Goal: Task Accomplishment & Management: Manage account settings

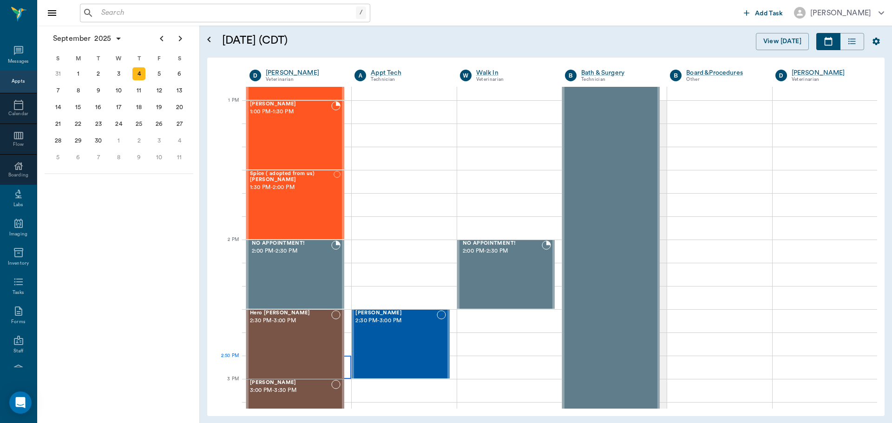
scroll to position [697, 0]
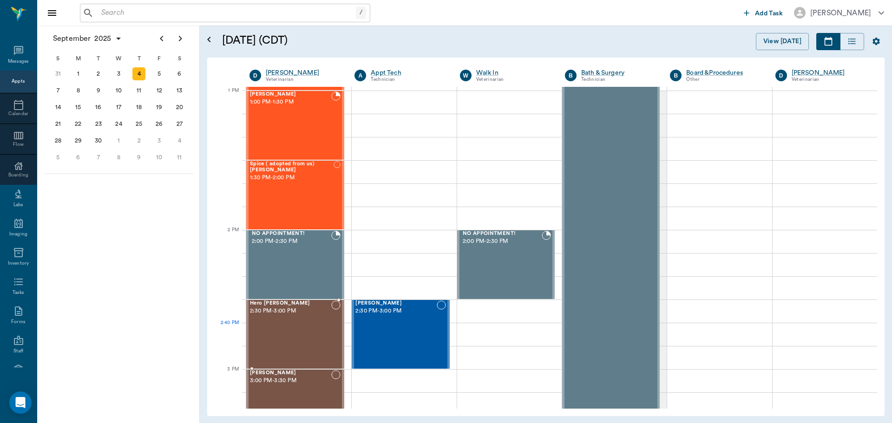
click at [267, 340] on div "Hero Lutrick 2:30 PM - 3:00 PM" at bounding box center [290, 335] width 81 height 68
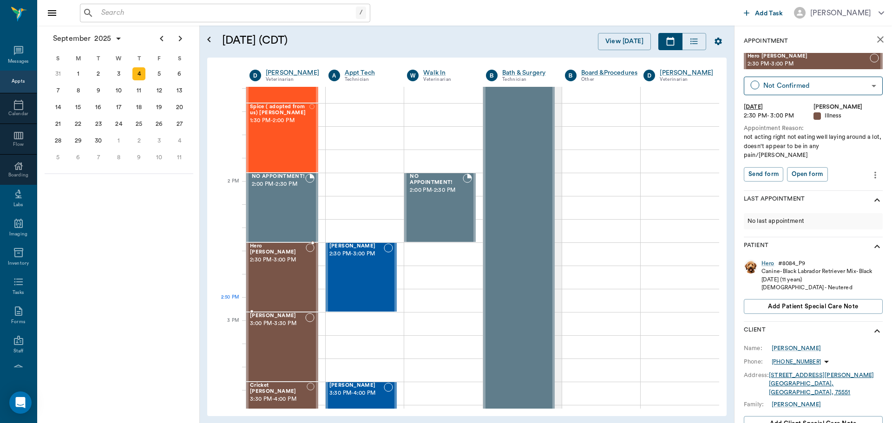
scroll to position [743, 0]
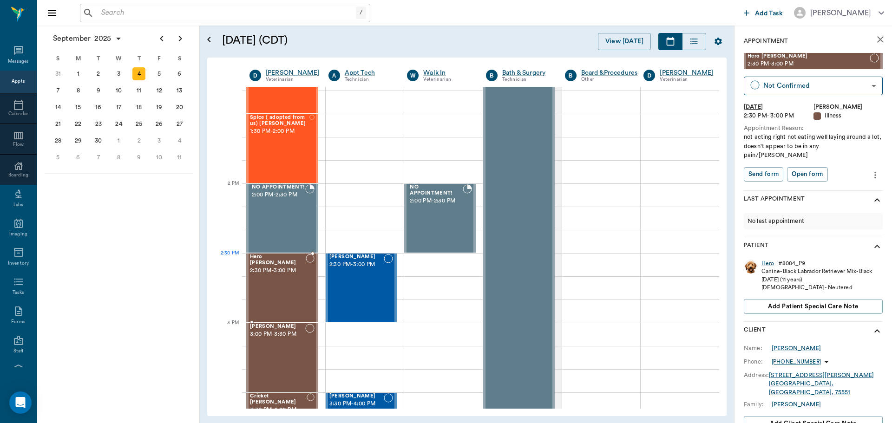
click at [272, 268] on span "2:30 PM - 3:00 PM" at bounding box center [278, 270] width 56 height 9
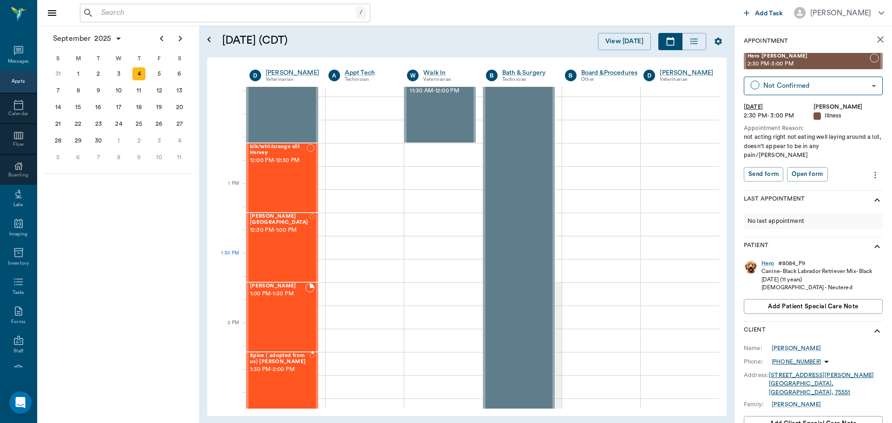
scroll to position [418, 0]
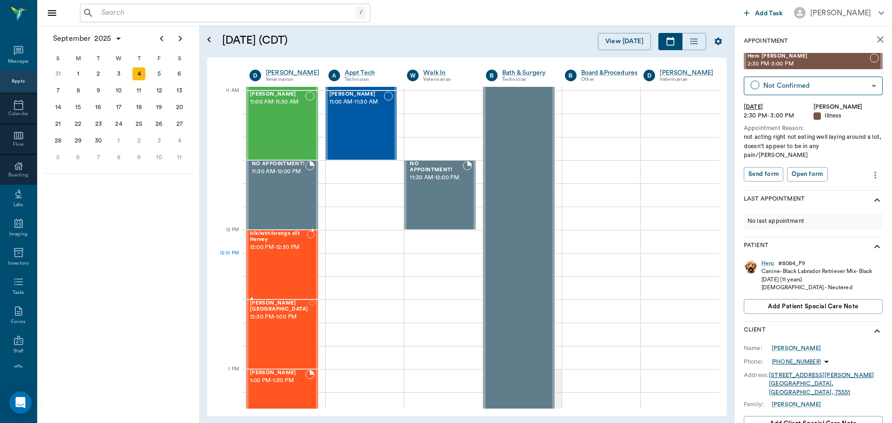
click at [285, 261] on div "blk/wht/orange slit Hervey 12:00 PM - 12:30 PM" at bounding box center [278, 265] width 57 height 68
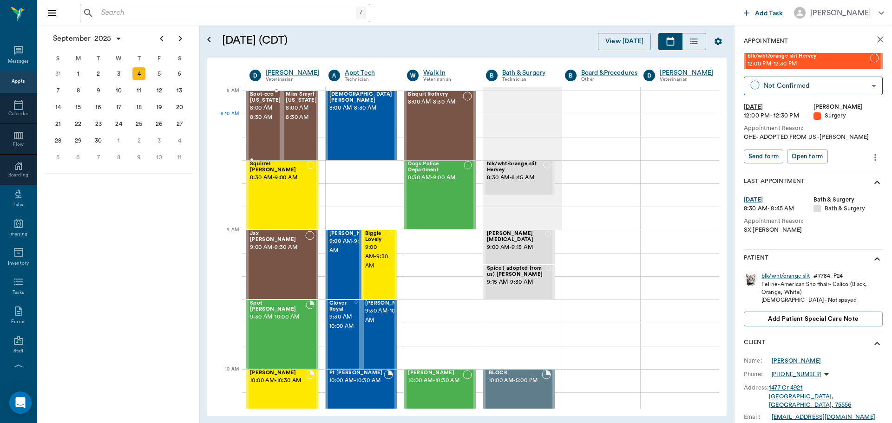
click at [272, 118] on span "8:00 AM - 8:30 AM" at bounding box center [265, 113] width 31 height 19
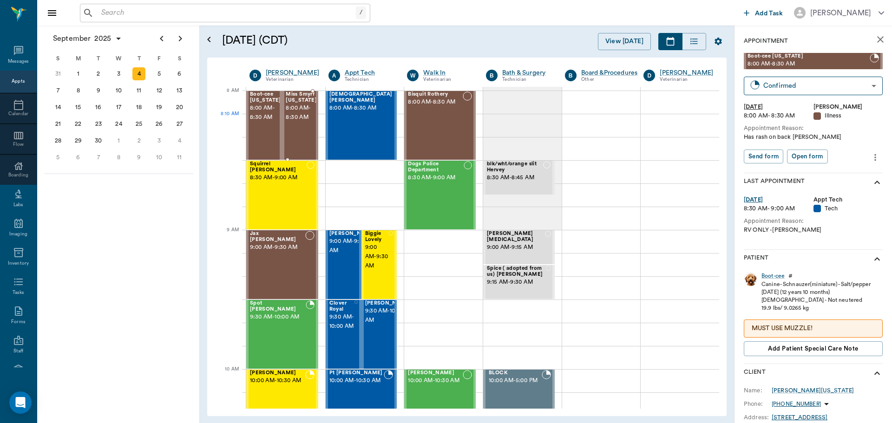
click at [297, 118] on span "8:00 AM - 8:30 AM" at bounding box center [301, 113] width 31 height 19
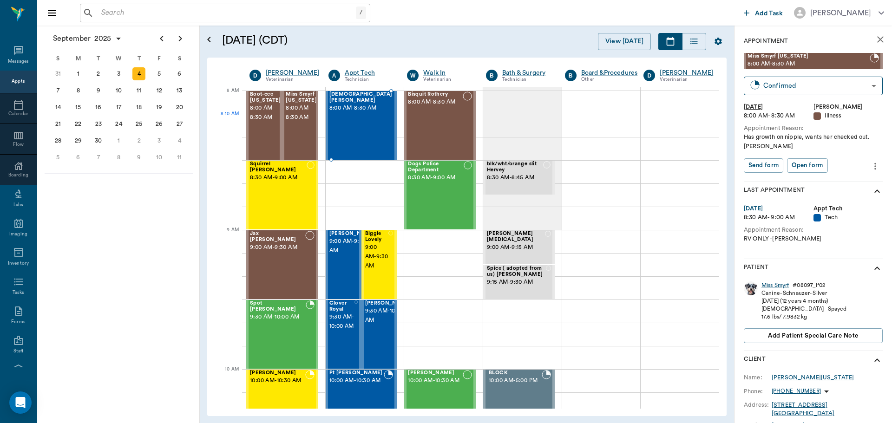
click at [369, 117] on div "Lady Bell 8:00 AM - 8:30 AM" at bounding box center [360, 126] width 63 height 68
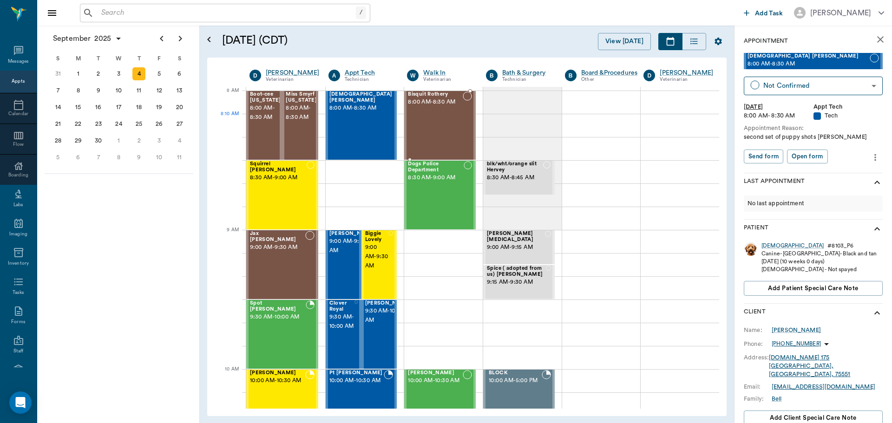
click at [429, 118] on div "Bisquit Rothery 8:00 AM - 8:30 AM" at bounding box center [435, 126] width 55 height 68
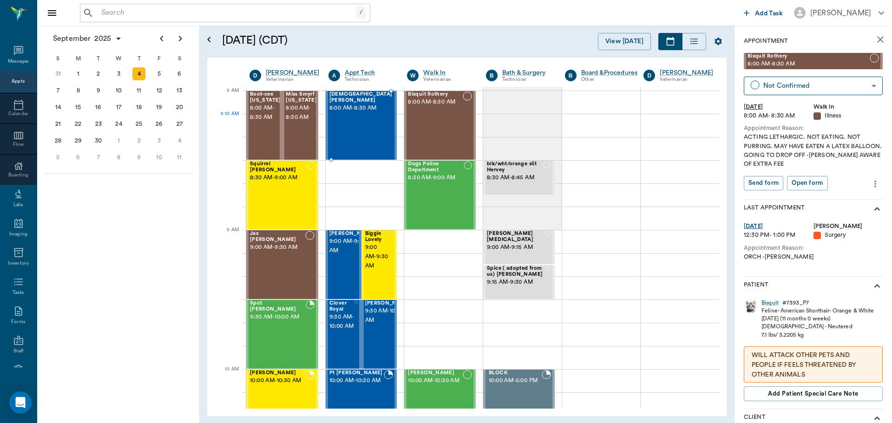
click at [373, 120] on div "Lady Bell 8:00 AM - 8:30 AM" at bounding box center [360, 126] width 63 height 68
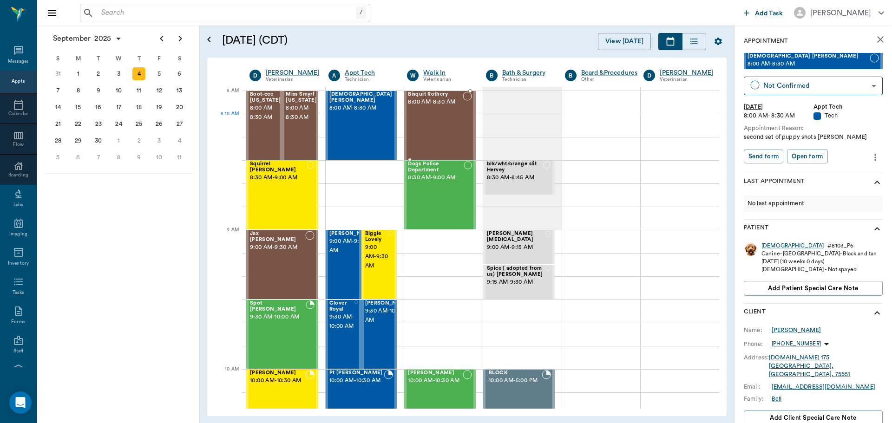
click at [427, 130] on div "Bisquit Rothery 8:00 AM - 8:30 AM" at bounding box center [435, 126] width 55 height 68
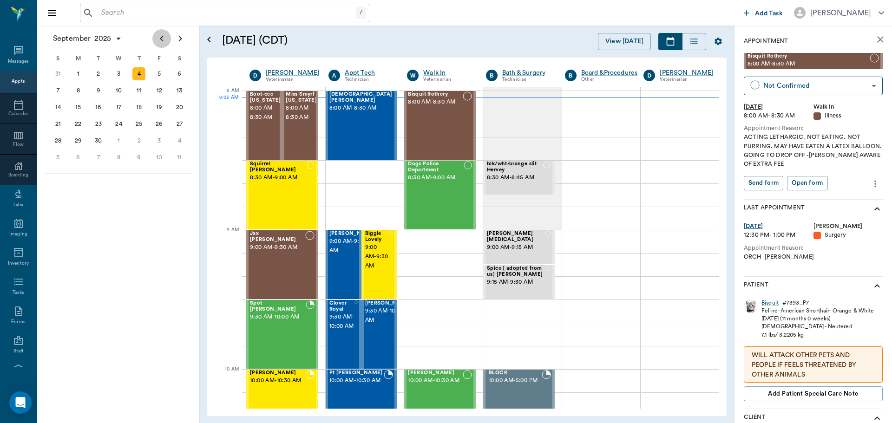
click at [160, 36] on icon "Previous page" at bounding box center [161, 38] width 11 height 11
click at [102, 140] on div "26" at bounding box center [98, 140] width 13 height 13
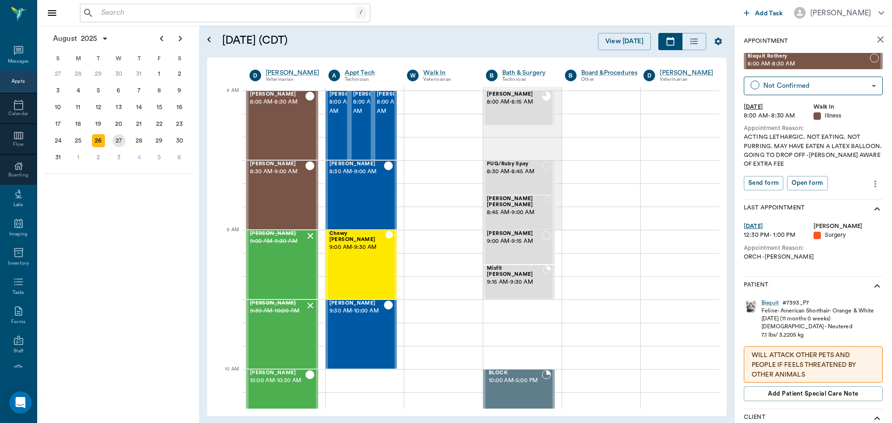
click at [121, 138] on div "27" at bounding box center [118, 140] width 13 height 13
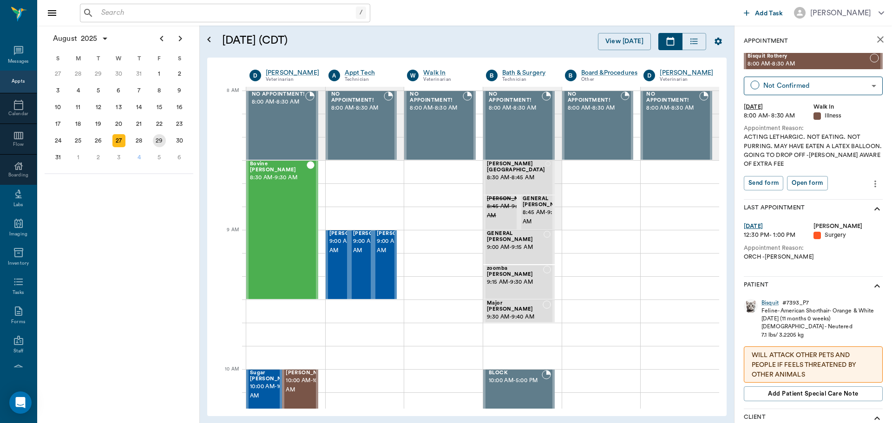
click at [160, 140] on div "29" at bounding box center [159, 140] width 13 height 13
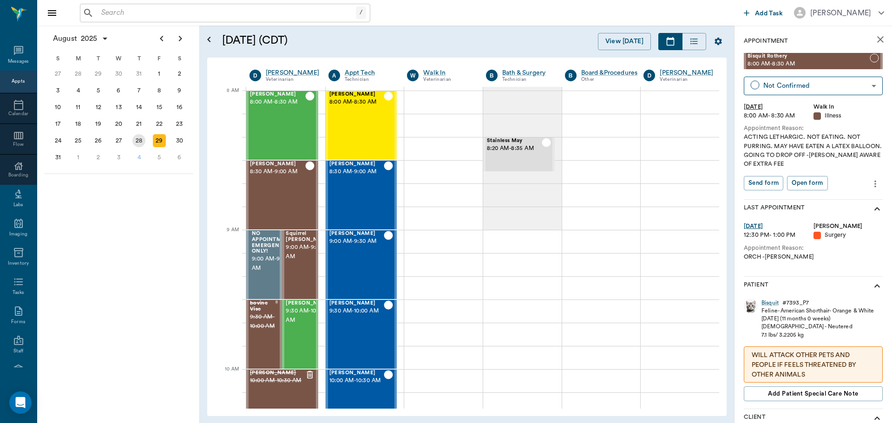
click at [143, 143] on div "28" at bounding box center [138, 140] width 13 height 13
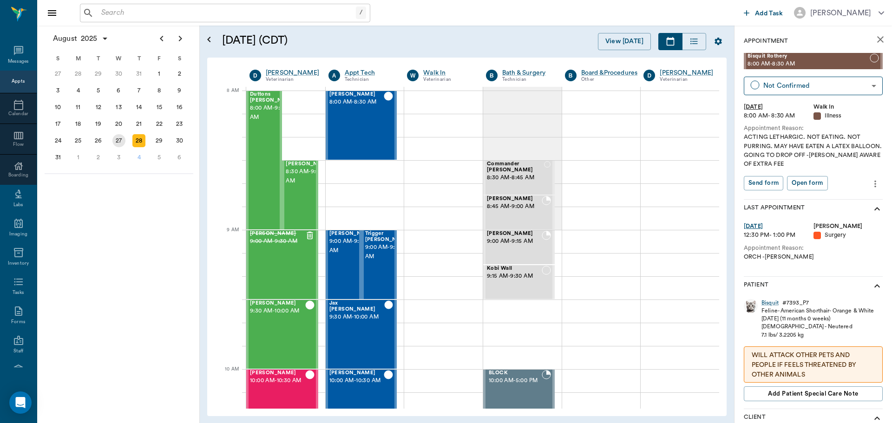
click at [122, 144] on div "27" at bounding box center [118, 140] width 13 height 13
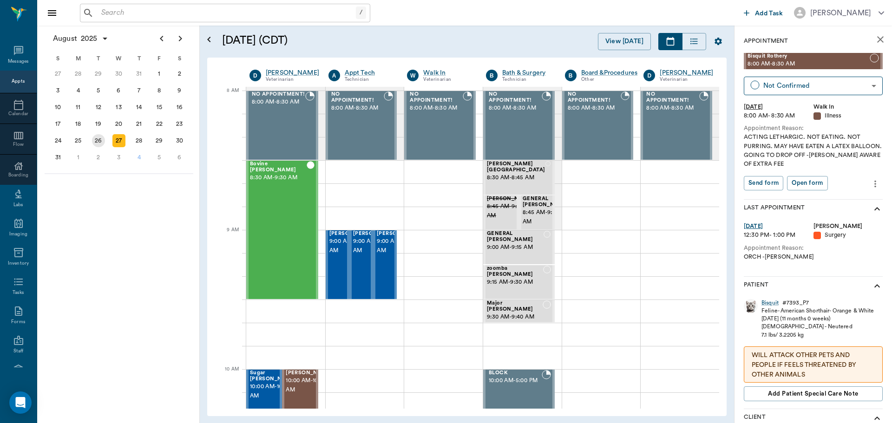
click at [98, 144] on div "26" at bounding box center [98, 140] width 13 height 13
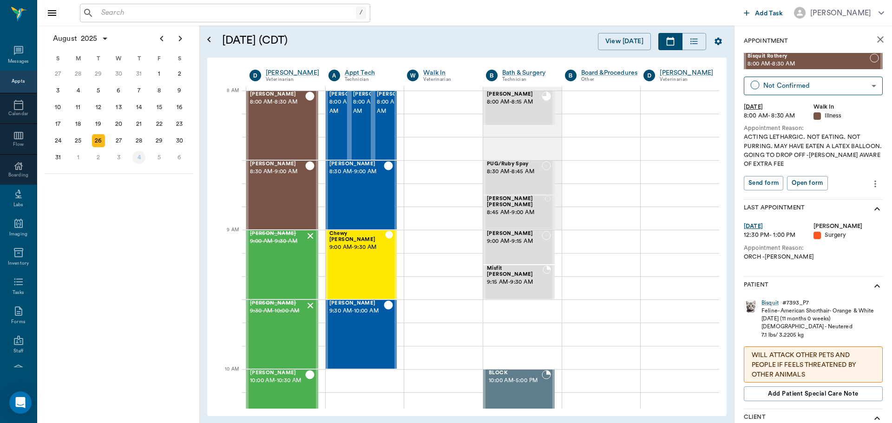
click at [136, 157] on div "4" at bounding box center [138, 157] width 13 height 13
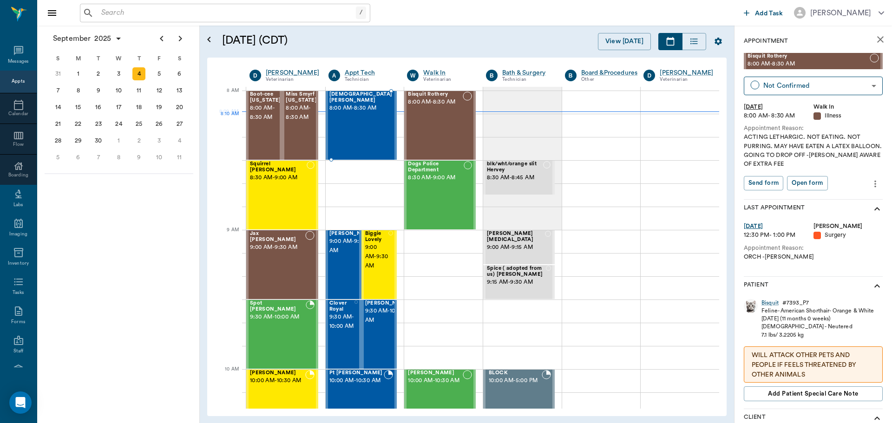
drag, startPoint x: 337, startPoint y: 132, endPoint x: 400, endPoint y: 135, distance: 62.8
click at [338, 132] on div "Lady Bell 8:00 AM - 8:30 AM" at bounding box center [360, 126] width 63 height 68
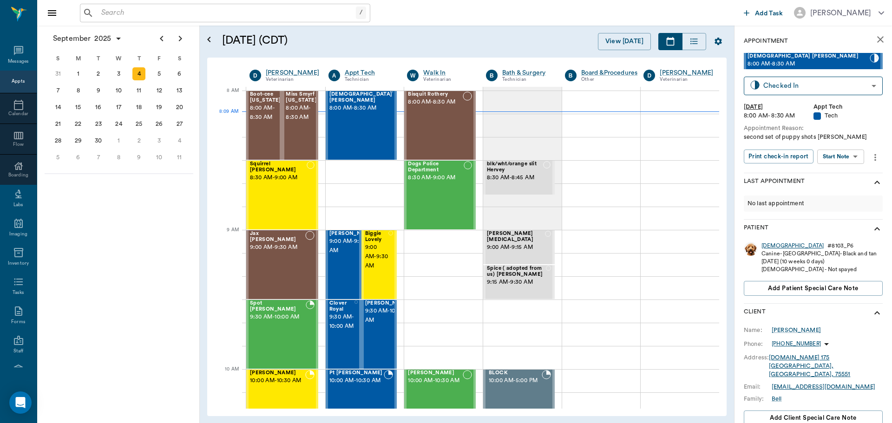
click at [767, 249] on div "[DEMOGRAPHIC_DATA]" at bounding box center [792, 246] width 62 height 8
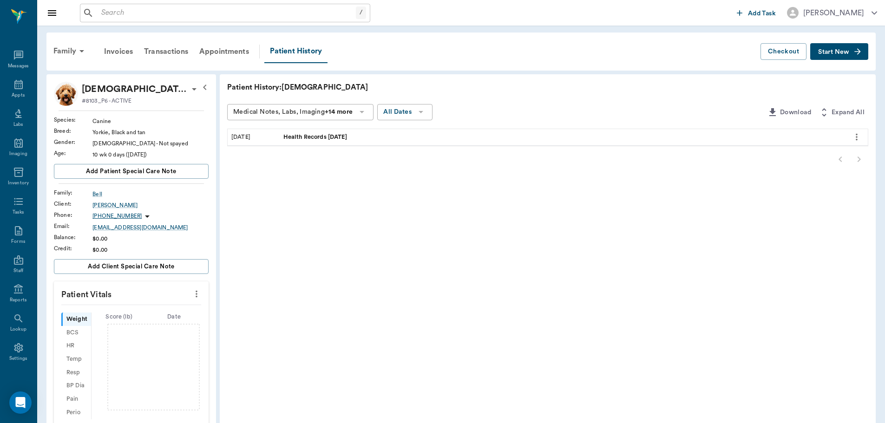
click at [840, 52] on span "Start New" at bounding box center [833, 52] width 31 height 0
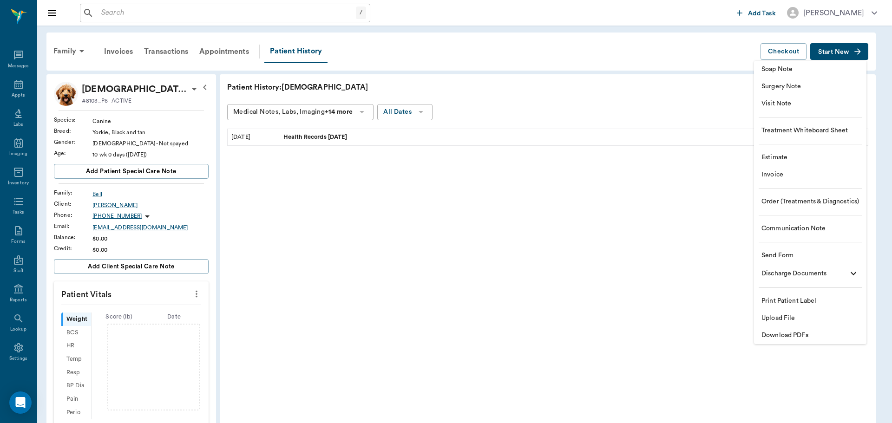
click at [795, 72] on span "Soap Note" at bounding box center [810, 70] width 98 height 10
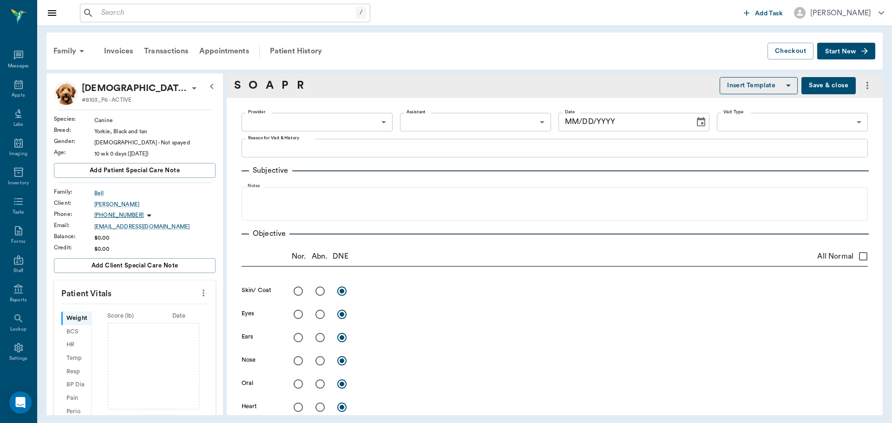
type input "63ec2f075fda476ae8351a4c"
type input "09/04/2025"
click at [198, 289] on icon "more" at bounding box center [203, 293] width 10 height 11
click at [161, 307] on span "Enter Vitals" at bounding box center [157, 309] width 78 height 10
click at [138, 318] on input "text" at bounding box center [134, 321] width 81 height 19
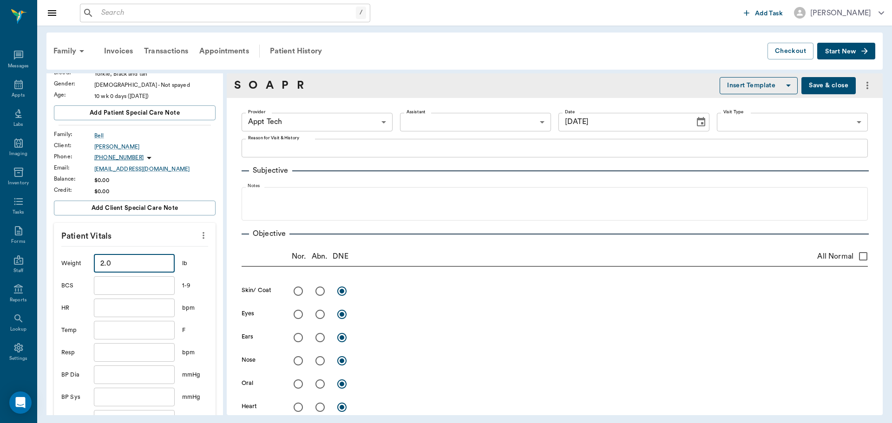
scroll to position [186, 0]
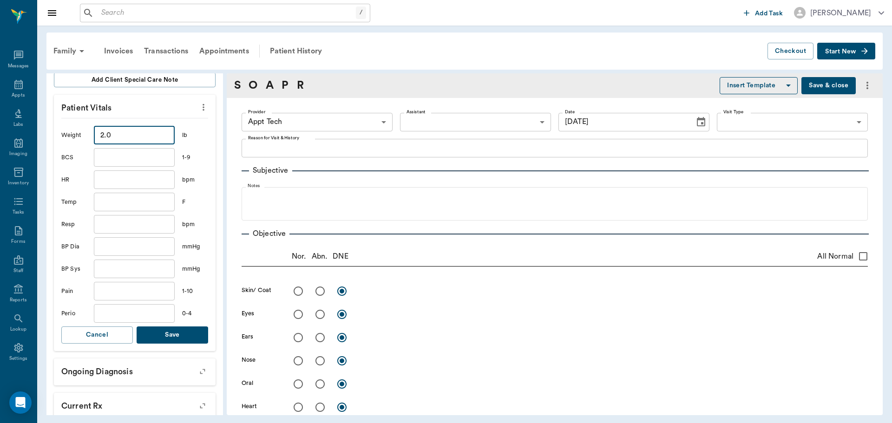
type input "2"
click at [166, 338] on button "Save" at bounding box center [173, 335] width 72 height 17
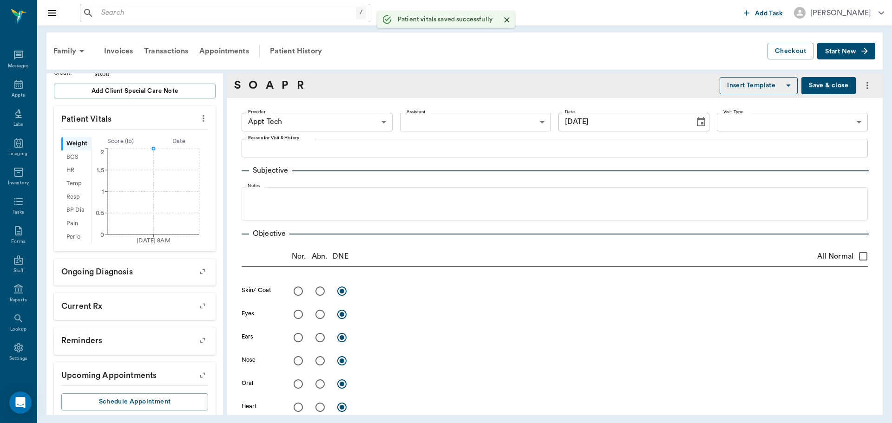
scroll to position [197, 0]
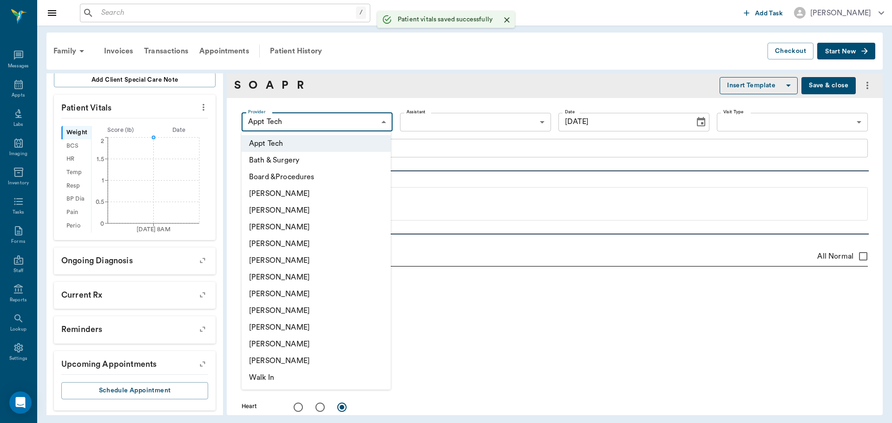
click at [327, 121] on body "/ ​ Add Task Dr. Bert Ellsworth Nectar Messages Appts Labs Imaging Inventory Ta…" at bounding box center [446, 211] width 892 height 423
click at [317, 293] on li "[PERSON_NAME]" at bounding box center [316, 294] width 149 height 17
type input "682b670d8bdc6f7f8feef3db"
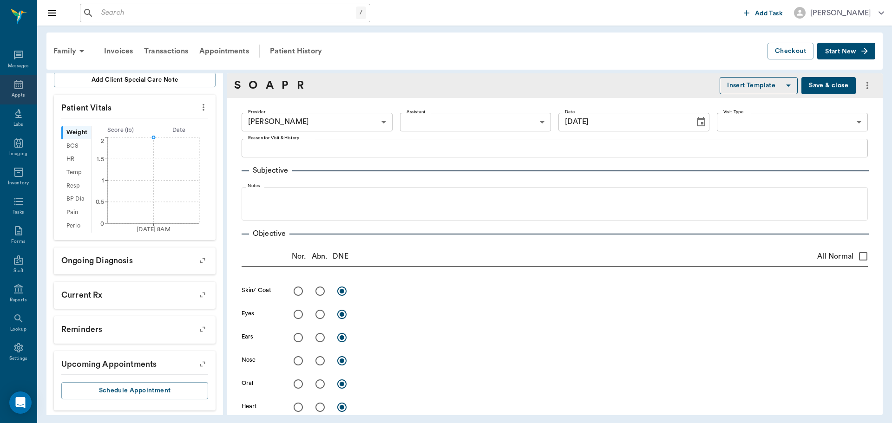
click at [19, 88] on icon at bounding box center [18, 84] width 8 height 9
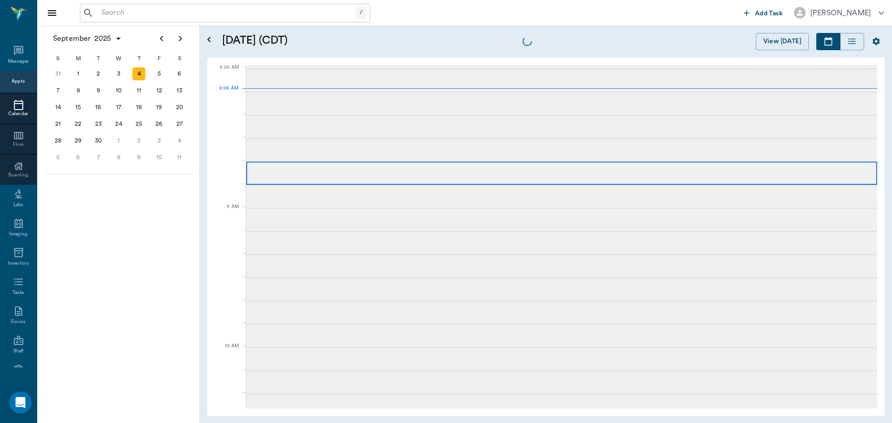
scroll to position [1, 0]
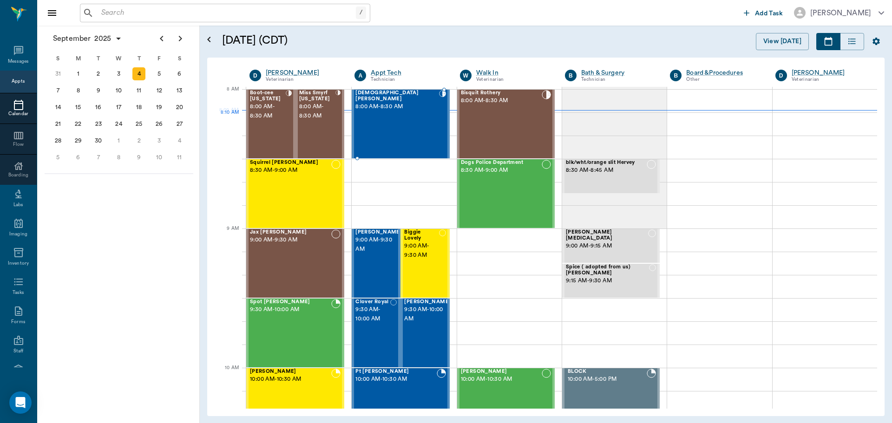
click at [393, 131] on div "Lady Bell 8:00 AM - 8:30 AM" at bounding box center [396, 124] width 83 height 68
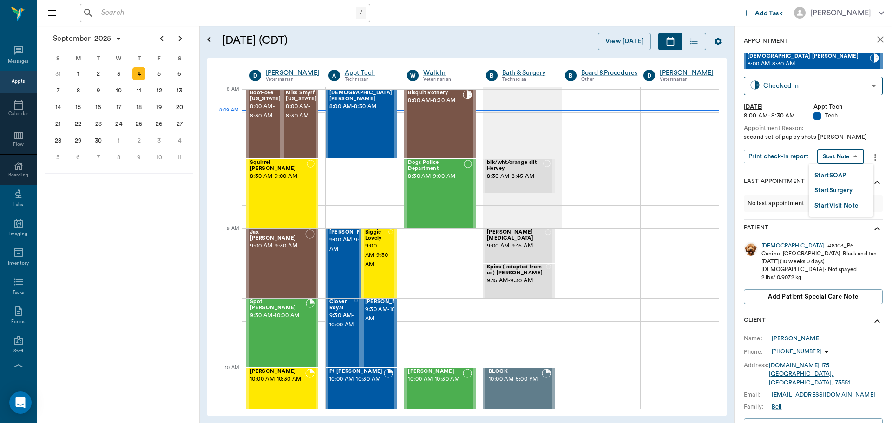
click at [844, 156] on body "/ ​ Add Task Dr. Bert Ellsworth Nectar Messages Appts Calendar Flow Boarding La…" at bounding box center [446, 211] width 892 height 423
click at [834, 173] on button "Start SOAP" at bounding box center [830, 175] width 32 height 11
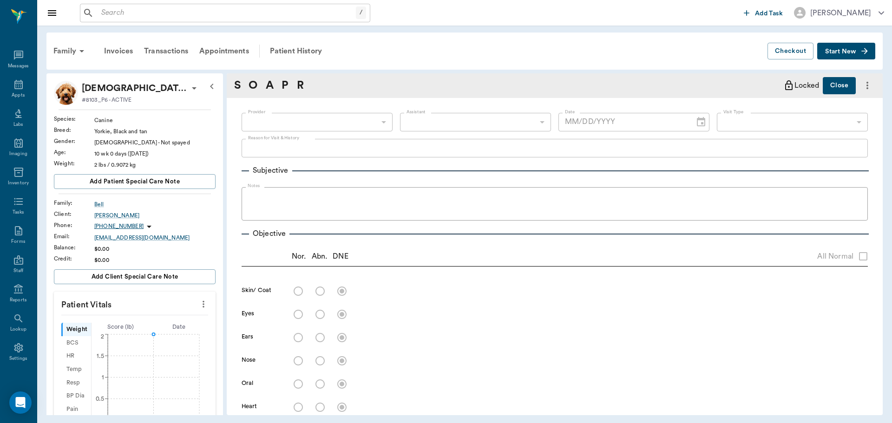
type input "63ec2f075fda476ae8351a4c"
type input "65d2be4f46e3a538d89b8c1a"
type textarea "second set of puppy shots Christy"
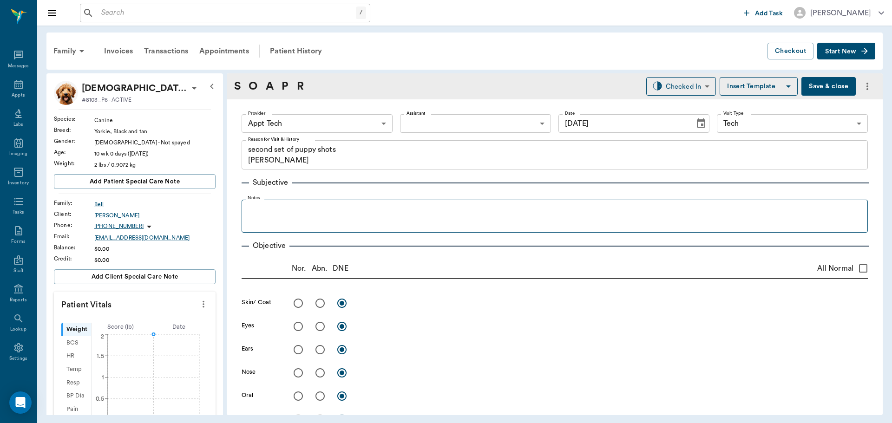
type input "09/04/2025"
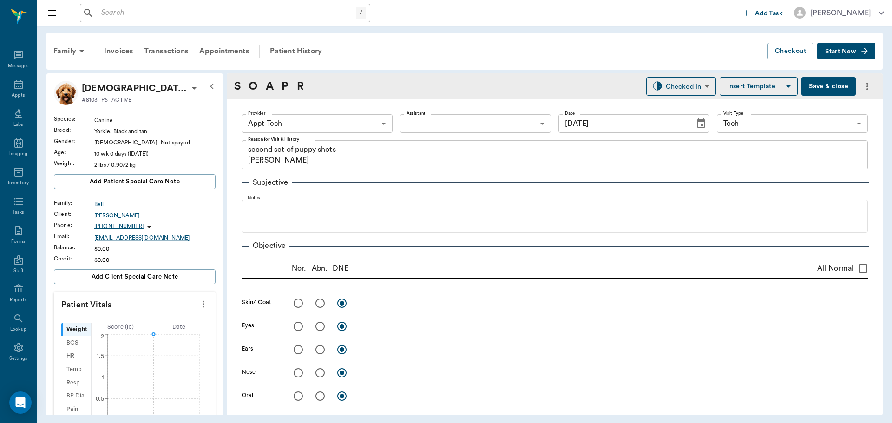
click at [151, 334] on icon "09/04/25 8AM 0 0.5 1 1.5 2" at bounding box center [147, 381] width 110 height 98
click at [290, 127] on body "/ ​ Add Task Dr. Bert Ellsworth Nectar Messages Appts Labs Imaging Inventory Ta…" at bounding box center [446, 211] width 892 height 423
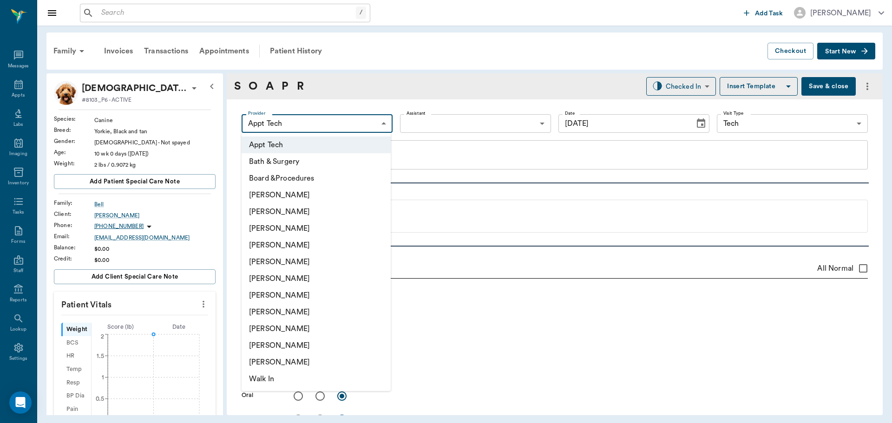
click at [301, 298] on li "[PERSON_NAME]" at bounding box center [316, 295] width 149 height 17
type input "682b670d8bdc6f7f8feef3db"
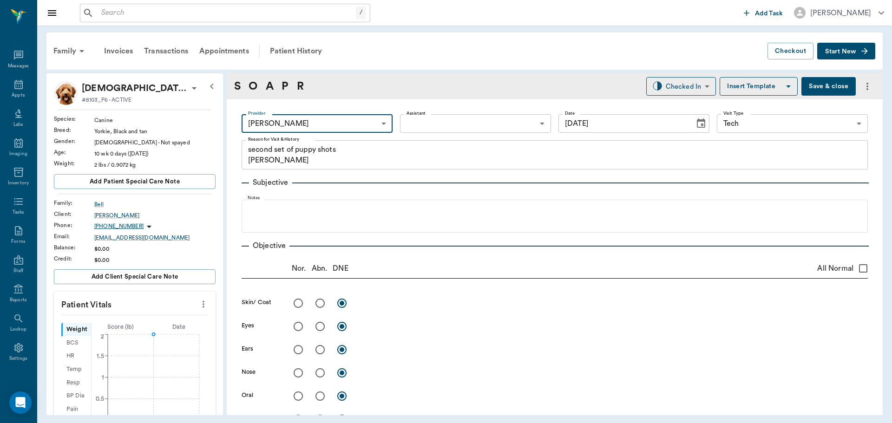
click at [456, 116] on body "/ ​ Add Task Dr. Bert Ellsworth Nectar Messages Appts Labs Imaging Inventory Ta…" at bounding box center [446, 211] width 892 height 423
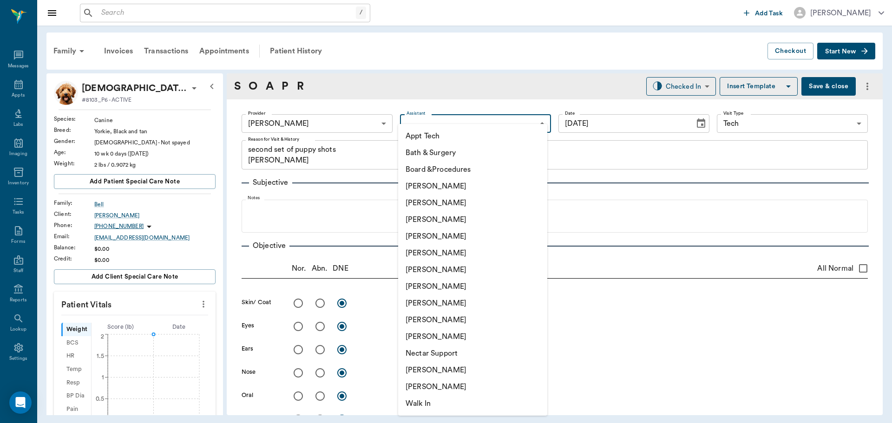
click at [451, 134] on li "Appt Tech" at bounding box center [472, 136] width 149 height 17
type input "63ec2f075fda476ae8351a4c"
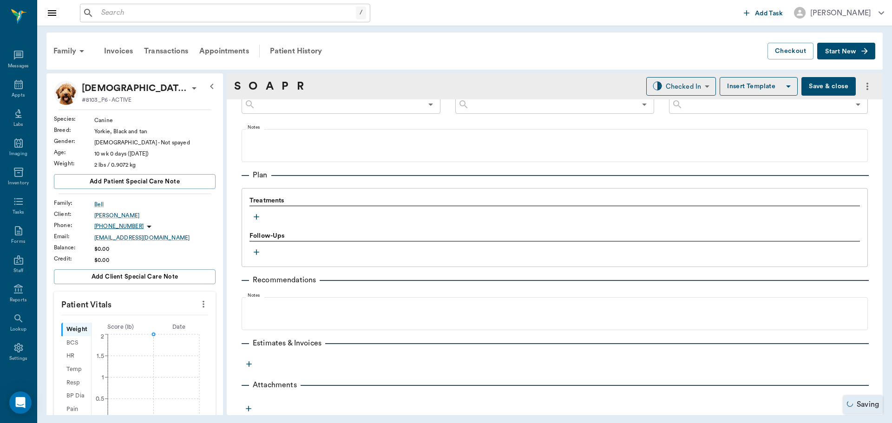
scroll to position [553, 0]
click at [255, 213] on icon "button" at bounding box center [256, 216] width 9 height 9
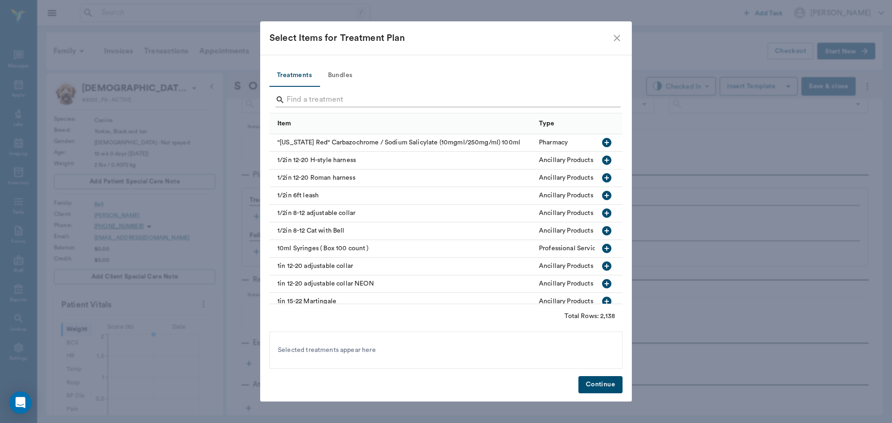
click at [309, 101] on input "Search" at bounding box center [447, 99] width 320 height 15
click at [339, 74] on button "Bundles" at bounding box center [340, 76] width 42 height 22
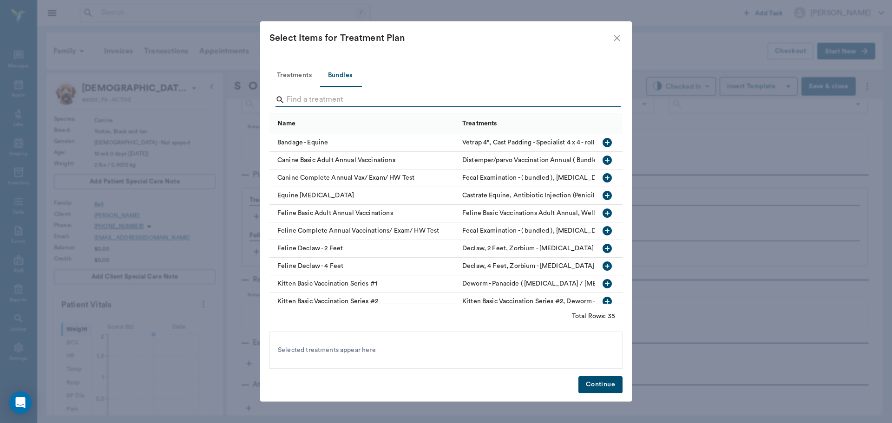
click at [347, 103] on input "Search" at bounding box center [447, 99] width 320 height 15
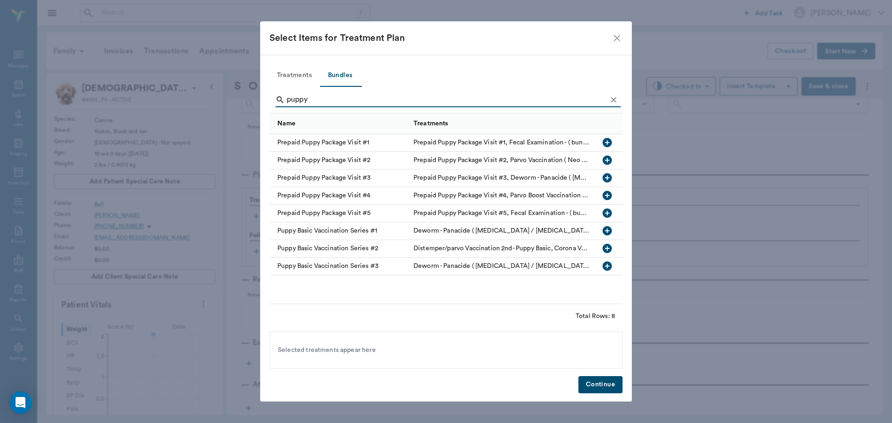
type input "puppy"
click at [605, 248] on icon "button" at bounding box center [606, 248] width 9 height 9
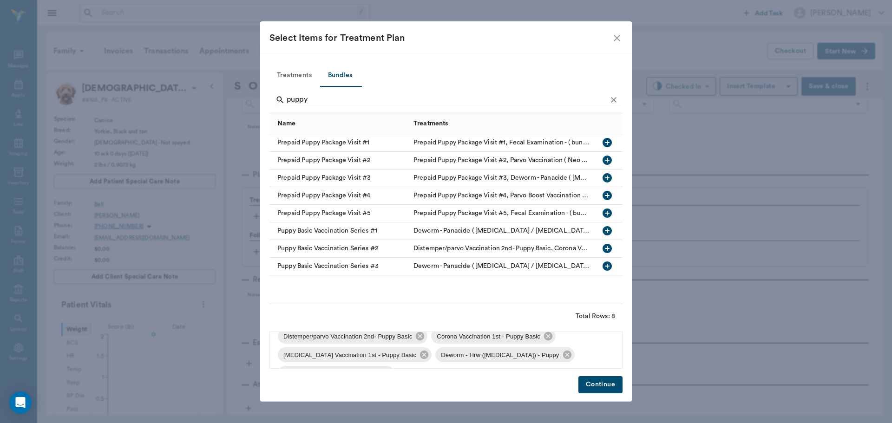
scroll to position [0, 0]
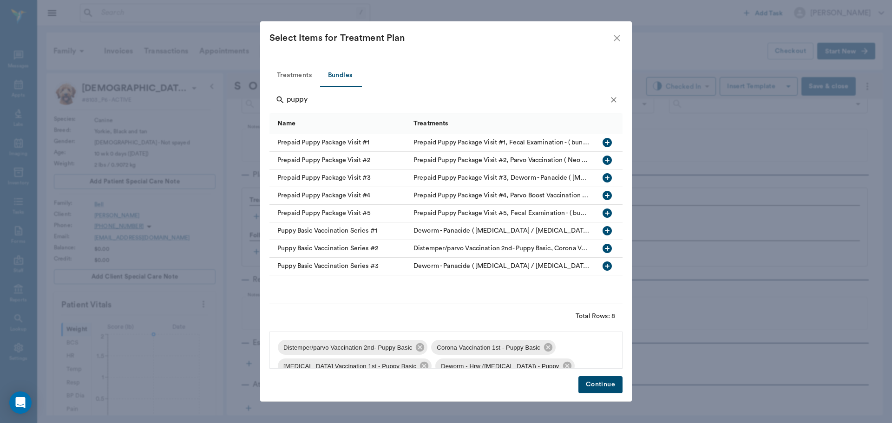
click at [612, 99] on icon "Clear" at bounding box center [613, 99] width 9 height 9
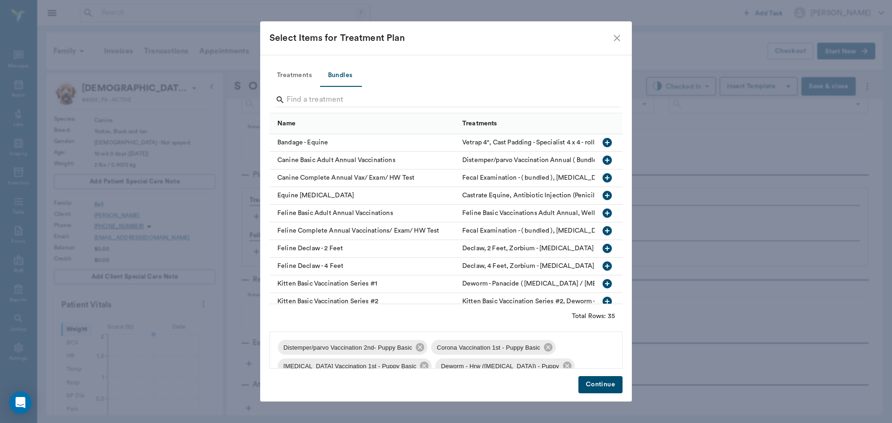
click at [288, 75] on button "Treatments" at bounding box center [294, 76] width 50 height 22
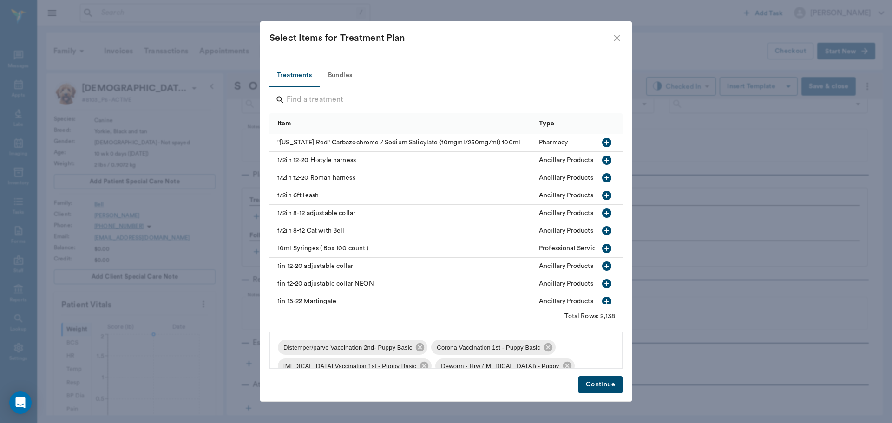
click at [330, 100] on input "Search" at bounding box center [447, 99] width 320 height 15
click at [614, 36] on icon "close" at bounding box center [616, 38] width 11 height 11
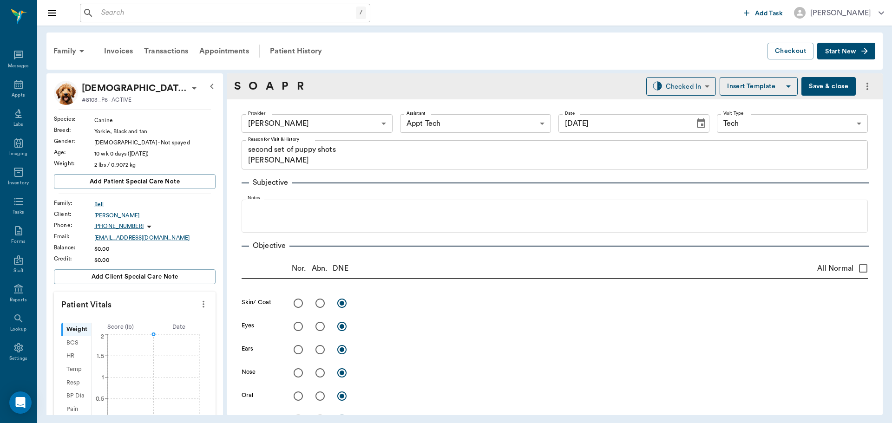
click at [153, 334] on circle at bounding box center [153, 334] width 3 height 3
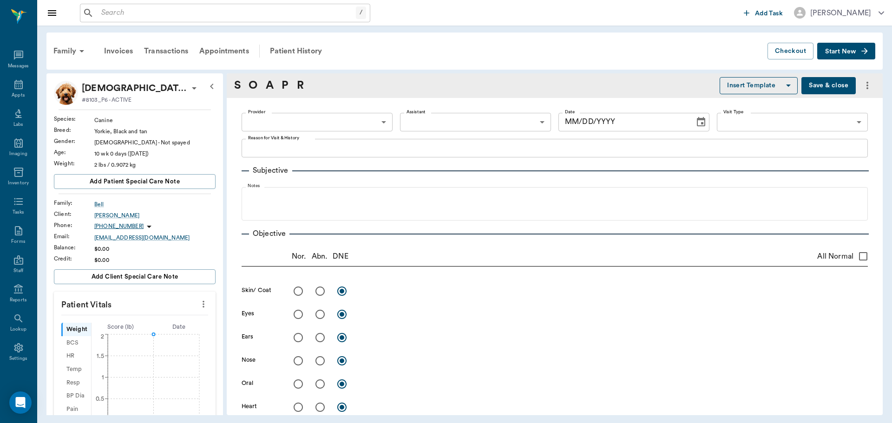
type textarea "second set of puppy shots [PERSON_NAME]"
type input "682b670d8bdc6f7f8feef3db"
type input "63ec2f075fda476ae8351a4c"
type input "65d2be4f46e3a538d89b8c1a"
type input "[DATE]"
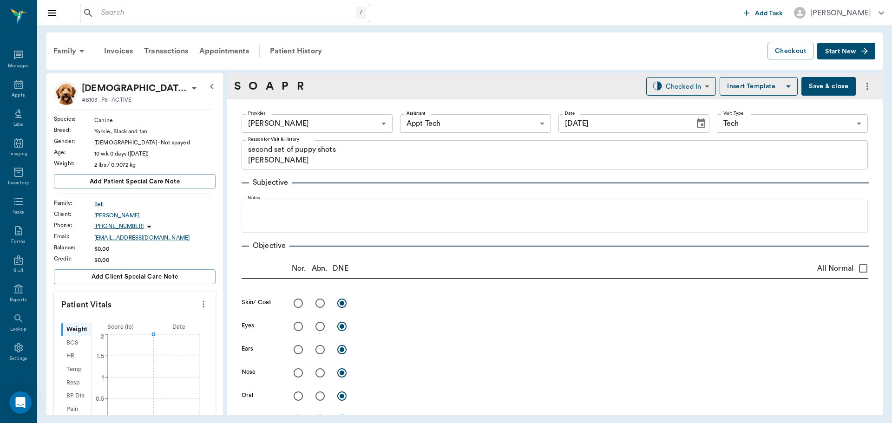
click at [154, 334] on circle at bounding box center [153, 334] width 3 height 3
click at [154, 336] on circle at bounding box center [153, 334] width 7 height 7
click at [132, 331] on input "2" at bounding box center [134, 332] width 81 height 19
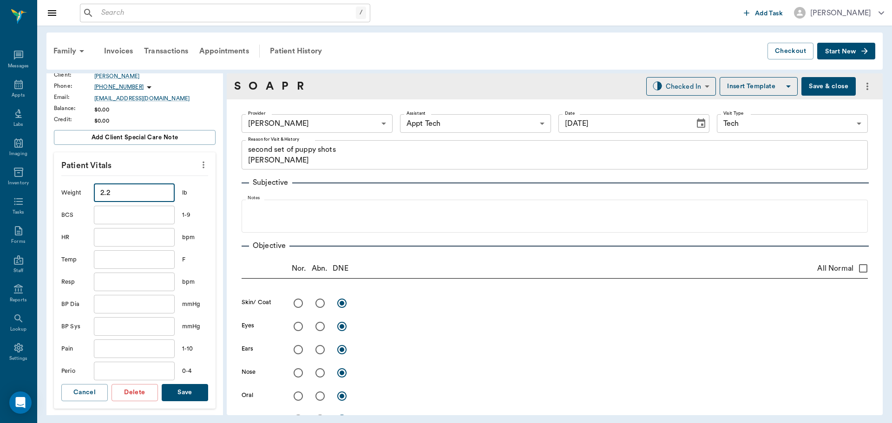
type input "2.2"
click at [184, 391] on button "Save" at bounding box center [185, 392] width 46 height 17
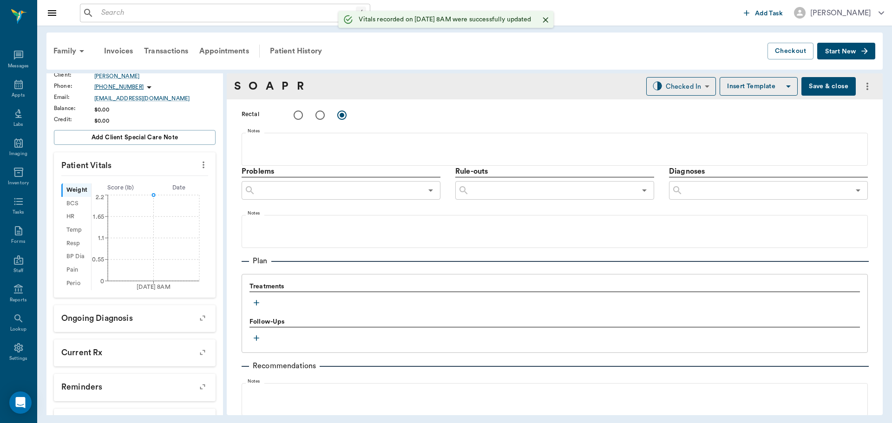
scroll to position [553, 0]
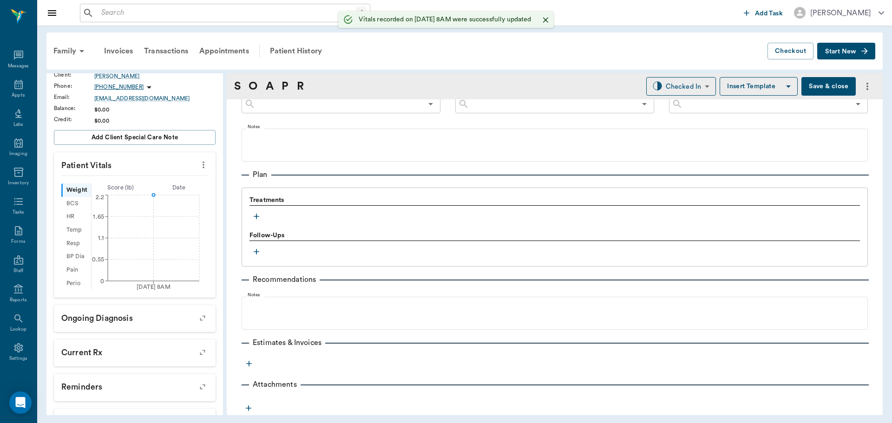
click at [260, 218] on icon "button" at bounding box center [256, 216] width 9 height 9
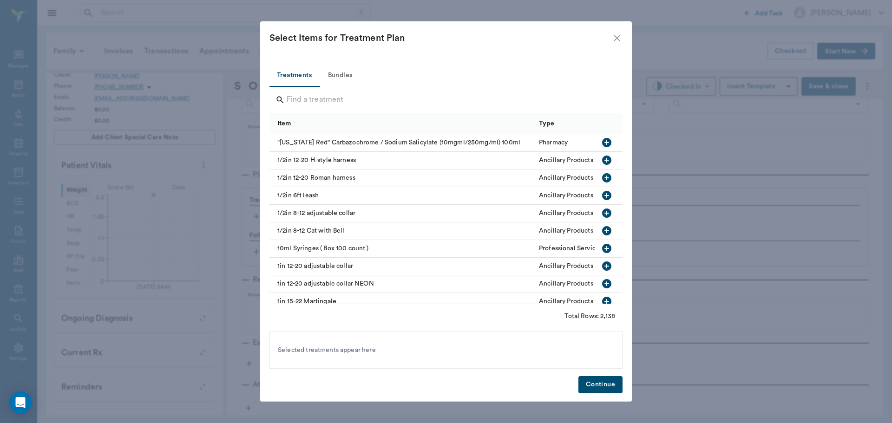
click at [353, 73] on button "Bundles" at bounding box center [340, 76] width 42 height 22
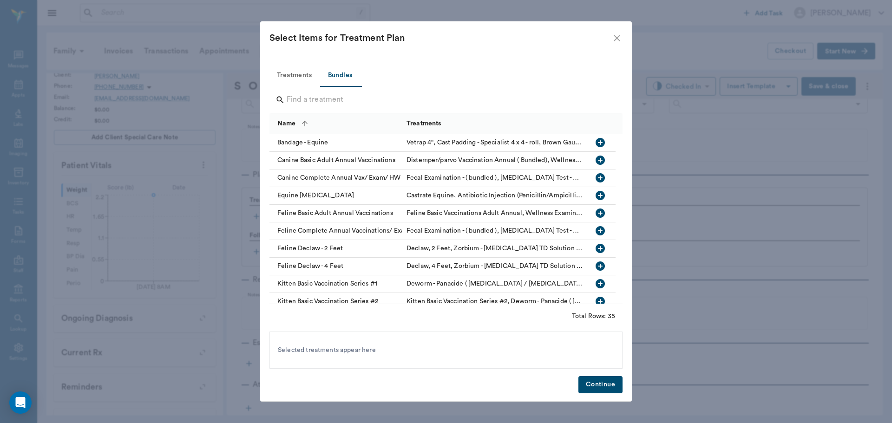
click at [347, 94] on input "Search" at bounding box center [447, 99] width 320 height 15
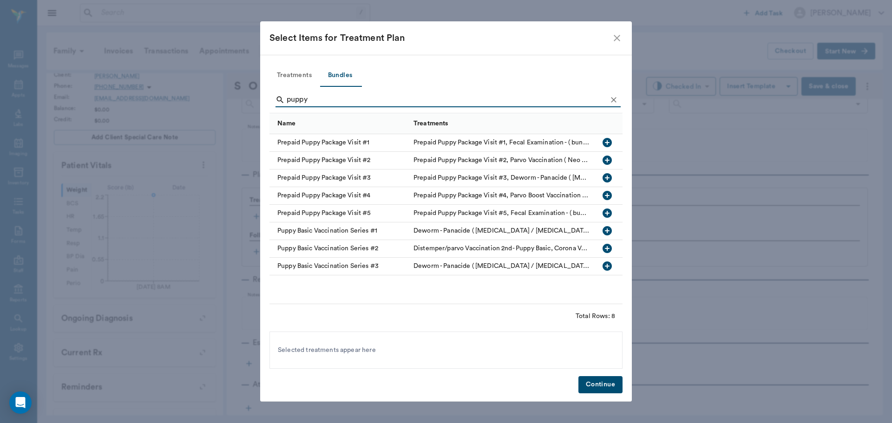
type input "puppy"
click at [607, 247] on icon "button" at bounding box center [606, 248] width 9 height 9
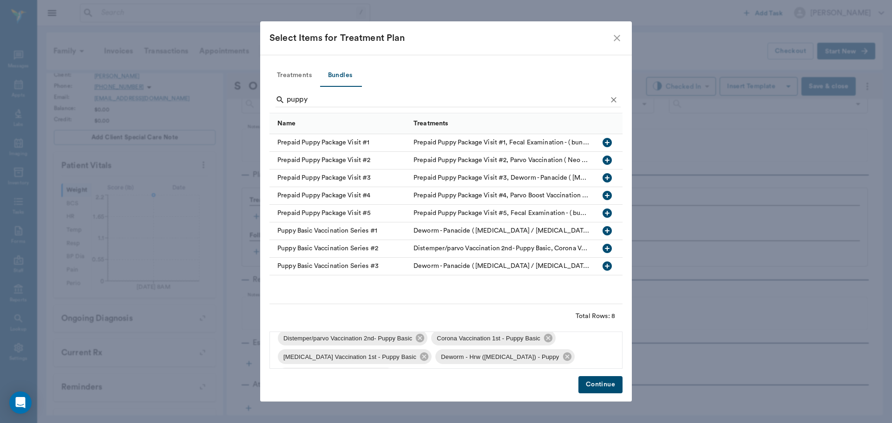
scroll to position [0, 0]
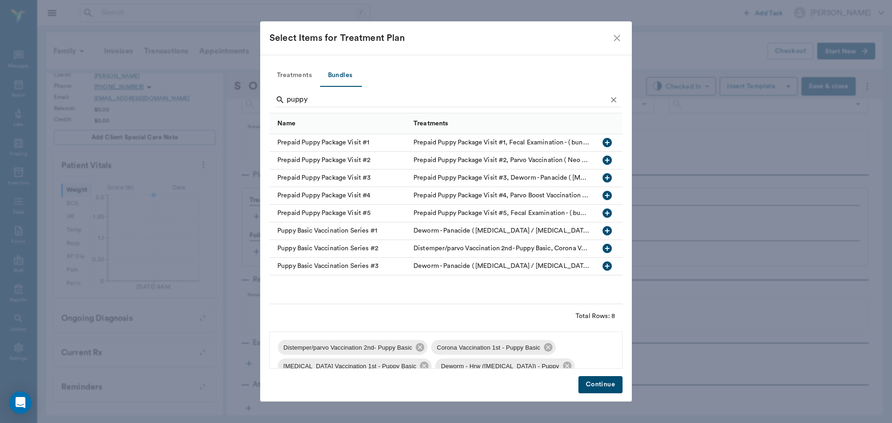
click at [615, 387] on button "Continue" at bounding box center [600, 384] width 44 height 17
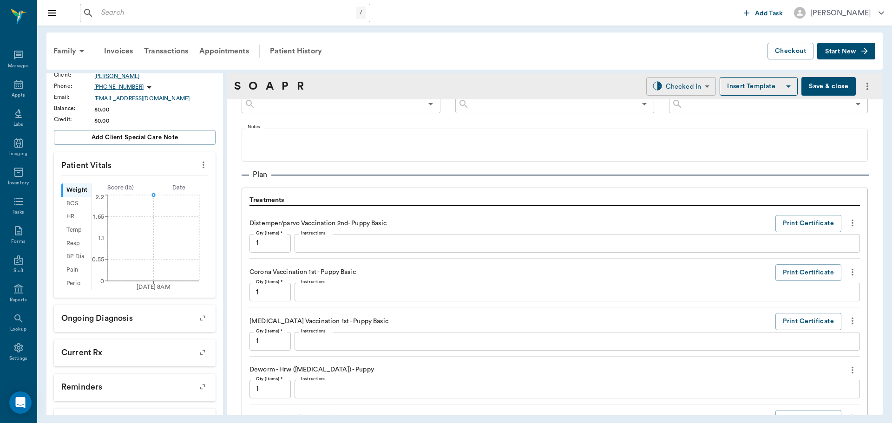
click at [678, 85] on body "/ ​ Add Task Dr. Bert Ellsworth Nectar Messages Appts Labs Imaging Inventory Ta…" at bounding box center [446, 211] width 892 height 423
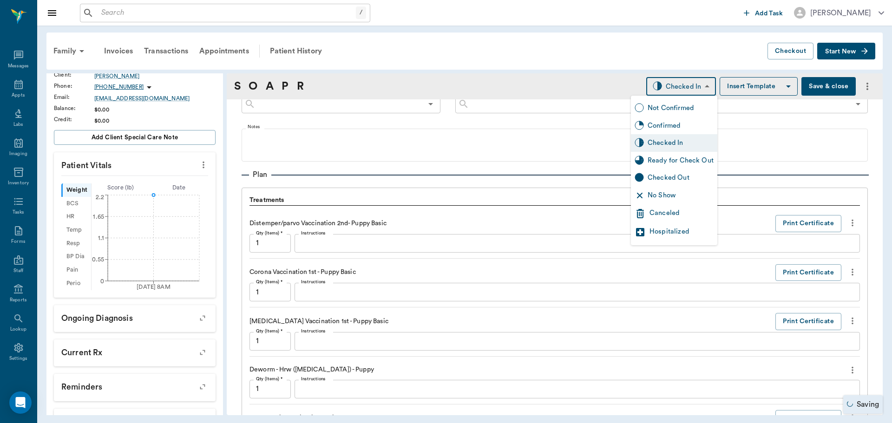
click at [684, 159] on div "Ready for Check Out" at bounding box center [681, 161] width 66 height 10
type input "READY_TO_CHECKOUT"
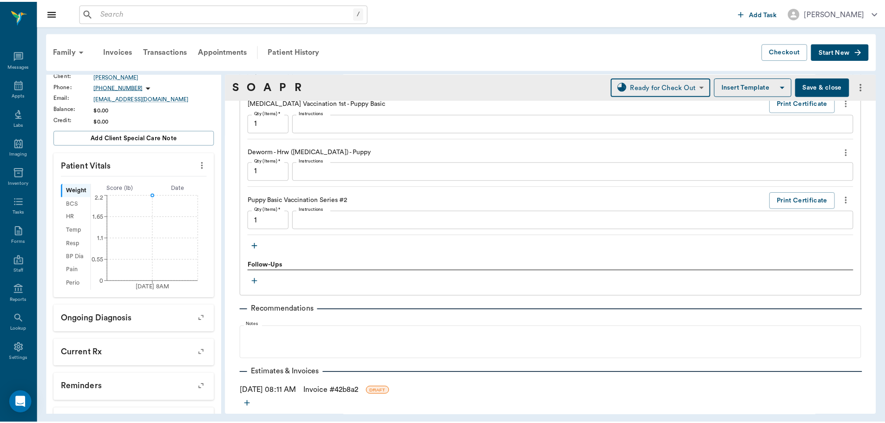
scroll to position [812, 0]
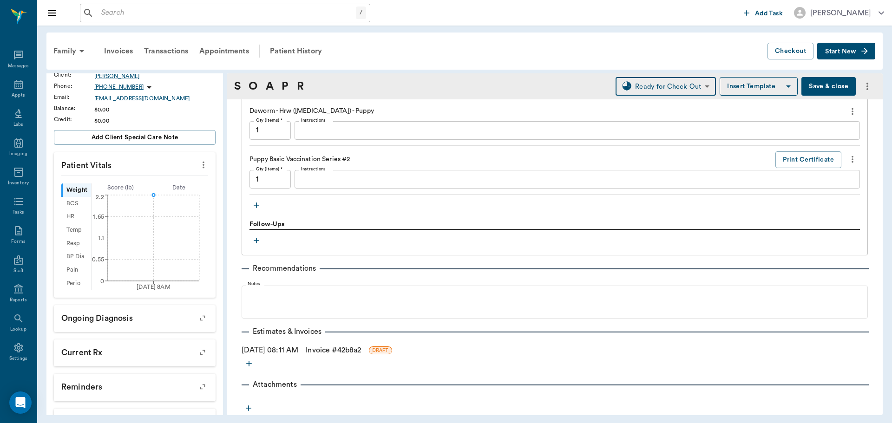
click at [333, 353] on link "Invoice # 42b8a2" at bounding box center [333, 350] width 55 height 11
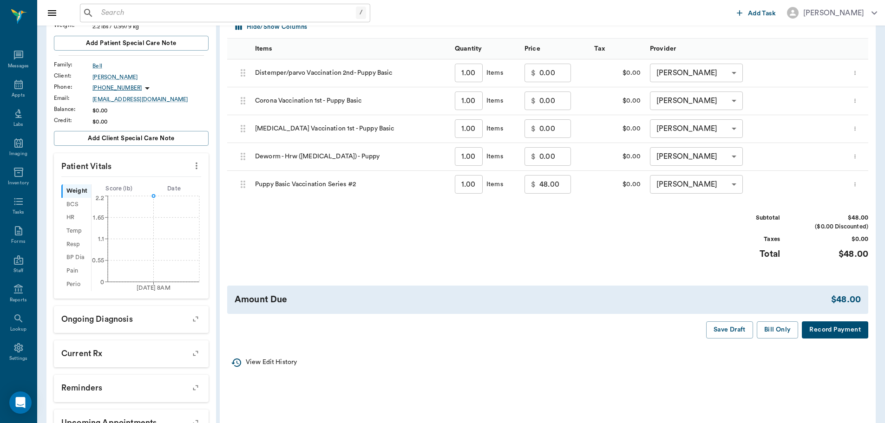
scroll to position [139, 0]
click at [775, 328] on button "Bill Only" at bounding box center [778, 329] width 42 height 17
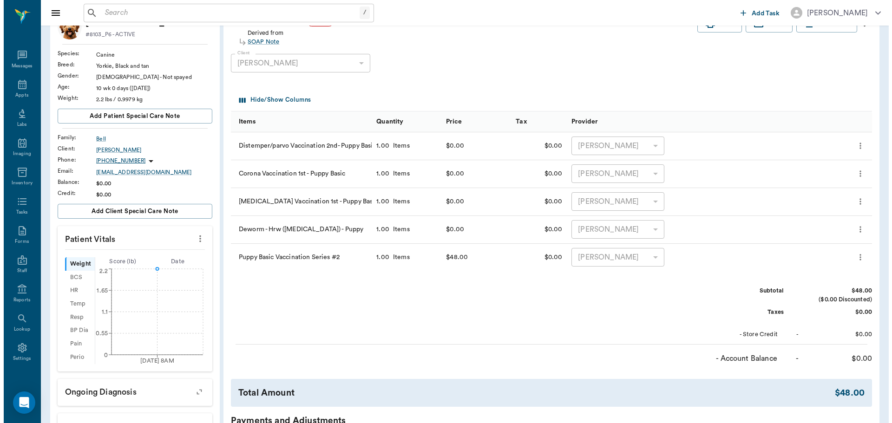
scroll to position [0, 0]
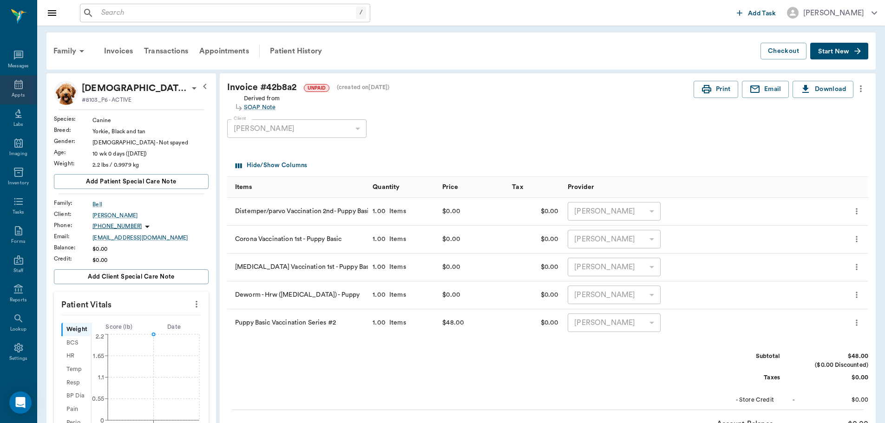
click at [13, 88] on icon at bounding box center [18, 84] width 11 height 11
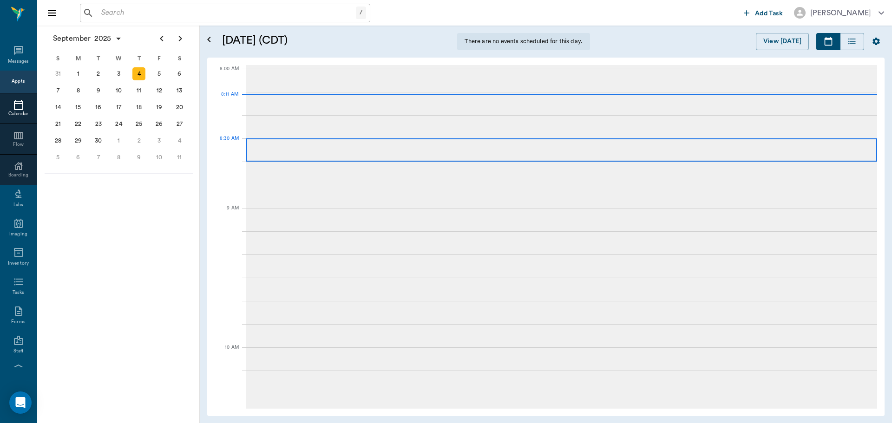
scroll to position [2, 0]
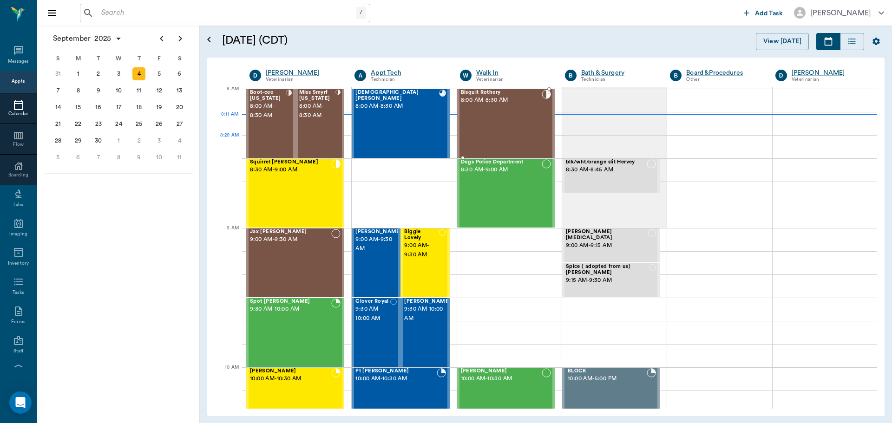
click at [495, 136] on div "Bisquit Rothery 8:00 AM - 8:30 AM" at bounding box center [501, 124] width 81 height 68
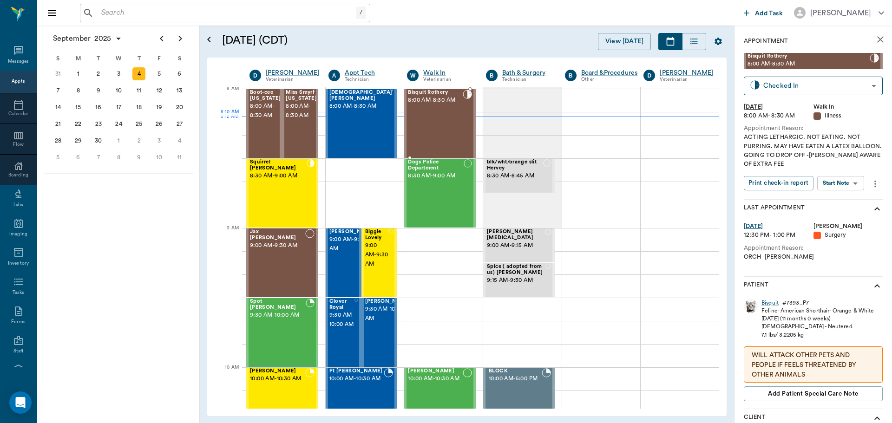
click at [425, 122] on div "Bisquit Rothery 8:00 AM - 8:30 AM" at bounding box center [435, 124] width 55 height 68
click at [451, 170] on span "Dogs Police Department" at bounding box center [436, 165] width 56 height 12
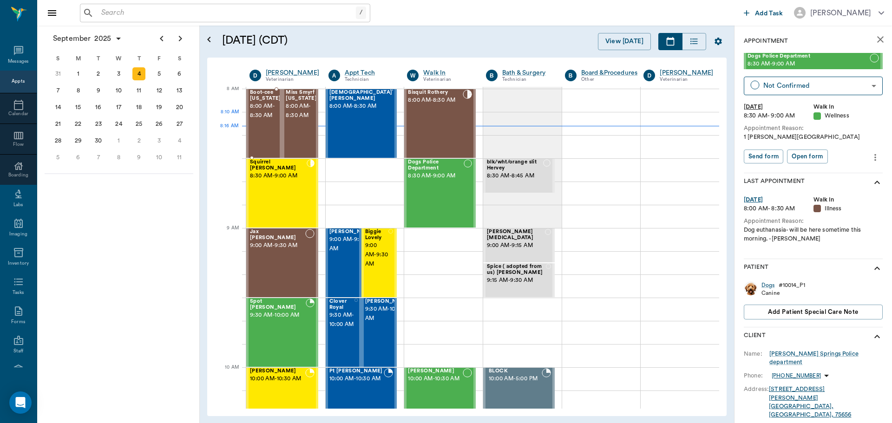
click at [275, 123] on div "Boot-cee Washington 8:00 AM - 8:30 AM" at bounding box center [265, 124] width 31 height 68
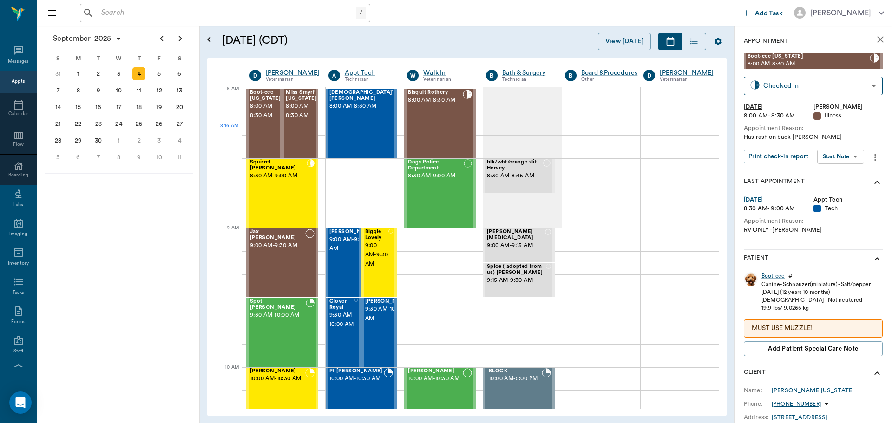
click at [861, 165] on div "Print check-in report Start Note Start Note ​" at bounding box center [806, 158] width 124 height 16
click at [856, 159] on body "/ ​ Add Task Dr. Bert Ellsworth Nectar Messages Appts Calendar Flow Boarding La…" at bounding box center [446, 211] width 892 height 423
click at [849, 171] on li "Start SOAP" at bounding box center [841, 175] width 65 height 15
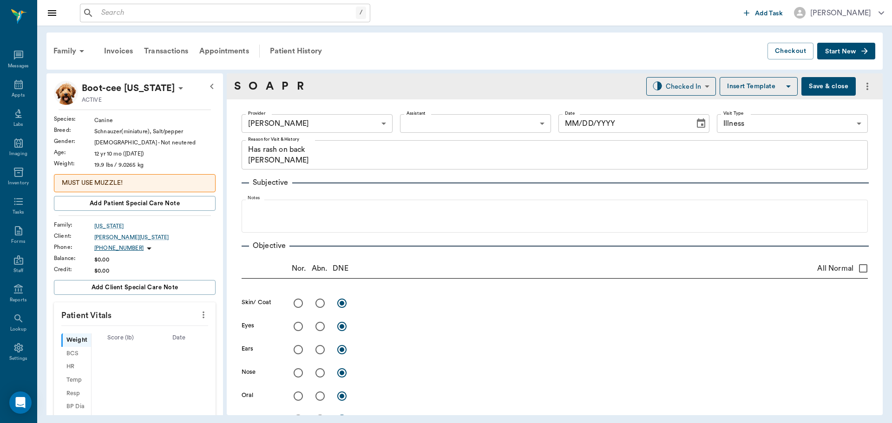
type input "63ec2f075fda476ae8351a4d"
type input "65d2be4f46e3a538d89b8c15"
type textarea "Has rash on back Christy"
type input "[DATE]"
click at [196, 322] on button "more" at bounding box center [203, 315] width 15 height 16
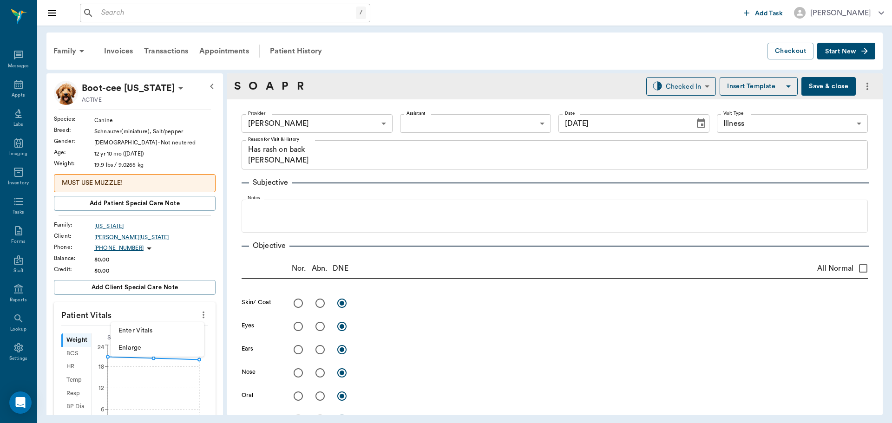
click at [170, 333] on span "Enter Vitals" at bounding box center [157, 331] width 78 height 10
click at [148, 344] on input "text" at bounding box center [134, 343] width 81 height 19
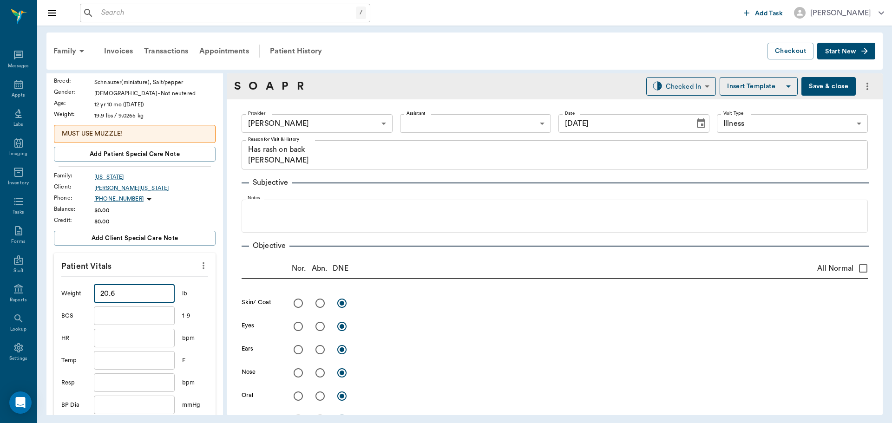
scroll to position [232, 0]
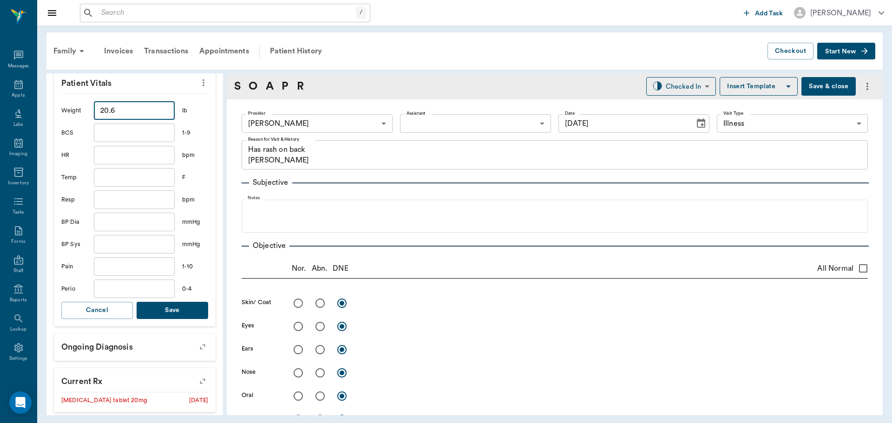
type input "20.6"
click at [180, 307] on button "Save" at bounding box center [173, 310] width 72 height 17
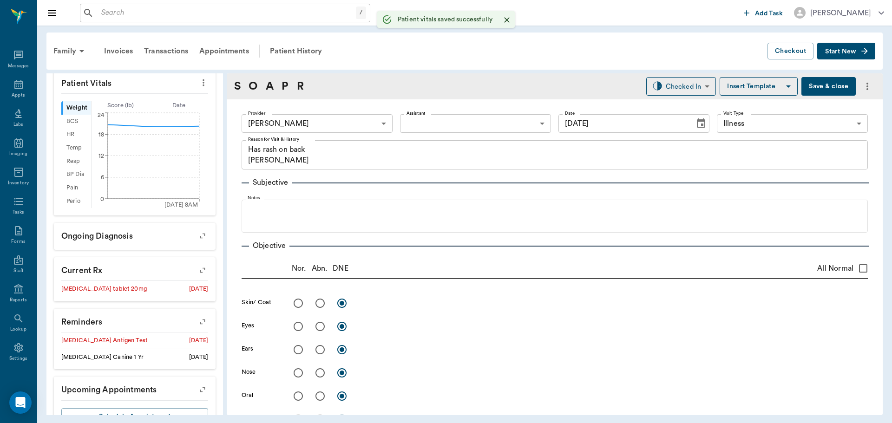
click at [417, 124] on body "/ ​ Add Task Dr. Bert Ellsworth Nectar Messages Appts Labs Imaging Inventory Ta…" at bounding box center [446, 211] width 892 height 423
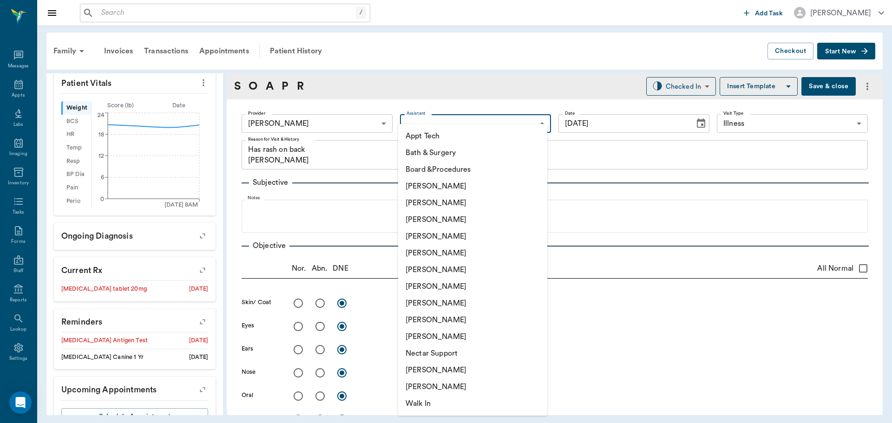
click at [436, 284] on li "[PERSON_NAME]" at bounding box center [472, 286] width 149 height 17
type input "682b670d8bdc6f7f8feef3db"
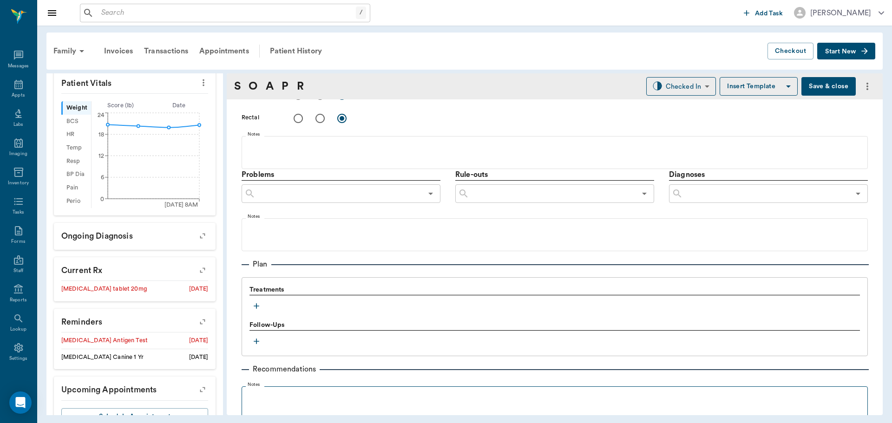
scroll to position [511, 0]
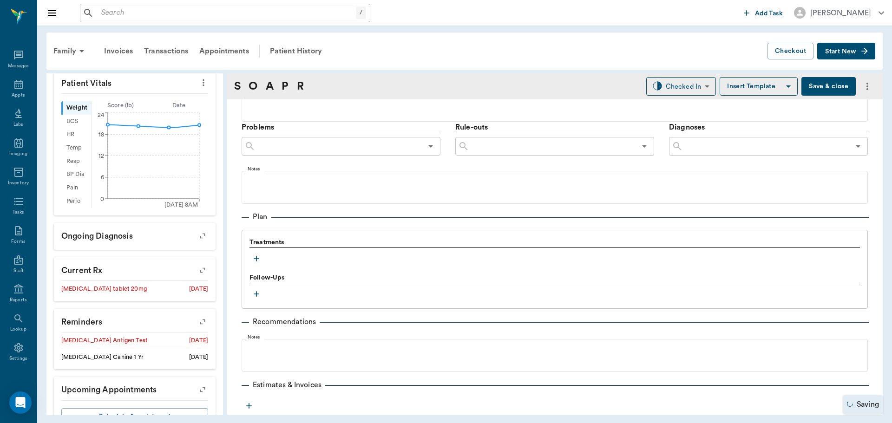
click at [257, 257] on icon "button" at bounding box center [256, 258] width 9 height 9
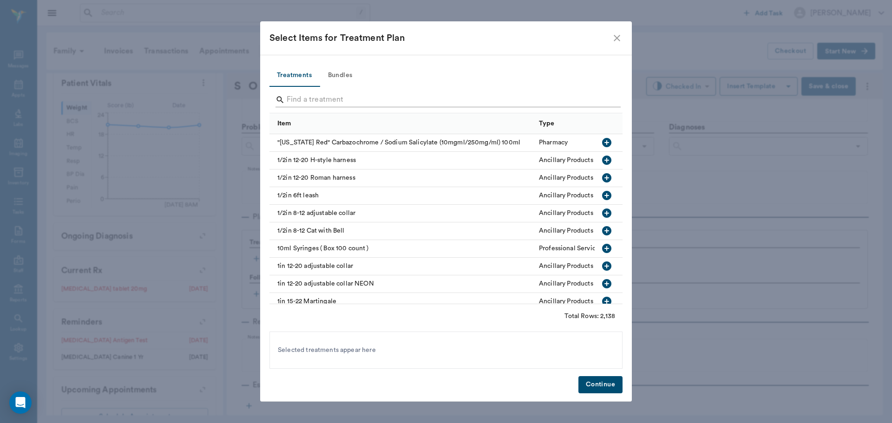
click at [301, 101] on input "Search" at bounding box center [447, 99] width 320 height 15
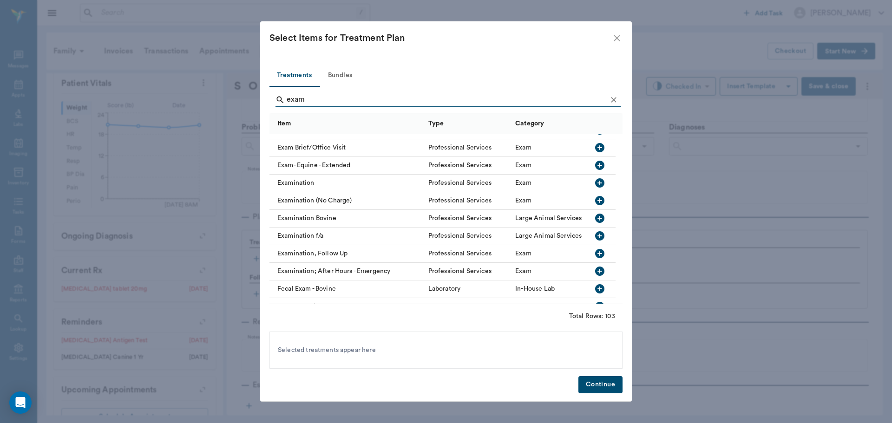
scroll to position [790, 0]
type input "exam"
click at [599, 183] on icon "button" at bounding box center [599, 182] width 11 height 11
click at [615, 102] on icon "Clear" at bounding box center [613, 99] width 9 height 9
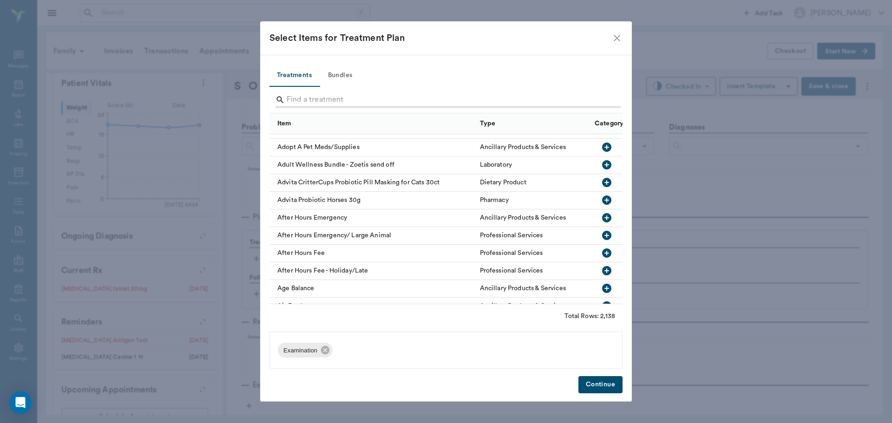
click at [585, 101] on input "Search" at bounding box center [447, 99] width 320 height 15
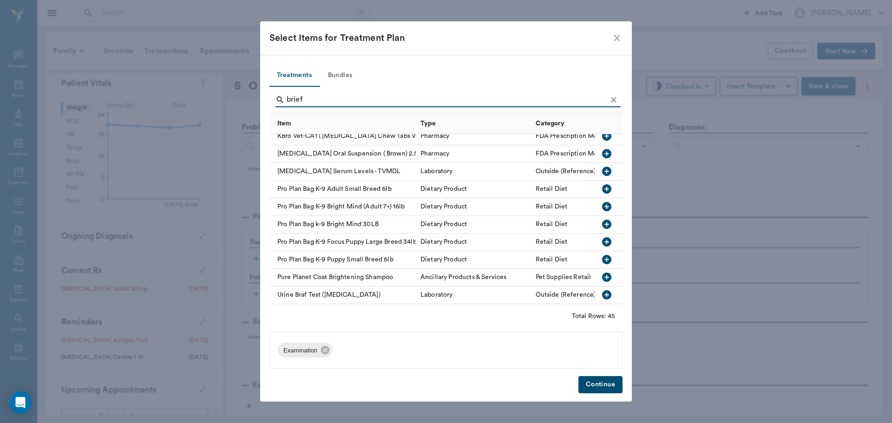
scroll to position [0, 0]
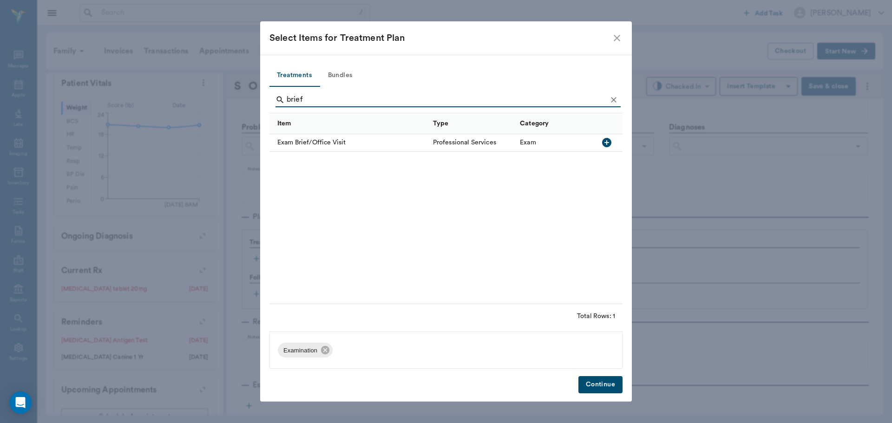
type input "brief"
click at [614, 98] on icon "Clear" at bounding box center [613, 99] width 9 height 9
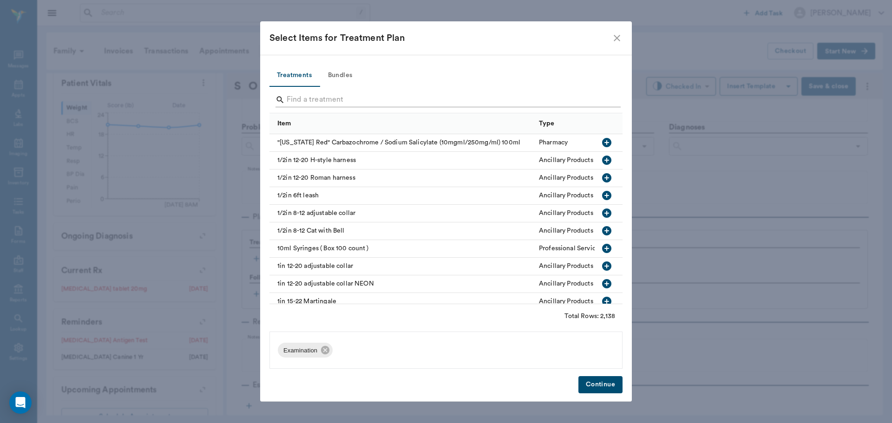
click at [605, 99] on input "Search" at bounding box center [447, 99] width 320 height 15
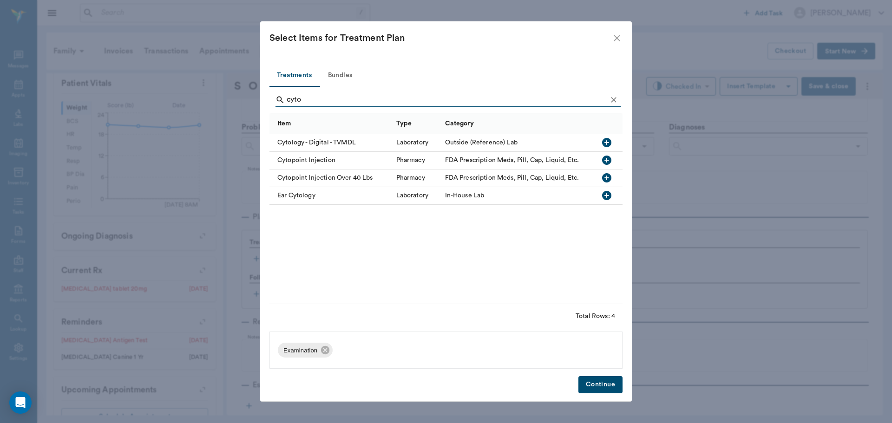
type input "cyto"
click at [608, 160] on icon "button" at bounding box center [606, 160] width 11 height 11
click at [614, 380] on button "Continue" at bounding box center [600, 384] width 44 height 17
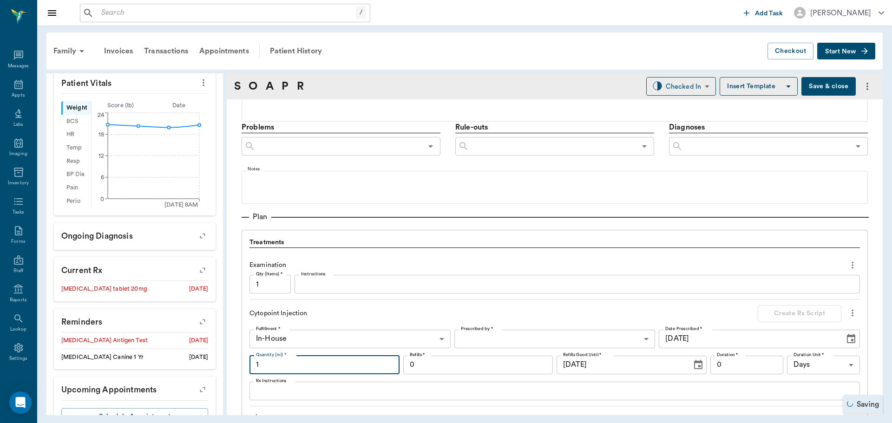
click at [271, 364] on input "1" at bounding box center [324, 365] width 150 height 19
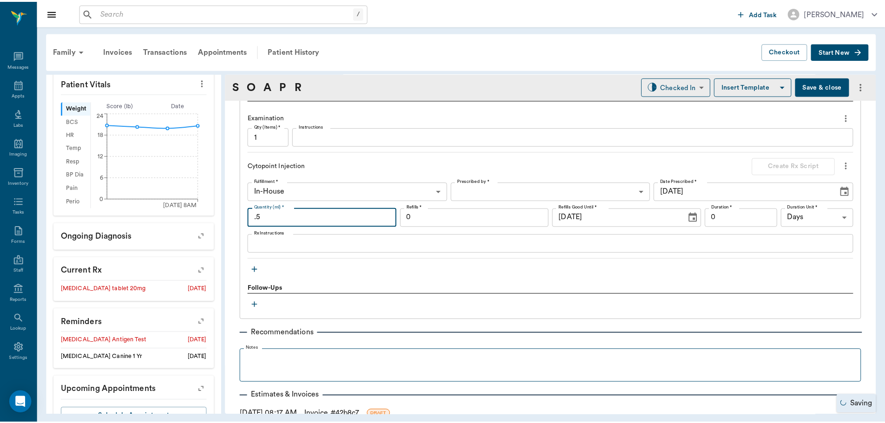
scroll to position [697, 0]
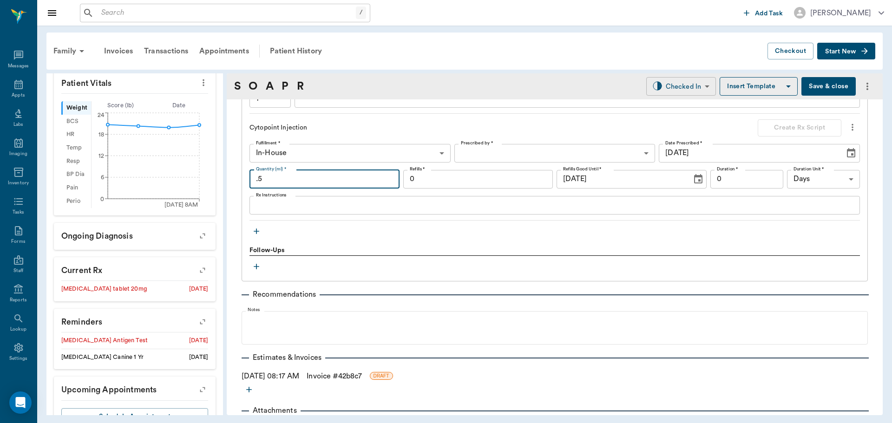
type input ".5"
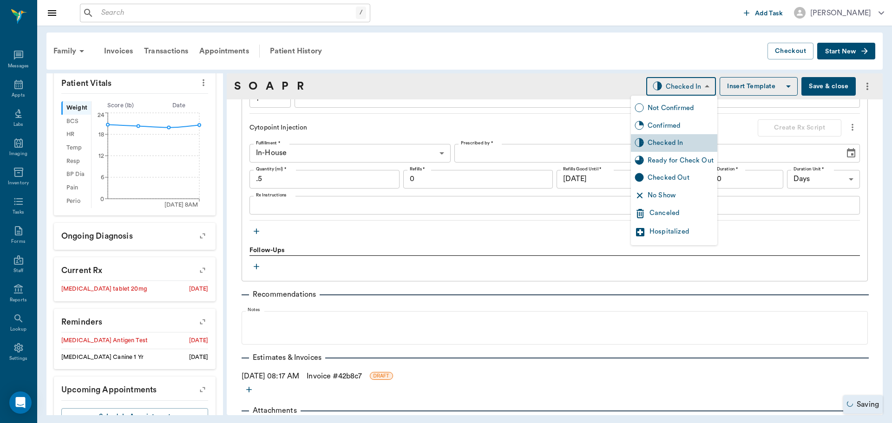
click at [679, 89] on body "/ ​ Add Task Dr. Bert Ellsworth Nectar Messages Appts Labs Imaging Inventory Ta…" at bounding box center [446, 211] width 892 height 423
click at [678, 156] on div "Ready for Check Out" at bounding box center [681, 161] width 66 height 10
type input "READY_TO_CHECKOUT"
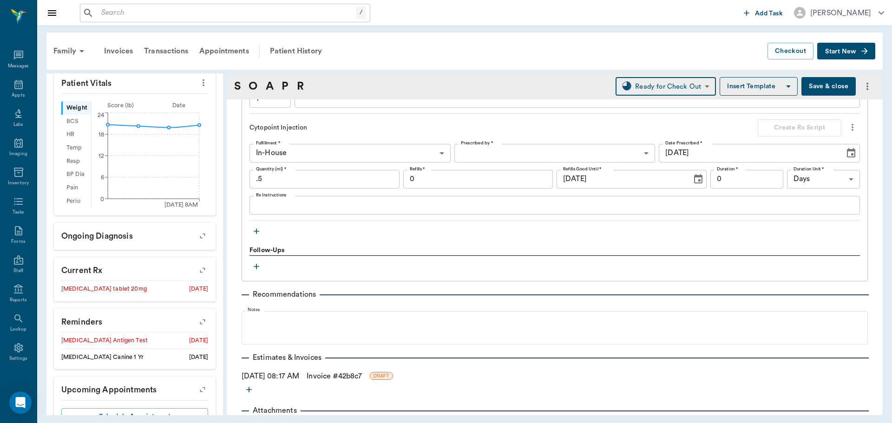
click at [335, 377] on link "Invoice # 42b8c7" at bounding box center [334, 376] width 55 height 11
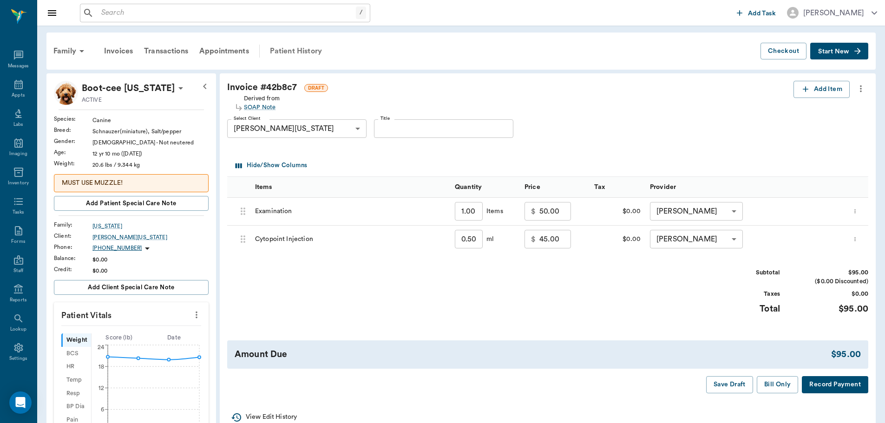
click at [308, 52] on div "Patient History" at bounding box center [295, 51] width 63 height 22
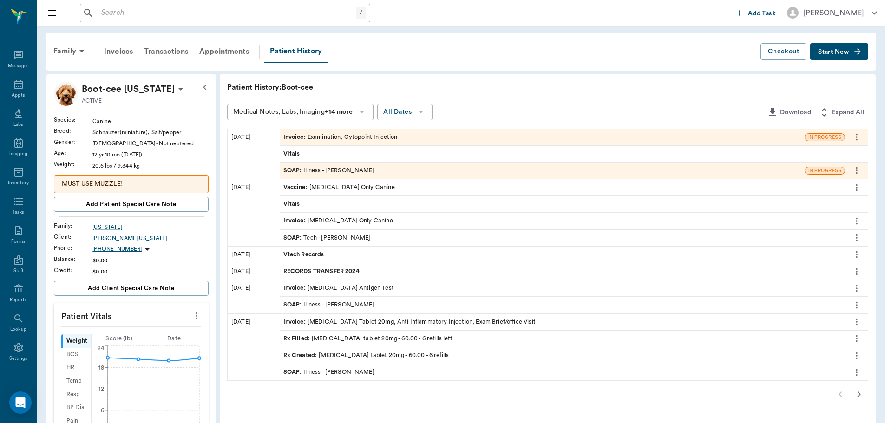
click at [349, 170] on div "SOAP : Illness - Dr. Bert Ellsworth" at bounding box center [328, 170] width 91 height 9
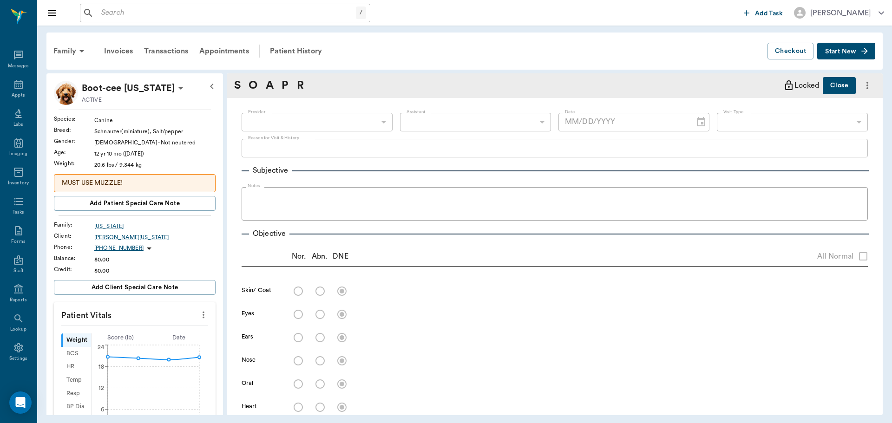
type input "63ec2f075fda476ae8351a4d"
type input "682b670d8bdc6f7f8feef3db"
type input "65d2be4f46e3a538d89b8c15"
type textarea "Has rash on back Christy"
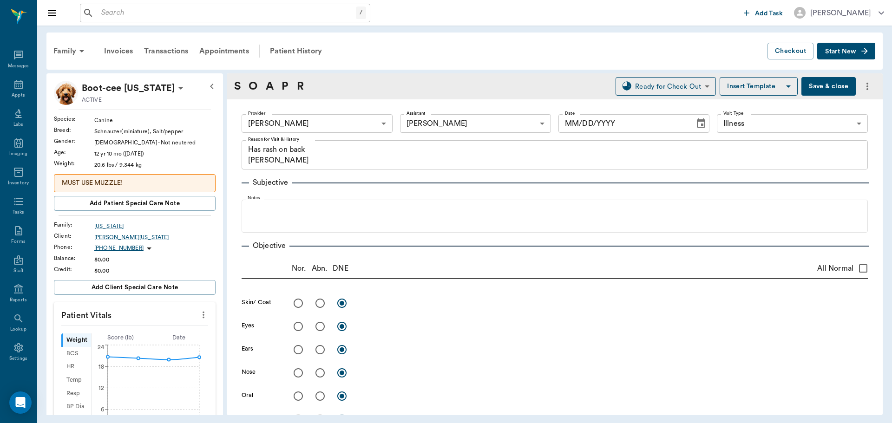
type input "[DATE]"
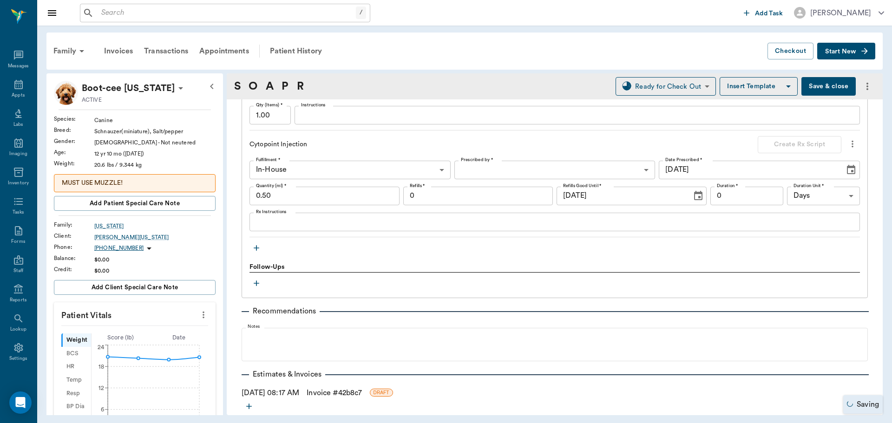
scroll to position [697, 0]
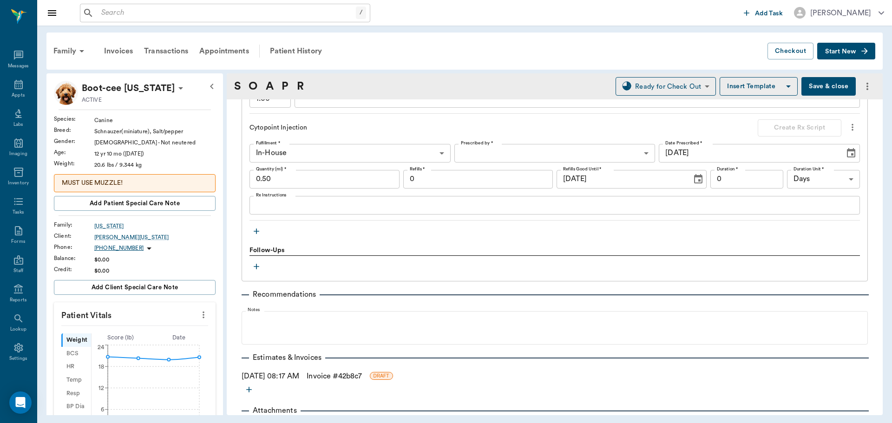
click at [255, 230] on icon "button" at bounding box center [256, 231] width 9 height 9
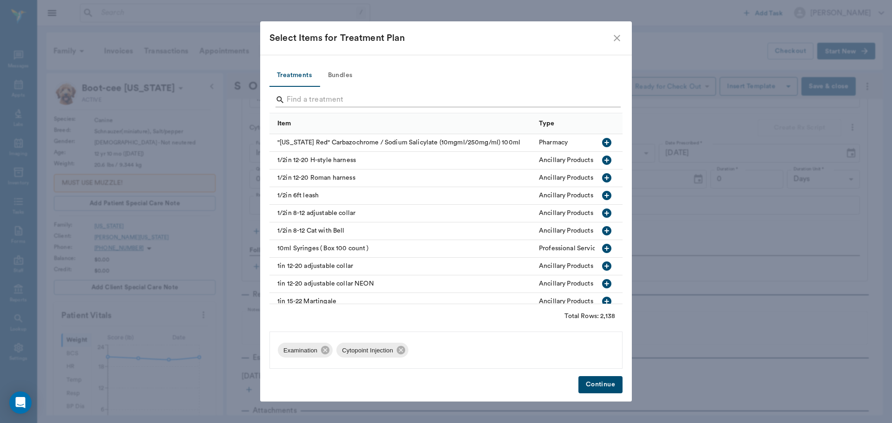
click at [322, 95] on input "Search" at bounding box center [447, 99] width 320 height 15
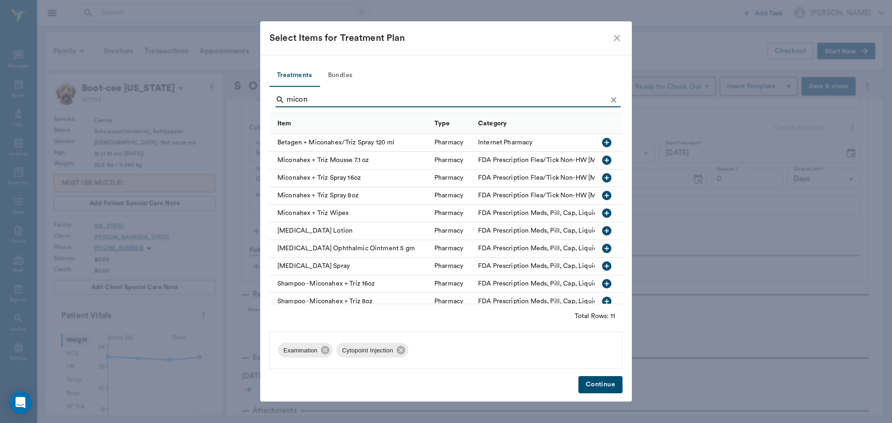
type input "micon"
click at [602, 161] on icon "button" at bounding box center [606, 160] width 9 height 9
click at [606, 384] on button "Continue" at bounding box center [600, 384] width 44 height 17
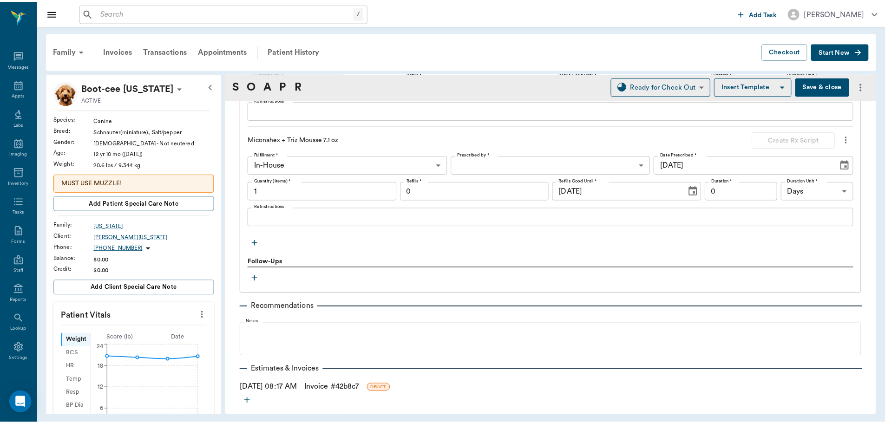
scroll to position [829, 0]
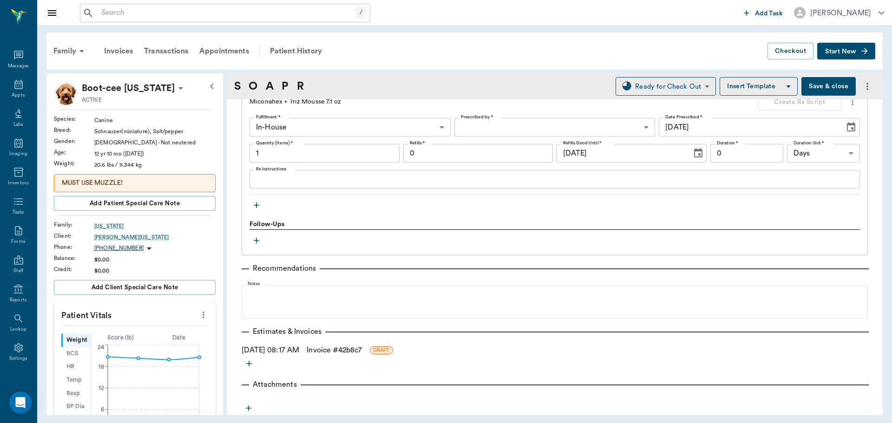
click at [340, 350] on link "Invoice # 42b8c7" at bounding box center [334, 350] width 55 height 11
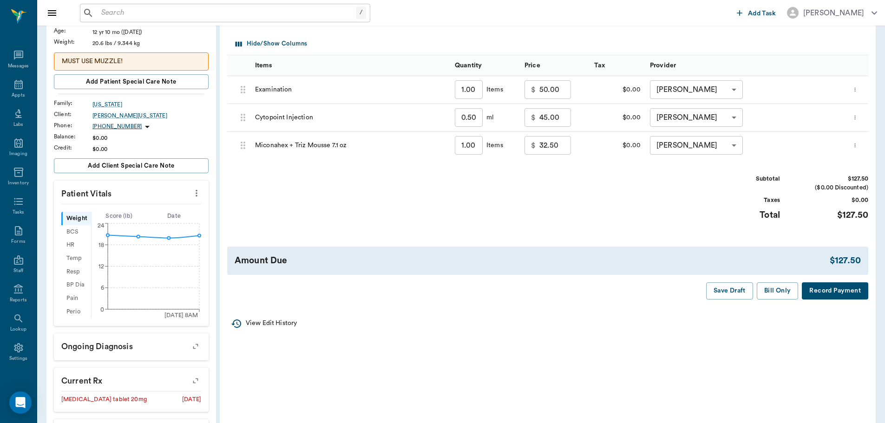
scroll to position [139, 0]
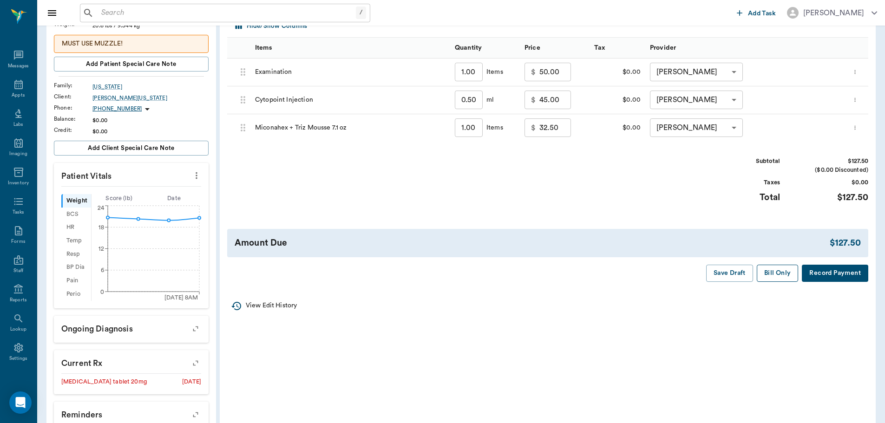
click at [777, 274] on button "Bill Only" at bounding box center [778, 273] width 42 height 17
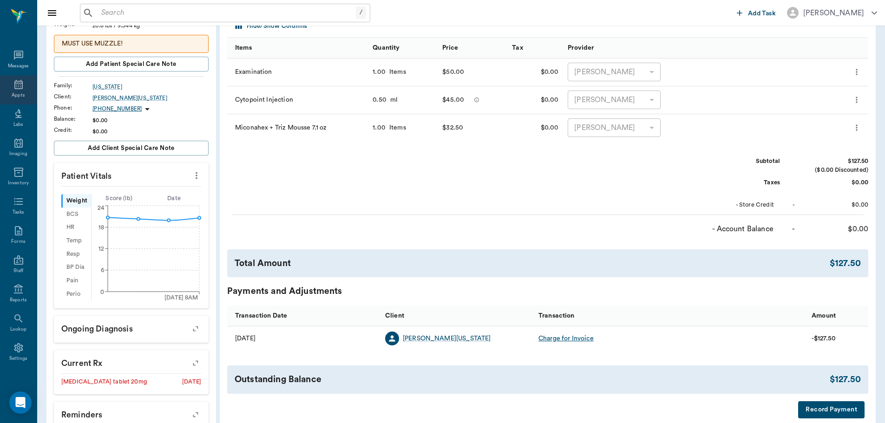
click at [14, 85] on icon at bounding box center [18, 84] width 8 height 9
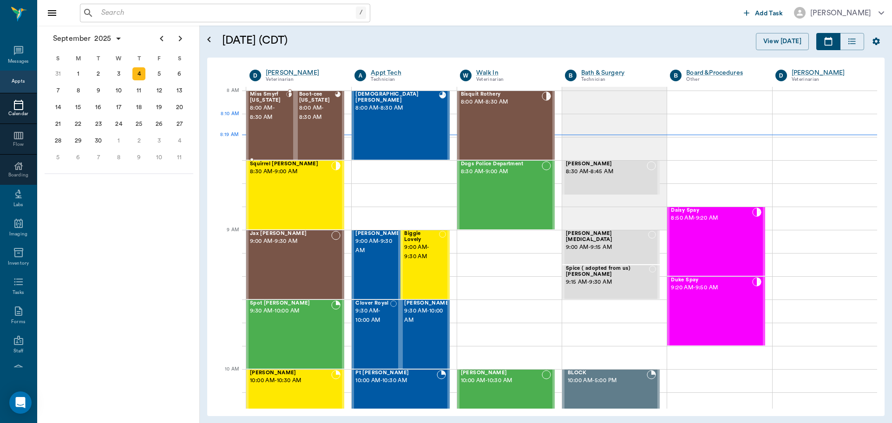
click at [251, 126] on div "Miss Smyrf Washington 8:00 AM - 8:30 AM" at bounding box center [268, 126] width 36 height 68
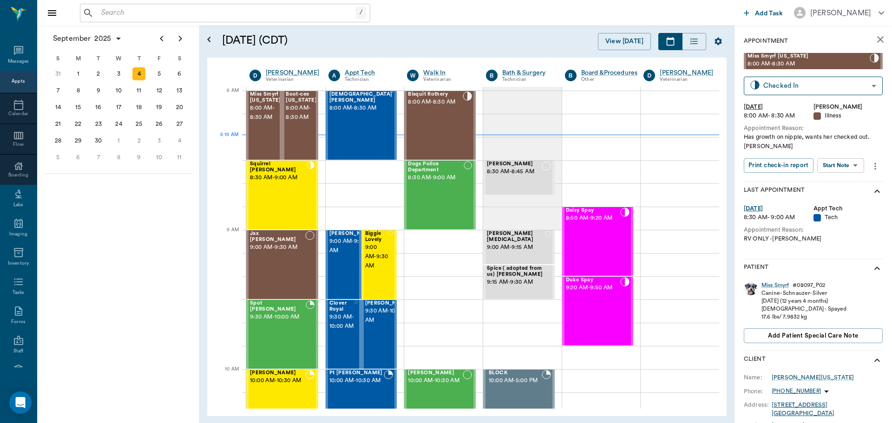
click at [854, 164] on body "/ ​ Add Task Dr. Bert Ellsworth Nectar Messages Appts Calendar Flow Boarding La…" at bounding box center [446, 211] width 892 height 423
click at [844, 183] on button "Start SOAP" at bounding box center [830, 184] width 32 height 11
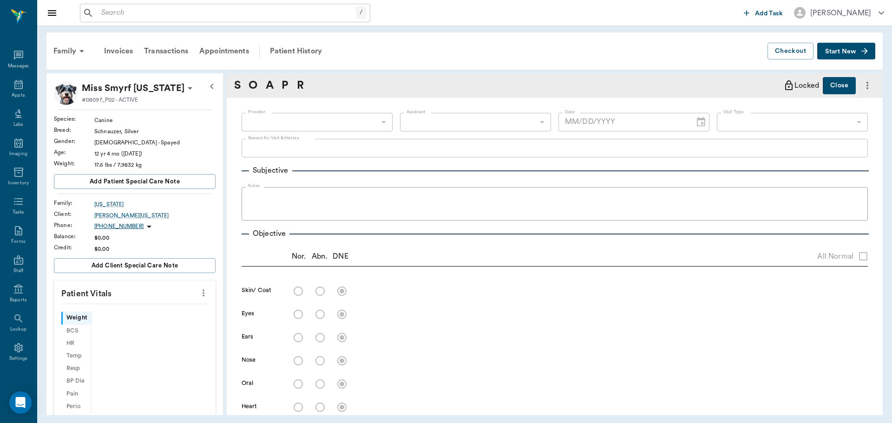
type input "63ec2f075fda476ae8351a4d"
type input "65d2be4f46e3a538d89b8c15"
type textarea "Has growth on nipple, wants her checked out. Christy"
type input "[DATE]"
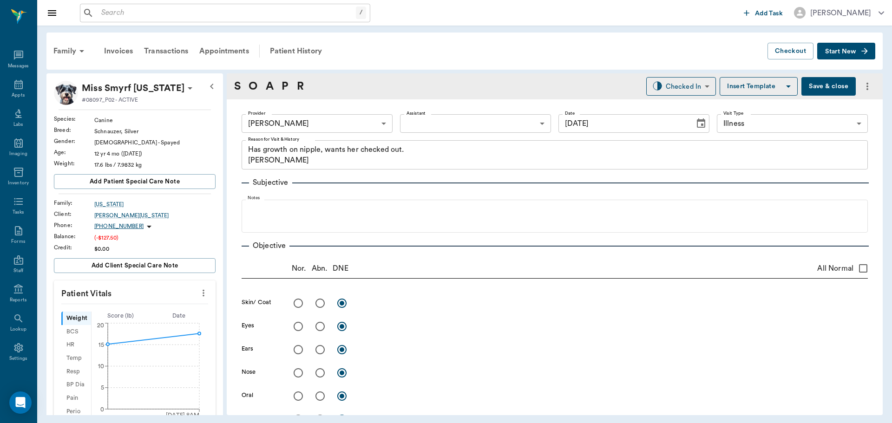
click at [198, 291] on icon "more" at bounding box center [203, 293] width 10 height 11
click at [175, 304] on li "Enter Vitals" at bounding box center [157, 309] width 93 height 17
click at [161, 321] on input "text" at bounding box center [134, 321] width 81 height 19
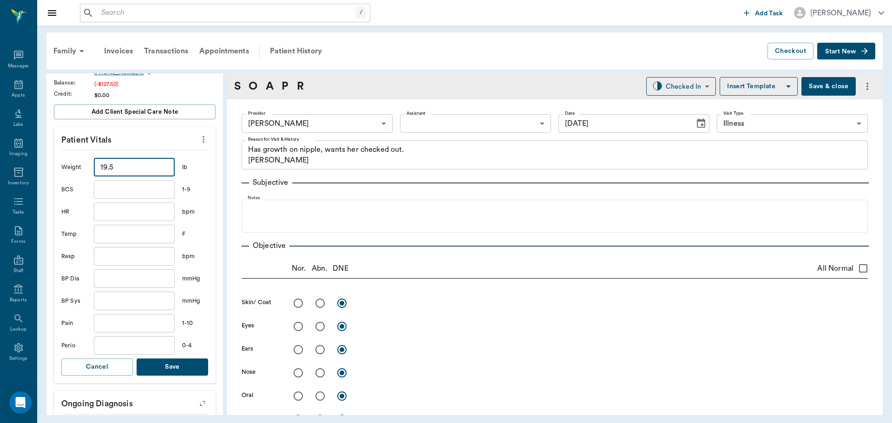
scroll to position [186, 0]
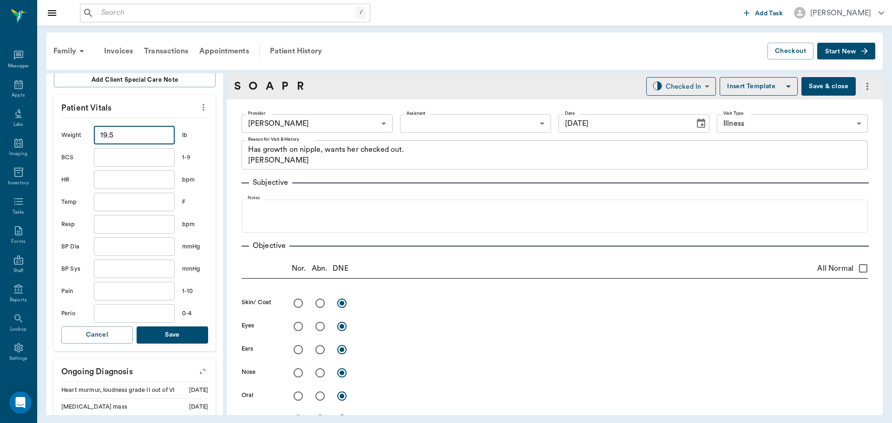
type input "19.5"
click at [171, 333] on button "Save" at bounding box center [173, 335] width 72 height 17
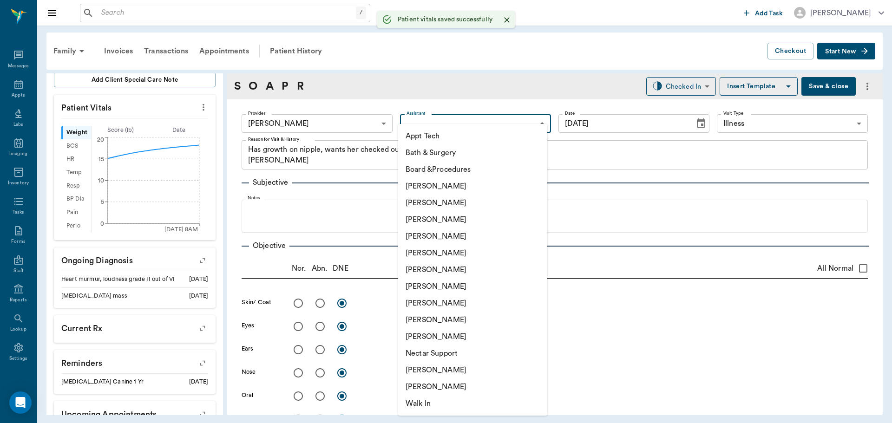
click at [421, 129] on body "/ ​ Add Task Dr. Bert Ellsworth Nectar Messages Appts Labs Imaging Inventory Ta…" at bounding box center [446, 211] width 892 height 423
click at [430, 288] on li "[PERSON_NAME]" at bounding box center [472, 286] width 149 height 17
type input "682b670d8bdc6f7f8feef3db"
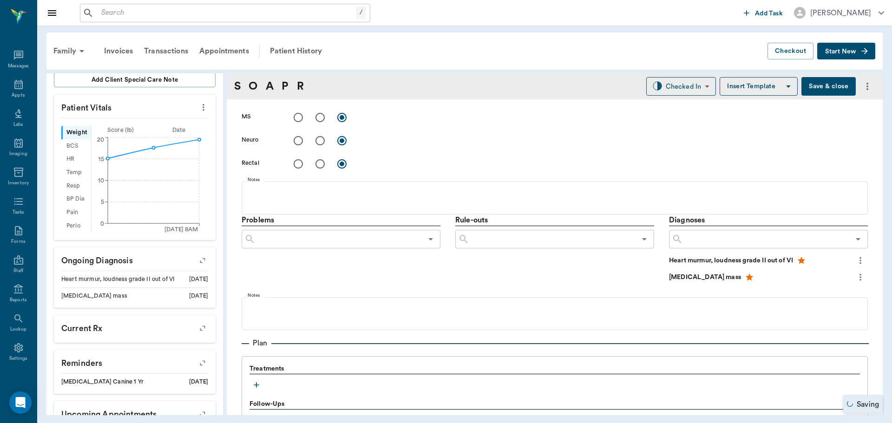
scroll to position [557, 0]
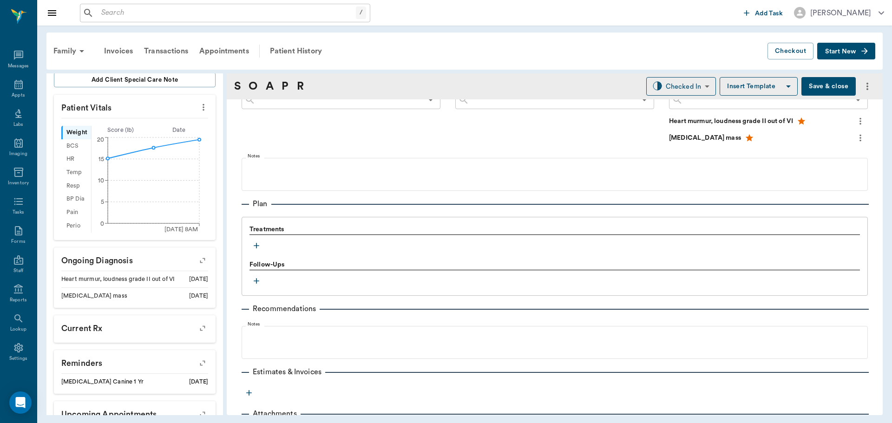
click at [256, 245] on icon "button" at bounding box center [257, 246] width 6 height 6
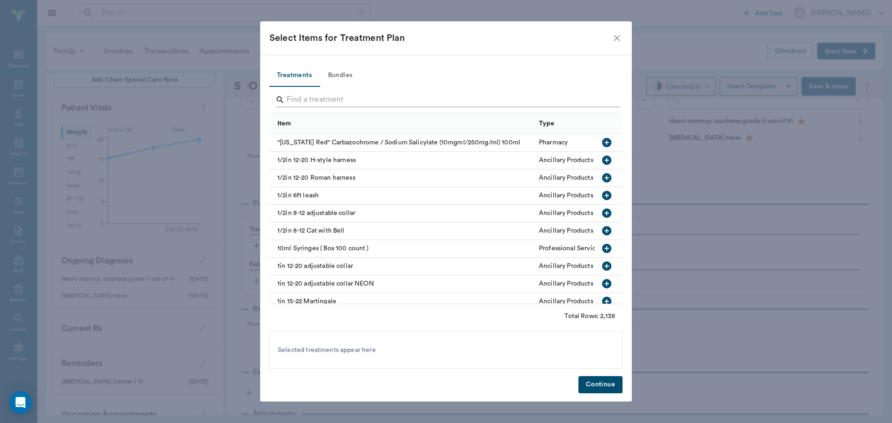
click at [306, 99] on input "Search" at bounding box center [447, 99] width 320 height 15
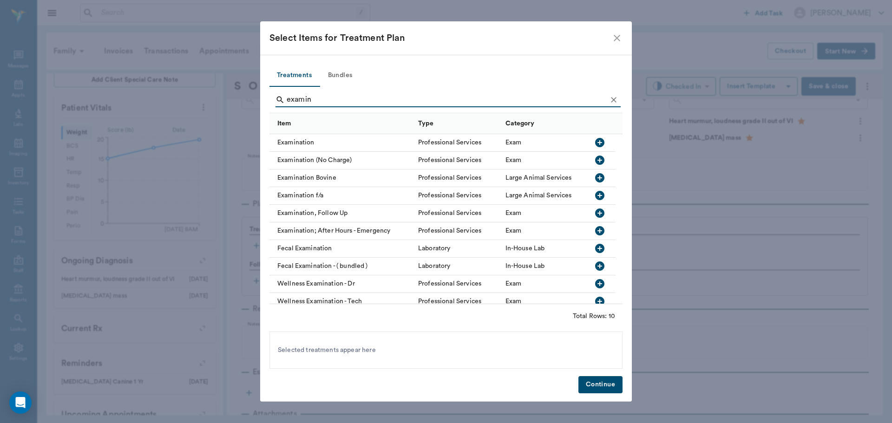
type input "examin"
click at [598, 140] on icon "button" at bounding box center [599, 142] width 9 height 9
click at [593, 383] on button "Continue" at bounding box center [600, 384] width 44 height 17
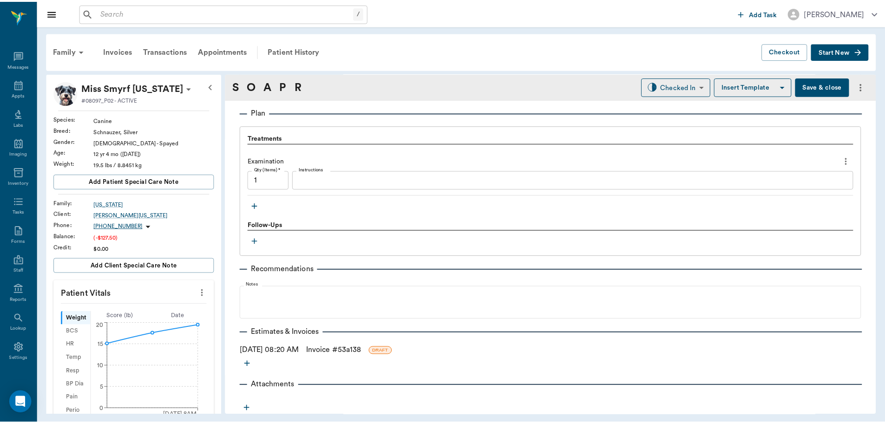
scroll to position [649, 0]
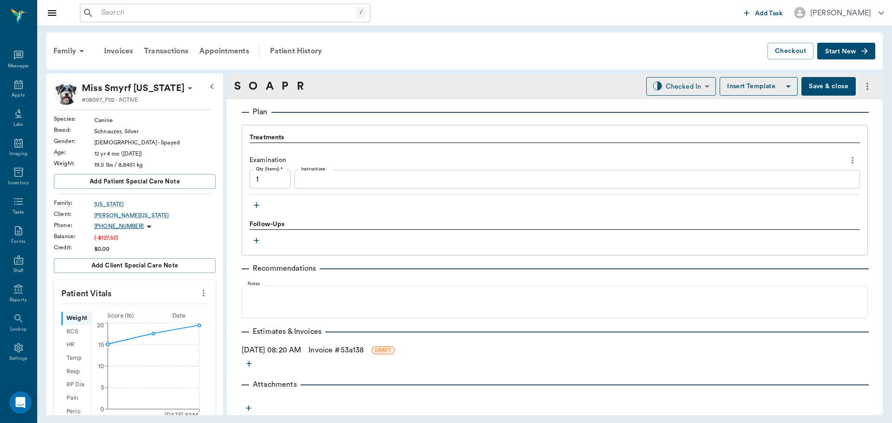
click at [849, 164] on icon "more" at bounding box center [852, 160] width 10 height 11
click at [823, 190] on span "Delete" at bounding box center [806, 194] width 78 height 10
click at [851, 158] on icon "more" at bounding box center [852, 160] width 2 height 7
click at [805, 195] on span "Delete" at bounding box center [806, 194] width 78 height 10
click at [254, 203] on icon "button" at bounding box center [256, 205] width 9 height 9
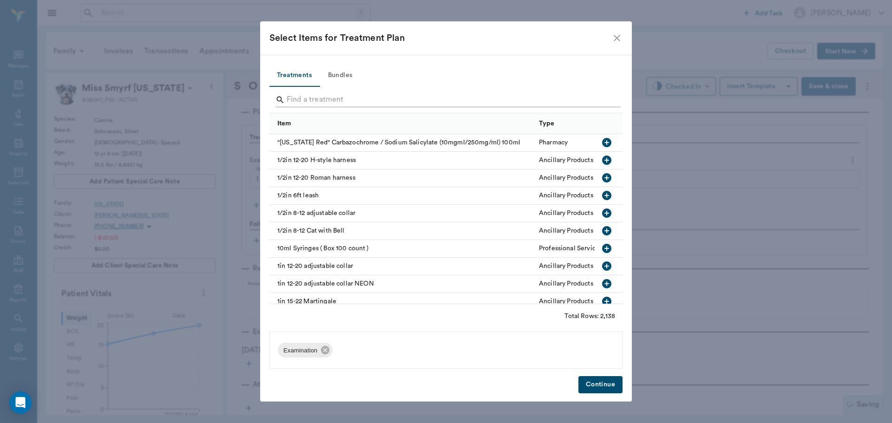
click at [298, 93] on input "Search" at bounding box center [447, 99] width 320 height 15
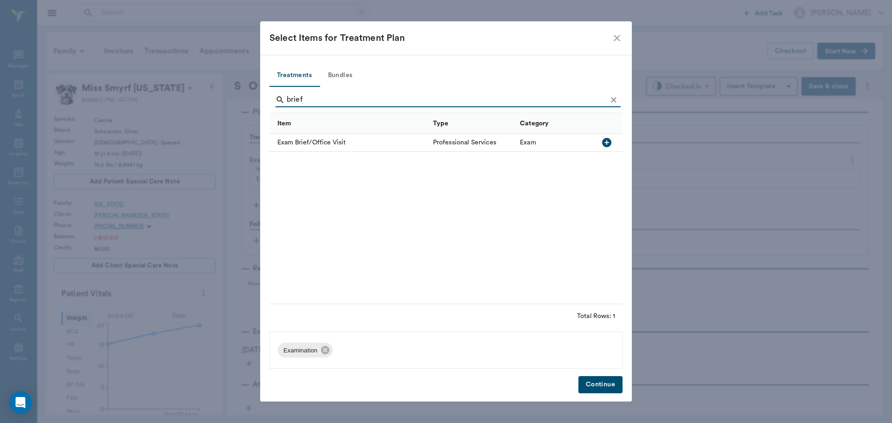
type input "brief"
click at [600, 142] on button "button" at bounding box center [607, 143] width 16 height 16
click at [321, 351] on icon at bounding box center [325, 350] width 10 height 10
click at [596, 381] on button "Continue" at bounding box center [600, 384] width 44 height 17
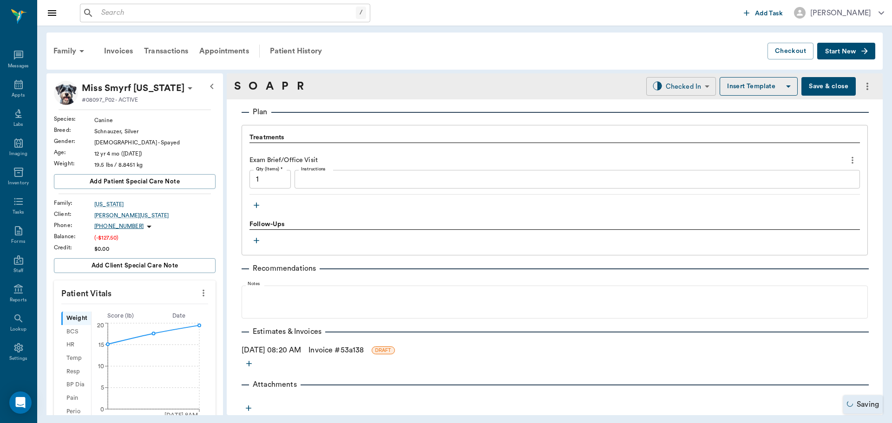
click at [675, 86] on body "/ ​ Add Task Dr. Bert Ellsworth Nectar Messages Appts Labs Imaging Inventory Ta…" at bounding box center [446, 211] width 892 height 423
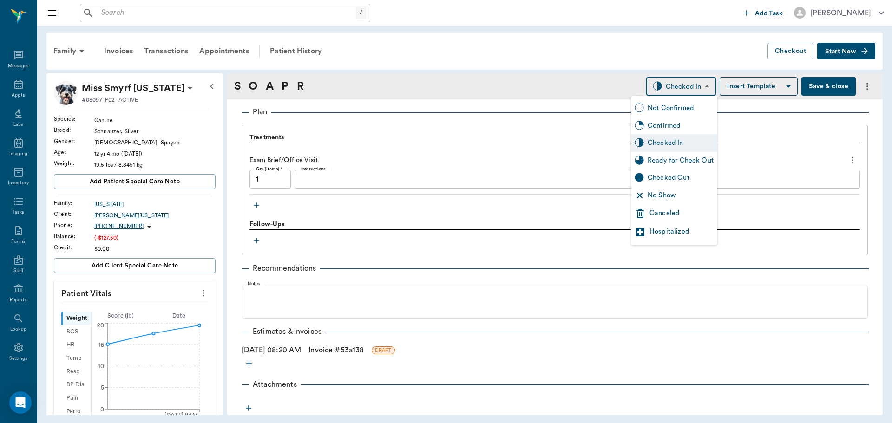
click at [680, 164] on div "Ready for Check Out" at bounding box center [681, 161] width 66 height 10
type input "READY_TO_CHECKOUT"
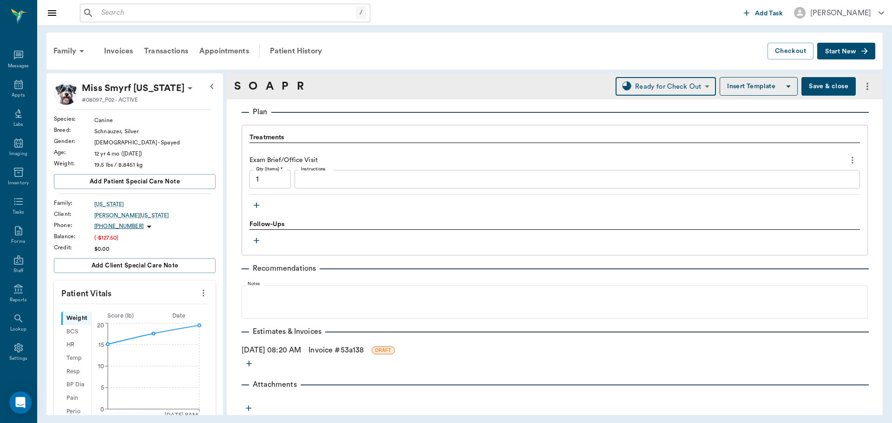
click at [340, 347] on link "Invoice # 53a138" at bounding box center [335, 350] width 55 height 11
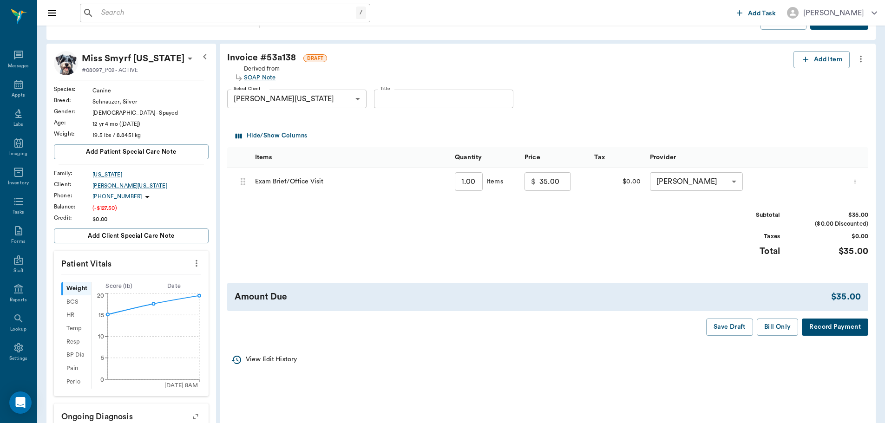
scroll to position [46, 0]
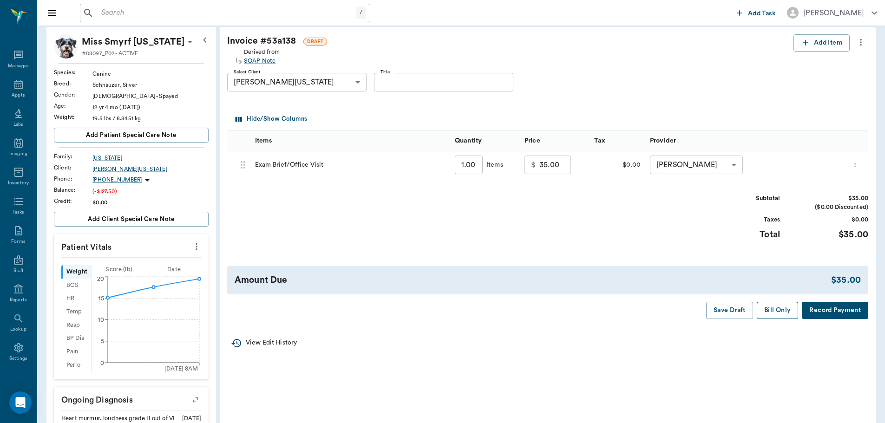
click at [784, 312] on button "Bill Only" at bounding box center [778, 310] width 42 height 17
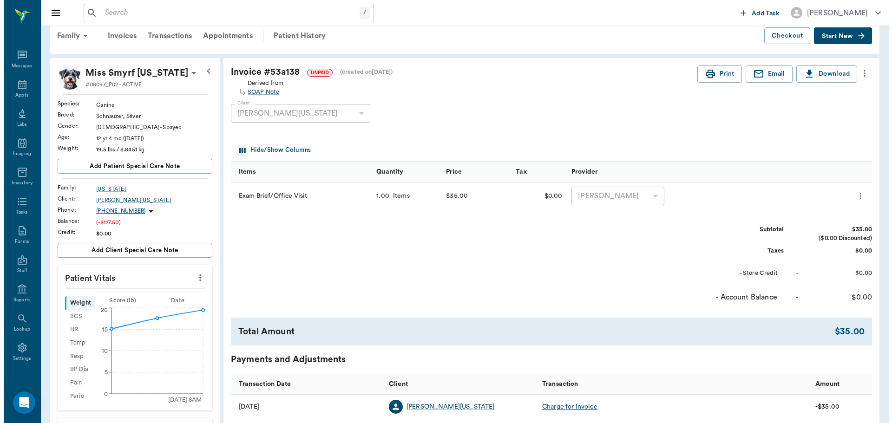
scroll to position [0, 0]
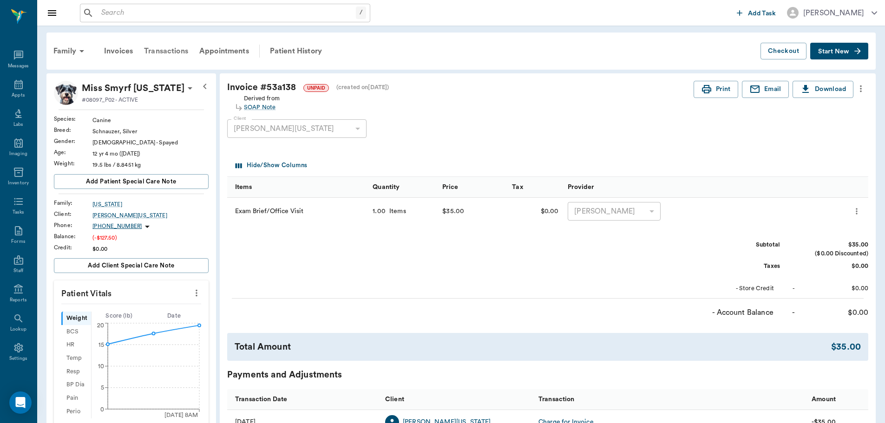
click at [171, 47] on div "Transactions" at bounding box center [165, 51] width 55 height 22
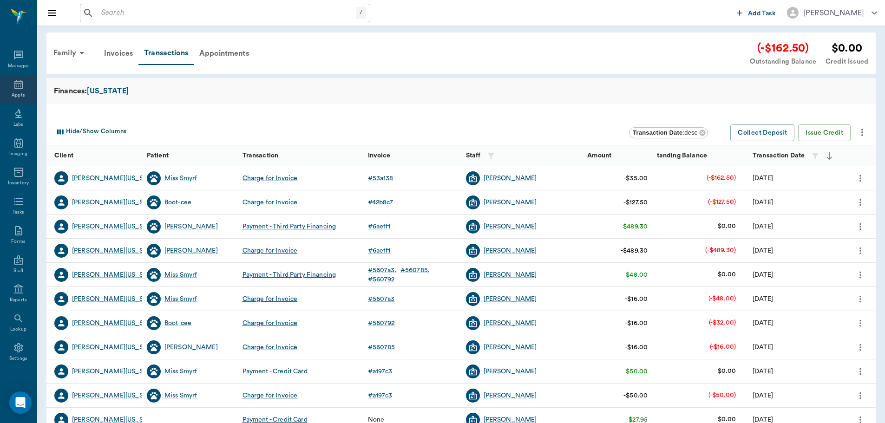
click at [5, 92] on div "Appts" at bounding box center [18, 89] width 37 height 29
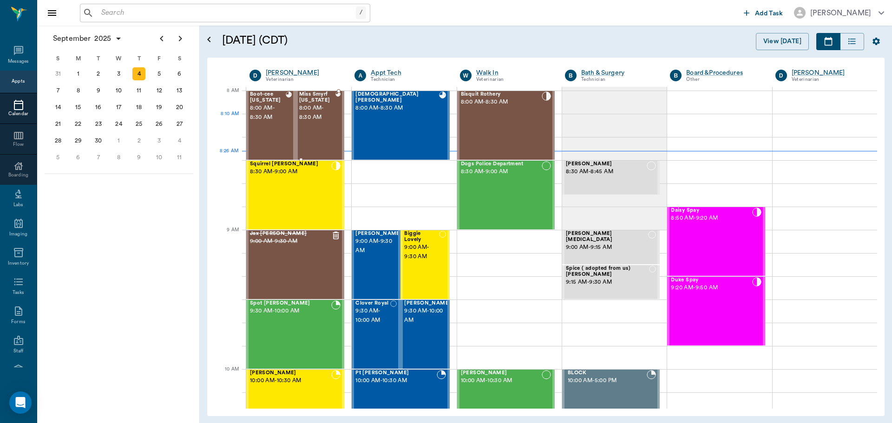
click at [314, 116] on span "8:00 AM - 8:30 AM" at bounding box center [317, 113] width 36 height 19
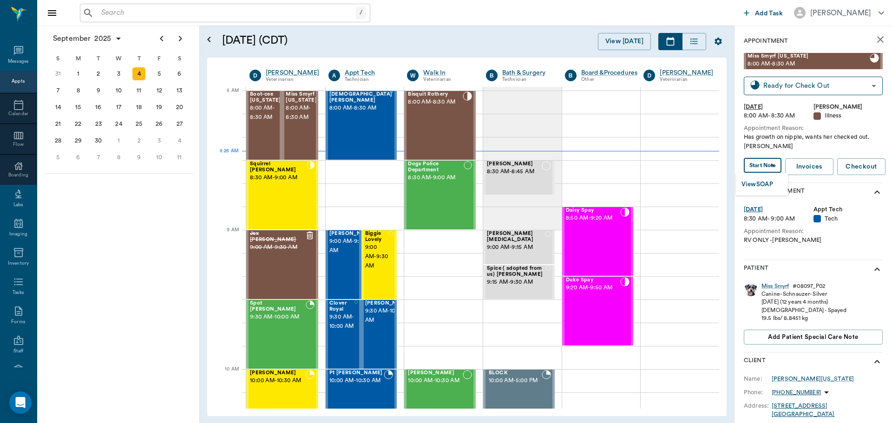
click at [769, 170] on body "/ ​ Add Task Dr. Bert Ellsworth Nectar Messages Appts Calendar Flow Boarding La…" at bounding box center [446, 211] width 892 height 423
click at [769, 182] on button "View SOAP" at bounding box center [757, 184] width 32 height 11
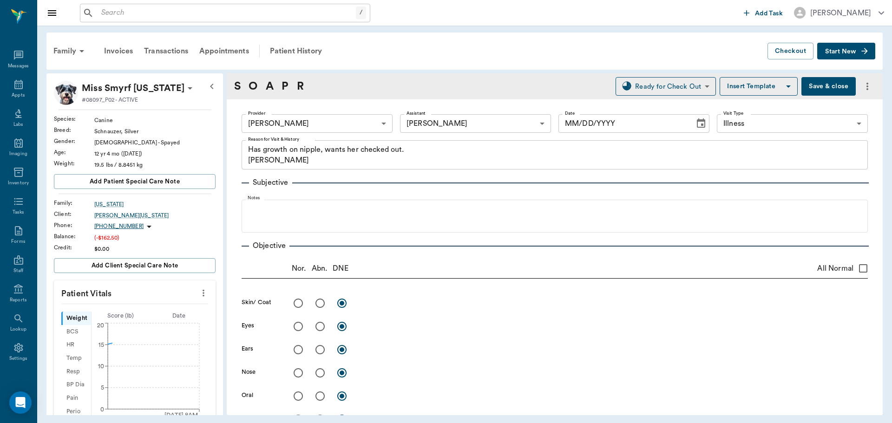
type input "63ec2f075fda476ae8351a4d"
type input "682b670d8bdc6f7f8feef3db"
type input "65d2be4f46e3a538d89b8c15"
type textarea "Has growth on nipple, wants her checked out. Christy"
type input "[DATE]"
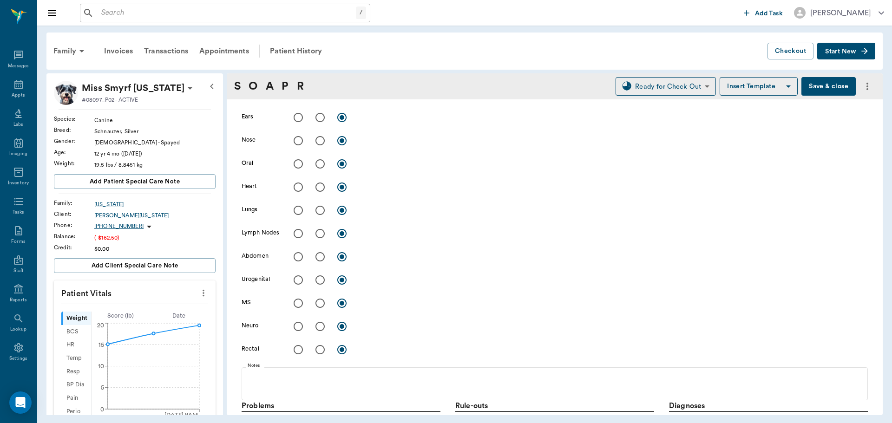
scroll to position [279, 0]
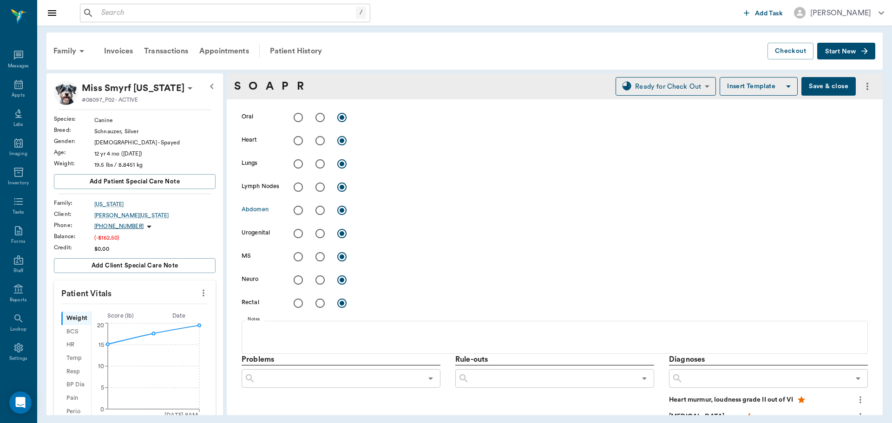
click at [320, 208] on input "radio" at bounding box center [320, 211] width 20 height 20
radio input "true"
click at [320, 208] on input "radio" at bounding box center [320, 211] width 20 height 20
click at [408, 211] on textarea at bounding box center [613, 210] width 509 height 11
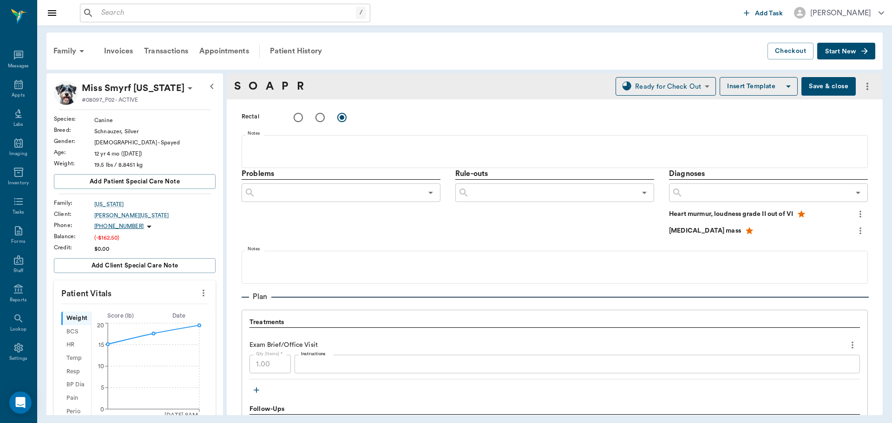
scroll to position [649, 0]
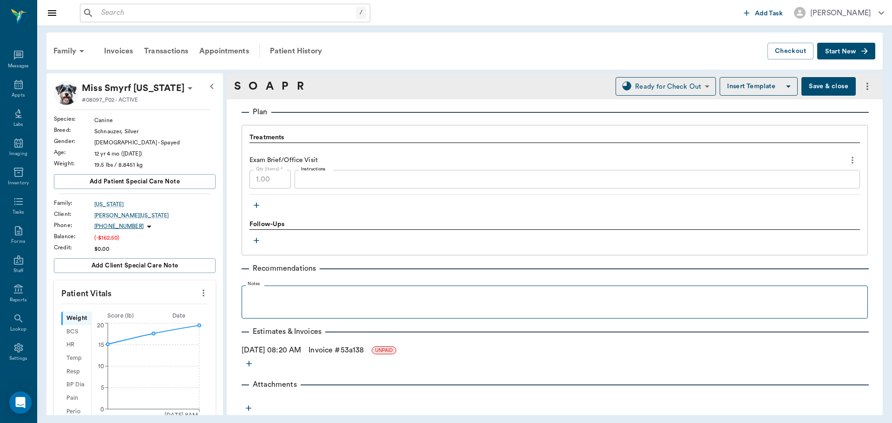
type textarea "L side of mammary chain: next to most caudal, medium sized, has little ones alo…"
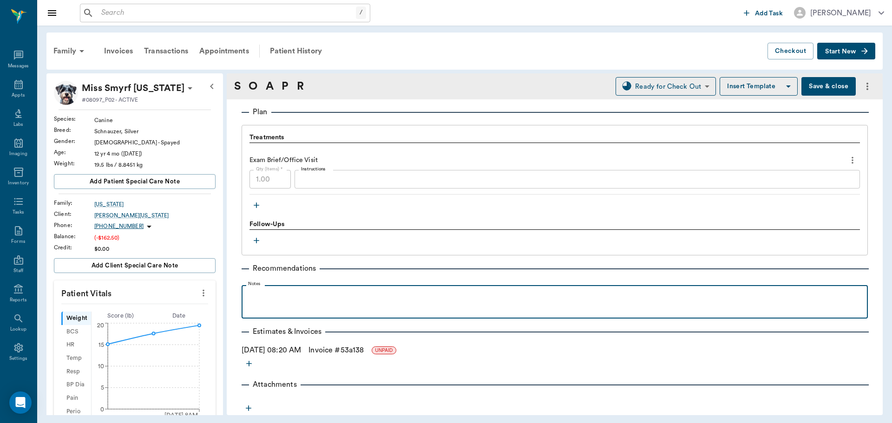
click at [275, 297] on p at bounding box center [554, 295] width 617 height 11
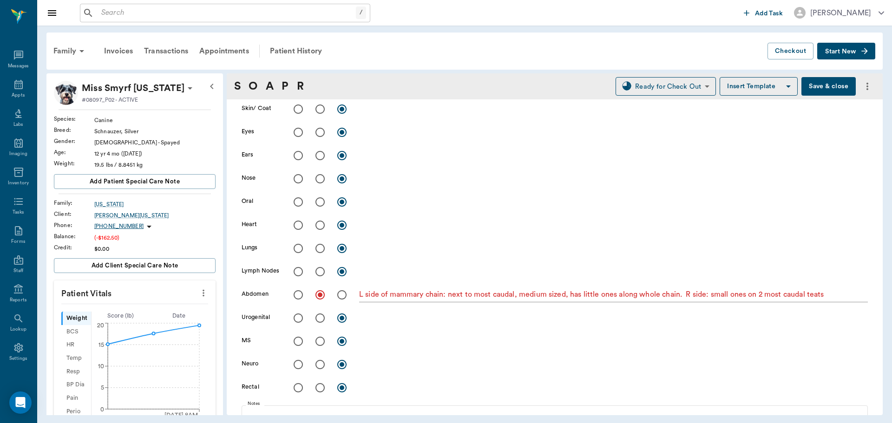
scroll to position [231, 0]
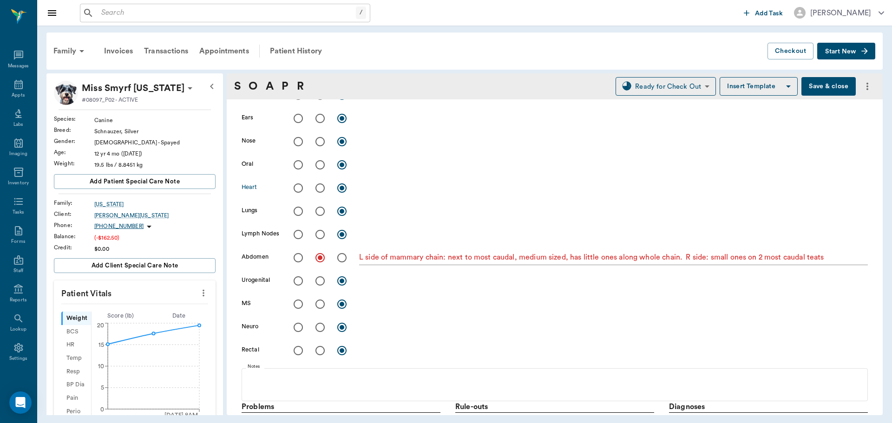
click at [295, 191] on input "radio" at bounding box center [298, 188] width 20 height 20
radio input "true"
click at [299, 210] on input "radio" at bounding box center [298, 212] width 20 height 20
radio input "true"
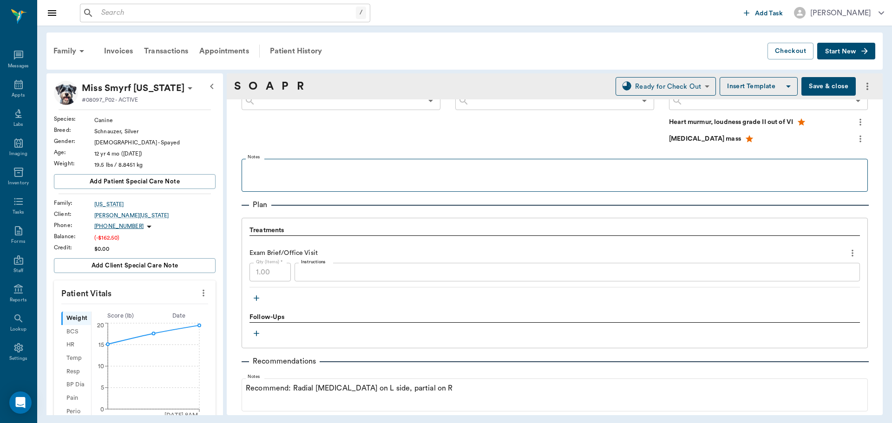
scroll to position [324, 0]
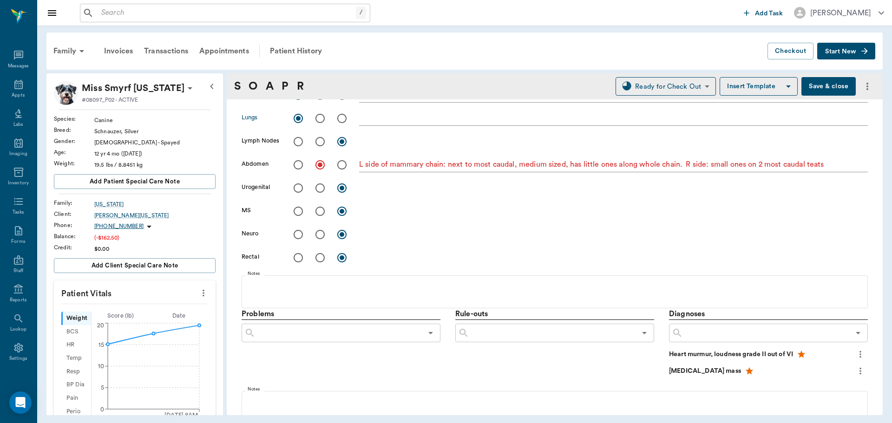
click at [296, 142] on input "radio" at bounding box center [298, 142] width 20 height 20
radio input "true"
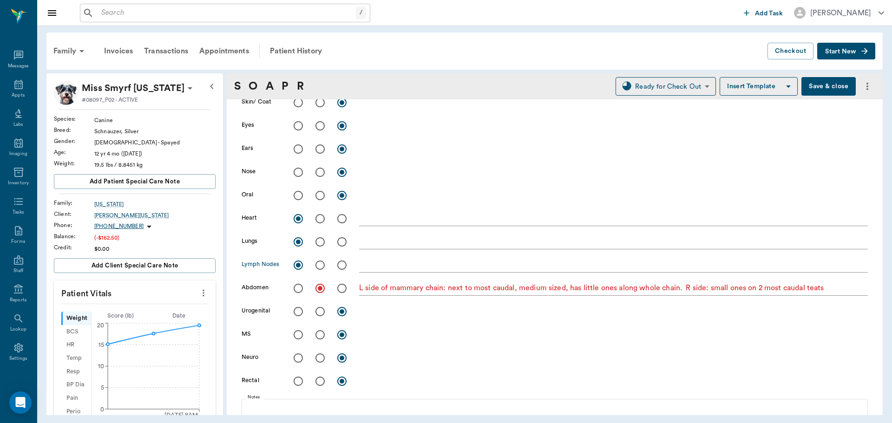
scroll to position [185, 0]
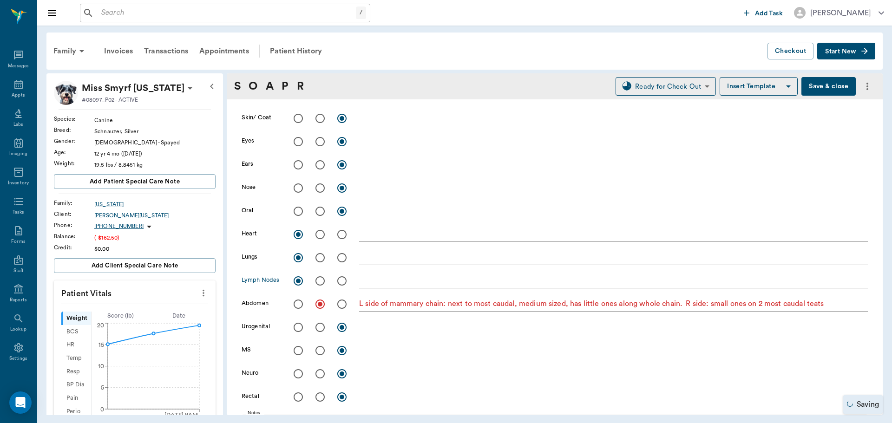
click at [824, 83] on button "Save & close" at bounding box center [828, 86] width 54 height 19
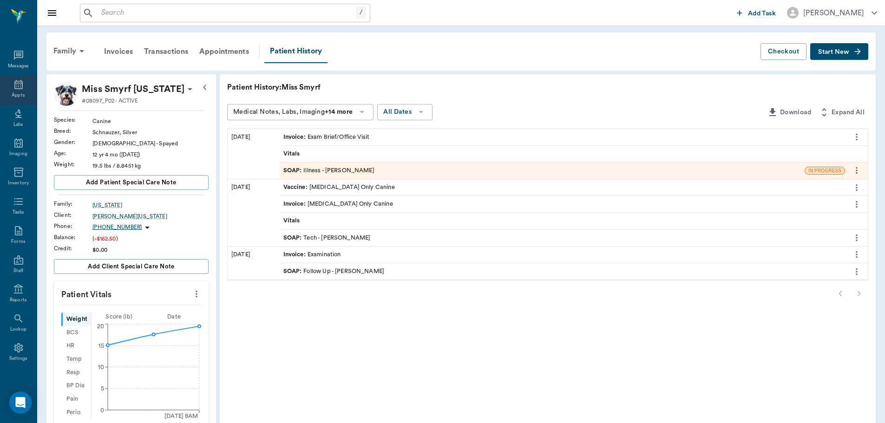
click at [14, 87] on icon at bounding box center [18, 84] width 8 height 9
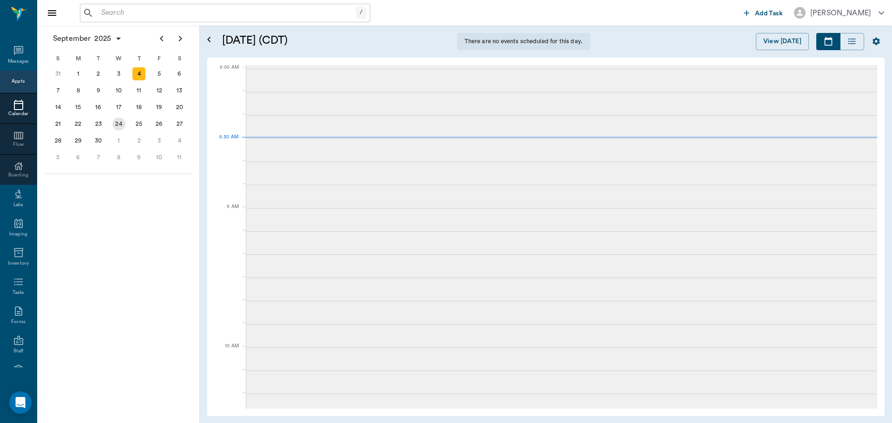
scroll to position [0, 0]
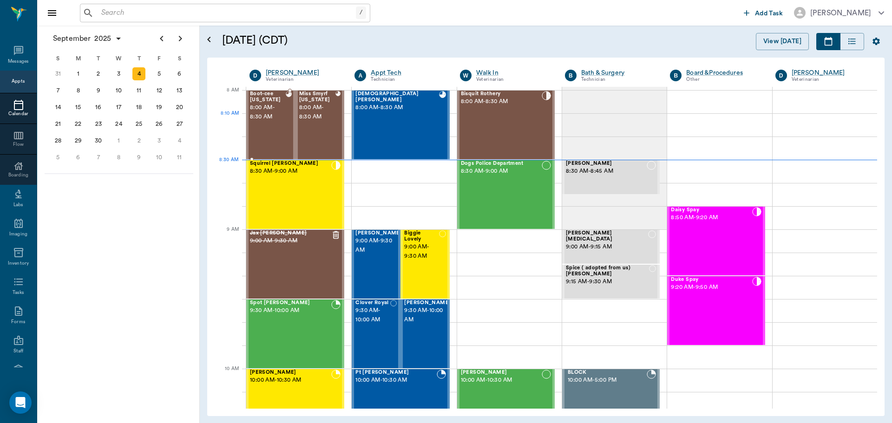
click at [277, 130] on div "Boot-cee Washington 8:00 AM - 8:30 AM" at bounding box center [268, 125] width 36 height 68
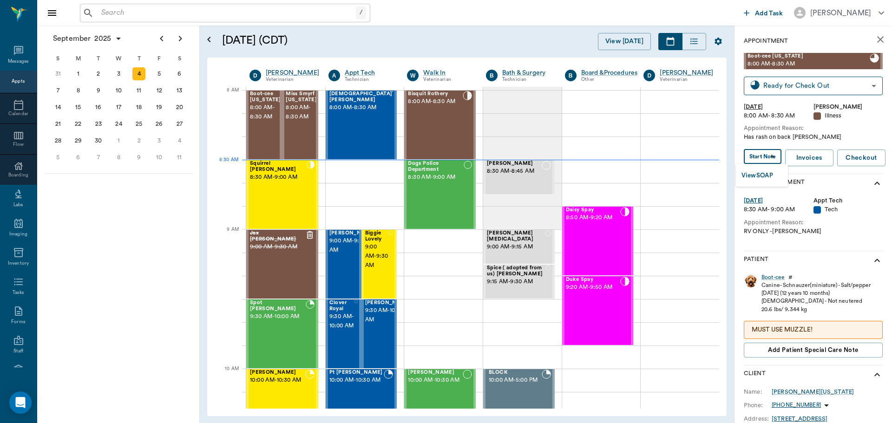
click at [768, 158] on body "/ ​ Add Task Dr. Bert Ellsworth Nectar Messages Appts Calendar Flow Boarding La…" at bounding box center [446, 211] width 892 height 423
click at [770, 175] on button "View SOAP" at bounding box center [757, 175] width 32 height 11
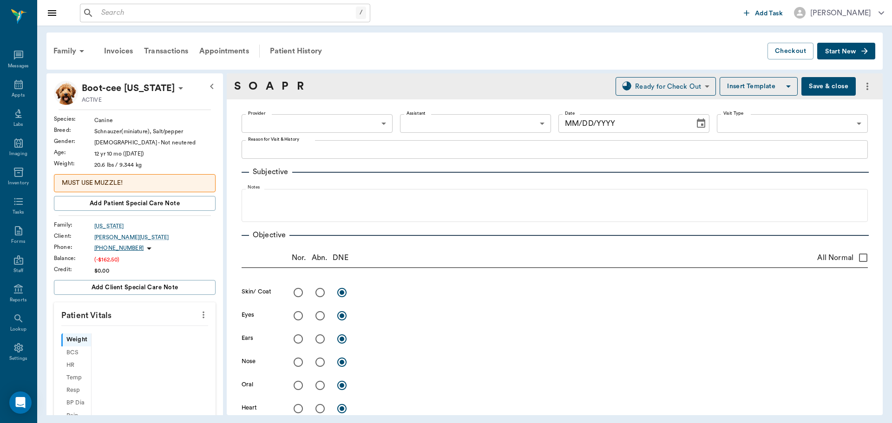
type input "63ec2f075fda476ae8351a4d"
type input "682b670d8bdc6f7f8feef3db"
type input "65d2be4f46e3a538d89b8c15"
type textarea "Has rash on back Christy"
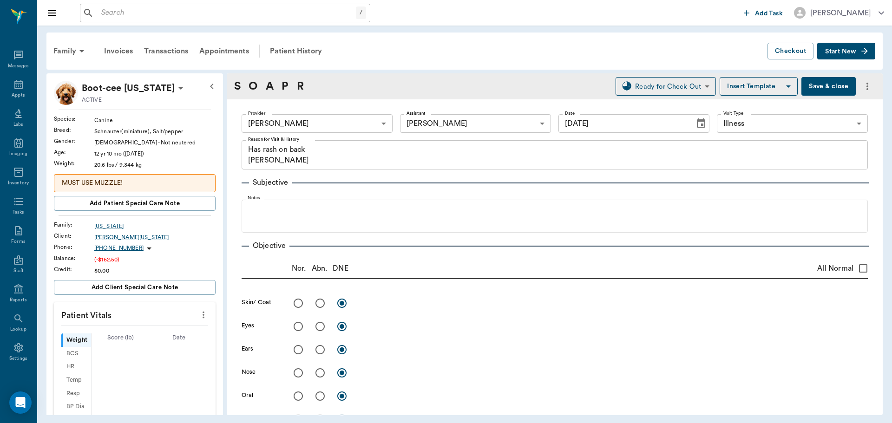
type input "[DATE]"
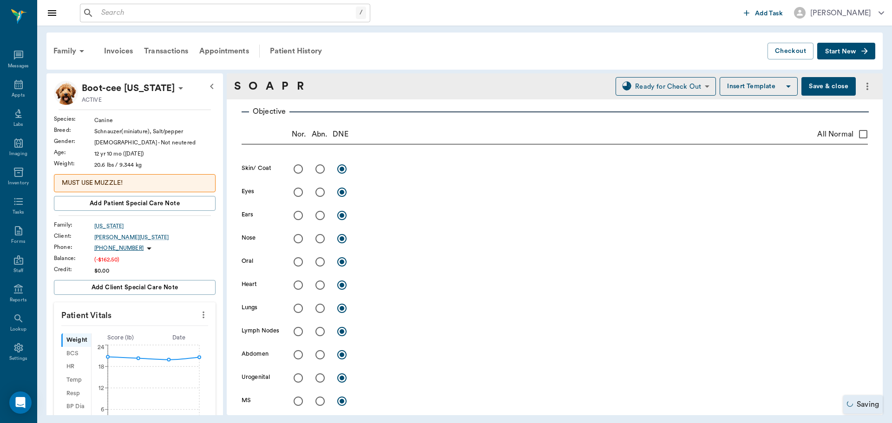
scroll to position [139, 0]
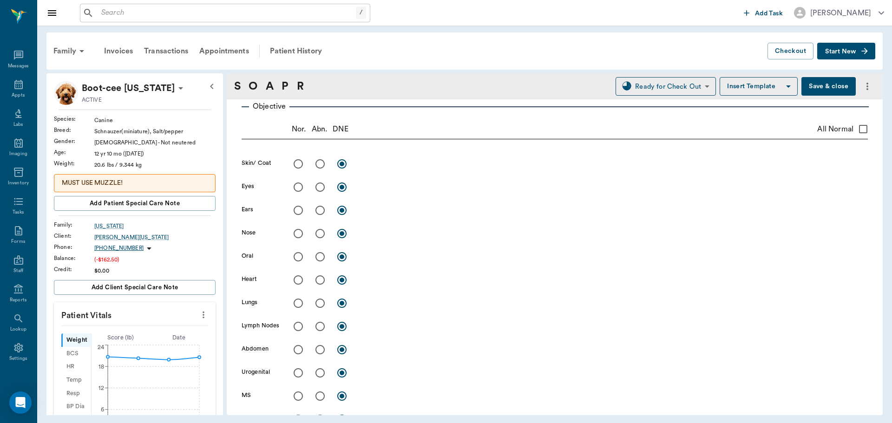
click at [320, 161] on input "radio" at bounding box center [320, 164] width 20 height 20
radio input "true"
click at [384, 168] on textarea at bounding box center [613, 163] width 509 height 11
type textarea "S"
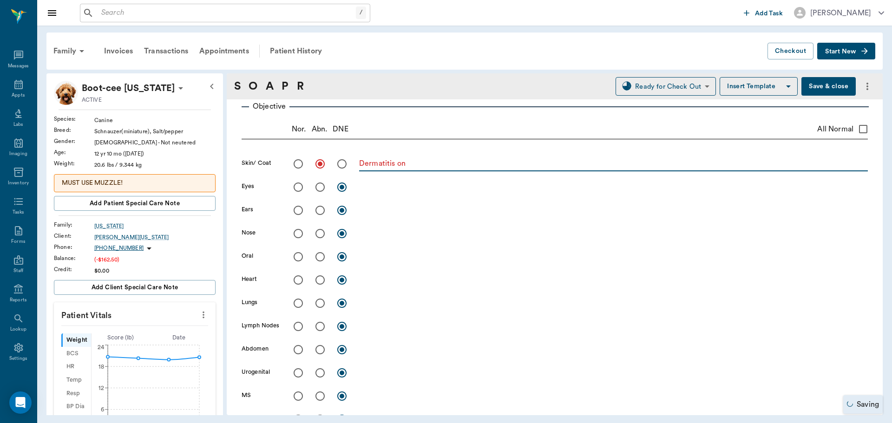
click at [447, 159] on textarea "Dermatitis on" at bounding box center [613, 163] width 509 height 11
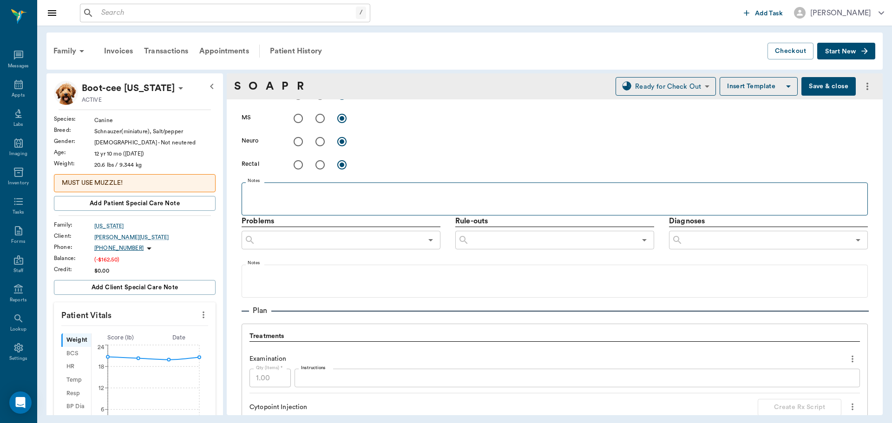
scroll to position [418, 0]
type textarea "Dermatitis on back with scales, bumps and papules. Pruritic, actively scratchin…"
click at [753, 239] on input "text" at bounding box center [766, 239] width 167 height 13
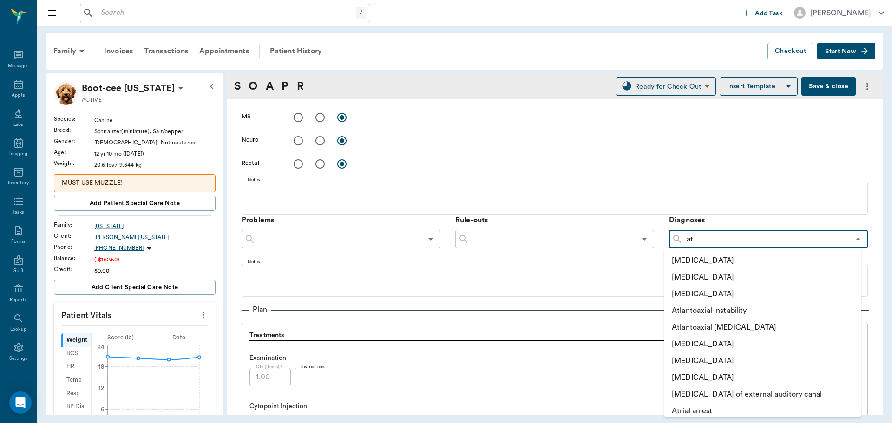
type input "ato"
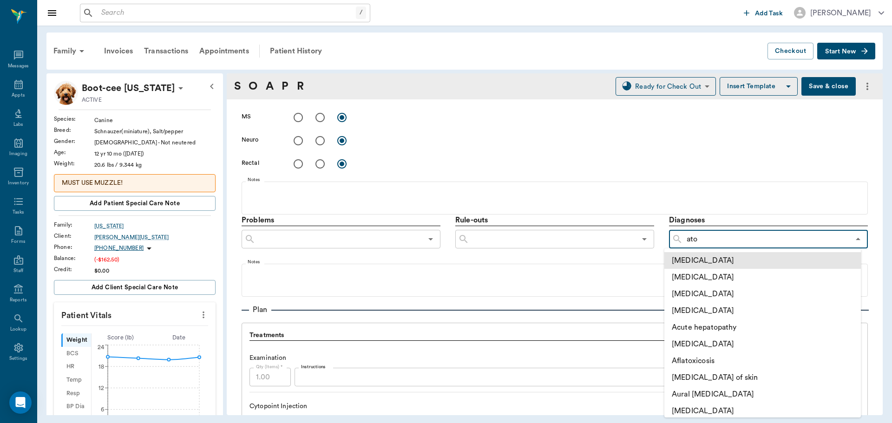
click at [740, 256] on li "[MEDICAL_DATA]" at bounding box center [762, 260] width 196 height 17
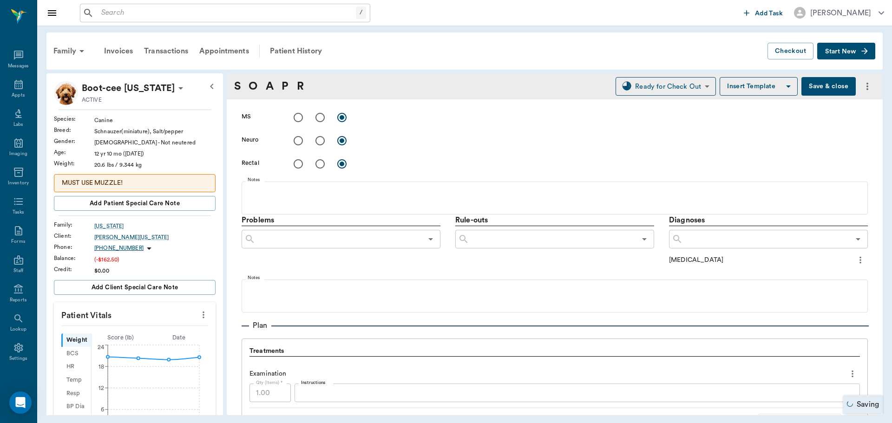
click at [855, 260] on icon "more" at bounding box center [860, 260] width 10 height 11
click at [799, 277] on span "Add to ongoing diagnosis" at bounding box center [814, 276] width 78 height 10
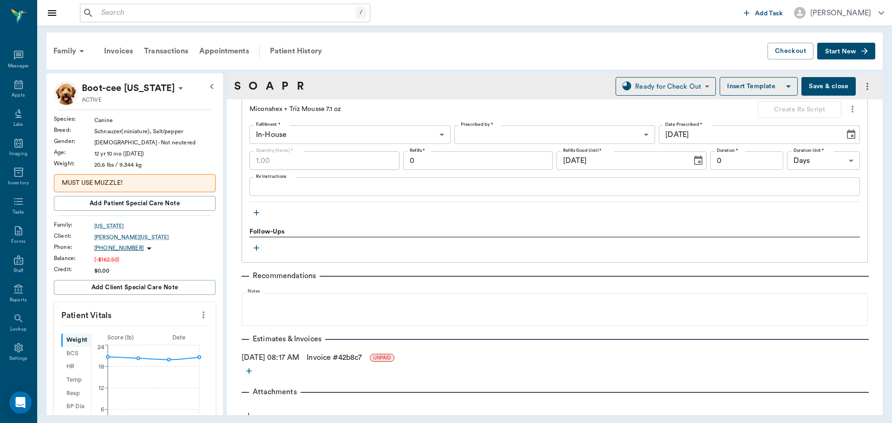
scroll to position [846, 0]
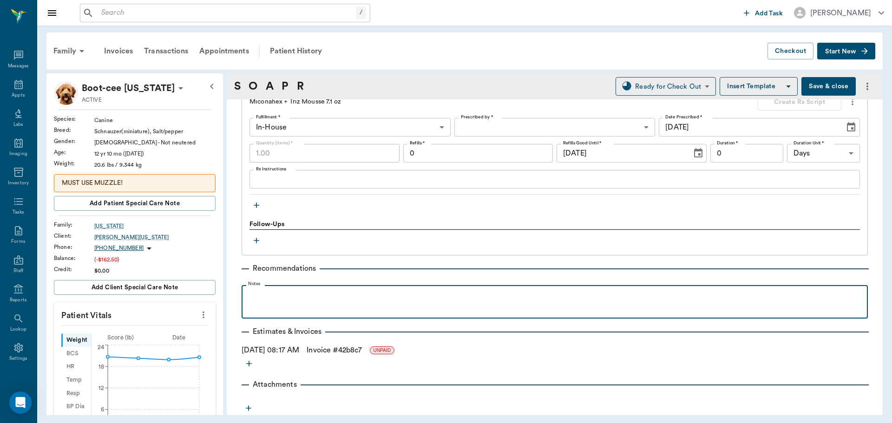
click at [292, 299] on p at bounding box center [554, 295] width 617 height 11
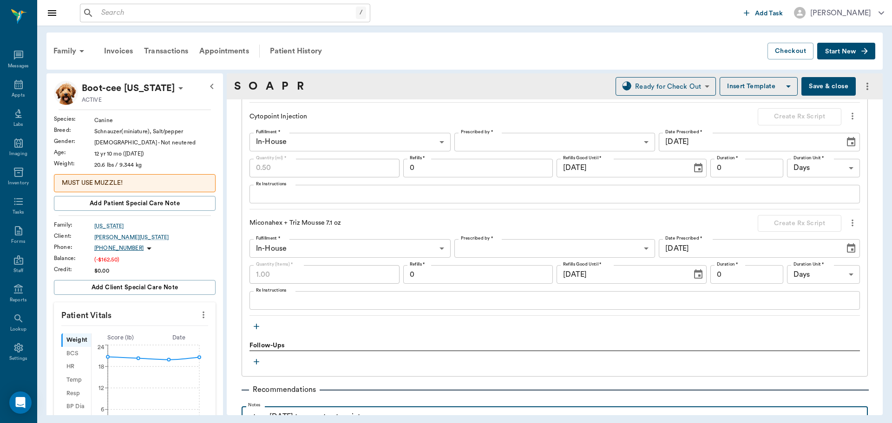
scroll to position [753, 0]
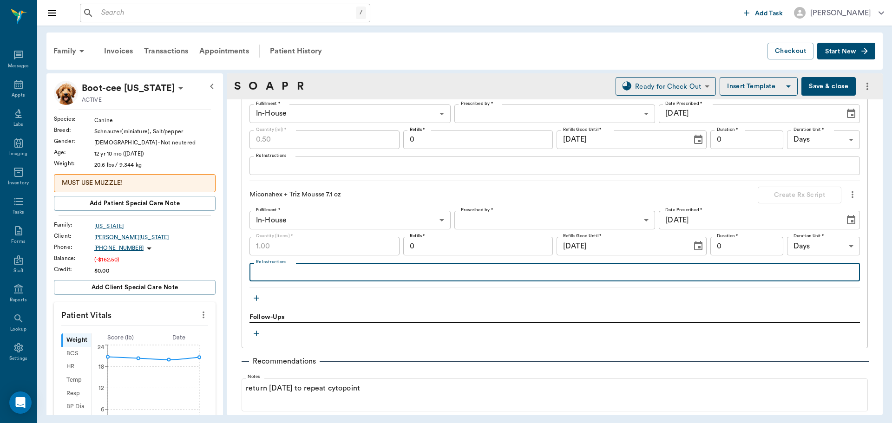
click at [297, 275] on textarea "Rx Instructions" at bounding box center [554, 272] width 597 height 11
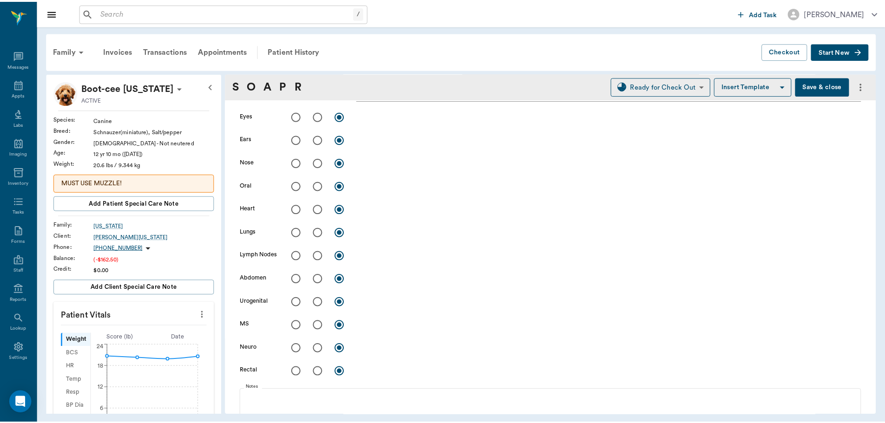
scroll to position [103, 0]
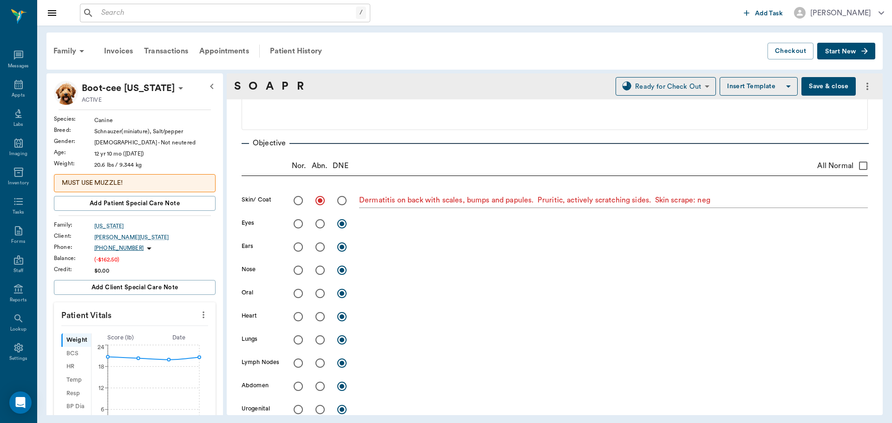
type textarea "Use daily"
click at [818, 81] on button "Save & close" at bounding box center [828, 86] width 54 height 19
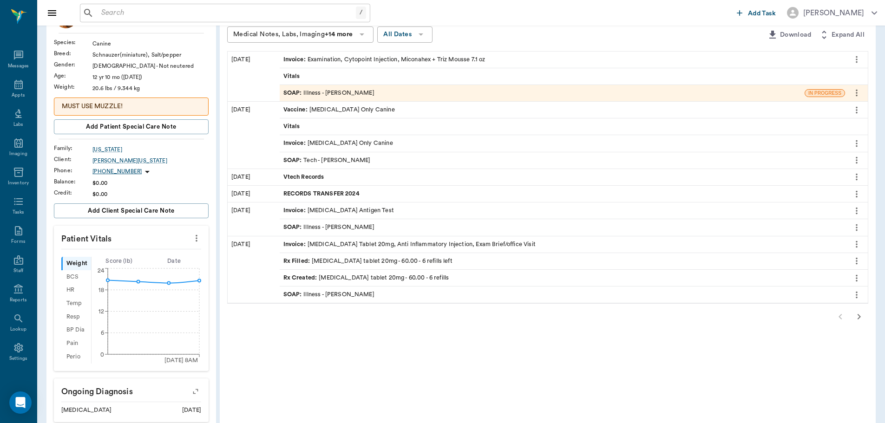
scroll to position [93, 0]
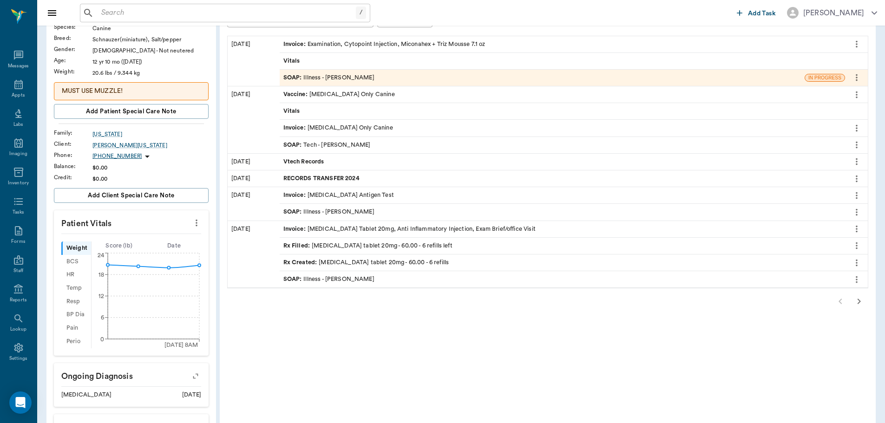
click at [339, 277] on div "SOAP : Illness - Dr. Bert Ellsworth" at bounding box center [328, 279] width 91 height 9
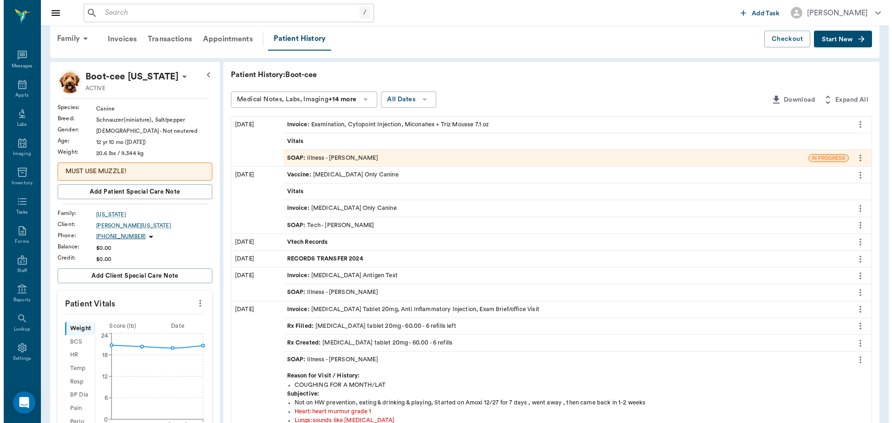
scroll to position [0, 0]
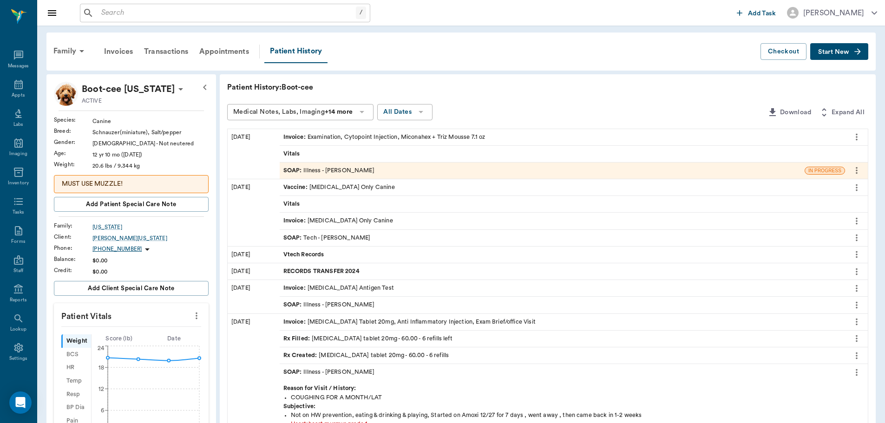
click at [368, 174] on div "SOAP : Illness - Dr. Bert Ellsworth" at bounding box center [328, 170] width 91 height 9
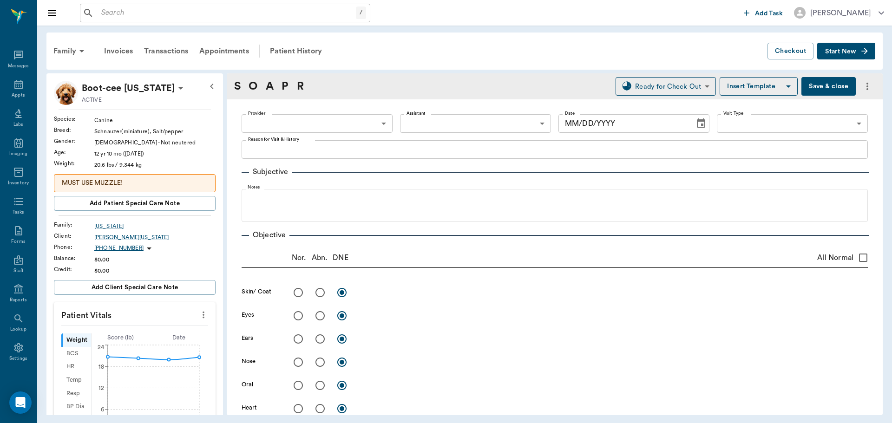
type input "63ec2f075fda476ae8351a4d"
type input "682b670d8bdc6f7f8feef3db"
type input "65d2be4f46e3a538d89b8c15"
type textarea "Has rash on back Christy"
radio input "true"
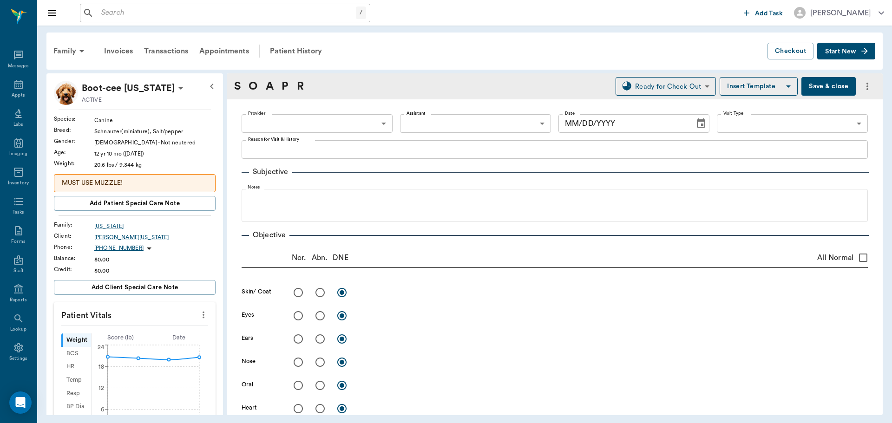
type textarea "Dermatitis on back with scales, bumps and papules. Pruritic, actively scratchin…"
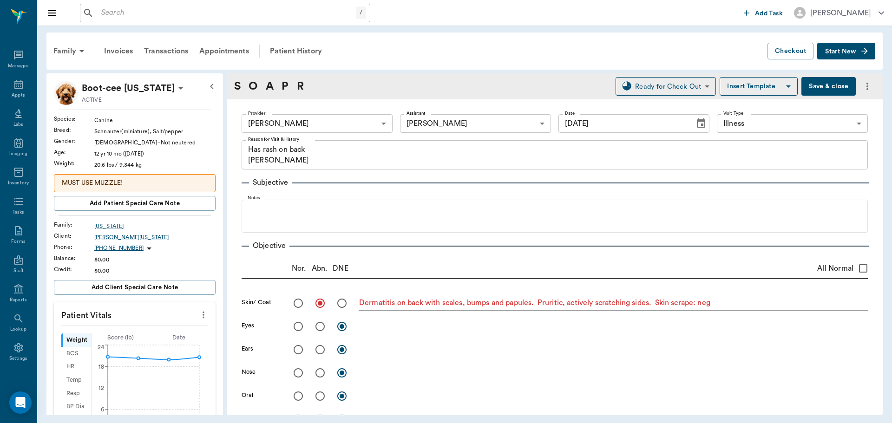
type input "[DATE]"
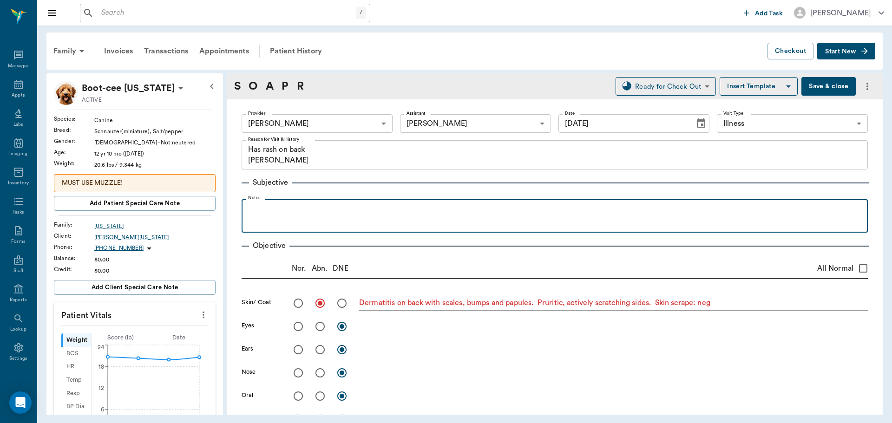
click at [302, 223] on div at bounding box center [554, 215] width 617 height 23
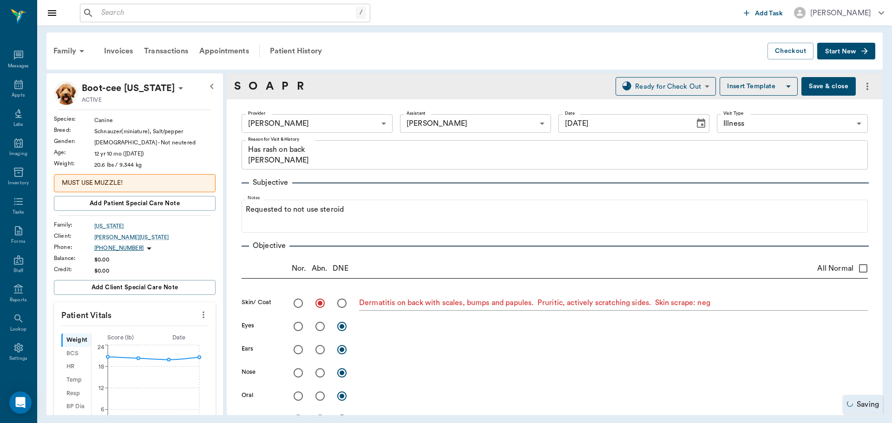
click at [804, 82] on button "Save & close" at bounding box center [828, 86] width 54 height 19
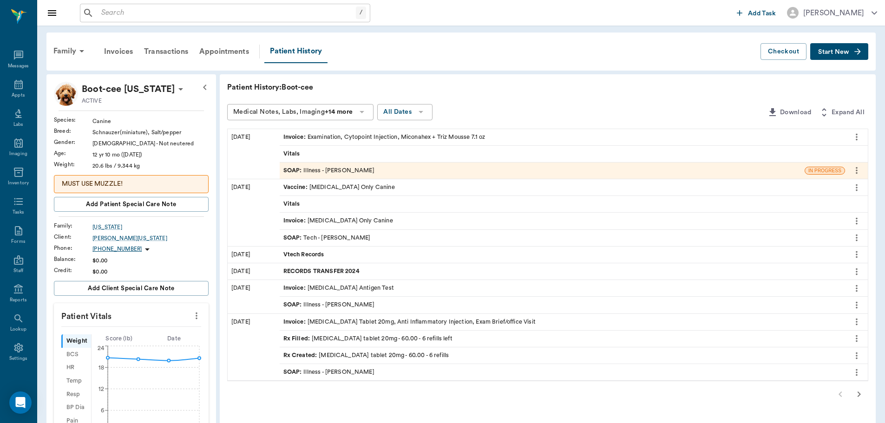
click at [321, 152] on div "Vitals" at bounding box center [562, 154] width 565 height 16
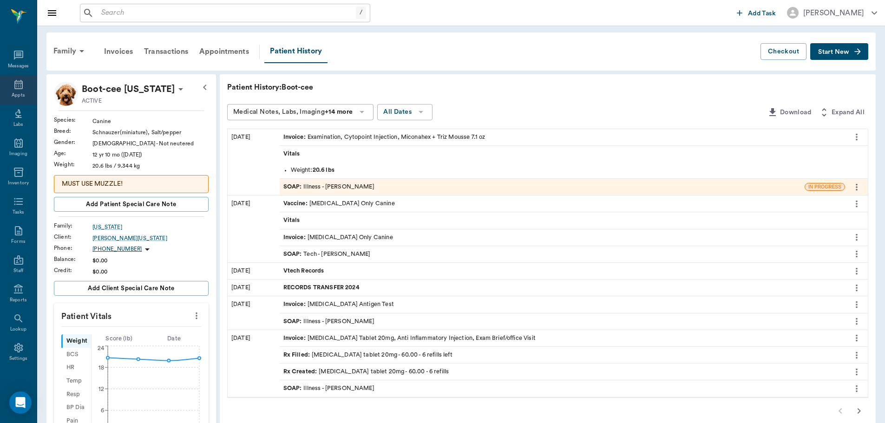
click at [20, 84] on icon at bounding box center [18, 84] width 11 height 11
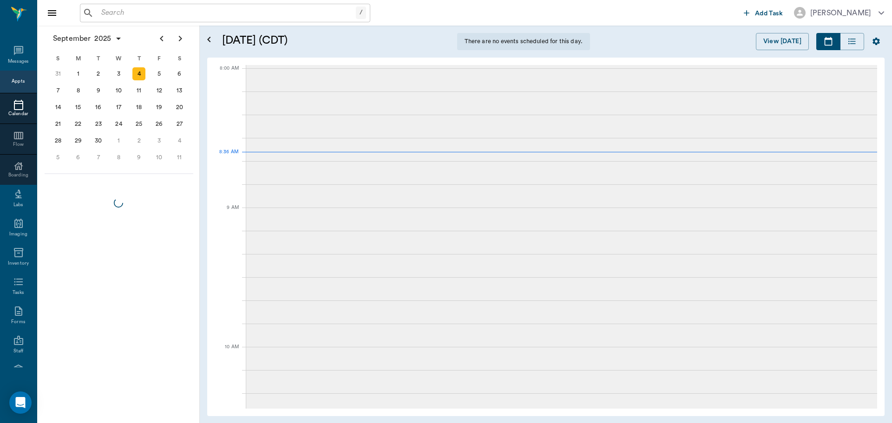
scroll to position [2, 0]
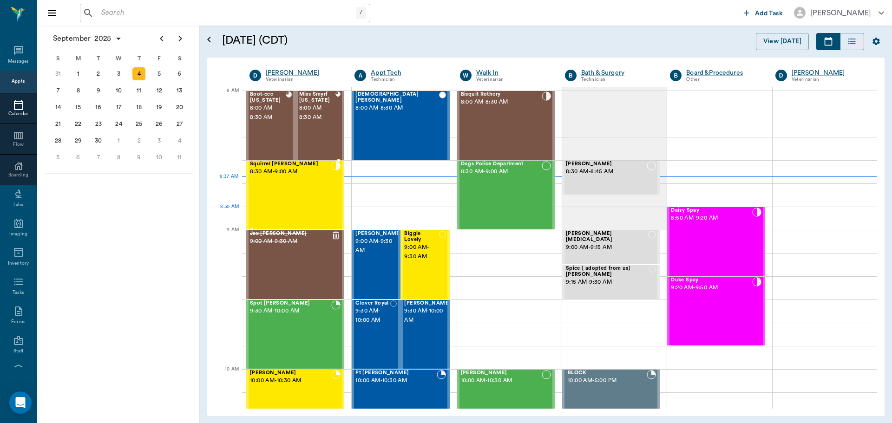
click at [289, 208] on div "Squirrel [PERSON_NAME] 8:30 AM - 9:00 AM" at bounding box center [290, 195] width 81 height 68
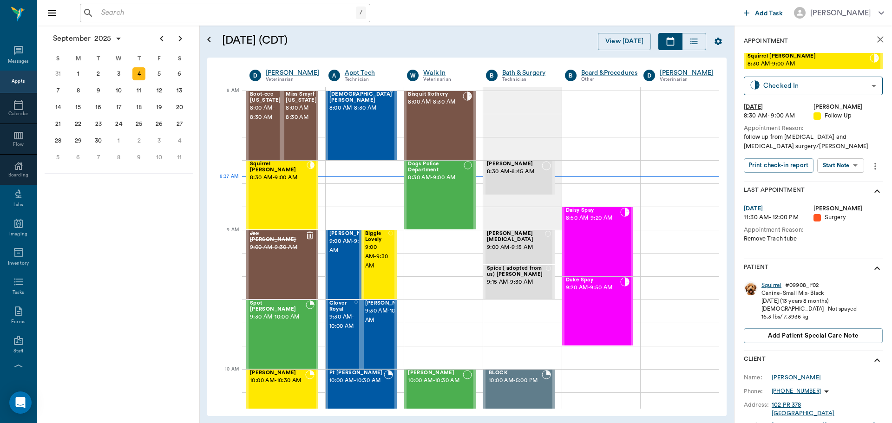
click at [772, 284] on div "Squirrel" at bounding box center [771, 285] width 20 height 8
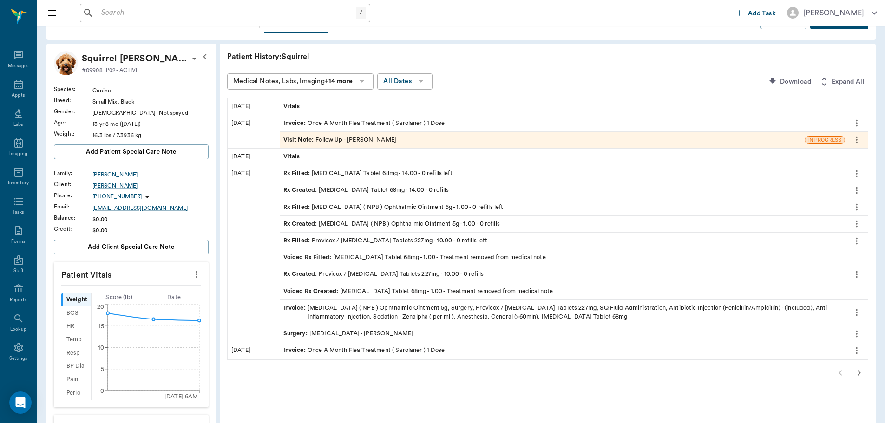
scroll to position [46, 0]
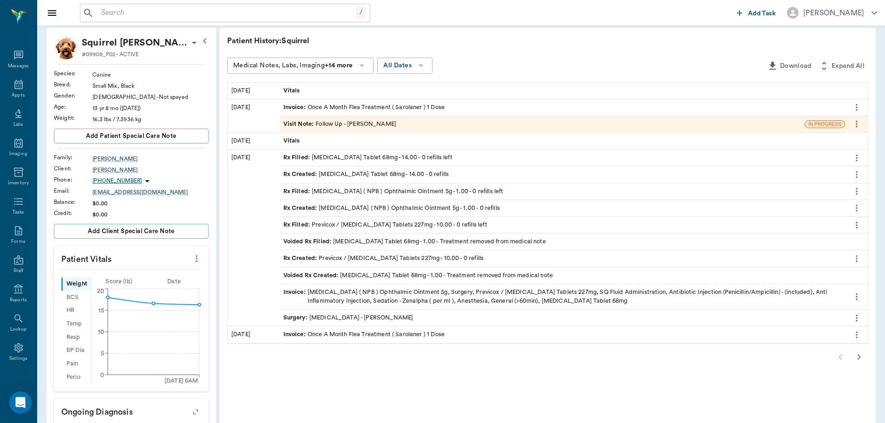
click at [356, 177] on div "Rx Created : [MEDICAL_DATA] Tablet 68mg - 14.00 - 0 refills" at bounding box center [366, 174] width 166 height 9
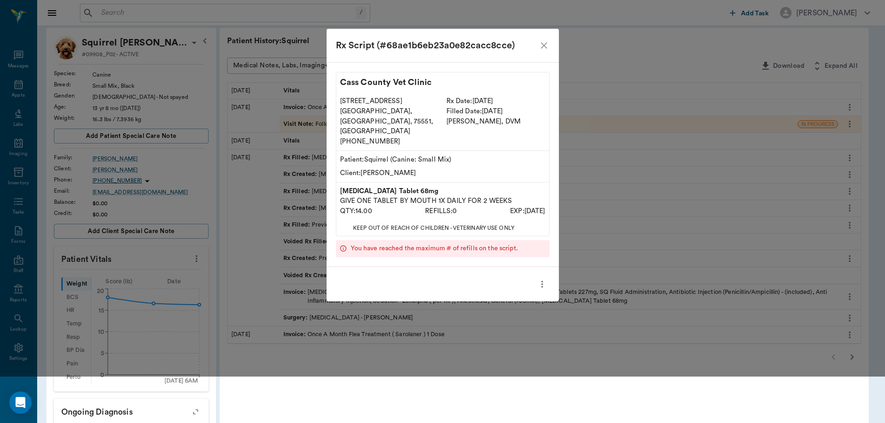
scroll to position [0, 0]
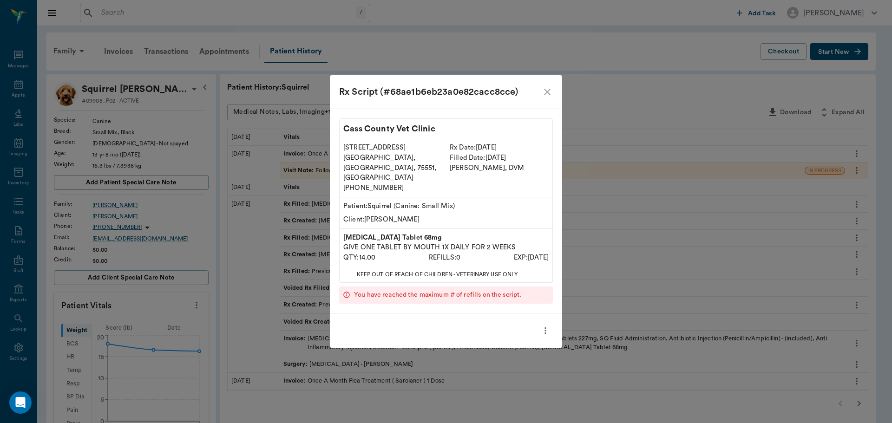
click at [546, 95] on icon "close" at bounding box center [547, 92] width 7 height 7
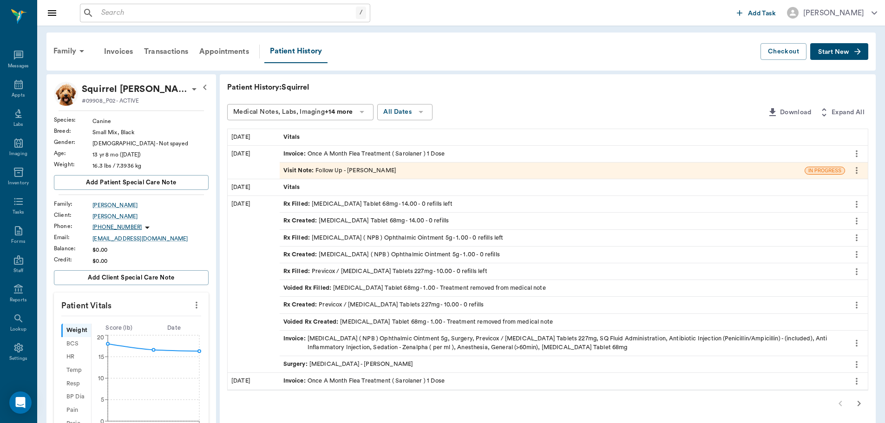
click at [362, 305] on div "Rx Created : Previcox / Firocoxib Tablets 227mg - 10.00 - 0 refills" at bounding box center [383, 305] width 201 height 9
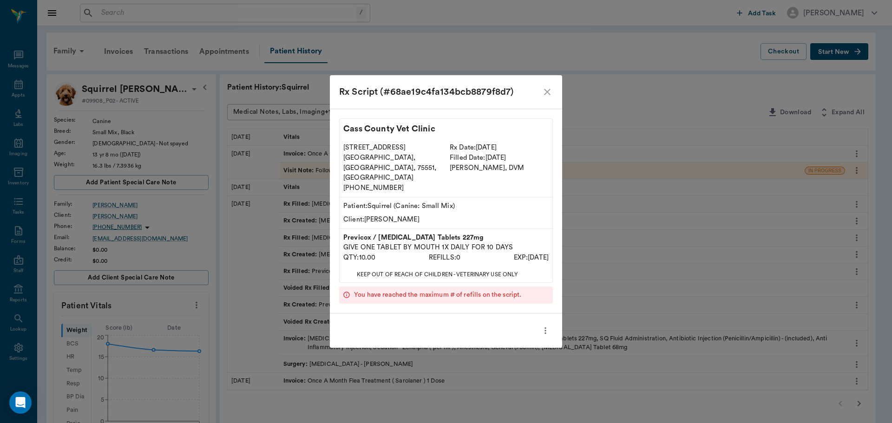
click at [545, 98] on icon "close" at bounding box center [547, 91] width 11 height 11
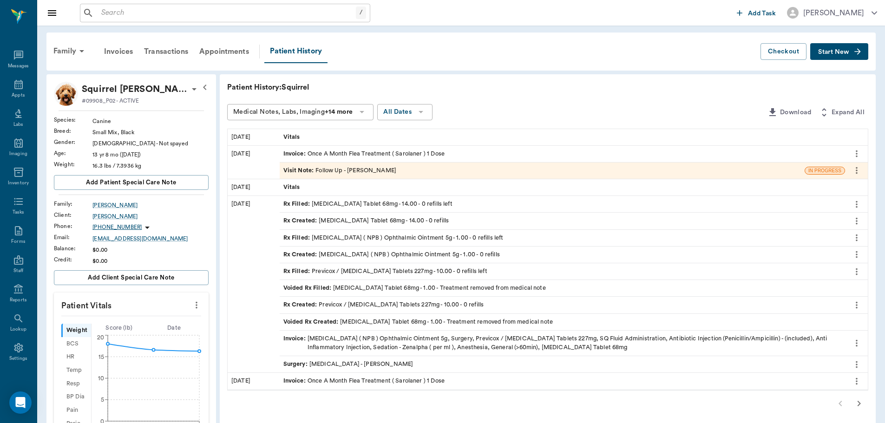
click at [314, 137] on div "Vitals" at bounding box center [562, 137] width 565 height 16
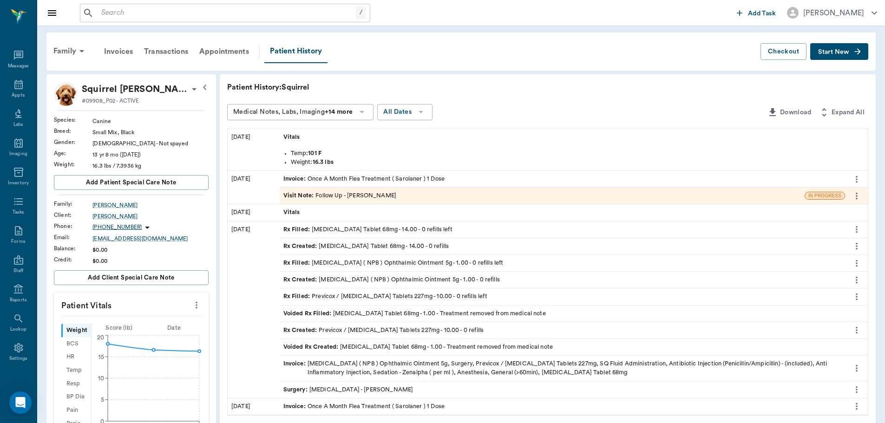
click at [310, 215] on div "Vitals" at bounding box center [562, 212] width 565 height 16
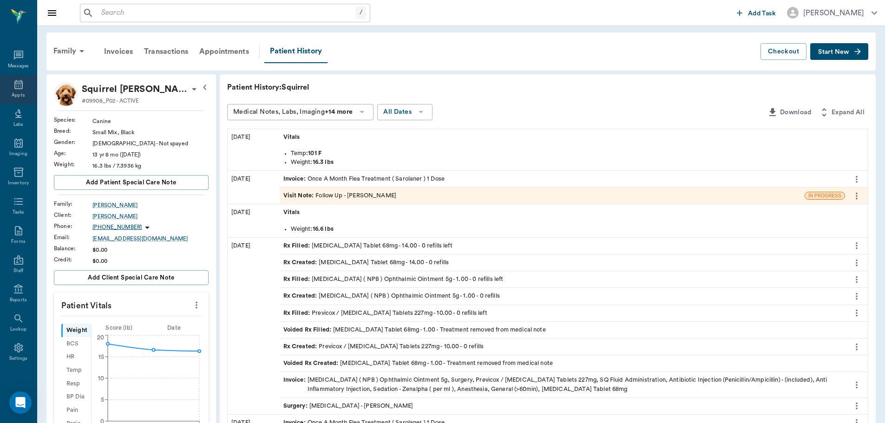
click at [13, 84] on icon at bounding box center [18, 84] width 11 height 11
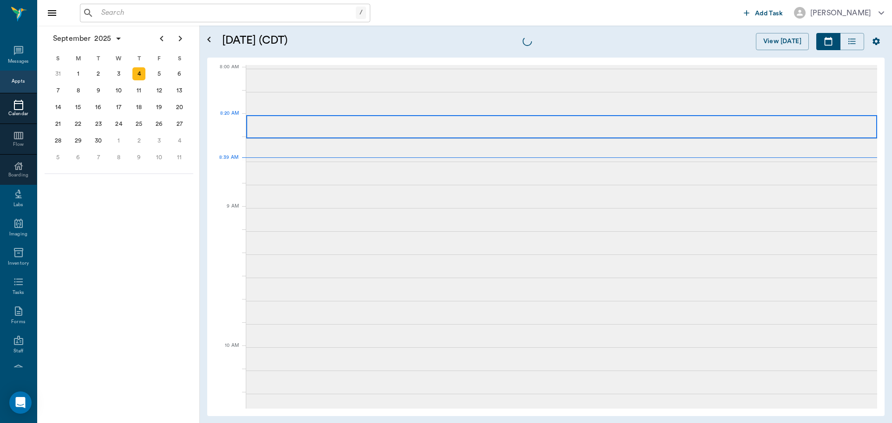
scroll to position [2, 0]
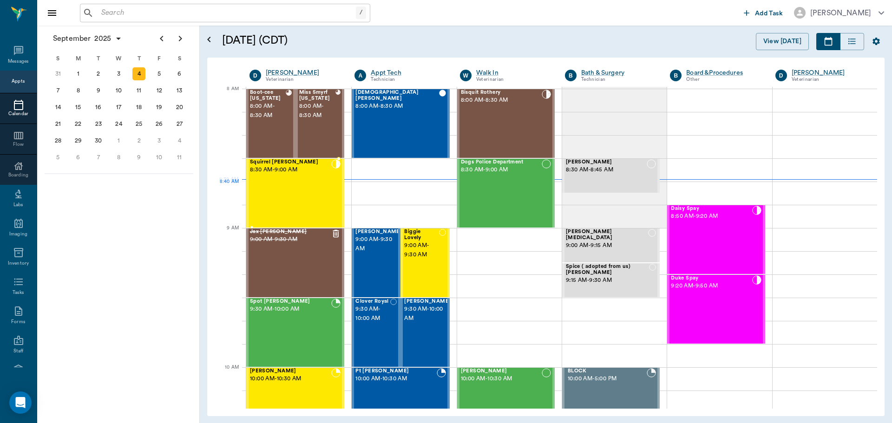
click at [278, 197] on div "Squirrel Eaton 8:30 AM - 9:00 AM" at bounding box center [290, 193] width 81 height 68
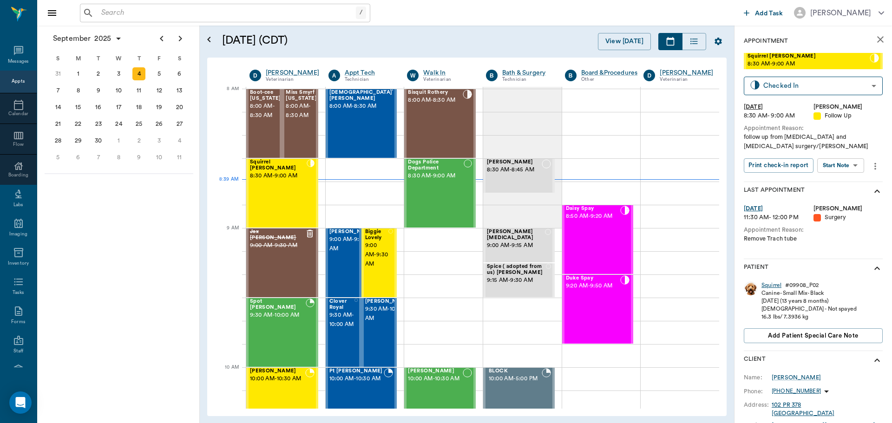
click at [774, 283] on div "Squirrel" at bounding box center [771, 285] width 20 height 8
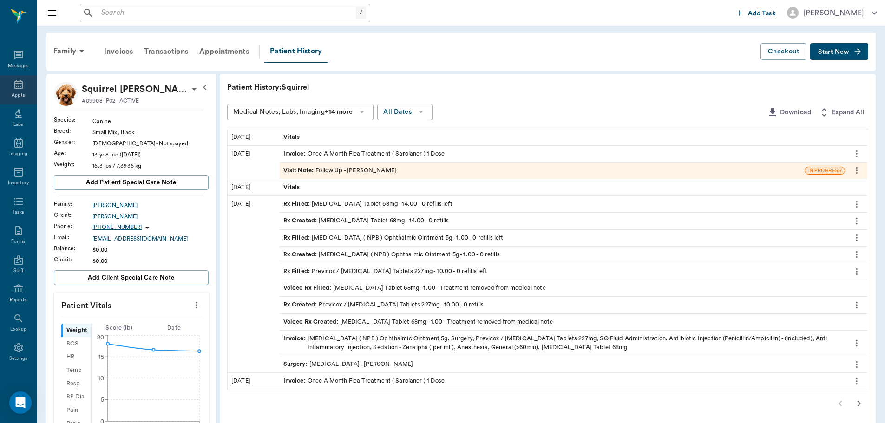
click at [13, 90] on icon at bounding box center [18, 84] width 11 height 11
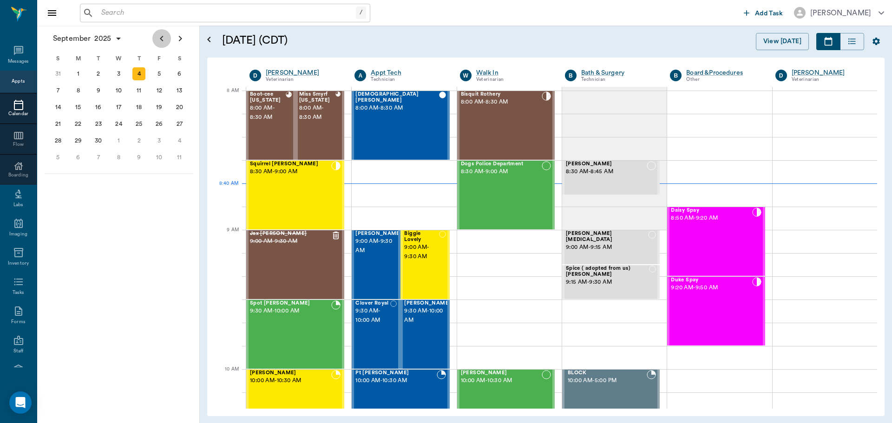
click at [159, 39] on icon "Previous page" at bounding box center [161, 38] width 11 height 11
click at [184, 38] on icon "Next page" at bounding box center [180, 38] width 11 height 11
click at [136, 91] on div "11" at bounding box center [138, 90] width 13 height 13
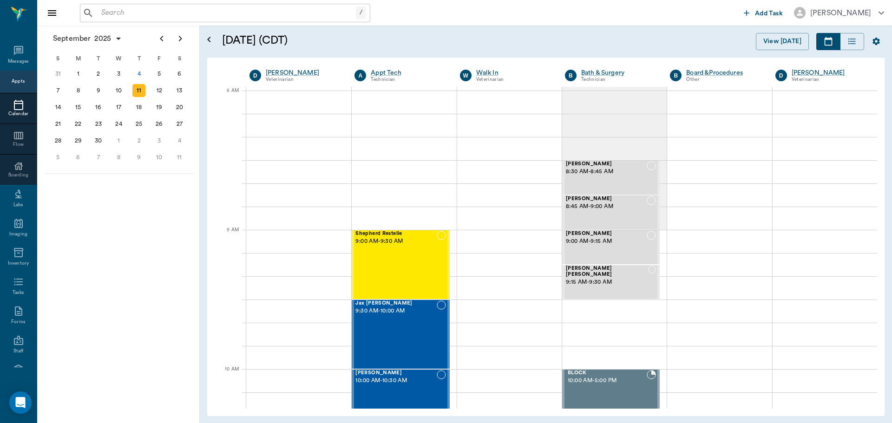
click at [142, 91] on div "11" at bounding box center [138, 90] width 13 height 13
click at [139, 74] on div "4" at bounding box center [138, 73] width 13 height 13
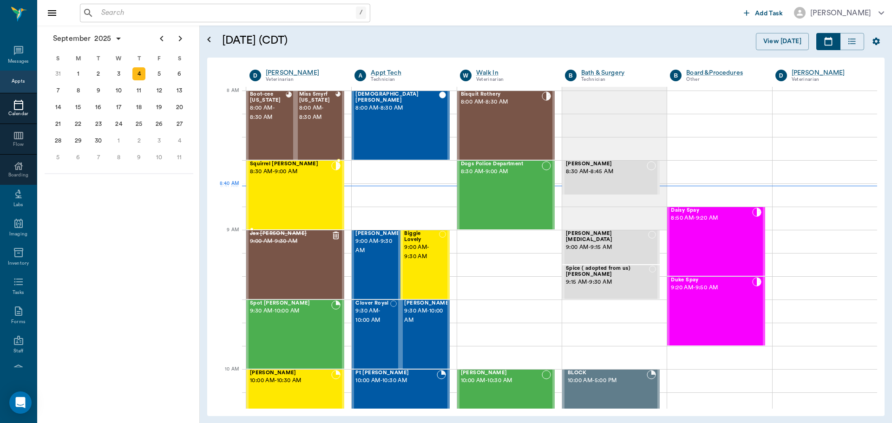
click at [282, 188] on div "Squirrel Eaton 8:30 AM - 9:00 AM" at bounding box center [290, 195] width 81 height 68
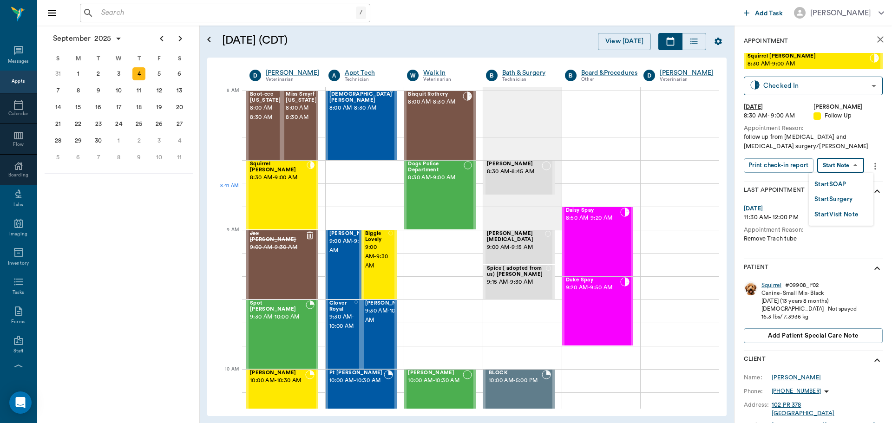
click at [846, 164] on body "/ ​ Add Task Dr. Bert Ellsworth Nectar Messages Appts Calendar Flow Boarding La…" at bounding box center [446, 211] width 892 height 423
click at [835, 183] on button "Start SOAP" at bounding box center [830, 184] width 32 height 11
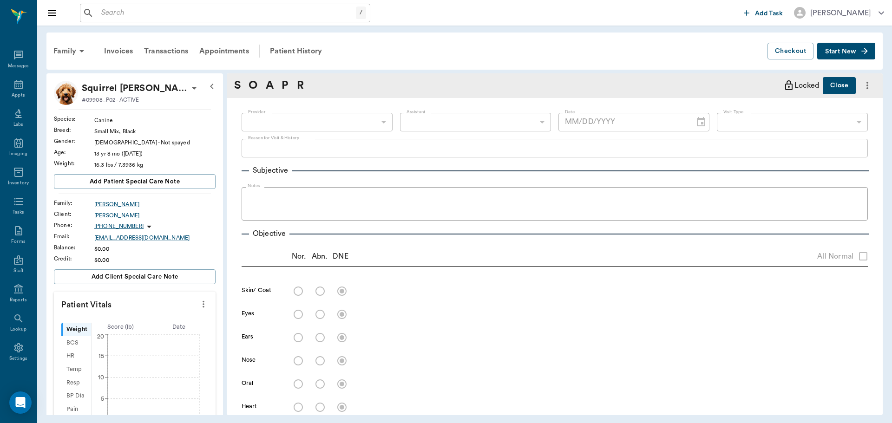
type input "63ec2f075fda476ae8351a4d"
type input "65d2be4f46e3a538d89b8c16"
type textarea "follow up from dog attack and trachea surgery/Lisa"
type input "[DATE]"
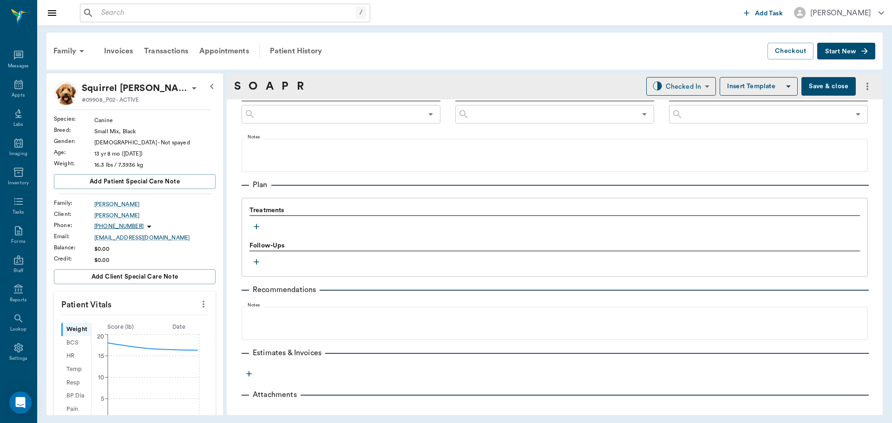
scroll to position [543, 0]
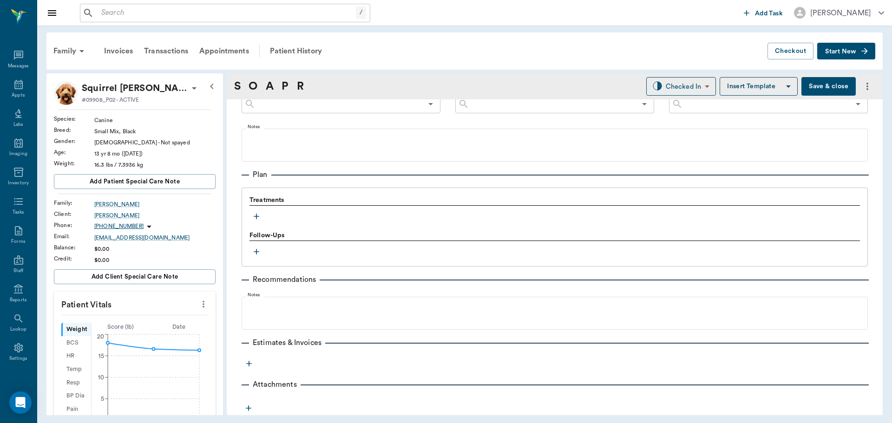
click at [247, 363] on icon "more" at bounding box center [248, 363] width 9 height 9
click at [253, 210] on div at bounding box center [446, 211] width 892 height 423
click at [255, 216] on icon "button" at bounding box center [257, 217] width 6 height 6
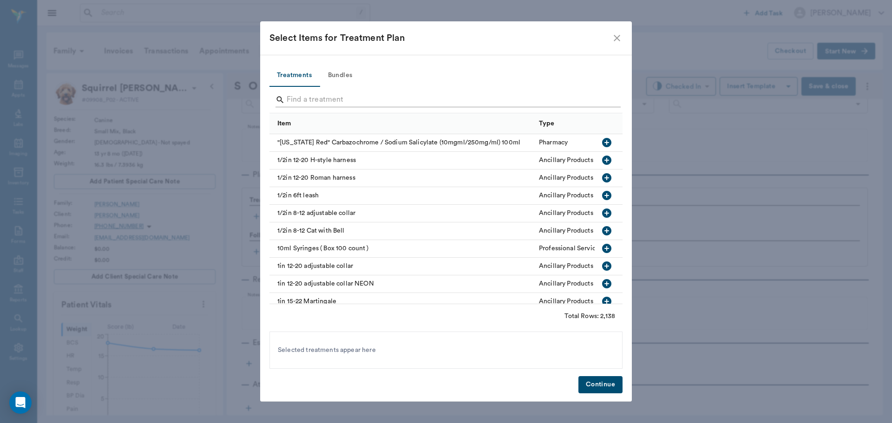
click at [321, 94] on input "Search" at bounding box center [447, 99] width 320 height 15
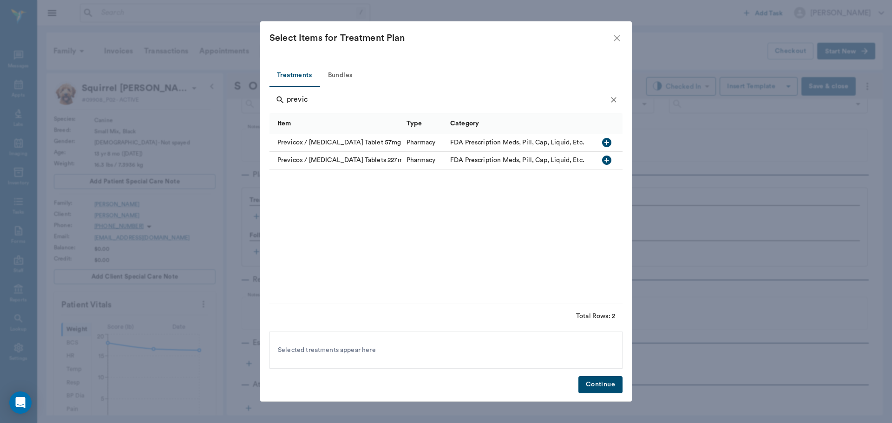
click at [605, 140] on icon "button" at bounding box center [606, 142] width 9 height 9
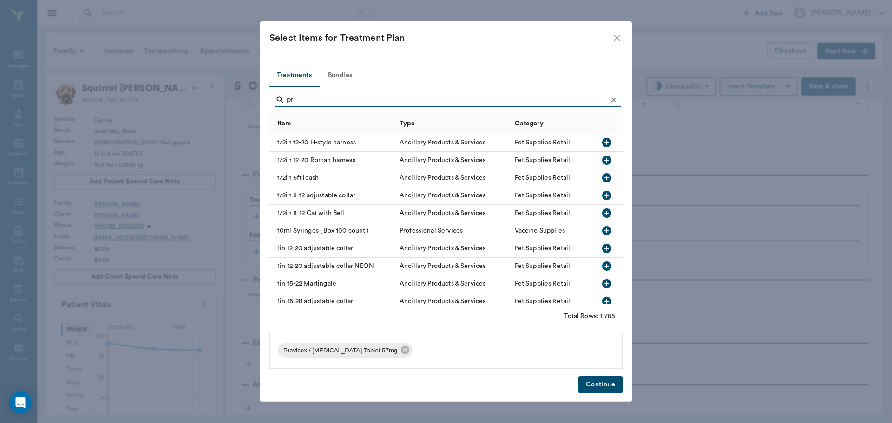
type input "p"
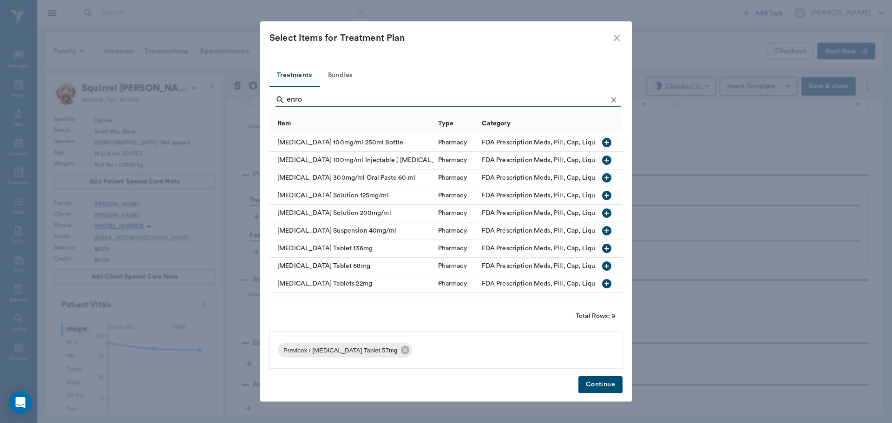
type input "enro"
click at [621, 33] on icon "close" at bounding box center [616, 38] width 11 height 11
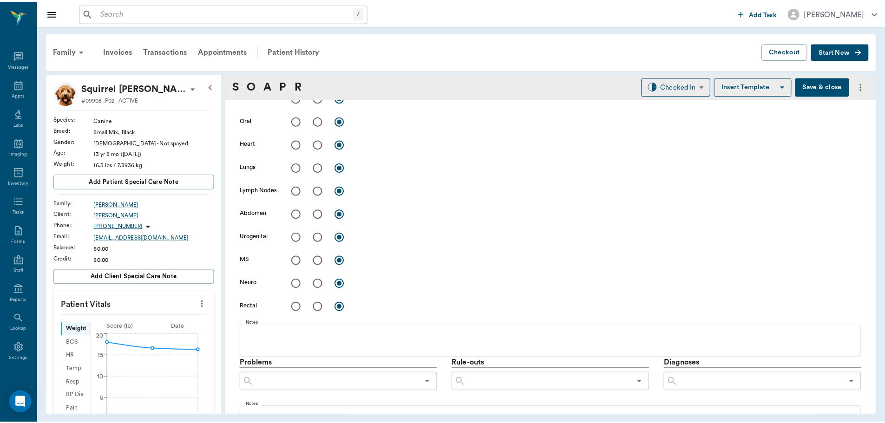
scroll to position [264, 0]
click at [296, 53] on div "Patient History" at bounding box center [295, 51] width 63 height 22
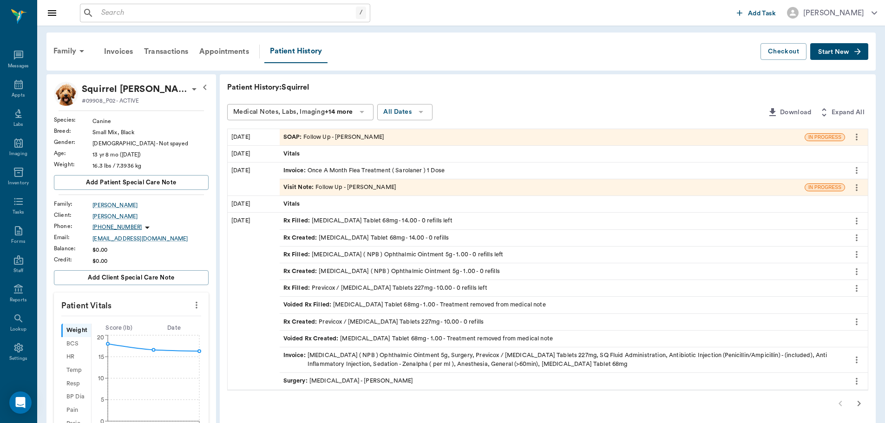
click at [357, 223] on div "Rx Filled : Enrofloxacin Tablet 68mg - 14.00 - 0 refills left" at bounding box center [367, 220] width 169 height 9
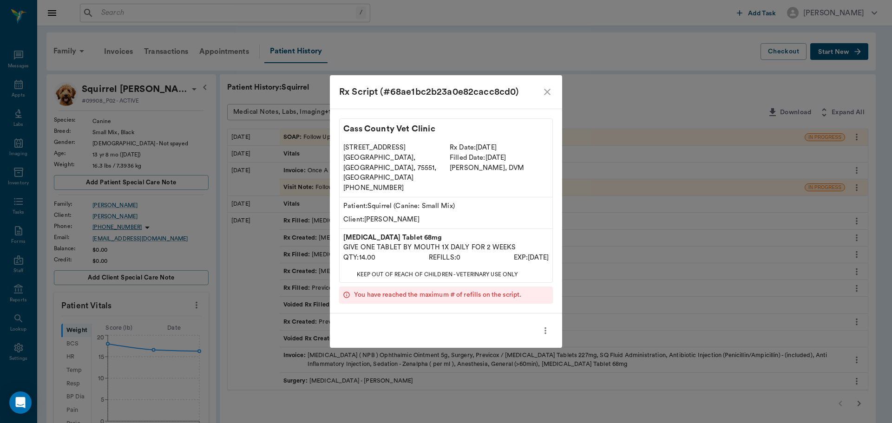
click at [545, 95] on icon "close" at bounding box center [547, 92] width 7 height 7
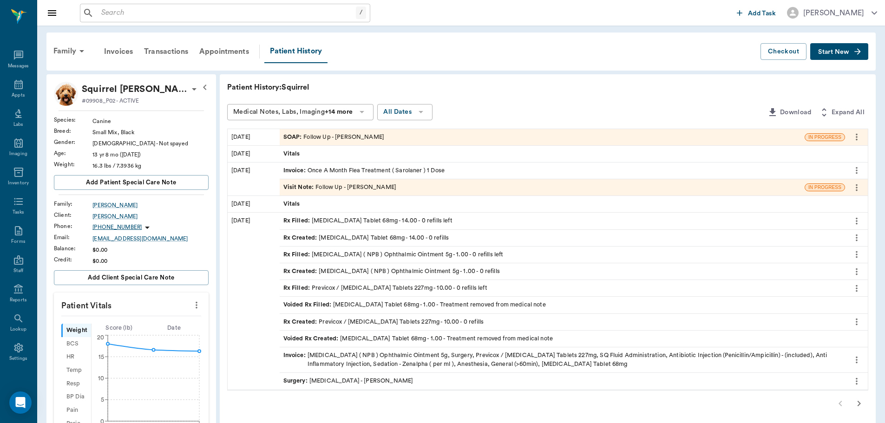
click at [361, 287] on div "Rx Filled : Previcox / Firocoxib Tablets 227mg - 10.00 - 0 refills left" at bounding box center [385, 288] width 204 height 9
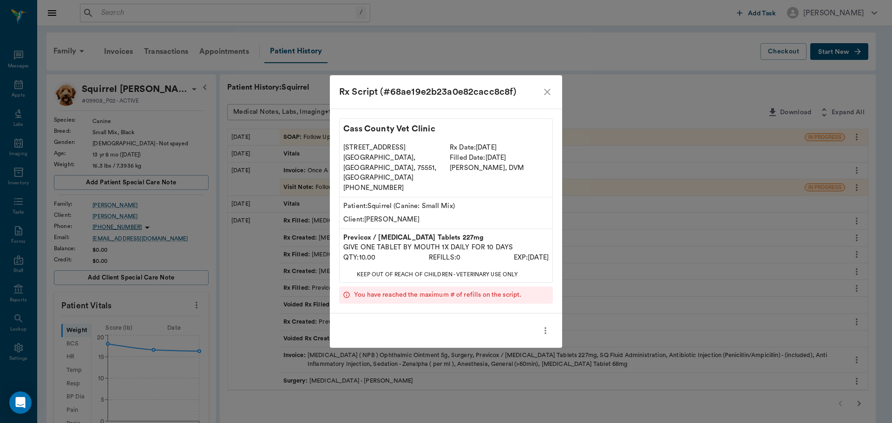
click at [547, 95] on icon "close" at bounding box center [547, 92] width 7 height 7
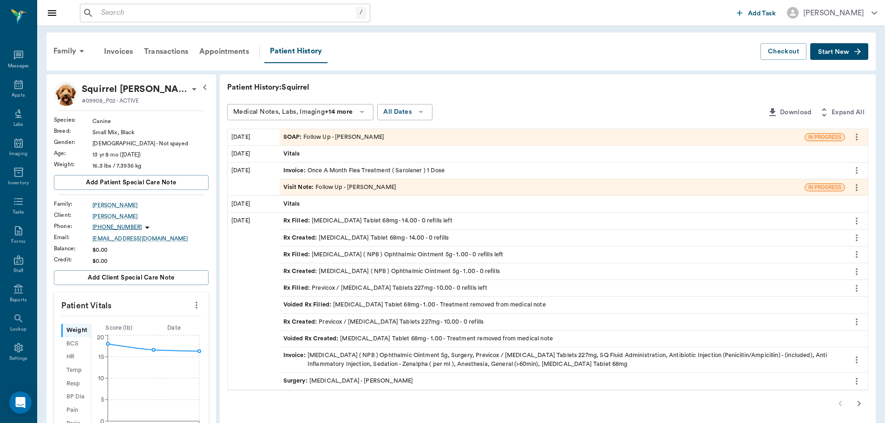
click at [386, 284] on div "Rx Filled : Previcox / Firocoxib Tablets 227mg - 10.00 - 0 refills left" at bounding box center [385, 288] width 204 height 9
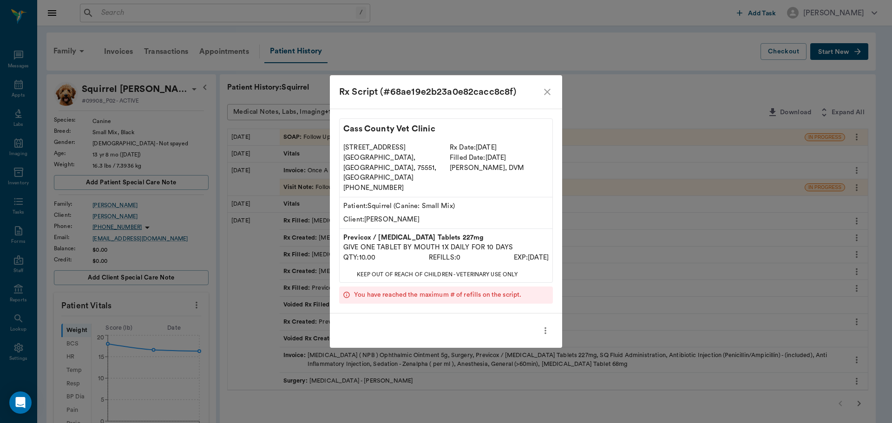
click at [544, 97] on icon "close" at bounding box center [547, 91] width 11 height 11
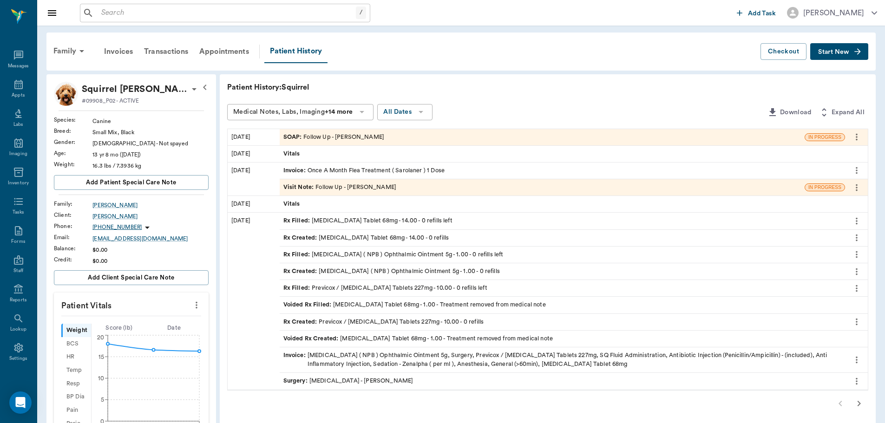
click at [357, 136] on div "SOAP : Follow Up - Dr. Bert Ellsworth" at bounding box center [333, 137] width 101 height 9
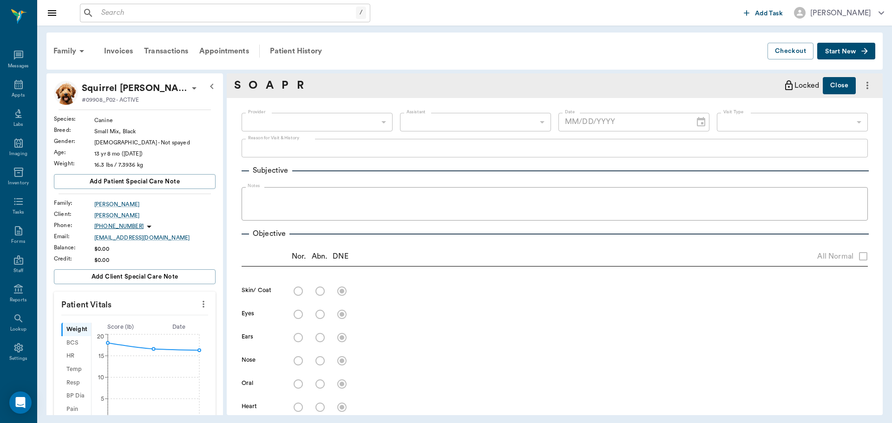
type input "63ec2f075fda476ae8351a4d"
type input "65d2be4f46e3a538d89b8c16"
type textarea "follow up from dog attack and trachea surgery/Lisa"
type input "09/04/2025"
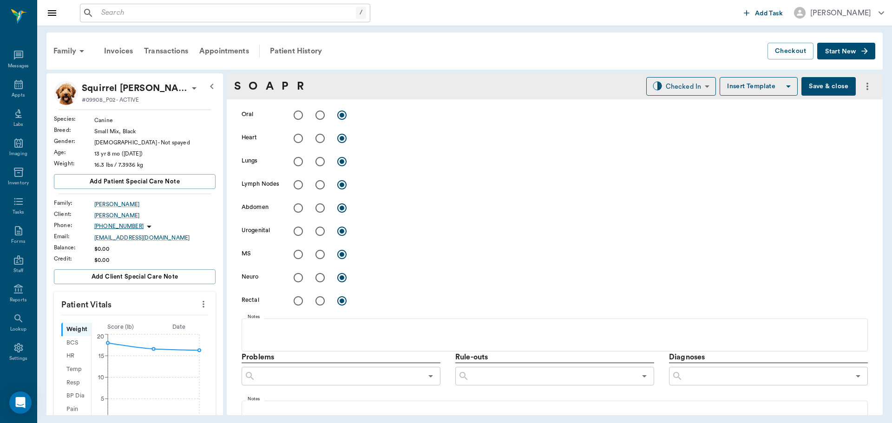
scroll to position [466, 0]
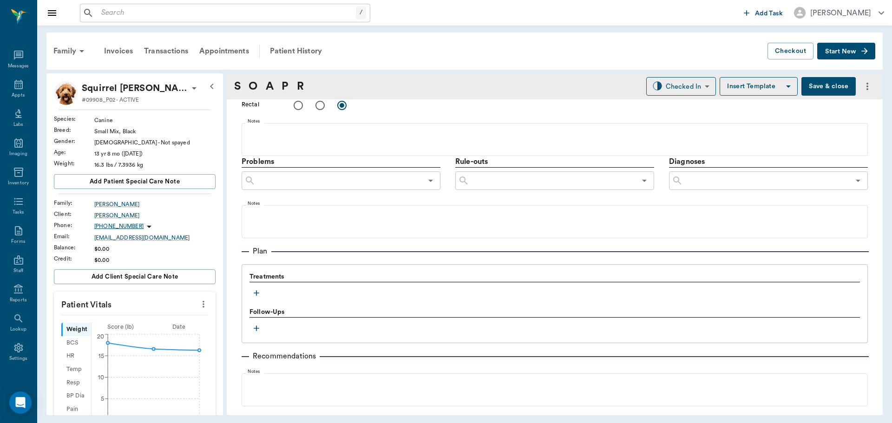
click at [254, 291] on icon "button" at bounding box center [256, 292] width 9 height 9
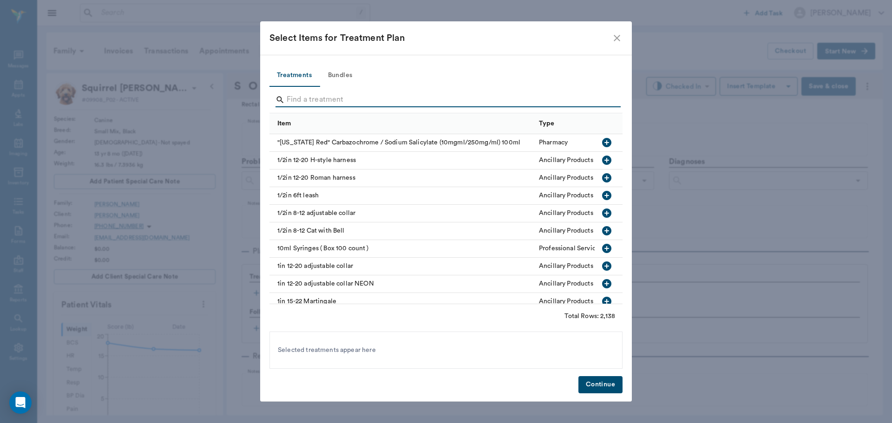
click at [314, 99] on input "Search" at bounding box center [447, 99] width 320 height 15
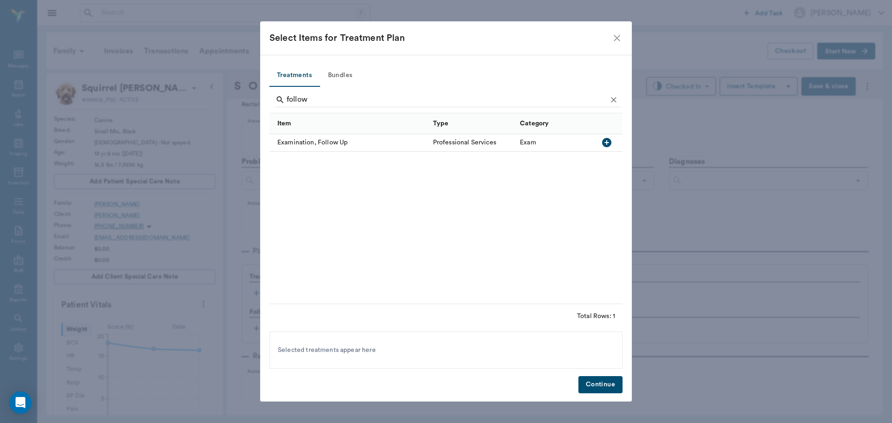
click at [610, 142] on icon "button" at bounding box center [606, 142] width 9 height 9
type input "f"
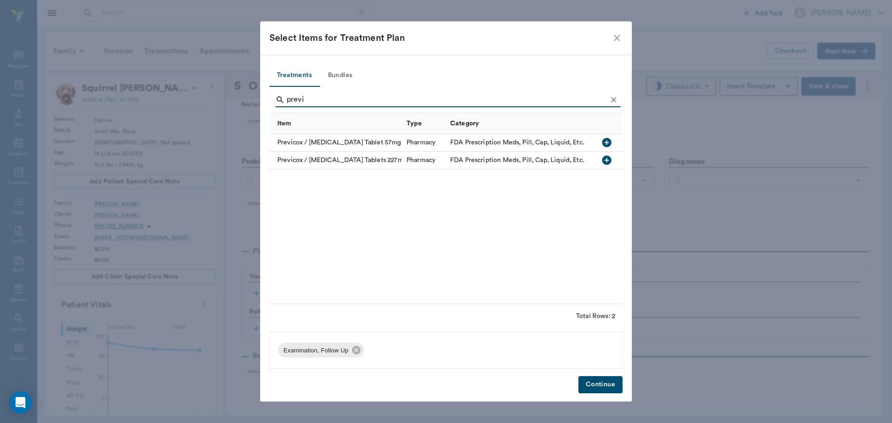
type input "previ"
click at [605, 142] on icon "button" at bounding box center [606, 142] width 9 height 9
click at [589, 381] on button "Continue" at bounding box center [600, 384] width 44 height 17
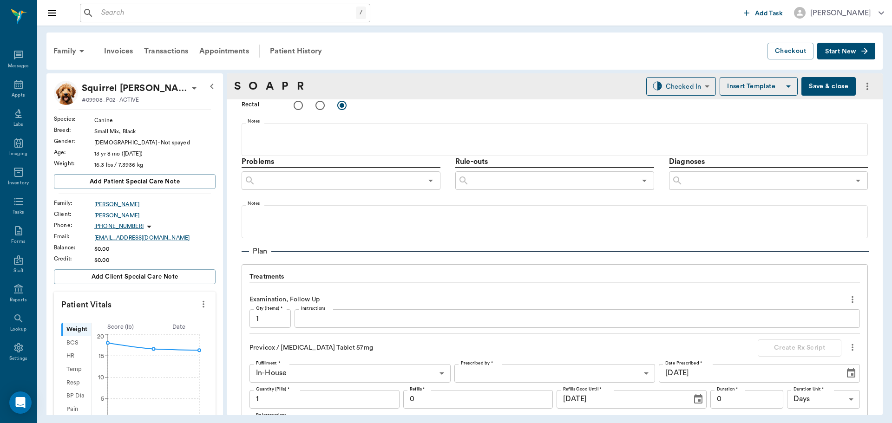
scroll to position [559, 0]
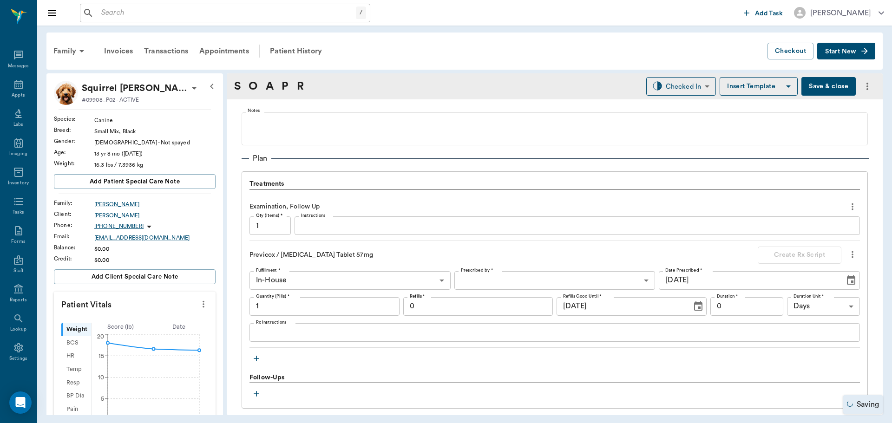
click at [257, 354] on icon "button" at bounding box center [256, 358] width 9 height 9
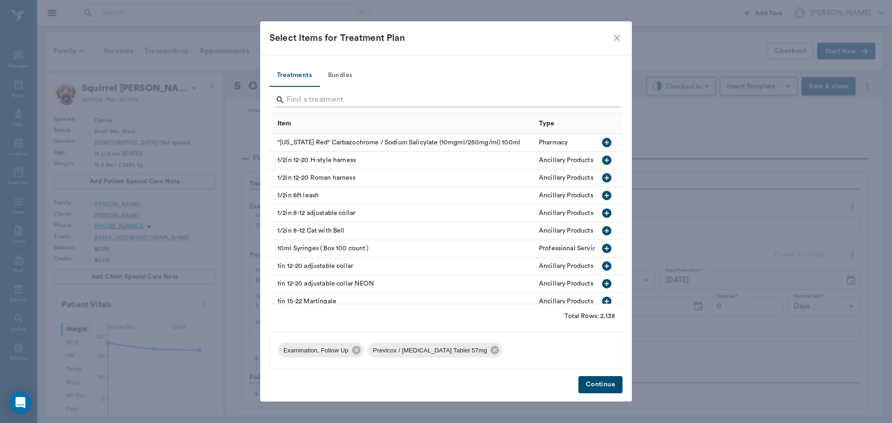
drag, startPoint x: 296, startPoint y: 79, endPoint x: 295, endPoint y: 92, distance: 13.5
click at [295, 92] on div "Treatments Bundles Item Type Category "Kentucky Red" Carbazochrome / Sodium Sal…" at bounding box center [445, 217] width 353 height 305
click at [299, 97] on input "Search" at bounding box center [447, 99] width 320 height 15
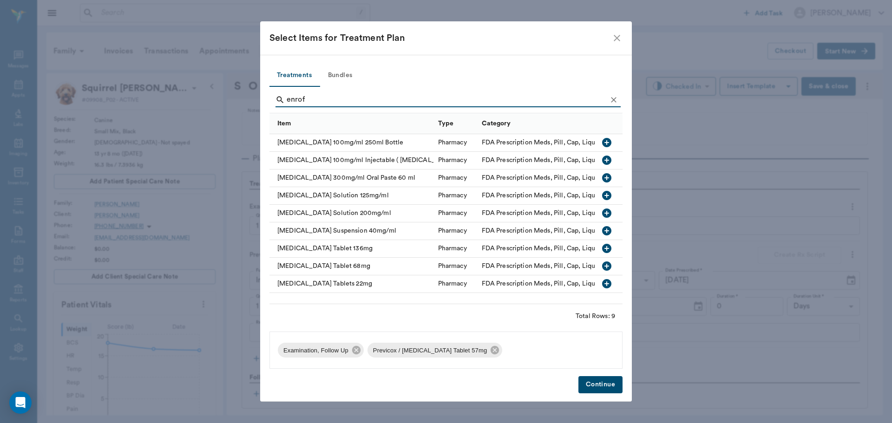
type input "enrof"
click at [605, 265] on icon "button" at bounding box center [606, 266] width 9 height 9
click at [605, 382] on button "Continue" at bounding box center [600, 384] width 44 height 17
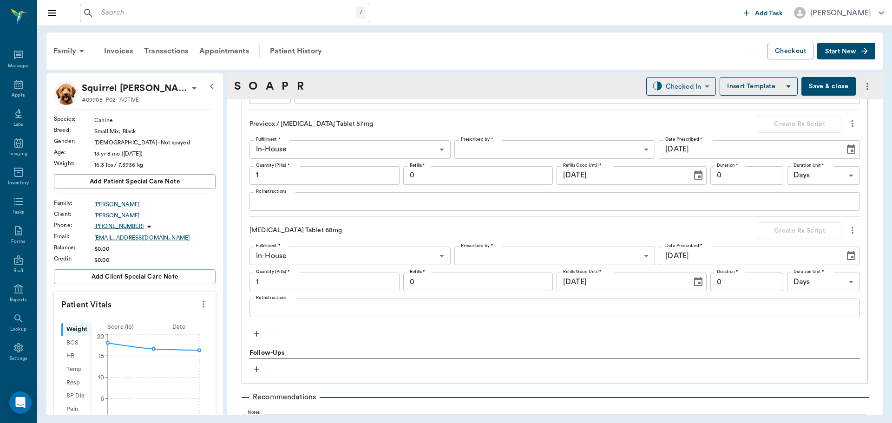
scroll to position [698, 0]
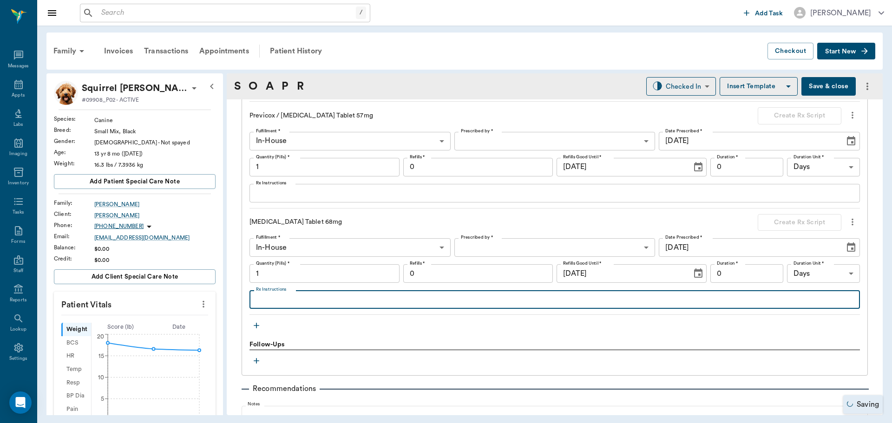
click at [308, 302] on textarea "Rx Instructions" at bounding box center [554, 300] width 597 height 11
type textarea "Give 1 tablet daily"
click at [540, 249] on body "/ ​ Add Task Dr. Bert Ellsworth Nectar Messages Appts Labs Imaging Inventory Ta…" at bounding box center [446, 211] width 892 height 423
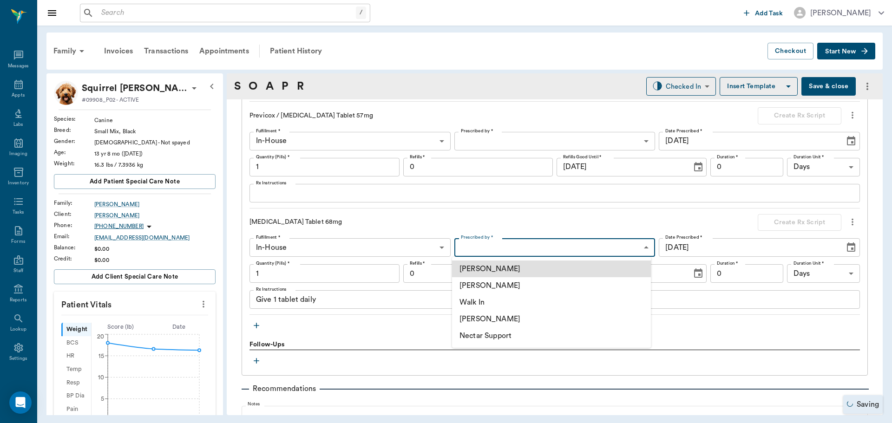
click at [517, 281] on li "[PERSON_NAME]" at bounding box center [551, 285] width 199 height 17
type input "63ec2f075fda476ae8351a4d"
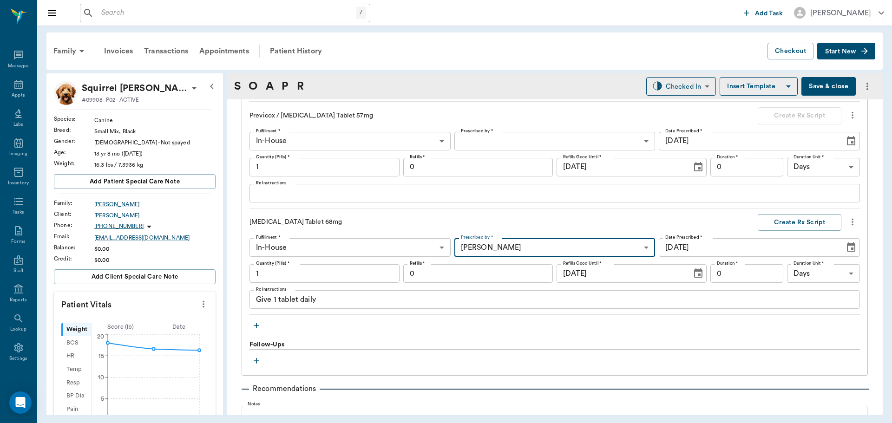
click at [482, 269] on input "0" at bounding box center [478, 273] width 150 height 19
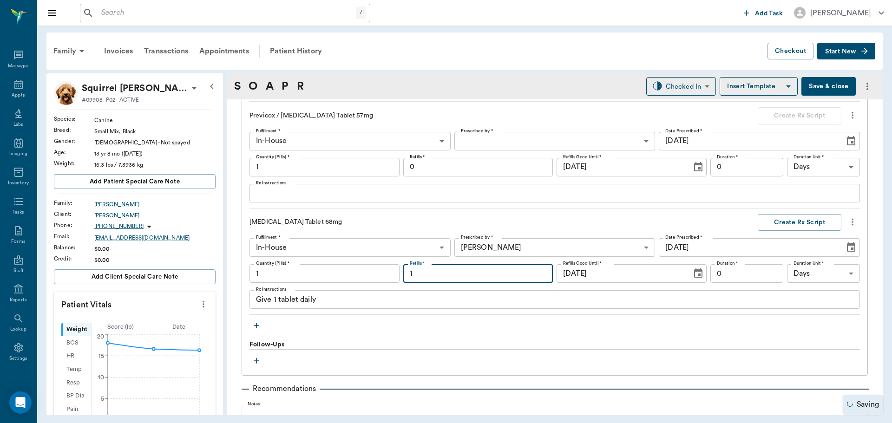
type input "1"
click at [358, 274] on input "1" at bounding box center [324, 273] width 150 height 19
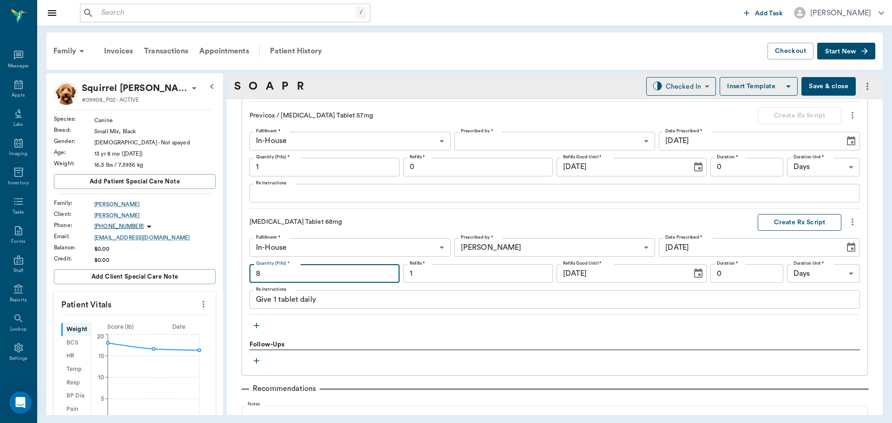
type input "8"
click at [776, 220] on button "Create Rx Script" at bounding box center [800, 222] width 84 height 17
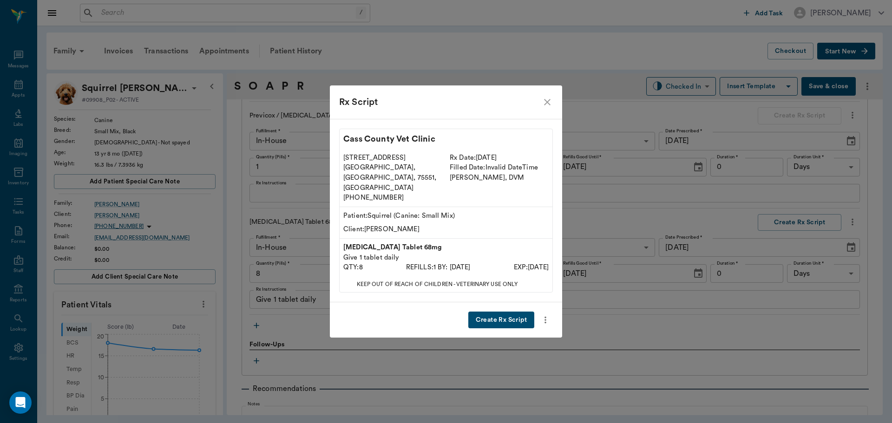
click at [500, 312] on button "Create Rx Script" at bounding box center [501, 320] width 66 height 17
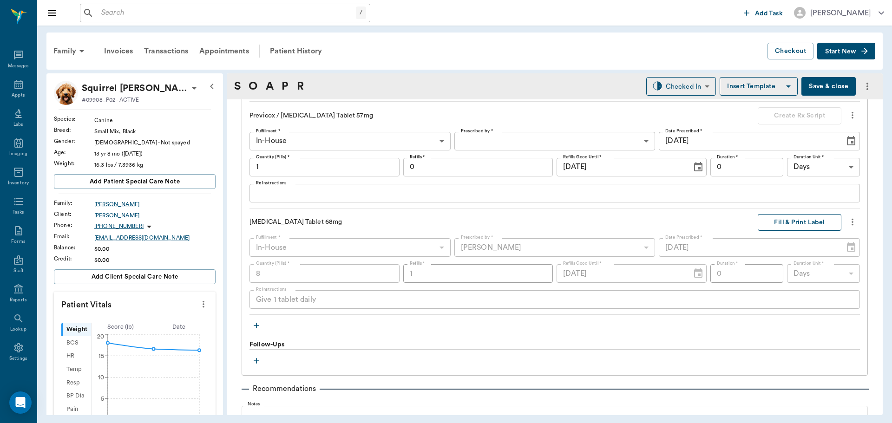
click at [796, 221] on button "Fill & Print Label" at bounding box center [800, 222] width 84 height 17
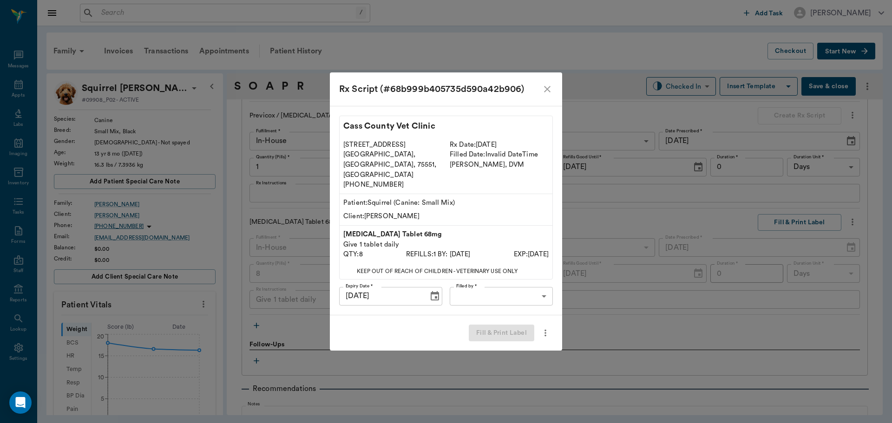
click at [519, 285] on body "/ ​ Add Task Dr. Bert Ellsworth Nectar Messages Appts Labs Imaging Inventory Ta…" at bounding box center [446, 211] width 892 height 423
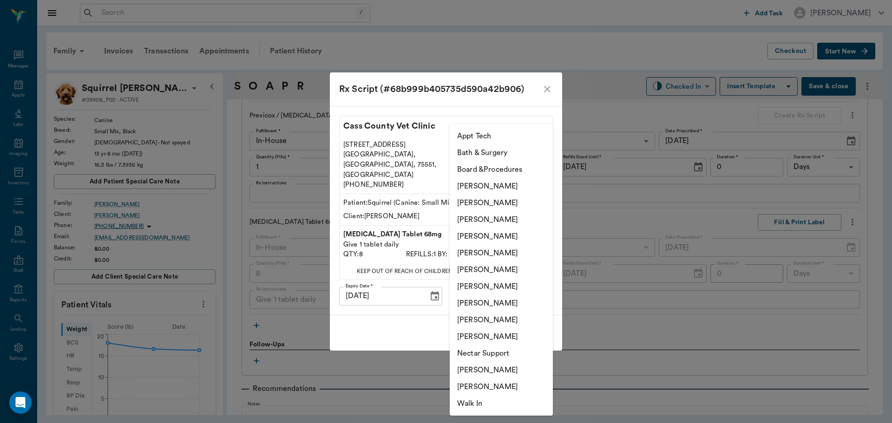
click at [496, 236] on li "[PERSON_NAME]" at bounding box center [501, 236] width 103 height 17
type input "63ec2f075fda476ae8351a4d"
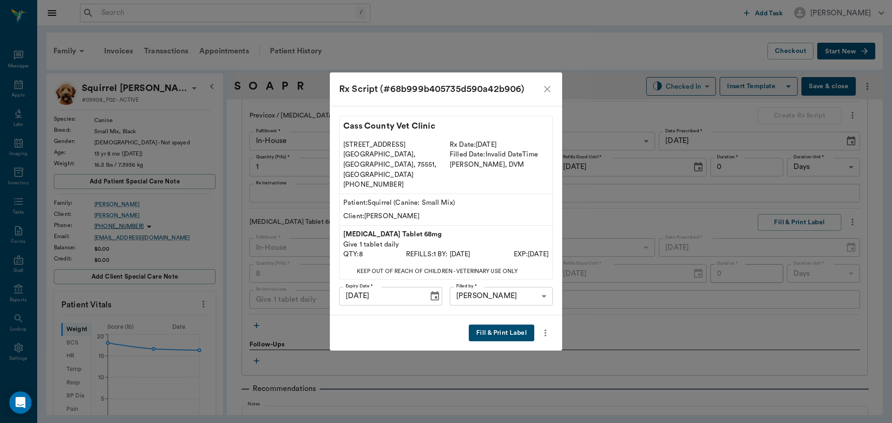
click at [493, 327] on button "Fill & Print Label" at bounding box center [501, 333] width 65 height 17
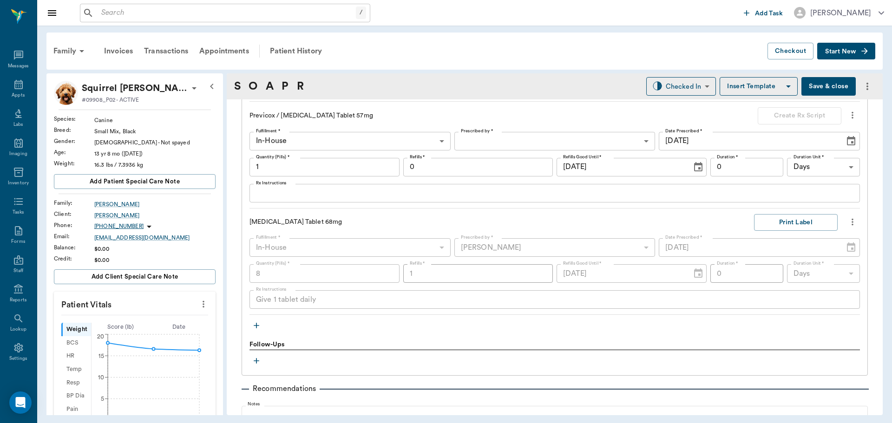
click at [308, 167] on input "1" at bounding box center [324, 167] width 150 height 19
type input "10"
click at [306, 193] on textarea "Rx Instructions" at bounding box center [554, 193] width 597 height 11
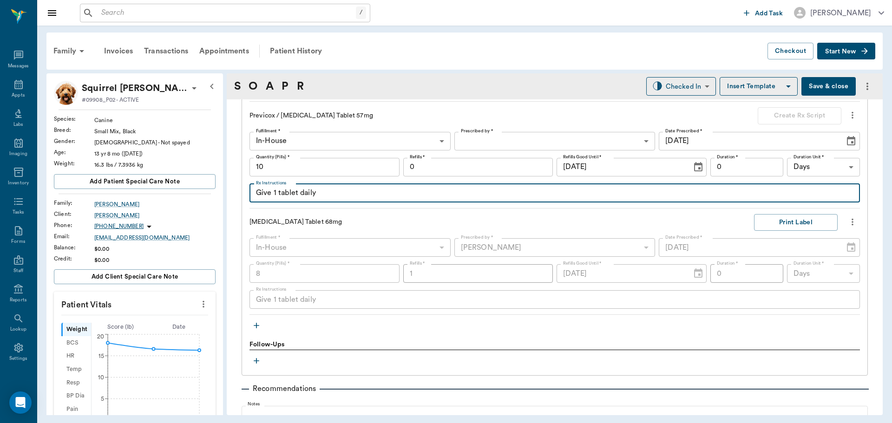
type textarea "Give 1 tablet daily"
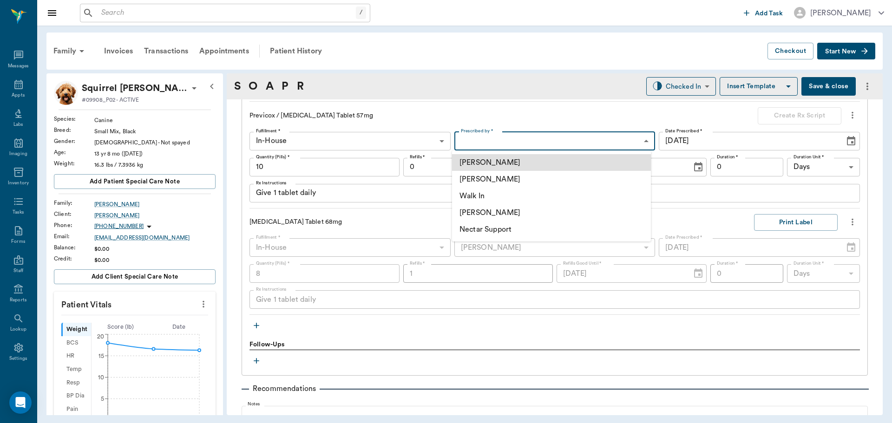
click at [562, 140] on body "/ ​ Add Task Dr. Bert Ellsworth Nectar Messages Appts Labs Imaging Inventory Ta…" at bounding box center [446, 211] width 892 height 423
click at [502, 179] on li "[PERSON_NAME]" at bounding box center [551, 179] width 199 height 17
type input "63ec2f075fda476ae8351a4d"
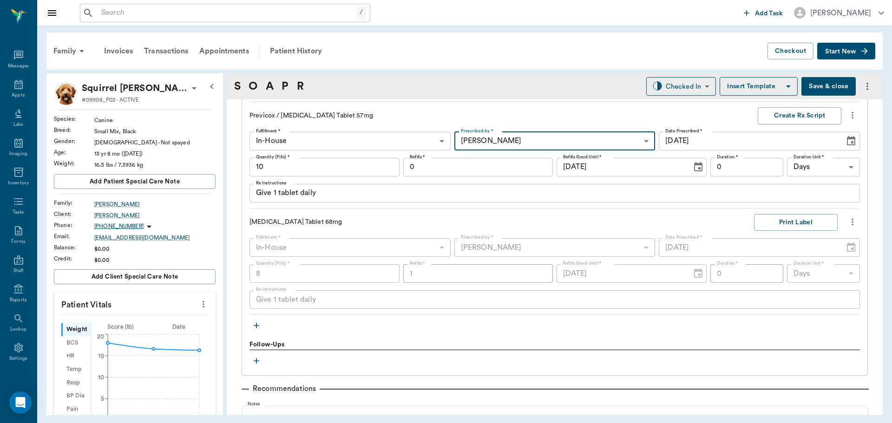
click at [474, 168] on input "0" at bounding box center [478, 167] width 150 height 19
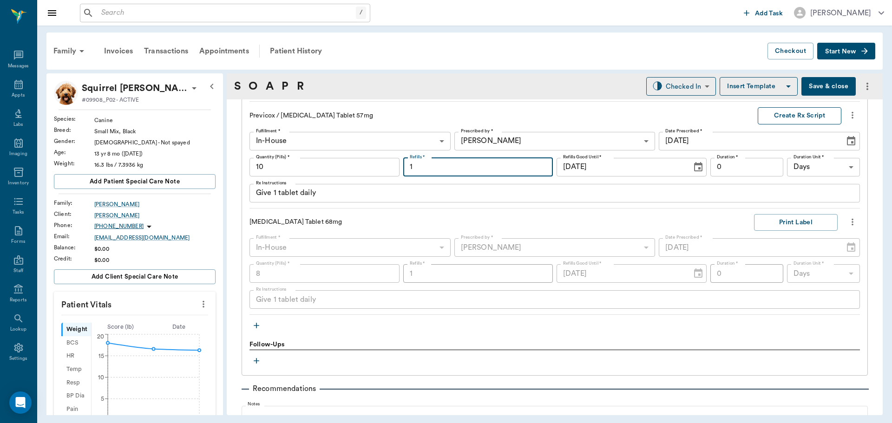
type input "1"
click at [783, 111] on button "Create Rx Script" at bounding box center [800, 115] width 84 height 17
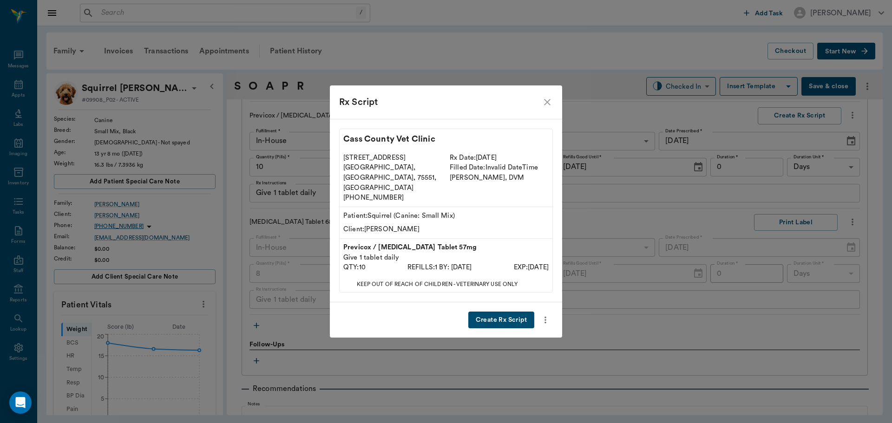
click at [499, 312] on button "Create Rx Script" at bounding box center [501, 320] width 66 height 17
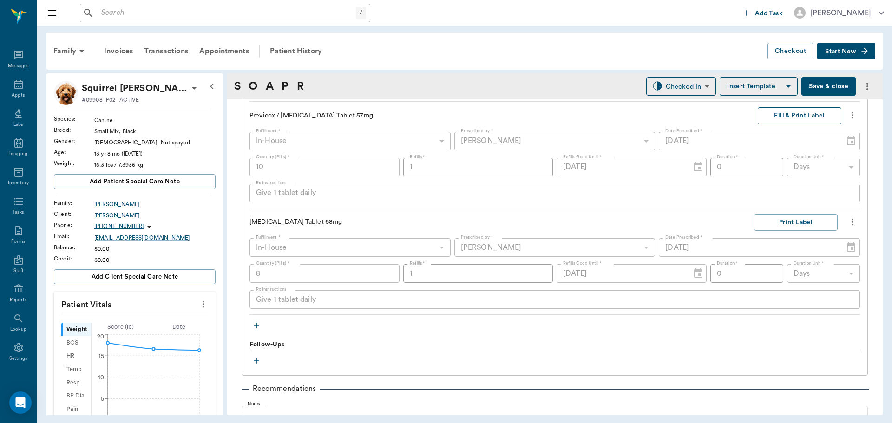
click at [800, 115] on button "Fill & Print Label" at bounding box center [800, 115] width 84 height 17
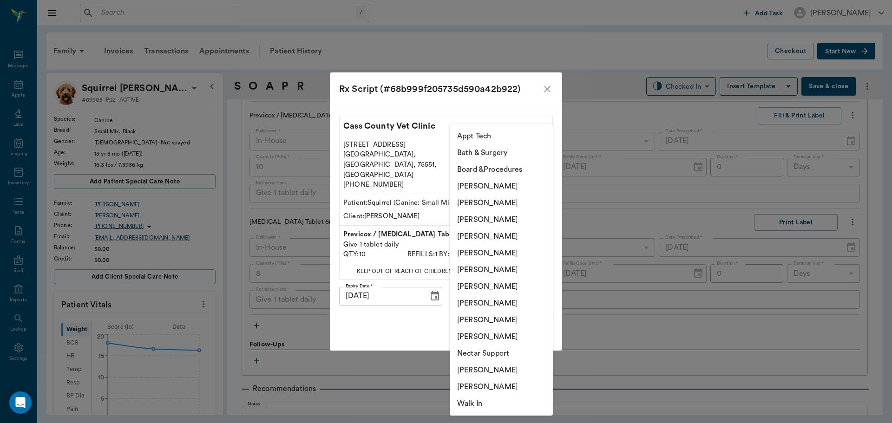
click at [519, 284] on body "/ ​ Add Task Dr. Bert Ellsworth Nectar Messages Appts Labs Imaging Inventory Ta…" at bounding box center [446, 211] width 892 height 423
click at [504, 232] on li "[PERSON_NAME]" at bounding box center [501, 236] width 103 height 17
type input "63ec2f075fda476ae8351a4d"
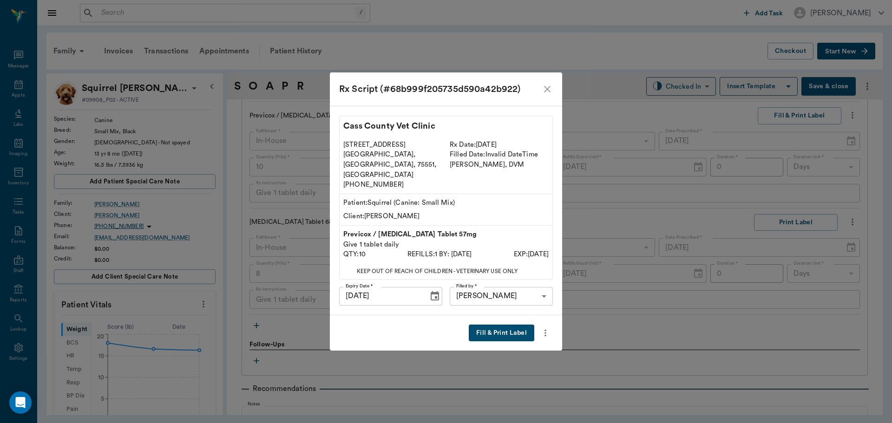
click at [500, 325] on button "Fill & Print Label" at bounding box center [501, 333] width 65 height 17
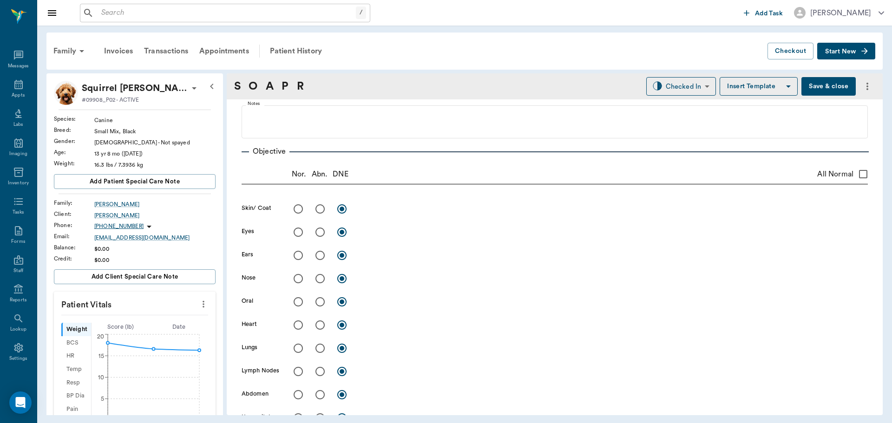
scroll to position [75, 0]
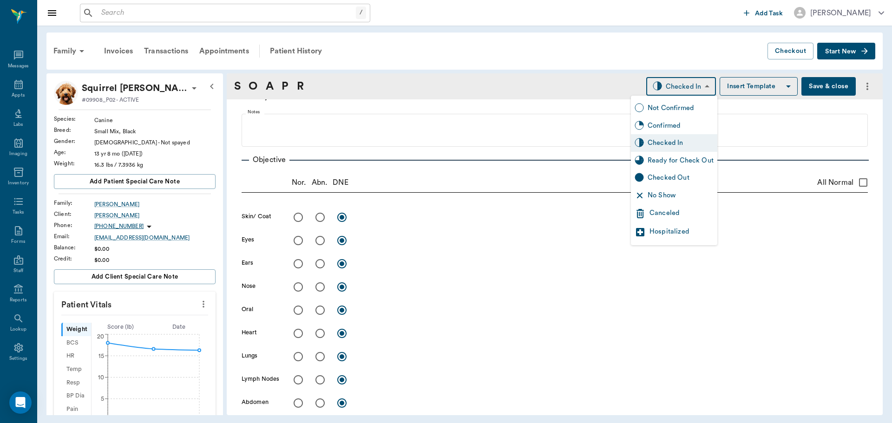
click at [694, 88] on body "/ ​ Add Task Dr. Bert Ellsworth Nectar Messages Appts Labs Imaging Inventory Ta…" at bounding box center [446, 211] width 892 height 423
click at [694, 160] on div "Ready for Check Out" at bounding box center [681, 161] width 66 height 10
type input "READY_TO_CHECKOUT"
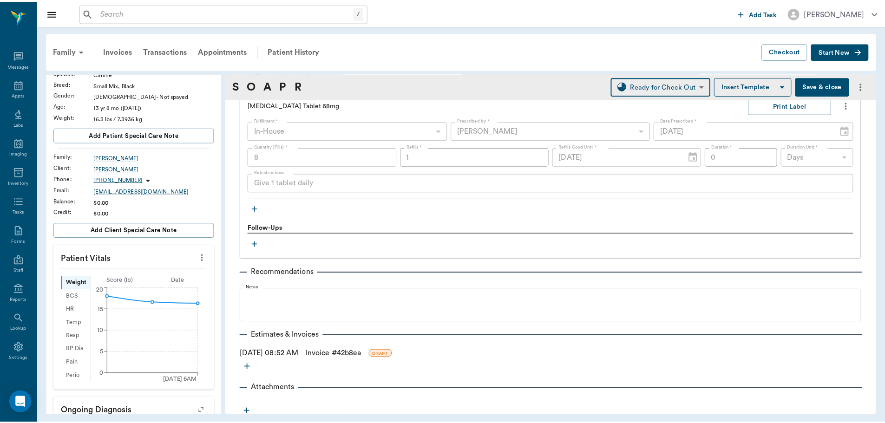
scroll to position [818, 0]
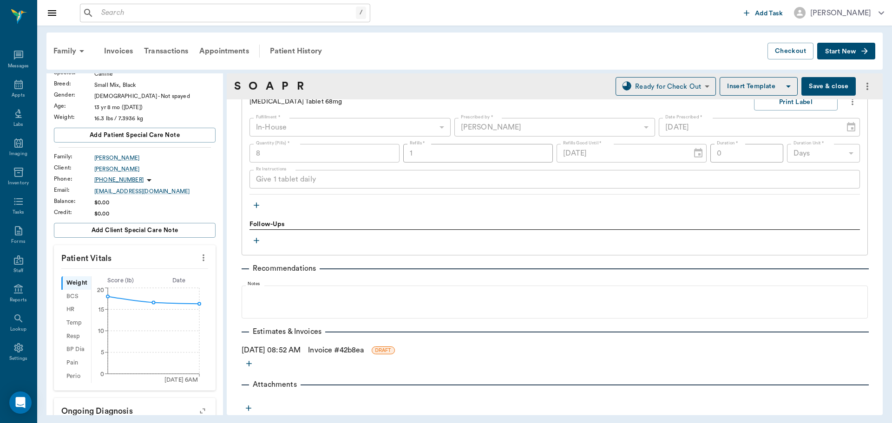
click at [337, 353] on link "Invoice # 42b8ea" at bounding box center [336, 350] width 56 height 11
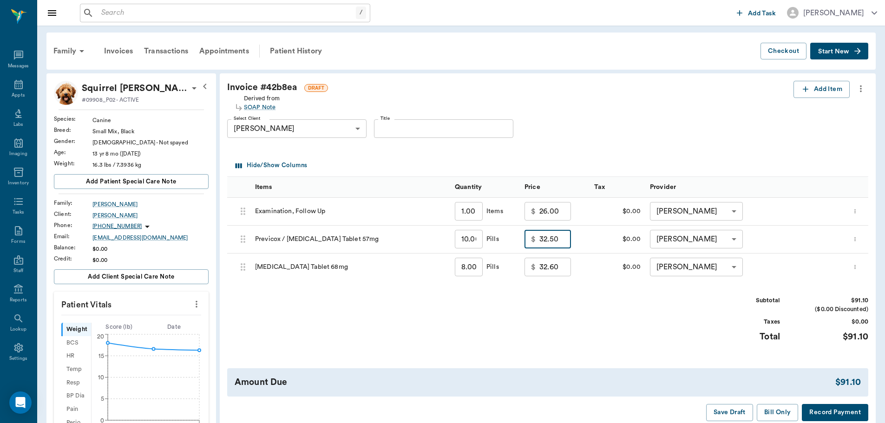
click at [563, 243] on input "32.50" at bounding box center [555, 239] width 32 height 19
type input "0"
type input "10.00"
click at [556, 313] on div "Subtotal $68.60 ($0.00 Discounted) Taxes $0.00 Total $68.60" at bounding box center [547, 324] width 641 height 57
click at [775, 411] on button "Bill Only" at bounding box center [778, 412] width 42 height 17
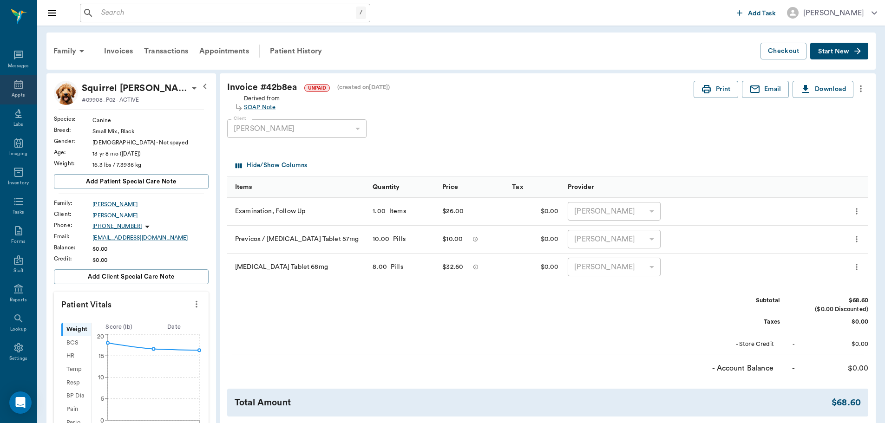
click at [15, 86] on icon at bounding box center [18, 84] width 8 height 9
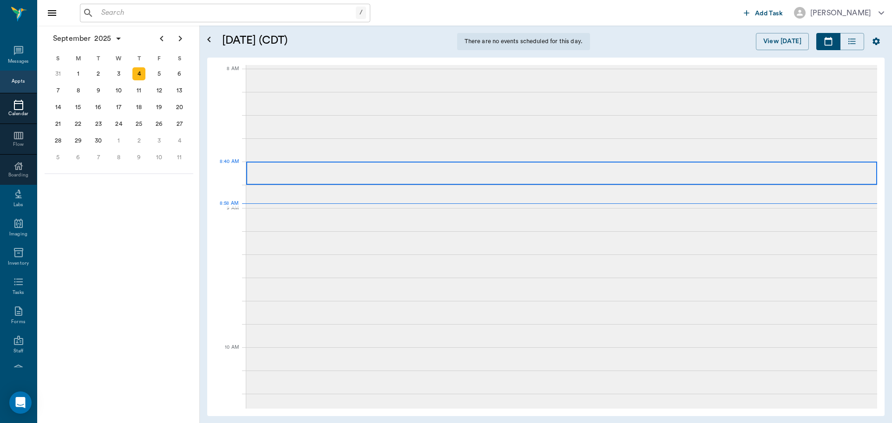
scroll to position [1, 0]
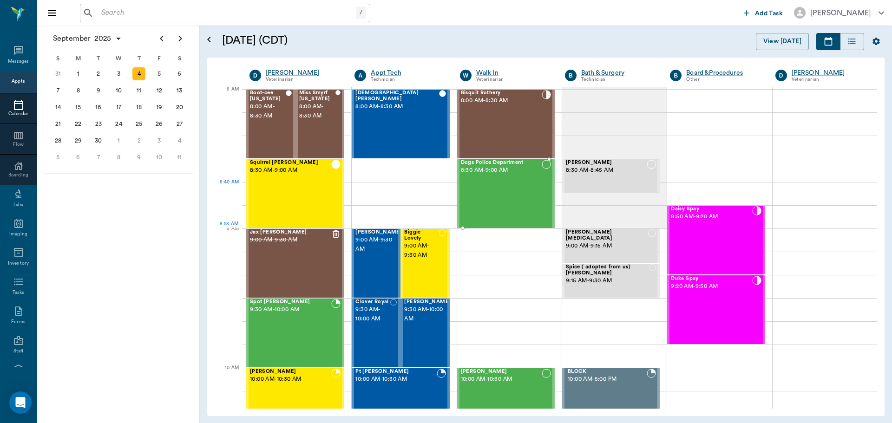
click at [497, 187] on div "Dogs Police Department 8:30 AM - 9:00 AM" at bounding box center [501, 194] width 81 height 68
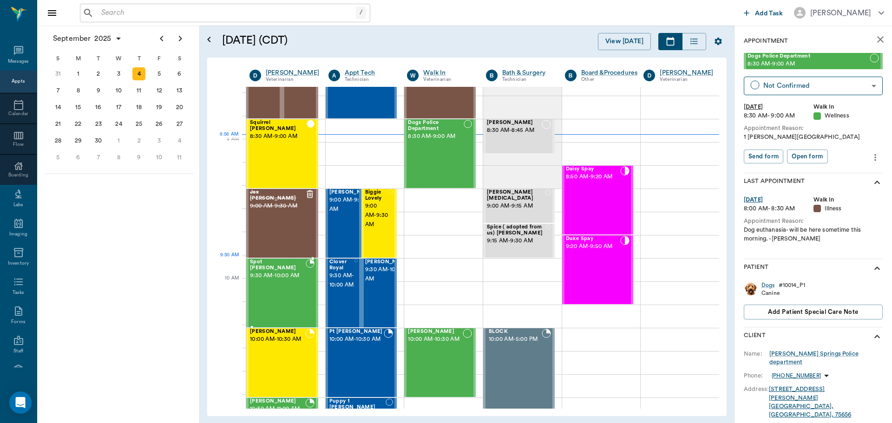
scroll to position [94, 0]
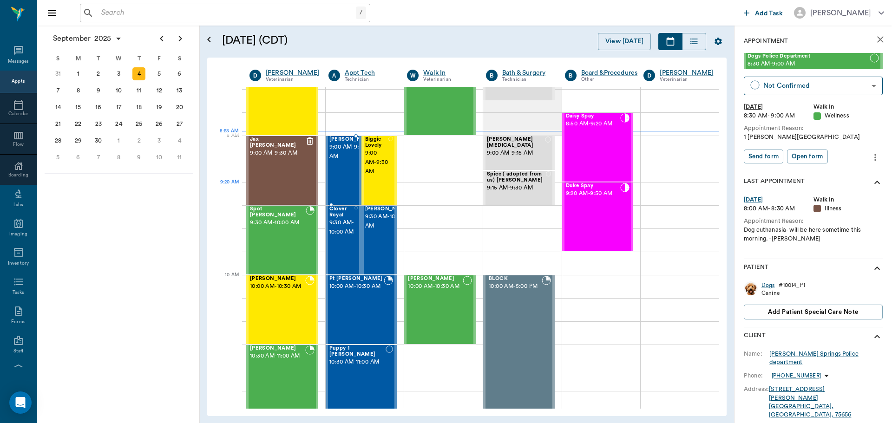
click at [336, 190] on div "Anna Kelley 9:00 AM - 9:30 AM" at bounding box center [352, 171] width 46 height 68
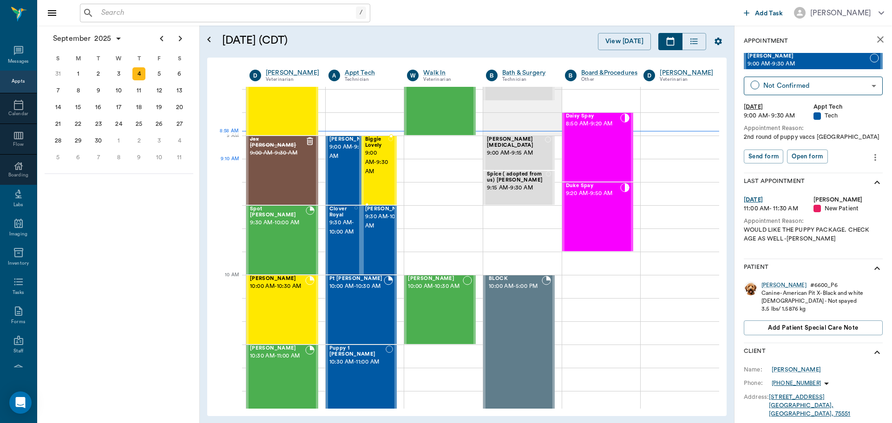
click at [372, 177] on div "Biggie Lovely 9:00 AM - 9:30 AM" at bounding box center [377, 171] width 24 height 68
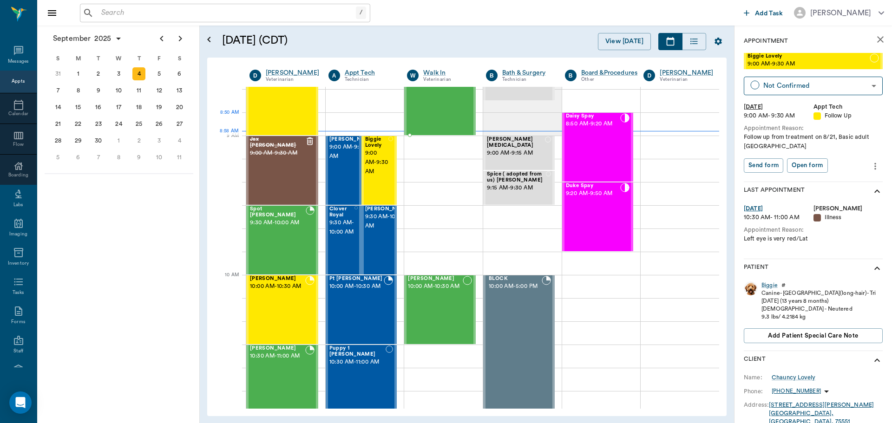
click at [425, 114] on div "Dogs Police Department 8:30 AM - 9:00 AM" at bounding box center [436, 101] width 56 height 68
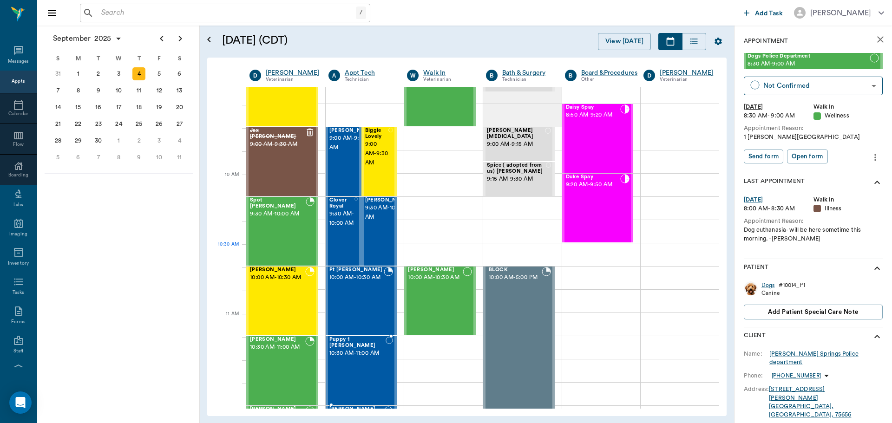
scroll to position [94, 0]
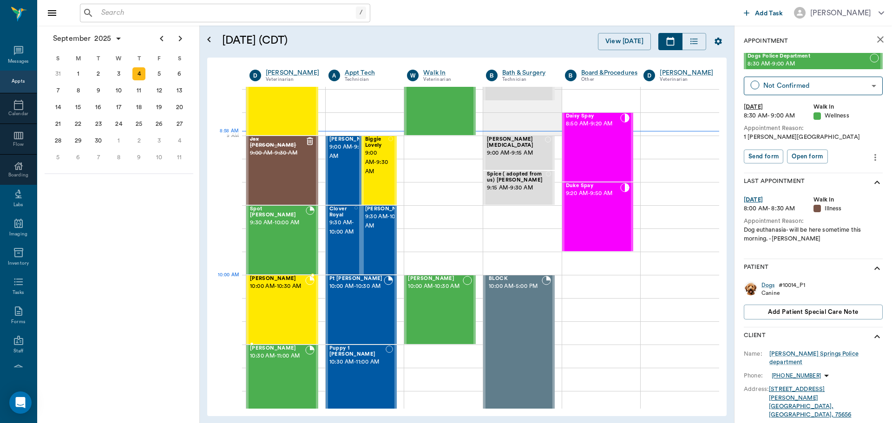
click at [296, 291] on span "10:00 AM - 10:30 AM" at bounding box center [277, 286] width 55 height 9
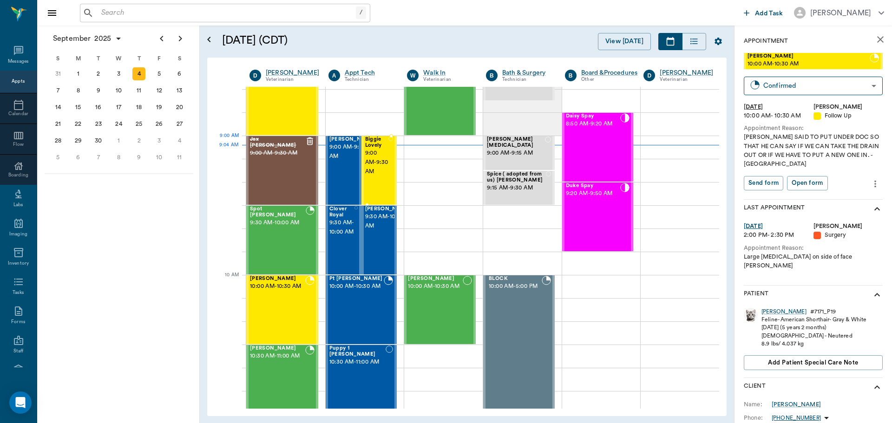
click at [374, 152] on span "9:00 AM - 9:30 AM" at bounding box center [377, 163] width 24 height 28
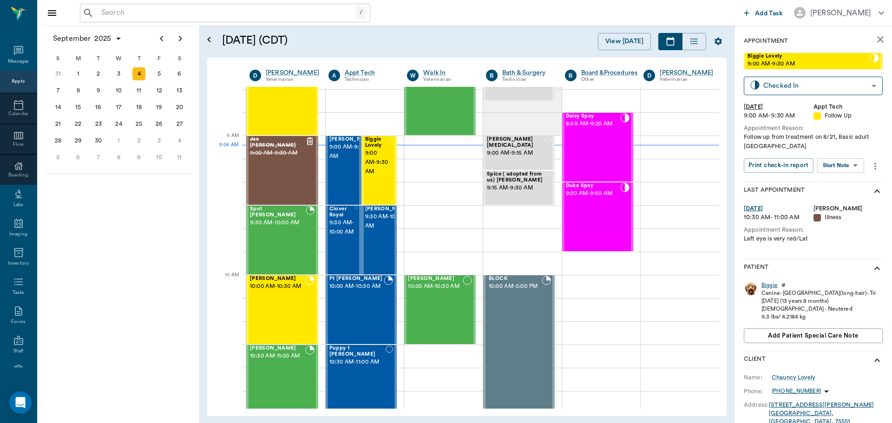
click at [769, 287] on div "Biggie" at bounding box center [769, 285] width 16 height 8
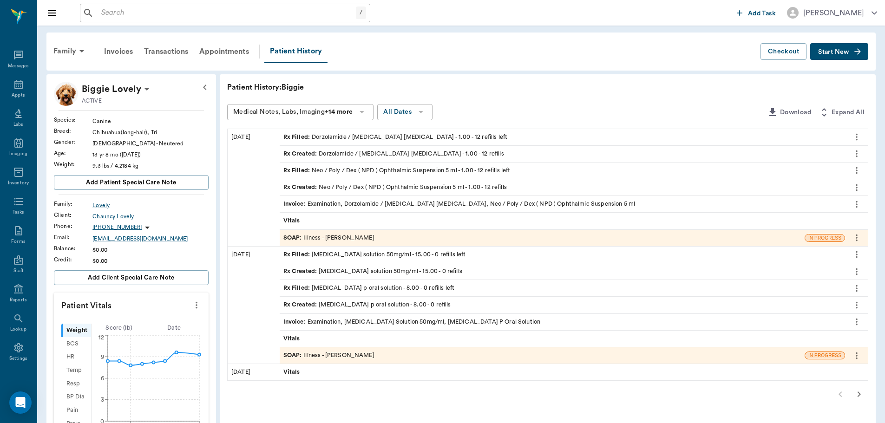
click at [379, 239] on div "SOAP : Illness - Dr. Bert Ellsworth" at bounding box center [542, 238] width 525 height 16
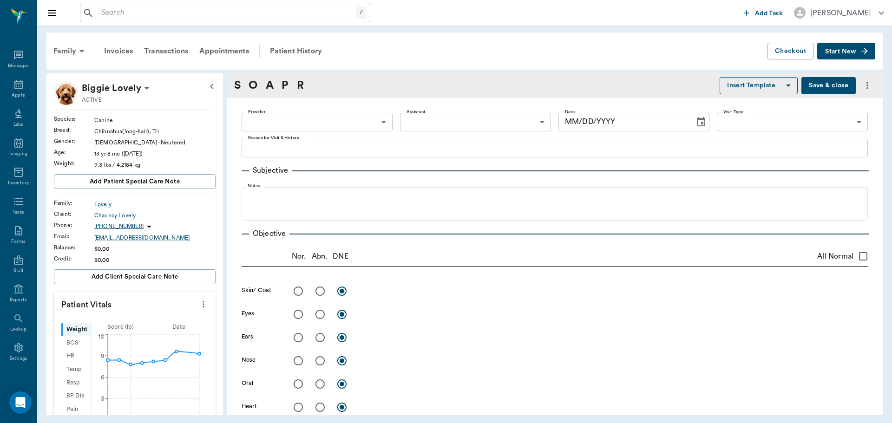
type input "63ec2f075fda476ae8351a4d"
type input "63ec2e7e52e12b0ba117b124"
type input "65d2be4f46e3a538d89b8c15"
type textarea "Left eye is very red/Lat"
radio input "true"
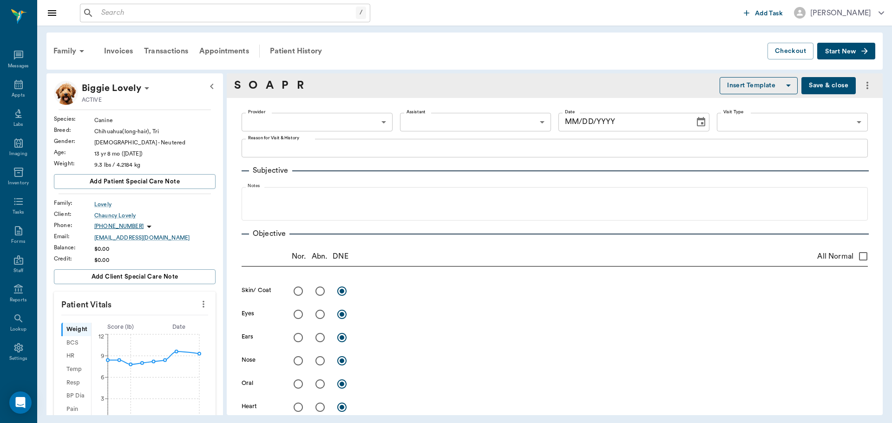
radio input "true"
type textarea "L eye conjunctiva is red, cornea is slightly cloudy. No stain uptake. Both eyes…"
radio input "true"
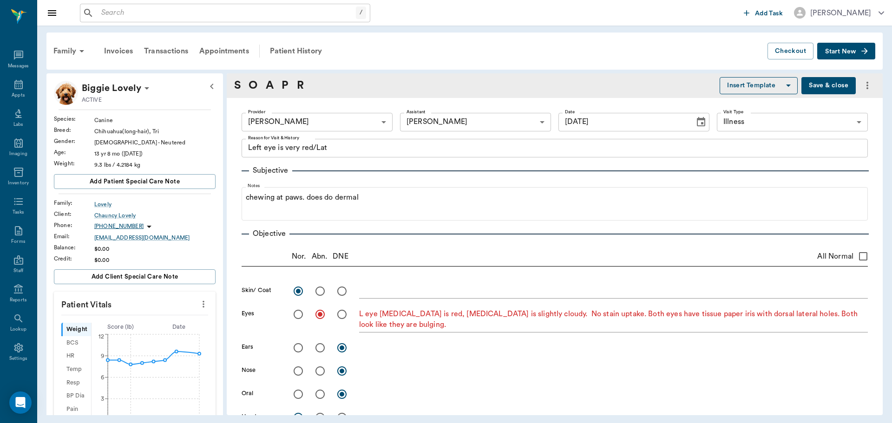
type input "08/21/2025"
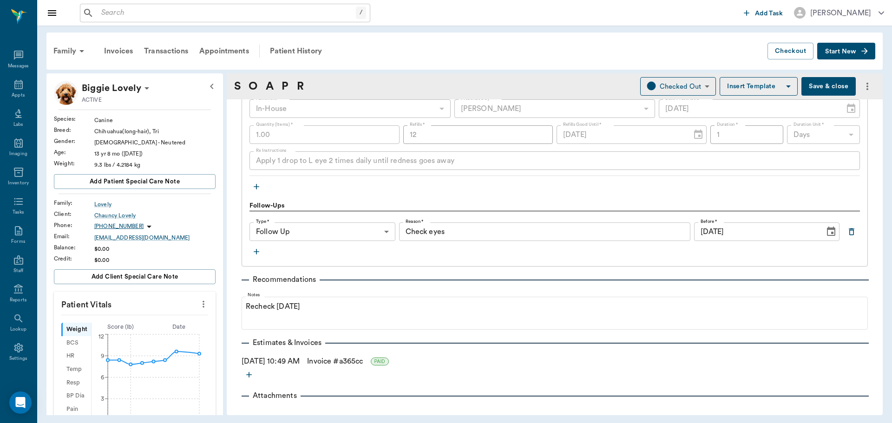
scroll to position [890, 0]
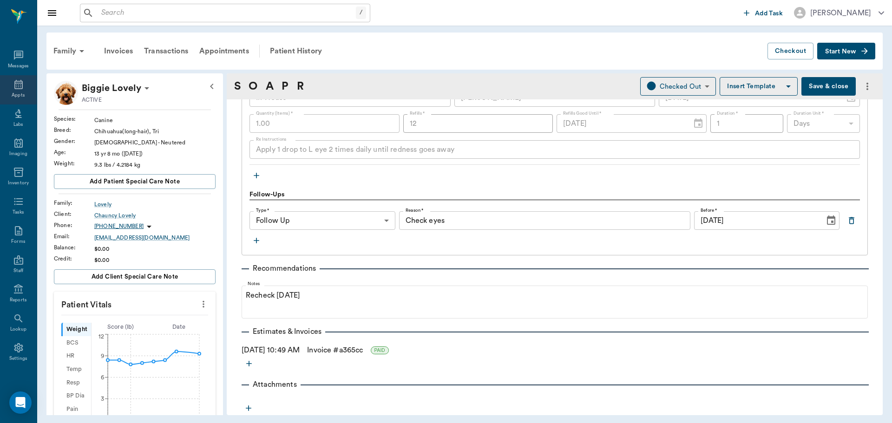
click at [16, 89] on icon at bounding box center [18, 84] width 11 height 11
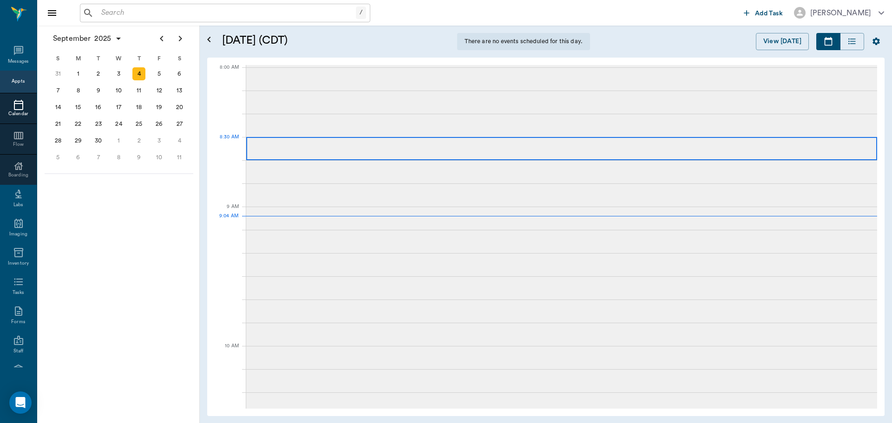
scroll to position [142, 0]
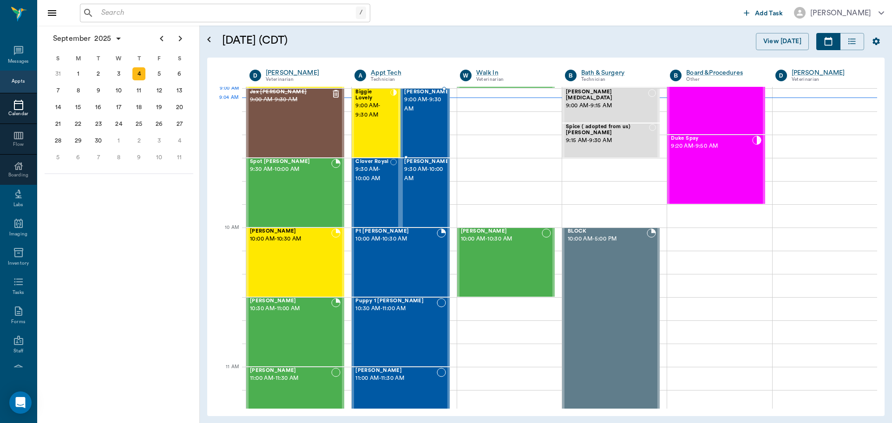
click at [424, 110] on span "9:00 AM - 9:30 AM" at bounding box center [427, 104] width 46 height 19
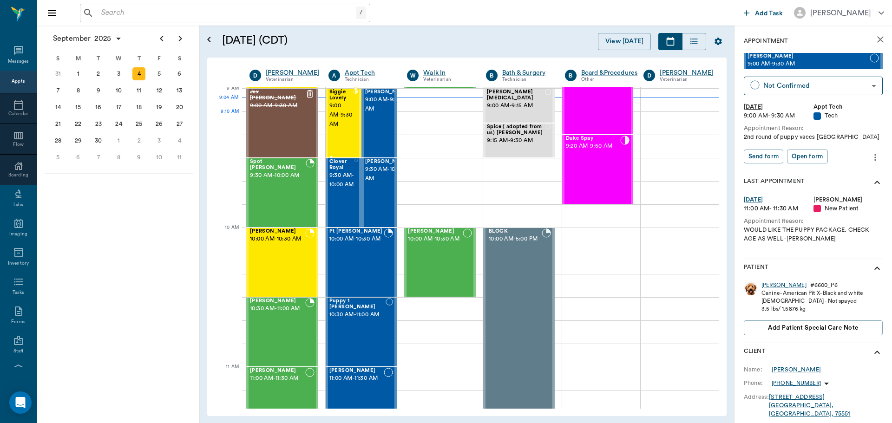
click at [340, 119] on span "9:00 AM - 9:30 AM" at bounding box center [341, 115] width 24 height 28
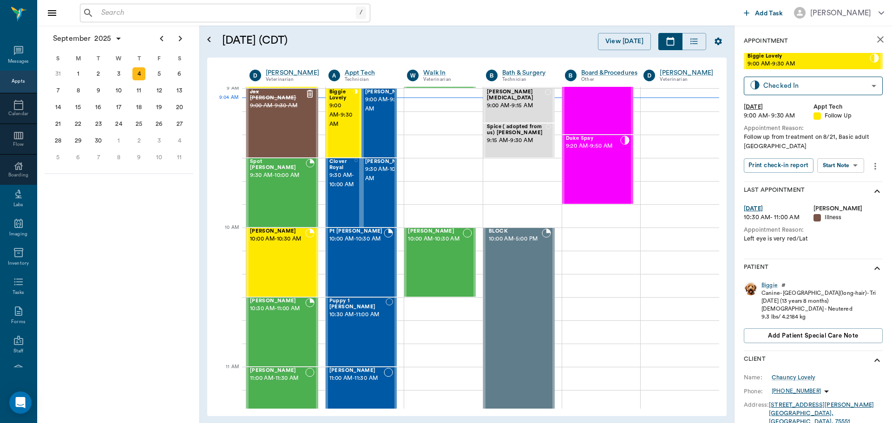
click at [849, 164] on body "/ ​ Add Task Dr. Bert Ellsworth Nectar Messages Appts Calendar Flow Boarding La…" at bounding box center [446, 211] width 892 height 423
click at [849, 183] on li "Start SOAP" at bounding box center [841, 184] width 65 height 15
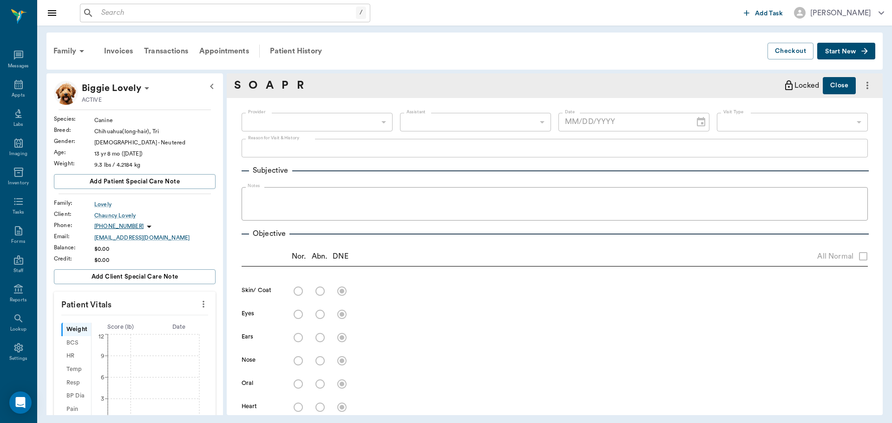
type input "63ec2f075fda476ae8351a4c"
type input "65d2be4f46e3a538d89b8c16"
type textarea "Follow up from treatment on 8/21, Basic adult Caryn"
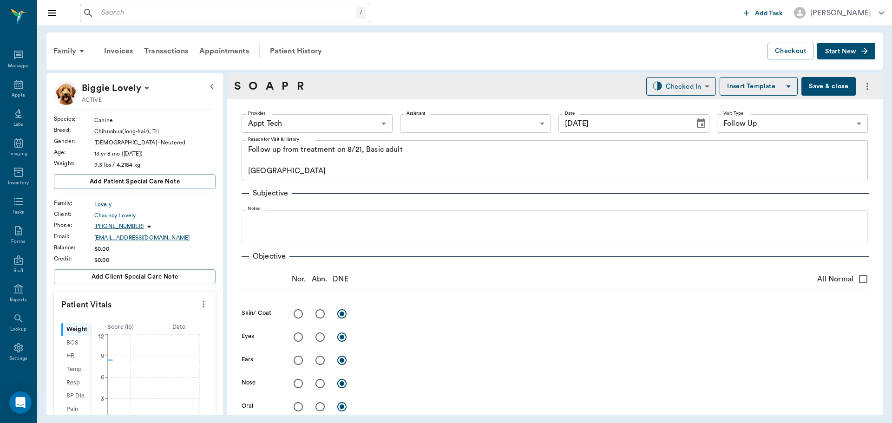
type input "[DATE]"
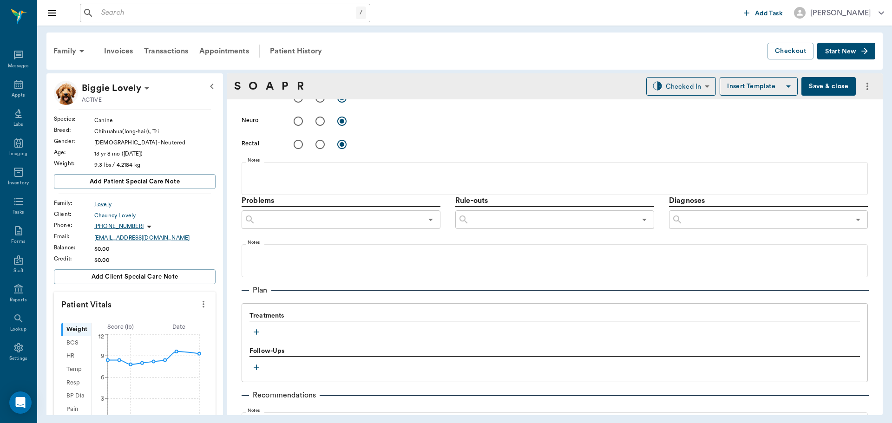
scroll to position [557, 0]
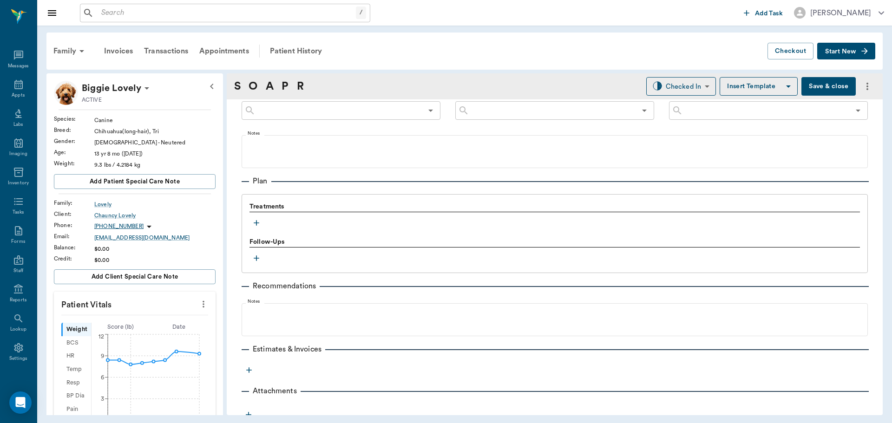
click at [258, 222] on icon "button" at bounding box center [256, 222] width 9 height 9
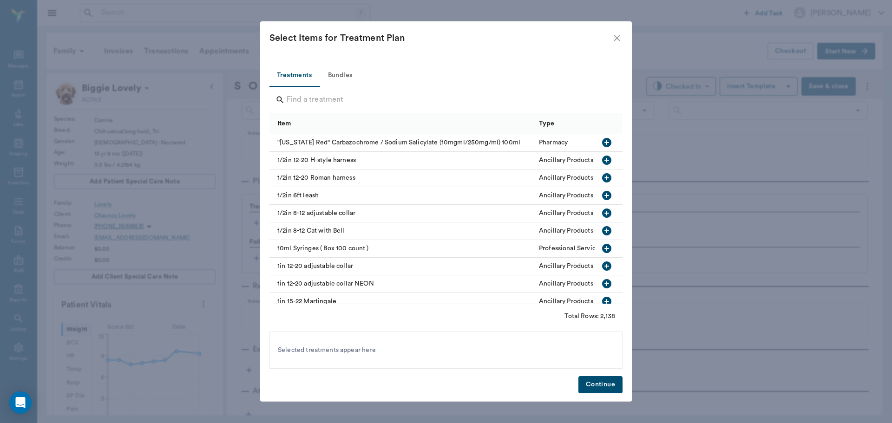
click at [340, 70] on button "Bundles" at bounding box center [340, 76] width 42 height 22
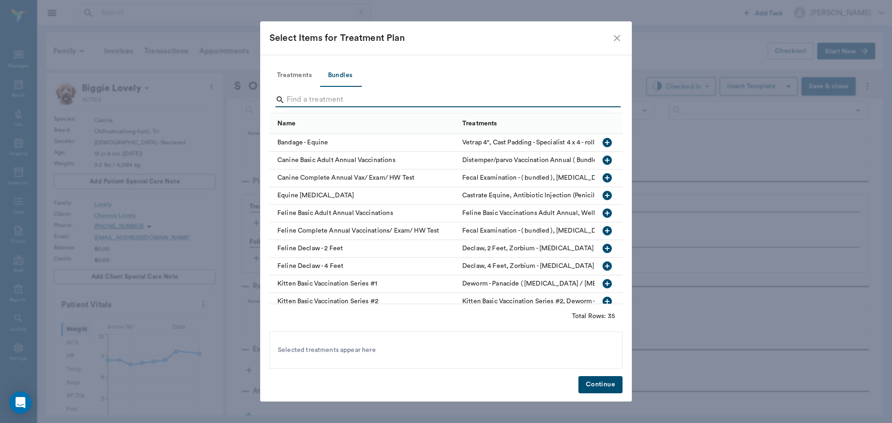
click at [368, 96] on input "Search" at bounding box center [447, 99] width 320 height 15
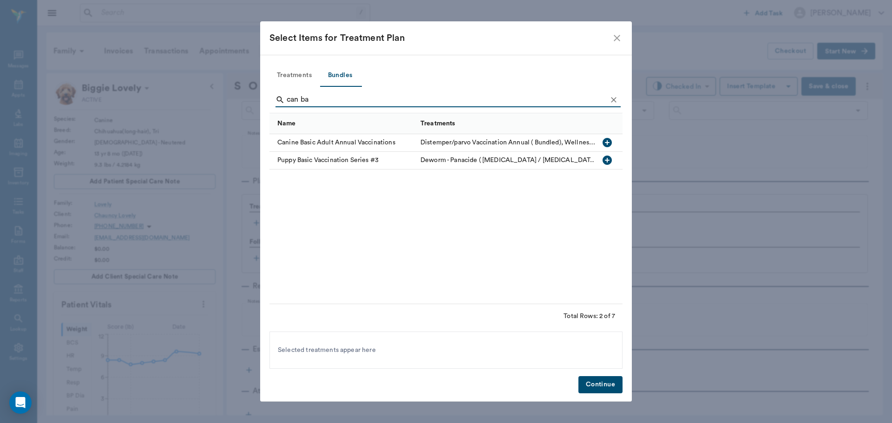
type input "can bas"
click at [609, 141] on icon "button" at bounding box center [606, 142] width 9 height 9
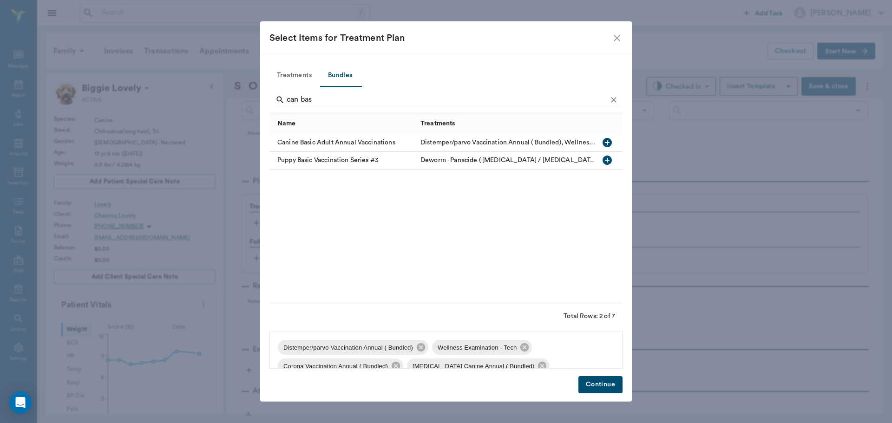
scroll to position [69, 0]
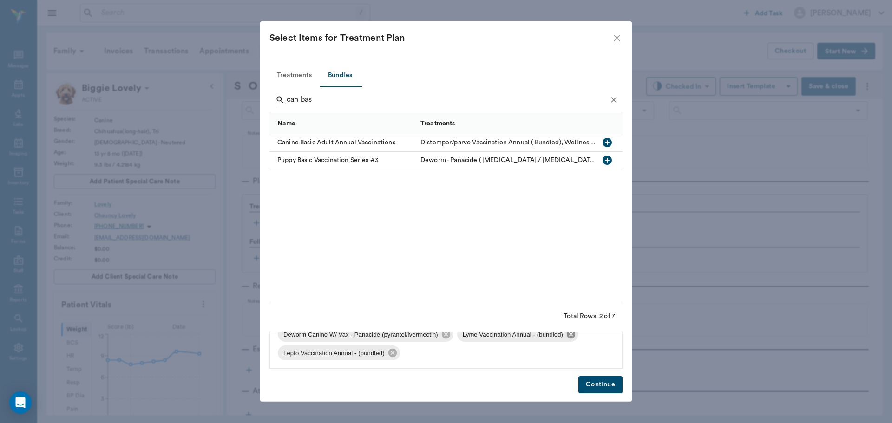
click at [572, 337] on icon at bounding box center [571, 334] width 8 height 8
click at [572, 354] on icon at bounding box center [571, 353] width 10 height 10
click at [596, 392] on button "Continue" at bounding box center [600, 384] width 44 height 17
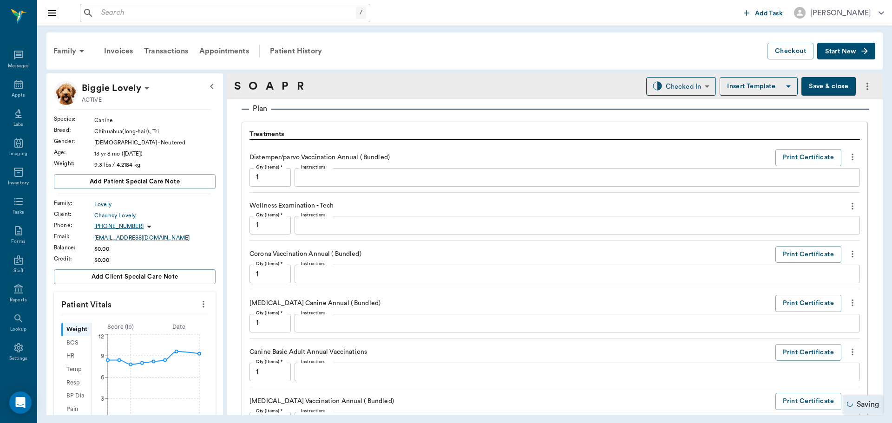
scroll to position [862, 0]
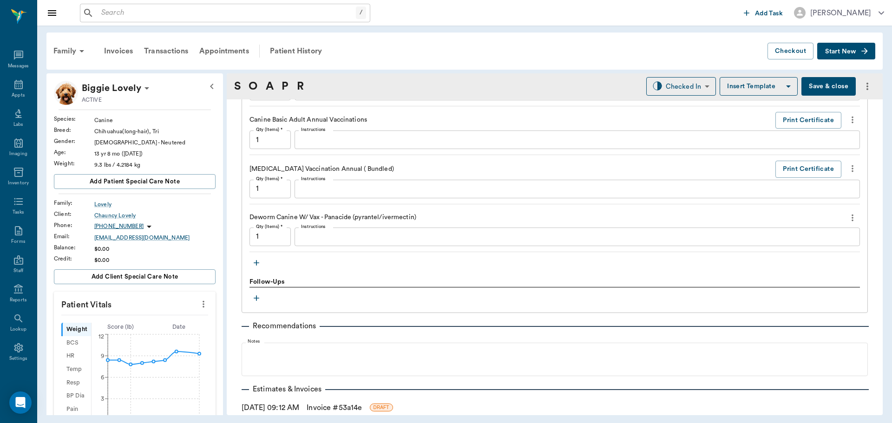
click at [262, 259] on div "Treatments Distemper/parvo Vaccination Annual ( Bundled) Print Certificate Qty …" at bounding box center [554, 83] width 610 height 373
click at [258, 264] on icon "button" at bounding box center [256, 262] width 9 height 9
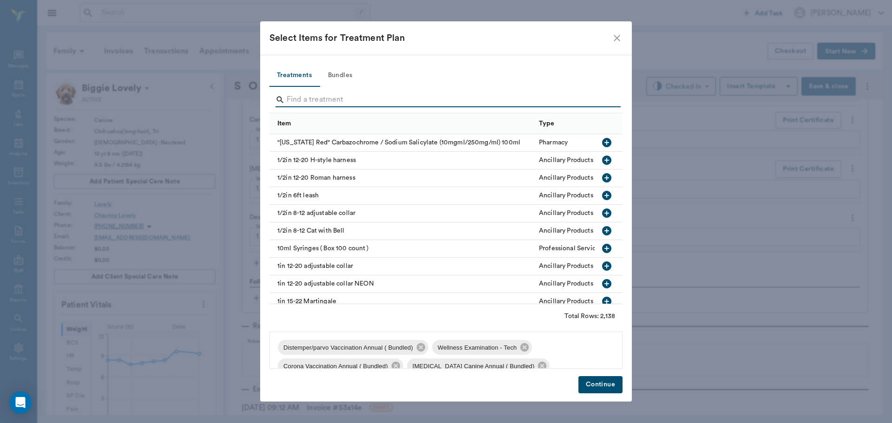
click at [330, 93] on input "Search" at bounding box center [447, 99] width 320 height 15
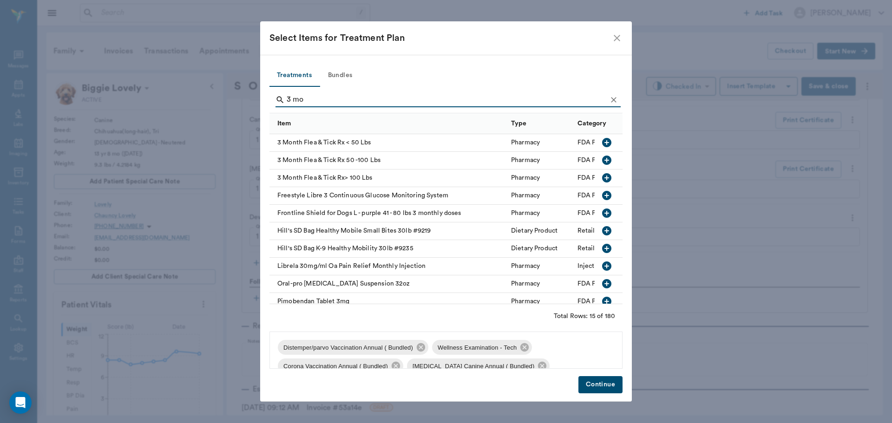
type input "3 mo"
click at [604, 143] on icon "button" at bounding box center [606, 142] width 9 height 9
click at [602, 386] on button "Continue" at bounding box center [600, 384] width 44 height 17
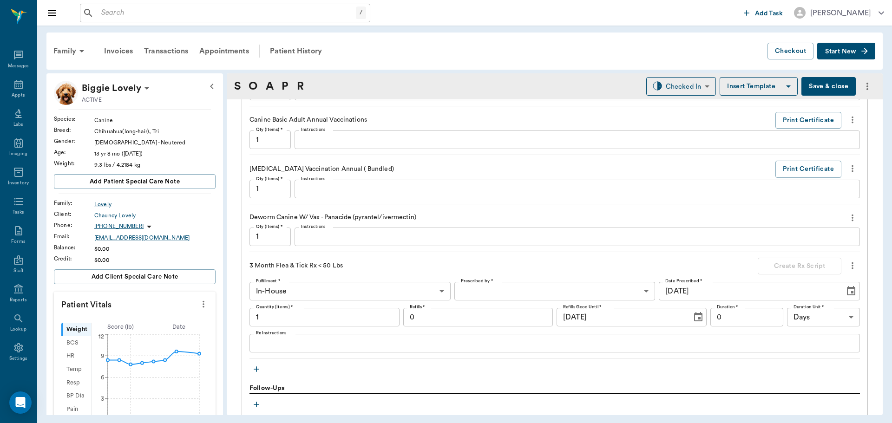
drag, startPoint x: 18, startPoint y: 91, endPoint x: 121, endPoint y: 107, distance: 104.9
click at [18, 91] on div "Appts" at bounding box center [18, 89] width 37 height 29
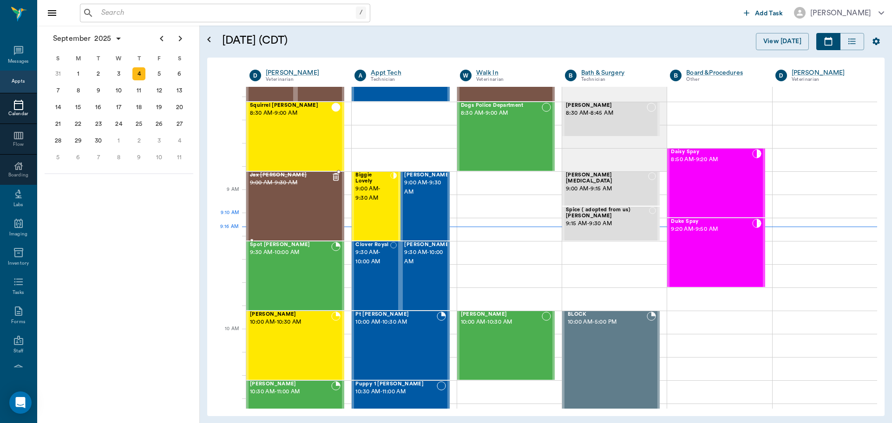
scroll to position [1, 0]
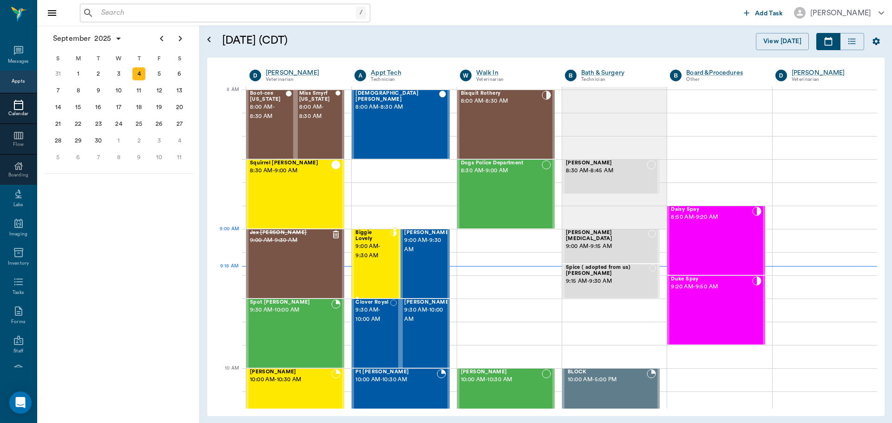
click at [386, 244] on span "9:00 AM - 9:30 AM" at bounding box center [372, 251] width 35 height 19
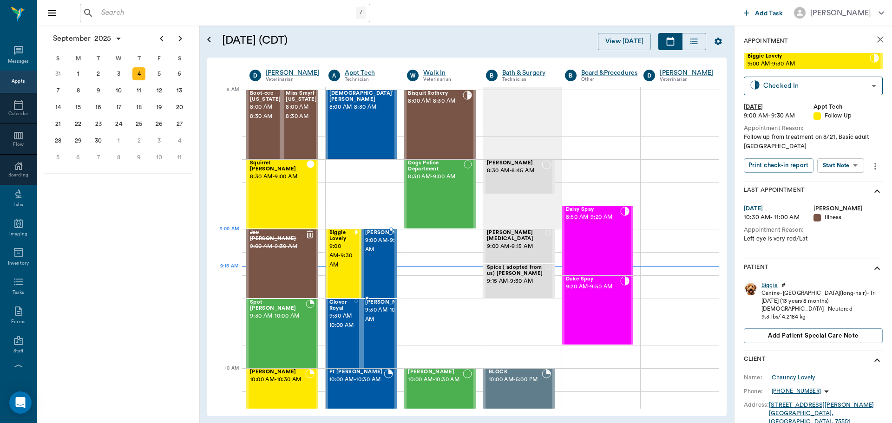
click at [373, 244] on span "9:00 AM - 9:30 AM" at bounding box center [388, 245] width 46 height 19
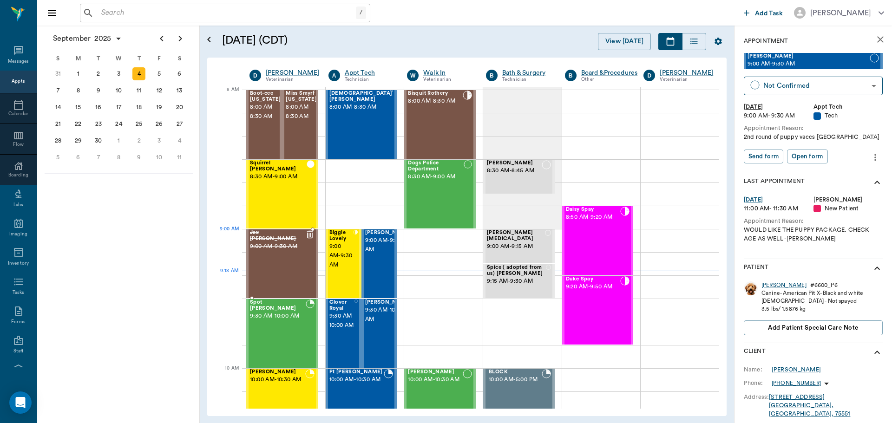
click at [269, 244] on span "9:00 AM - 9:30 AM" at bounding box center [277, 246] width 55 height 9
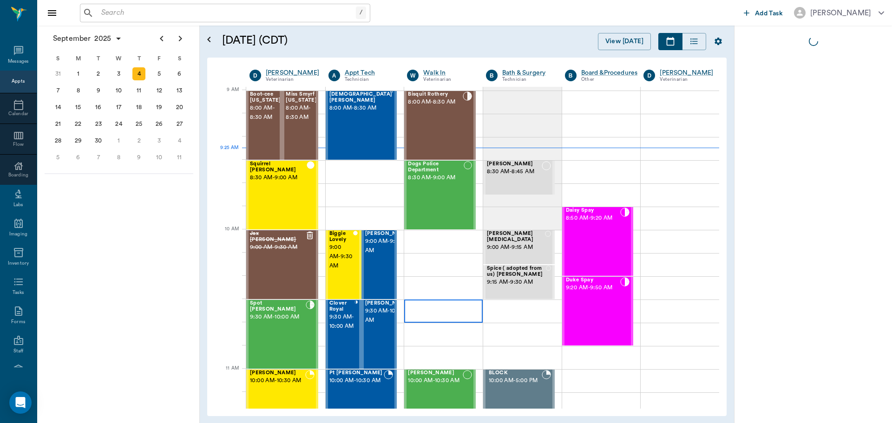
scroll to position [140, 0]
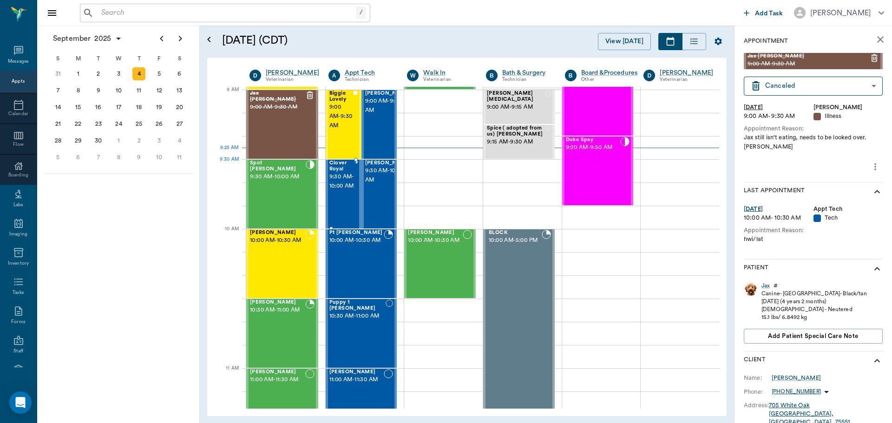
click at [343, 180] on span "9:30 AM - 10:00 AM" at bounding box center [341, 181] width 25 height 19
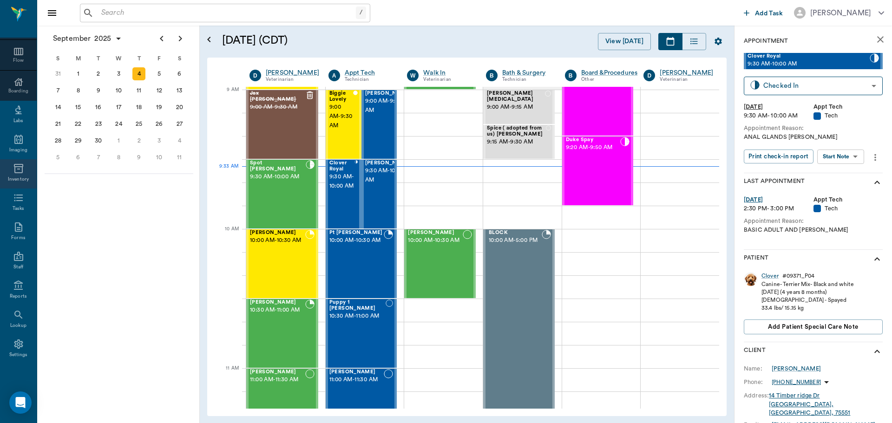
scroll to position [85, 0]
click at [16, 318] on icon at bounding box center [18, 314] width 11 height 11
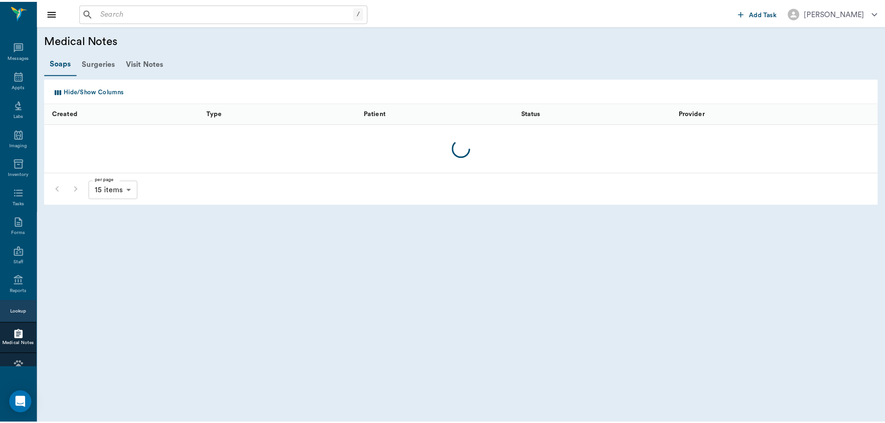
scroll to position [85, 0]
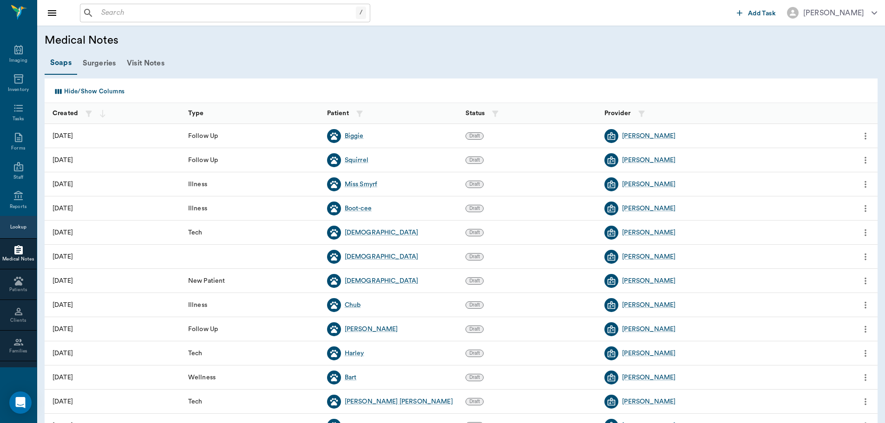
click at [109, 94] on button "Hide/Show Columns" at bounding box center [89, 91] width 76 height 15
click at [199, 82] on div "Hide/Show Columns" at bounding box center [463, 91] width 825 height 22
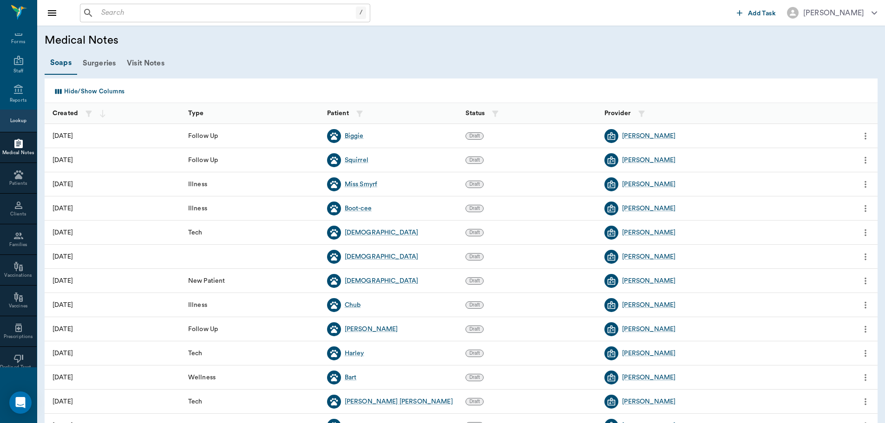
scroll to position [170, 0]
click at [19, 199] on icon at bounding box center [18, 195] width 11 height 11
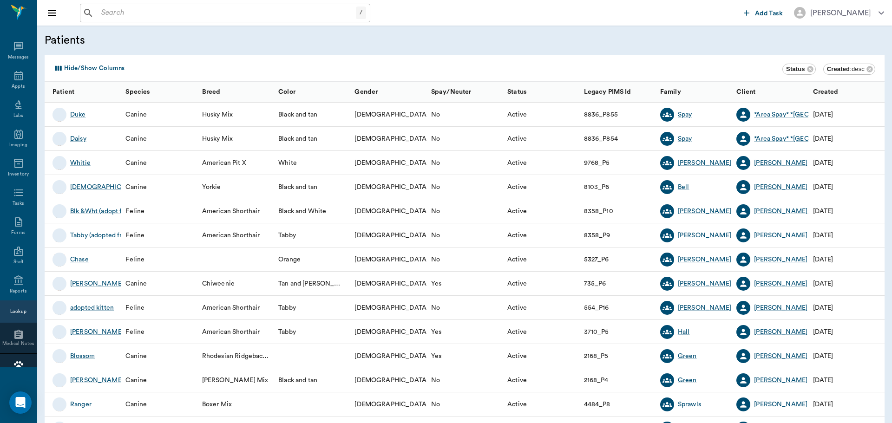
scroll to position [170, 0]
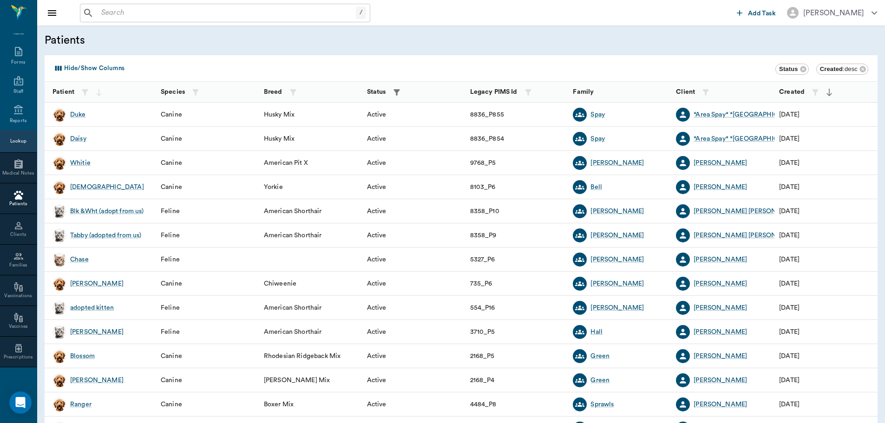
click at [82, 67] on button "Hide/Show Columns" at bounding box center [89, 68] width 76 height 15
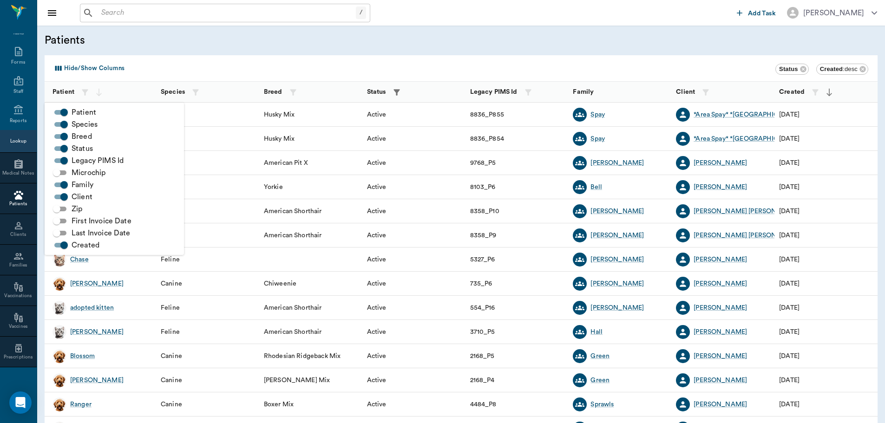
click at [86, 174] on span "Microchip" at bounding box center [89, 172] width 34 height 11
click at [73, 174] on input "Microchip" at bounding box center [56, 172] width 33 height 11
checkbox input "true"
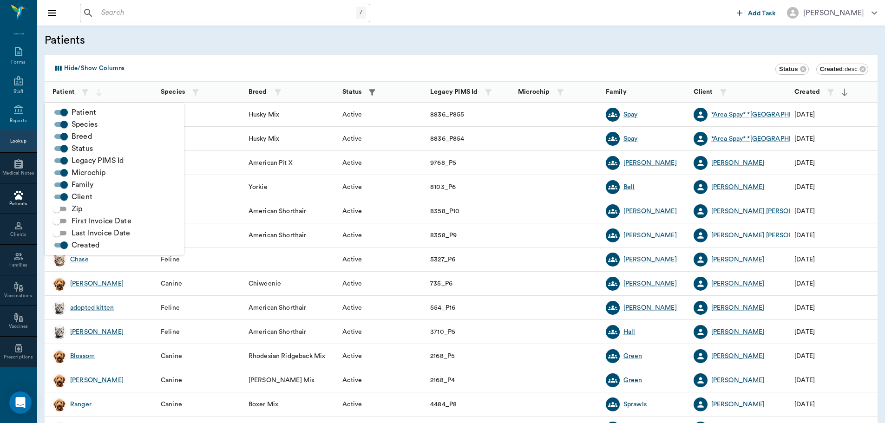
click at [532, 60] on div "Hide/Show Columns Status Created : desc" at bounding box center [463, 69] width 825 height 24
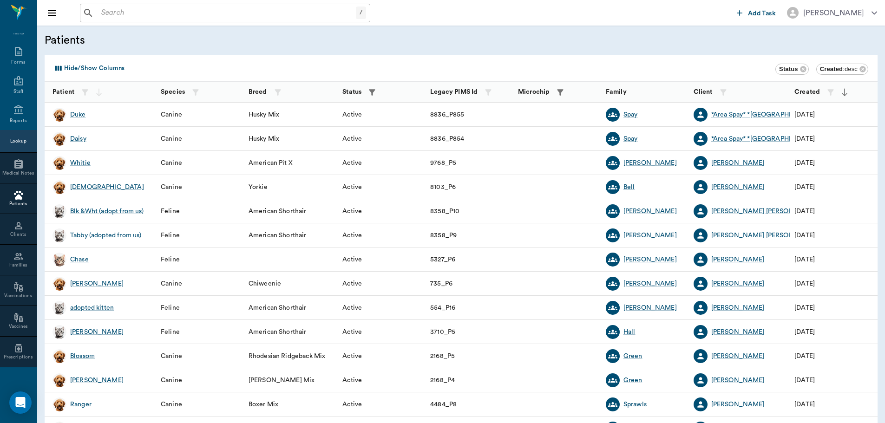
click at [557, 90] on icon "button" at bounding box center [560, 92] width 9 height 9
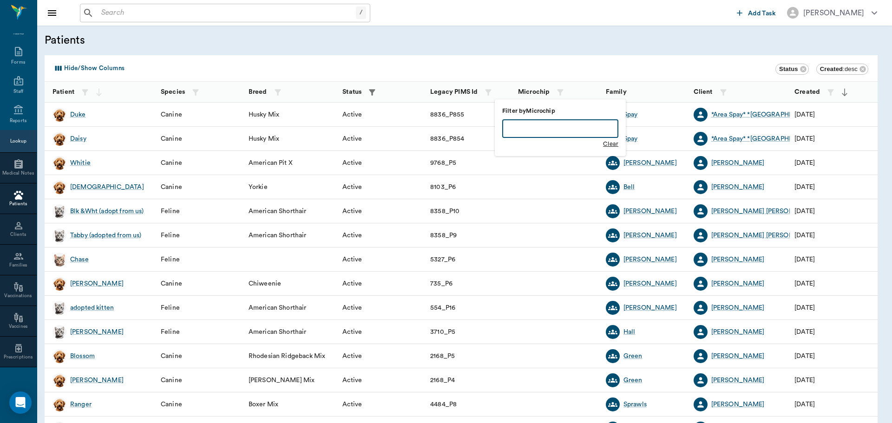
click at [542, 124] on input "text" at bounding box center [560, 128] width 116 height 19
type input "956"
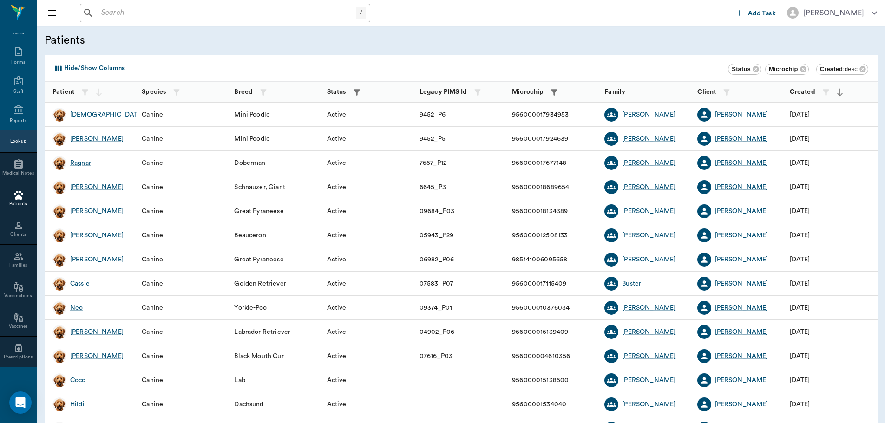
click at [556, 87] on button "button" at bounding box center [554, 92] width 14 height 14
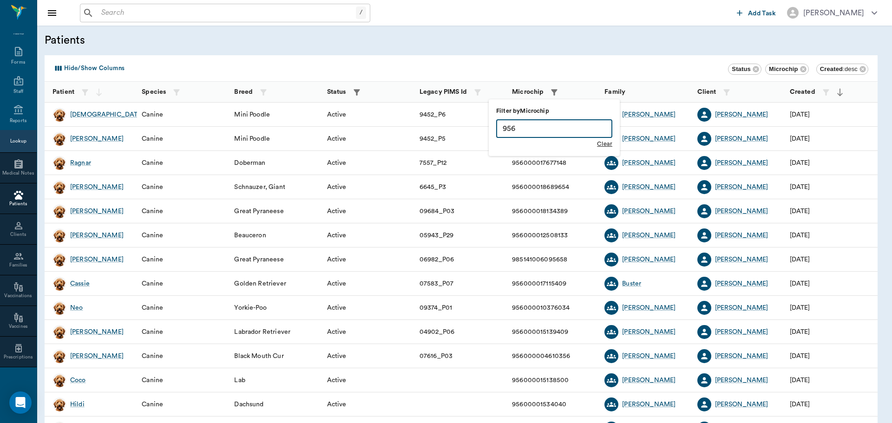
click at [566, 128] on input "956" at bounding box center [554, 128] width 116 height 19
type input "956000015520120"
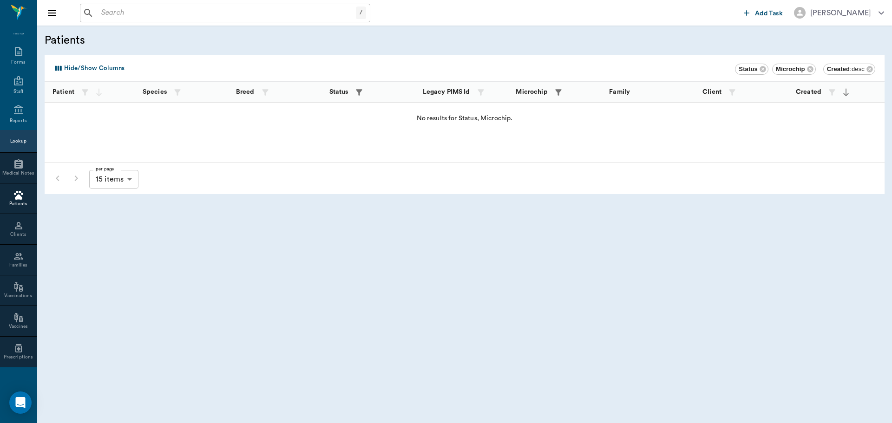
click at [142, 7] on input "text" at bounding box center [227, 13] width 258 height 13
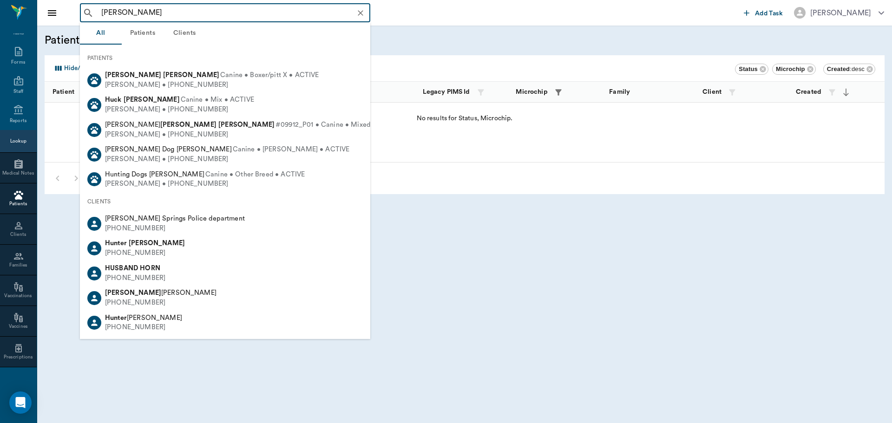
type input "hunter graves"
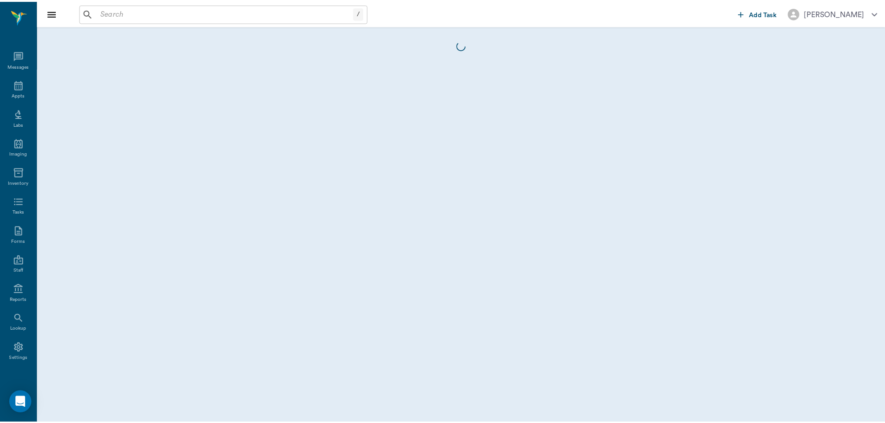
scroll to position [4, 0]
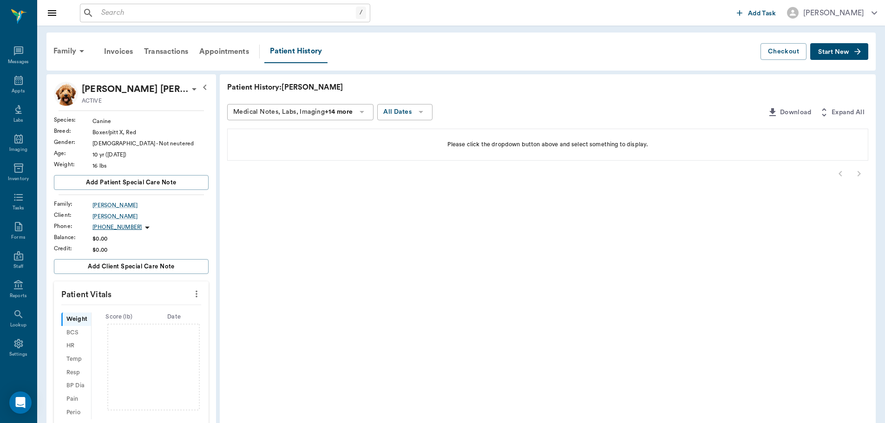
click at [181, 13] on input "text" at bounding box center [227, 13] width 258 height 13
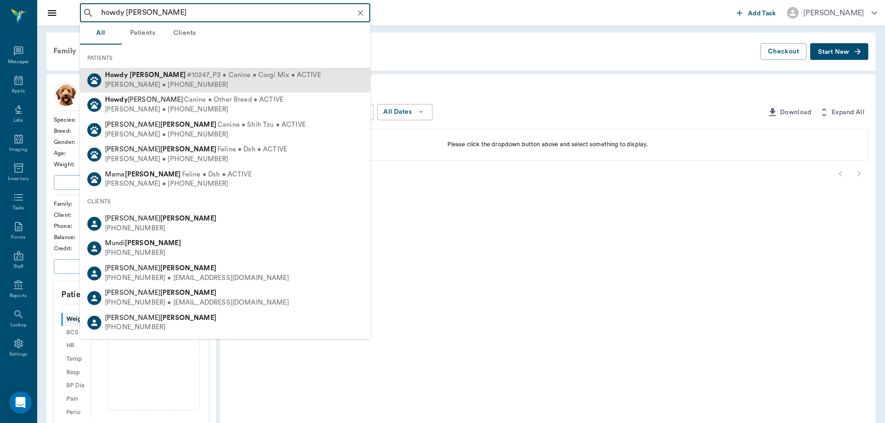
click at [187, 78] on span "#10247_P3 • Canine • Corgi Mix • ACTIVE" at bounding box center [254, 76] width 134 height 10
type input "howdy graves"
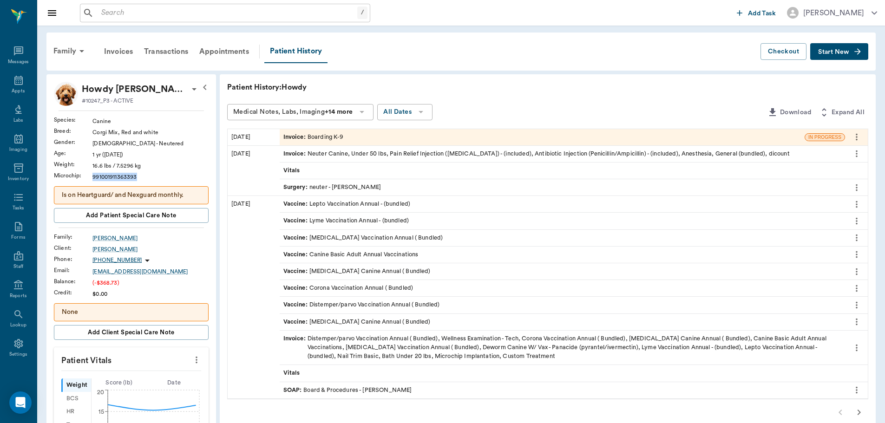
drag, startPoint x: 136, startPoint y: 177, endPoint x: 92, endPoint y: 179, distance: 43.2
click at [92, 179] on div "991001911363393" at bounding box center [150, 177] width 116 height 8
copy div "991001911363393"
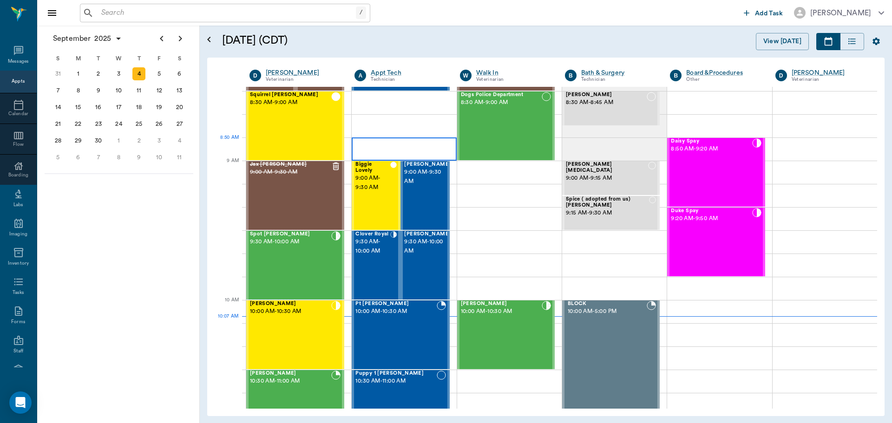
scroll to position [48, 0]
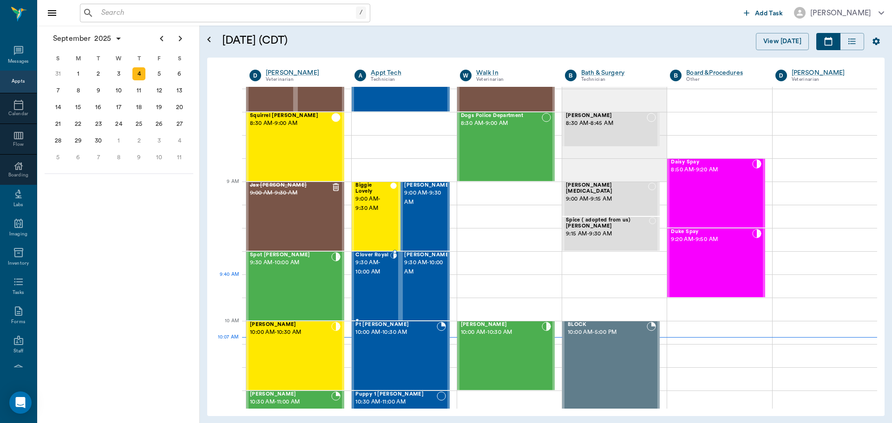
click at [372, 279] on div "Clover Royal 9:30 AM - 10:00 AM" at bounding box center [372, 286] width 35 height 68
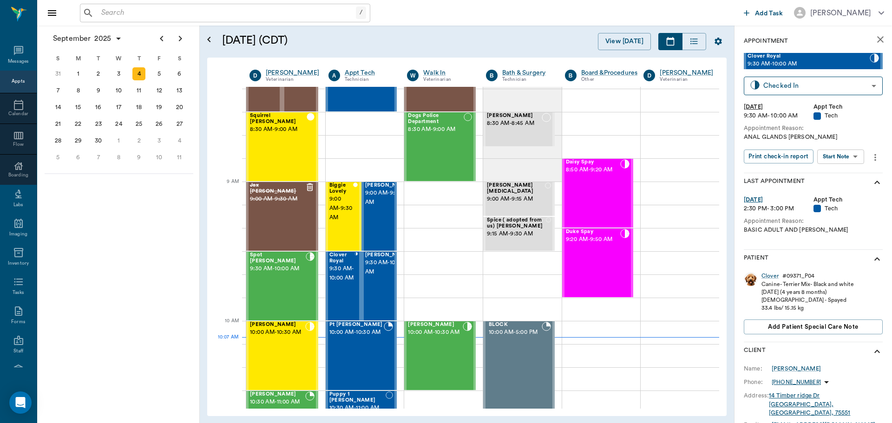
click at [843, 155] on body "/ ​ Add Task [PERSON_NAME] Nectar Messages Appts Calendar Flow Boarding Labs Im…" at bounding box center [446, 211] width 892 height 423
click at [830, 176] on button "Start SOAP" at bounding box center [830, 175] width 32 height 11
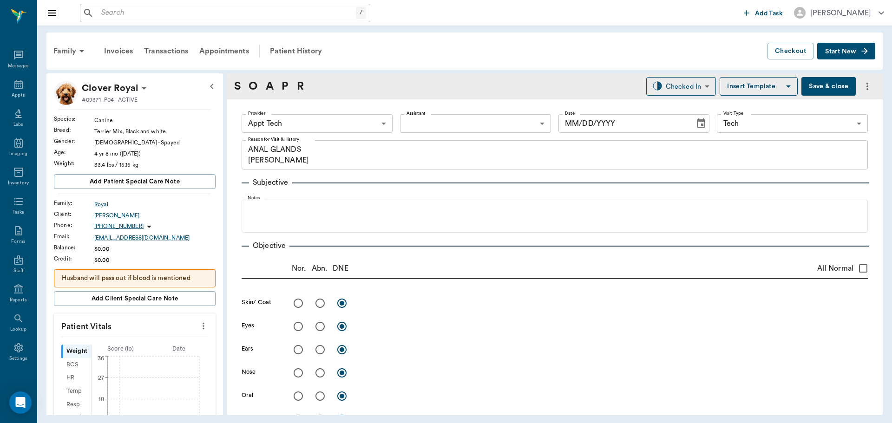
type input "63ec2f075fda476ae8351a4c"
type input "65d2be4f46e3a538d89b8c1a"
type textarea "ANAL GLANDS [PERSON_NAME]"
type input "[DATE]"
click at [198, 321] on icon "more" at bounding box center [203, 326] width 10 height 11
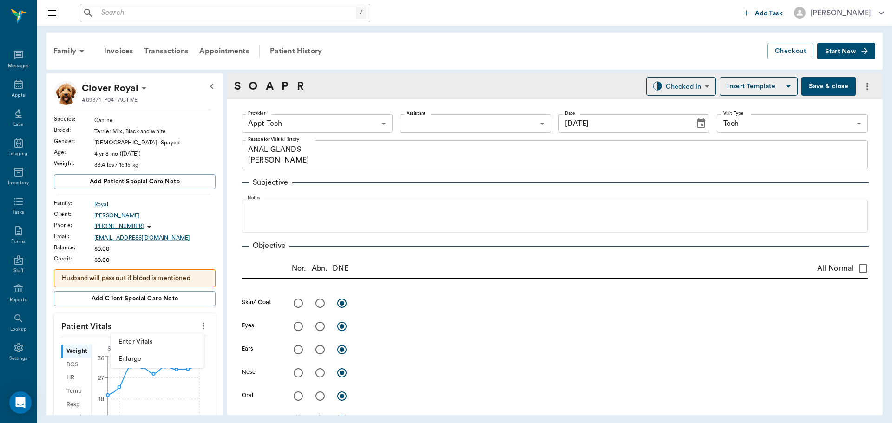
click at [144, 337] on li "Enter Vitals" at bounding box center [157, 342] width 93 height 17
click at [109, 354] on input "text" at bounding box center [134, 354] width 81 height 19
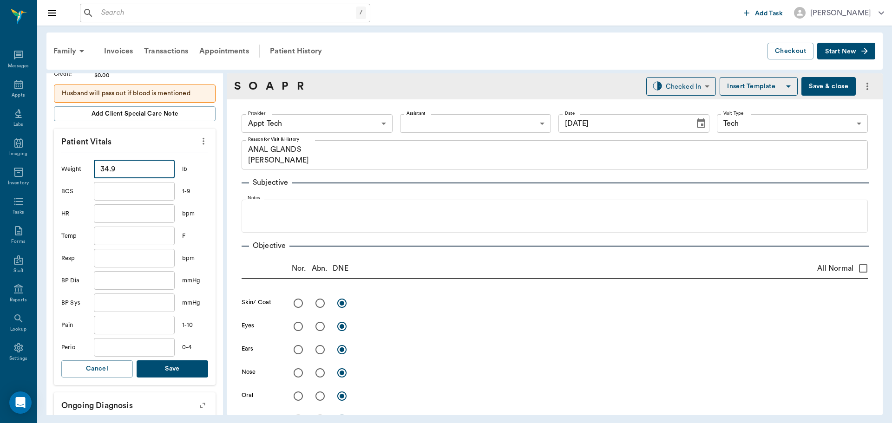
scroll to position [186, 0]
type input "34.9"
click at [170, 362] on button "Save" at bounding box center [173, 368] width 72 height 17
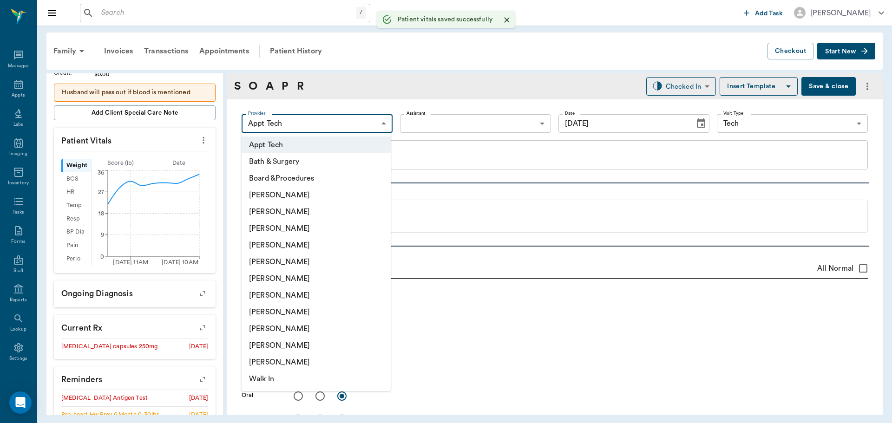
click at [355, 124] on body "/ ​ Add Task [PERSON_NAME] Nectar Messages Appts Labs Imaging Inventory Tasks F…" at bounding box center [446, 211] width 892 height 423
click at [279, 250] on li "[PERSON_NAME]" at bounding box center [316, 245] width 149 height 17
type input "63ec2f075fda476ae8351a4d"
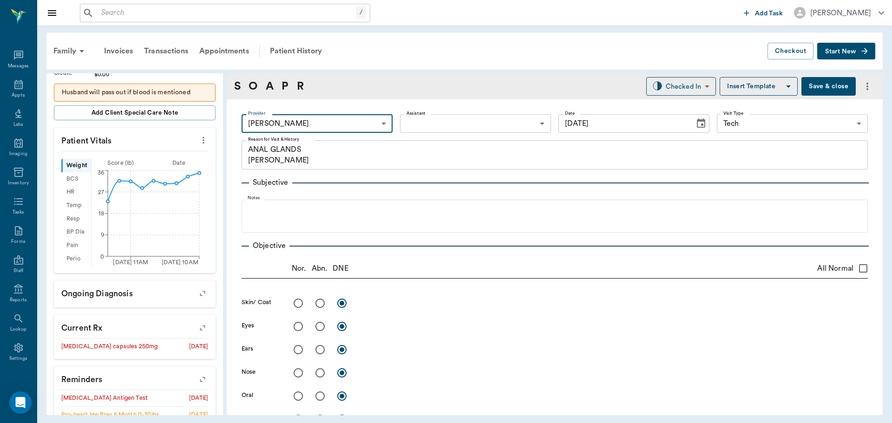
click at [416, 125] on body "/ ​ Add Task [PERSON_NAME] Nectar Messages Appts Labs Imaging Inventory Tasks F…" at bounding box center [446, 211] width 892 height 423
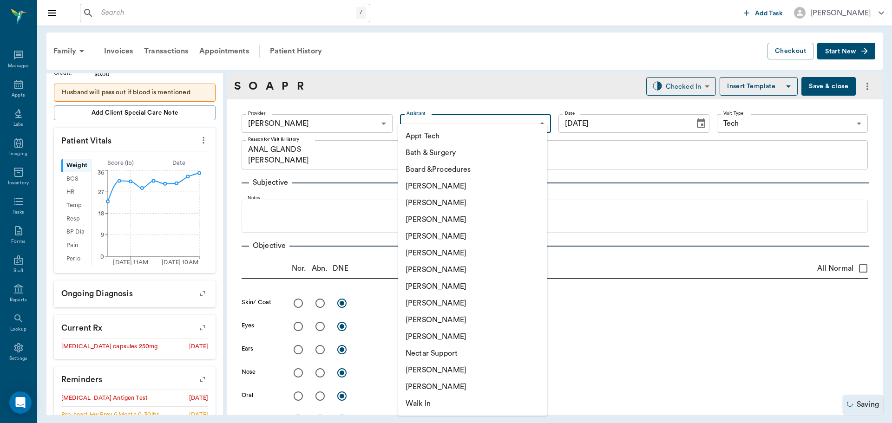
click at [412, 299] on li "[PERSON_NAME]" at bounding box center [472, 303] width 149 height 17
type input "63ec2e7e52e12b0ba117b124"
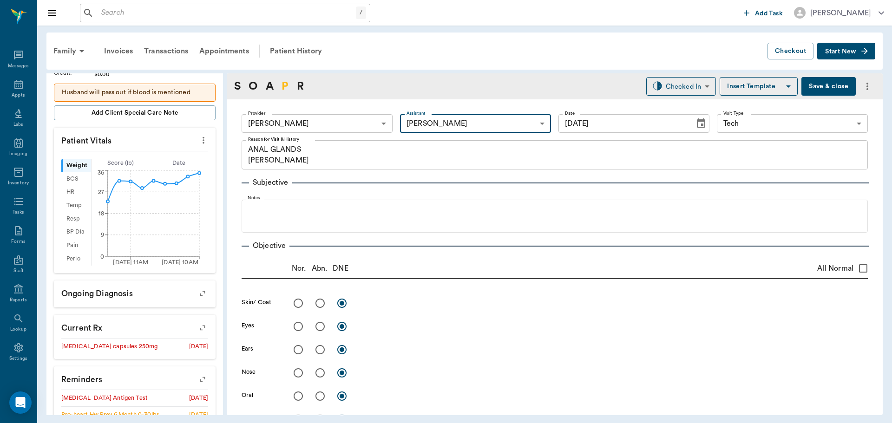
click at [282, 85] on link "P" at bounding box center [284, 86] width 7 height 17
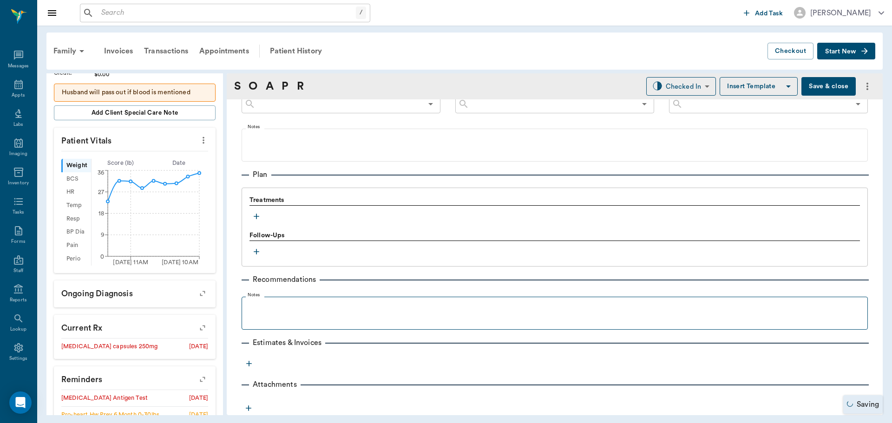
scroll to position [553, 0]
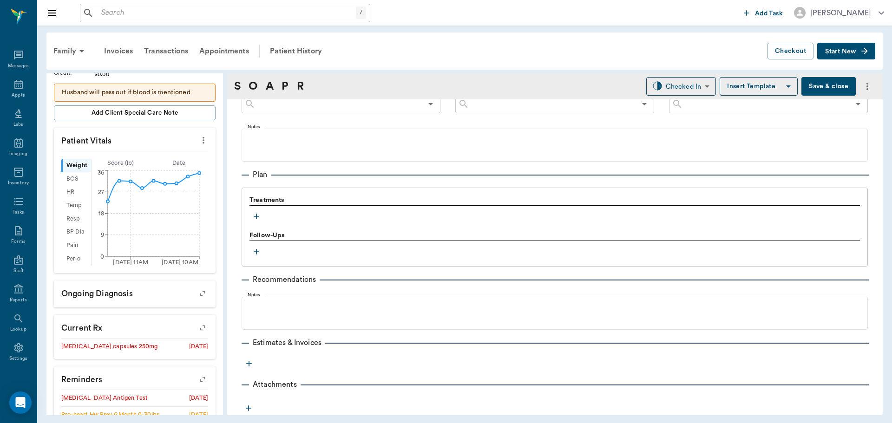
click at [255, 217] on icon "button" at bounding box center [256, 216] width 9 height 9
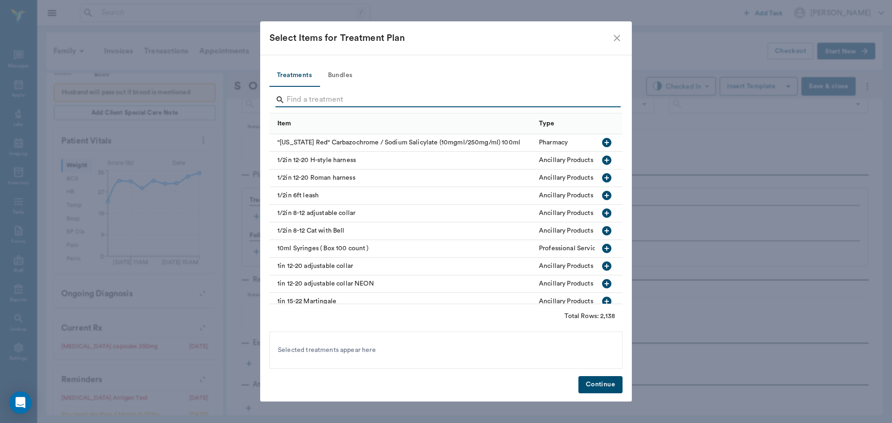
click at [321, 97] on input "Search" at bounding box center [447, 99] width 320 height 15
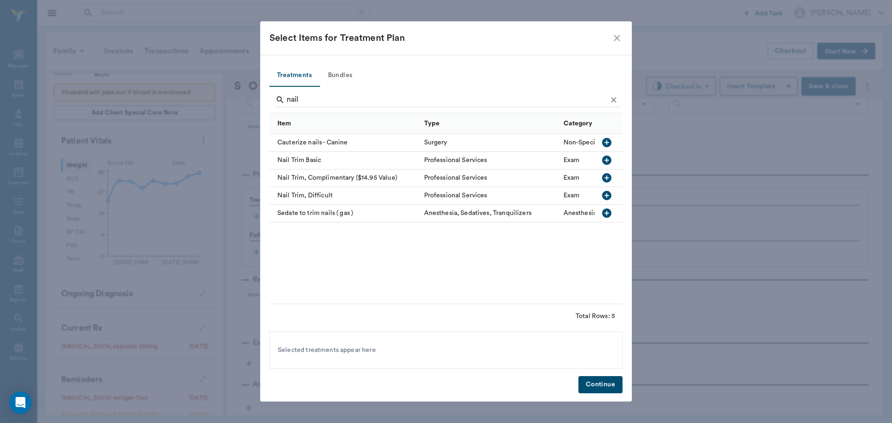
click at [606, 164] on icon "button" at bounding box center [606, 160] width 9 height 9
click at [333, 109] on div "nail" at bounding box center [447, 101] width 345 height 24
click at [307, 104] on input "nail" at bounding box center [447, 99] width 320 height 15
type input "n"
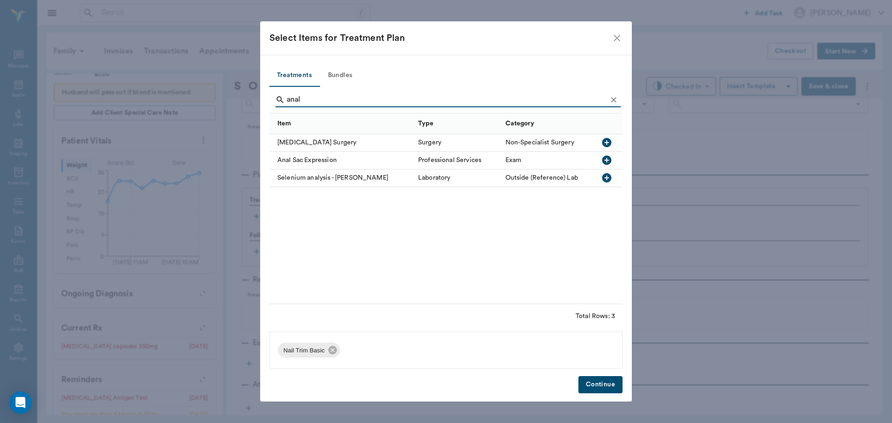
type input "anal"
click at [608, 162] on icon "button" at bounding box center [606, 160] width 9 height 9
click at [611, 383] on button "Continue" at bounding box center [600, 384] width 44 height 17
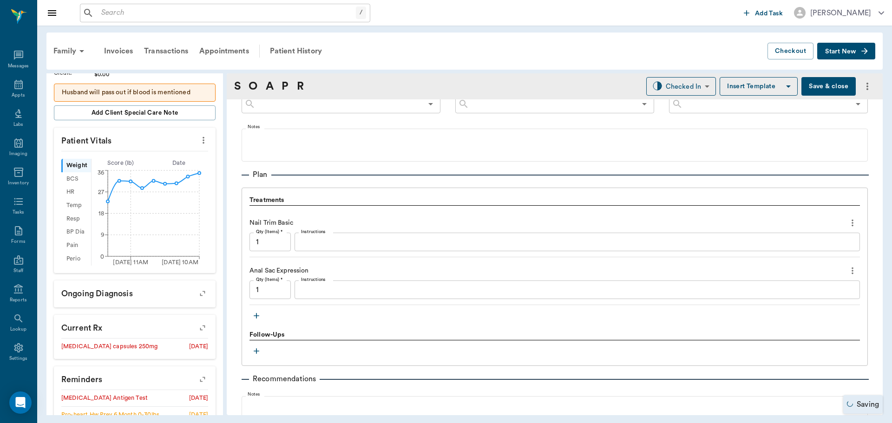
click at [336, 288] on textarea "Instructions" at bounding box center [577, 290] width 552 height 11
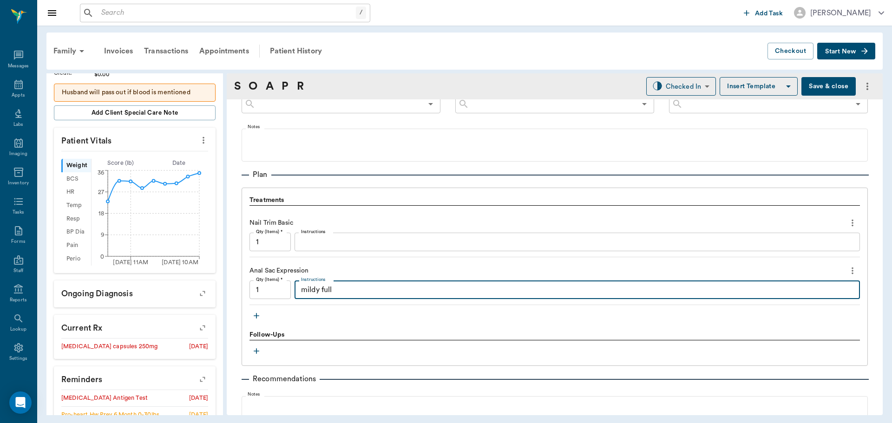
click at [318, 291] on textarea "mildy full" at bounding box center [577, 290] width 552 height 11
type textarea "mild full"
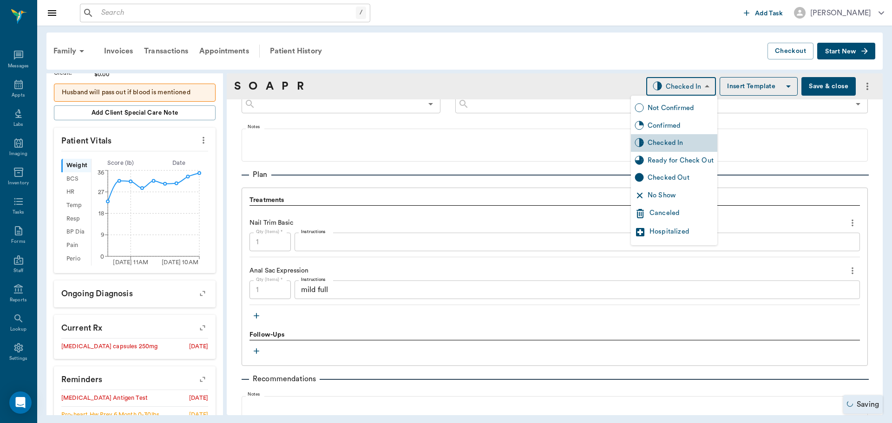
click at [682, 85] on body "/ ​ Add Task [PERSON_NAME] Nectar Messages Appts Labs Imaging Inventory Tasks F…" at bounding box center [446, 211] width 892 height 423
click at [655, 165] on div "Ready for Check Out" at bounding box center [681, 161] width 66 height 10
type input "READY_TO_CHECKOUT"
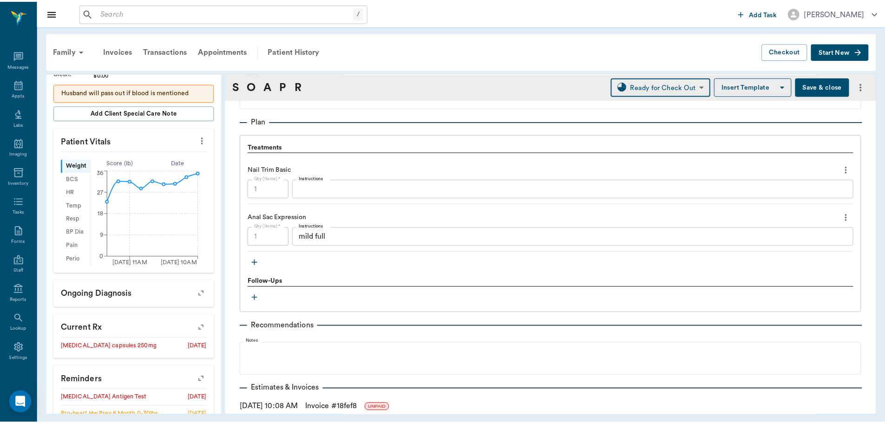
scroll to position [664, 0]
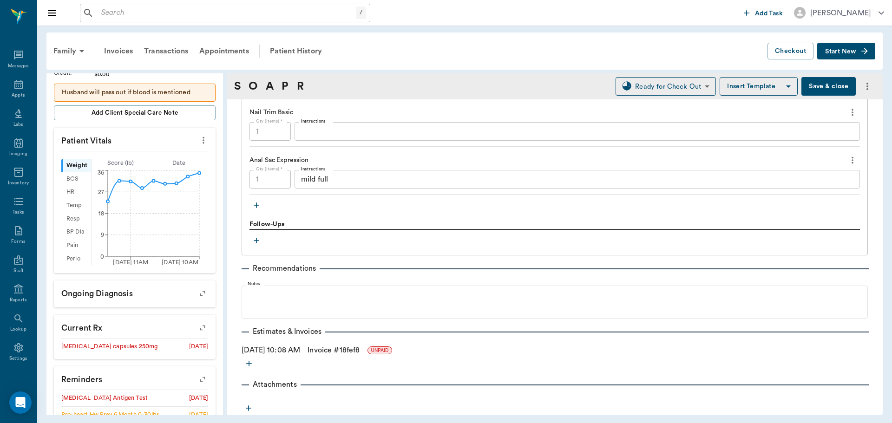
click at [331, 353] on link "Invoice # 18fef8" at bounding box center [334, 350] width 52 height 11
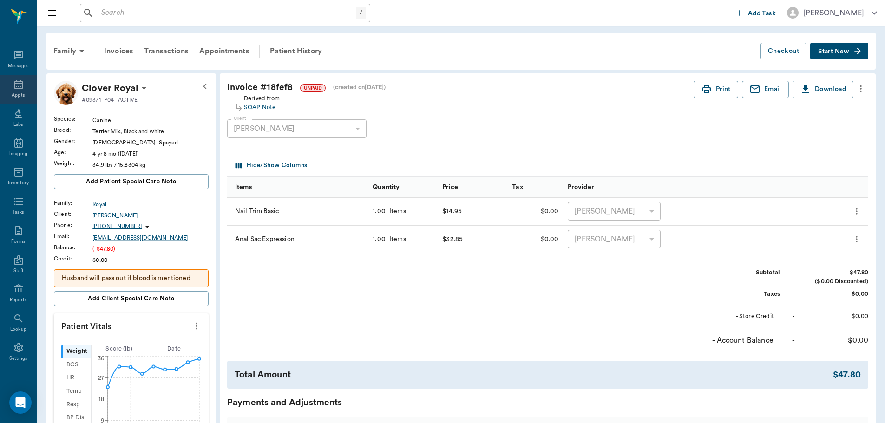
click at [12, 93] on div "Appts" at bounding box center [18, 95] width 13 height 7
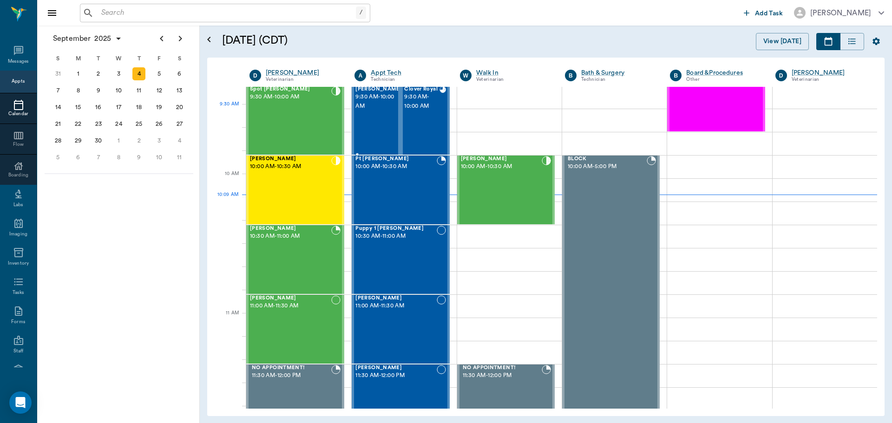
scroll to position [187, 0]
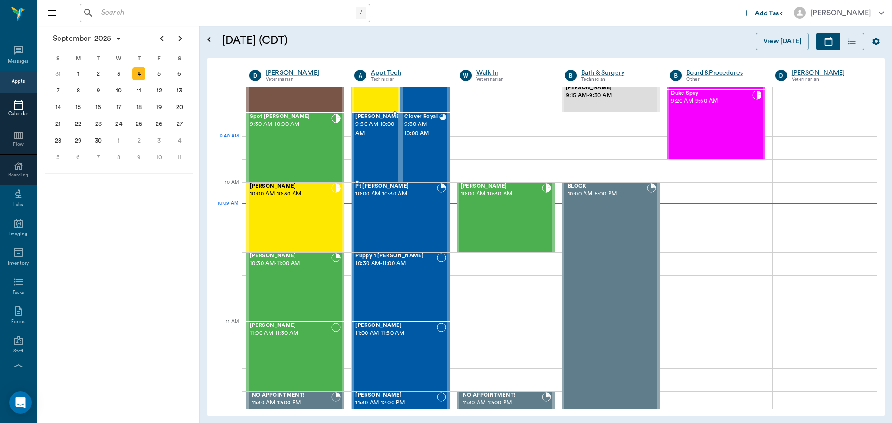
click at [384, 146] on div "[PERSON_NAME] 9:30 AM - 10:00 AM" at bounding box center [378, 148] width 46 height 68
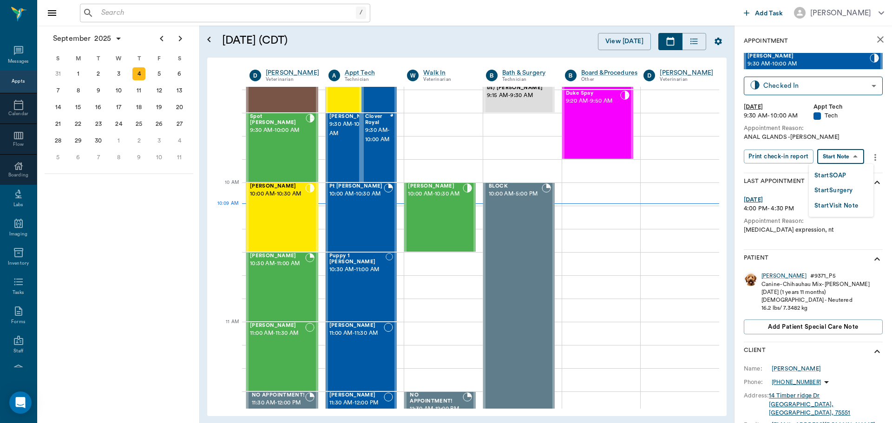
click at [838, 158] on body "/ ​ Add Task [PERSON_NAME] Nectar Messages Appts Calendar Flow Boarding Labs Im…" at bounding box center [446, 211] width 892 height 423
click at [838, 173] on button "Start SOAP" at bounding box center [830, 175] width 32 height 11
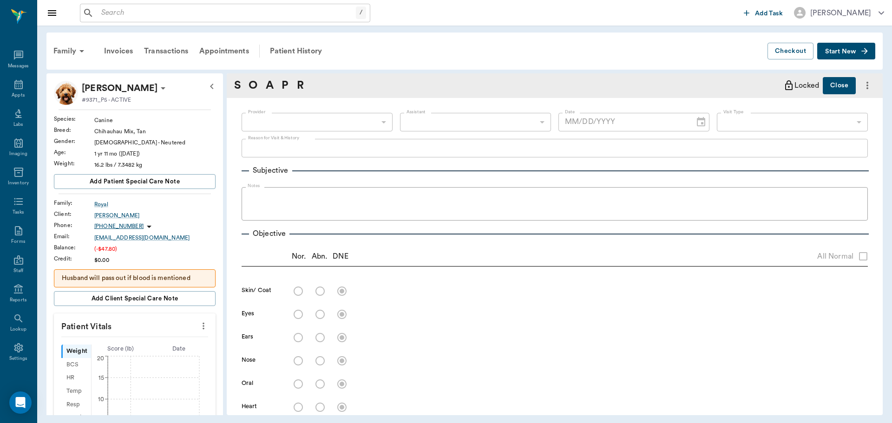
type input "63ec2f075fda476ae8351a4c"
type input "65d2be4f46e3a538d89b8c1a"
type textarea "ANAL GLANDS -[PERSON_NAME]"
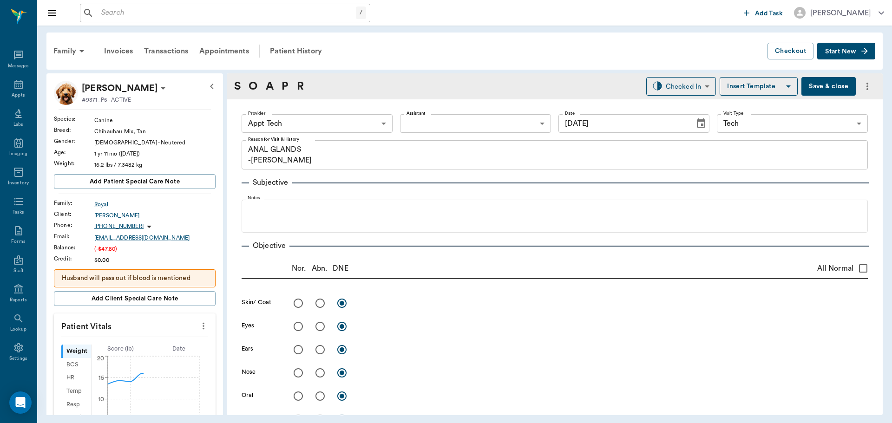
type input "[DATE]"
click at [198, 325] on icon "more" at bounding box center [203, 326] width 10 height 11
click at [149, 339] on span "Enter Vitals" at bounding box center [157, 342] width 78 height 10
click at [118, 351] on input "text" at bounding box center [134, 354] width 81 height 19
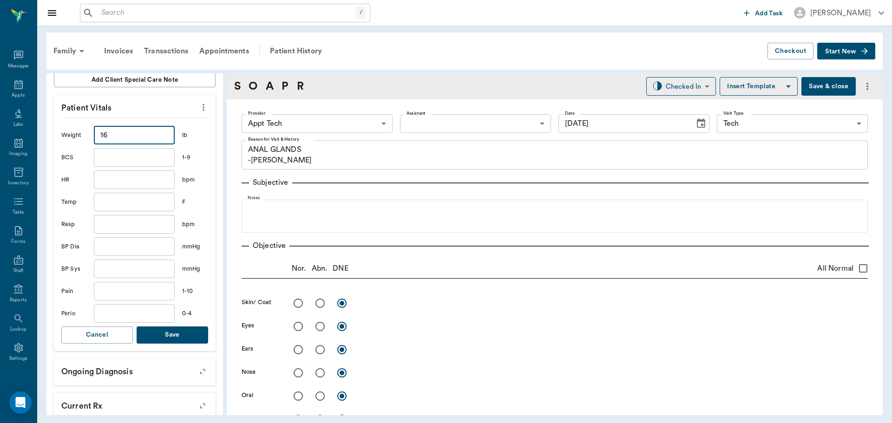
scroll to position [279, 0]
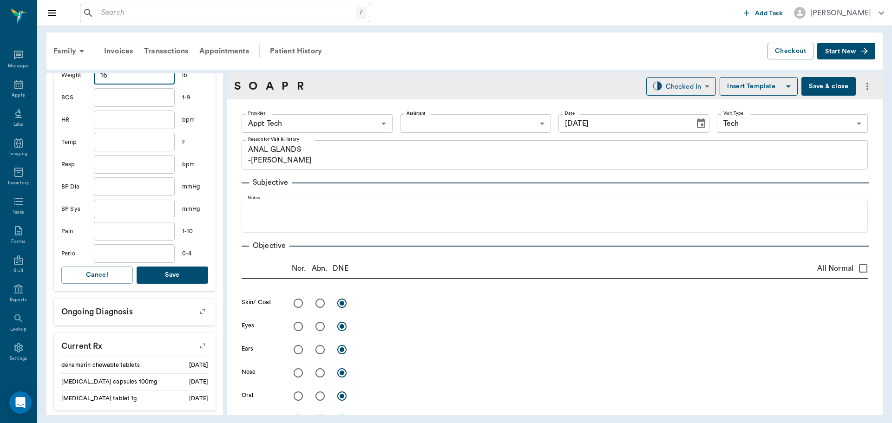
type input "16"
click at [189, 281] on button "Save" at bounding box center [173, 275] width 72 height 17
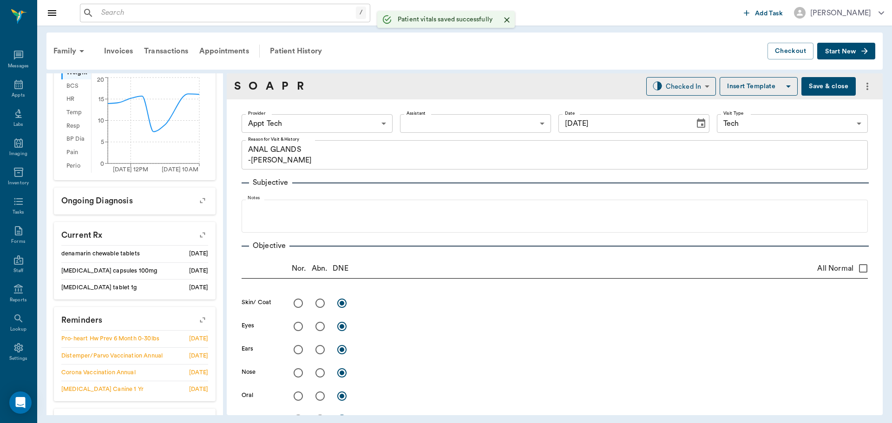
click at [306, 124] on body "/ ​ Add Task Dr. Bert Ellsworth Nectar Messages Appts Labs Imaging Inventory Ta…" at bounding box center [446, 211] width 892 height 423
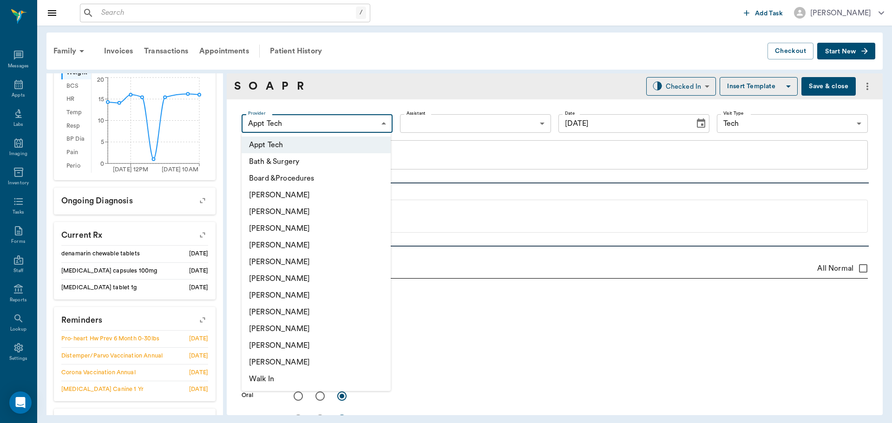
click at [272, 249] on li "[PERSON_NAME]" at bounding box center [316, 245] width 149 height 17
type input "63ec2f075fda476ae8351a4d"
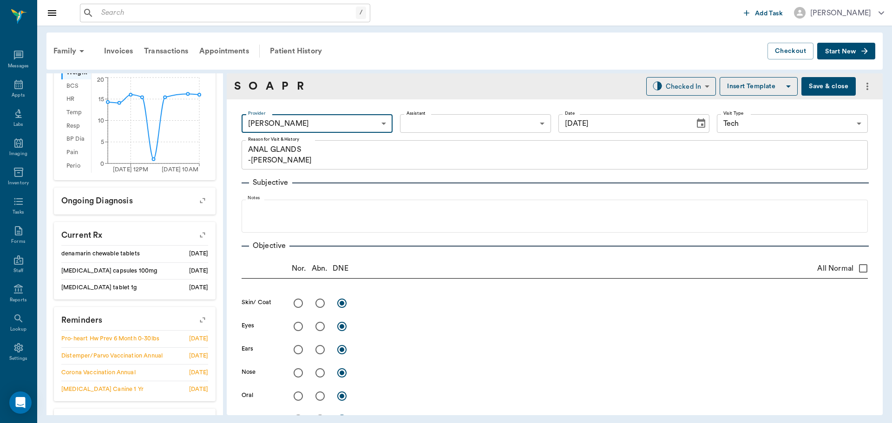
click at [438, 131] on body "/ ​ Add Task Dr. Bert Ellsworth Nectar Messages Appts Labs Imaging Inventory Ta…" at bounding box center [446, 211] width 892 height 423
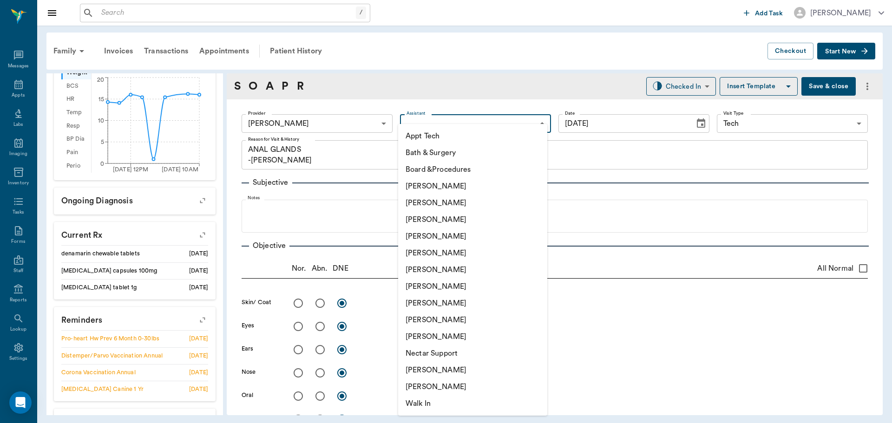
click at [425, 303] on li "[PERSON_NAME]" at bounding box center [472, 303] width 149 height 17
type input "63ec2e7e52e12b0ba117b124"
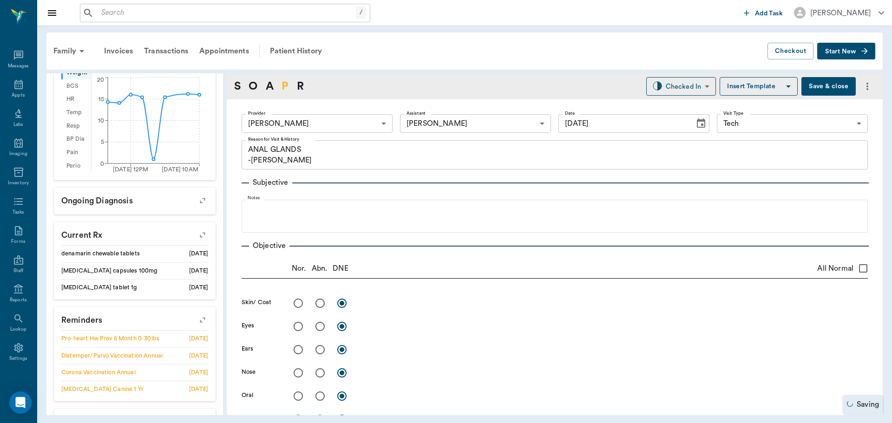
click at [288, 87] on link "P" at bounding box center [284, 86] width 7 height 17
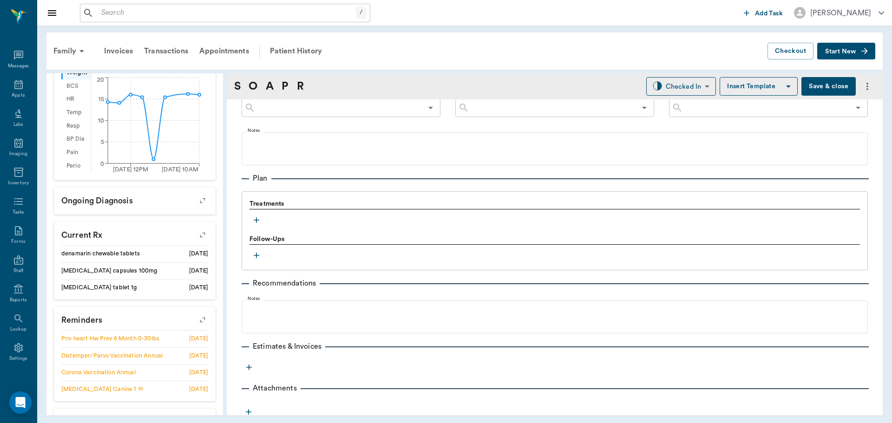
scroll to position [553, 0]
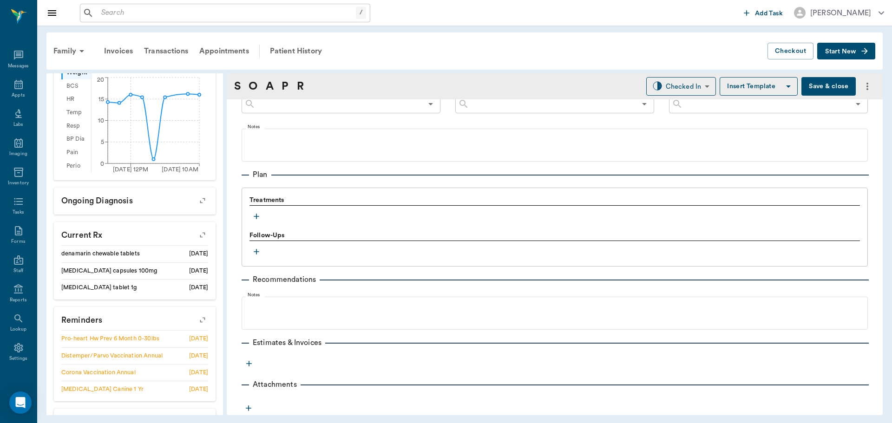
click at [253, 217] on icon "button" at bounding box center [256, 216] width 9 height 9
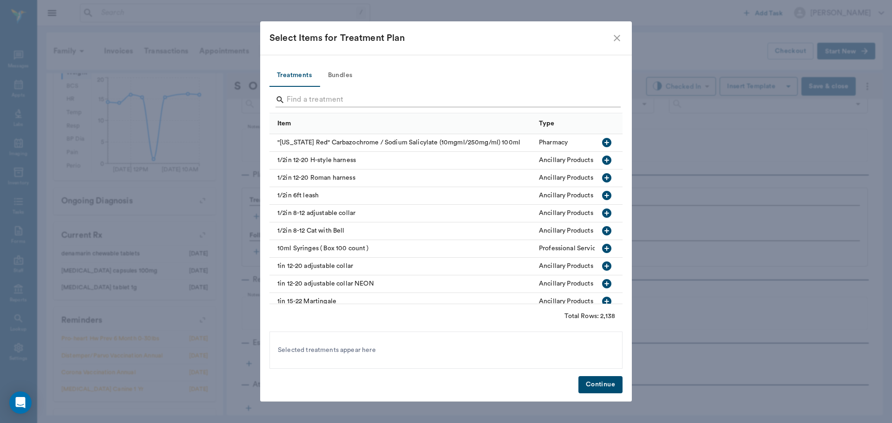
click at [308, 97] on input "Search" at bounding box center [447, 99] width 320 height 15
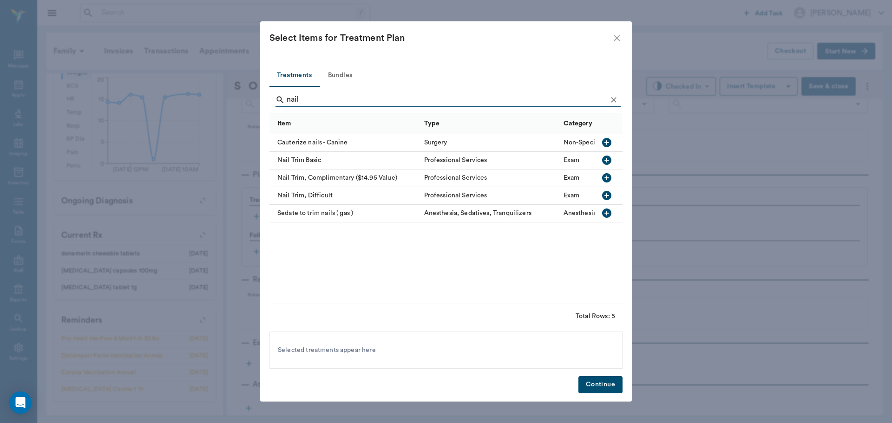
type input "nail"
click at [610, 159] on button "button" at bounding box center [607, 160] width 16 height 16
click at [590, 381] on button "Continue" at bounding box center [600, 384] width 44 height 17
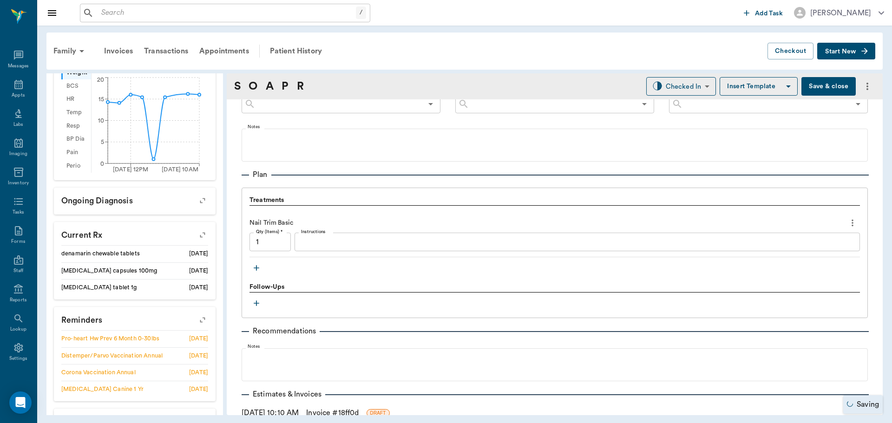
click at [259, 267] on icon "button" at bounding box center [256, 267] width 9 height 9
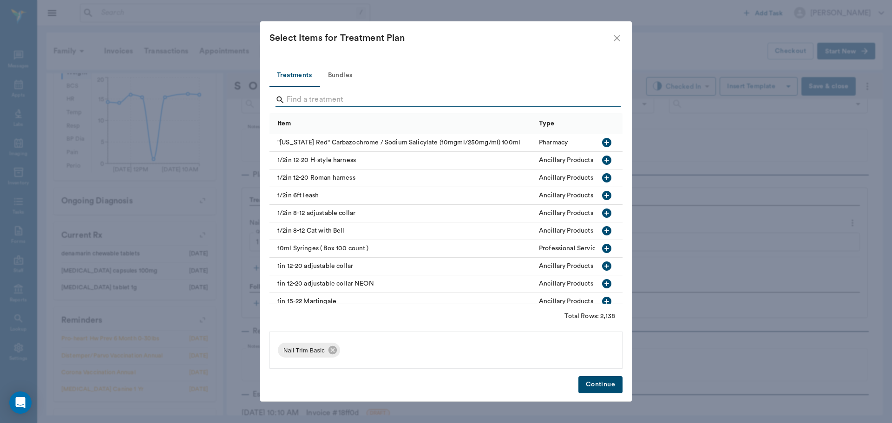
click at [300, 97] on input "Search" at bounding box center [447, 99] width 320 height 15
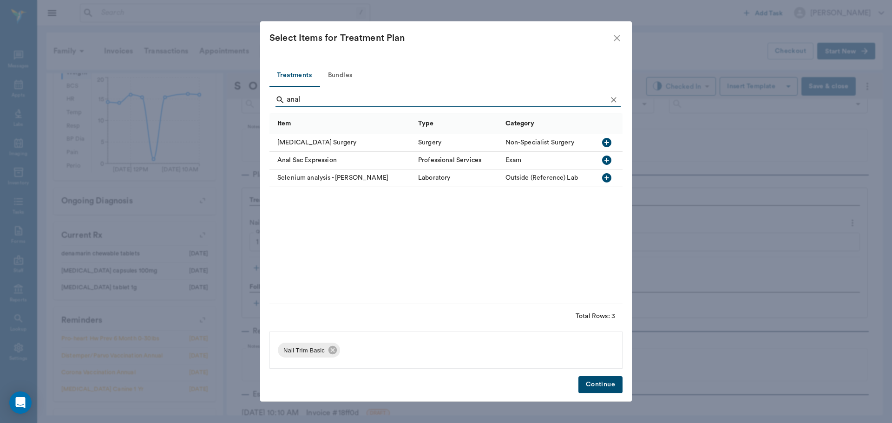
type input "anal"
click at [608, 155] on icon "button" at bounding box center [606, 160] width 11 height 11
click at [584, 385] on button "Continue" at bounding box center [600, 384] width 44 height 17
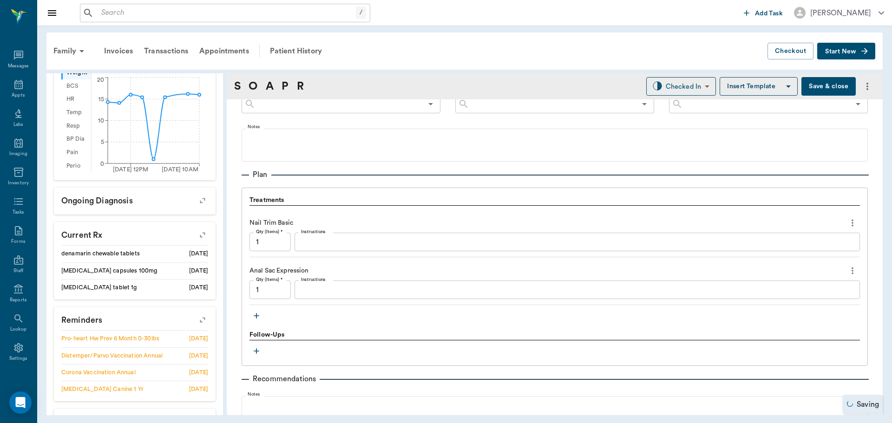
scroll to position [600, 0]
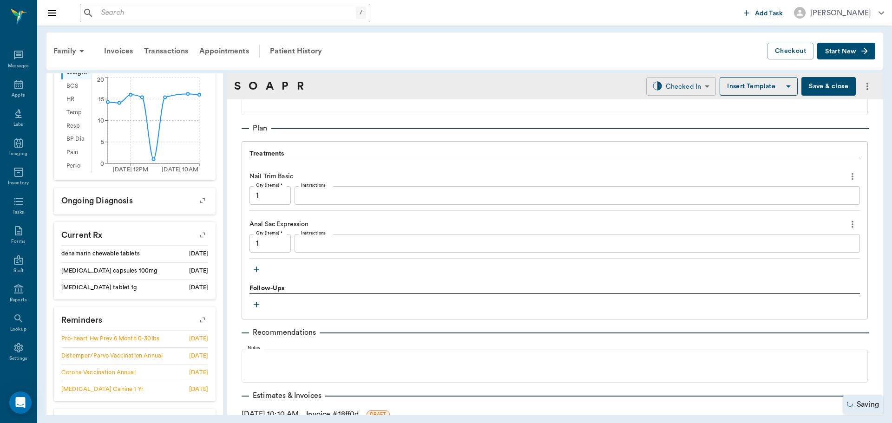
click at [676, 88] on body "/ ​ Add Task Dr. Bert Ellsworth Nectar Messages Appts Labs Imaging Inventory Ta…" at bounding box center [446, 211] width 892 height 423
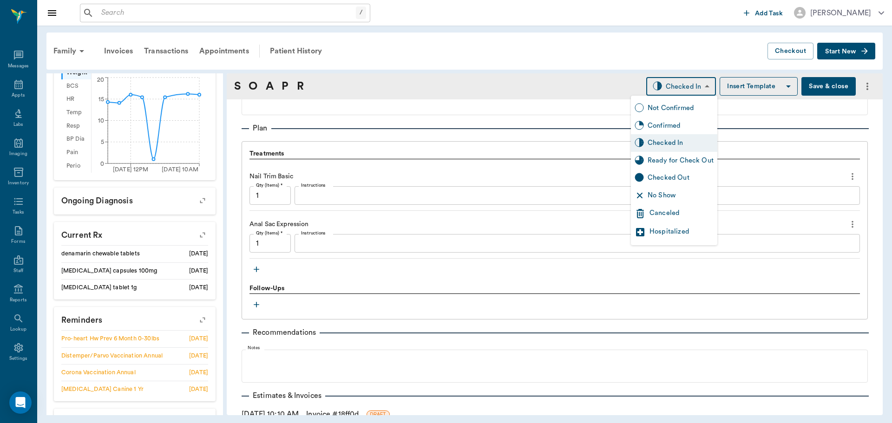
click at [667, 156] on div "Ready for Check Out" at bounding box center [681, 161] width 66 height 10
type input "READY_TO_CHECKOUT"
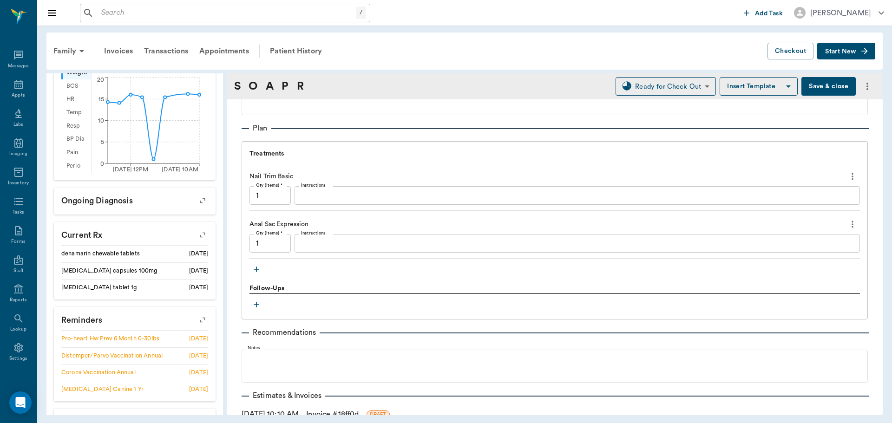
click at [361, 253] on div "Anal Sac Expression Qty (Items) * 1 Qty (Items) * Instructions x Instructions" at bounding box center [554, 237] width 610 height 42
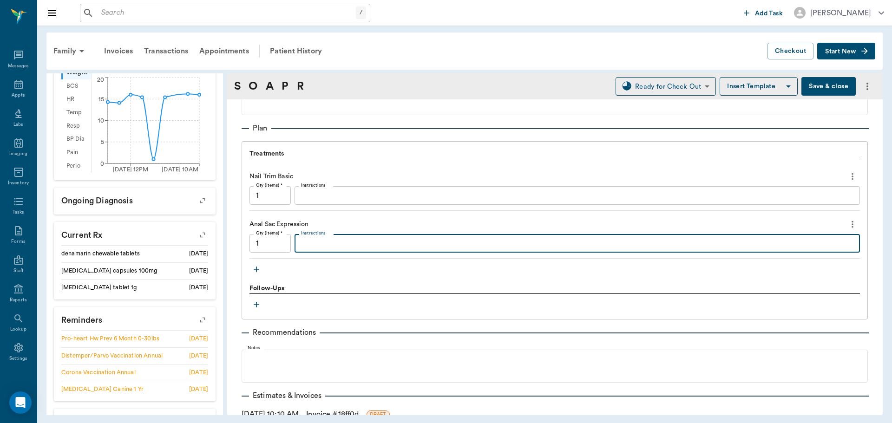
click at [353, 242] on textarea "Instructions" at bounding box center [577, 243] width 552 height 11
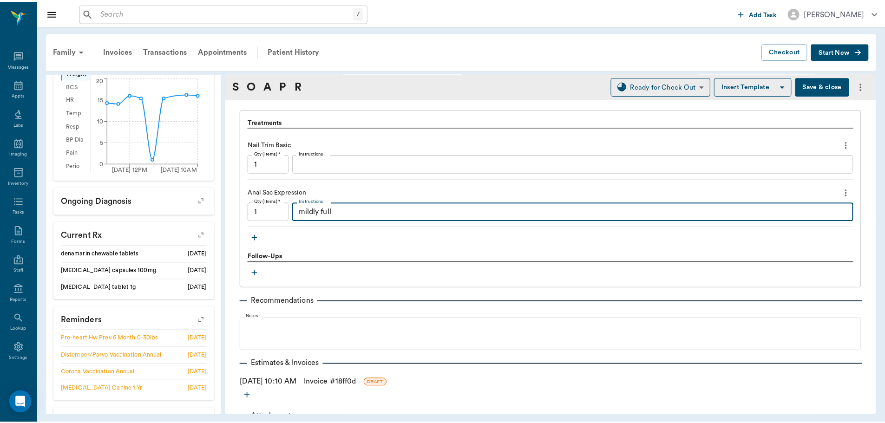
scroll to position [664, 0]
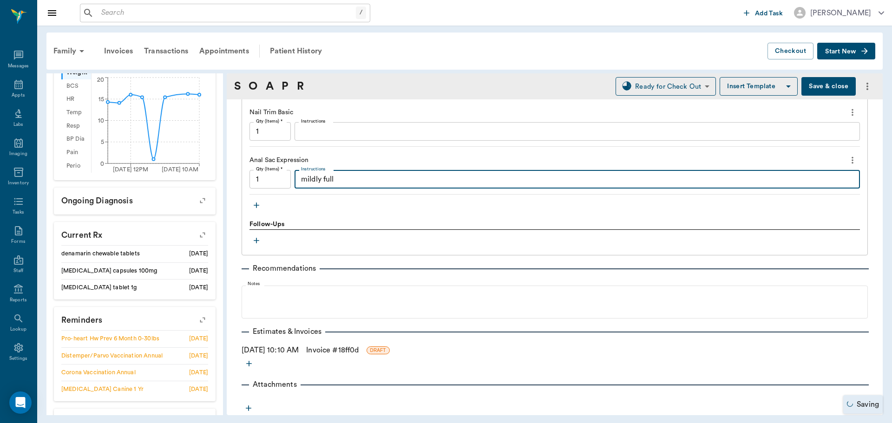
type textarea "mildly full"
click at [331, 347] on link "Invoice # 18ff0d" at bounding box center [332, 350] width 52 height 11
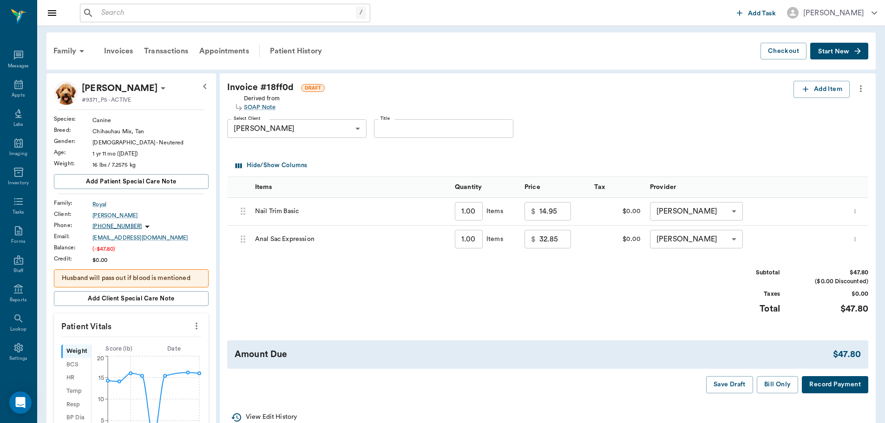
click at [779, 393] on div "Invoice # 18ff0d DRAFT Derived from SOAP Note Add Item Select Client Ashlyn Roy…" at bounding box center [548, 236] width 656 height 327
click at [771, 381] on button "Bill Only" at bounding box center [778, 384] width 42 height 17
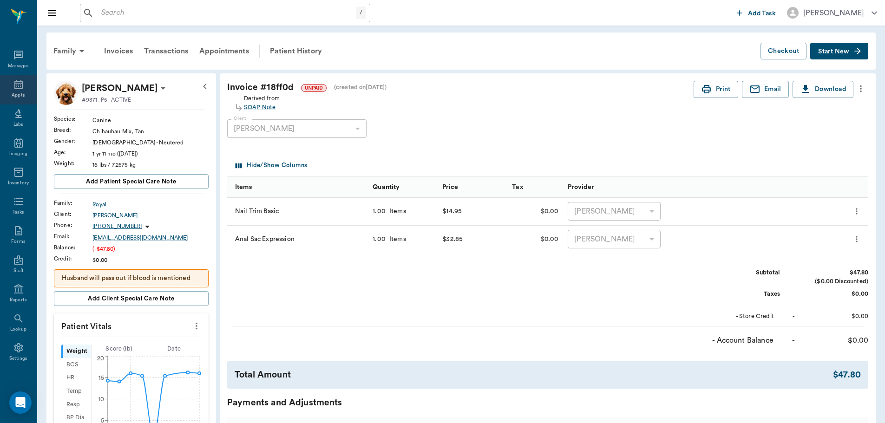
click at [15, 86] on icon at bounding box center [18, 84] width 8 height 9
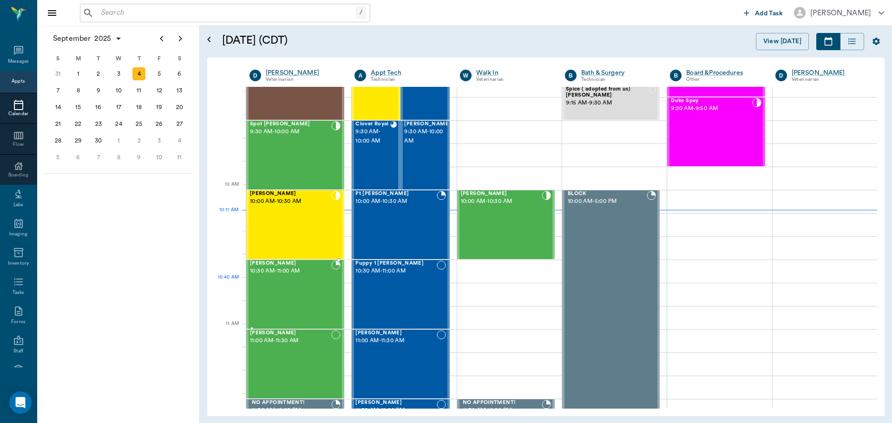
scroll to position [188, 0]
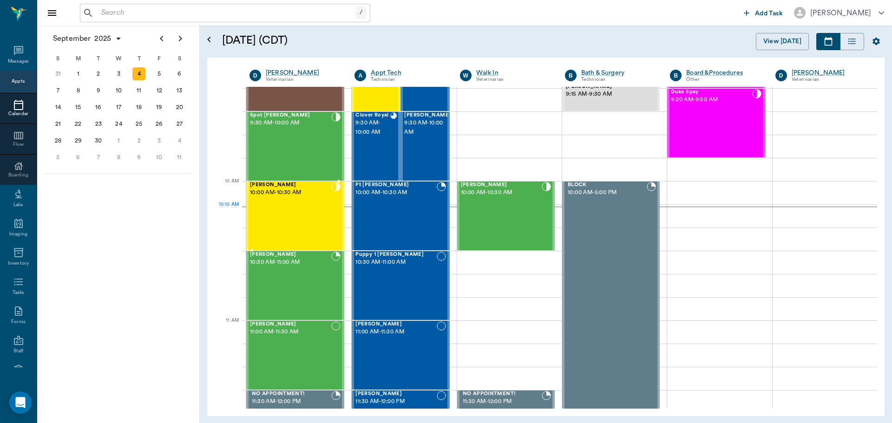
click at [285, 216] on div "TED Yarman 10:00 AM - 10:30 AM" at bounding box center [290, 216] width 81 height 68
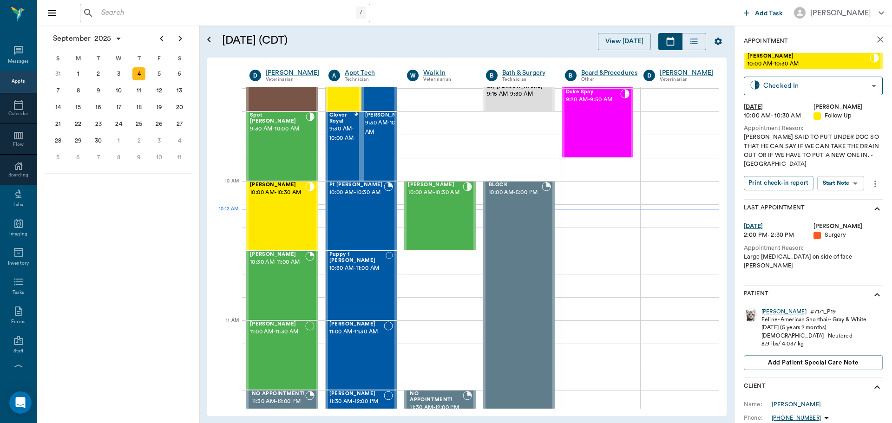
click at [767, 308] on div "TED" at bounding box center [783, 312] width 45 height 8
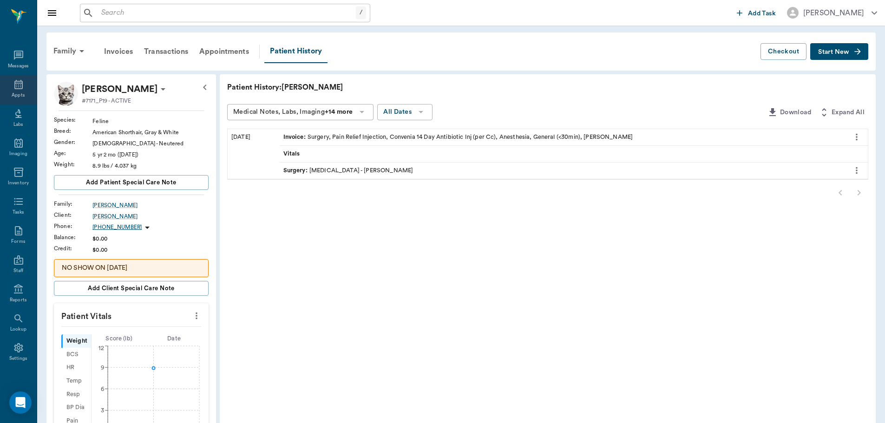
click at [7, 86] on div "Appts" at bounding box center [18, 89] width 37 height 29
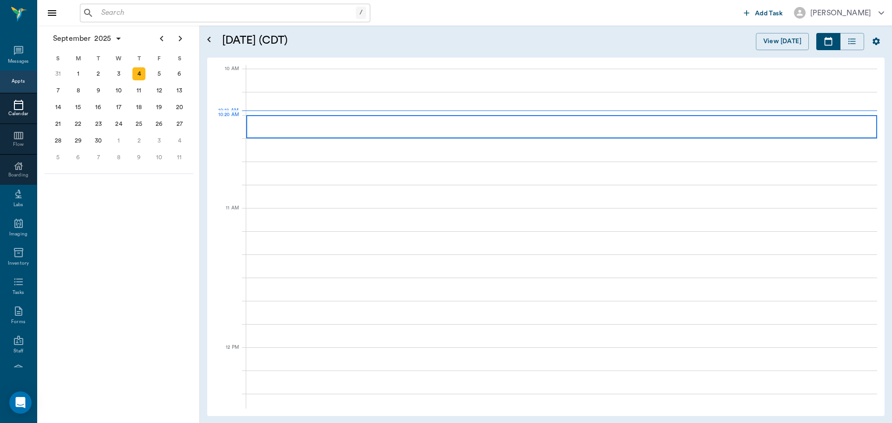
scroll to position [279, 0]
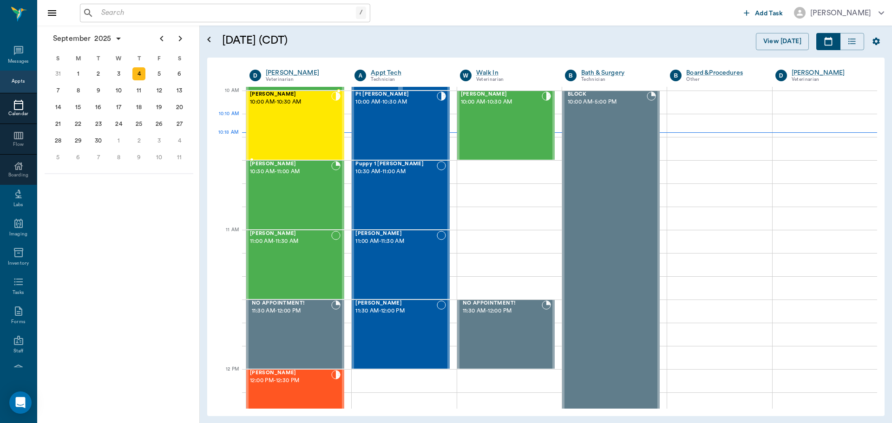
click at [283, 116] on div "TED Yarman 10:00 AM - 10:30 AM" at bounding box center [290, 126] width 81 height 68
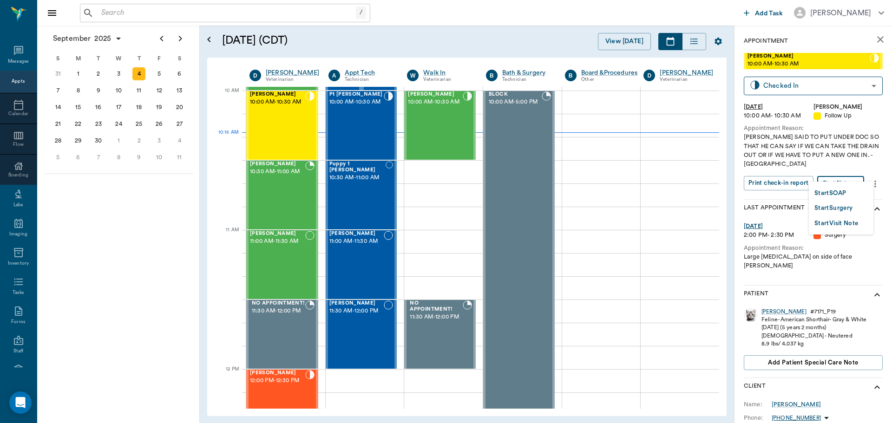
click at [851, 171] on body "/ ​ Add Task Dr. Bert Ellsworth Nectar Messages Appts Calendar Flow Boarding La…" at bounding box center [446, 211] width 892 height 423
click at [845, 224] on button "Start Visit Note" at bounding box center [836, 223] width 44 height 11
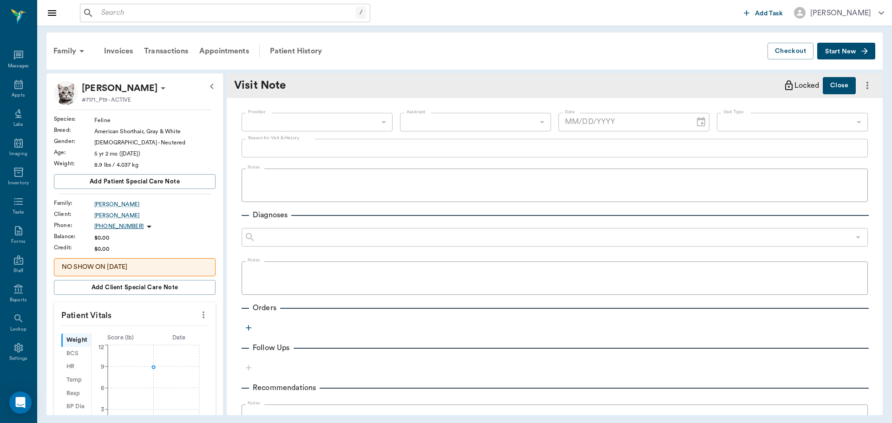
type input "63ec2f075fda476ae8351a4d"
type input "65d2be4f46e3a538d89b8c16"
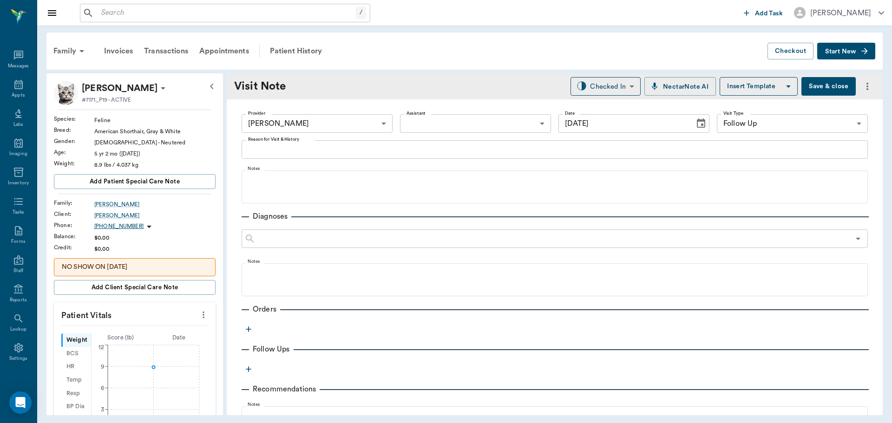
type input "[DATE]"
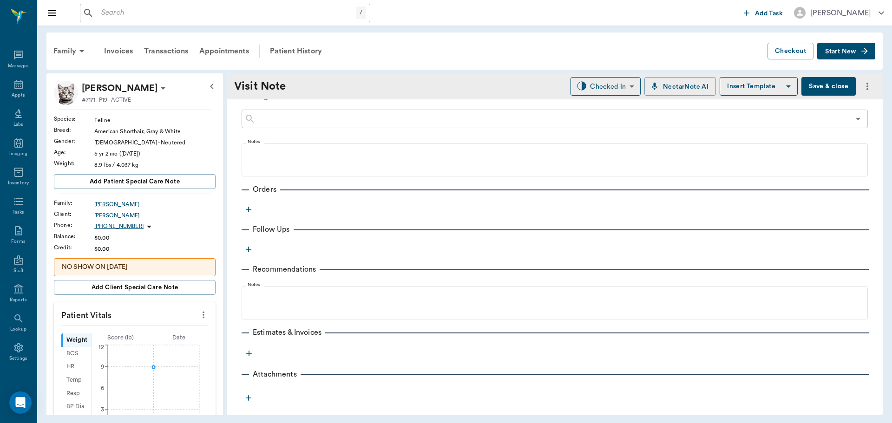
scroll to position [124, 0]
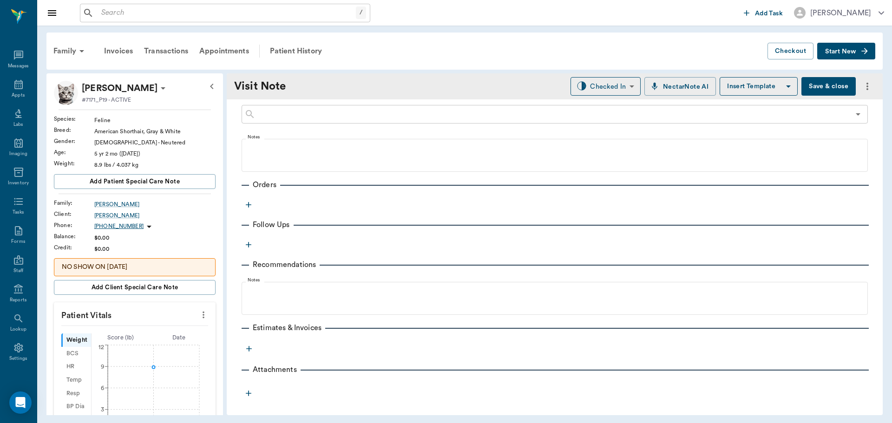
click at [250, 204] on icon "button" at bounding box center [248, 204] width 9 height 9
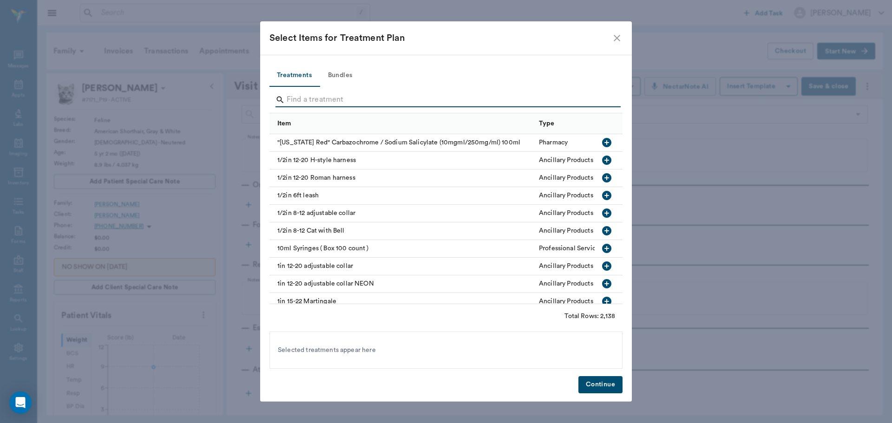
click at [316, 103] on input "Search" at bounding box center [447, 99] width 320 height 15
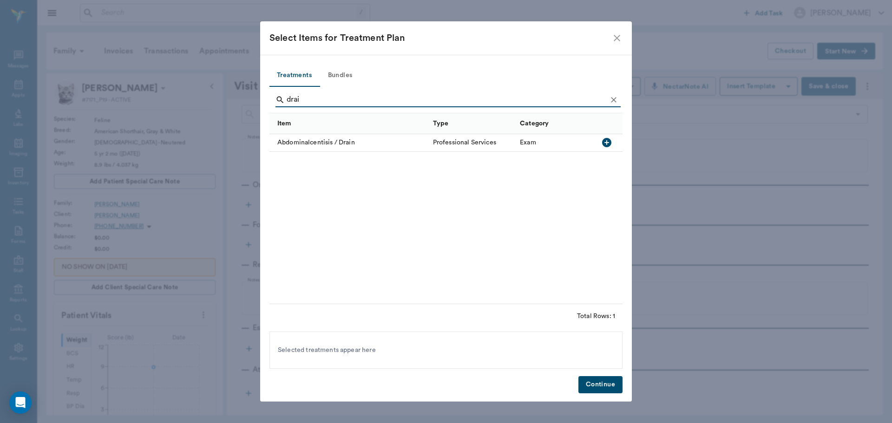
type input "drai"
click at [611, 99] on icon "Clear" at bounding box center [613, 99] width 9 height 9
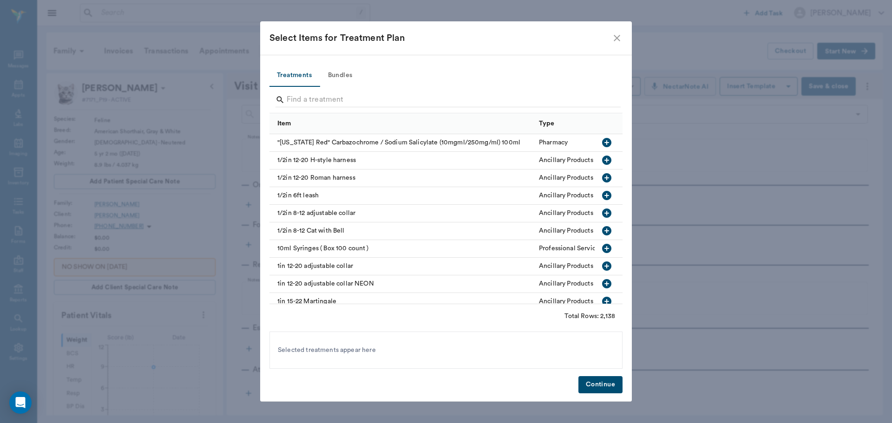
click at [616, 39] on icon "close" at bounding box center [617, 38] width 7 height 7
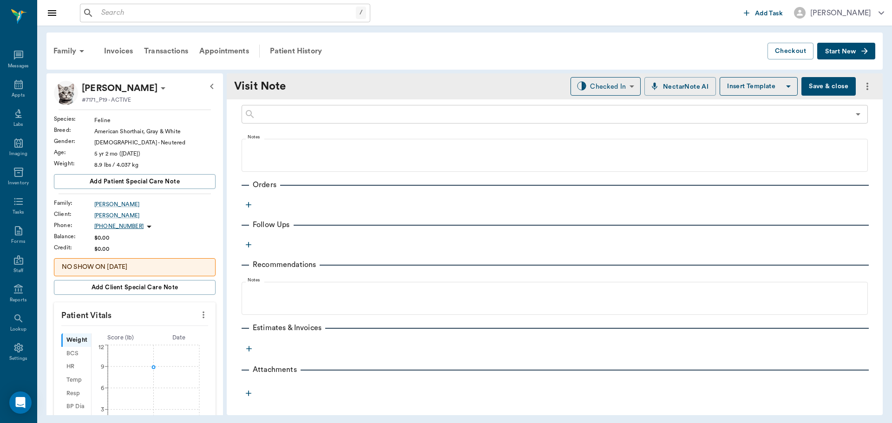
click at [247, 241] on icon "button" at bounding box center [248, 244] width 9 height 9
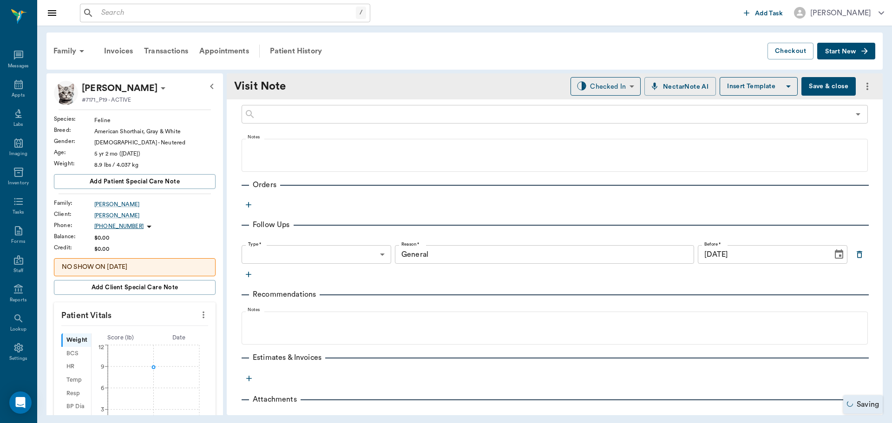
click at [249, 209] on icon "button" at bounding box center [248, 204] width 9 height 9
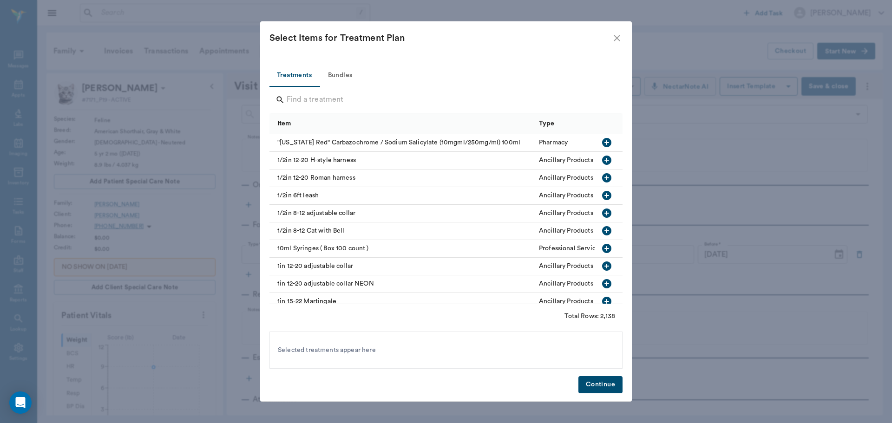
click at [616, 39] on icon "close" at bounding box center [617, 38] width 7 height 7
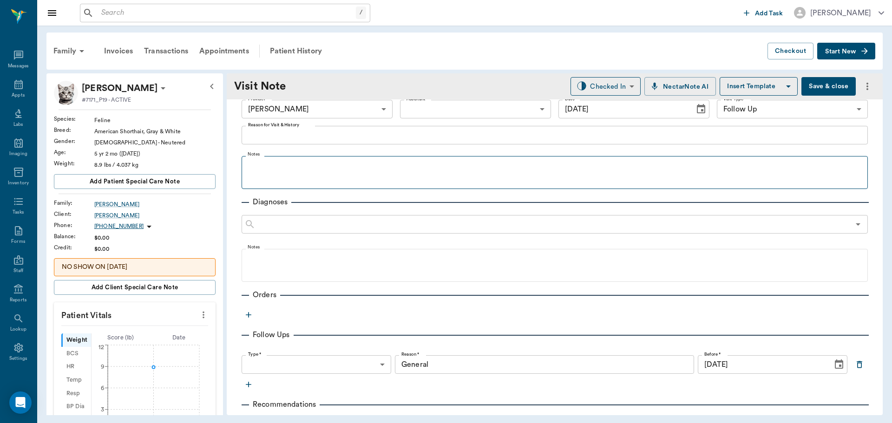
scroll to position [0, 0]
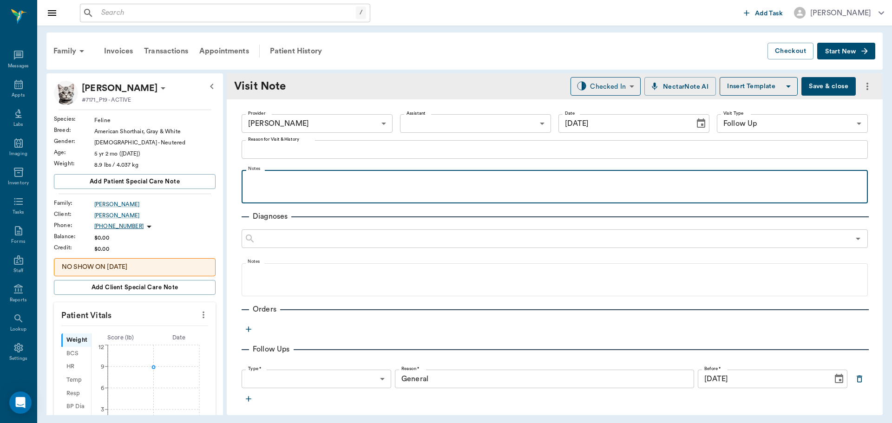
click at [264, 175] on p at bounding box center [554, 180] width 617 height 11
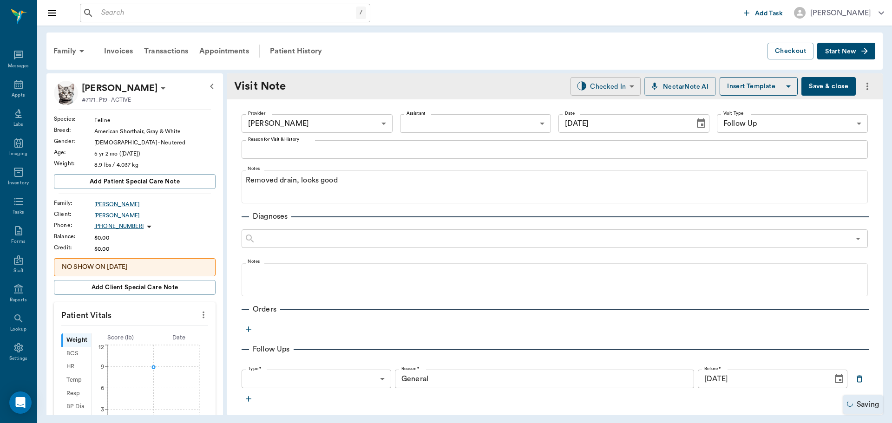
click at [622, 90] on body "/ ​ Add Task Dr. Bert Ellsworth Nectar Messages Appts Labs Imaging Inventory Ta…" at bounding box center [446, 211] width 892 height 423
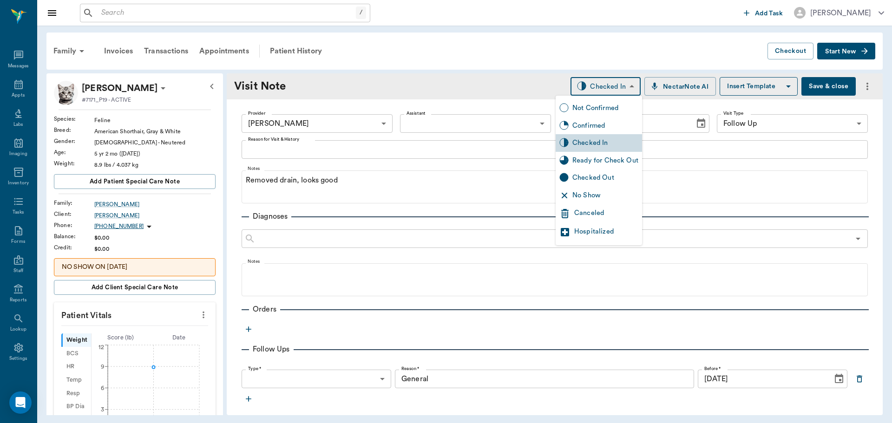
click at [608, 177] on div "Checked Out" at bounding box center [605, 178] width 66 height 10
type input "CHECKED_OUT"
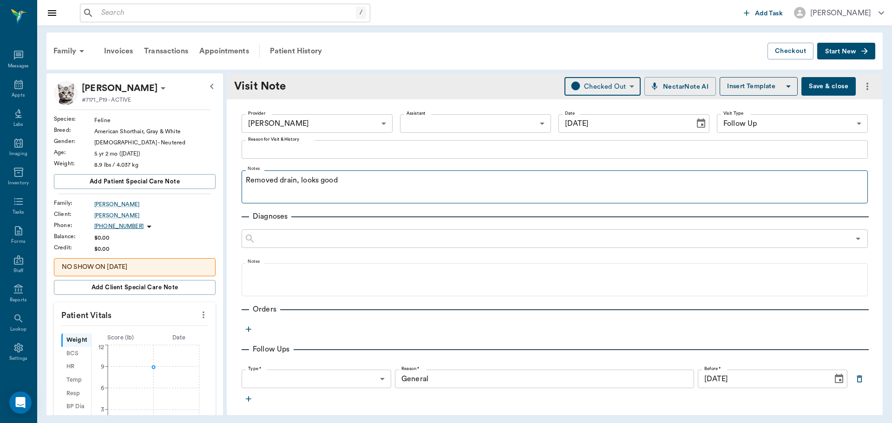
scroll to position [46, 0]
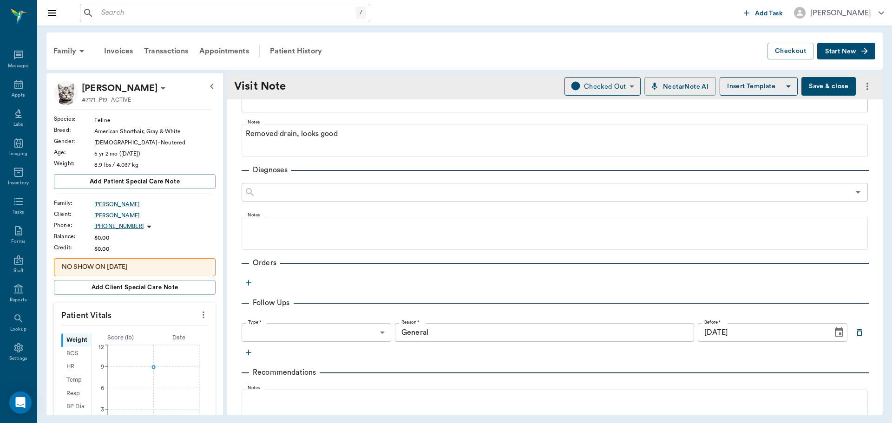
click at [819, 88] on button "Save & close" at bounding box center [828, 86] width 54 height 19
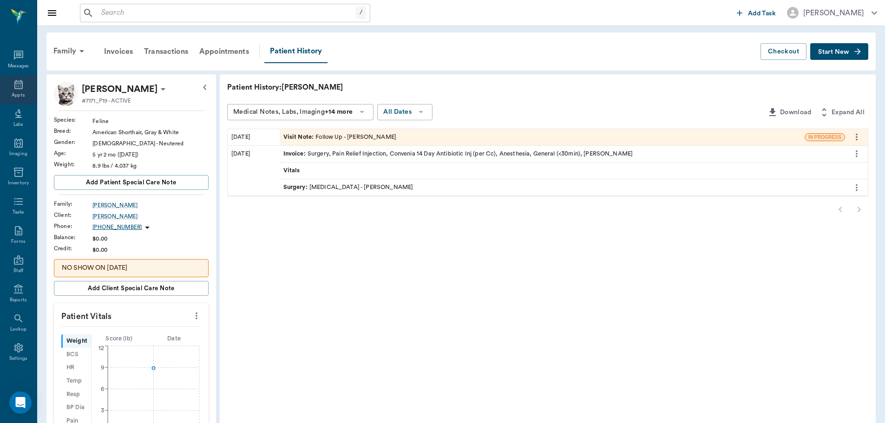
click at [12, 94] on div "Appts" at bounding box center [18, 95] width 13 height 7
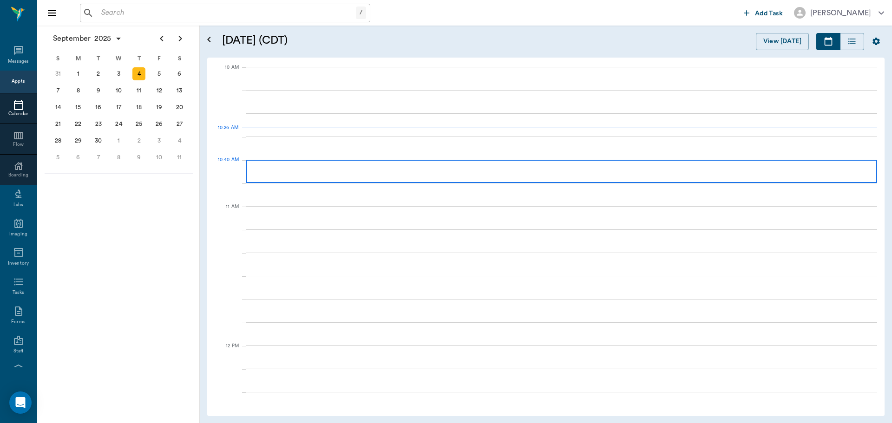
scroll to position [280, 0]
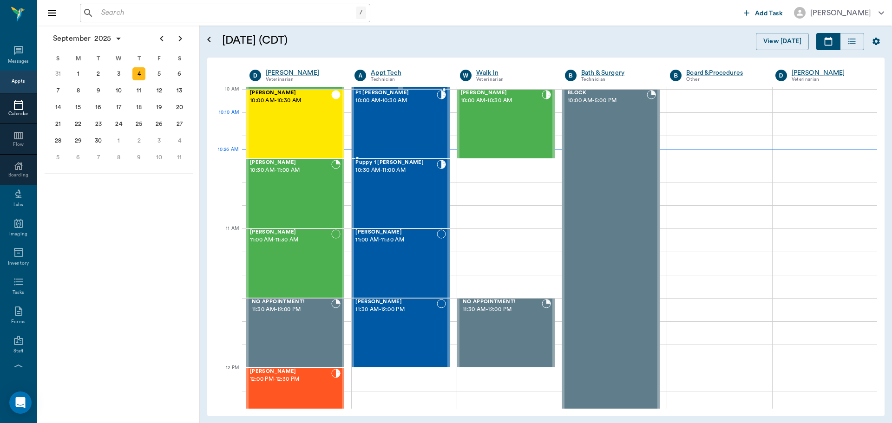
click at [409, 126] on div "Pt [PERSON_NAME] 10:00 AM - 10:30 AM" at bounding box center [395, 124] width 81 height 68
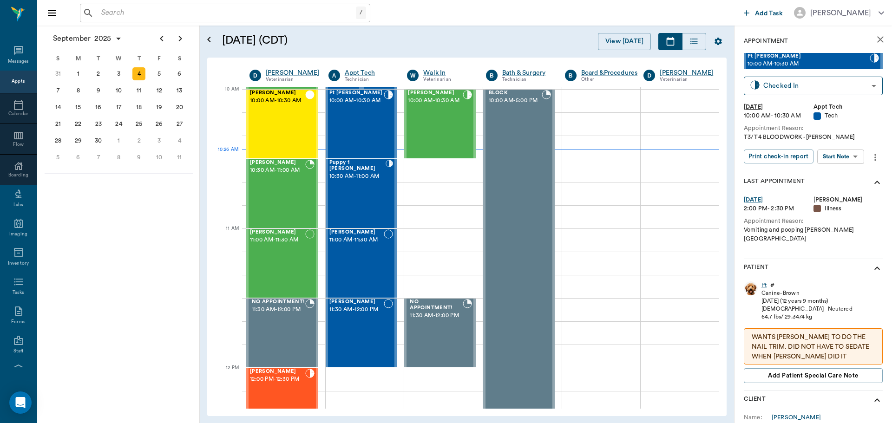
click at [849, 154] on body "/ ​ Add Task Dr. Bert Ellsworth Nectar Messages Appts Calendar Flow Boarding La…" at bounding box center [446, 211] width 892 height 423
click at [825, 173] on button "Start SOAP" at bounding box center [830, 175] width 32 height 11
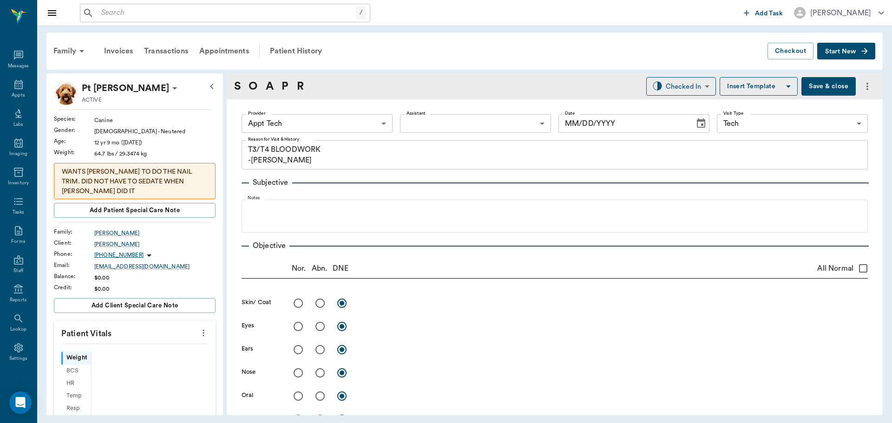
type input "63ec2f075fda476ae8351a4c"
type input "65d2be4f46e3a538d89b8c1a"
type textarea "T3/T4 BLOODWORK -[PERSON_NAME]"
type input "[DATE]"
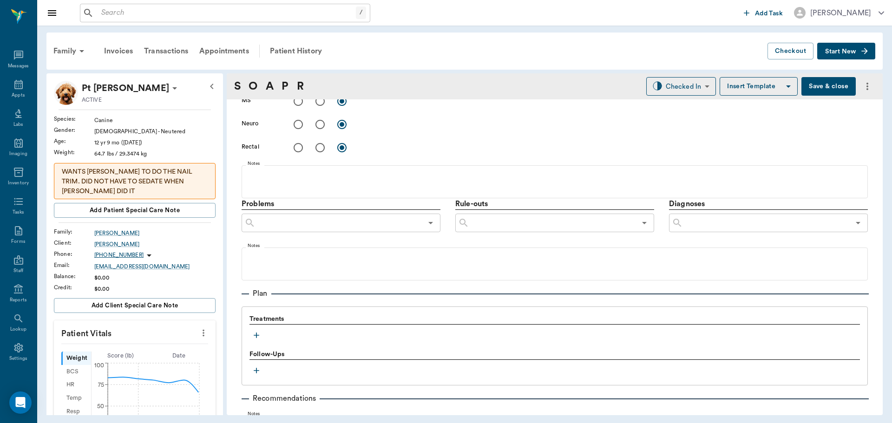
scroll to position [465, 0]
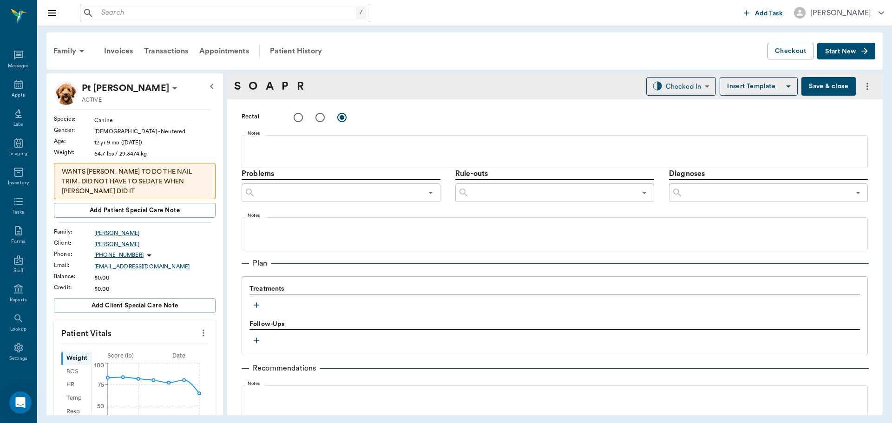
click at [257, 307] on icon "button" at bounding box center [256, 305] width 9 height 9
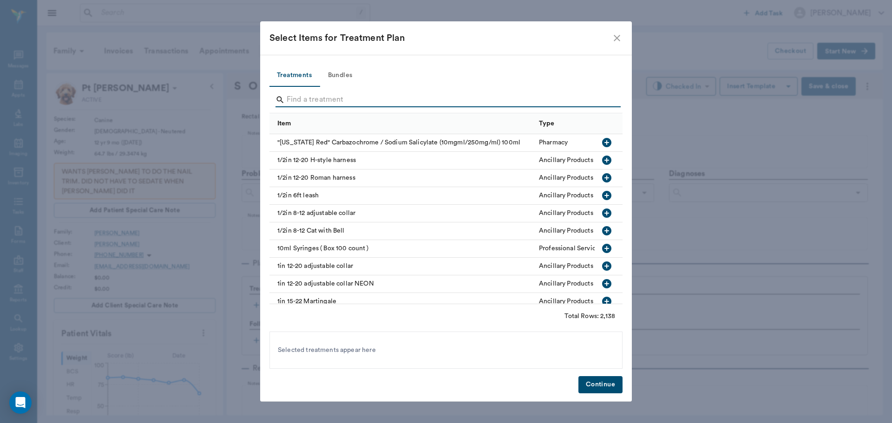
click at [293, 96] on input "Search" at bounding box center [447, 99] width 320 height 15
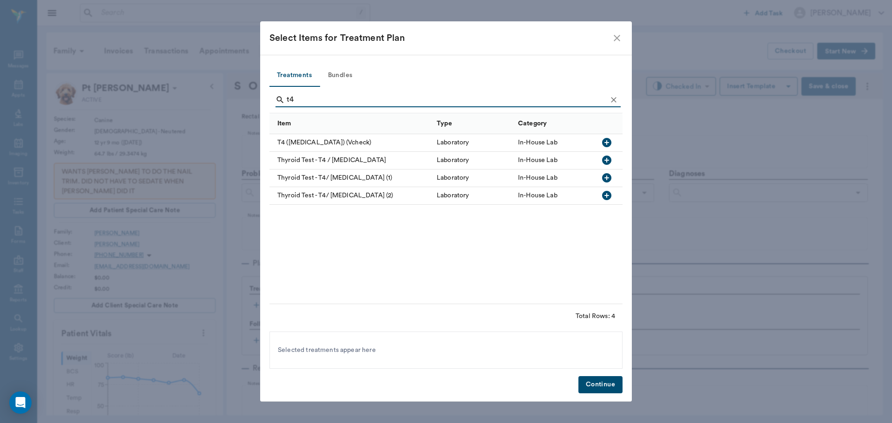
type input "t4"
click at [611, 141] on icon "button" at bounding box center [606, 142] width 9 height 9
click at [593, 380] on button "Continue" at bounding box center [600, 384] width 44 height 17
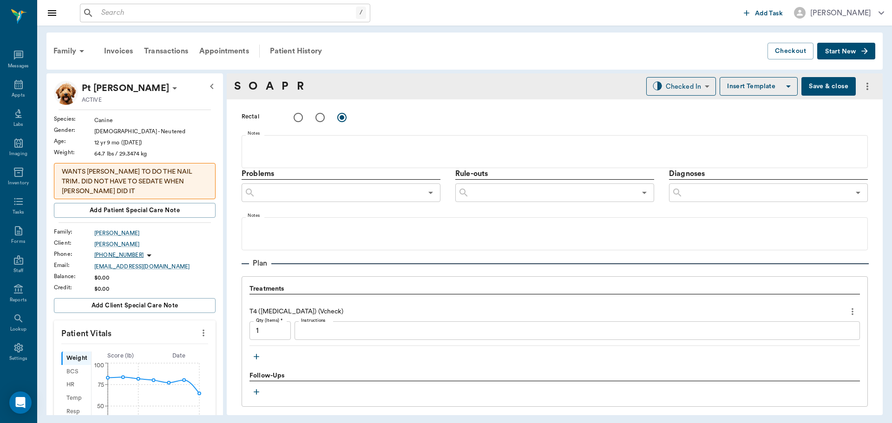
click at [847, 313] on icon "more" at bounding box center [852, 311] width 10 height 11
click at [784, 347] on span "Delete" at bounding box center [806, 345] width 78 height 10
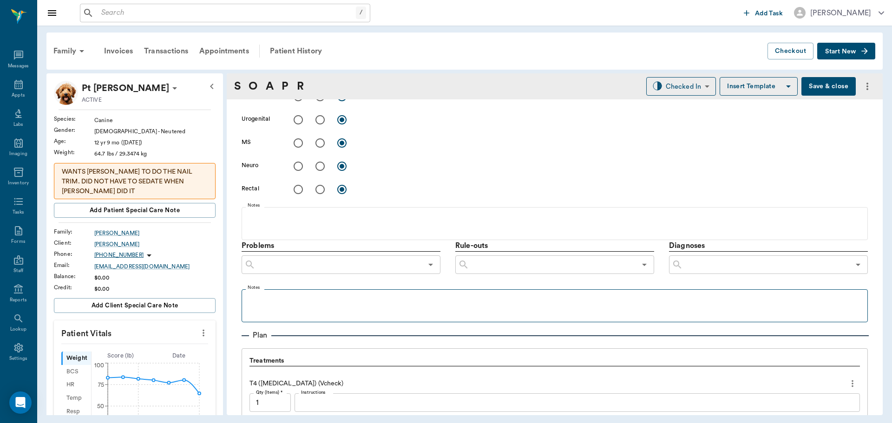
scroll to position [384, 0]
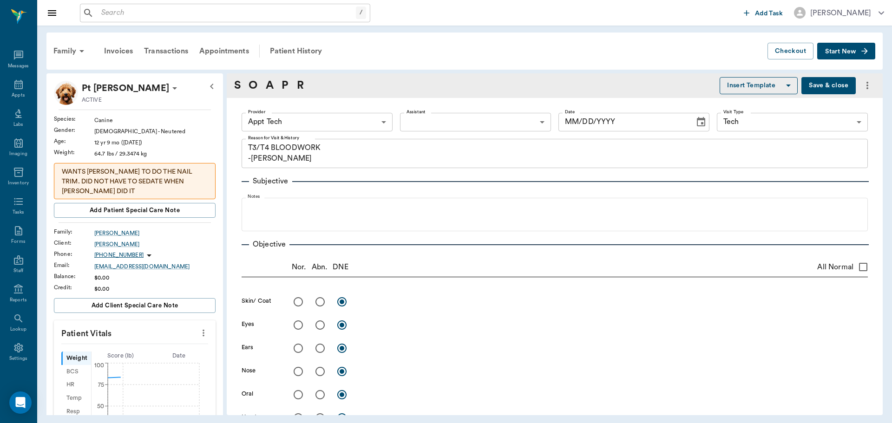
type textarea "T3/T4 BLOODWORK -[PERSON_NAME]"
type input "[DATE]"
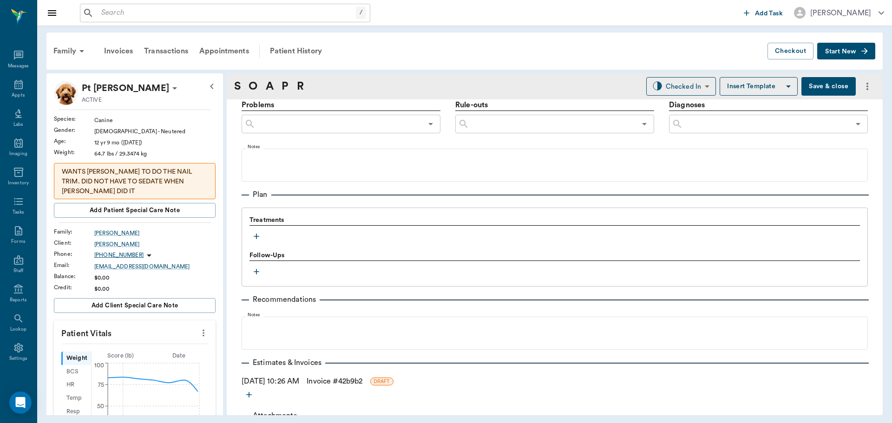
scroll to position [564, 0]
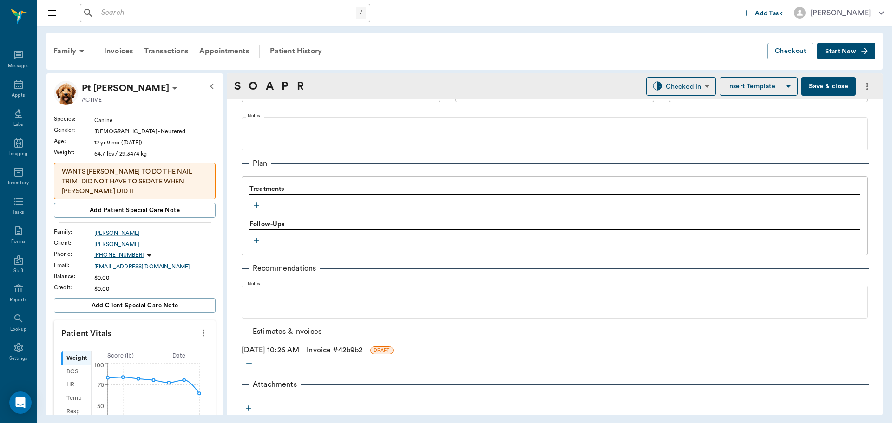
click at [254, 207] on icon "button" at bounding box center [256, 205] width 9 height 9
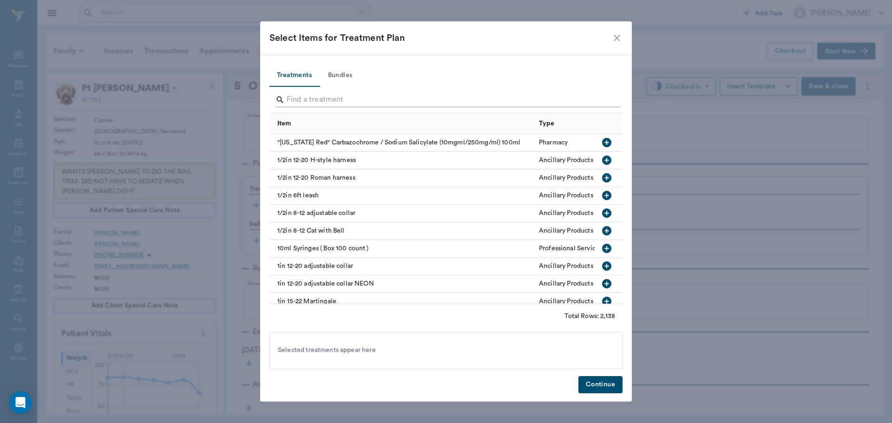
click at [286, 104] on div "Search" at bounding box center [447, 99] width 345 height 15
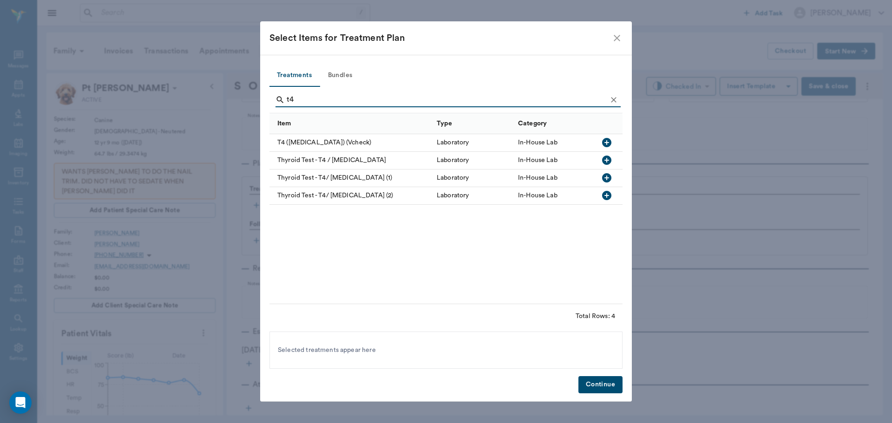
type input "t4"
click at [610, 177] on icon "button" at bounding box center [606, 177] width 9 height 9
click at [597, 378] on button "Continue" at bounding box center [600, 384] width 44 height 17
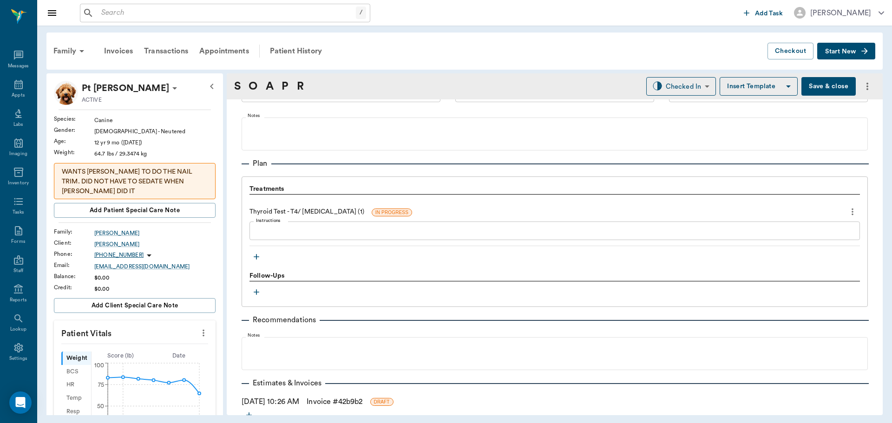
click at [198, 337] on icon "more" at bounding box center [203, 332] width 10 height 11
click at [180, 347] on span "Enter Vitals" at bounding box center [157, 349] width 78 height 10
click at [143, 361] on input "text" at bounding box center [134, 361] width 81 height 19
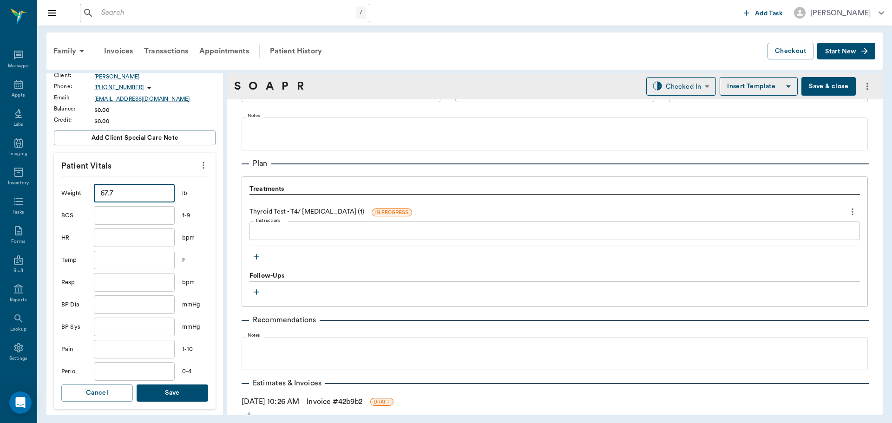
scroll to position [186, 0]
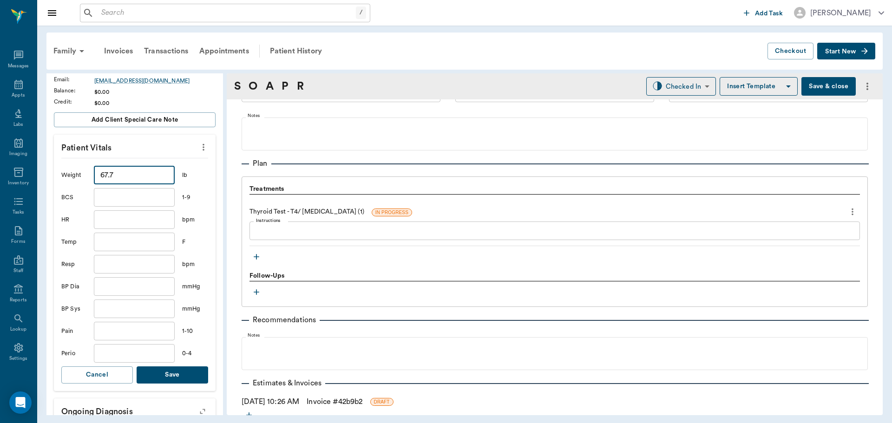
type input "67.7"
click at [170, 379] on button "Save" at bounding box center [173, 375] width 72 height 17
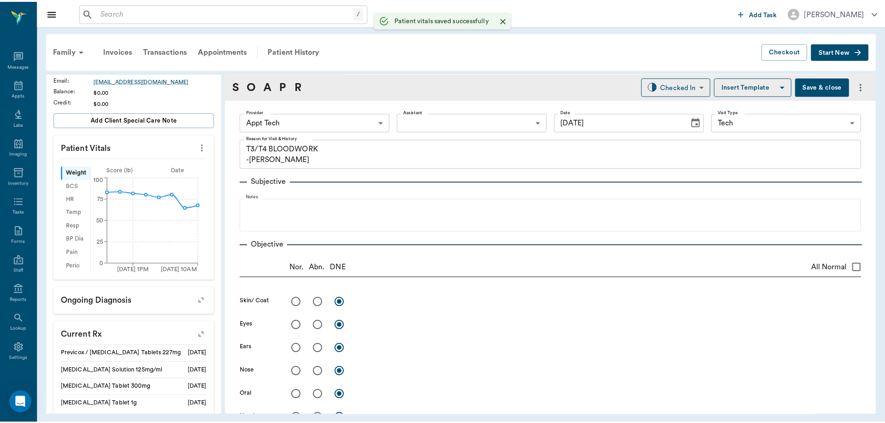
scroll to position [0, 0]
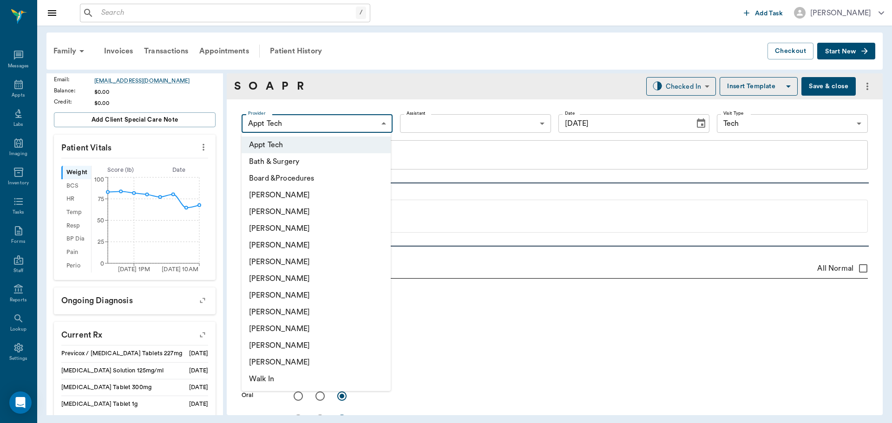
click at [352, 124] on body "/ ​ Add Task [PERSON_NAME] Nectar Messages Appts Labs Imaging Inventory Tasks F…" at bounding box center [446, 211] width 892 height 423
click at [316, 231] on li "[PERSON_NAME]" at bounding box center [316, 228] width 149 height 17
type input "642ef10e332a41444de2bad1"
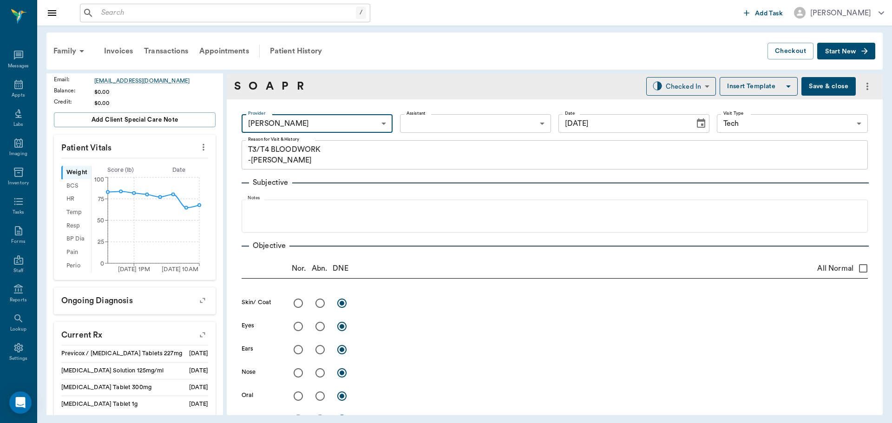
click at [505, 121] on body "/ ​ Add Task [PERSON_NAME] Nectar Messages Appts Labs Imaging Inventory Tasks F…" at bounding box center [446, 211] width 892 height 423
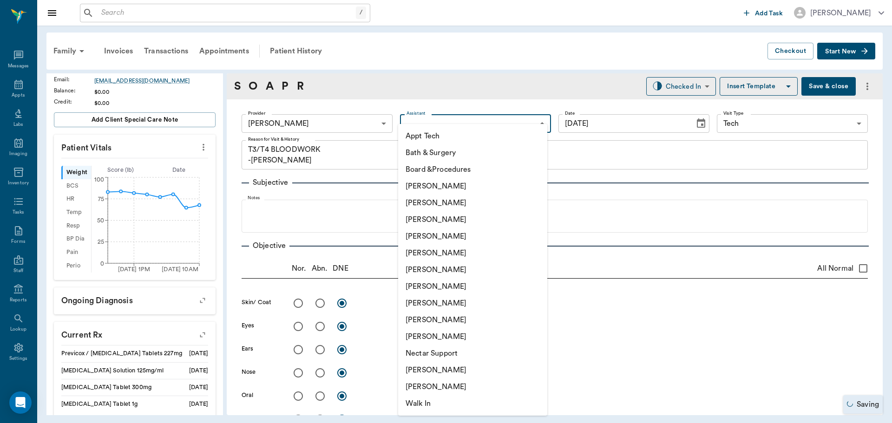
click at [459, 293] on li "[PERSON_NAME]" at bounding box center [472, 286] width 149 height 17
type input "682b670d8bdc6f7f8feef3db"
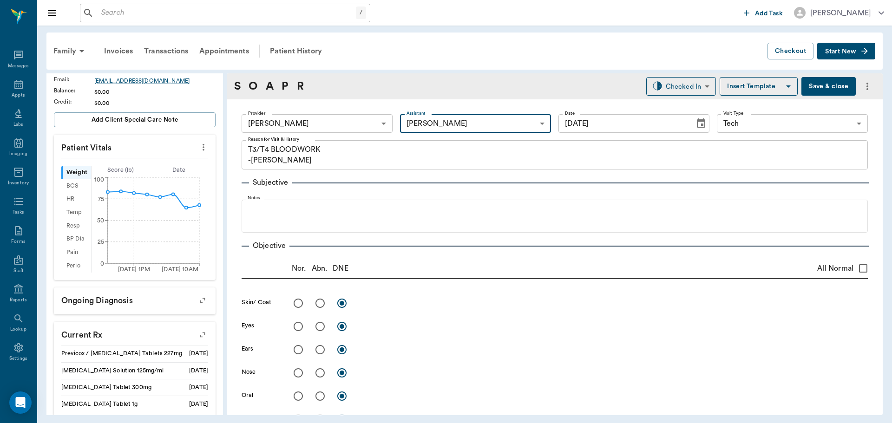
click at [823, 82] on button "Save & close" at bounding box center [828, 86] width 54 height 19
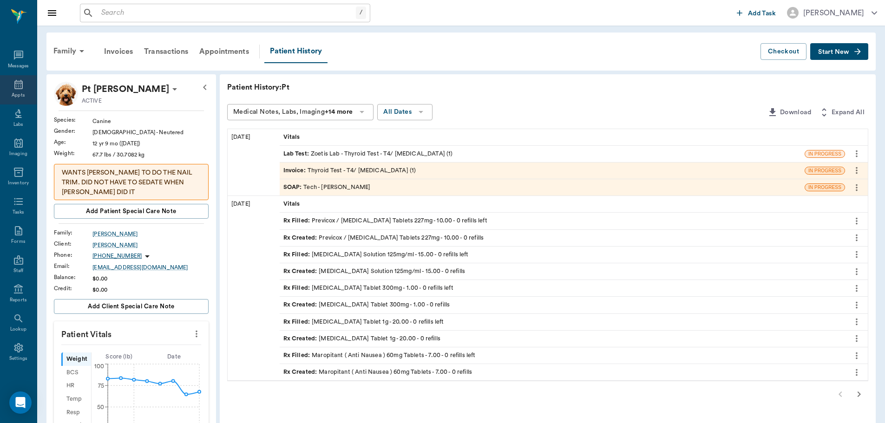
click at [15, 88] on icon at bounding box center [18, 84] width 11 height 11
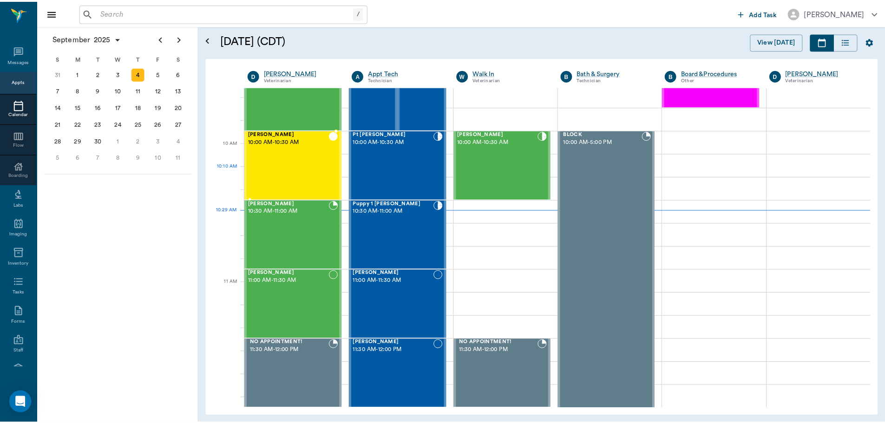
scroll to position [187, 0]
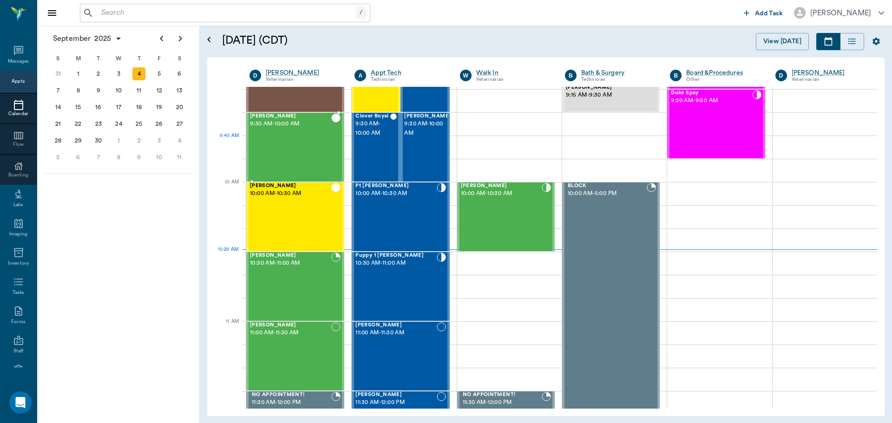
click at [300, 138] on div "Oreo [PERSON_NAME] 9:30 AM - 10:00 AM" at bounding box center [290, 147] width 81 height 68
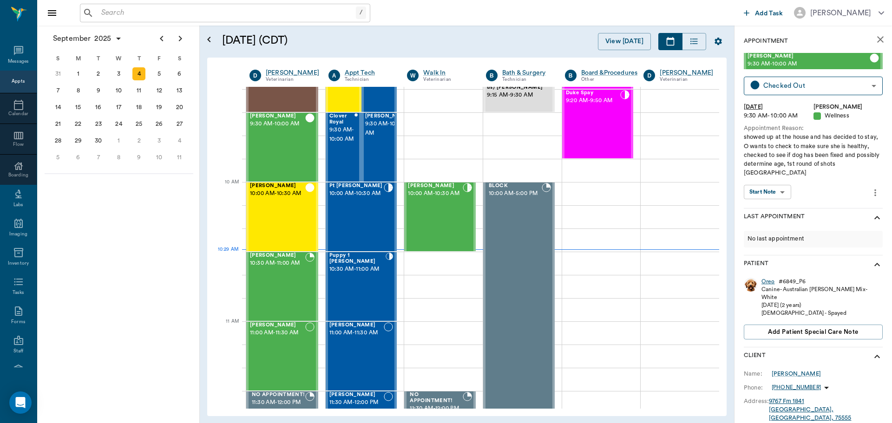
click at [768, 279] on div "Oreo" at bounding box center [767, 282] width 13 height 8
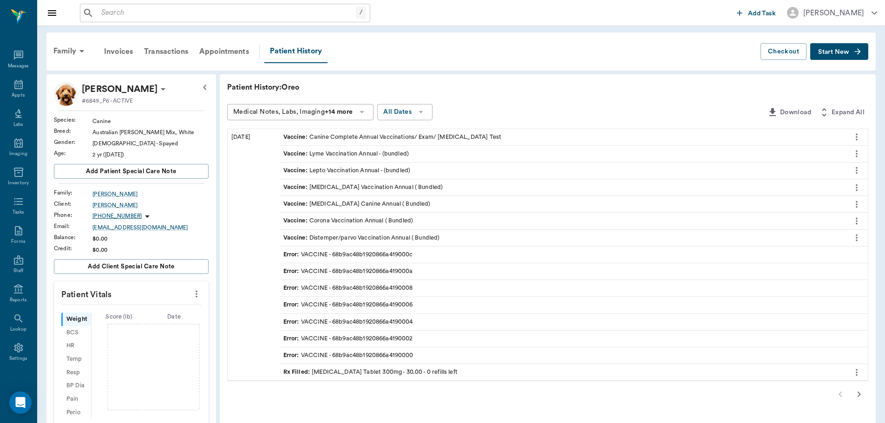
click at [200, 290] on icon "more" at bounding box center [196, 293] width 10 height 11
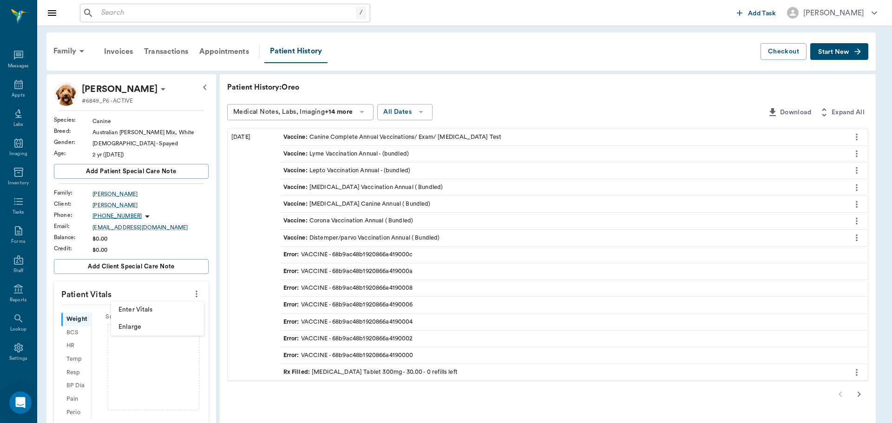
click at [175, 310] on span "Enter Vitals" at bounding box center [157, 310] width 78 height 10
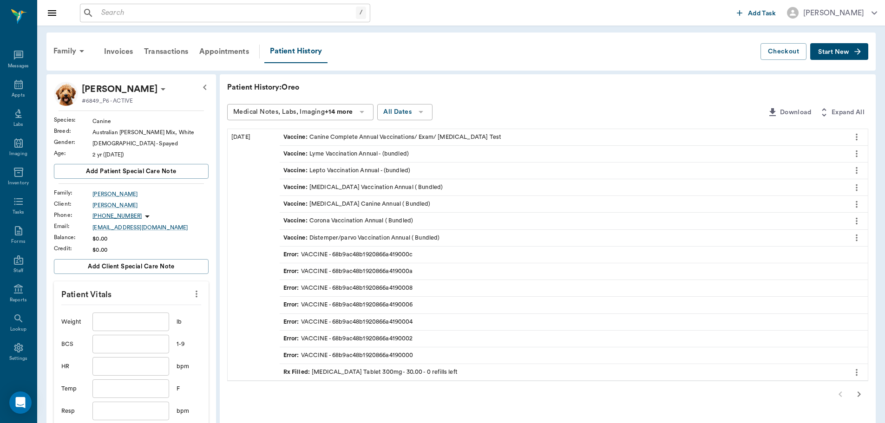
click at [137, 318] on input "text" at bounding box center [130, 322] width 76 height 19
type input "47.8"
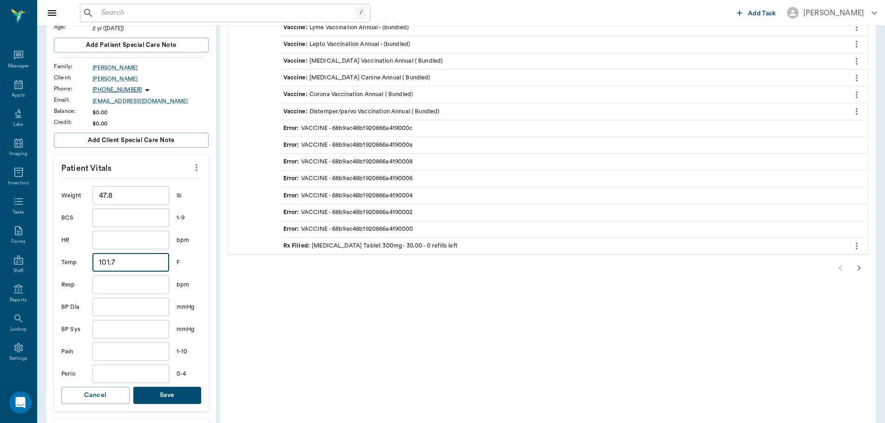
scroll to position [139, 0]
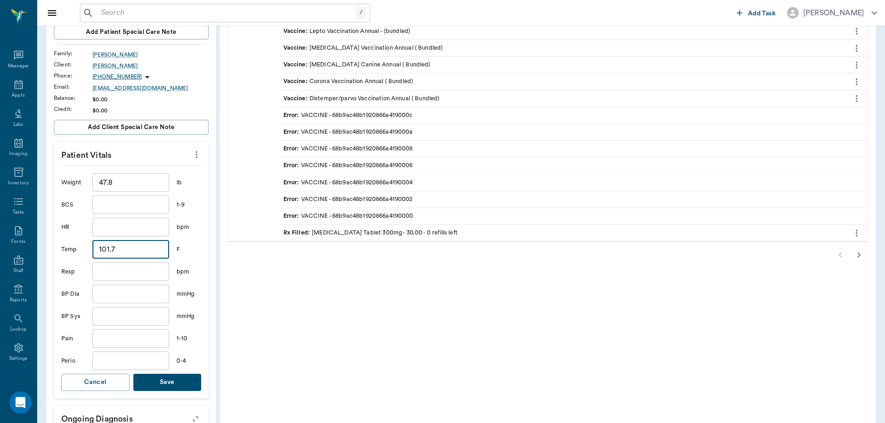
type input "101.7"
click at [177, 378] on button "Save" at bounding box center [167, 382] width 68 height 17
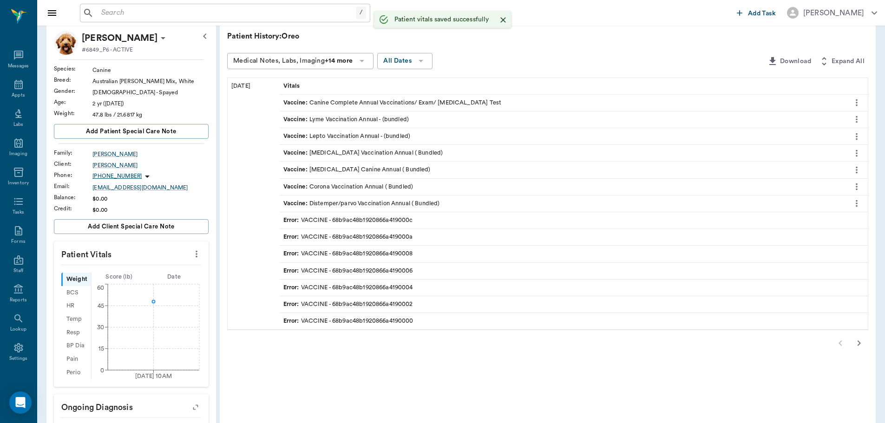
scroll to position [0, 0]
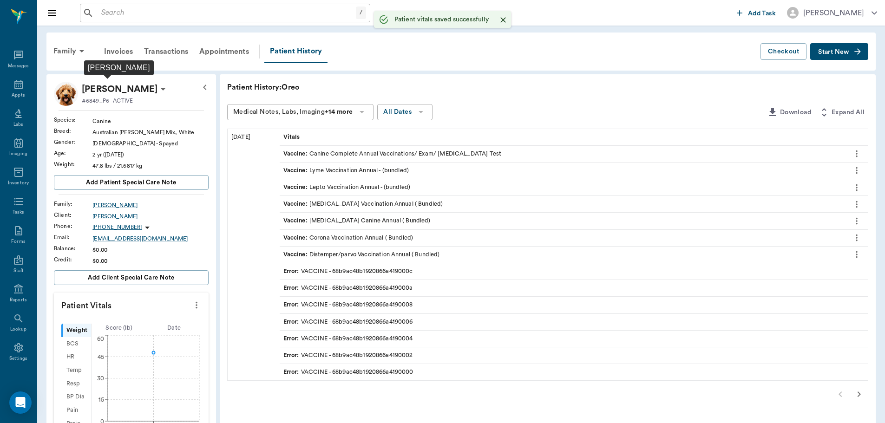
click at [123, 87] on p "[PERSON_NAME]" at bounding box center [120, 89] width 76 height 15
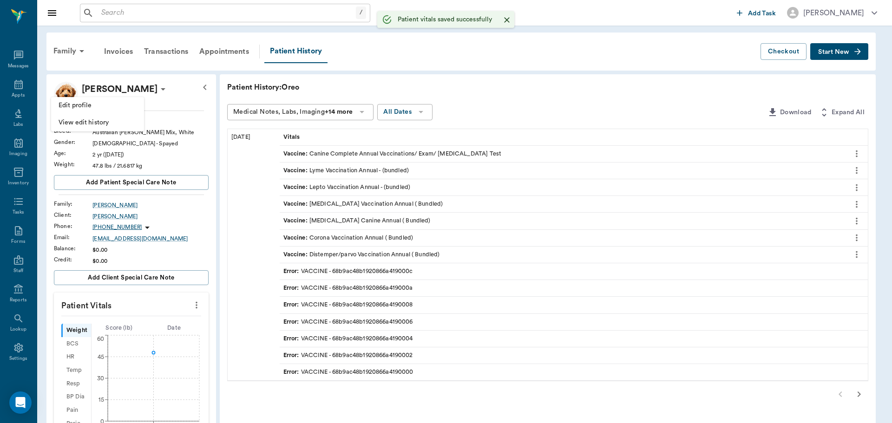
click at [92, 110] on span "Edit profile" at bounding box center [98, 106] width 78 height 10
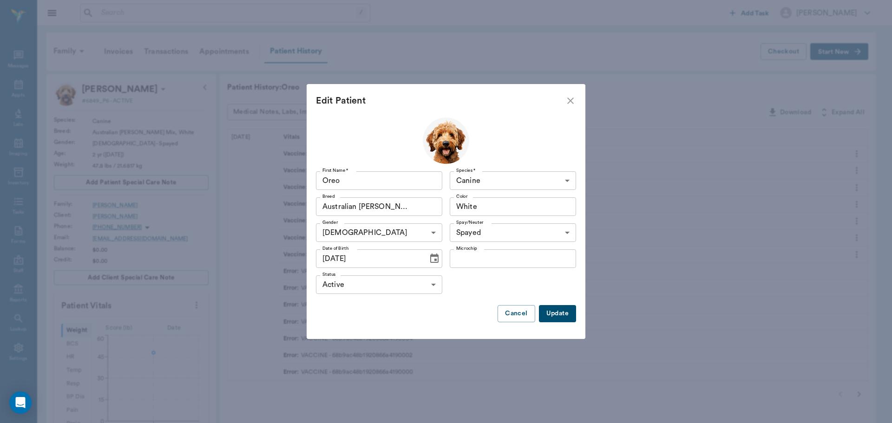
click at [522, 254] on input "Microchip" at bounding box center [513, 258] width 126 height 19
type input "956000015520120"
click at [553, 314] on button "Update" at bounding box center [557, 313] width 37 height 17
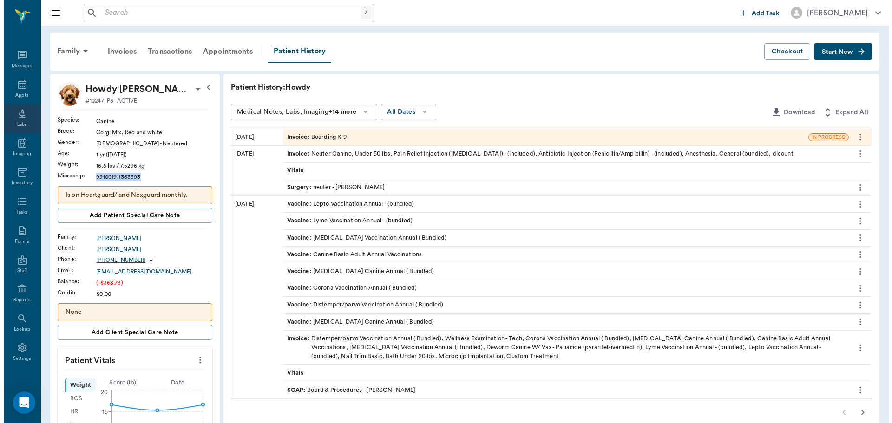
scroll to position [4, 0]
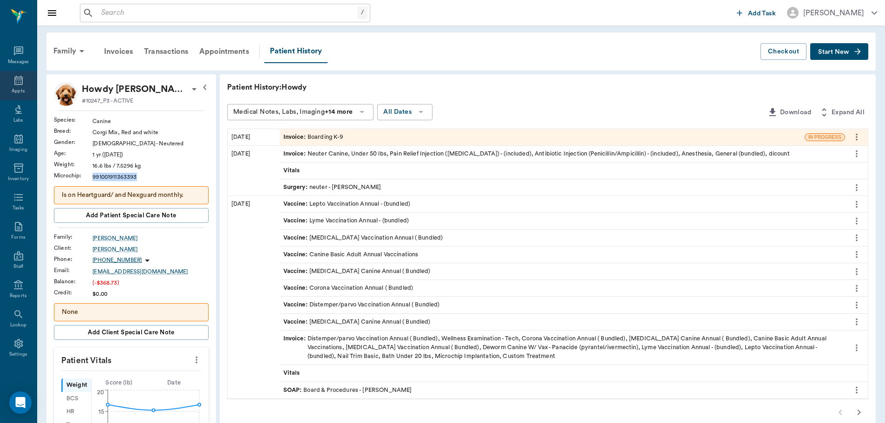
click at [14, 81] on icon at bounding box center [18, 80] width 11 height 11
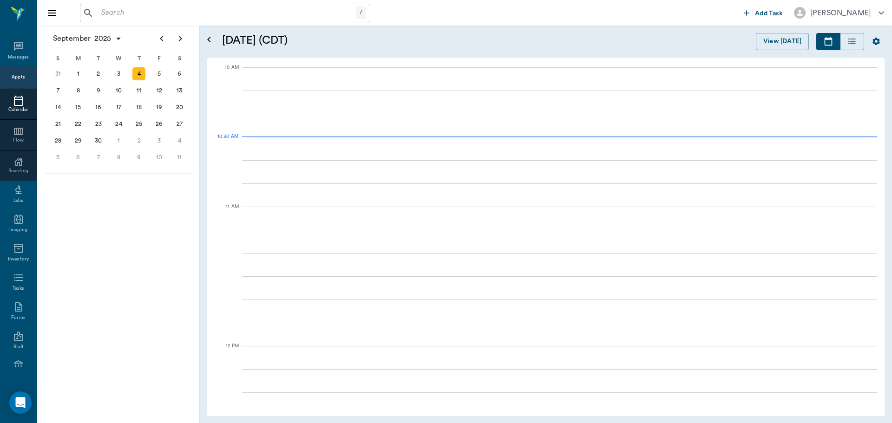
scroll to position [280, 0]
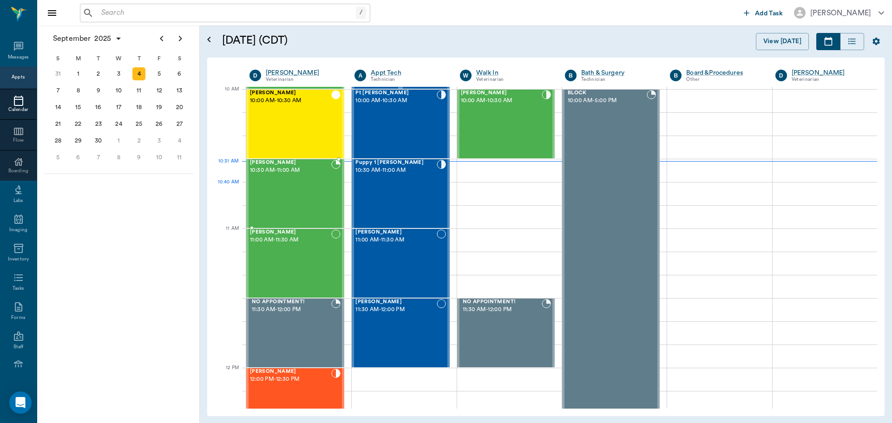
click at [334, 197] on div at bounding box center [335, 194] width 9 height 68
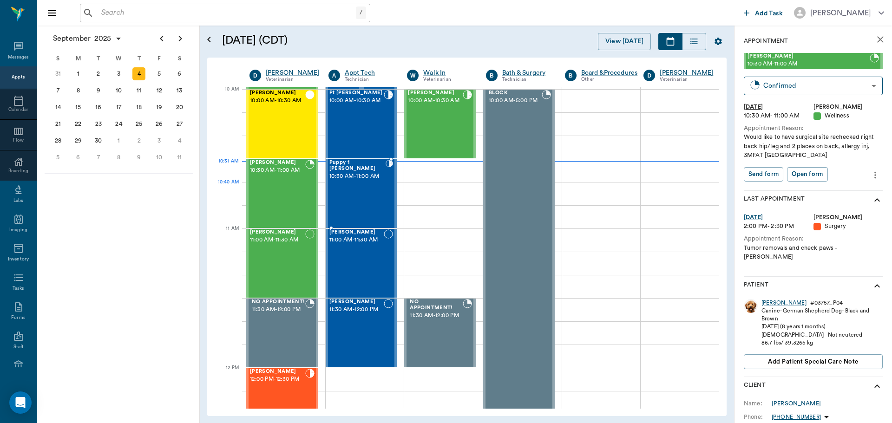
click at [356, 202] on div "Puppy 1 [PERSON_NAME] 10:30 AM - 11:00 AM" at bounding box center [357, 194] width 56 height 68
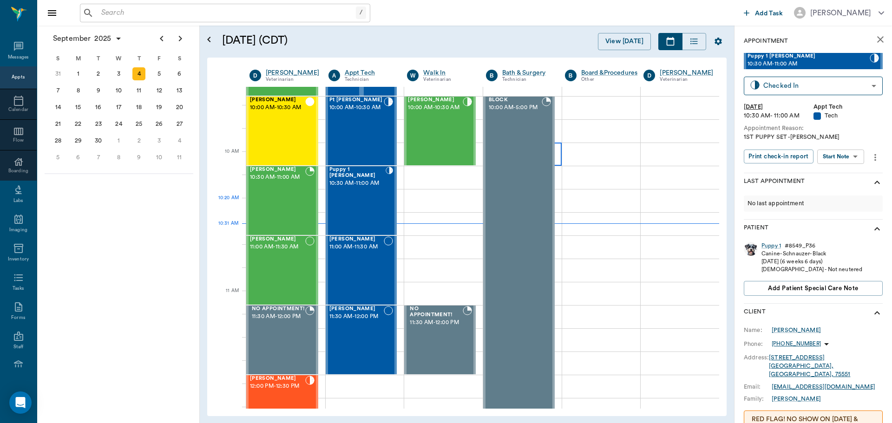
scroll to position [279, 0]
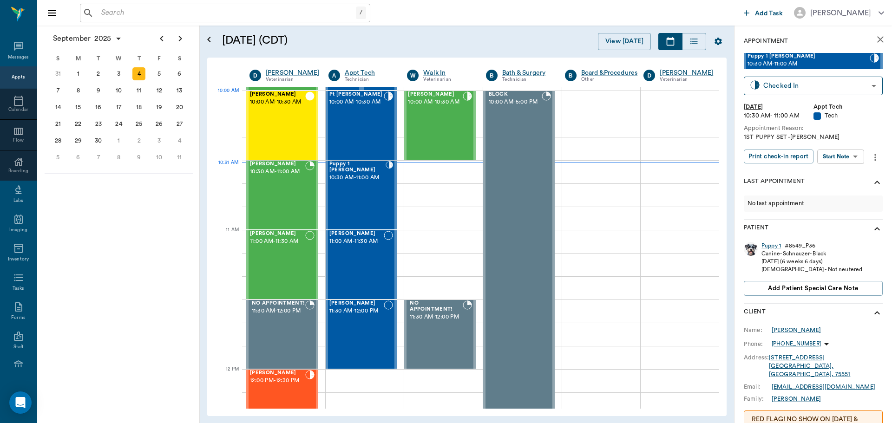
click at [340, 107] on span "10:00 AM - 10:30 AM" at bounding box center [356, 102] width 55 height 9
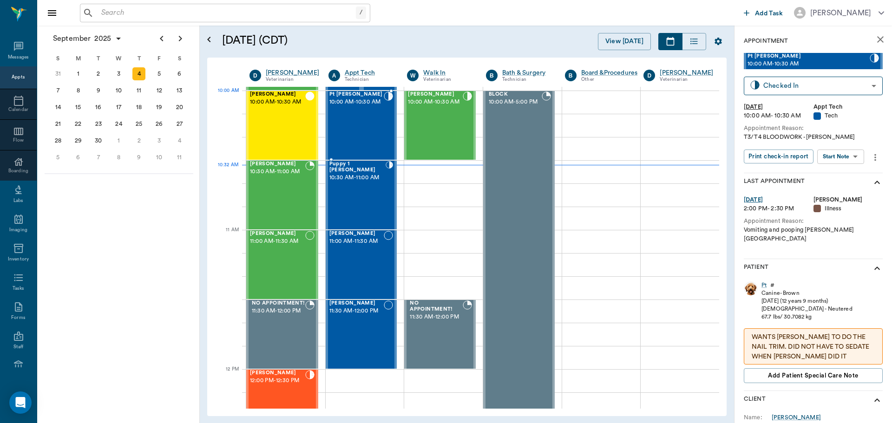
click at [355, 107] on span "10:00 AM - 10:30 AM" at bounding box center [356, 102] width 55 height 9
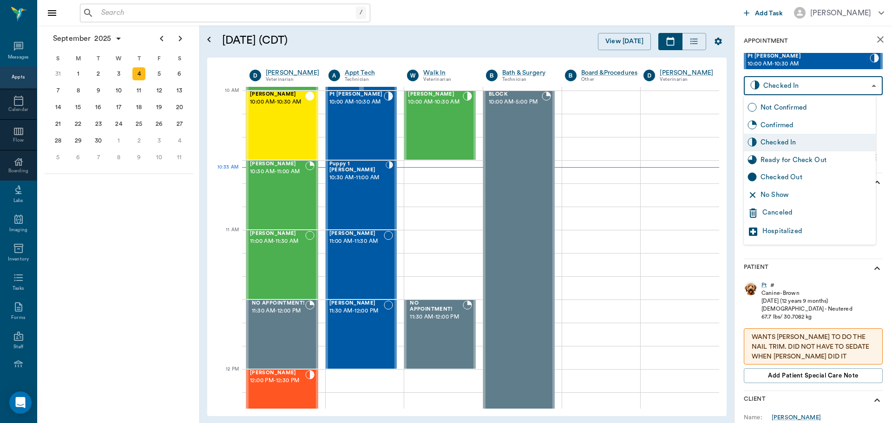
click at [812, 90] on body "/ ​ Add Task Dr. Bert Ellsworth Nectar Messages Appts Calendar Flow Boarding La…" at bounding box center [446, 211] width 892 height 423
click at [841, 267] on div at bounding box center [446, 211] width 892 height 423
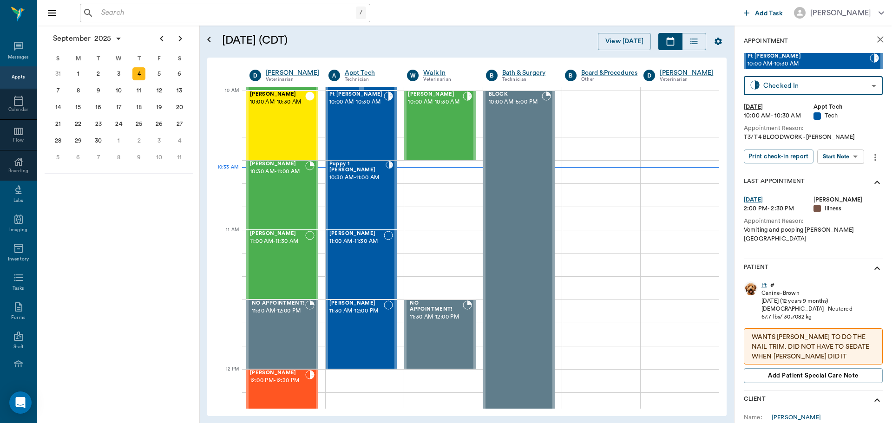
click at [856, 157] on body "/ ​ Add Task Dr. Bert Ellsworth Nectar Messages Appts Calendar Flow Boarding La…" at bounding box center [446, 211] width 892 height 423
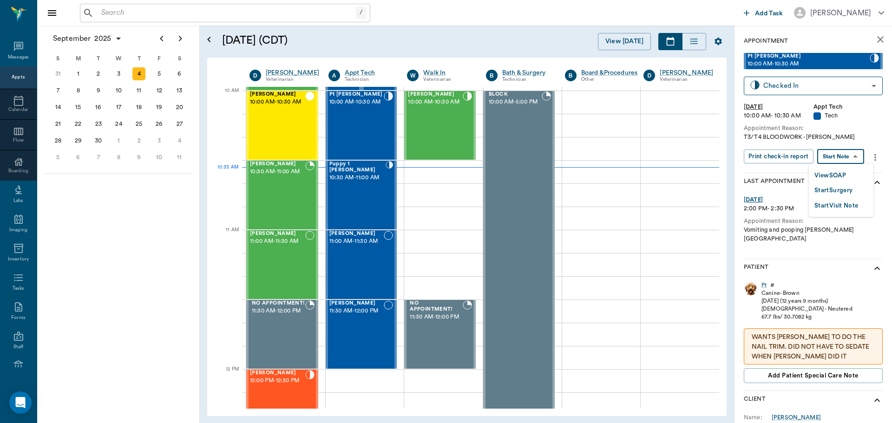
click at [848, 176] on li "View SOAP" at bounding box center [841, 175] width 65 height 15
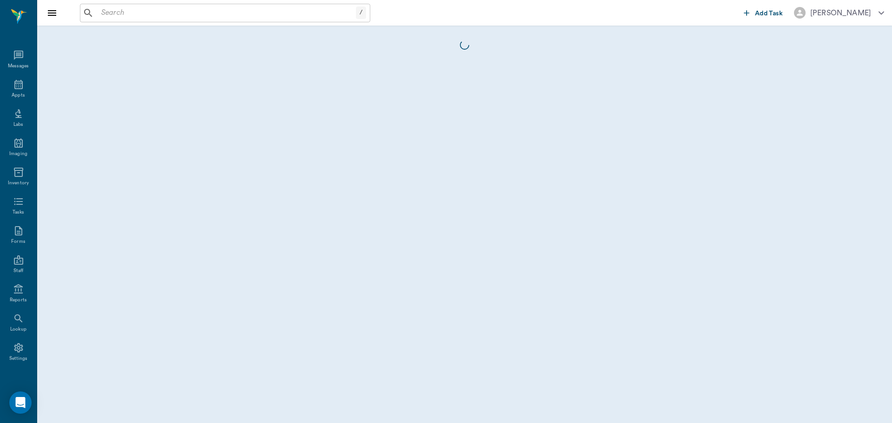
scroll to position [4, 0]
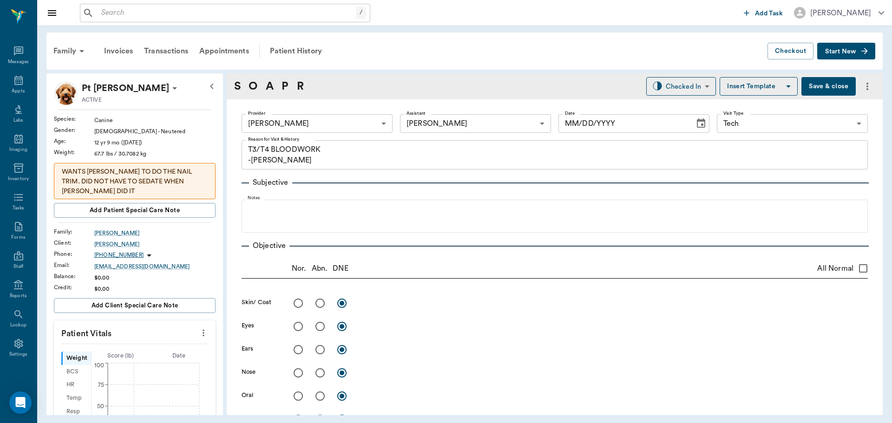
type input "642ef10e332a41444de2bad1"
type input "682b670d8bdc6f7f8feef3db"
type input "65d2be4f46e3a538d89b8c1a"
type textarea "T3/T4 BLOODWORK -LORY"
type input "[DATE]"
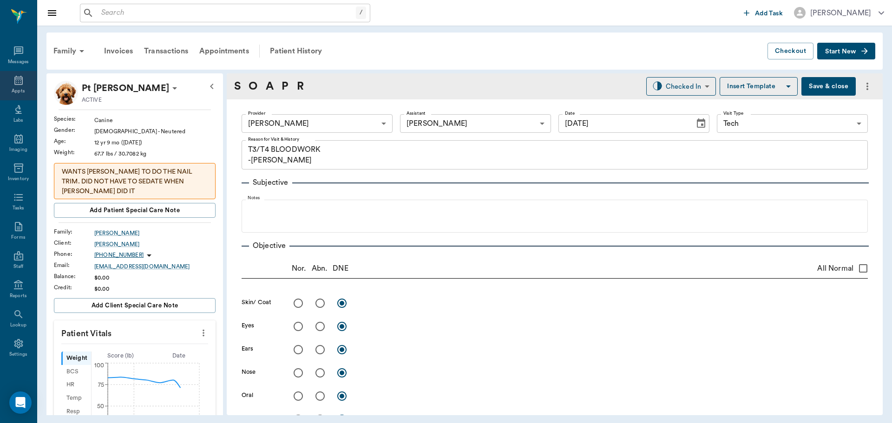
drag, startPoint x: 13, startPoint y: 83, endPoint x: 23, endPoint y: 83, distance: 9.8
click at [13, 83] on icon at bounding box center [18, 80] width 11 height 11
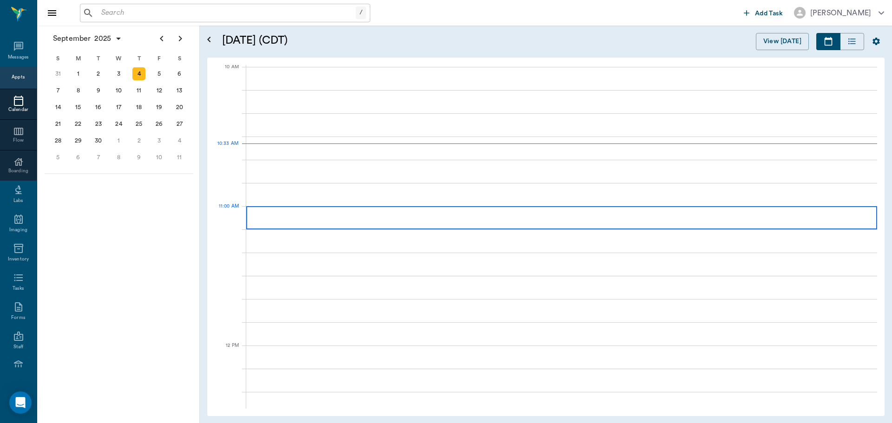
scroll to position [280, 0]
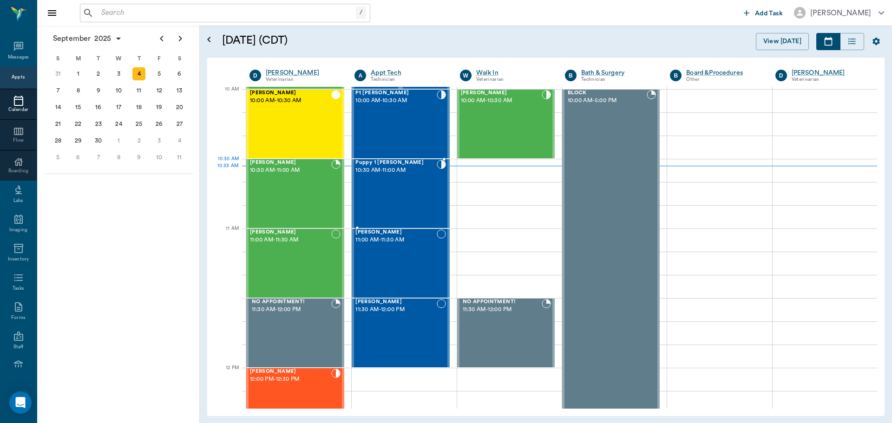
drag, startPoint x: 376, startPoint y: 171, endPoint x: 465, endPoint y: 176, distance: 88.8
click at [380, 173] on span "10:30 AM - 11:00 AM" at bounding box center [395, 170] width 81 height 9
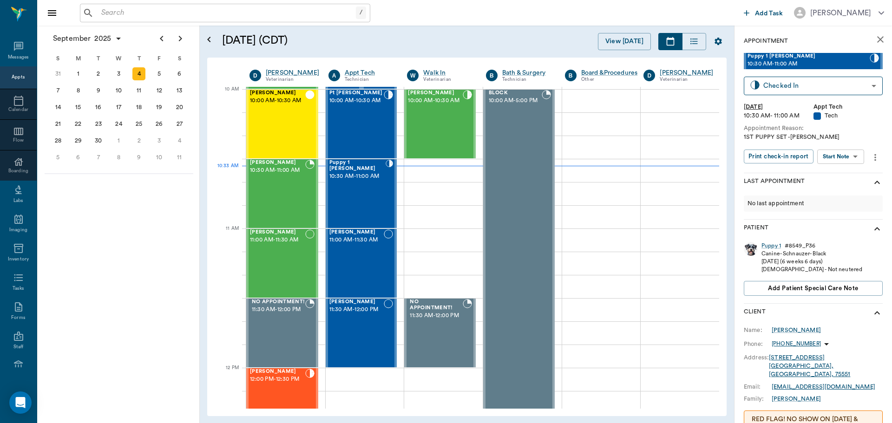
click at [856, 164] on div "Print check-in report Start Note Start Note ​" at bounding box center [806, 158] width 124 height 16
click at [854, 159] on body "/ ​ Add Task Dr. Bert Ellsworth Nectar Messages Appts Calendar Flow Boarding La…" at bounding box center [446, 211] width 892 height 423
click at [846, 179] on button "Start SOAP" at bounding box center [830, 175] width 32 height 11
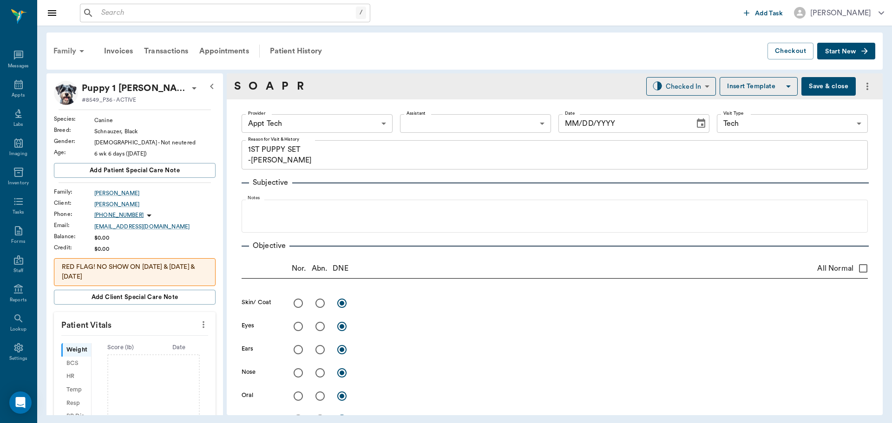
type input "63ec2f075fda476ae8351a4c"
type input "65d2be4f46e3a538d89b8c1a"
type textarea "1ST PUPPY SET -LORY"
type input "[DATE]"
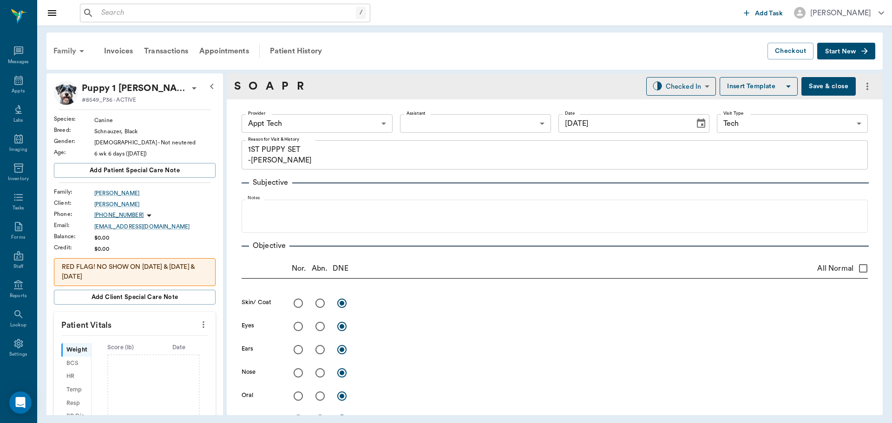
click at [58, 51] on div "Family" at bounding box center [70, 51] width 45 height 22
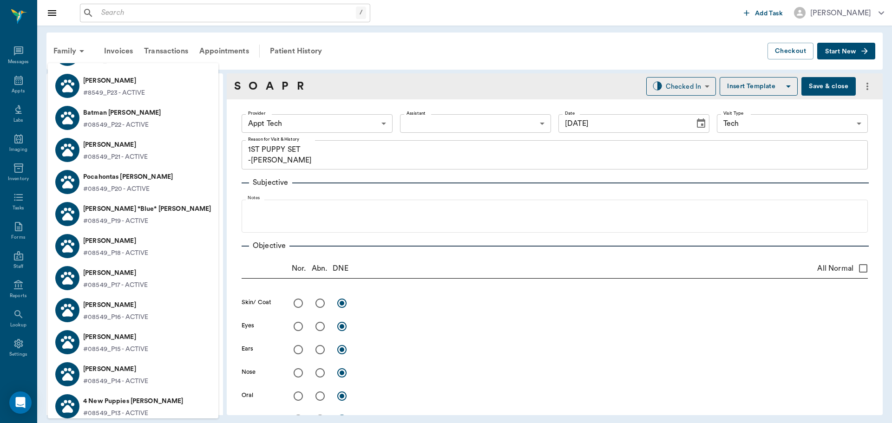
scroll to position [511, 0]
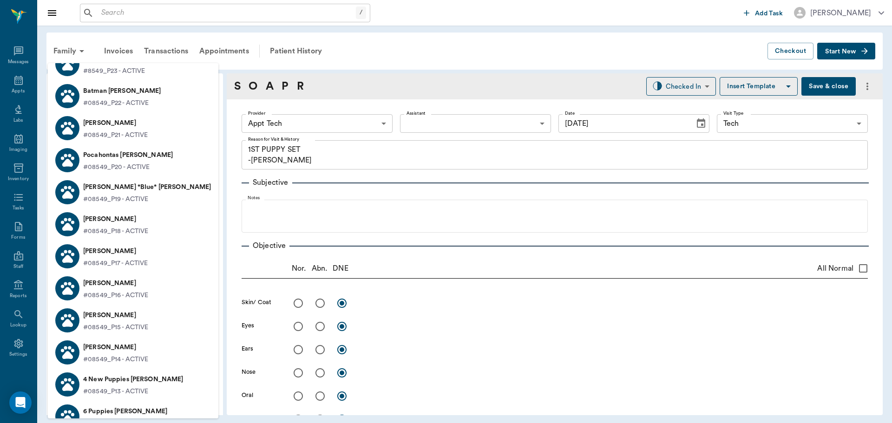
click at [115, 200] on p "#08549_P19 - ACTIVE" at bounding box center [115, 200] width 65 height 10
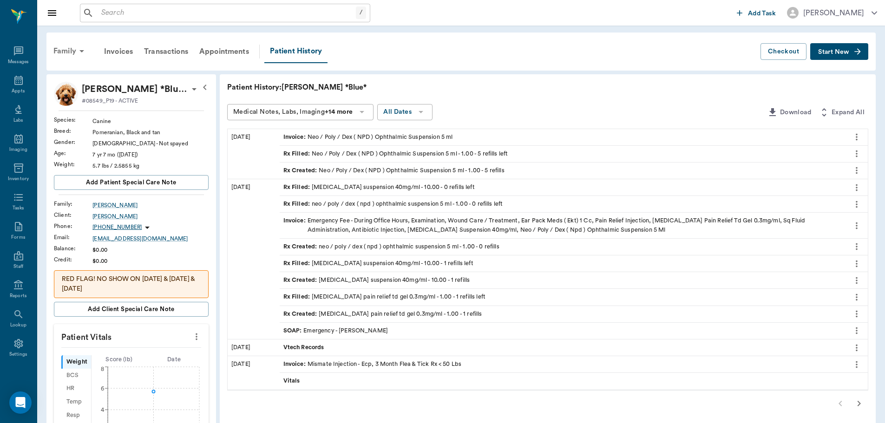
click at [74, 55] on div "Family" at bounding box center [70, 51] width 45 height 22
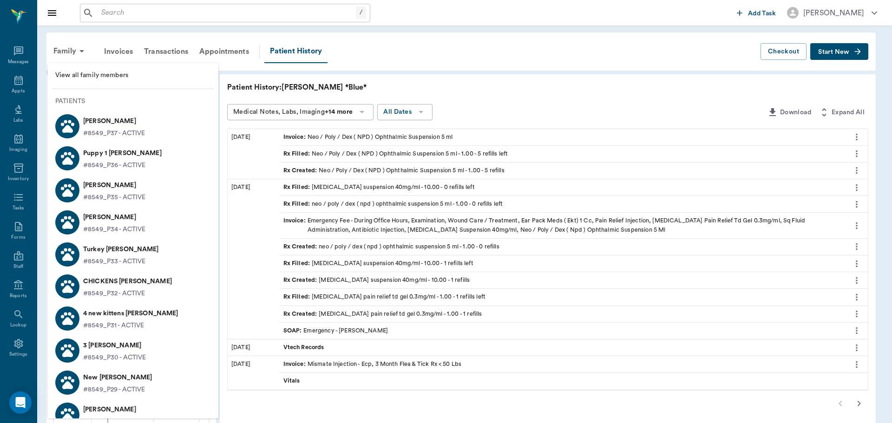
click at [383, 68] on div at bounding box center [446, 211] width 892 height 423
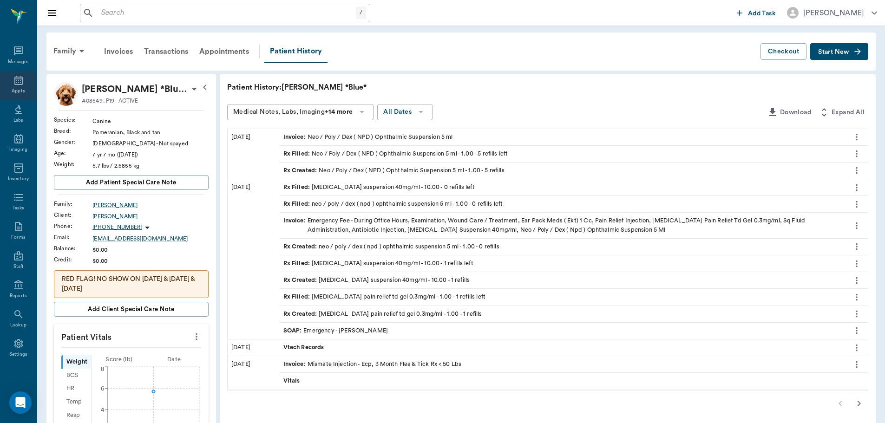
click at [14, 80] on icon at bounding box center [18, 80] width 11 height 11
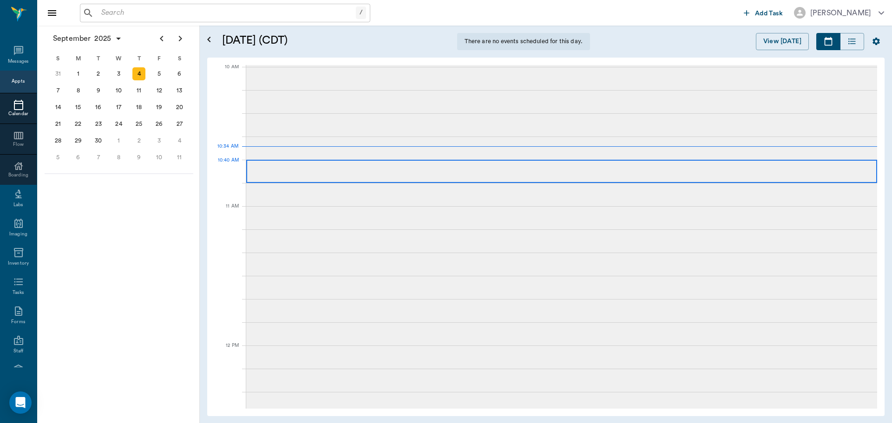
scroll to position [4, 0]
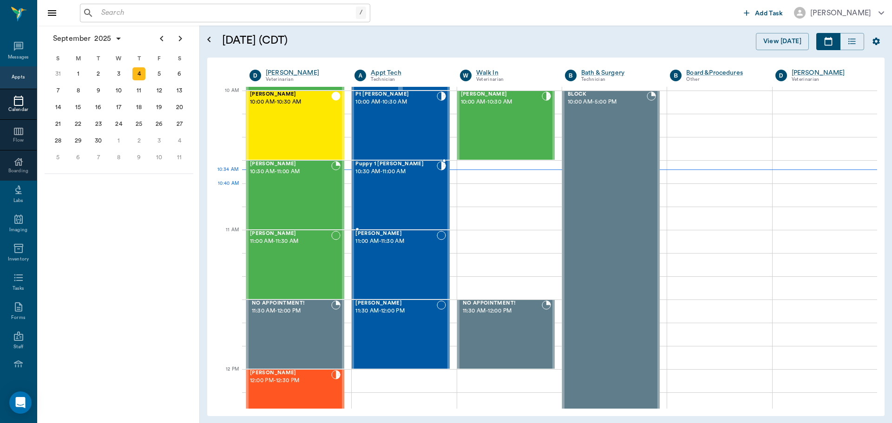
click at [419, 194] on div "Puppy 1 Jackson 10:30 AM - 11:00 AM" at bounding box center [395, 195] width 81 height 68
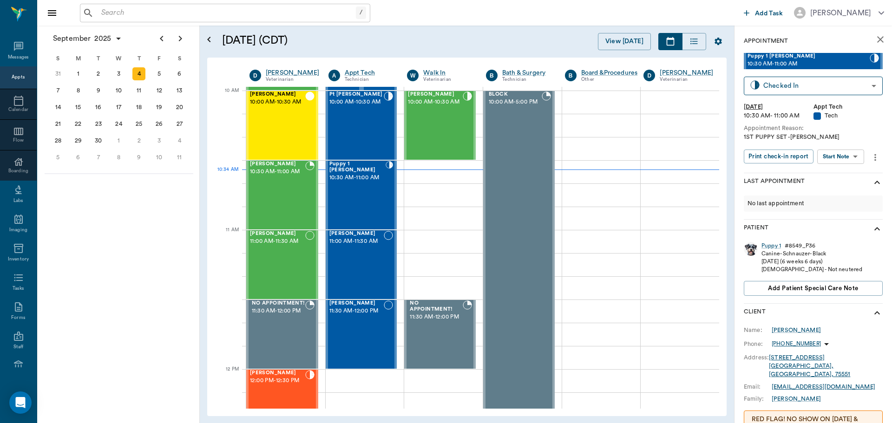
click at [846, 151] on body "/ ​ Add Task Dr. Bert Ellsworth Nectar Messages Appts Calendar Flow Boarding La…" at bounding box center [446, 211] width 892 height 423
click at [842, 175] on button "View SOAP" at bounding box center [830, 175] width 32 height 11
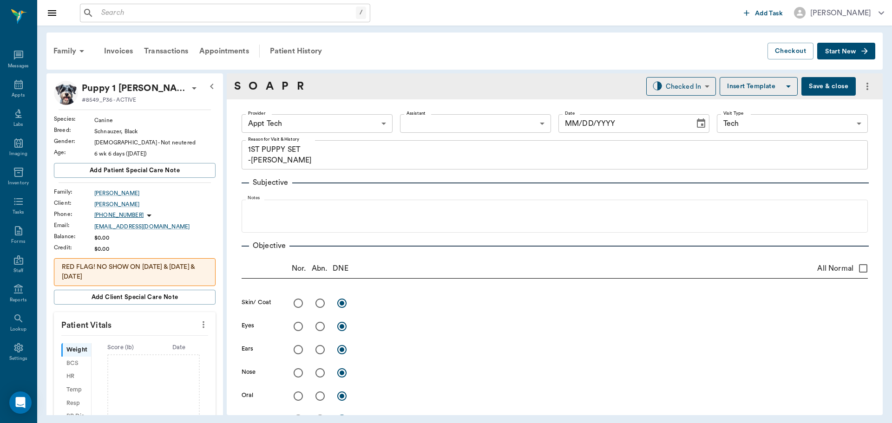
scroll to position [4, 0]
type input "63ec2f075fda476ae8351a4c"
type input "65d2be4f46e3a538d89b8c1a"
type textarea "1ST PUPPY SET -LORY"
type input "[DATE]"
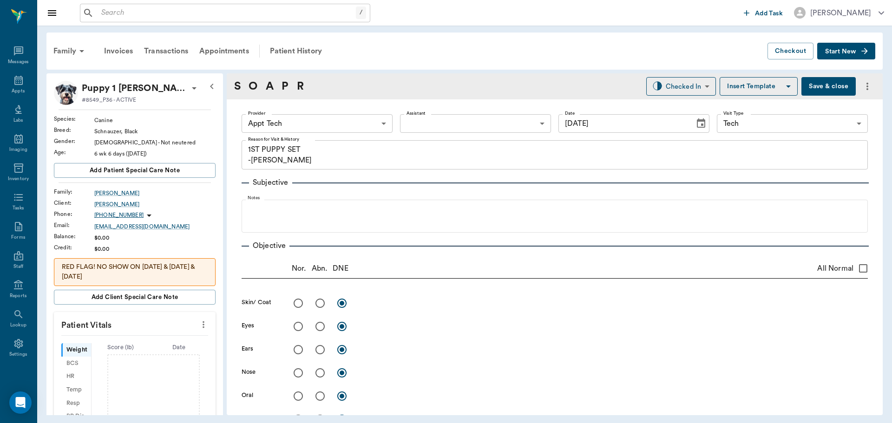
click at [202, 325] on button "more" at bounding box center [203, 325] width 15 height 16
click at [169, 334] on li "Enter Vitals" at bounding box center [157, 340] width 93 height 17
drag, startPoint x: 159, startPoint y: 347, endPoint x: 198, endPoint y: 337, distance: 40.3
click at [159, 347] on input "text" at bounding box center [134, 352] width 81 height 19
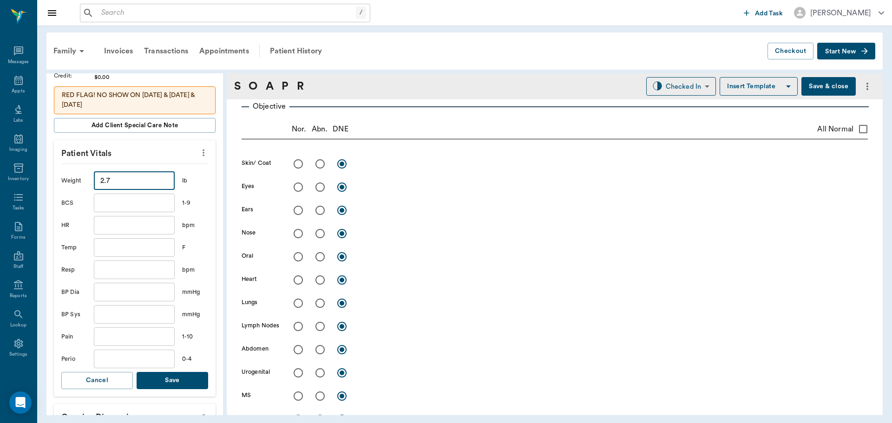
scroll to position [186, 0]
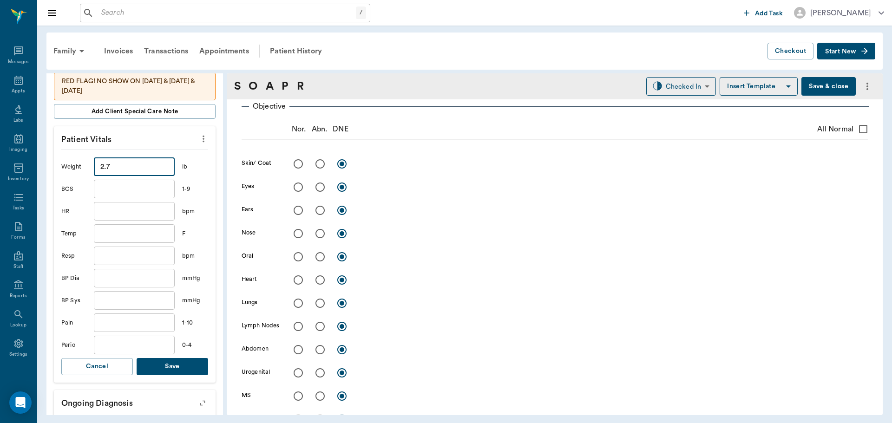
type input "2.7"
click at [159, 366] on button "Save" at bounding box center [173, 366] width 72 height 17
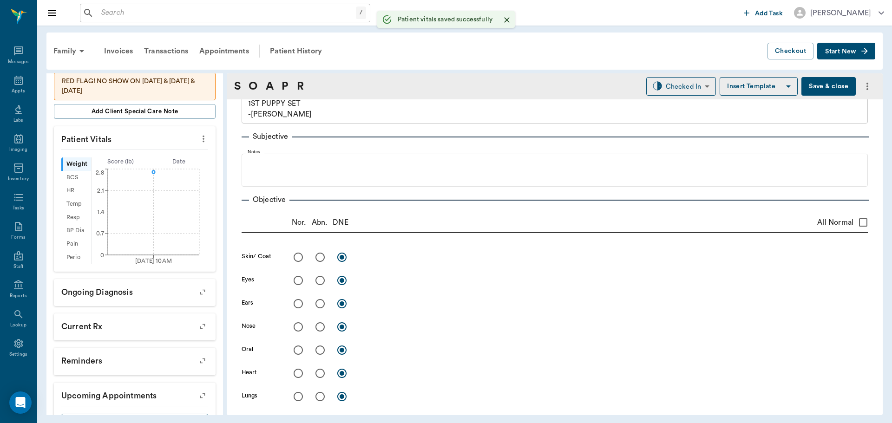
scroll to position [0, 0]
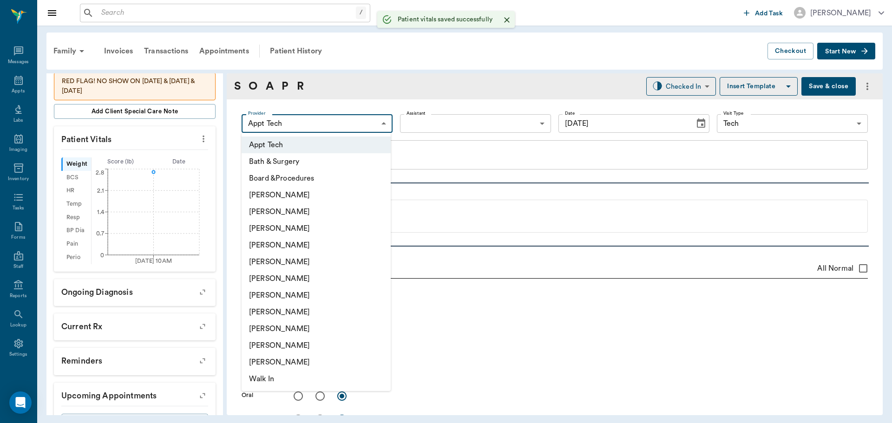
click at [285, 125] on body "/ ​ Add Task Dr. Bert Ellsworth Nectar Messages Appts Labs Imaging Inventory Ta…" at bounding box center [446, 211] width 892 height 423
click at [321, 299] on li "[PERSON_NAME]" at bounding box center [316, 295] width 149 height 17
type input "682b670d8bdc6f7f8feef3db"
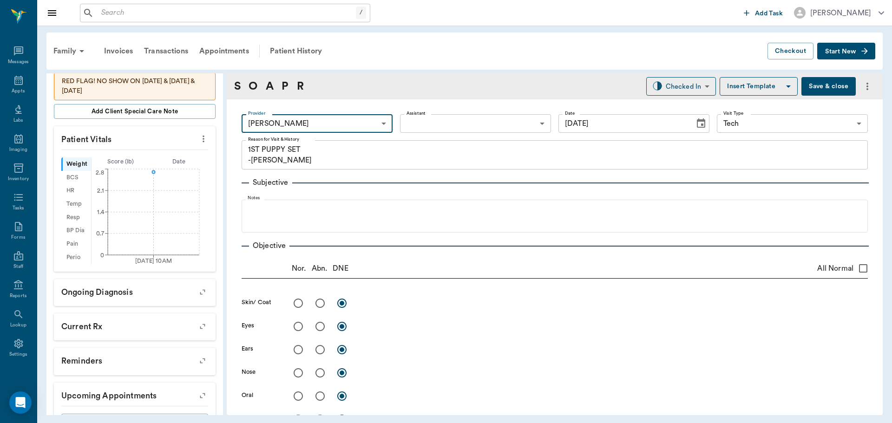
click at [466, 128] on body "/ ​ Add Task Dr. Bert Ellsworth Nectar Messages Appts Labs Imaging Inventory Ta…" at bounding box center [446, 211] width 892 height 423
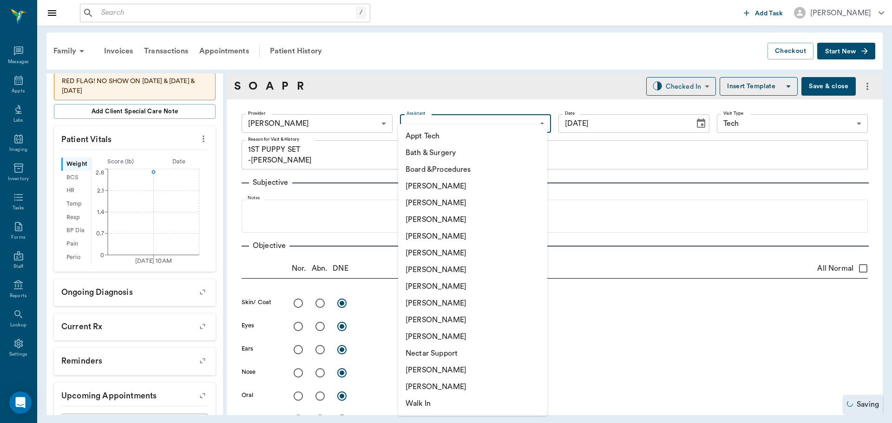
click at [448, 298] on li "[PERSON_NAME]" at bounding box center [472, 303] width 149 height 17
type input "63ec2e7e52e12b0ba117b124"
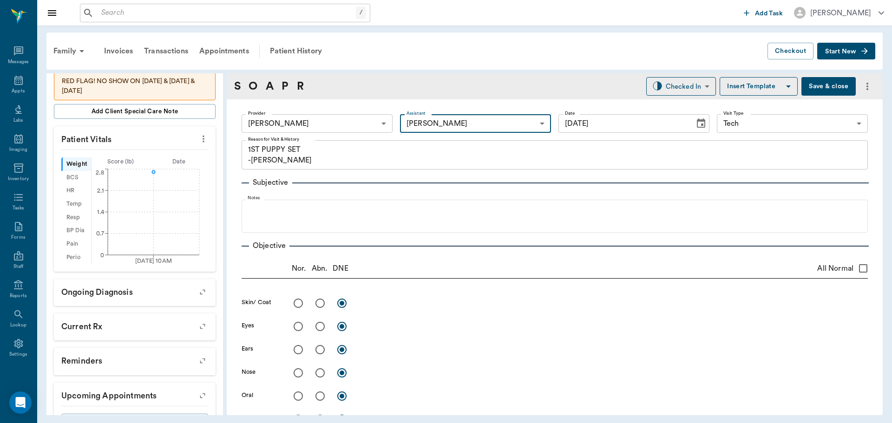
click at [348, 119] on body "/ ​ Add Task Dr. Bert Ellsworth Nectar Messages Appts Labs Imaging Inventory Ta…" at bounding box center [446, 211] width 892 height 423
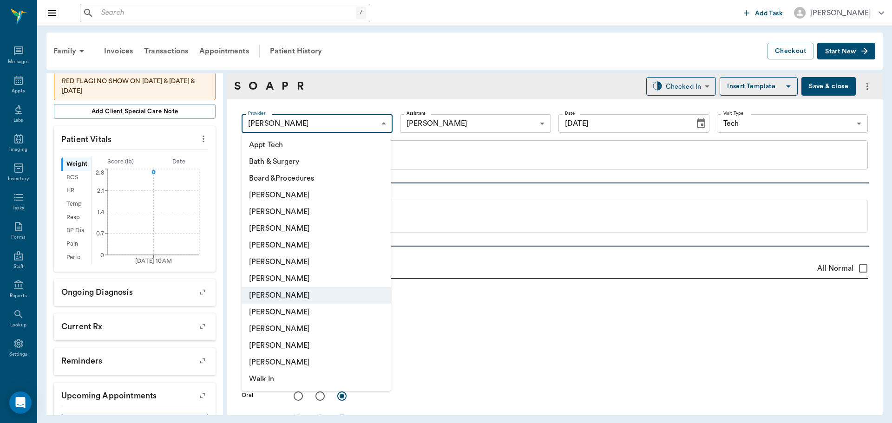
click at [321, 311] on li "[PERSON_NAME]" at bounding box center [316, 312] width 149 height 17
type input "63ec2e7e52e12b0ba117b124"
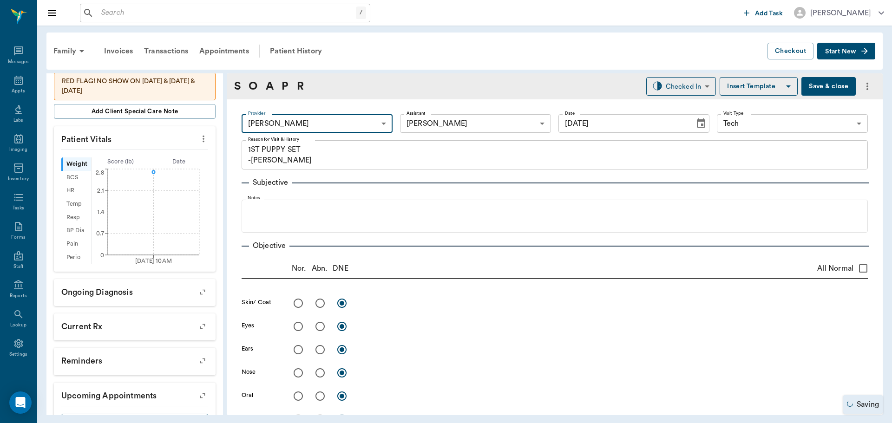
click at [437, 127] on body "/ ​ Add Task Dr. Bert Ellsworth Nectar Messages Appts Labs Imaging Inventory Ta…" at bounding box center [446, 211] width 892 height 423
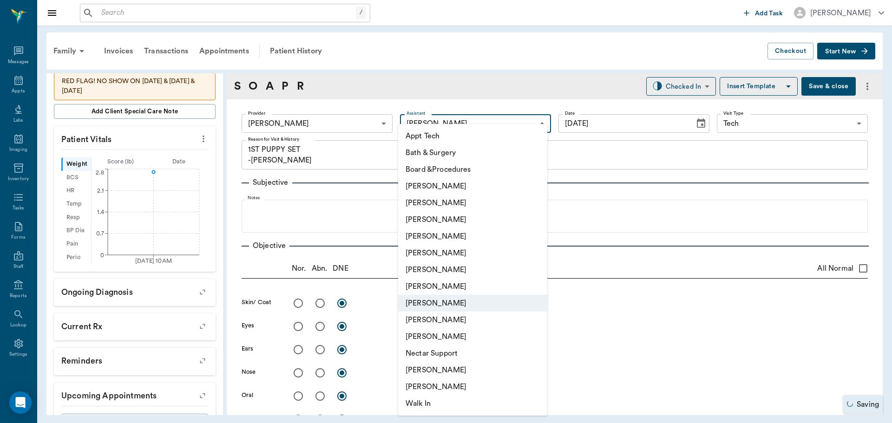
click at [436, 287] on li "[PERSON_NAME]" at bounding box center [472, 286] width 149 height 17
type input "682b670d8bdc6f7f8feef3db"
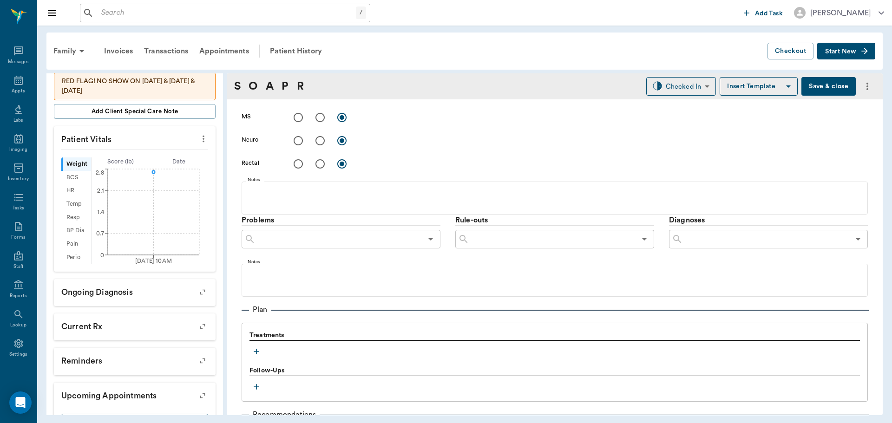
scroll to position [553, 0]
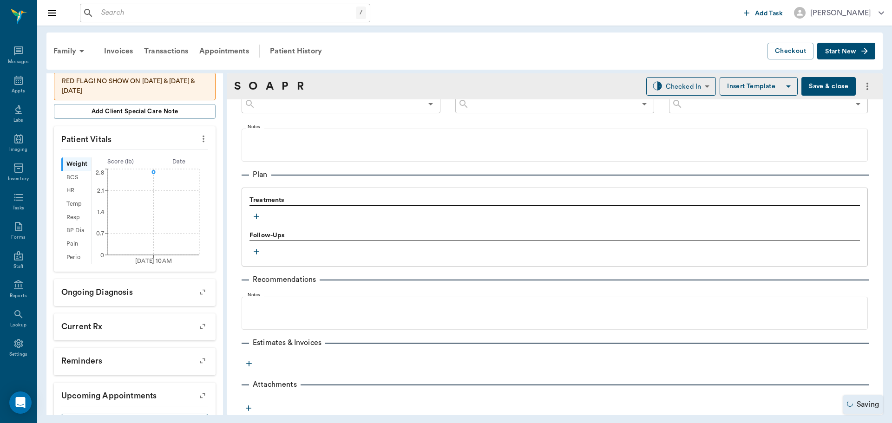
click at [257, 216] on icon "button" at bounding box center [257, 217] width 6 height 6
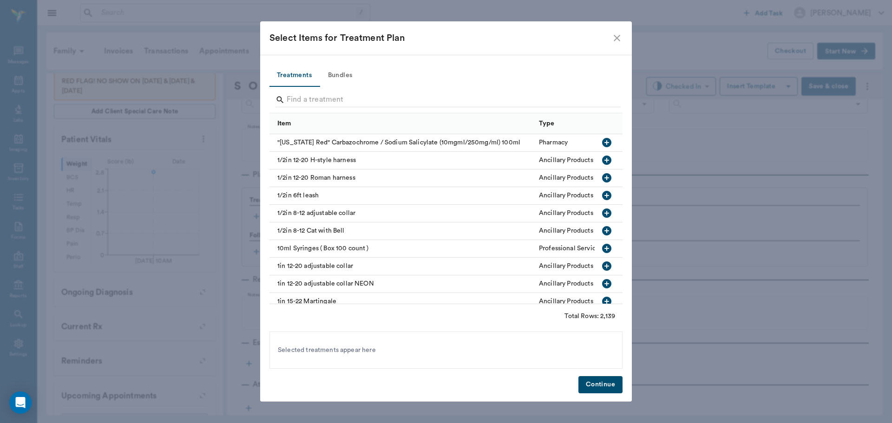
click at [347, 74] on button "Bundles" at bounding box center [340, 76] width 42 height 22
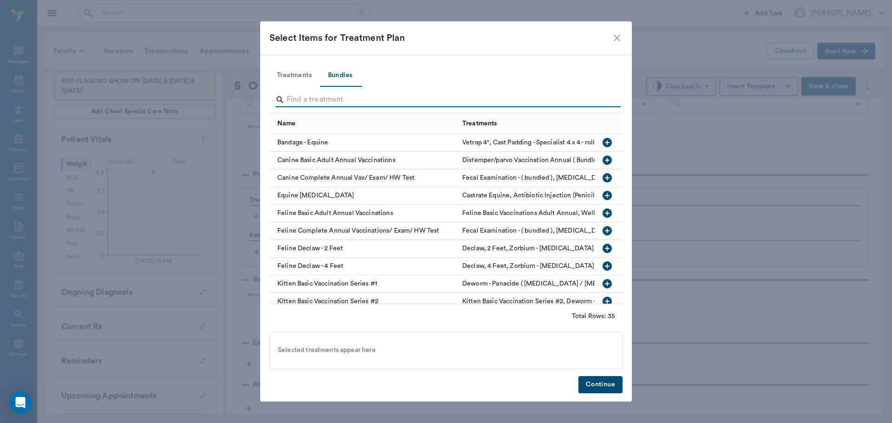
click at [334, 94] on input "Search" at bounding box center [447, 99] width 320 height 15
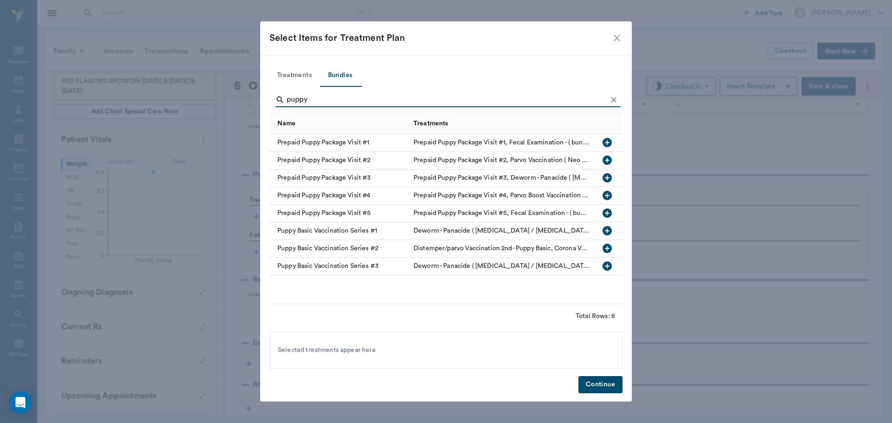
type input "puppy"
click at [605, 233] on icon "button" at bounding box center [606, 230] width 9 height 9
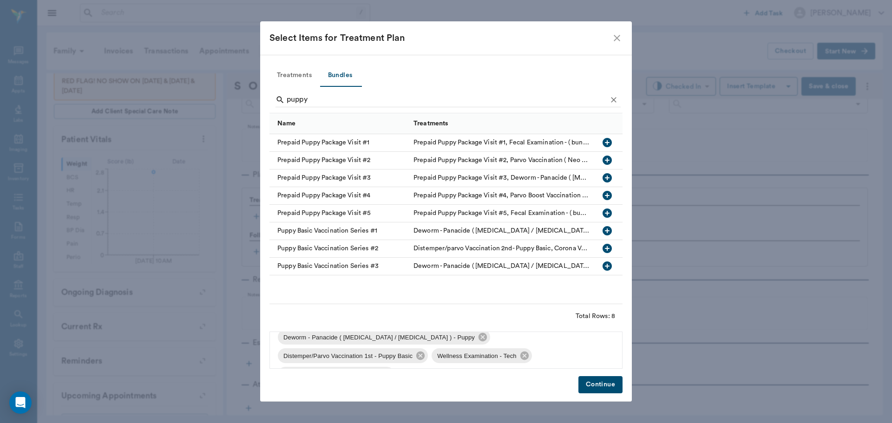
scroll to position [13, 0]
click at [586, 380] on button "Continue" at bounding box center [600, 384] width 44 height 17
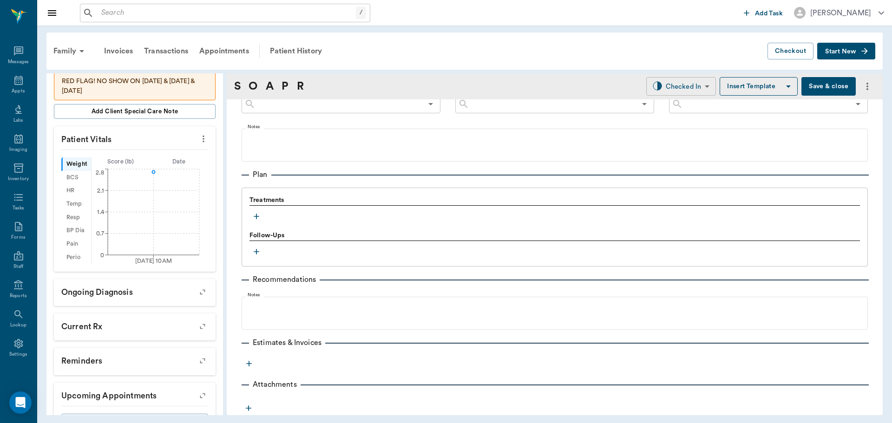
click at [669, 83] on body "/ ​ Add Task Dr. Bert Ellsworth Nectar Messages Appts Labs Imaging Inventory Ta…" at bounding box center [446, 211] width 892 height 423
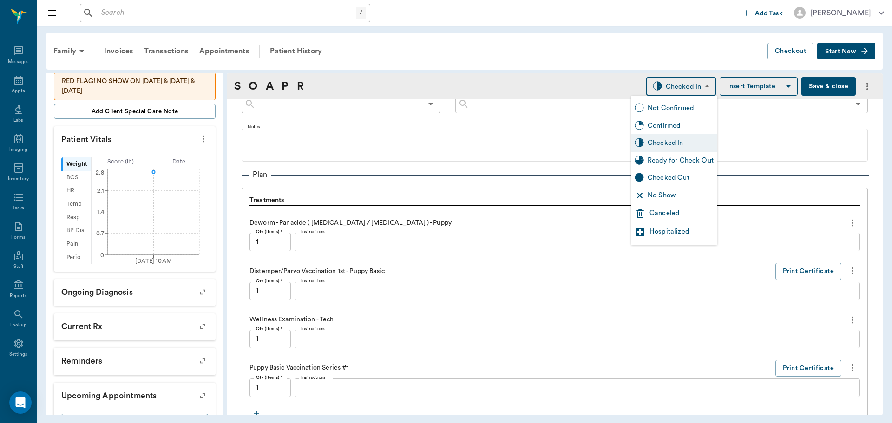
click at [679, 158] on div "Ready for Check Out" at bounding box center [681, 161] width 66 height 10
type input "READY_TO_CHECKOUT"
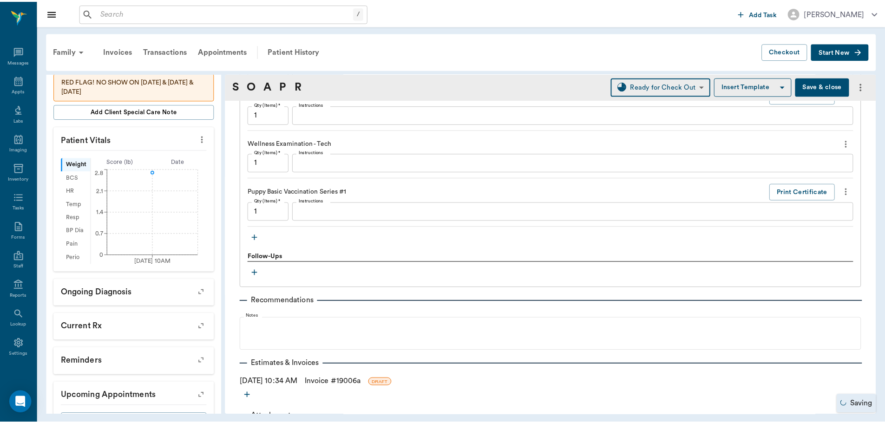
scroll to position [762, 0]
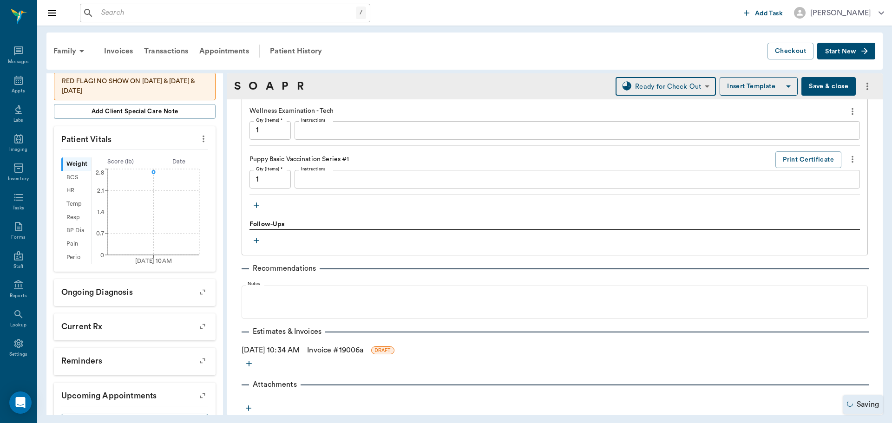
click at [336, 352] on link "Invoice # 19006a" at bounding box center [335, 350] width 56 height 11
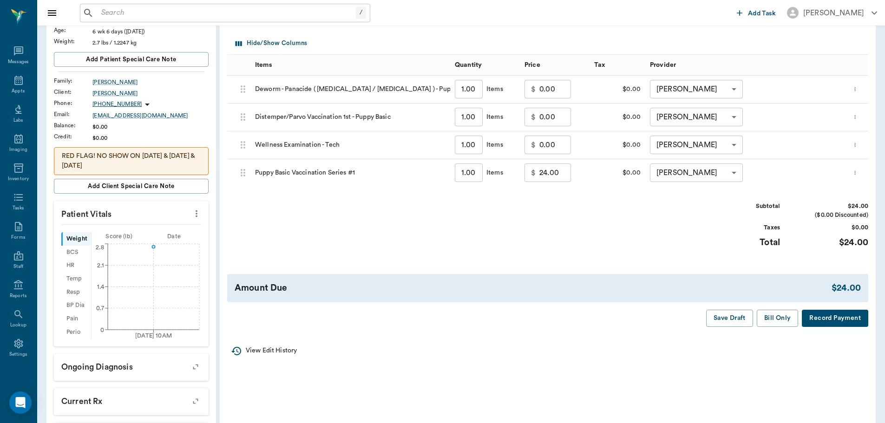
scroll to position [186, 0]
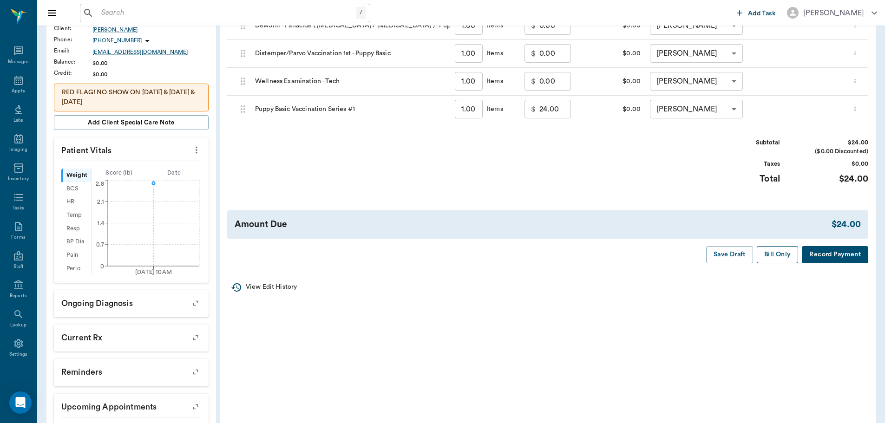
click at [769, 258] on button "Bill Only" at bounding box center [778, 254] width 42 height 17
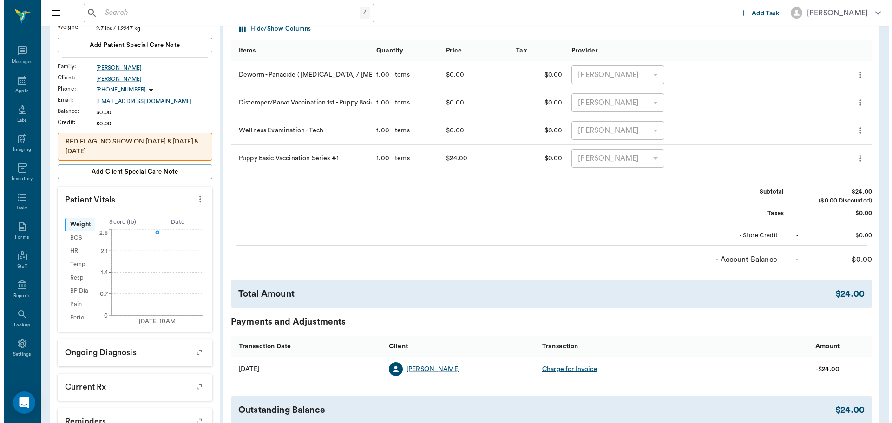
scroll to position [0, 0]
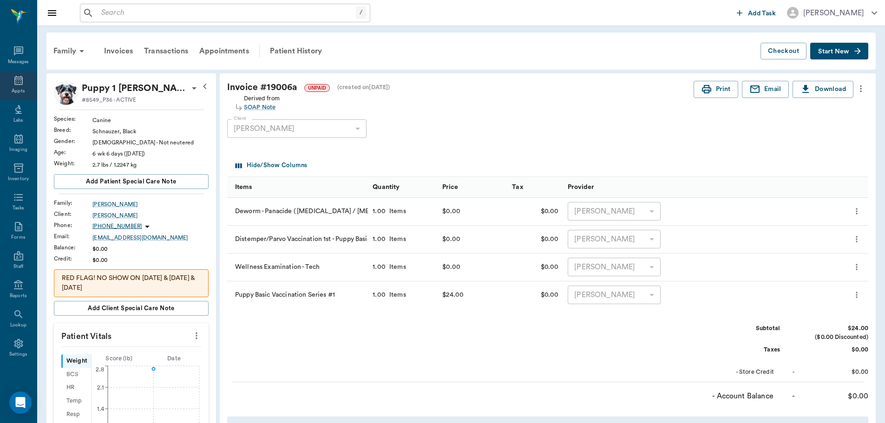
click at [8, 81] on div "Appts" at bounding box center [18, 85] width 37 height 29
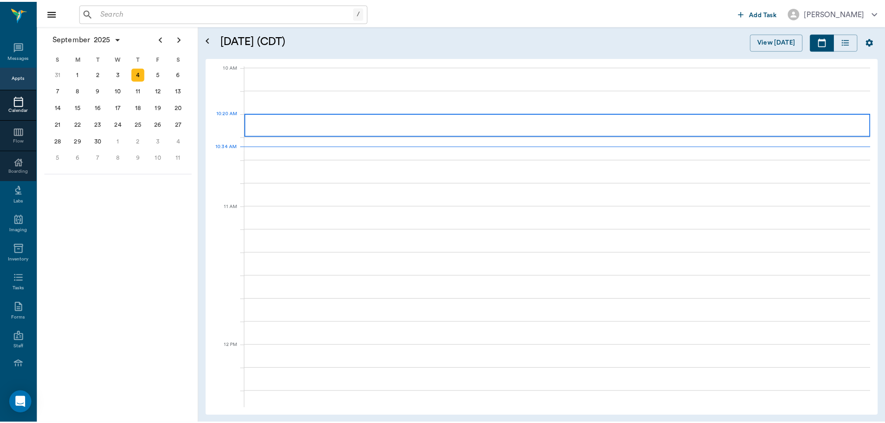
scroll to position [281, 0]
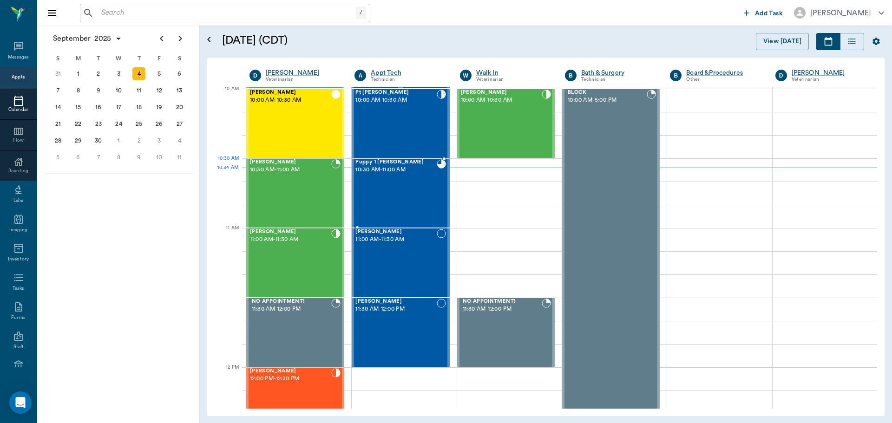
click at [411, 181] on div "Puppy 1 Jackson 10:30 AM - 11:00 AM" at bounding box center [395, 193] width 81 height 68
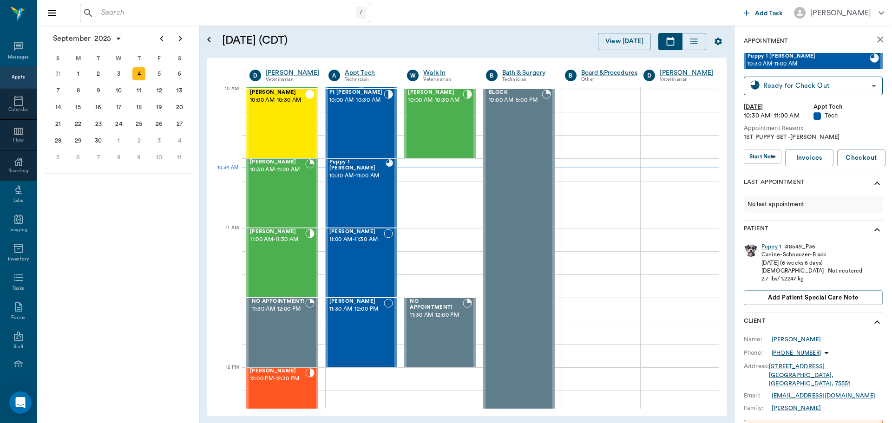
click at [777, 245] on div "Puppy 1" at bounding box center [771, 247] width 20 height 8
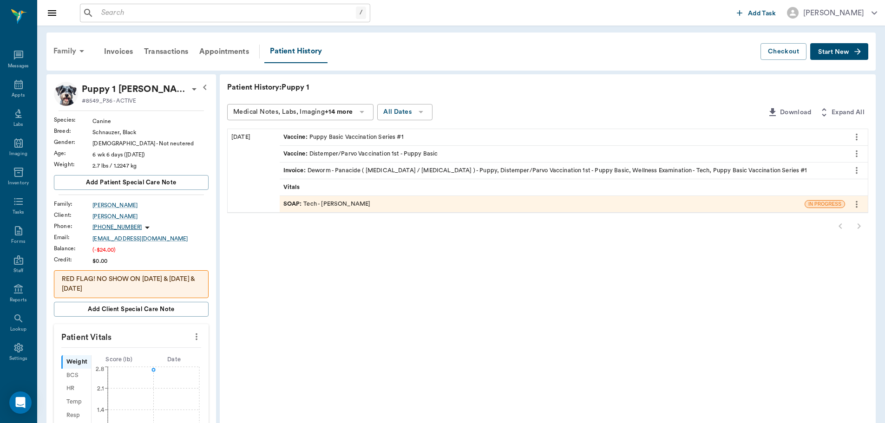
click at [63, 46] on div "Family" at bounding box center [70, 51] width 45 height 22
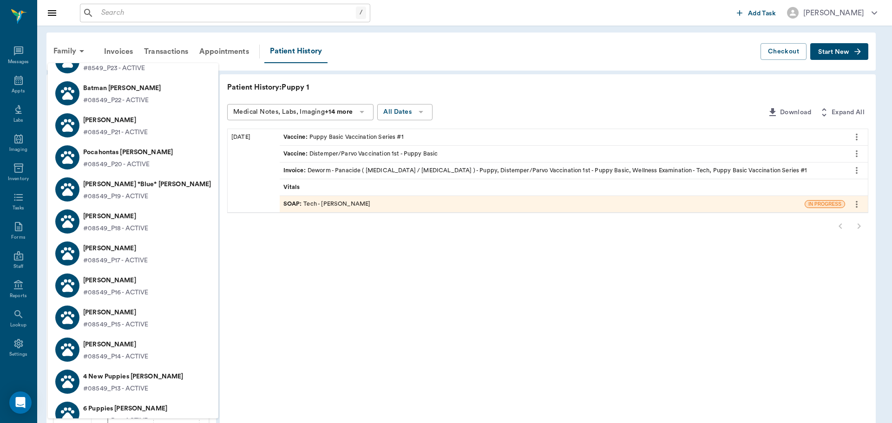
scroll to position [511, 0]
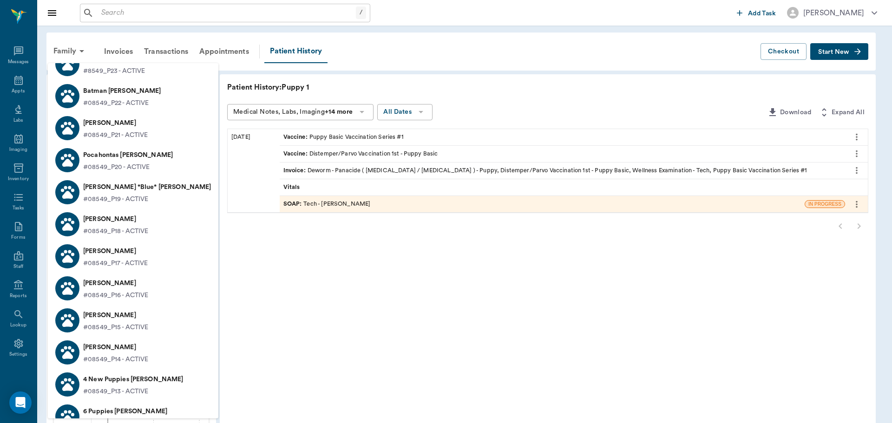
click at [144, 194] on p "Lucy *Blue* Jackson" at bounding box center [147, 187] width 128 height 15
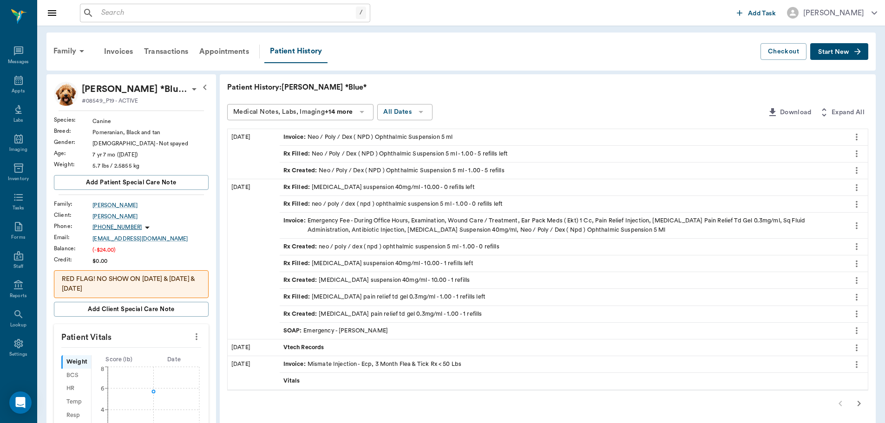
click at [834, 52] on span "Start New" at bounding box center [833, 52] width 31 height 0
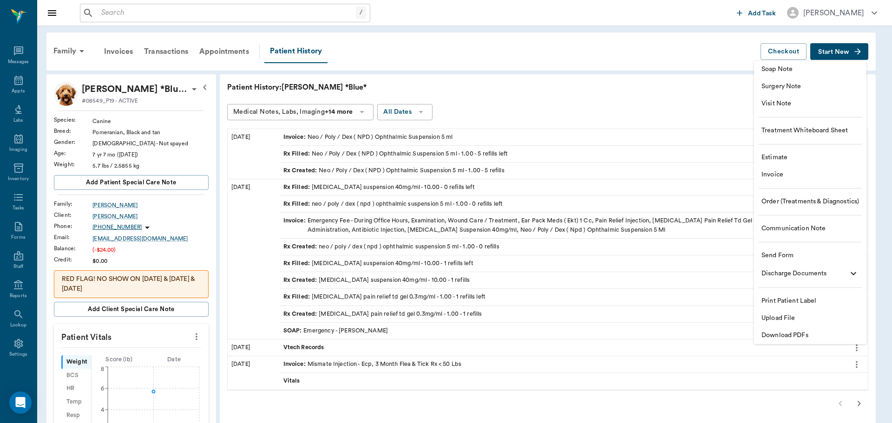
click at [781, 172] on span "Invoice" at bounding box center [810, 175] width 98 height 10
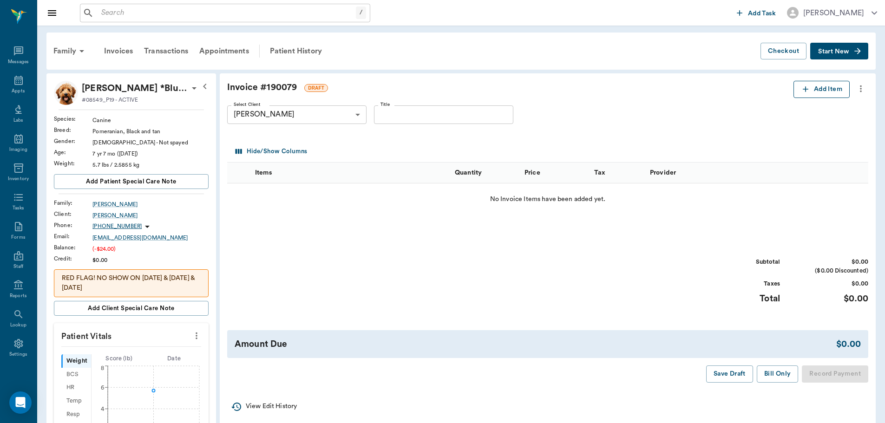
click at [844, 91] on button "Add Item" at bounding box center [821, 89] width 56 height 17
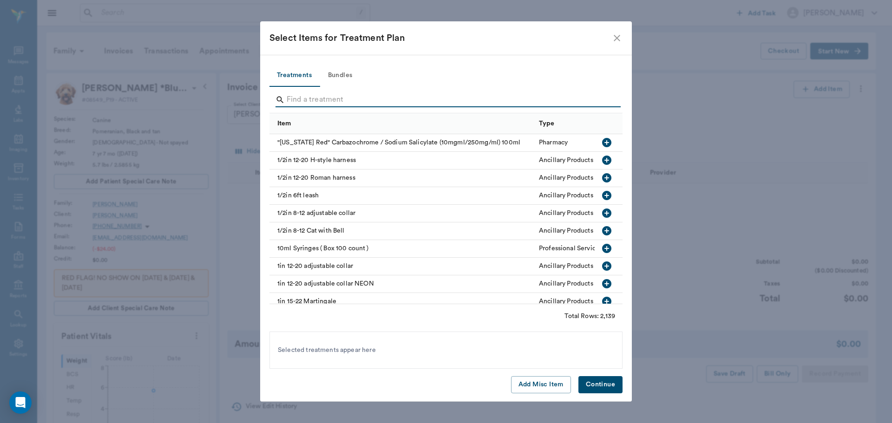
click at [399, 99] on input "Search" at bounding box center [447, 99] width 320 height 15
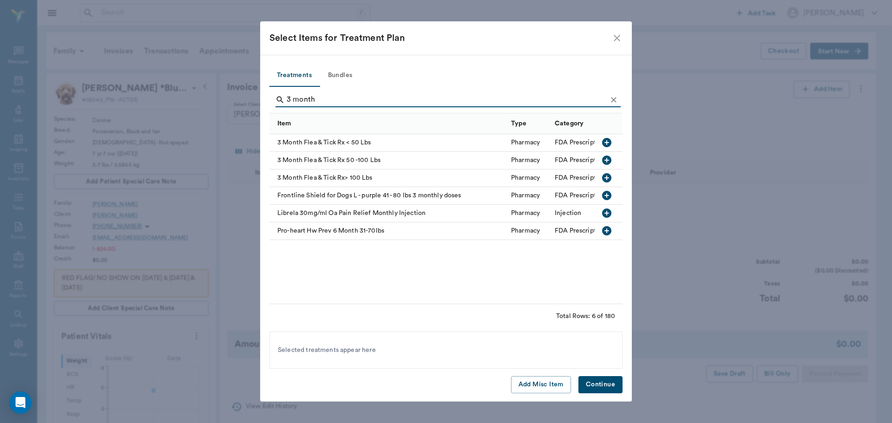
type input "3 month"
click at [608, 138] on icon "button" at bounding box center [606, 142] width 9 height 9
click at [590, 384] on button "Continue" at bounding box center [600, 384] width 44 height 17
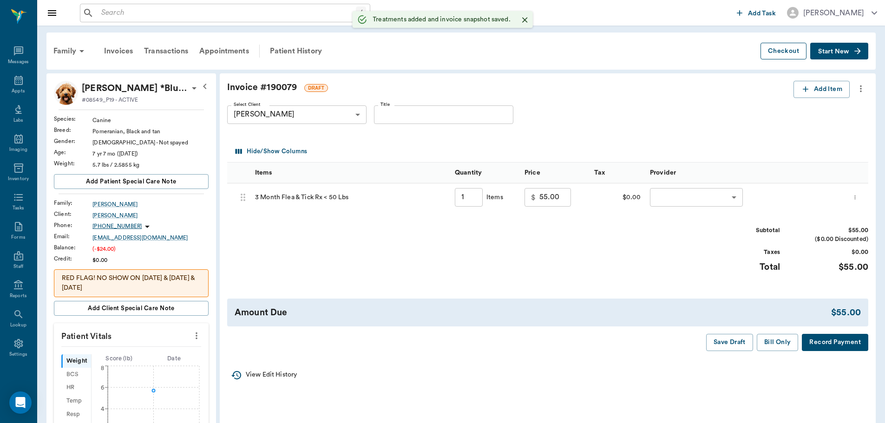
type input "1.00"
click at [687, 199] on body "/ ​ Add Task Dr. Bert Ellsworth Nectar Messages Appts Labs Imaging Inventory Ta…" at bounding box center [446, 362] width 892 height 724
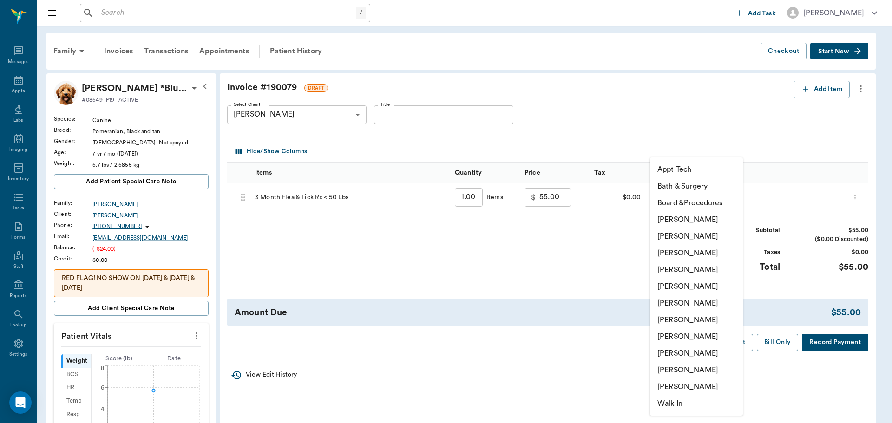
click at [703, 337] on li "[PERSON_NAME]" at bounding box center [696, 336] width 93 height 17
type input "none-63ec2e7e52e12b0ba117b124"
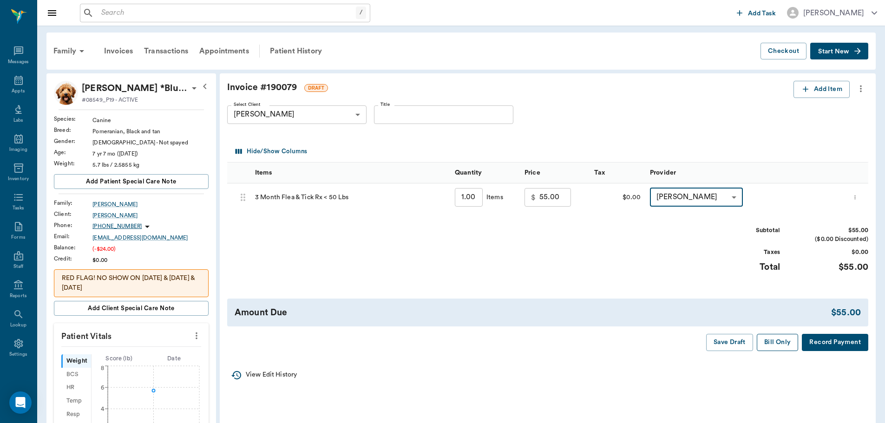
click at [769, 339] on button "Bill Only" at bounding box center [778, 342] width 42 height 17
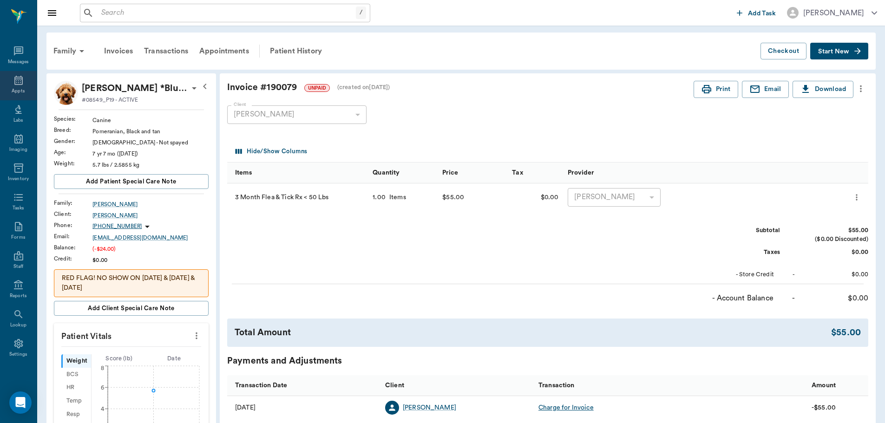
click at [0, 79] on div "Appts" at bounding box center [18, 85] width 37 height 29
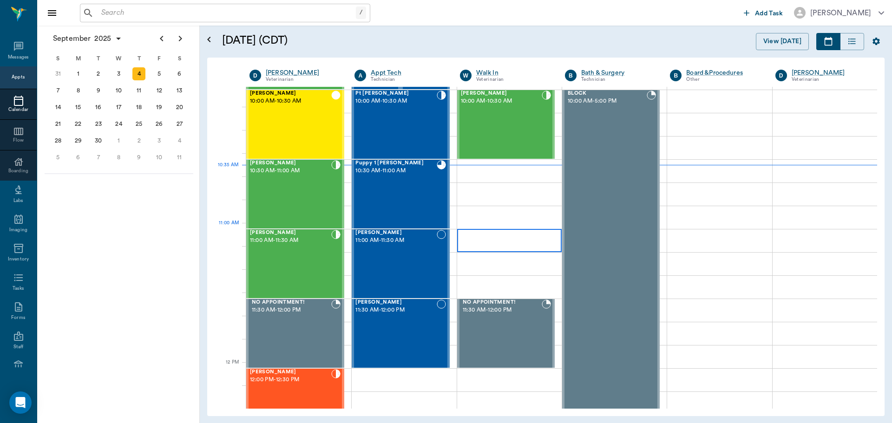
scroll to position [326, 0]
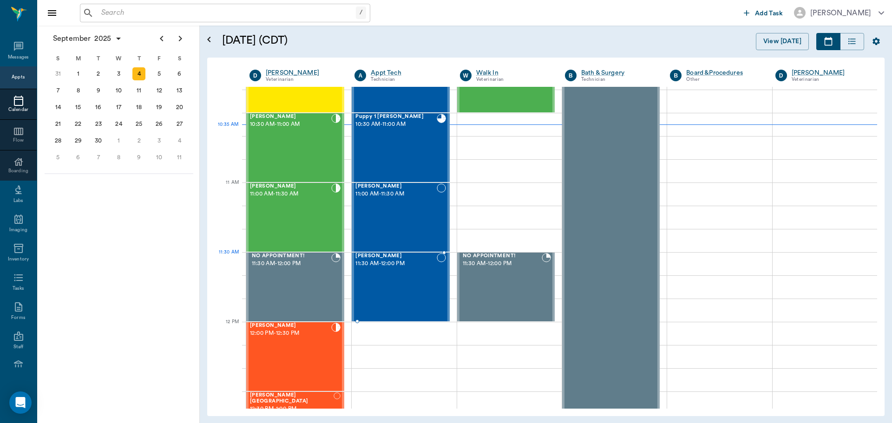
click at [409, 265] on span "11:30 AM - 12:00 PM" at bounding box center [395, 263] width 81 height 9
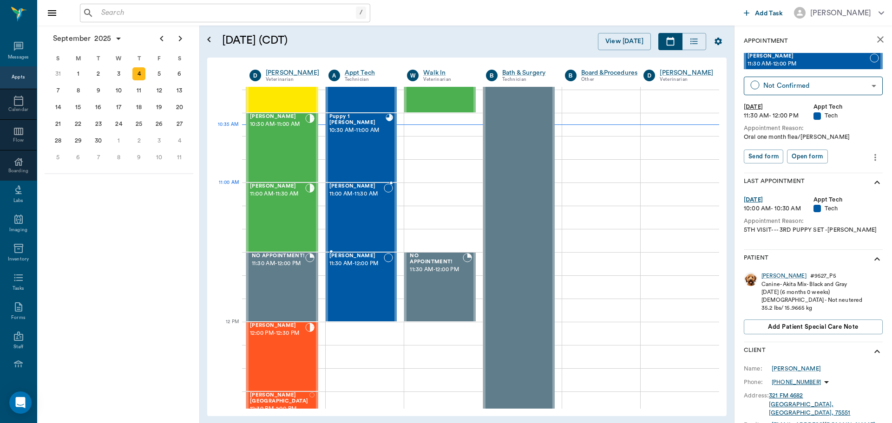
click at [358, 203] on div "Luna Fortner 11:00 AM - 11:30 AM" at bounding box center [356, 217] width 55 height 68
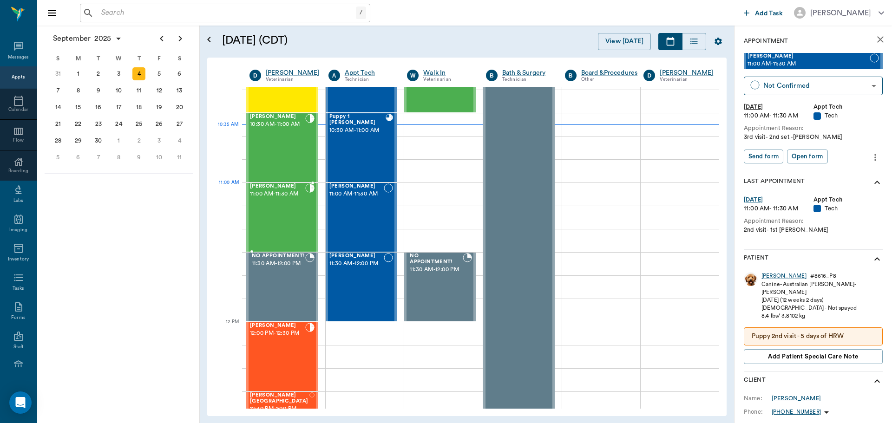
click at [277, 201] on div "[PERSON_NAME] 11:00 AM - 11:30 AM" at bounding box center [277, 217] width 55 height 68
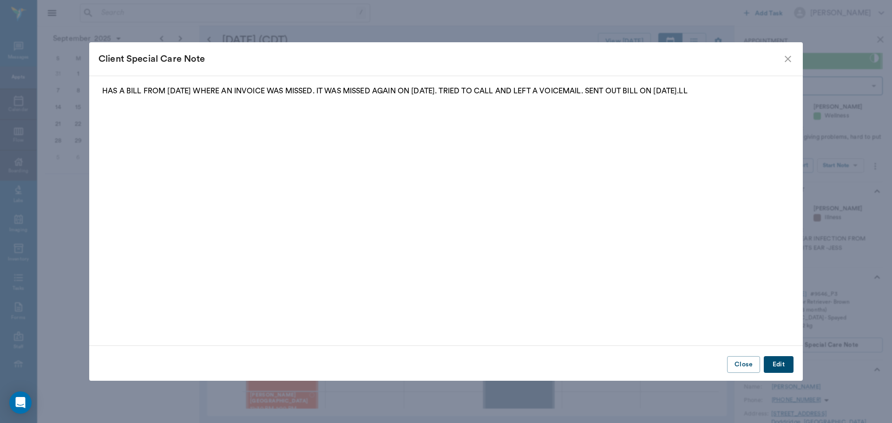
click at [789, 53] on div "Client Special Care Note" at bounding box center [446, 58] width 714 height 33
click at [788, 59] on icon "close" at bounding box center [788, 59] width 7 height 7
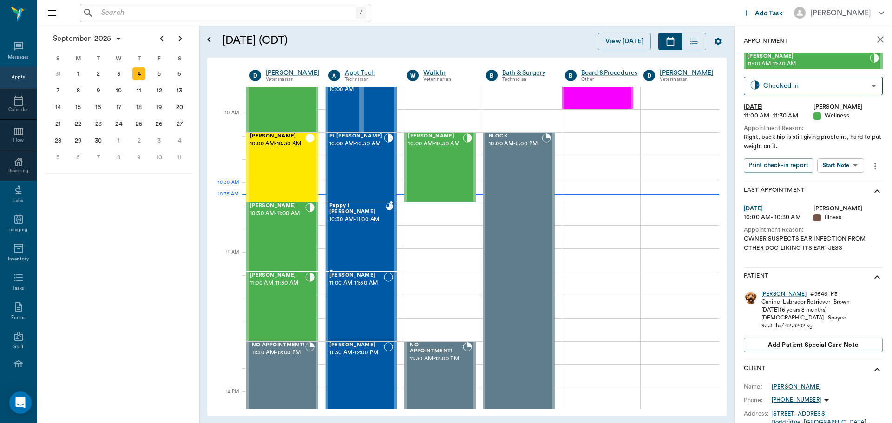
scroll to position [233, 0]
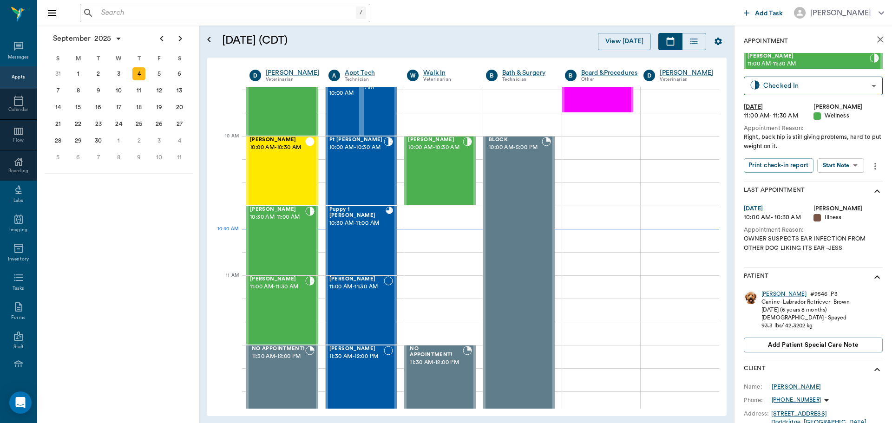
click at [837, 167] on body "/ ​ Add Task Dr. Bert Ellsworth Nectar Messages Appts Calendar Flow Boarding La…" at bounding box center [446, 211] width 892 height 423
click at [838, 183] on button "Start SOAP" at bounding box center [830, 184] width 32 height 11
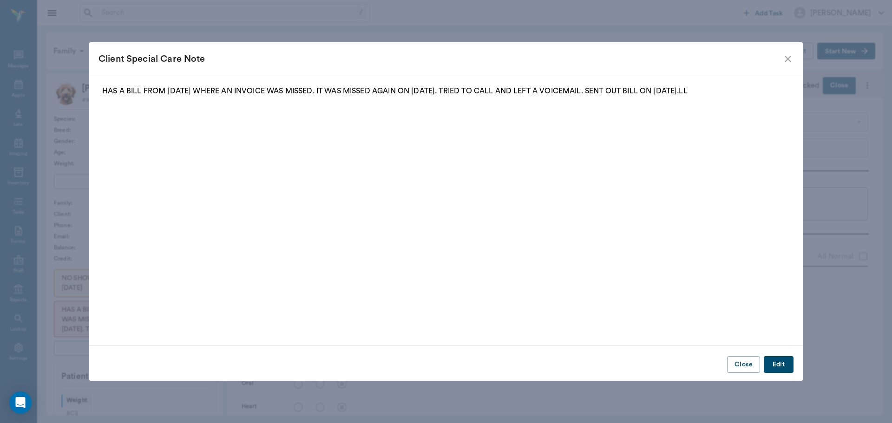
scroll to position [4, 0]
click at [2, 82] on div "Client Special Care Note HAS A BILL FROM 8.20.25 WHERE AN INVOICE WAS MISSED. I…" at bounding box center [446, 211] width 892 height 423
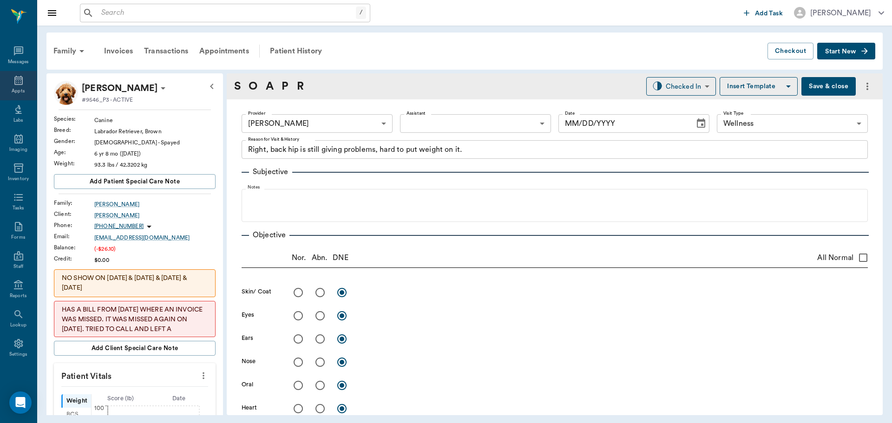
type input "63ec2f075fda476ae8351a4d"
type input "65d2be4f46e3a538d89b8c14"
type textarea "Right, back hip is still giving problems, hard to put weight on it."
type input "[DATE]"
click at [18, 84] on icon at bounding box center [18, 80] width 8 height 9
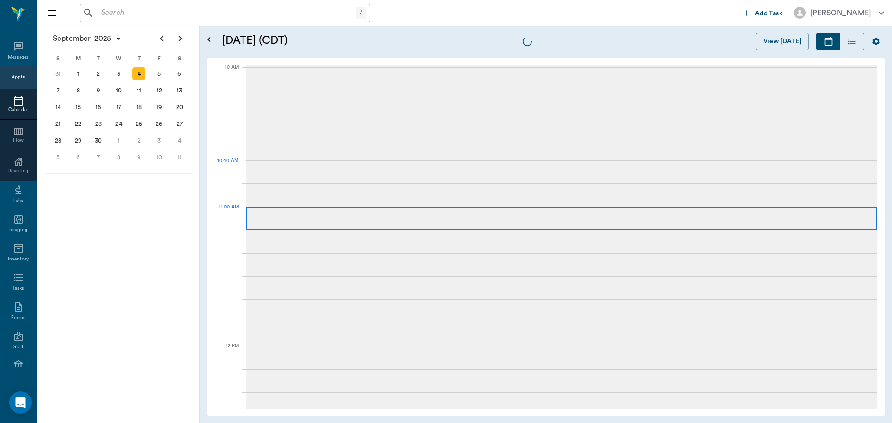
scroll to position [280, 0]
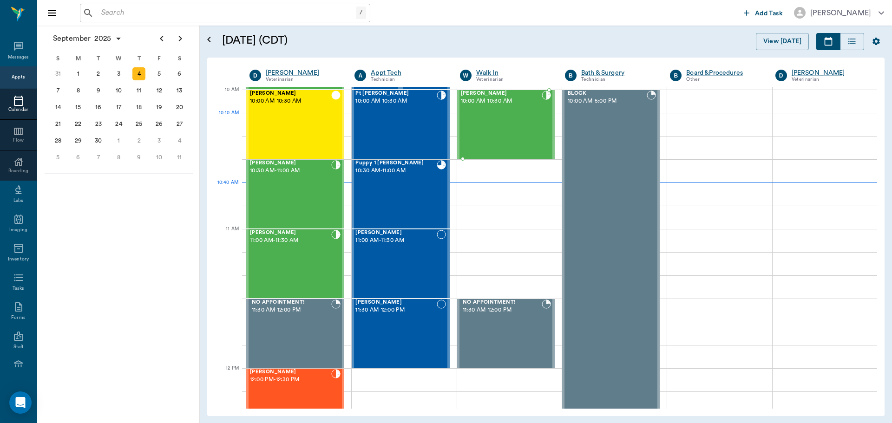
click at [504, 120] on div "Milo Earnhart 10:00 AM - 10:30 AM" at bounding box center [501, 125] width 81 height 68
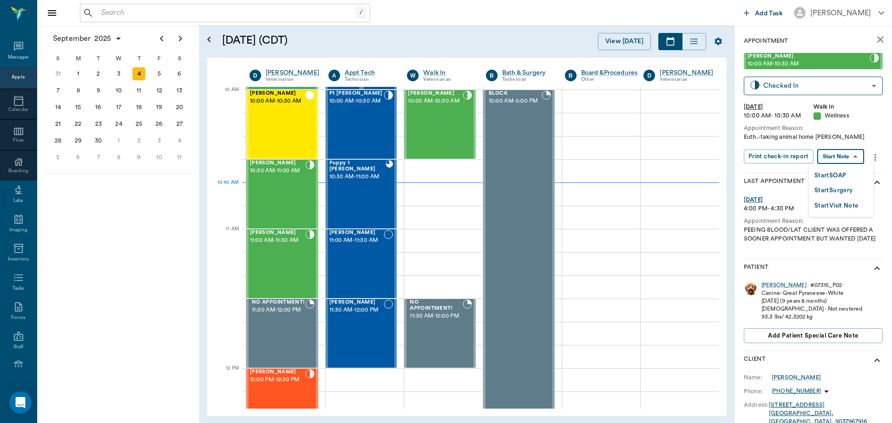
click at [851, 159] on body "/ ​ Add Task Dr. Bert Ellsworth Nectar Messages Appts Calendar Flow Boarding La…" at bounding box center [446, 211] width 892 height 423
click at [845, 176] on button "Start SOAP" at bounding box center [830, 175] width 32 height 11
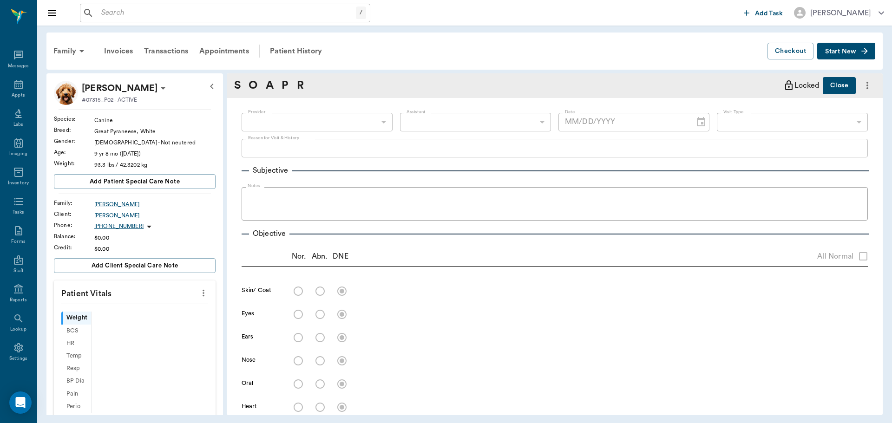
scroll to position [4, 0]
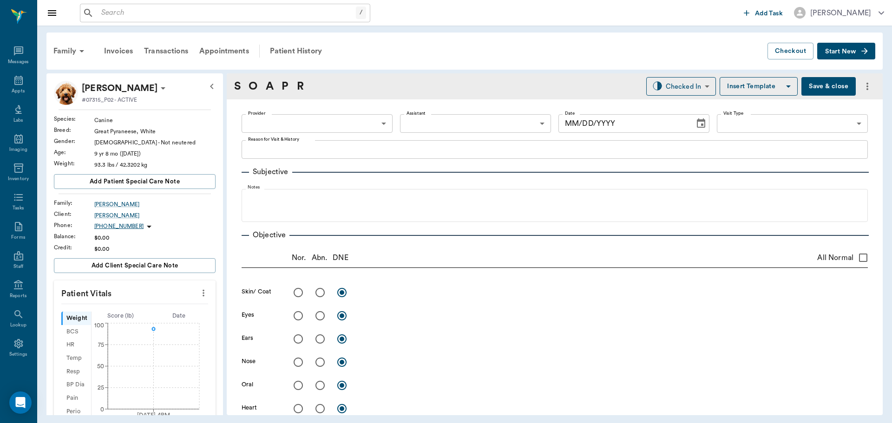
type input "63ee68728bdb516679580557"
type input "65d2be4f46e3a538d89b8c14"
type textarea "Euth.-taking animal home Christy"
type input "[DATE]"
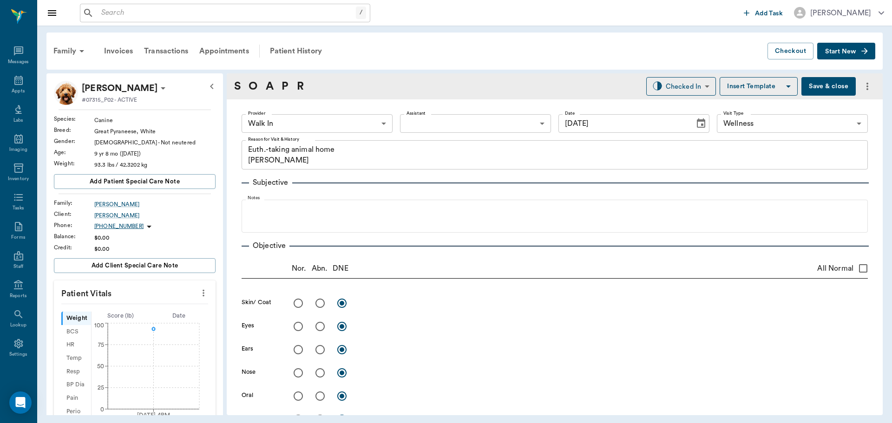
click at [196, 299] on button "more" at bounding box center [203, 293] width 15 height 16
click at [169, 310] on span "Enter Vitals" at bounding box center [157, 309] width 78 height 10
click at [158, 323] on input "text" at bounding box center [134, 321] width 81 height 19
click at [108, 321] on input "62.7" at bounding box center [134, 321] width 81 height 19
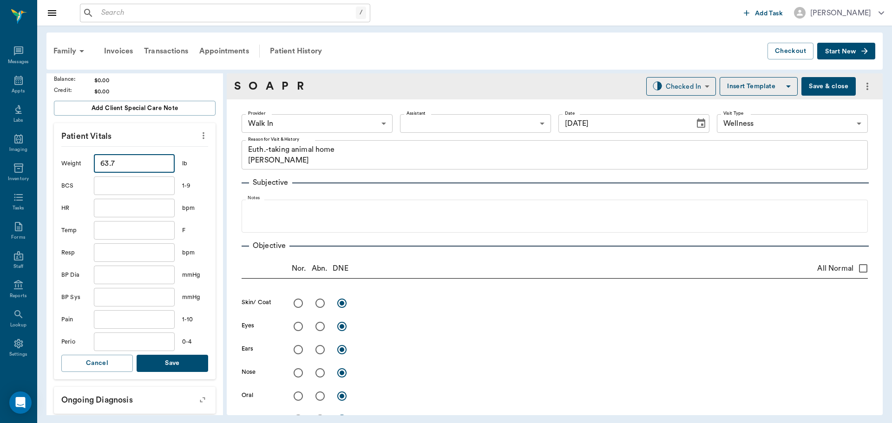
scroll to position [186, 0]
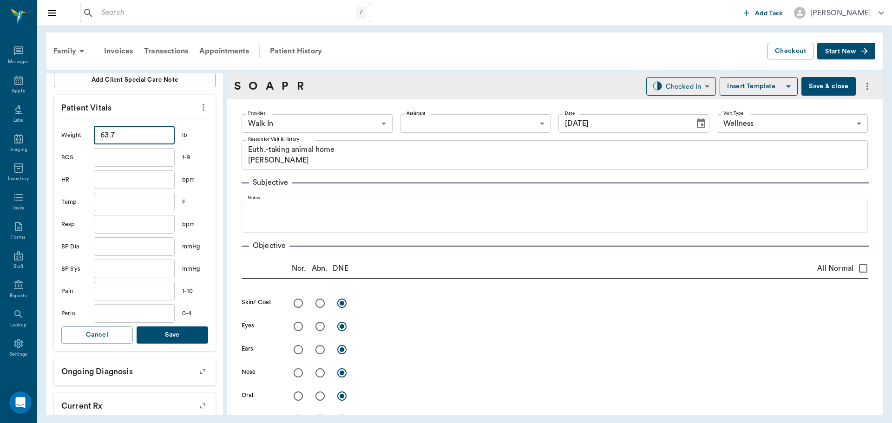
type input "63.7"
click at [181, 339] on button "Save" at bounding box center [173, 335] width 72 height 17
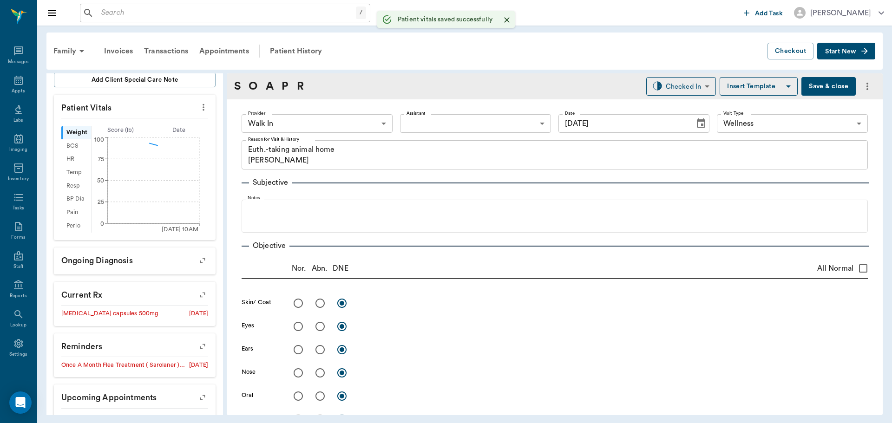
click at [336, 122] on body "/ ​ Add Task Dr. Bert Ellsworth Nectar Messages Appts Labs Imaging Inventory Ta…" at bounding box center [446, 211] width 892 height 423
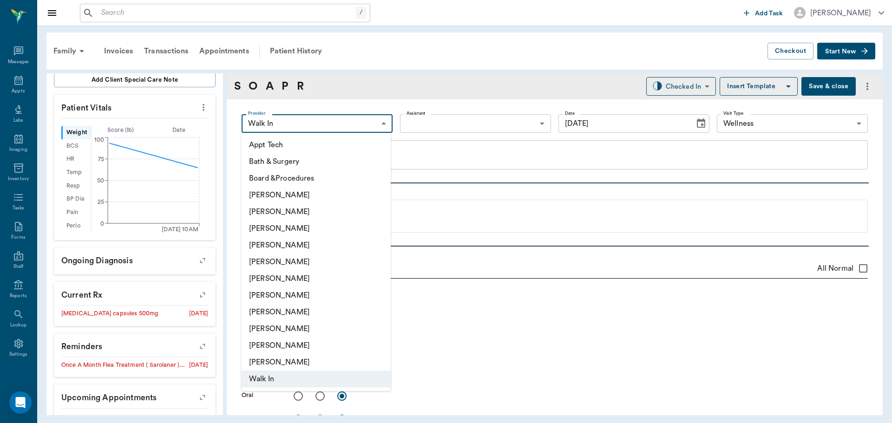
click at [323, 246] on li "[PERSON_NAME]" at bounding box center [316, 245] width 149 height 17
type input "63ec2f075fda476ae8351a4d"
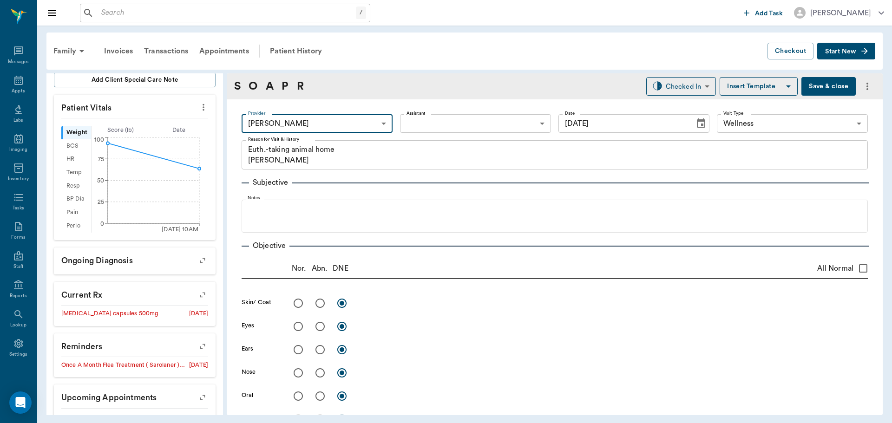
click at [421, 124] on body "/ ​ Add Task Dr. Bert Ellsworth Nectar Messages Appts Labs Imaging Inventory Ta…" at bounding box center [446, 211] width 892 height 423
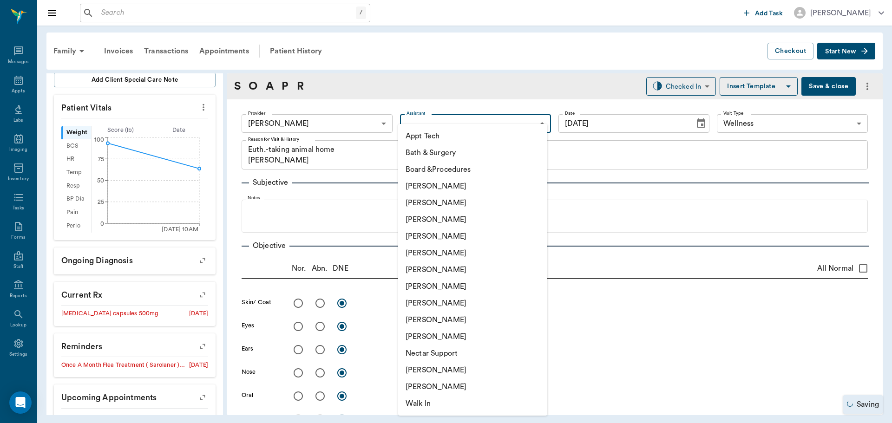
click at [446, 283] on li "[PERSON_NAME]" at bounding box center [472, 286] width 149 height 17
type input "682b670d8bdc6f7f8feef3db"
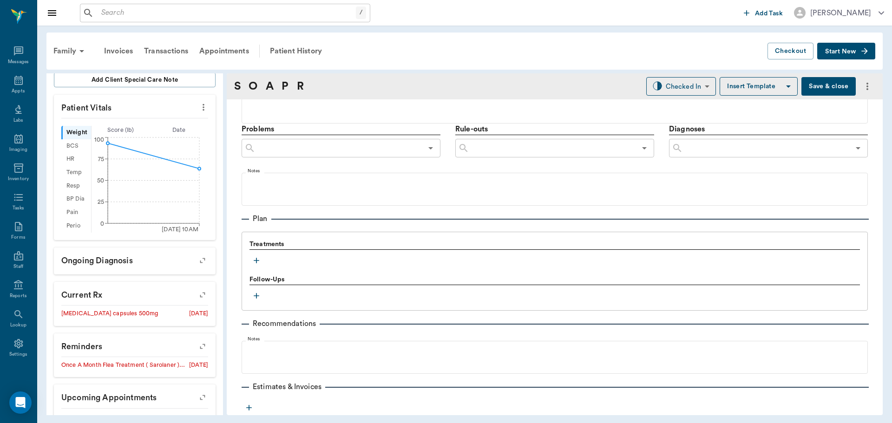
scroll to position [511, 0]
click at [249, 259] on button "button" at bounding box center [256, 259] width 14 height 14
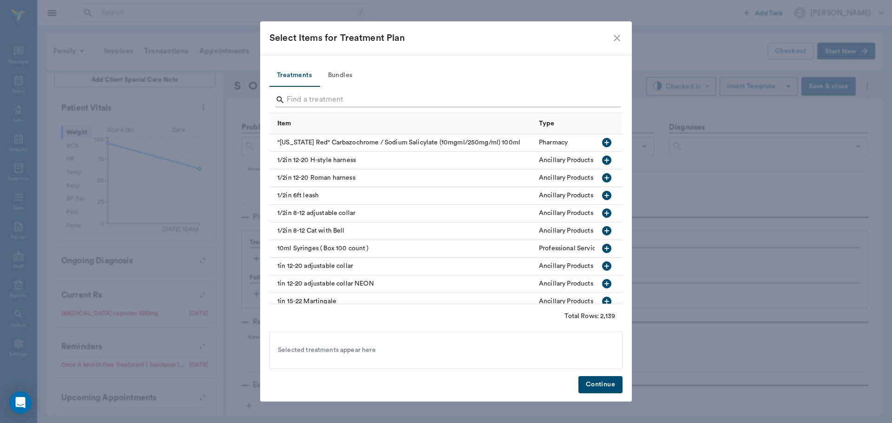
click at [309, 95] on input "Search" at bounding box center [447, 99] width 320 height 15
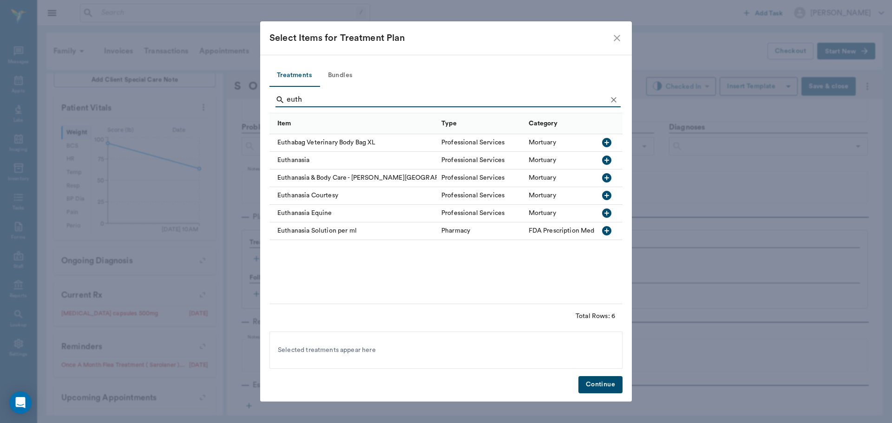
type input "euth"
click at [602, 157] on icon "button" at bounding box center [606, 160] width 11 height 11
click at [610, 384] on button "Continue" at bounding box center [600, 384] width 44 height 17
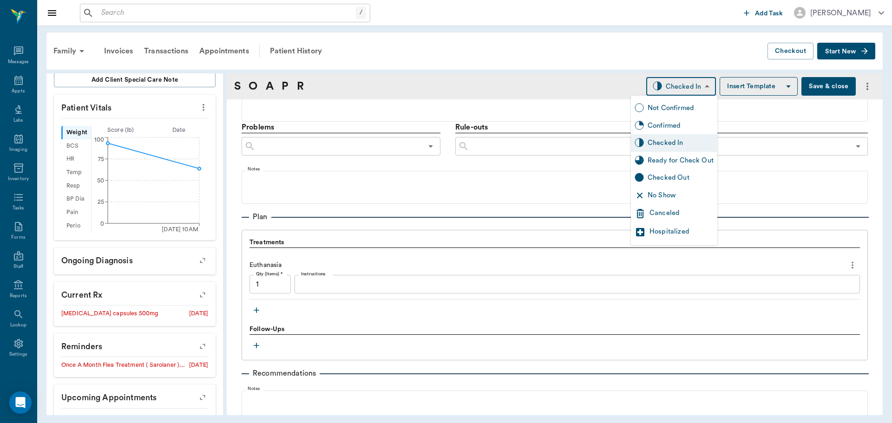
click at [685, 92] on body "/ ​ Add Task Dr. Bert Ellsworth Nectar Messages Appts Labs Imaging Inventory Ta…" at bounding box center [446, 211] width 892 height 423
click at [691, 161] on div "Ready for Check Out" at bounding box center [681, 161] width 66 height 10
type input "READY_TO_CHECKOUT"
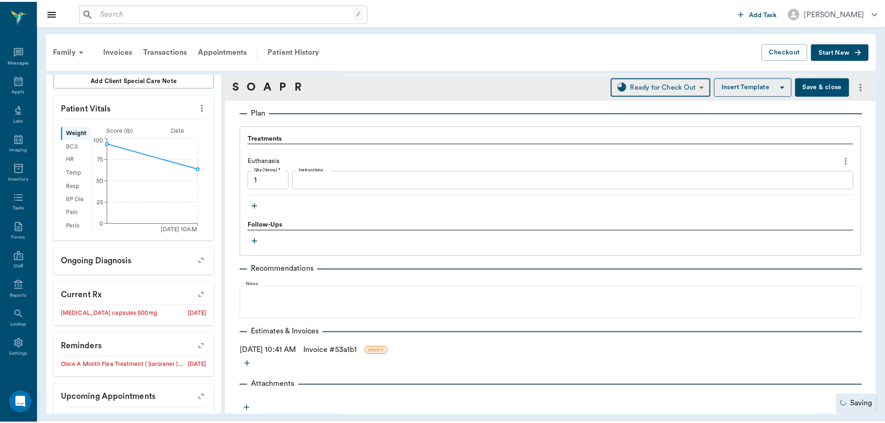
scroll to position [616, 0]
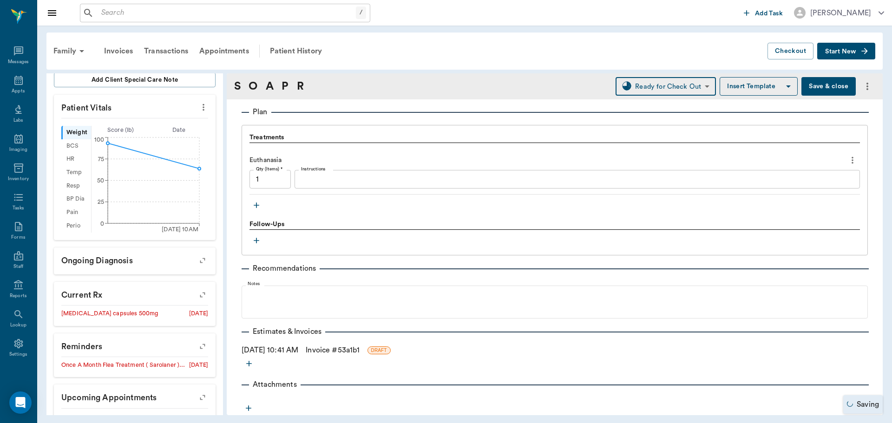
click at [331, 350] on link "Invoice # 53a1b1" at bounding box center [333, 350] width 54 height 11
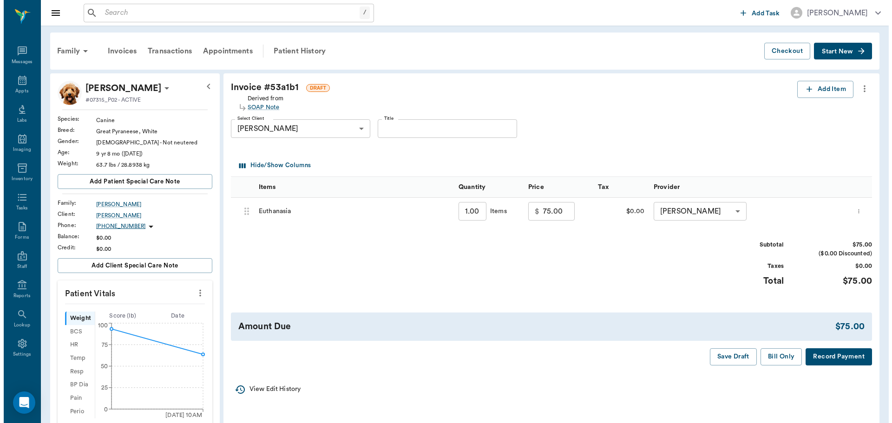
scroll to position [46, 0]
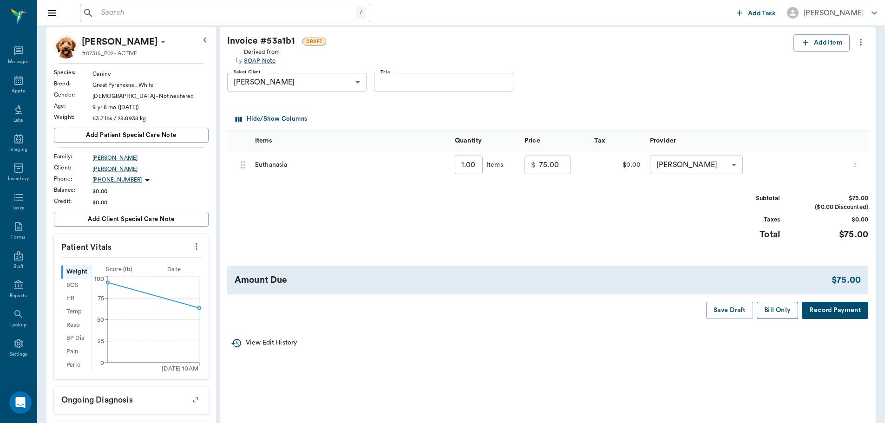
click at [766, 314] on button "Bill Only" at bounding box center [778, 310] width 42 height 17
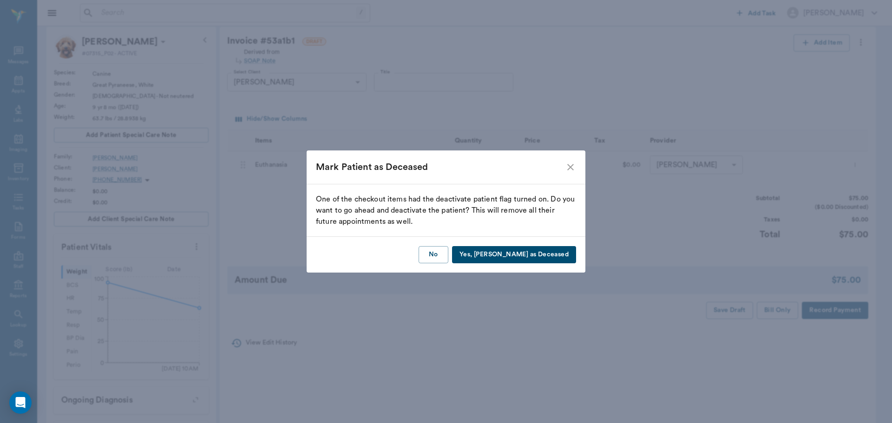
click at [528, 253] on button "Yes, Mark as Deceased" at bounding box center [514, 254] width 124 height 17
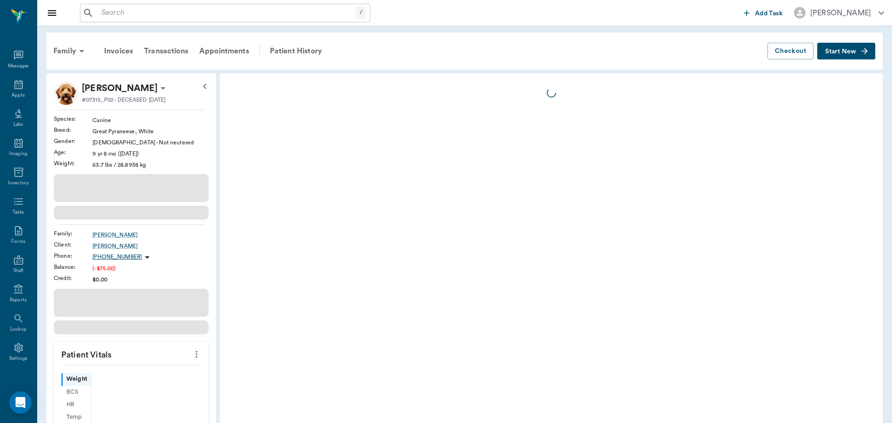
scroll to position [4, 0]
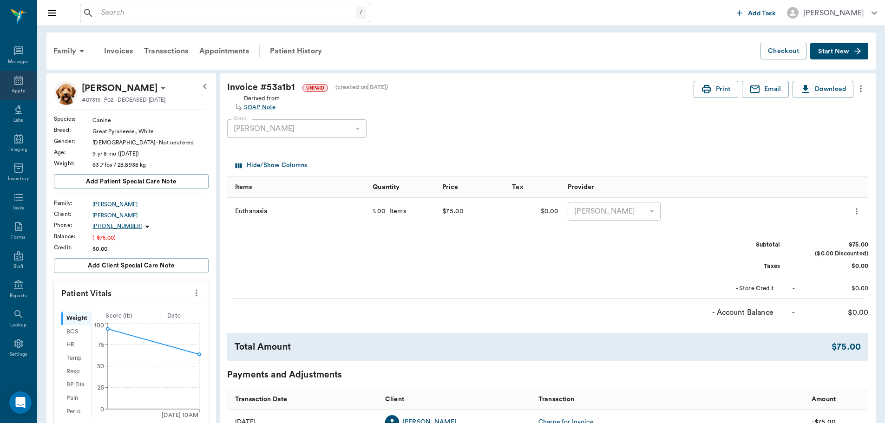
click at [20, 88] on div "Appts" at bounding box center [18, 91] width 13 height 7
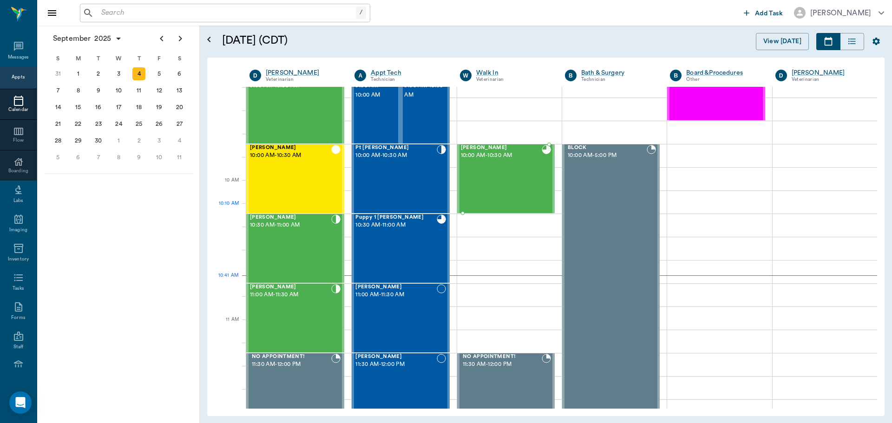
scroll to position [186, 0]
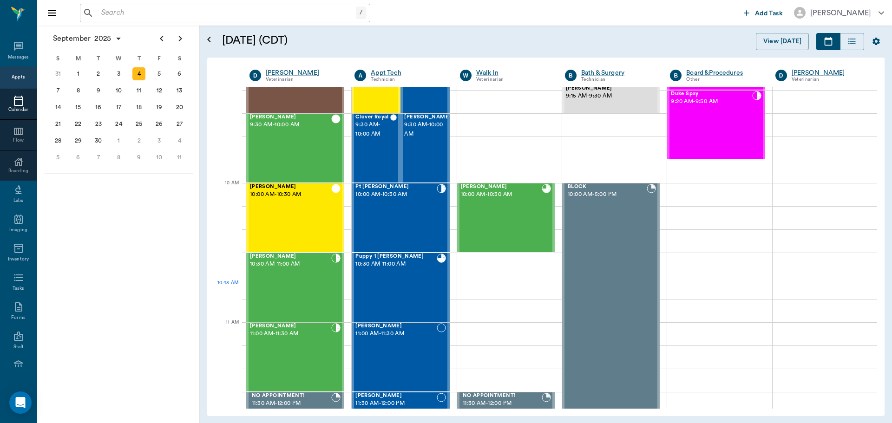
click at [125, 12] on input "text" at bounding box center [227, 13] width 258 height 13
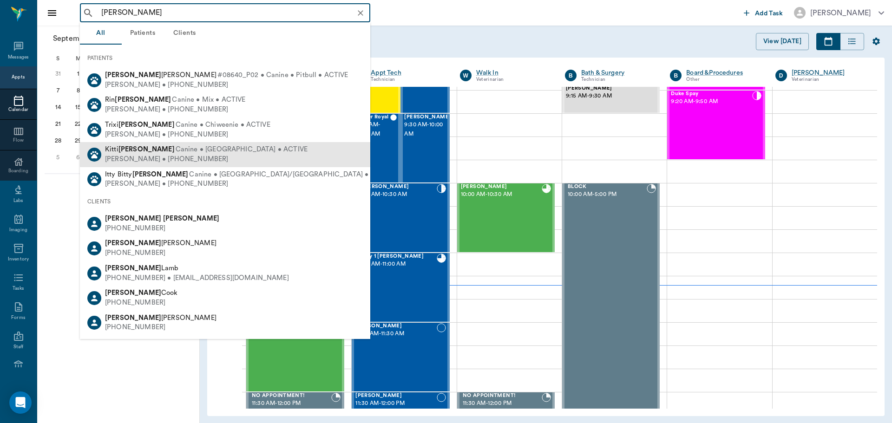
click at [125, 154] on div "[PERSON_NAME] Canine • [GEOGRAPHIC_DATA] • ACTIVE" at bounding box center [206, 150] width 203 height 10
type input "[PERSON_NAME]"
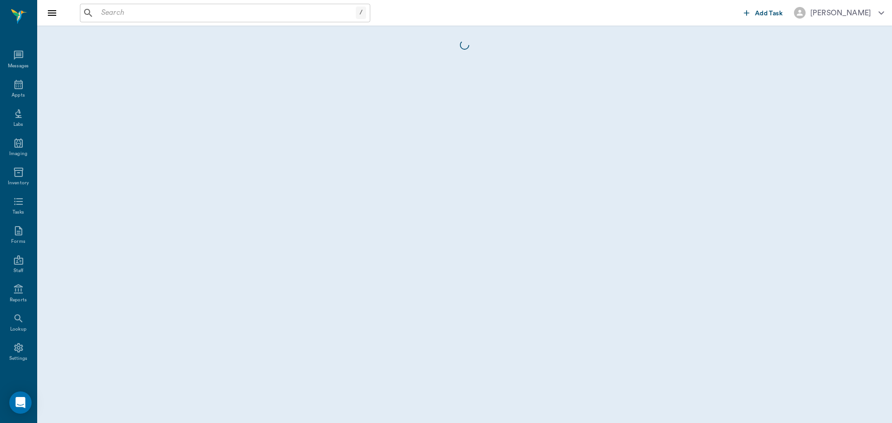
scroll to position [4, 0]
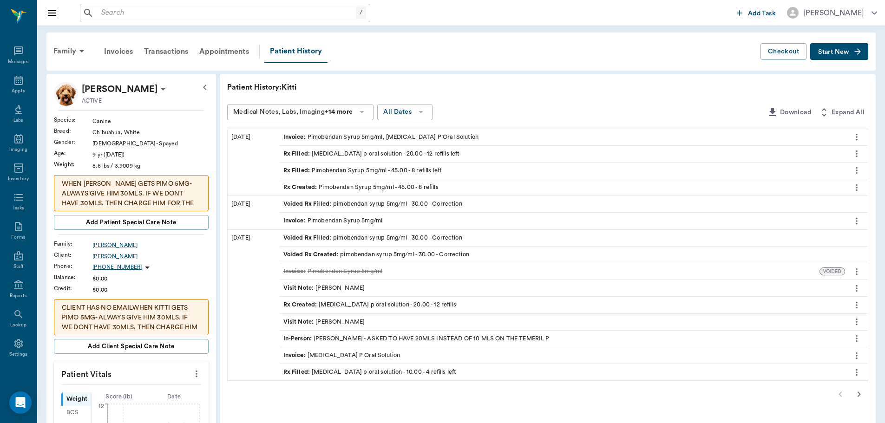
click at [321, 187] on div "Rx Created : Pimobendan Syrup 5mg/ml - 45.00 - 8 refills" at bounding box center [360, 187] width 155 height 9
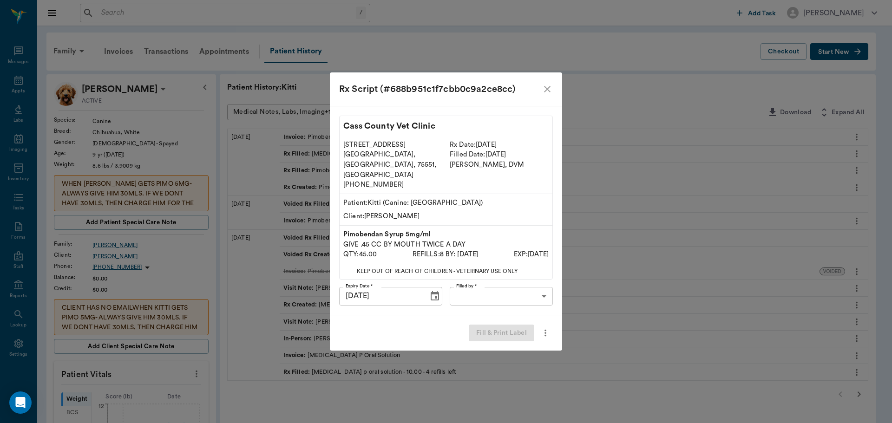
click at [545, 327] on icon "more" at bounding box center [545, 332] width 10 height 11
click at [627, 295] on div at bounding box center [446, 211] width 892 height 423
click at [549, 95] on icon "close" at bounding box center [547, 89] width 11 height 11
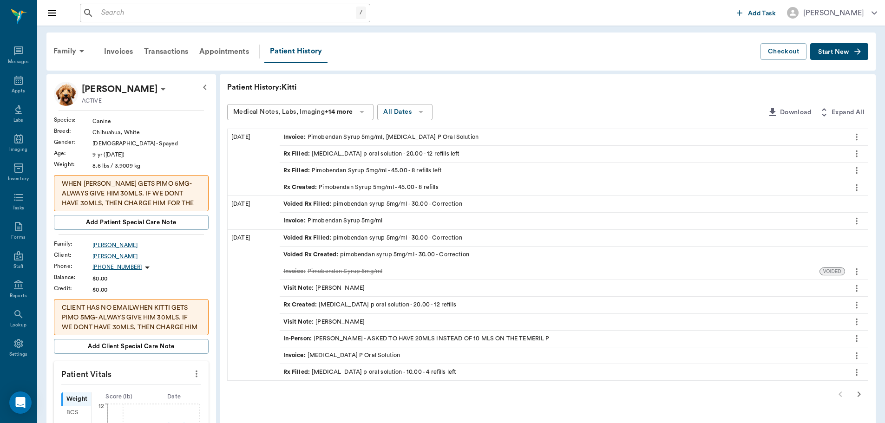
drag, startPoint x: 850, startPoint y: 49, endPoint x: 843, endPoint y: 53, distance: 8.1
click at [850, 49] on button "Start New" at bounding box center [839, 51] width 58 height 17
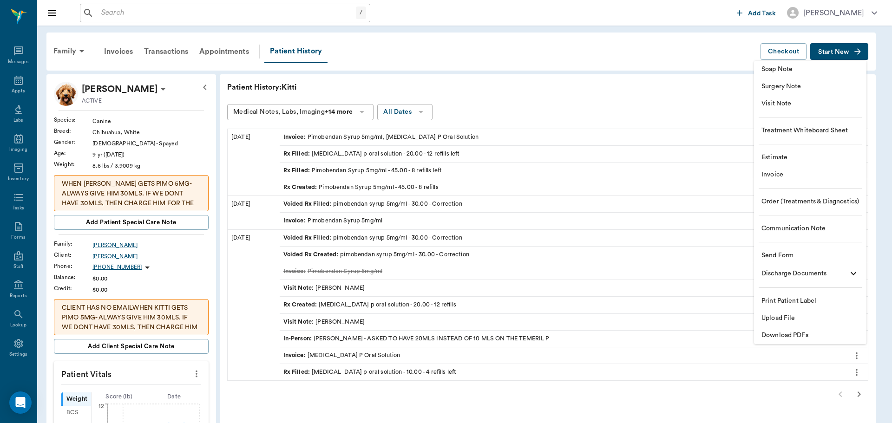
click at [799, 103] on span "Visit Note" at bounding box center [810, 104] width 98 height 10
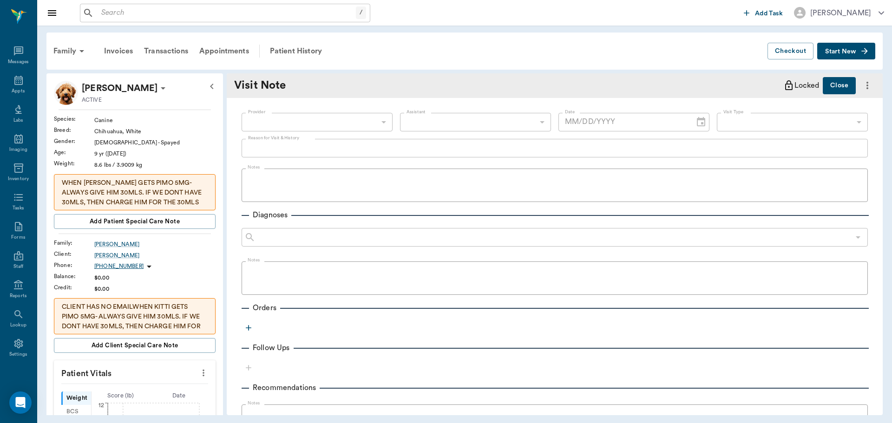
type input "[DATE]"
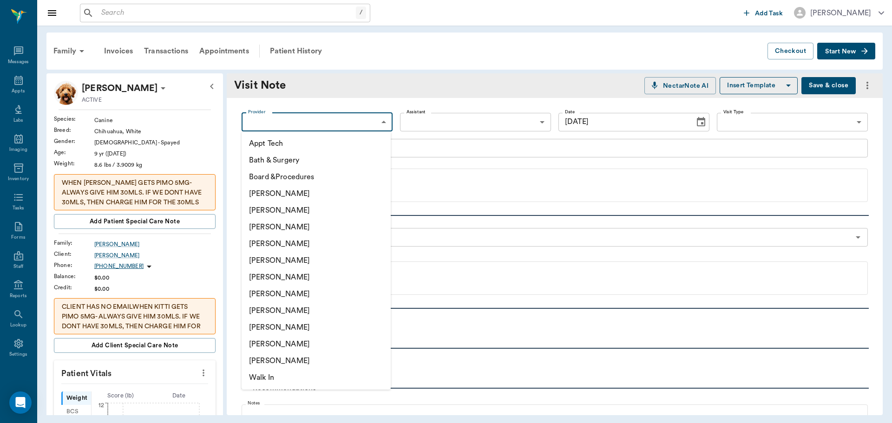
click at [331, 127] on body "/ ​ Add Task [PERSON_NAME] Nectar Messages Appts Labs Imaging Inventory Tasks F…" at bounding box center [446, 211] width 892 height 423
click at [272, 314] on li "[PERSON_NAME]" at bounding box center [316, 310] width 149 height 17
type input "63ec2e7e52e12b0ba117b124"
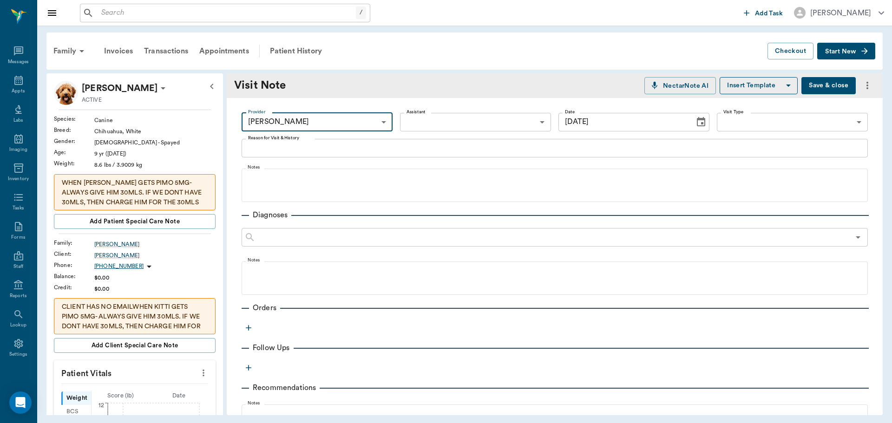
click at [276, 152] on textarea "Reason for Visit & History" at bounding box center [554, 148] width 613 height 11
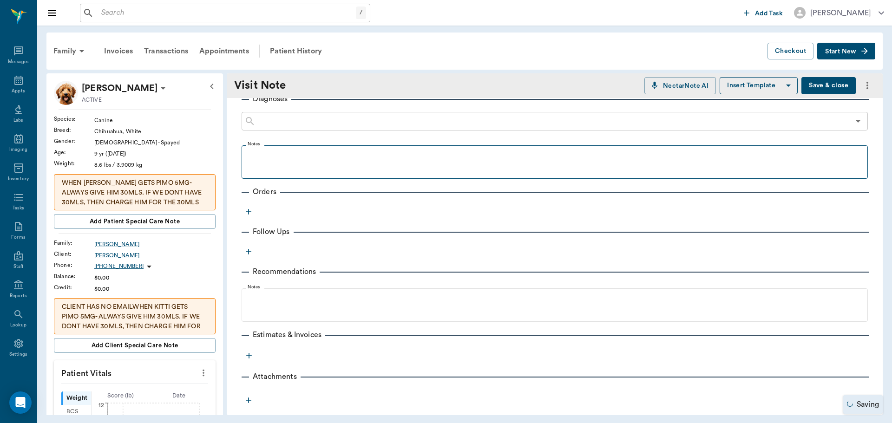
scroll to position [123, 0]
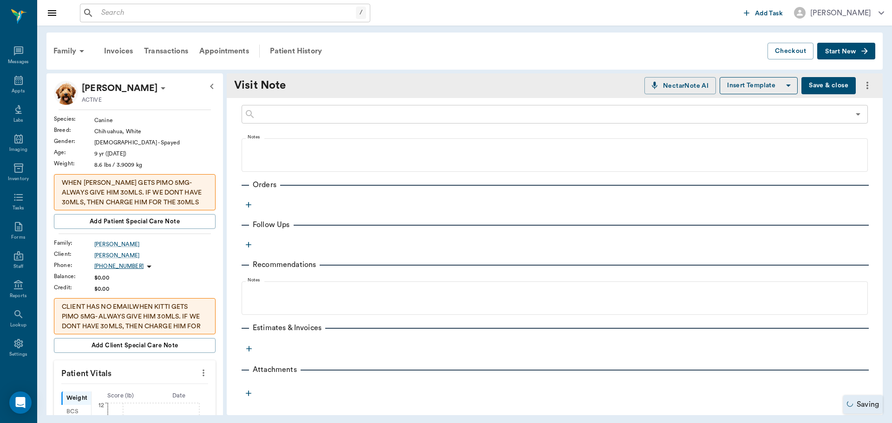
type textarea "picking up meds"
click at [252, 203] on icon "button" at bounding box center [248, 204] width 9 height 9
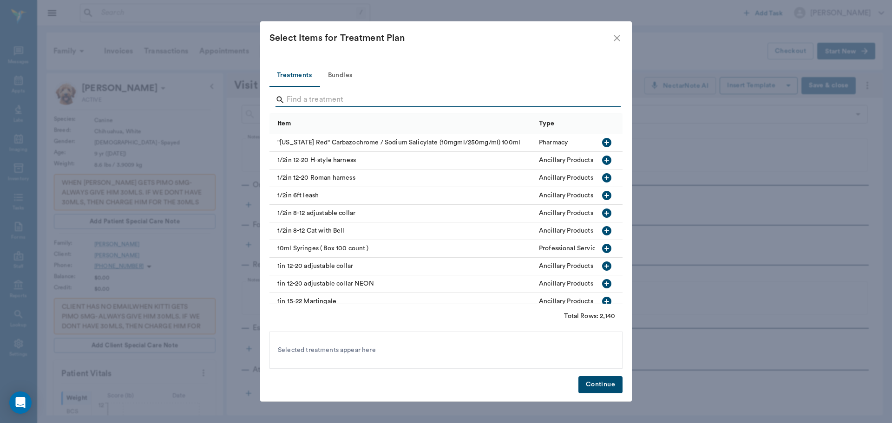
click at [319, 97] on input "Search" at bounding box center [447, 99] width 320 height 15
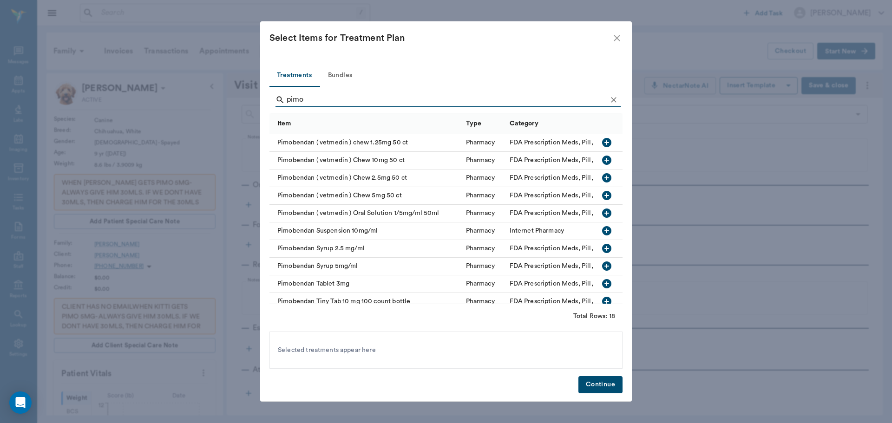
type input "pimo"
drag, startPoint x: 596, startPoint y: 263, endPoint x: 586, endPoint y: 339, distance: 76.9
click at [599, 265] on button "button" at bounding box center [607, 266] width 16 height 16
click at [595, 385] on button "Continue" at bounding box center [600, 384] width 44 height 17
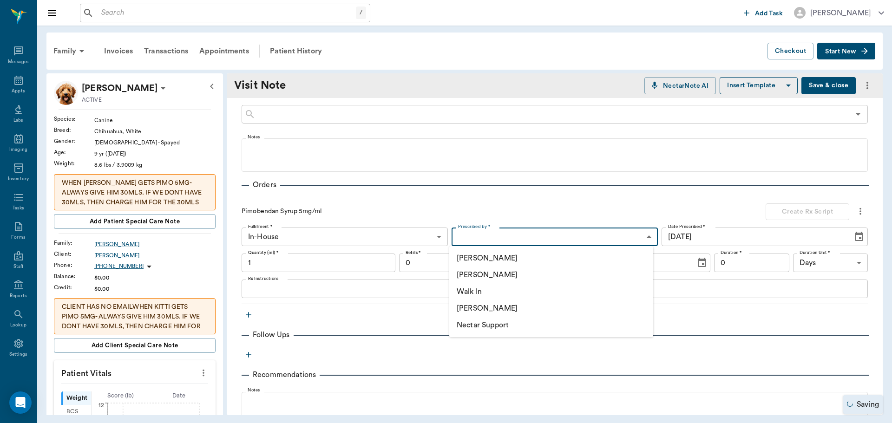
click at [464, 235] on body "/ ​ Add Task [PERSON_NAME] Nectar Messages Appts Labs Imaging Inventory Tasks F…" at bounding box center [446, 211] width 892 height 423
click at [486, 275] on li "[PERSON_NAME]" at bounding box center [551, 275] width 204 height 17
type input "63ec2f075fda476ae8351a4d"
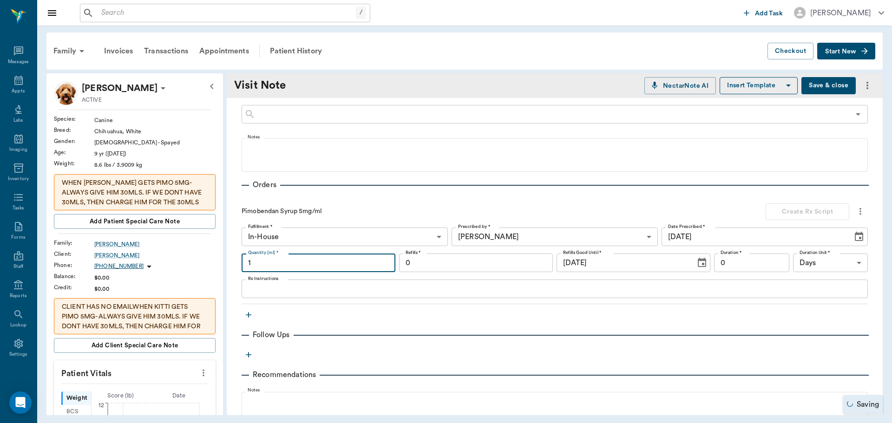
click at [353, 266] on input "1" at bounding box center [319, 263] width 154 height 19
type input "30"
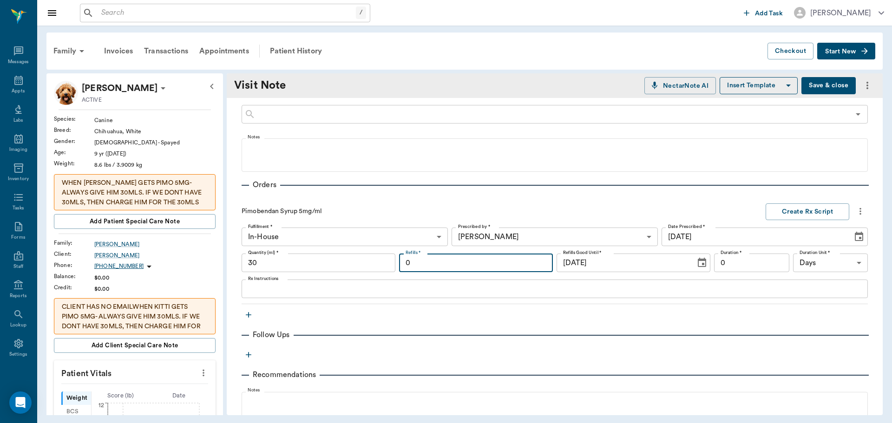
click at [470, 262] on input "0" at bounding box center [476, 263] width 154 height 19
type input "7"
click at [321, 296] on div "x Rx Instructions" at bounding box center [555, 289] width 626 height 19
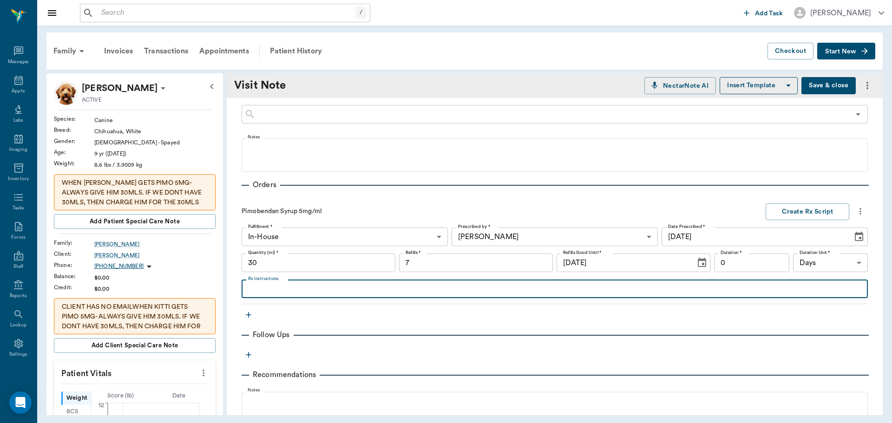
type textarea "g"
type textarea "GIVE .45CC BY MOUTH TWICE A DAY"
click at [783, 216] on button "Create Rx Script" at bounding box center [808, 211] width 84 height 17
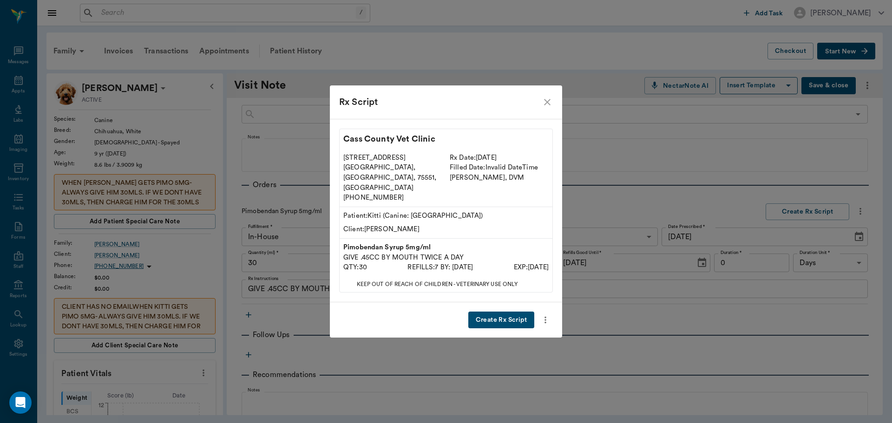
click at [500, 312] on button "Create Rx Script" at bounding box center [501, 320] width 66 height 17
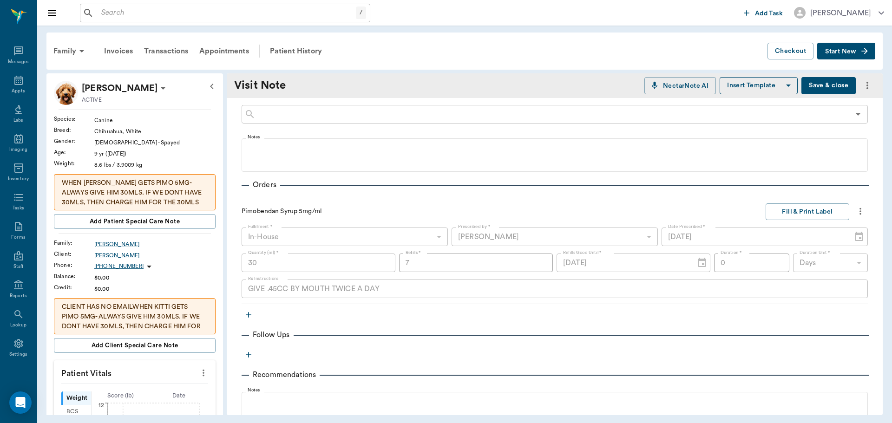
click at [247, 317] on icon "button" at bounding box center [248, 314] width 9 height 9
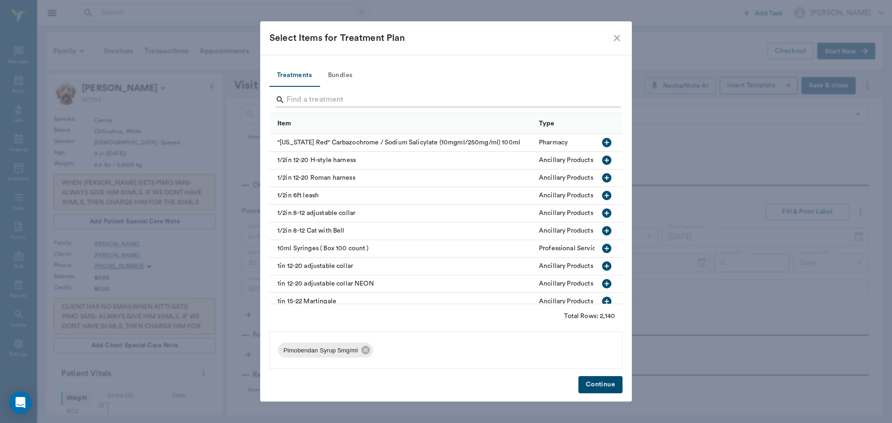
click at [308, 102] on input "Search" at bounding box center [447, 99] width 320 height 15
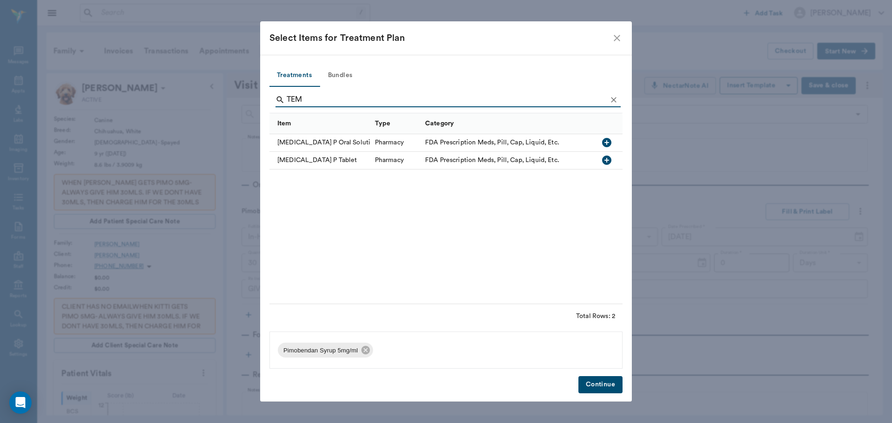
type input "TEM"
click at [603, 141] on icon "button" at bounding box center [606, 142] width 9 height 9
click at [616, 383] on button "Continue" at bounding box center [600, 384] width 44 height 17
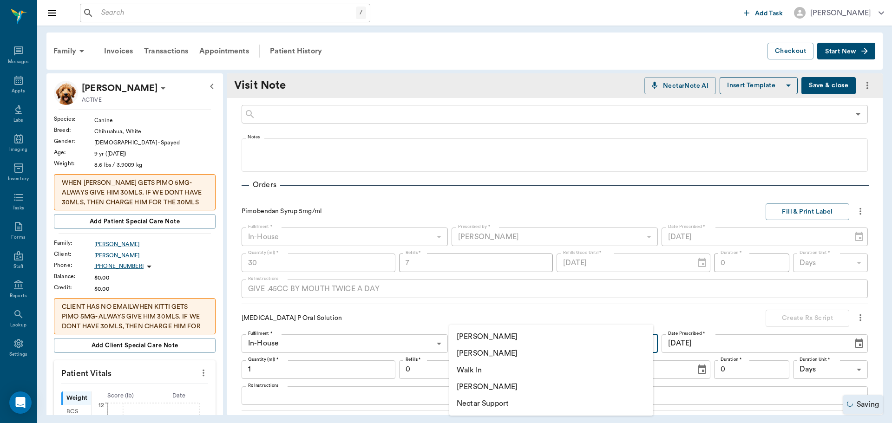
click at [492, 339] on body "/ ​ Add Task [PERSON_NAME] Nectar Messages Appts Labs Imaging Inventory Tasks F…" at bounding box center [446, 211] width 892 height 423
click at [486, 352] on li "[PERSON_NAME]" at bounding box center [551, 353] width 204 height 17
type input "63ec2f075fda476ae8351a4d"
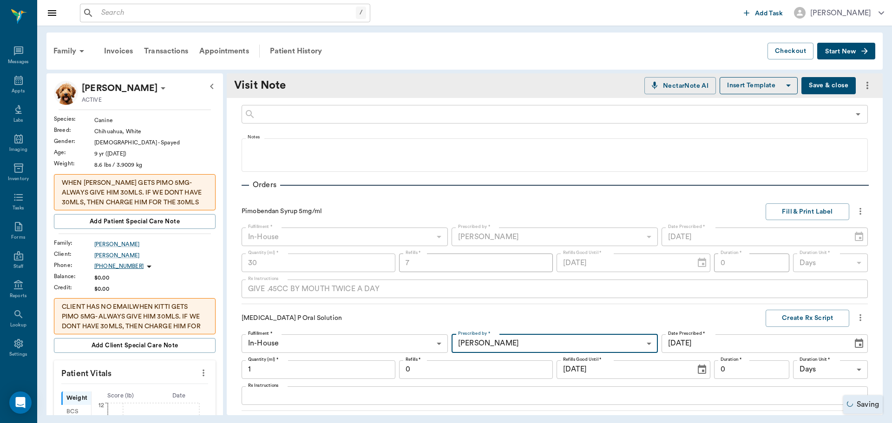
click at [309, 374] on input "1" at bounding box center [319, 369] width 154 height 19
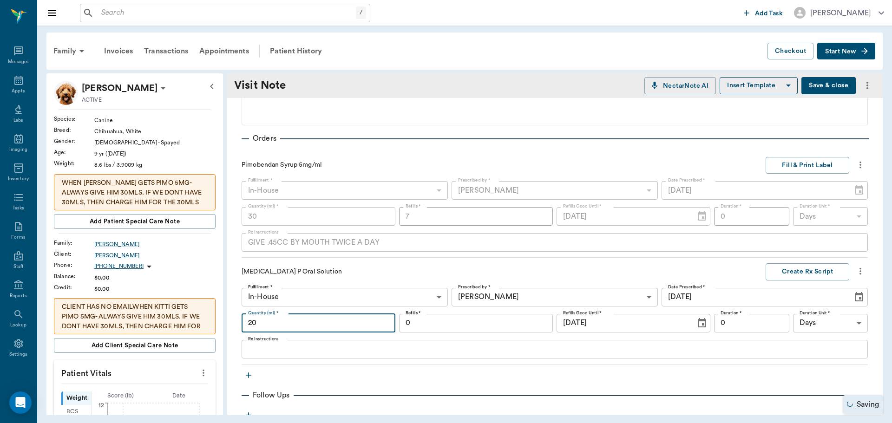
scroll to position [216, 0]
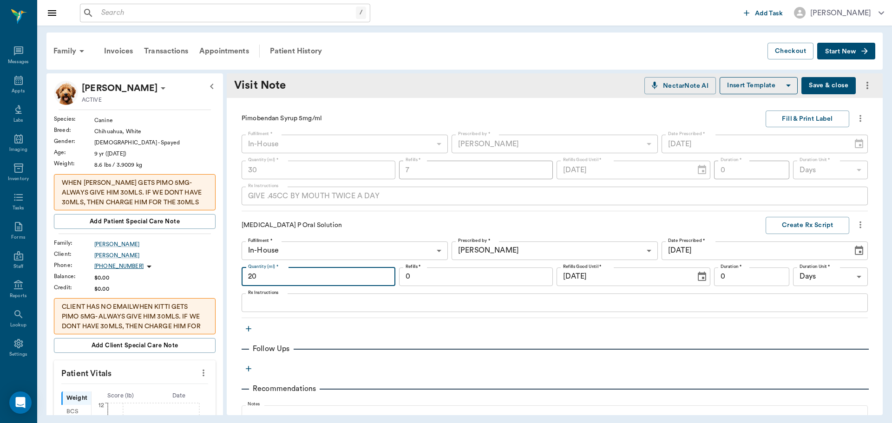
type input "20"
click at [450, 278] on input "0" at bounding box center [476, 277] width 154 height 19
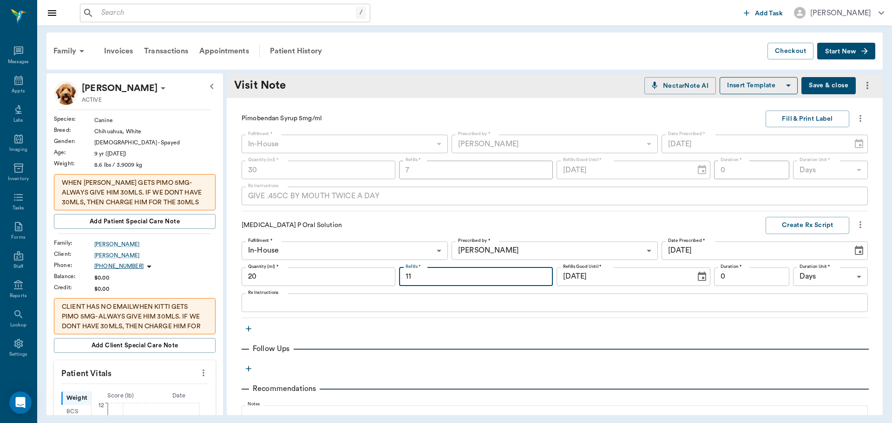
type input "11"
click at [292, 309] on div "x Rx Instructions" at bounding box center [555, 303] width 626 height 19
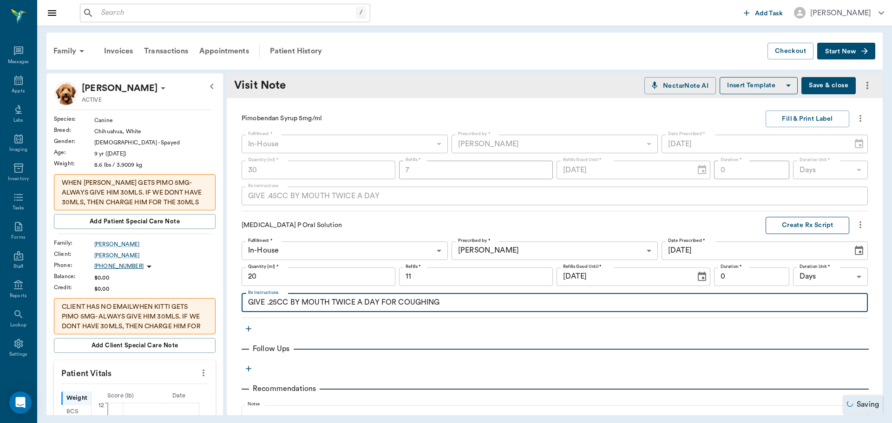
type textarea "GIVE .25CC BY MOUTH TWICE A DAY FOR COUGHING"
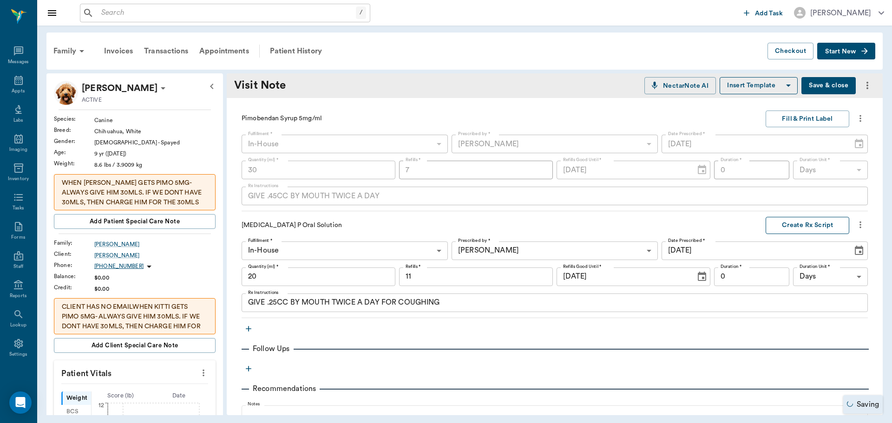
click at [804, 229] on button "Create Rx Script" at bounding box center [808, 225] width 84 height 17
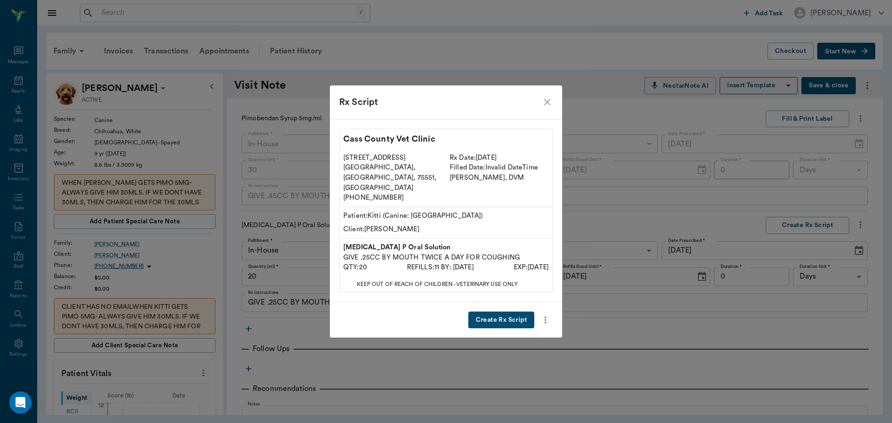
click at [488, 312] on button "Create Rx Script" at bounding box center [501, 320] width 66 height 17
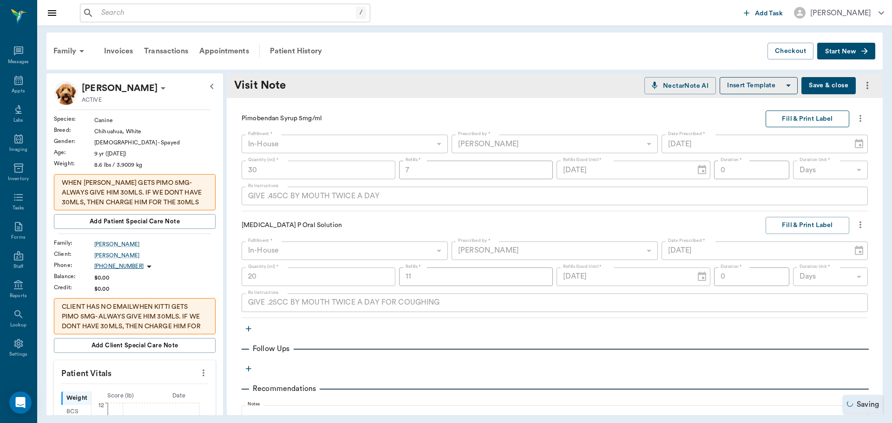
click at [818, 121] on button "Fill & Print Label" at bounding box center [808, 119] width 84 height 17
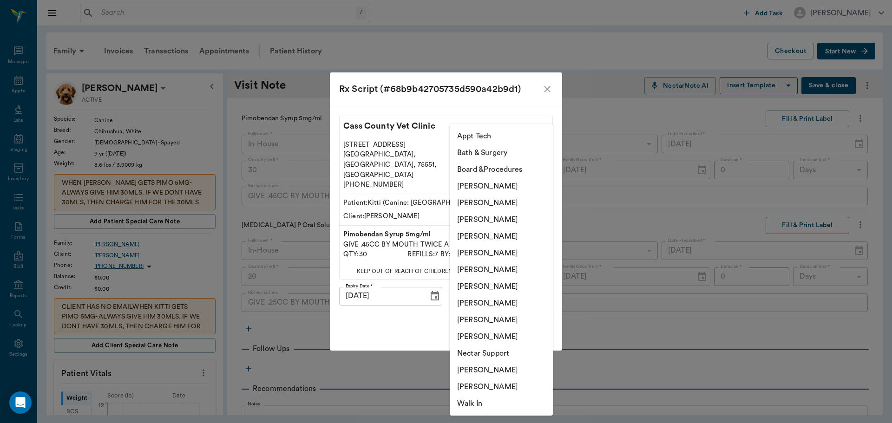
click at [494, 287] on body "/ ​ Add Task [PERSON_NAME] Nectar Messages Appts Labs Imaging Inventory Tasks F…" at bounding box center [446, 211] width 892 height 423
click at [474, 303] on li "[PERSON_NAME]" at bounding box center [501, 303] width 103 height 17
type input "63ec2e7e52e12b0ba117b124"
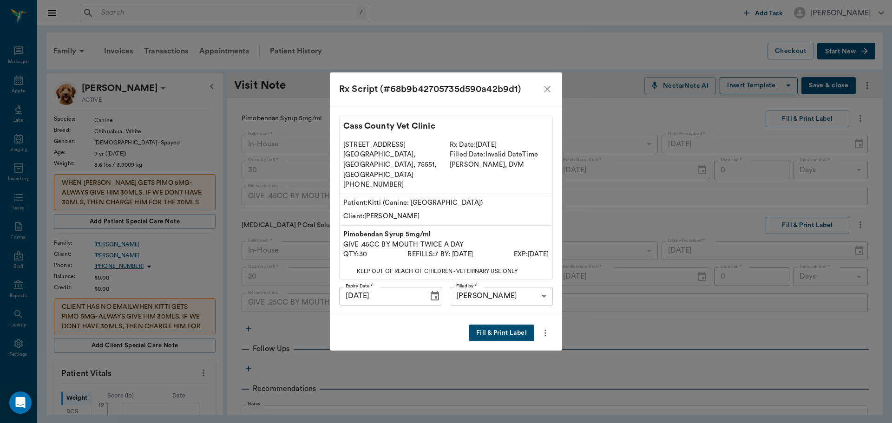
click at [511, 325] on button "Fill & Print Label" at bounding box center [501, 333] width 65 height 17
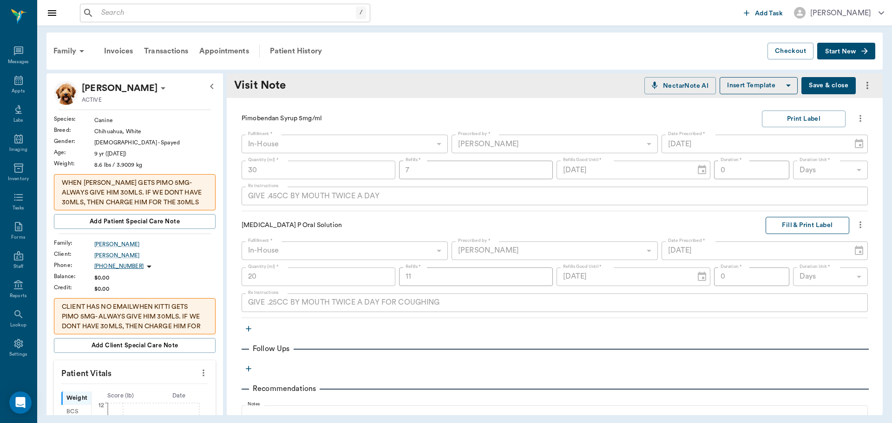
click at [792, 230] on button "Fill & Print Label" at bounding box center [808, 225] width 84 height 17
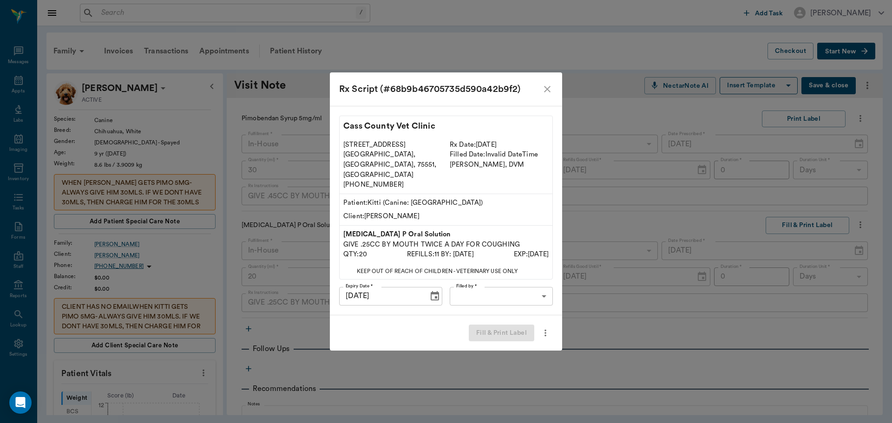
click at [491, 286] on body "/ ​ Add Task [PERSON_NAME] Nectar Messages Appts Labs Imaging Inventory Tasks F…" at bounding box center [446, 211] width 892 height 423
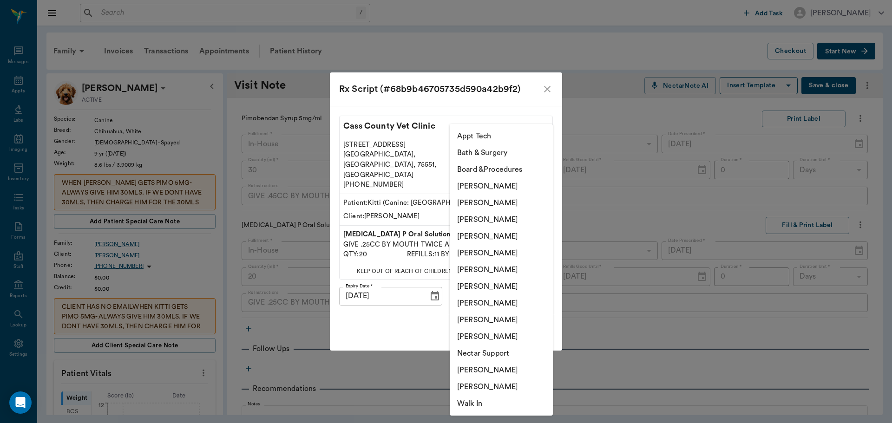
click at [470, 305] on li "[PERSON_NAME]" at bounding box center [501, 303] width 103 height 17
type input "63ec2e7e52e12b0ba117b124"
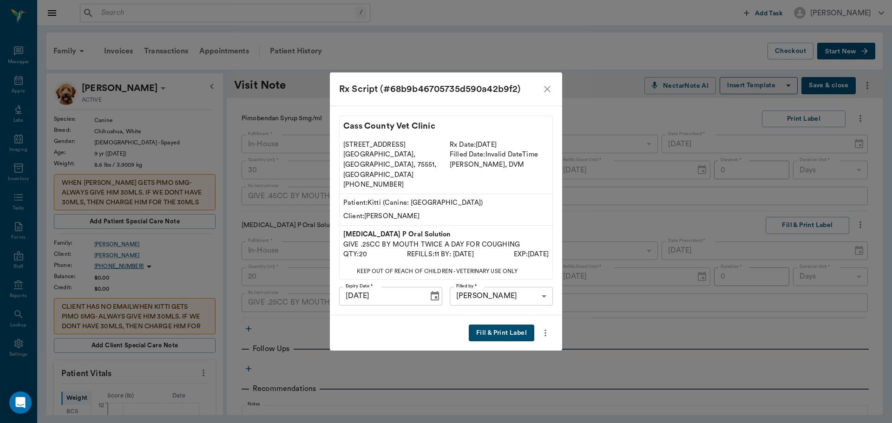
click at [519, 325] on button "Fill & Print Label" at bounding box center [501, 333] width 65 height 17
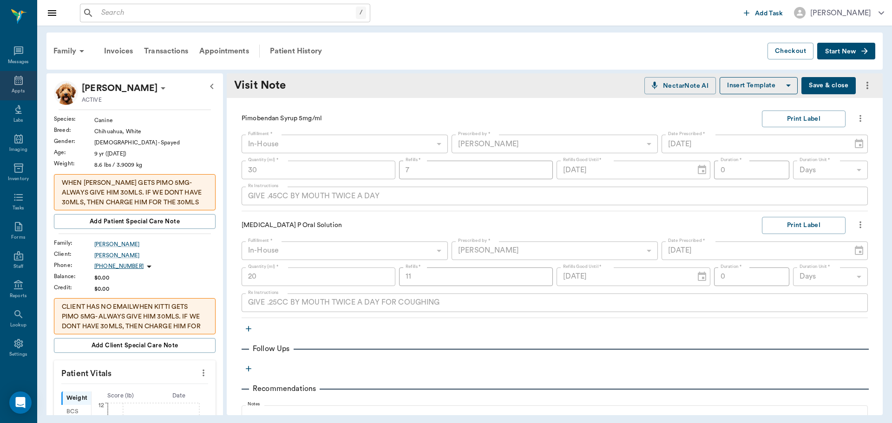
click at [16, 82] on icon at bounding box center [18, 80] width 11 height 11
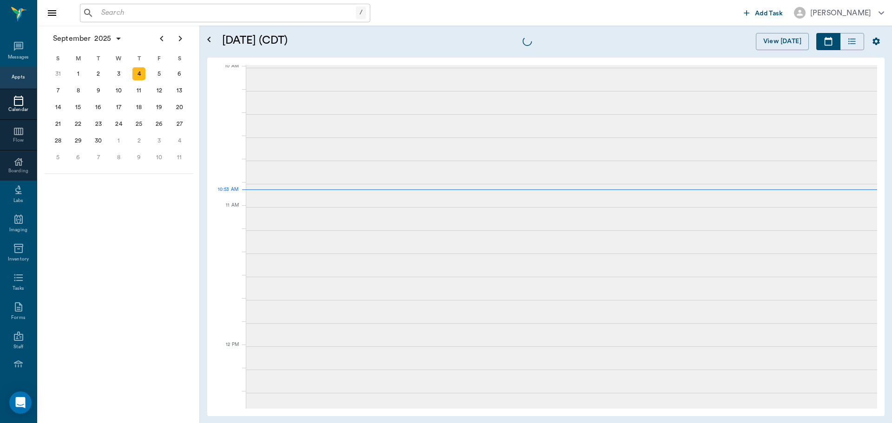
scroll to position [281, 0]
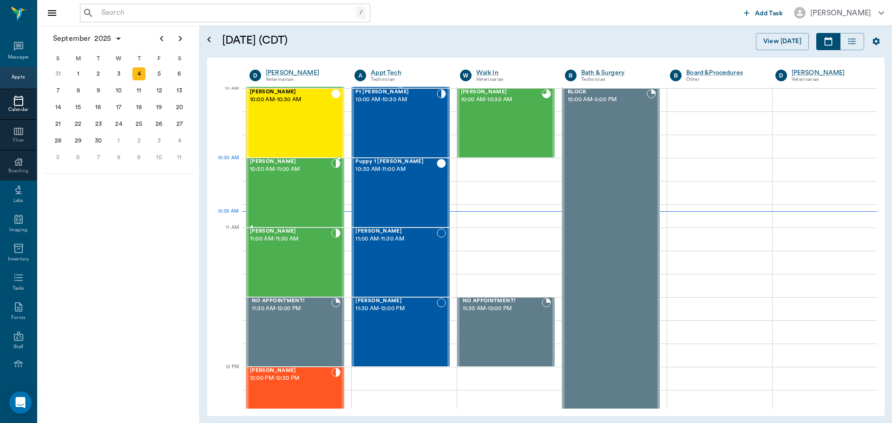
click at [304, 174] on span "10:30 AM - 11:00 AM" at bounding box center [290, 169] width 81 height 9
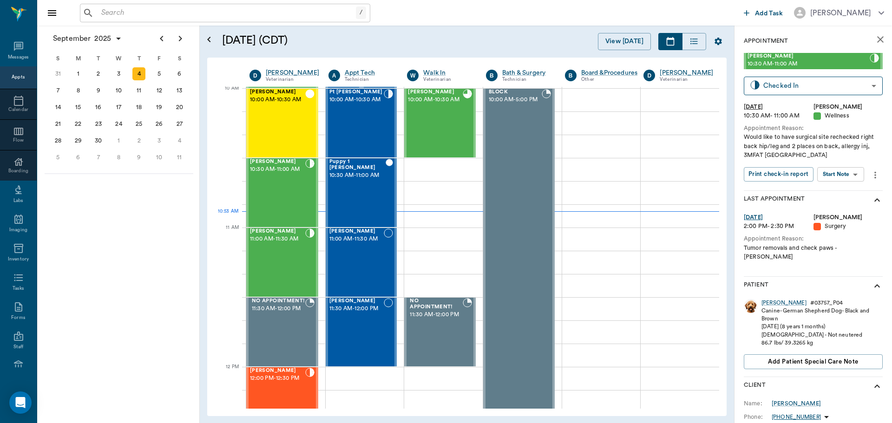
click at [853, 176] on body "/ ​ Add Task [PERSON_NAME] Nectar Messages Appts Calendar Flow Boarding Labs Im…" at bounding box center [446, 211] width 892 height 423
click at [851, 192] on li "Start SOAP" at bounding box center [841, 192] width 65 height 15
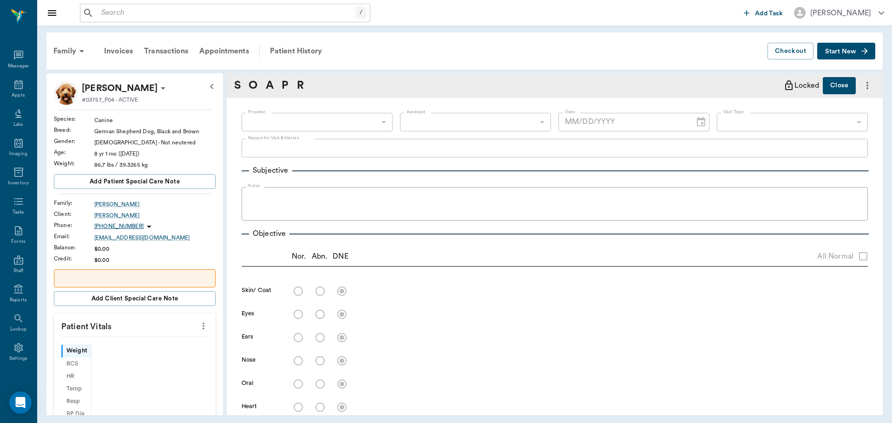
scroll to position [4, 0]
type input "63ec2f075fda476ae8351a4d"
type input "65d2be4f46e3a538d89b8c14"
type textarea "Would like to have surgical site rechecked right back hip/leg and 2 places on b…"
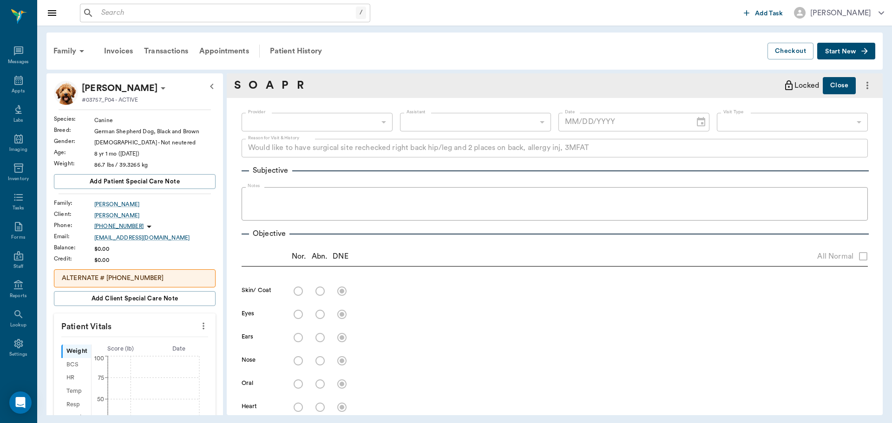
type input "[DATE]"
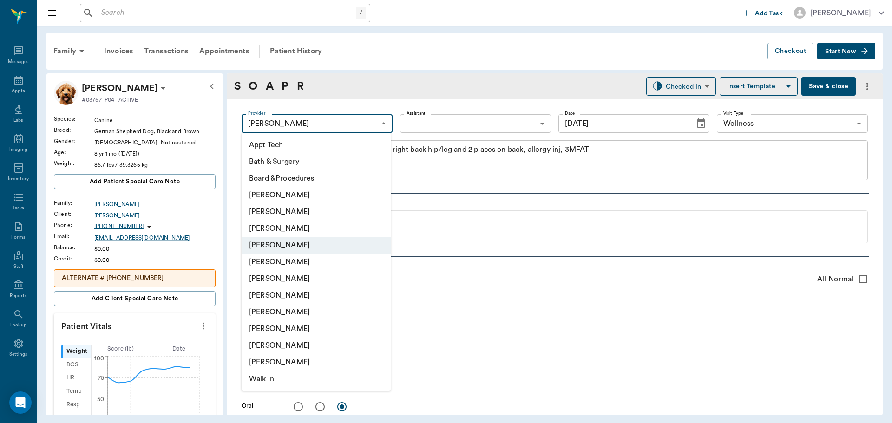
click at [349, 121] on body "/ ​ Add Task [PERSON_NAME] Nectar Messages Appts Labs Imaging Inventory Tasks F…" at bounding box center [446, 211] width 892 height 423
click at [349, 121] on div at bounding box center [446, 211] width 892 height 423
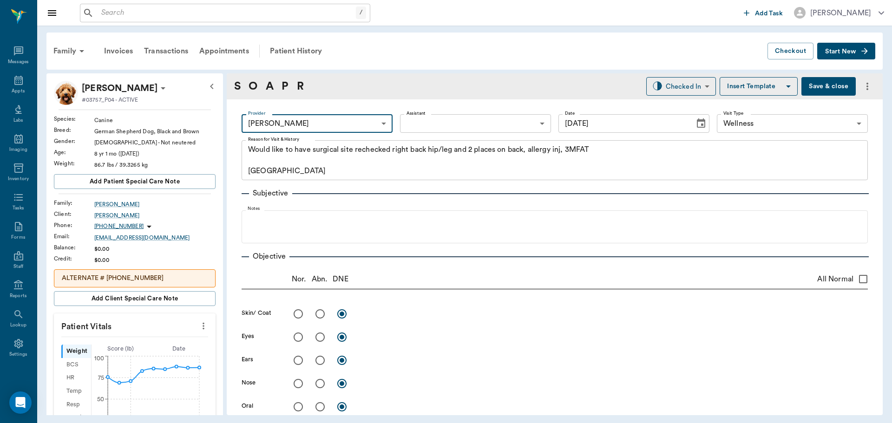
click at [198, 331] on icon "more" at bounding box center [203, 326] width 10 height 11
click at [147, 343] on span "Enter Vitals" at bounding box center [157, 342] width 78 height 10
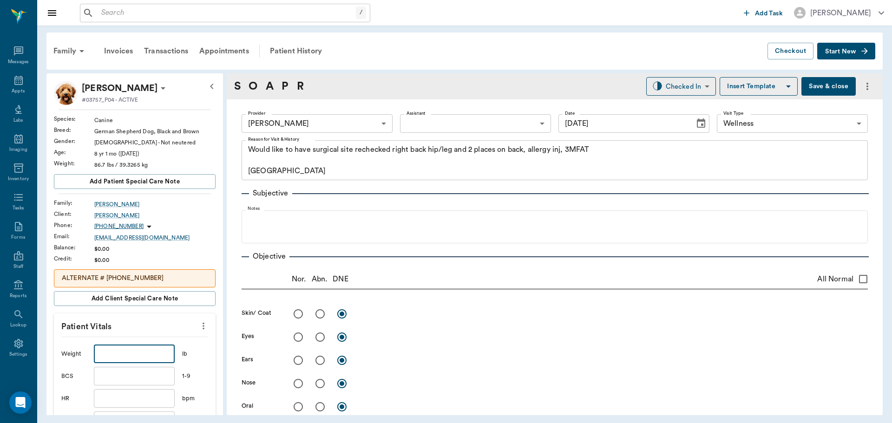
click at [137, 351] on input "text" at bounding box center [134, 354] width 81 height 19
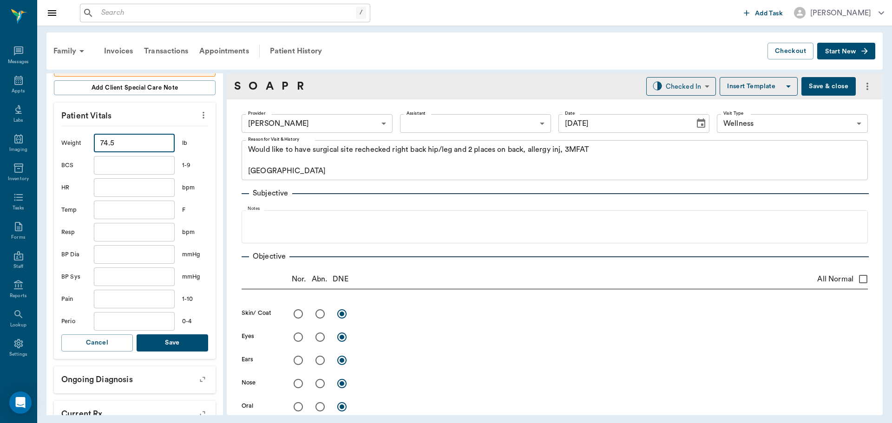
scroll to position [232, 0]
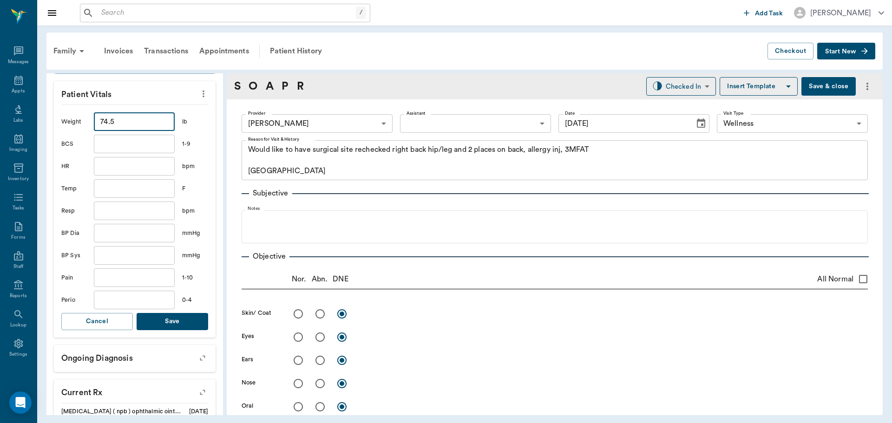
type input "74.5"
click at [173, 324] on button "Save" at bounding box center [173, 321] width 72 height 17
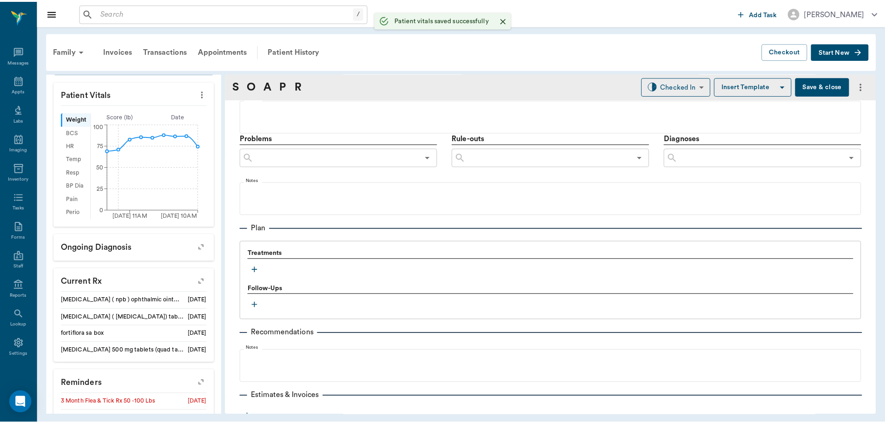
scroll to position [511, 0]
click at [258, 266] on icon "button" at bounding box center [256, 269] width 9 height 9
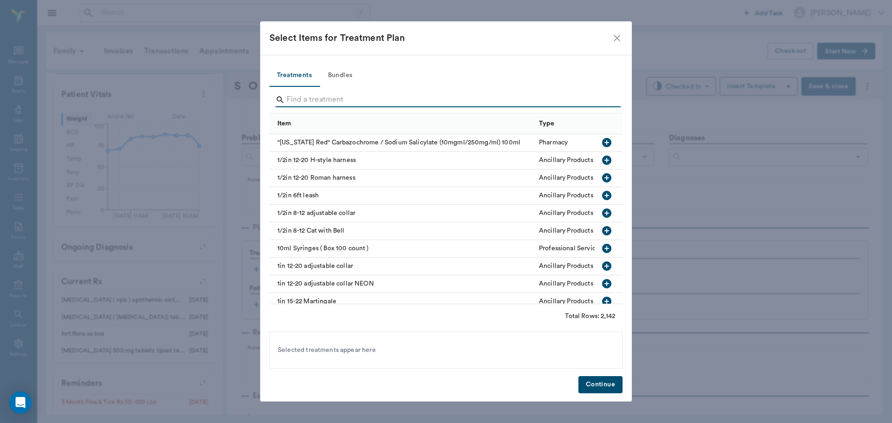
click at [344, 103] on input "Search" at bounding box center [447, 99] width 320 height 15
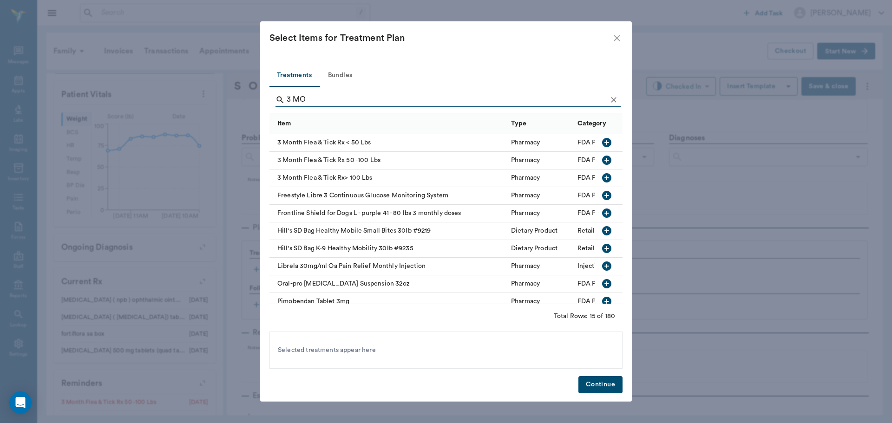
click at [599, 154] on button "button" at bounding box center [607, 160] width 16 height 16
click at [419, 99] on input "3 MO" at bounding box center [447, 99] width 320 height 15
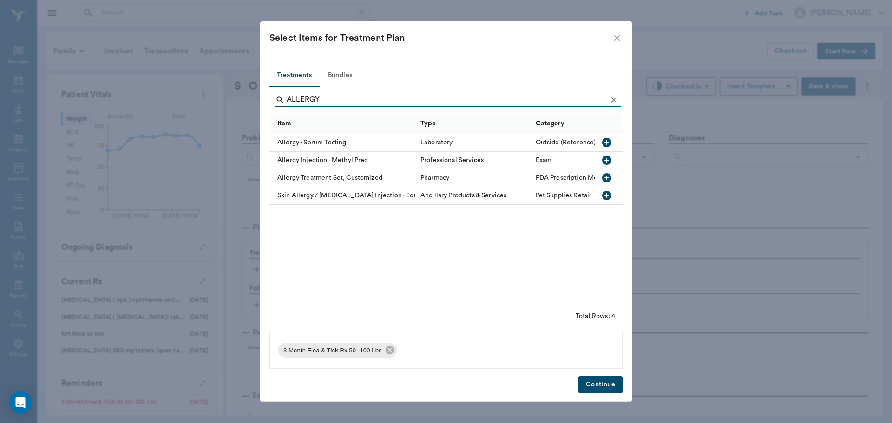
type input "ALLERGY"
click at [608, 162] on icon "button" at bounding box center [606, 160] width 9 height 9
click at [602, 381] on button "Continue" at bounding box center [600, 384] width 44 height 17
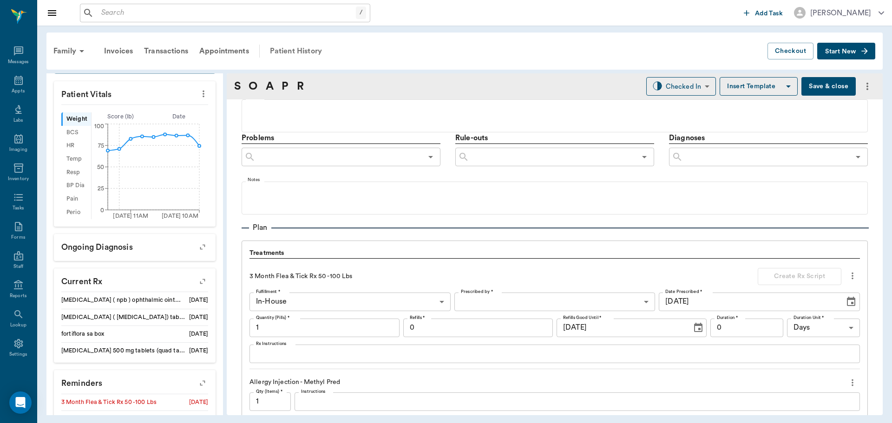
click at [304, 50] on div "Patient History" at bounding box center [295, 51] width 63 height 22
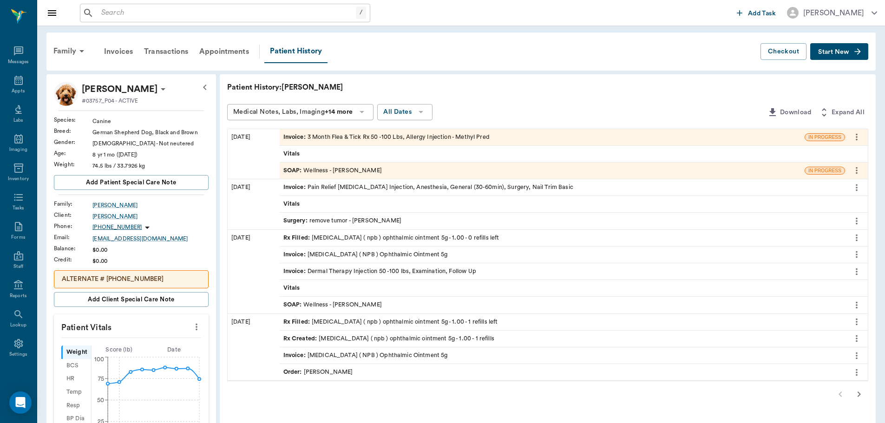
click at [443, 310] on div "SOAP : Wellness - Dr. Bert Ellsworth" at bounding box center [562, 305] width 565 height 16
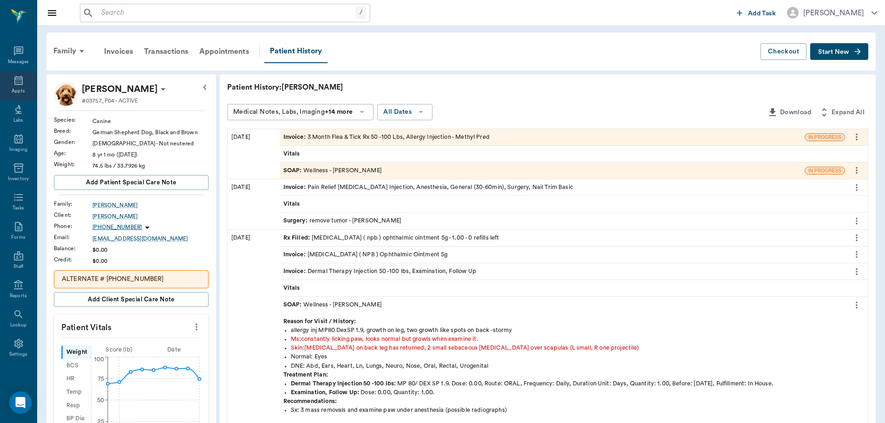
click at [17, 79] on icon at bounding box center [18, 80] width 8 height 9
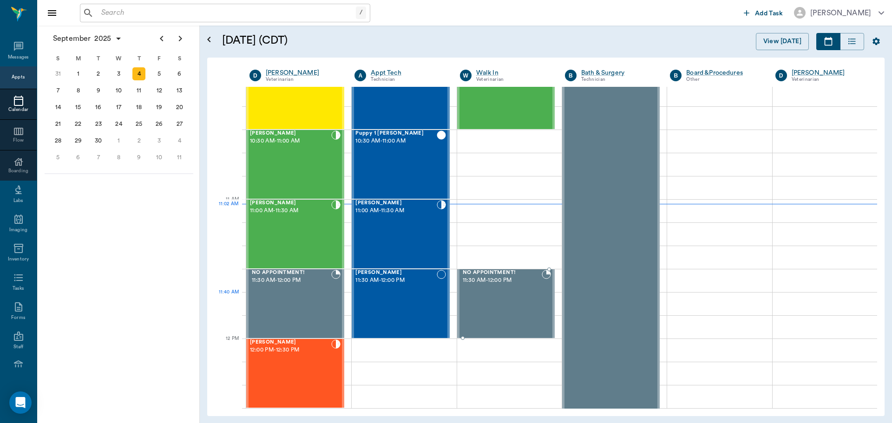
scroll to position [281, 0]
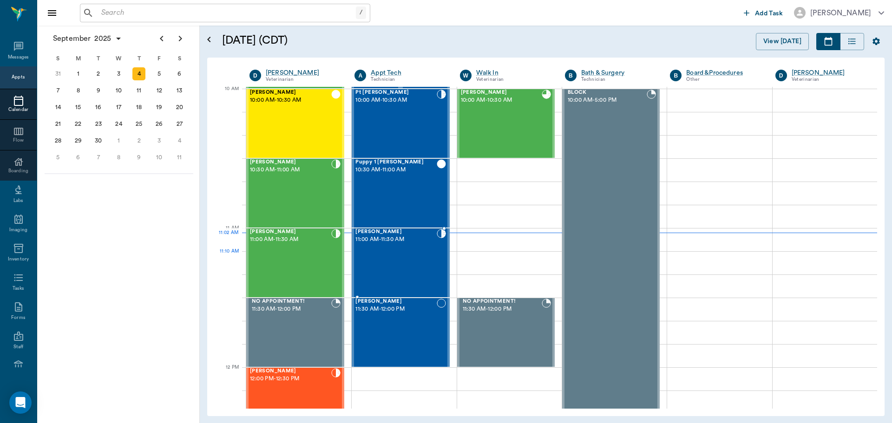
click at [405, 274] on div "Luna Fortner 11:00 AM - 11:30 AM" at bounding box center [395, 263] width 81 height 68
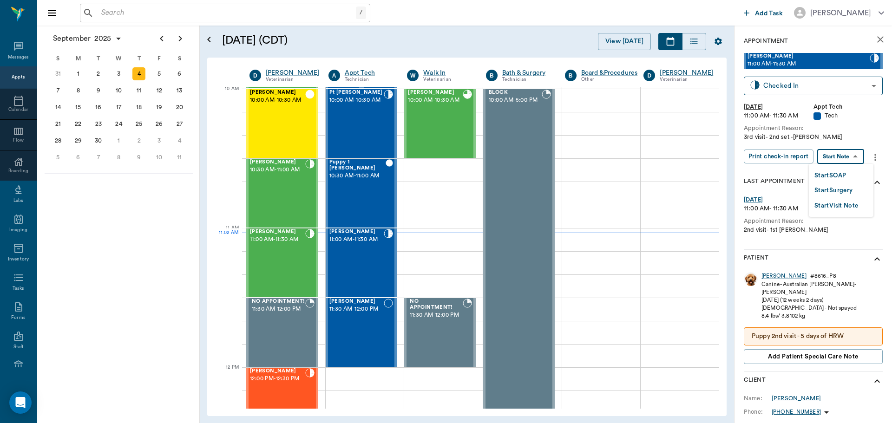
click at [854, 162] on body "/ ​ Add Task Dr. Bert Ellsworth Nectar Messages Appts Calendar Flow Boarding La…" at bounding box center [446, 211] width 892 height 423
click at [849, 173] on li "Start SOAP" at bounding box center [841, 175] width 65 height 15
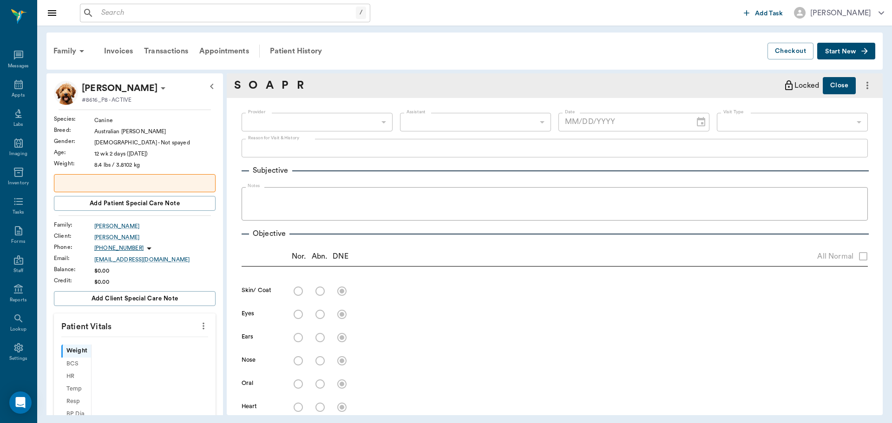
scroll to position [4, 0]
type input "63ec2f075fda476ae8351a4c"
type input "65d2be4f46e3a538d89b8c1a"
type textarea "3rd visit- 2nd set -jess"
type input "[DATE]"
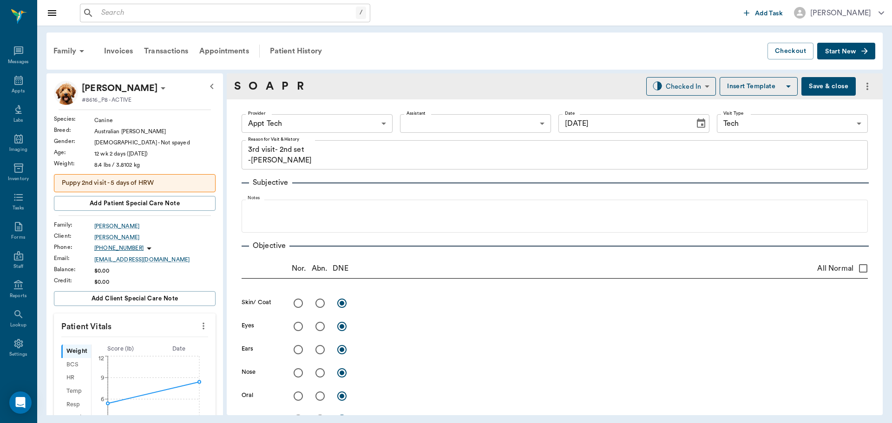
click at [198, 327] on icon "more" at bounding box center [203, 326] width 10 height 11
click at [171, 339] on span "Enter Vitals" at bounding box center [157, 342] width 78 height 10
click at [152, 350] on input "text" at bounding box center [134, 354] width 81 height 19
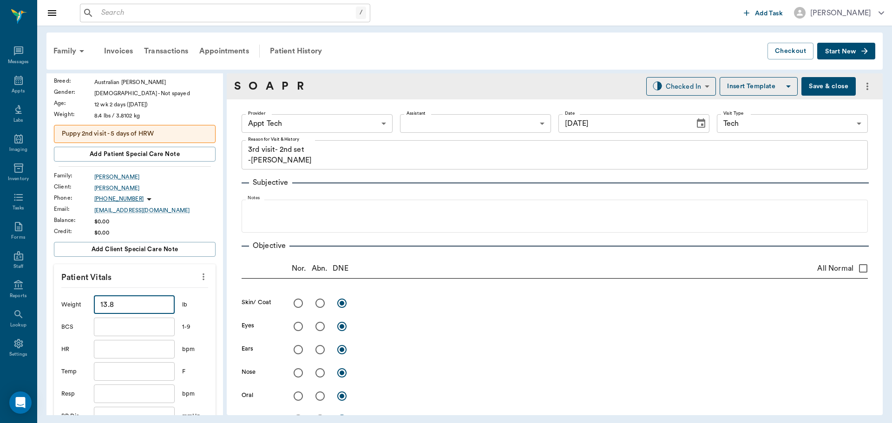
scroll to position [186, 0]
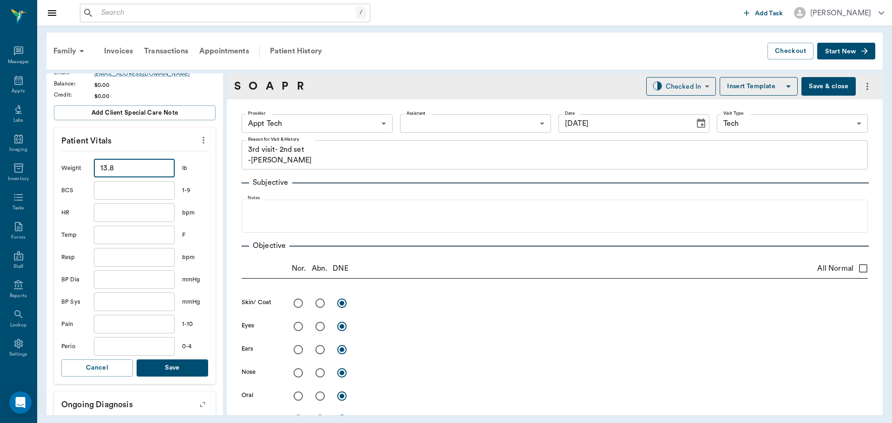
type input "13.8"
click at [169, 367] on button "Save" at bounding box center [173, 368] width 72 height 17
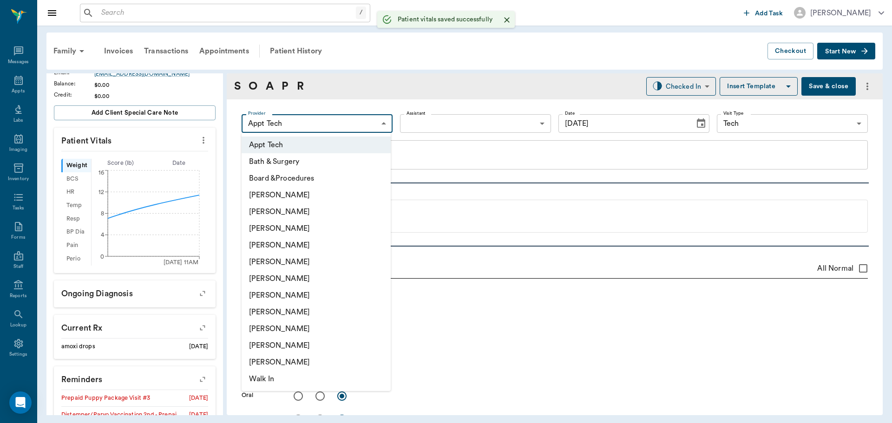
drag, startPoint x: 359, startPoint y: 127, endPoint x: 365, endPoint y: 145, distance: 19.5
click at [358, 127] on body "/ ​ Add Task Dr. Bert Ellsworth Nectar Messages Appts Labs Imaging Inventory Ta…" at bounding box center [446, 211] width 892 height 423
click at [318, 294] on li "[PERSON_NAME]" at bounding box center [316, 295] width 149 height 17
type input "682b670d8bdc6f7f8feef3db"
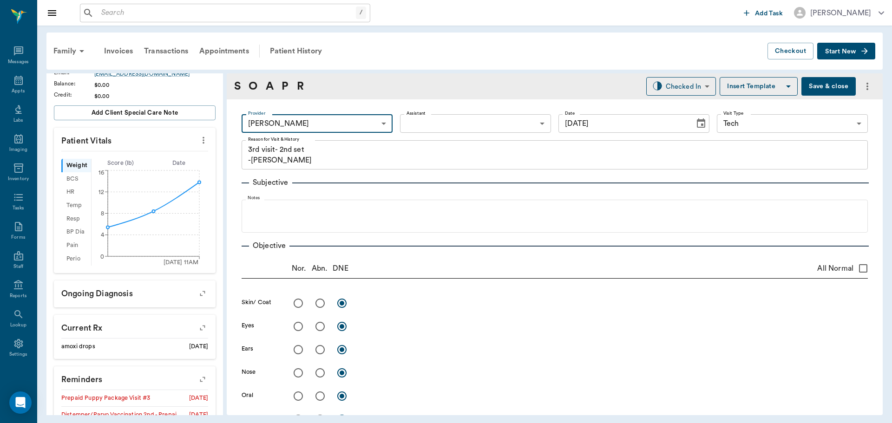
click at [440, 120] on body "/ ​ Add Task Dr. Bert Ellsworth Nectar Messages Appts Labs Imaging Inventory Ta…" at bounding box center [446, 211] width 892 height 423
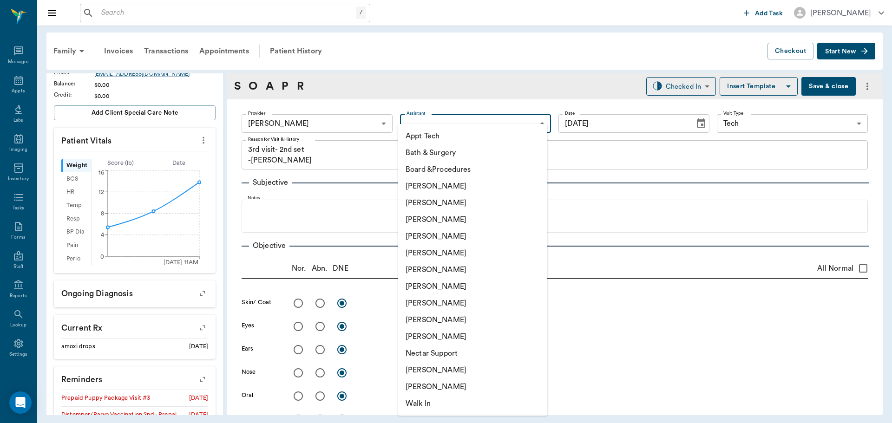
click at [436, 135] on li "Appt Tech" at bounding box center [472, 136] width 149 height 17
type input "63ec2f075fda476ae8351a4c"
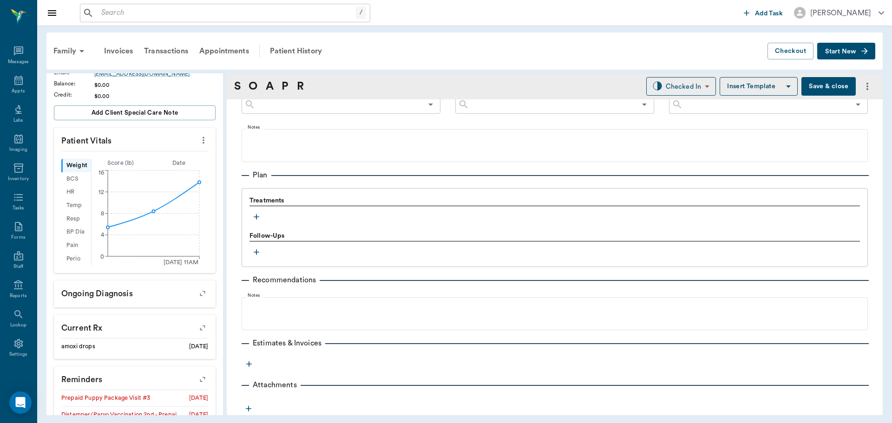
scroll to position [553, 0]
click at [260, 214] on icon "button" at bounding box center [256, 216] width 9 height 9
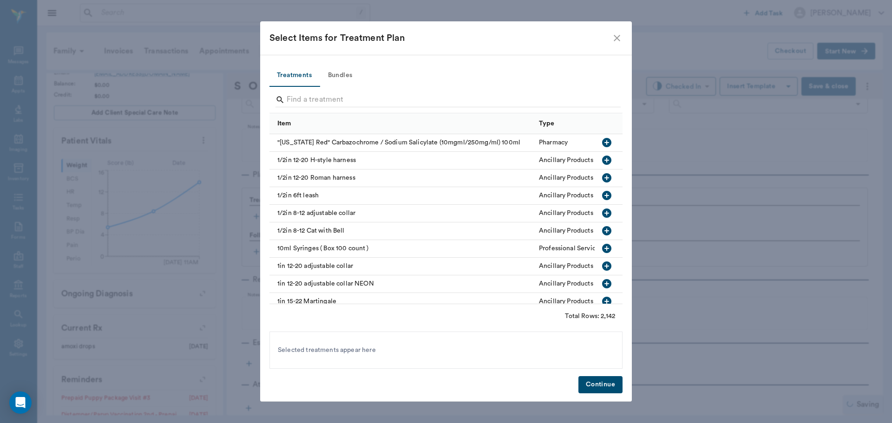
click at [337, 70] on button "Bundles" at bounding box center [340, 76] width 42 height 22
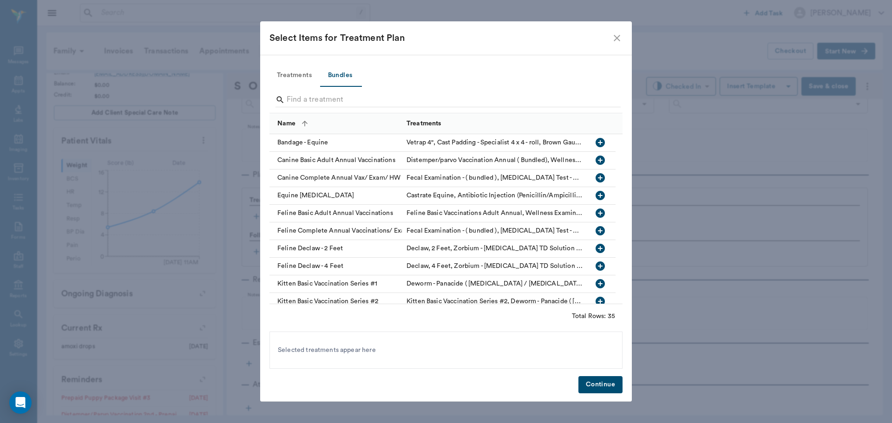
click at [338, 100] on input "Search" at bounding box center [447, 99] width 320 height 15
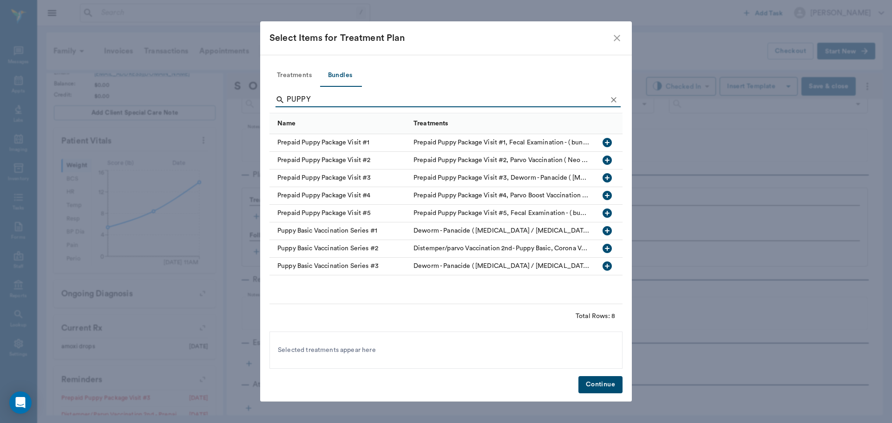
type input "PUPPY"
click at [607, 177] on icon "button" at bounding box center [607, 177] width 11 height 11
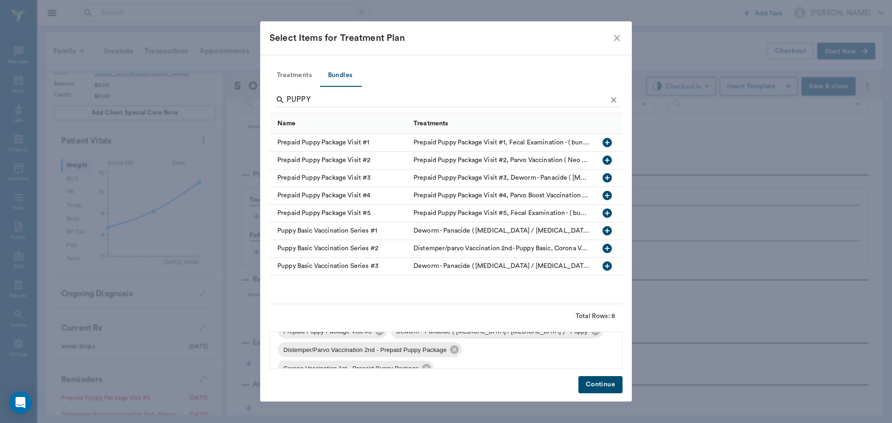
scroll to position [32, 0]
click at [596, 391] on button "Continue" at bounding box center [600, 384] width 44 height 17
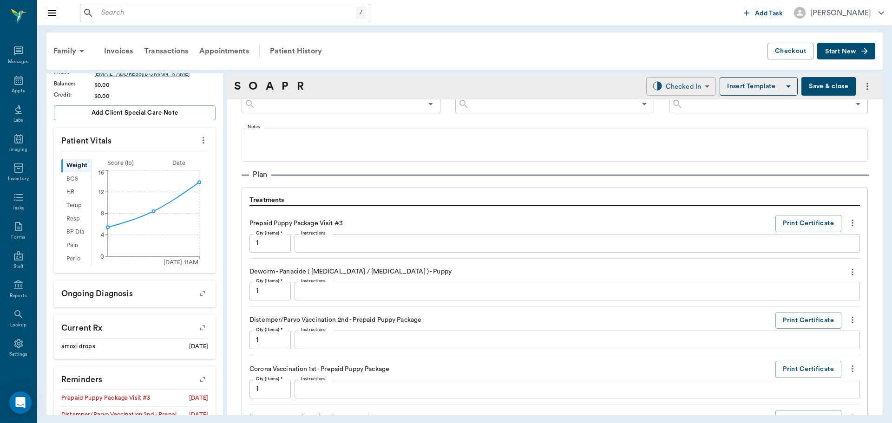
click at [689, 90] on body "/ ​ Add Task Dr. Bert Ellsworth Nectar Messages Appts Labs Imaging Inventory Ta…" at bounding box center [446, 211] width 892 height 423
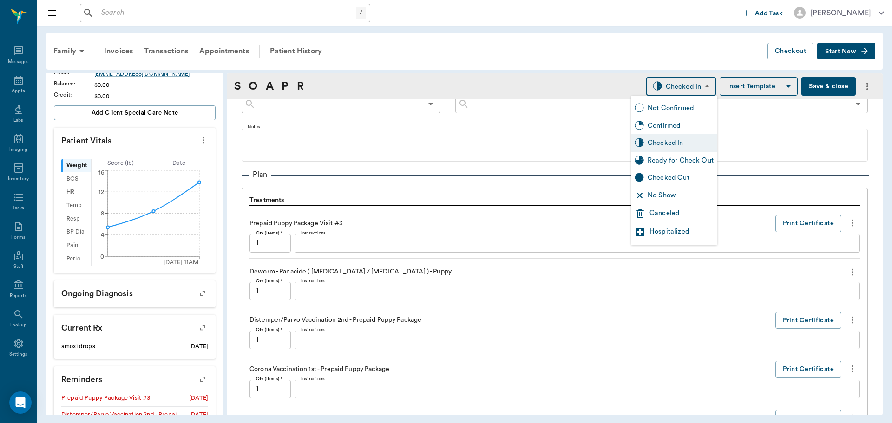
click at [700, 164] on div "Ready for Check Out" at bounding box center [681, 161] width 66 height 10
type input "READY_TO_CHECKOUT"
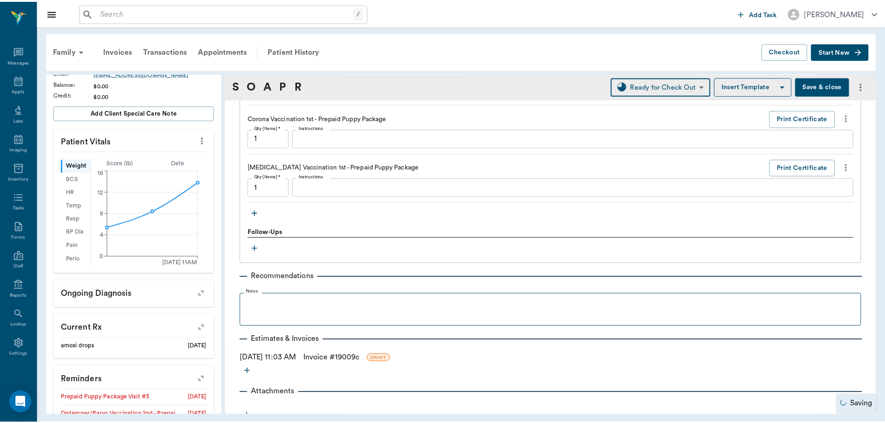
scroll to position [812, 0]
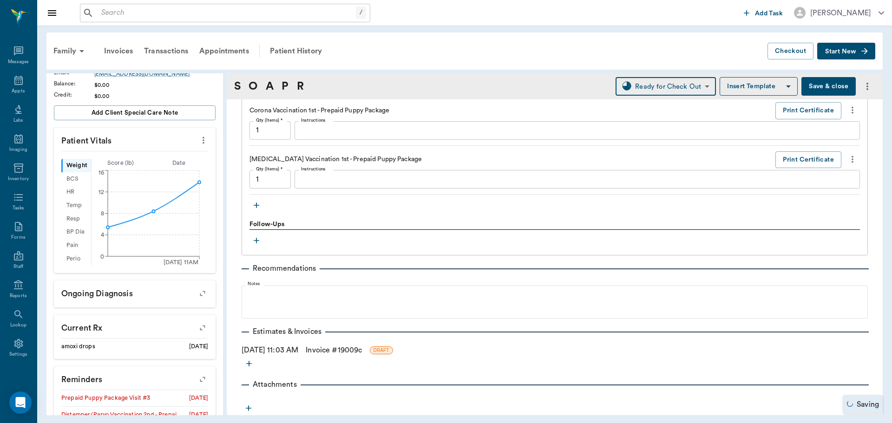
click at [327, 349] on link "Invoice # 19009c" at bounding box center [334, 350] width 56 height 11
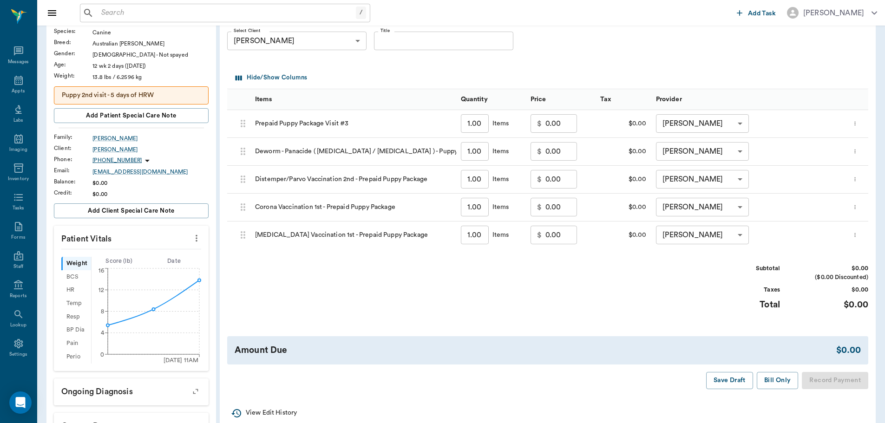
scroll to position [93, 0]
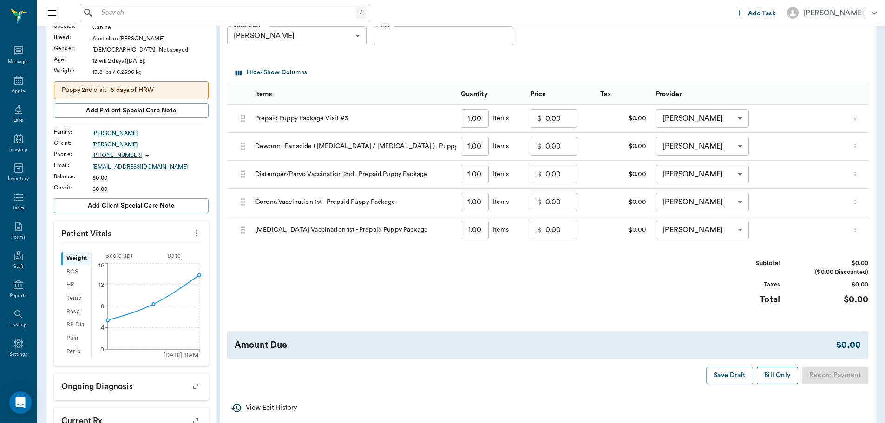
click at [774, 372] on button "Bill Only" at bounding box center [778, 375] width 42 height 17
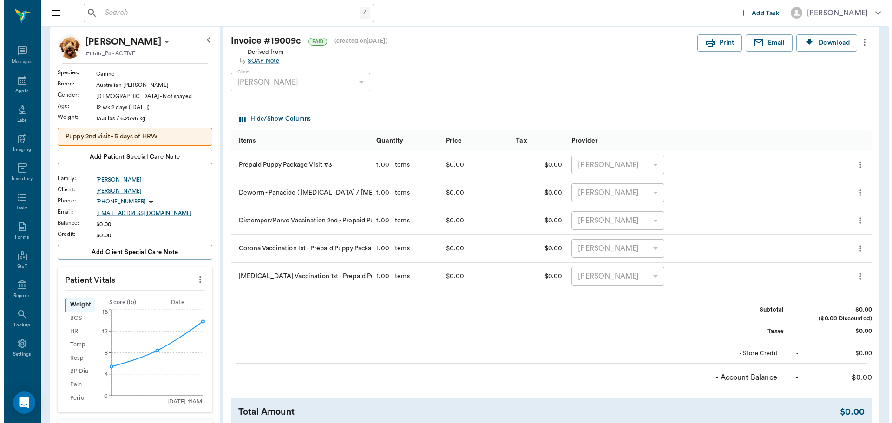
scroll to position [0, 0]
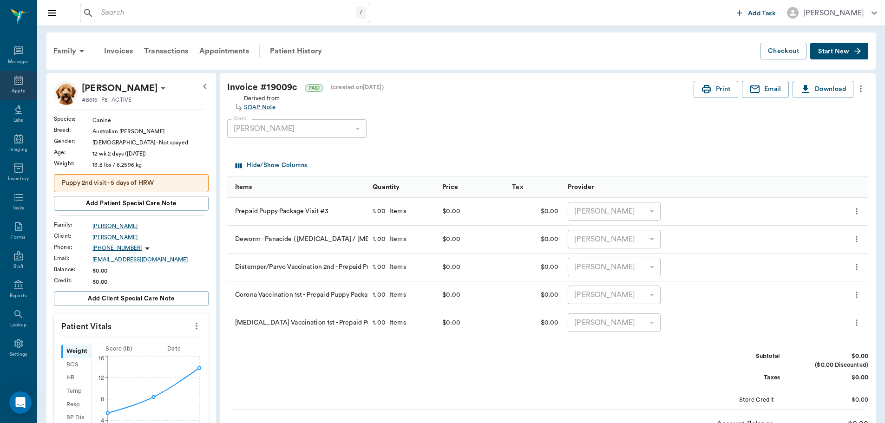
click at [13, 90] on div "Appts" at bounding box center [18, 91] width 13 height 7
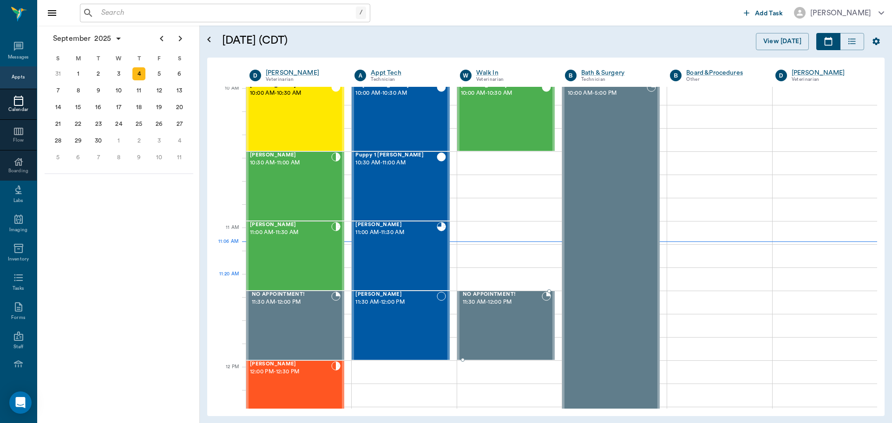
scroll to position [281, 0]
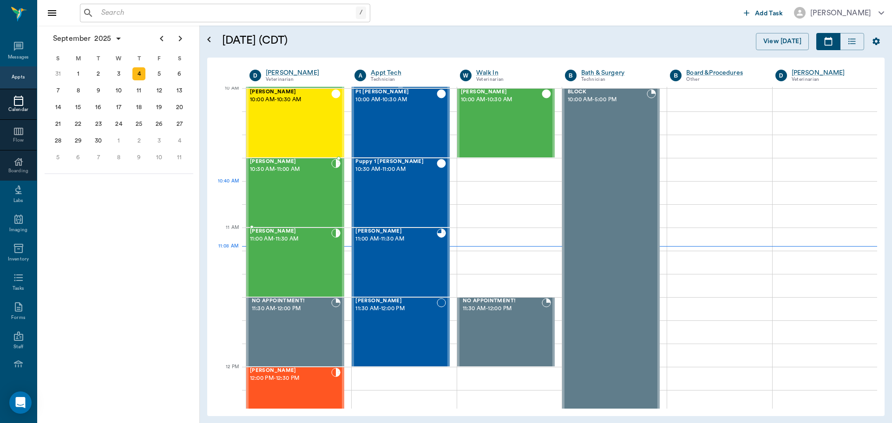
click at [312, 196] on div "J.D. Flanagan 10:30 AM - 11:00 AM" at bounding box center [290, 193] width 81 height 68
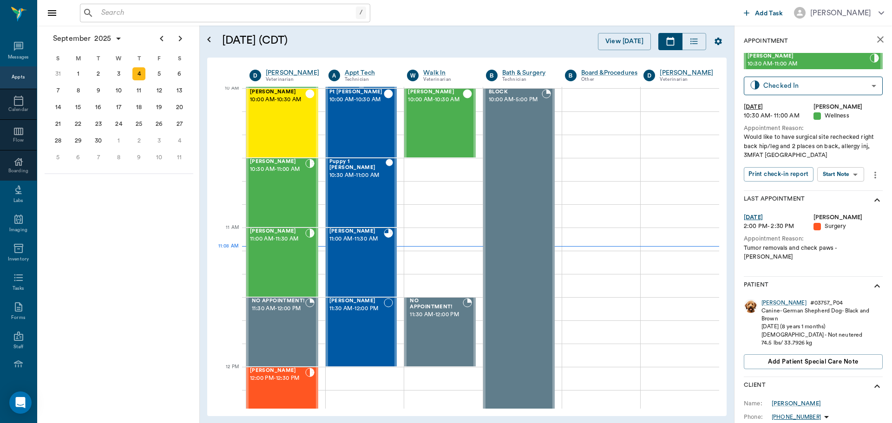
click at [844, 181] on body "/ ​ Add Task Dr. Bert Ellsworth Nectar Messages Appts Calendar Flow Boarding La…" at bounding box center [446, 211] width 892 height 423
click at [846, 192] on button "View SOAP" at bounding box center [830, 193] width 32 height 11
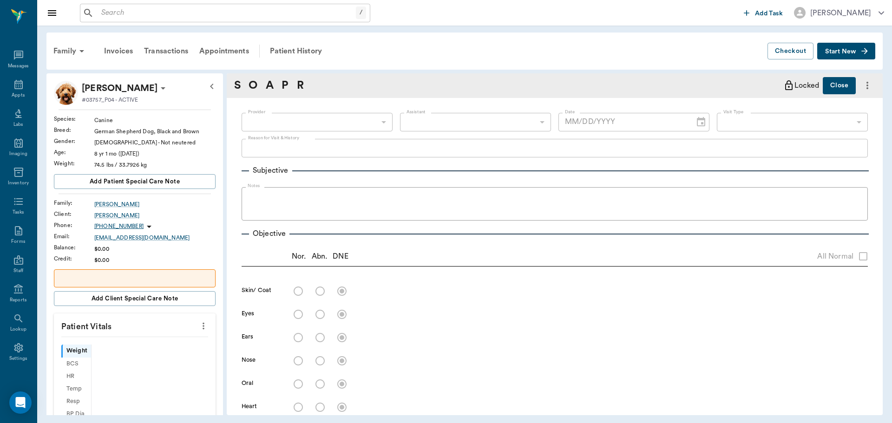
scroll to position [4, 0]
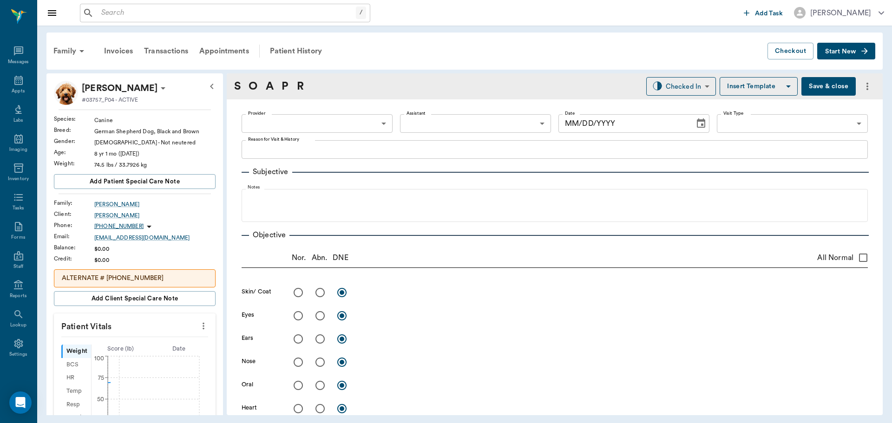
type input "63ec2f075fda476ae8351a4d"
type input "65d2be4f46e3a538d89b8c14"
type textarea "Would like to have surgical site rechecked right back hip/leg and 2 places on b…"
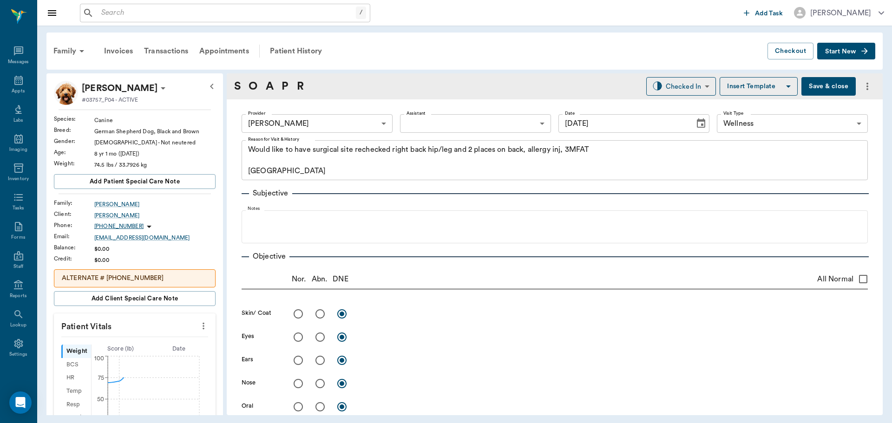
type input "[DATE]"
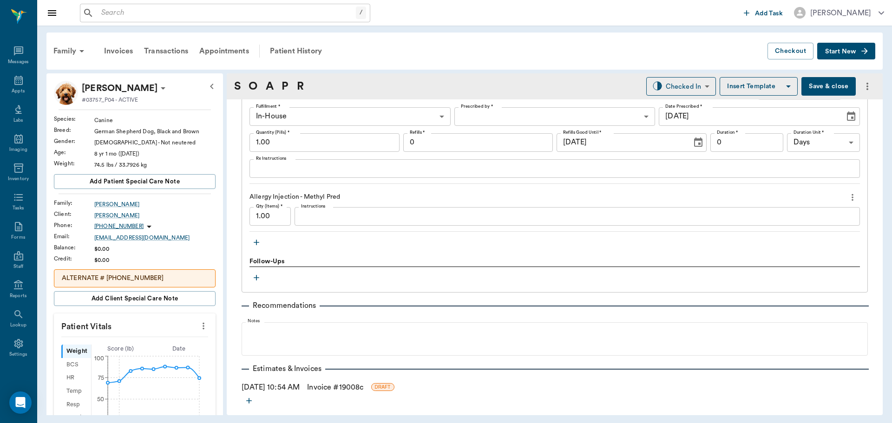
scroll to position [697, 0]
click at [256, 243] on icon "button" at bounding box center [257, 242] width 6 height 6
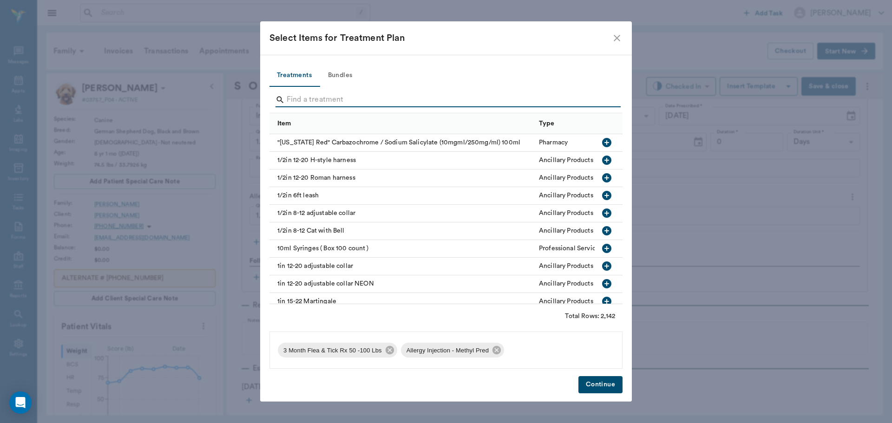
click at [399, 100] on input "Search" at bounding box center [447, 99] width 320 height 15
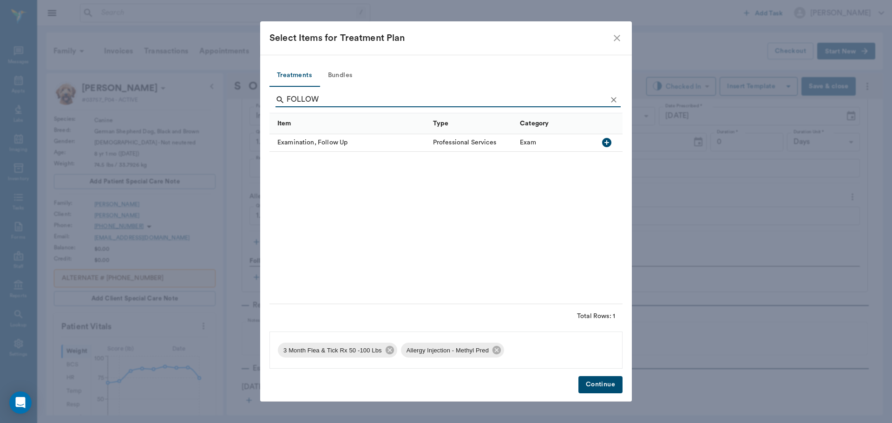
type input "FOLLOW"
click at [605, 145] on icon "button" at bounding box center [606, 142] width 9 height 9
click at [605, 382] on button "Continue" at bounding box center [600, 384] width 44 height 17
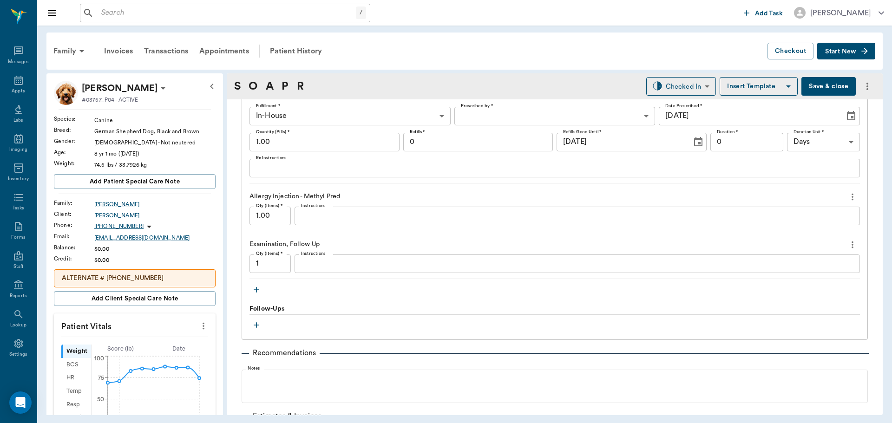
click at [363, 218] on textarea "Instructions" at bounding box center [577, 215] width 552 height 11
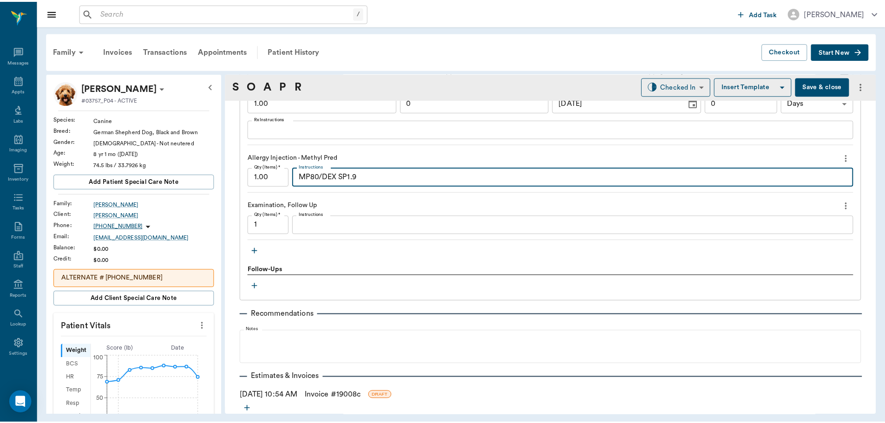
scroll to position [781, 0]
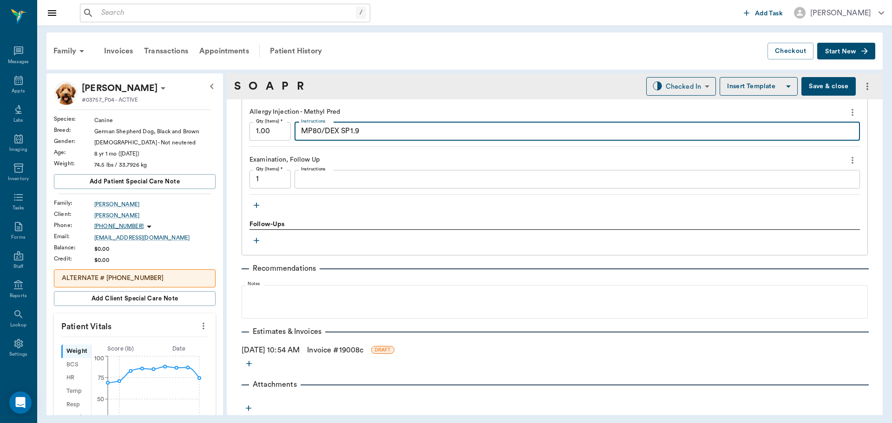
type textarea "MP80/DEX SP1.9"
click at [358, 346] on link "Invoice # 19008c" at bounding box center [335, 350] width 56 height 11
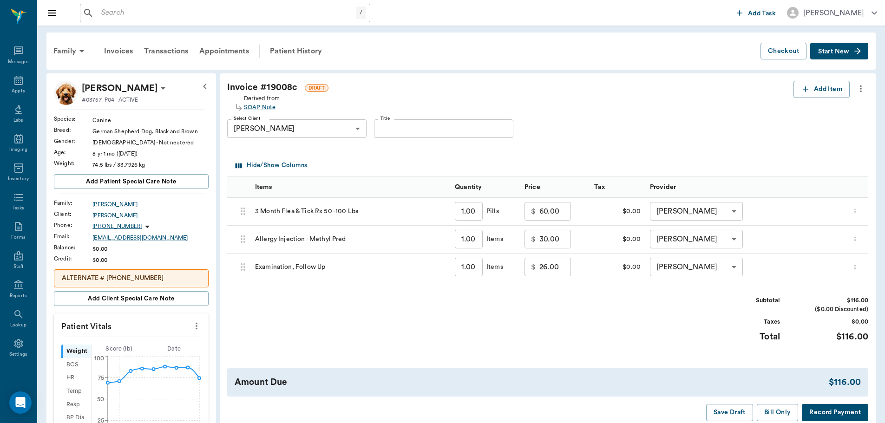
scroll to position [46, 0]
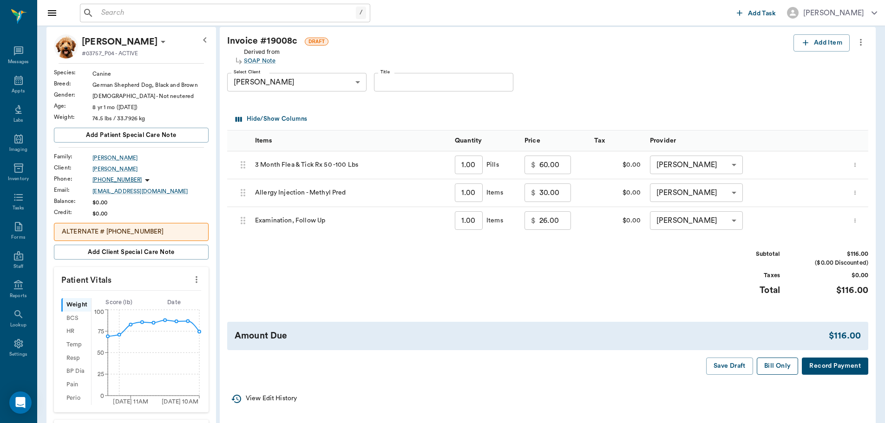
click at [772, 370] on button "Bill Only" at bounding box center [778, 366] width 42 height 17
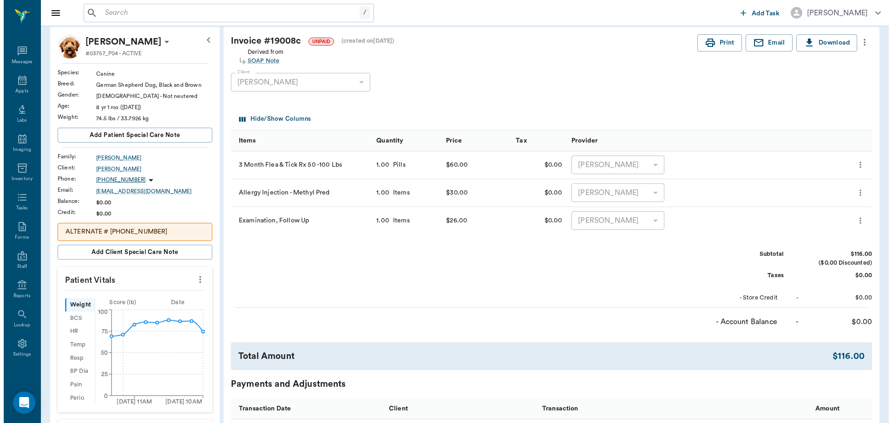
scroll to position [0, 0]
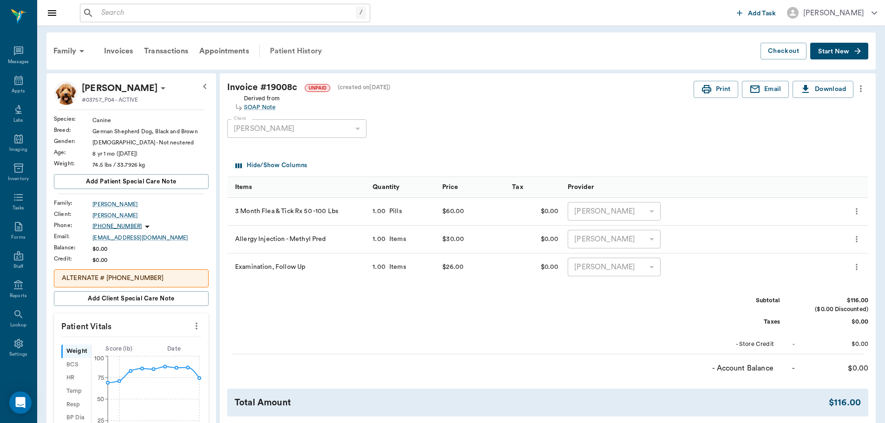
click at [295, 49] on div "Patient History" at bounding box center [295, 51] width 63 height 22
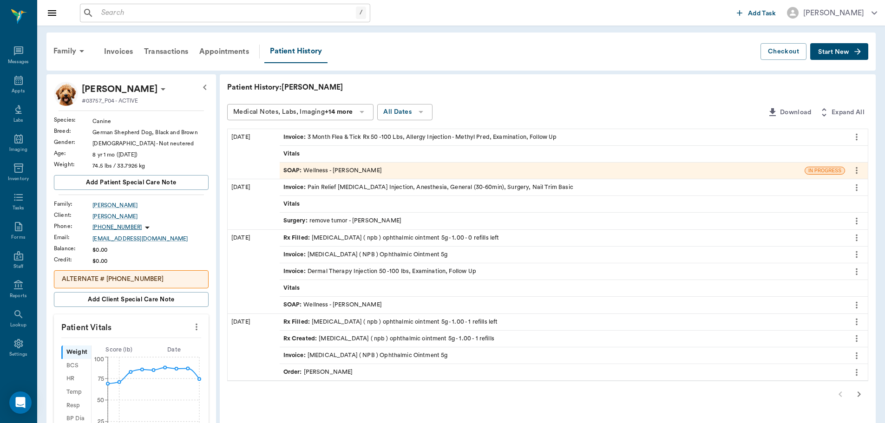
click at [401, 171] on div "SOAP : Wellness - Dr. Bert Ellsworth" at bounding box center [542, 171] width 525 height 16
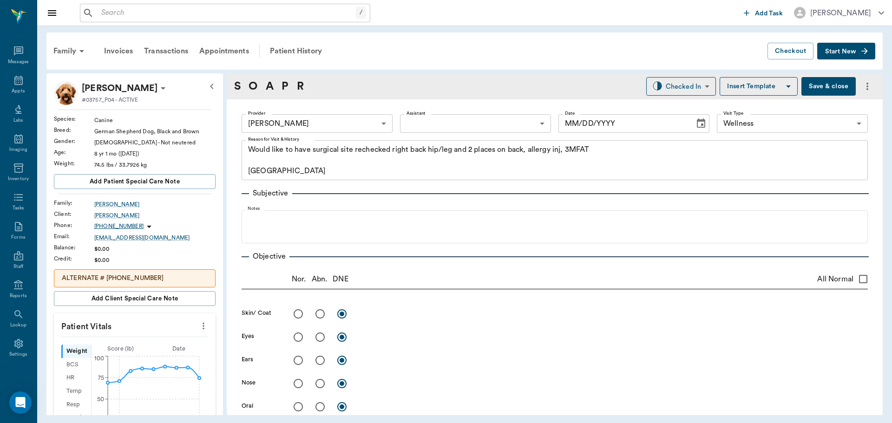
type input "63ec2f075fda476ae8351a4d"
type input "65d2be4f46e3a538d89b8c14"
type textarea "Would like to have surgical site rechecked right back hip/leg and 2 places on b…"
type input "[DATE]"
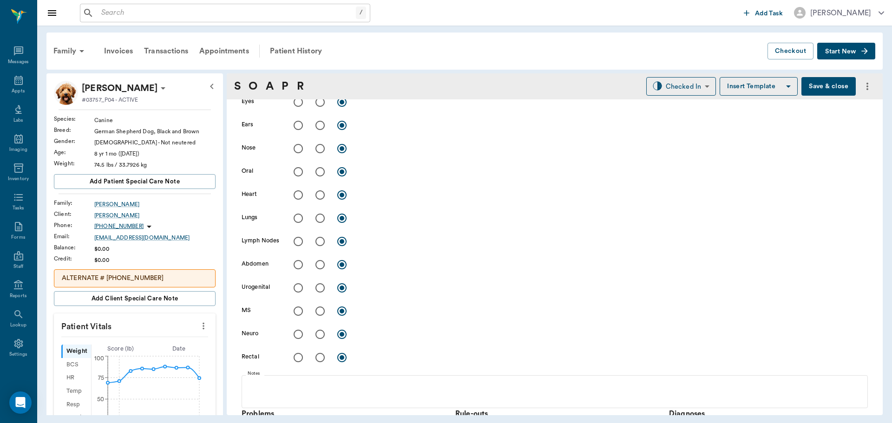
scroll to position [186, 0]
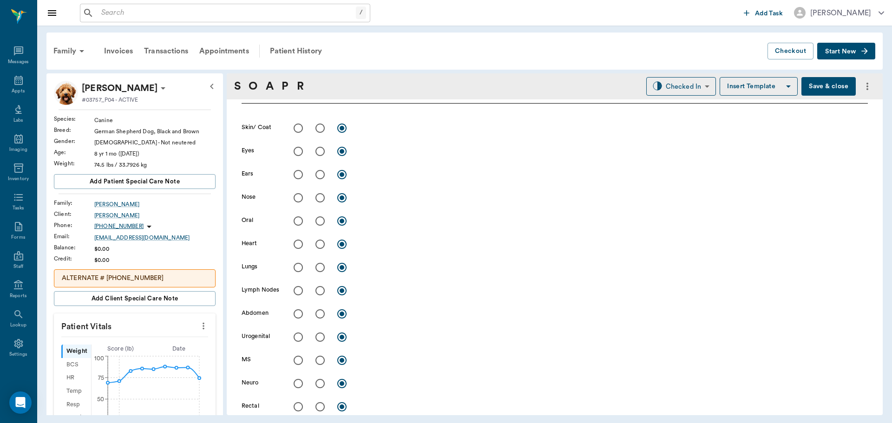
click at [316, 127] on input "radio" at bounding box center [320, 128] width 20 height 20
radio input "true"
click at [379, 134] on div "x" at bounding box center [613, 128] width 509 height 13
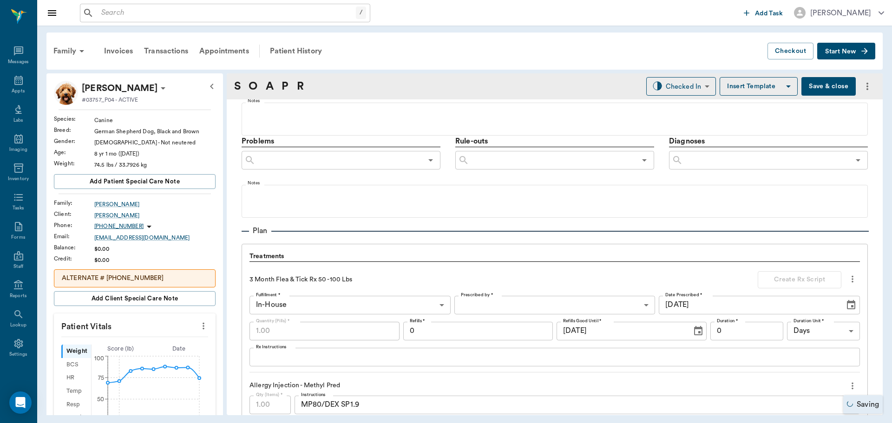
scroll to position [557, 0]
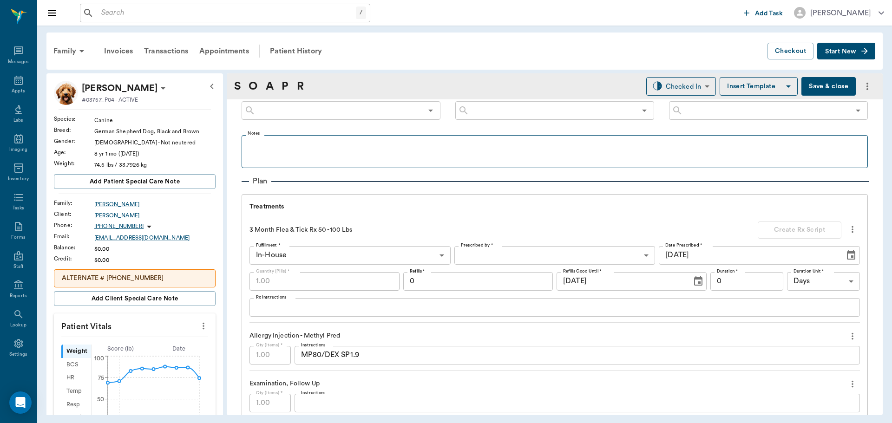
type textarea "NO HAIR REGROWTH YET. INCISION AREA - LICKING AT IT."
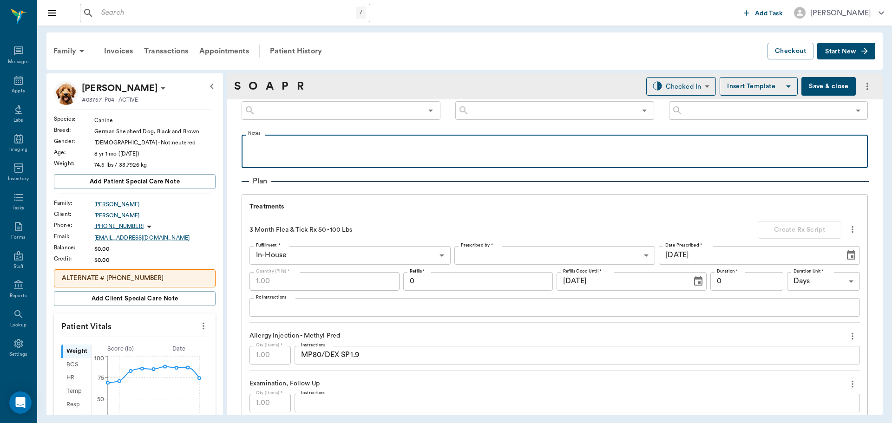
click at [297, 144] on p at bounding box center [554, 144] width 617 height 11
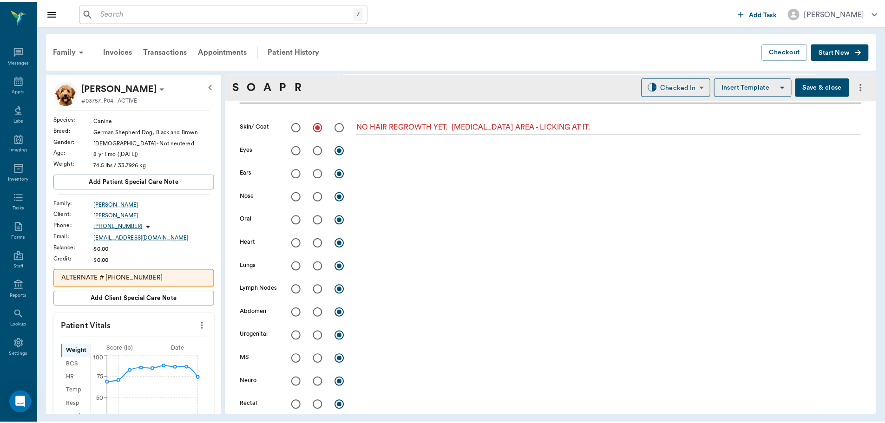
scroll to position [186, 0]
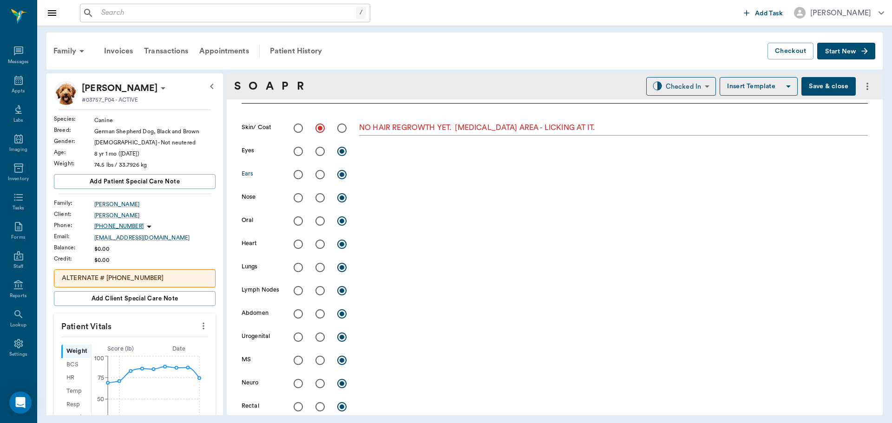
click at [321, 172] on input "radio" at bounding box center [320, 175] width 20 height 20
radio input "true"
click at [380, 172] on textarea at bounding box center [613, 174] width 509 height 11
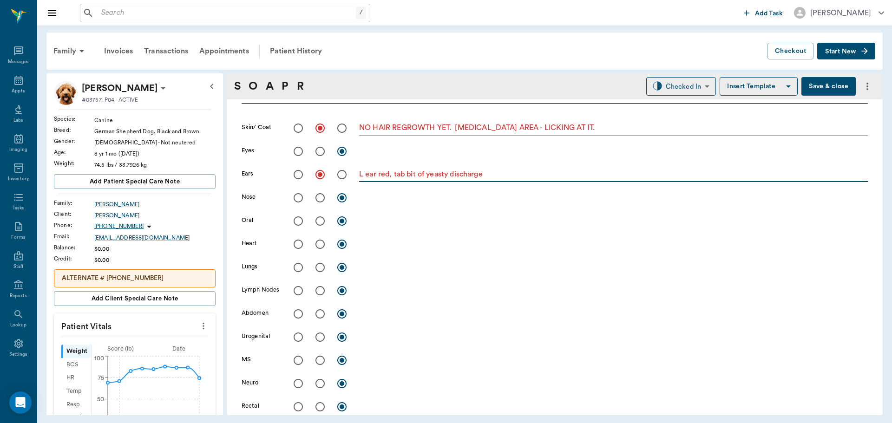
type textarea "L ear red, tab bit of yeasty discharge"
click at [831, 87] on button "Save & close" at bounding box center [828, 86] width 54 height 19
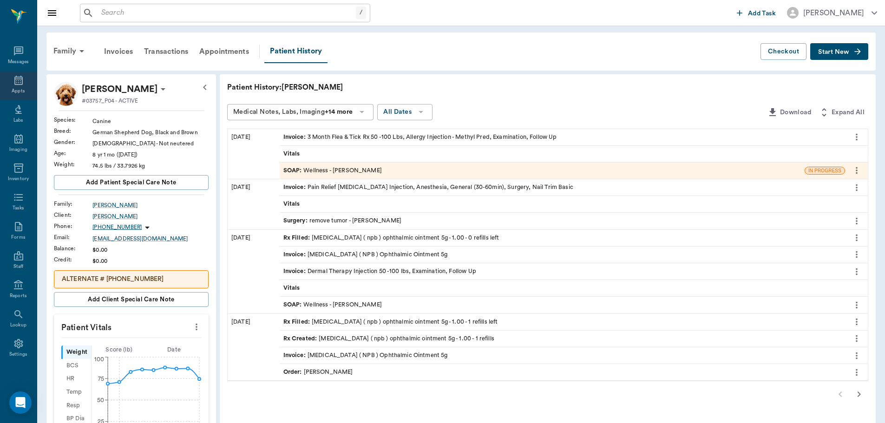
click at [15, 82] on icon at bounding box center [18, 80] width 11 height 11
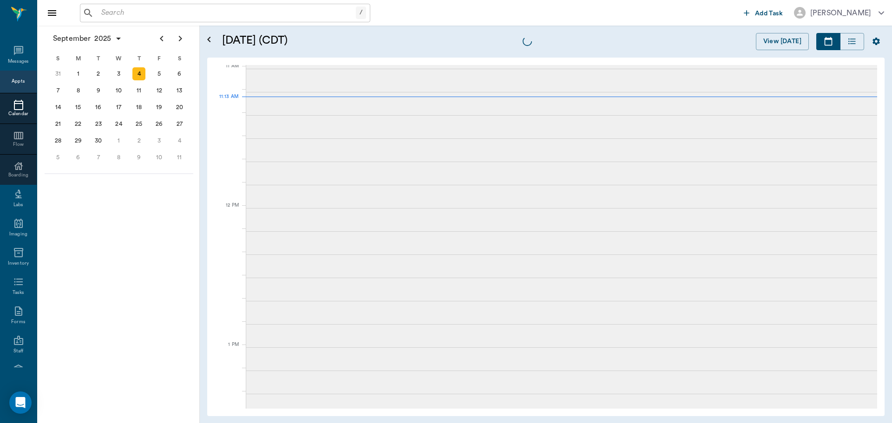
scroll to position [420, 0]
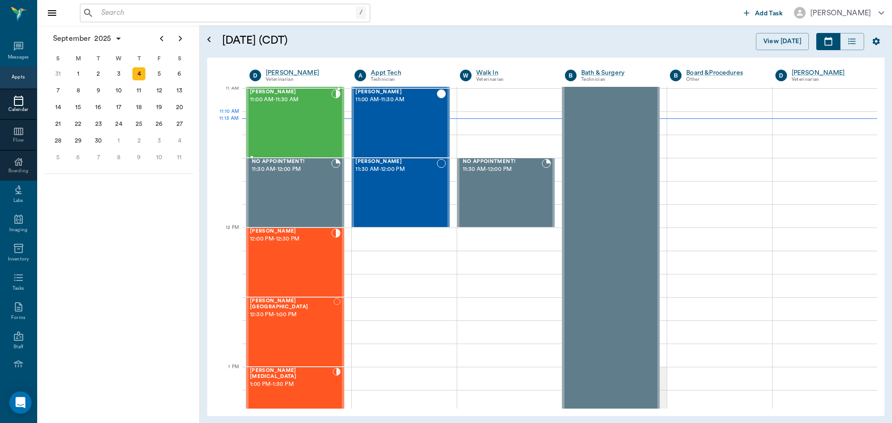
click at [302, 112] on div "[PERSON_NAME] 11:00 AM - 11:30 AM" at bounding box center [290, 123] width 81 height 68
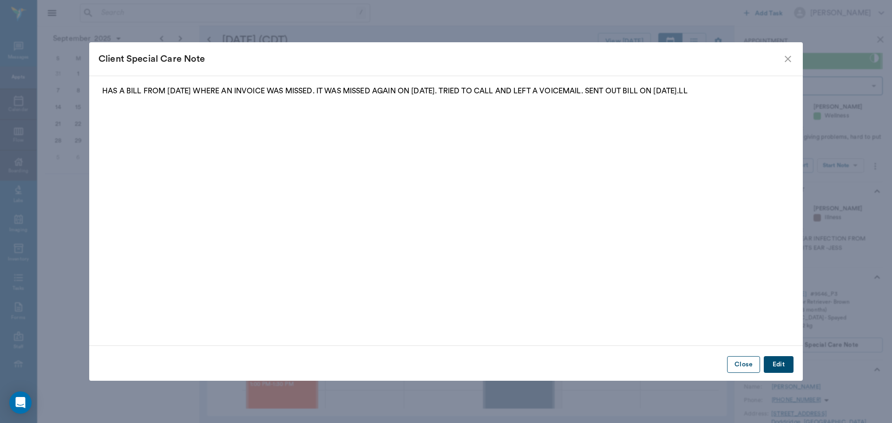
click at [741, 362] on button "Close" at bounding box center [743, 364] width 33 height 17
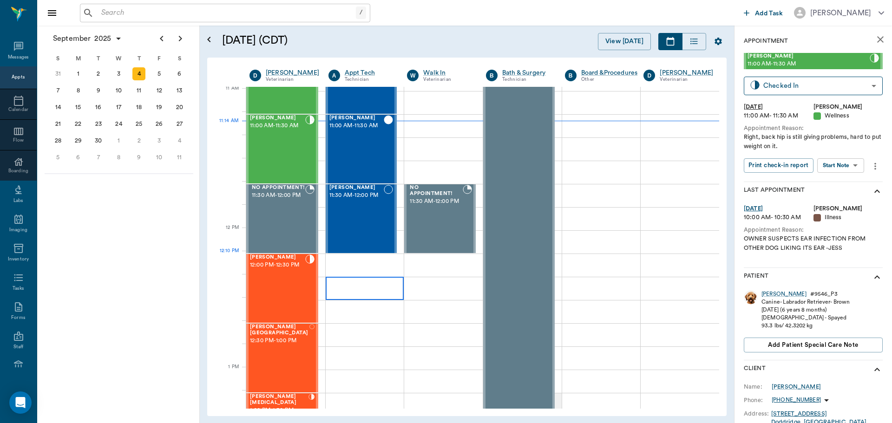
scroll to position [374, 0]
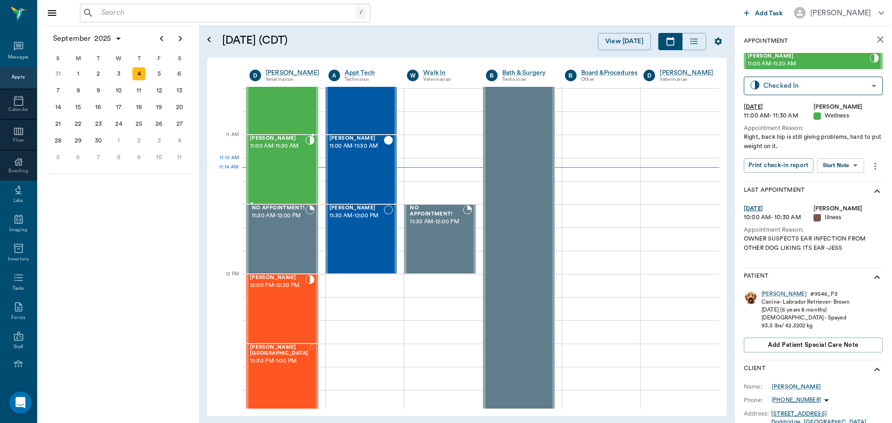
click at [275, 169] on div "[PERSON_NAME] 11:00 AM - 11:30 AM" at bounding box center [277, 170] width 55 height 68
click at [766, 295] on div "[PERSON_NAME]" at bounding box center [783, 294] width 45 height 8
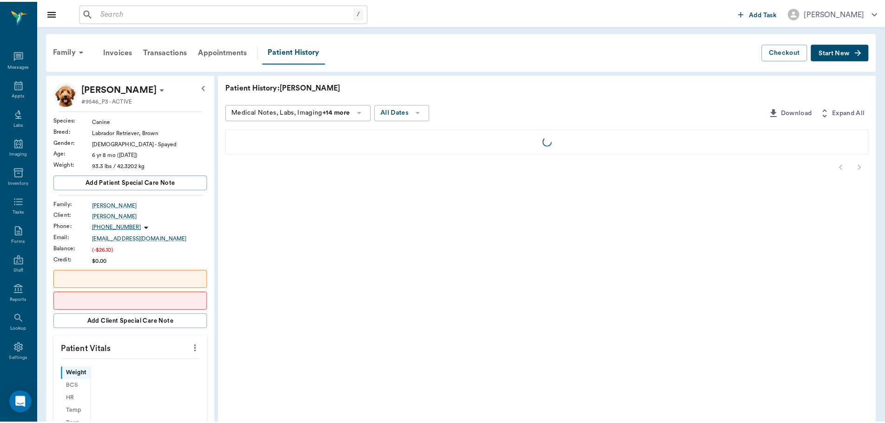
scroll to position [4, 0]
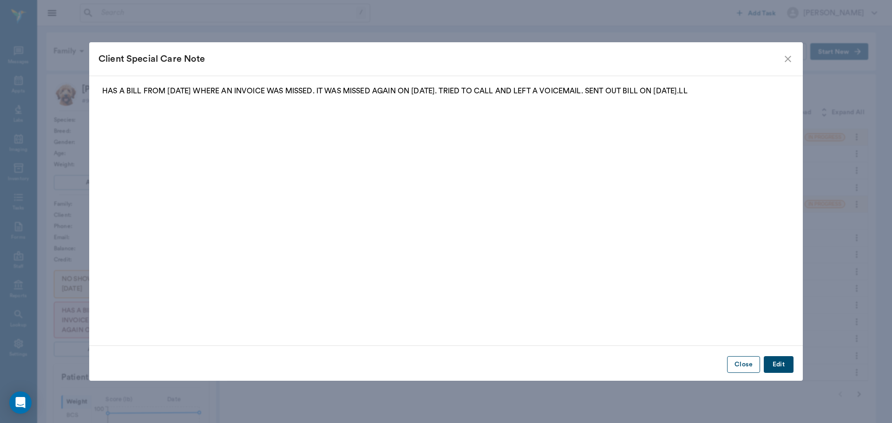
click at [740, 363] on button "Close" at bounding box center [743, 364] width 33 height 17
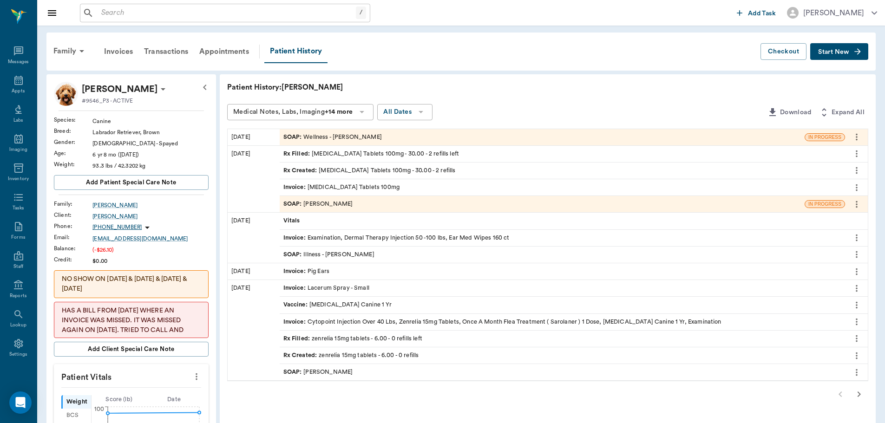
click at [351, 168] on div "Rx Created : Carprofen Tablets 100mg - 30.00 - 2 refills" at bounding box center [369, 170] width 172 height 9
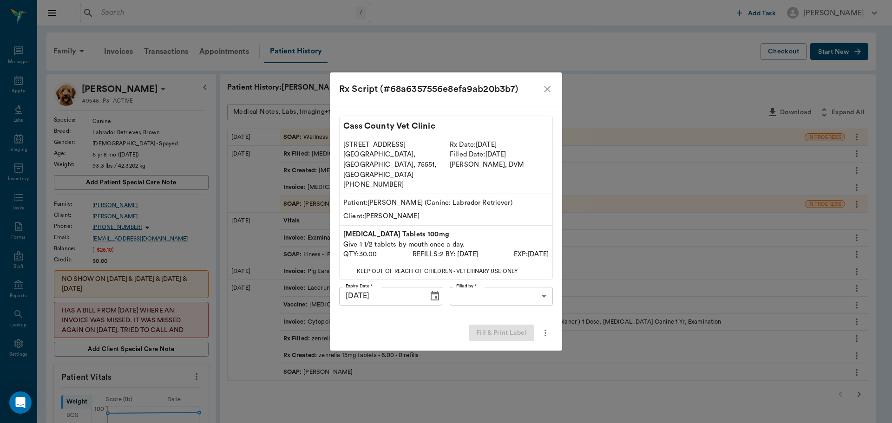
click at [550, 95] on icon "close" at bounding box center [547, 89] width 11 height 11
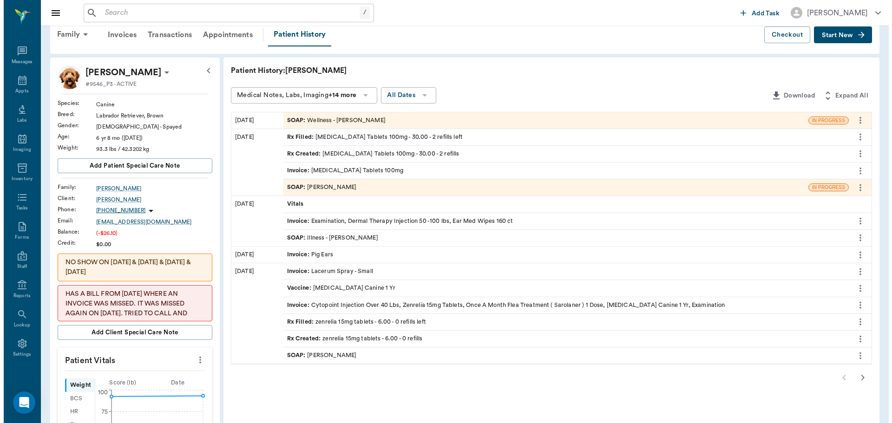
scroll to position [0, 0]
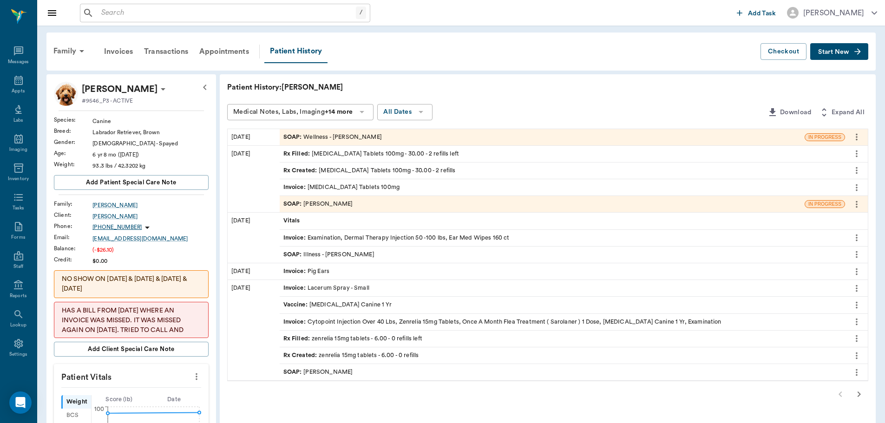
click at [334, 206] on div "SOAP : Dr. Bert Ellsworth" at bounding box center [318, 204] width 70 height 9
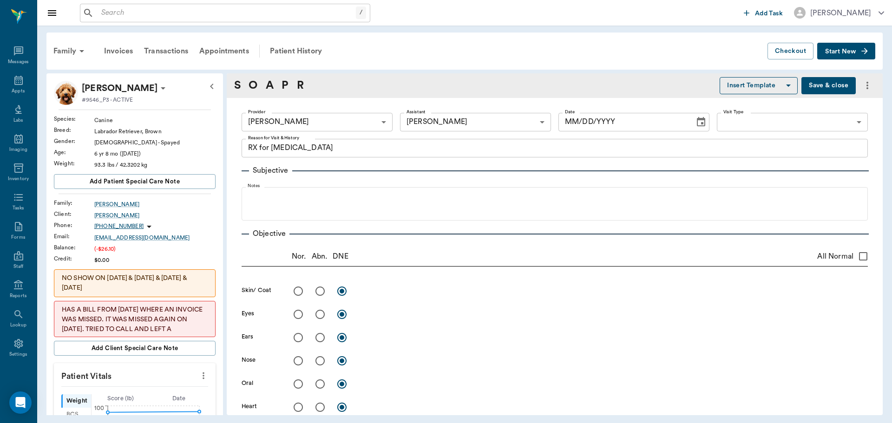
type input "63ec2f075fda476ae8351a4d"
type input "682b670d8bdc6f7f8feef3db"
type textarea "RX for carprofen"
type input "08/20/2025"
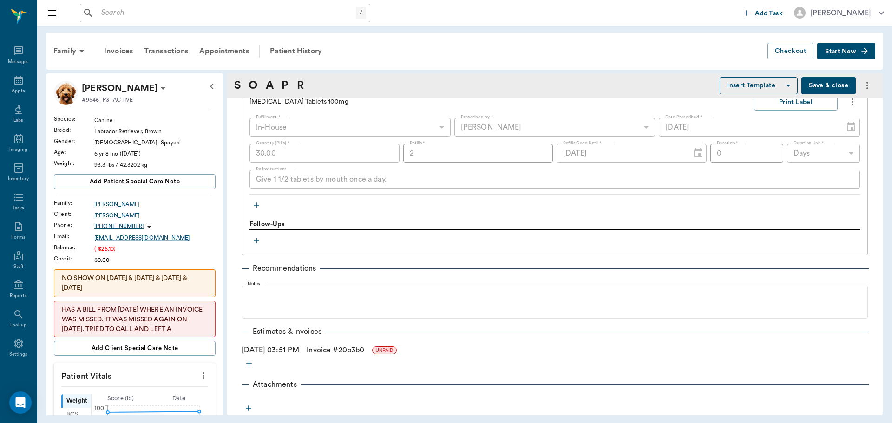
scroll to position [477, 0]
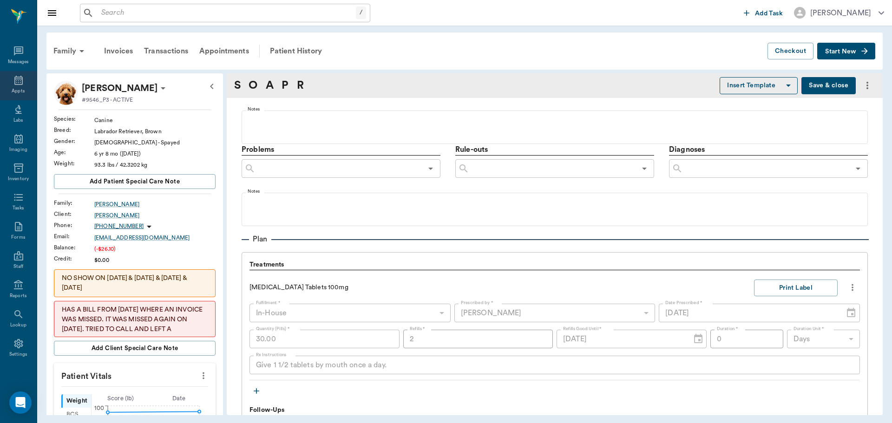
click at [23, 76] on div "Appts" at bounding box center [18, 85] width 37 height 29
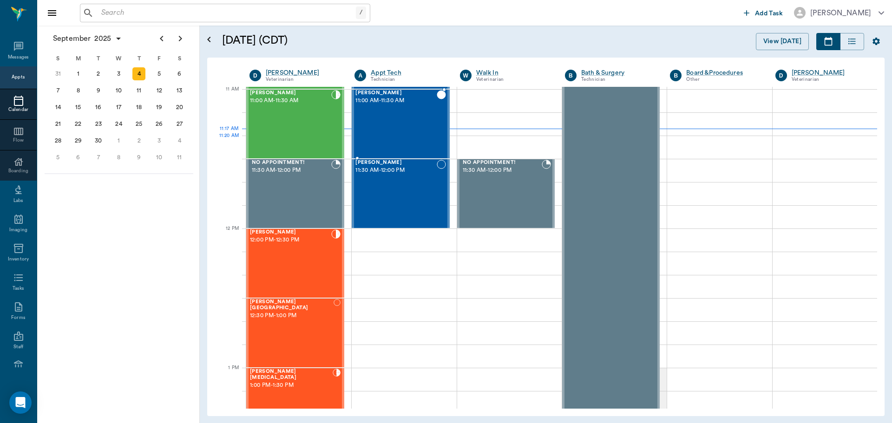
scroll to position [419, 0]
click at [432, 195] on div "Samson Norris 11:30 AM - 12:00 PM" at bounding box center [395, 194] width 81 height 68
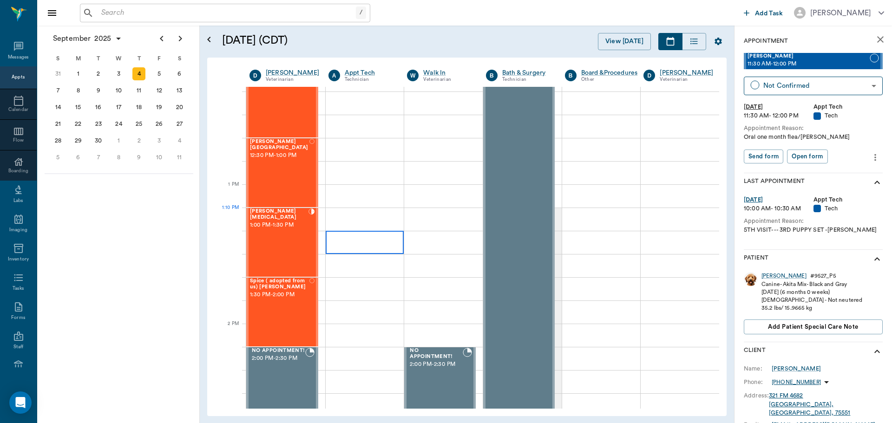
scroll to position [605, 0]
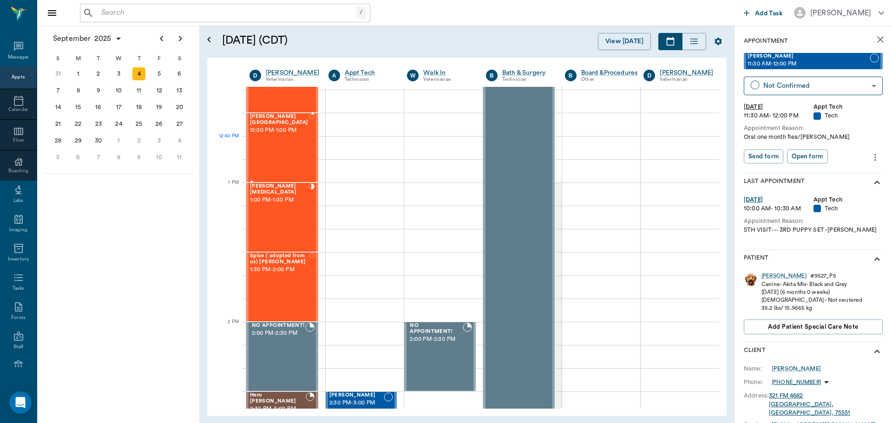
click at [301, 143] on div "[PERSON_NAME] Birmingham 12:30 PM - 1:00 PM" at bounding box center [279, 148] width 59 height 68
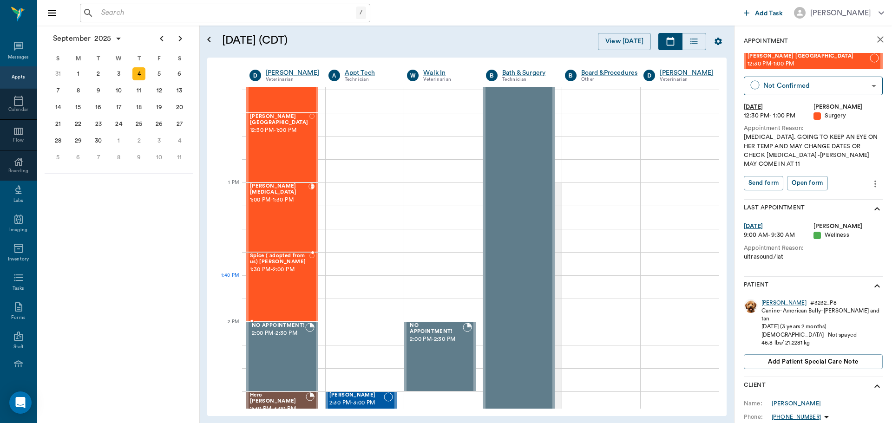
click at [282, 287] on div "Spice ( adopted from [GEOGRAPHIC_DATA]) [PERSON_NAME] 1:30 PM - 2:00 PM" at bounding box center [279, 287] width 59 height 68
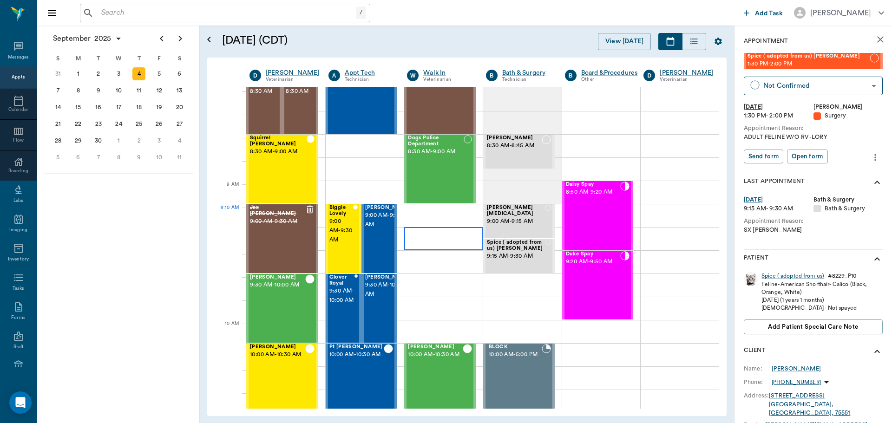
scroll to position [46, 0]
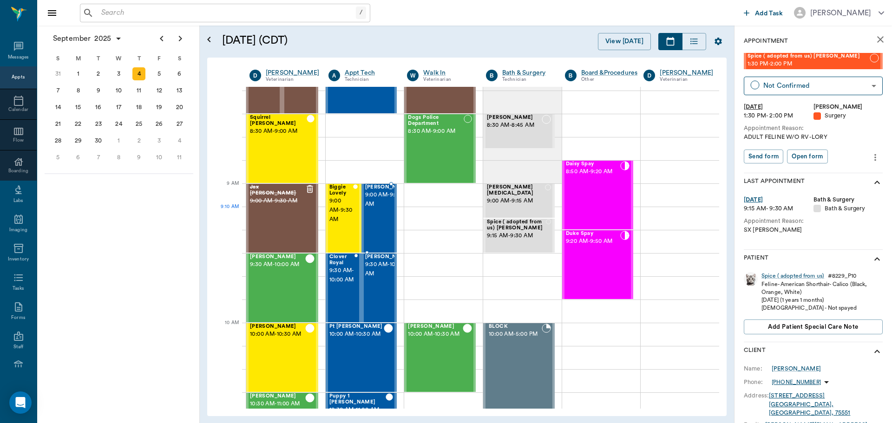
click at [382, 209] on span "9:00 AM - 9:30 AM" at bounding box center [388, 199] width 46 height 19
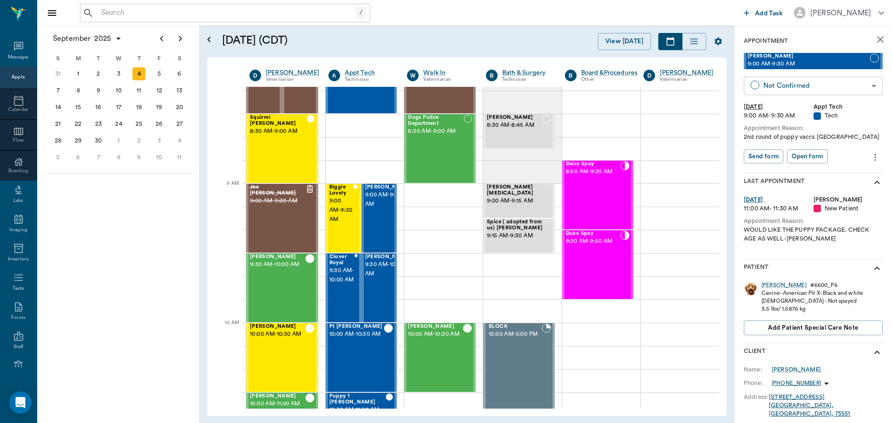
click at [818, 81] on body "/ ​ Add Task Dr. Bert Ellsworth Nectar Messages Appts Calendar Flow Boarding La…" at bounding box center [446, 211] width 892 height 423
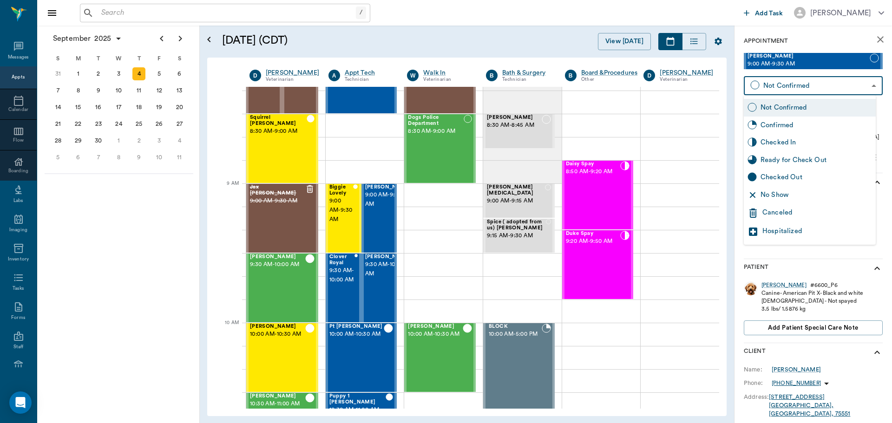
click at [798, 197] on div "No Show" at bounding box center [815, 195] width 111 height 10
type input "NO_SHOW"
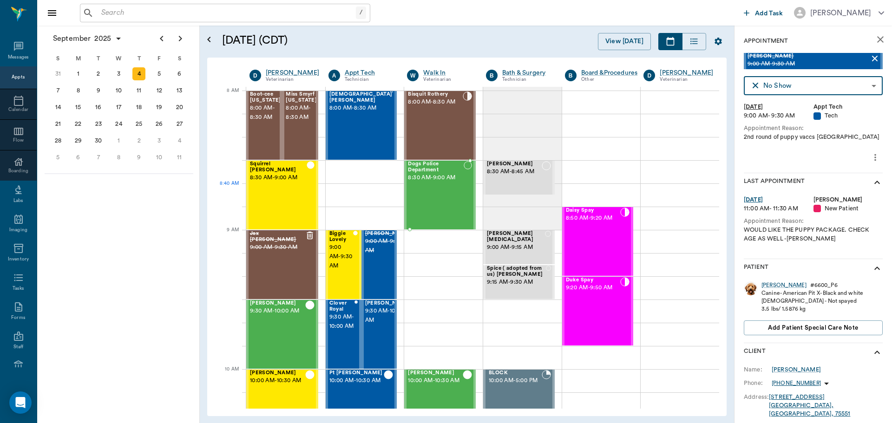
click at [464, 191] on div at bounding box center [468, 195] width 8 height 68
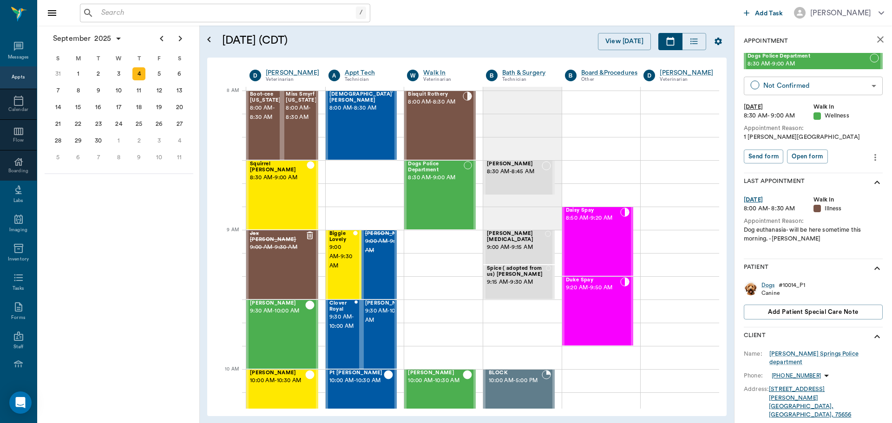
click at [799, 84] on body "/ ​ Add Task [PERSON_NAME] Nectar Messages Appts Calendar Flow Boarding Labs Im…" at bounding box center [446, 211] width 892 height 423
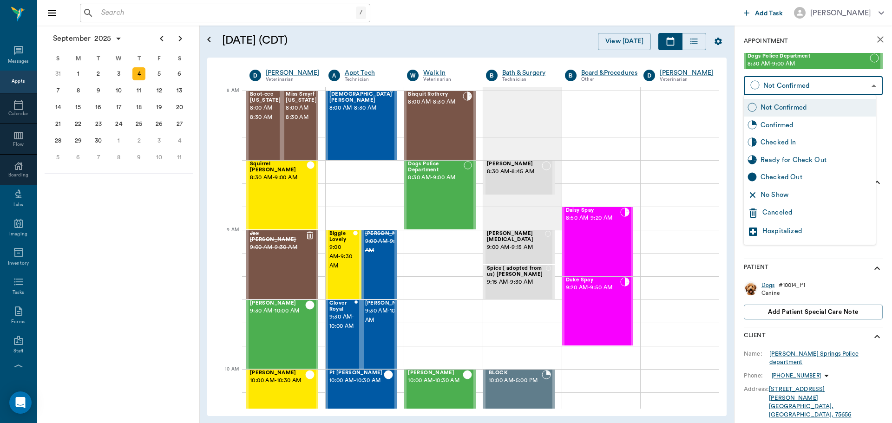
scroll to position [4, 0]
click at [802, 139] on div "Checked In" at bounding box center [815, 142] width 111 height 10
type input "CHECKED_IN"
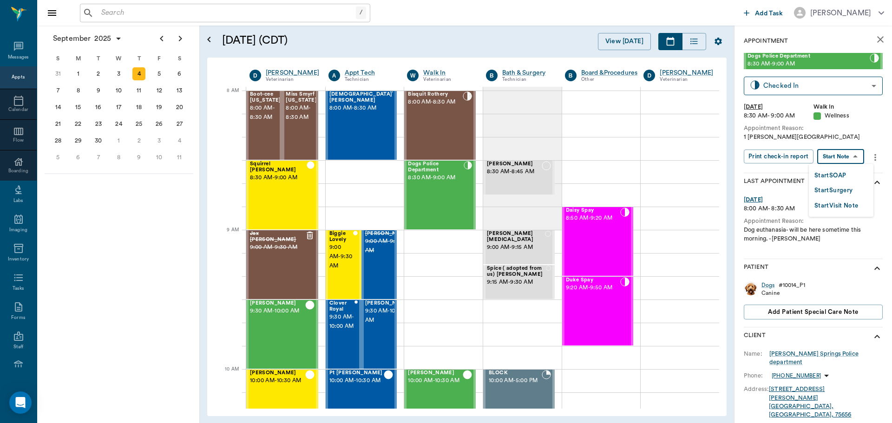
click at [836, 157] on body "/ ​ Add Task [PERSON_NAME] Nectar Messages Appts Calendar Flow Boarding Labs Im…" at bounding box center [446, 211] width 892 height 423
click at [837, 171] on button "Start SOAP" at bounding box center [830, 175] width 32 height 11
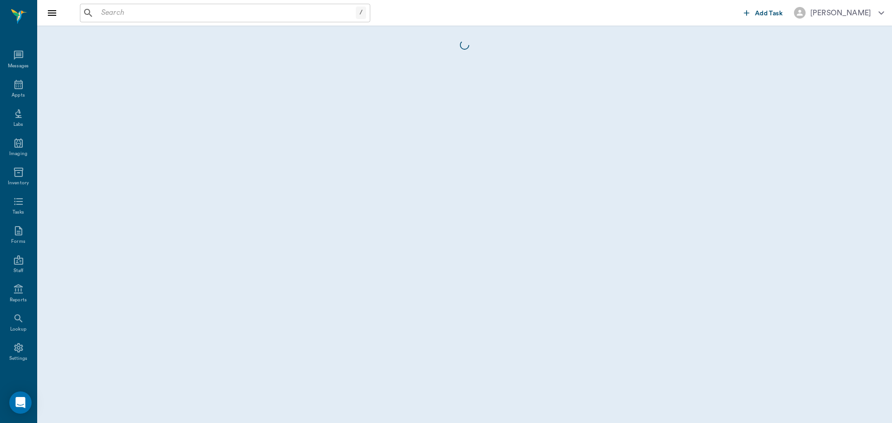
scroll to position [4, 0]
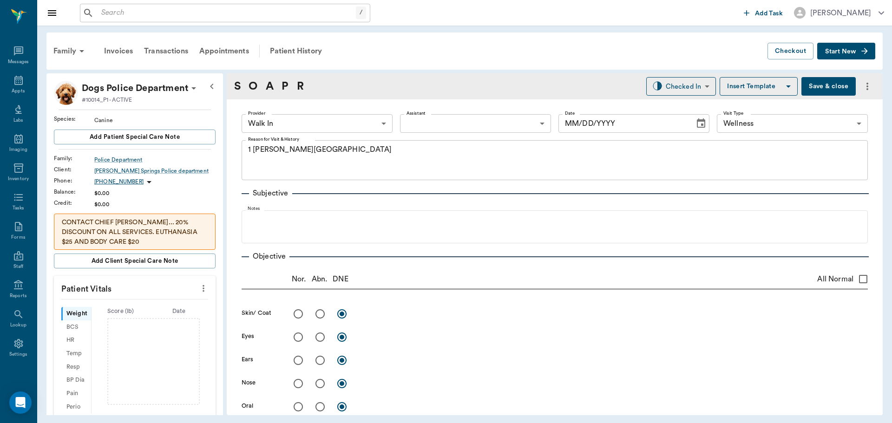
type input "63ee68728bdb516679580557"
type input "65d2be4f46e3a538d89b8c14"
type textarea "1 [PERSON_NAME][GEOGRAPHIC_DATA]"
type input "[DATE]"
click at [354, 123] on body "/ ​ Add Task [PERSON_NAME] Nectar Messages Appts Labs Imaging Inventory Tasks F…" at bounding box center [446, 211] width 892 height 423
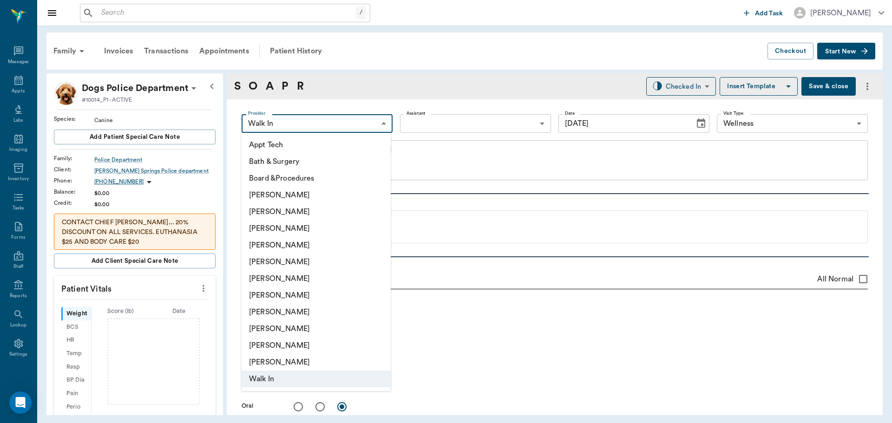
click at [306, 247] on li "[PERSON_NAME]" at bounding box center [316, 245] width 149 height 17
type input "63ec2f075fda476ae8351a4d"
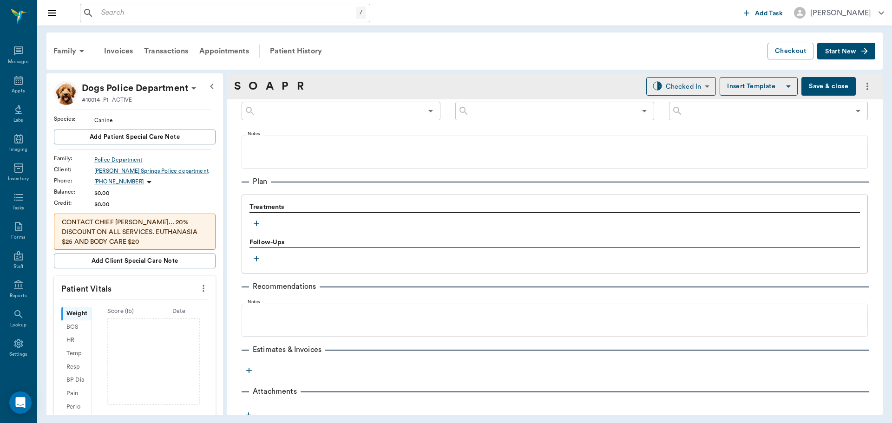
scroll to position [557, 0]
click at [259, 226] on icon "button" at bounding box center [256, 222] width 9 height 9
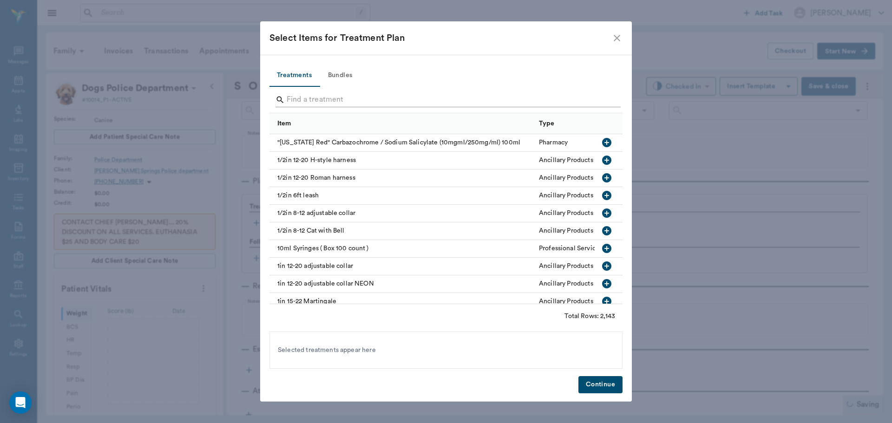
click at [367, 99] on input "Search" at bounding box center [447, 99] width 320 height 15
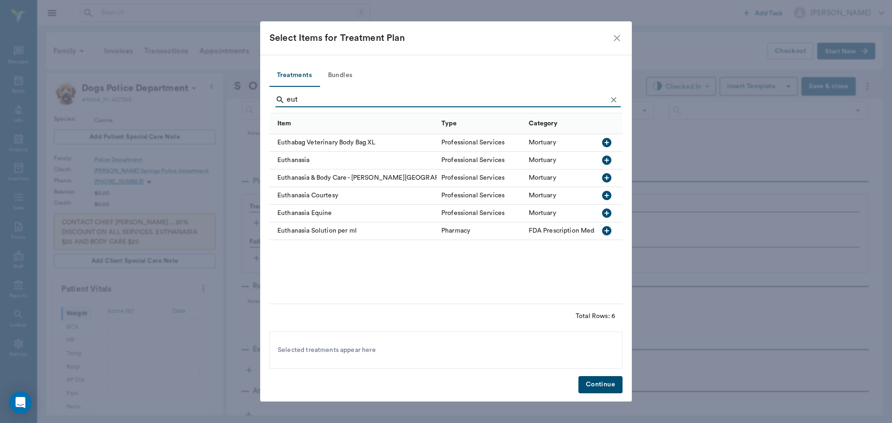
type input "eut"
click at [608, 161] on icon "button" at bounding box center [606, 160] width 9 height 9
click at [612, 386] on button "Continue" at bounding box center [600, 384] width 44 height 17
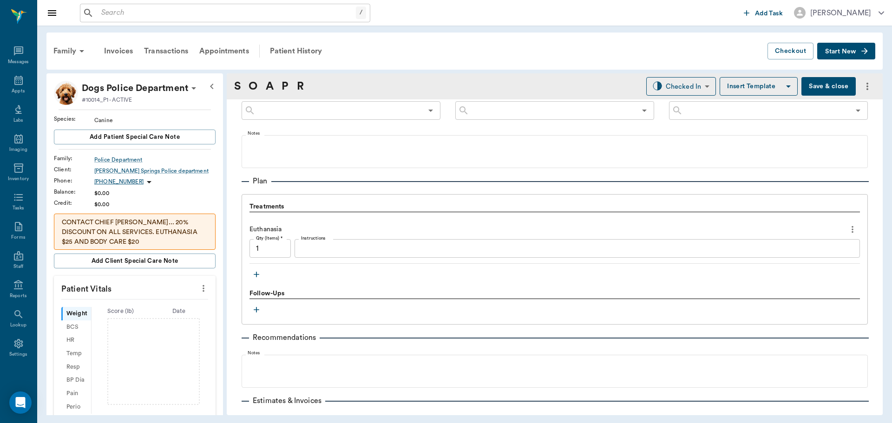
click at [253, 278] on icon "button" at bounding box center [256, 274] width 9 height 9
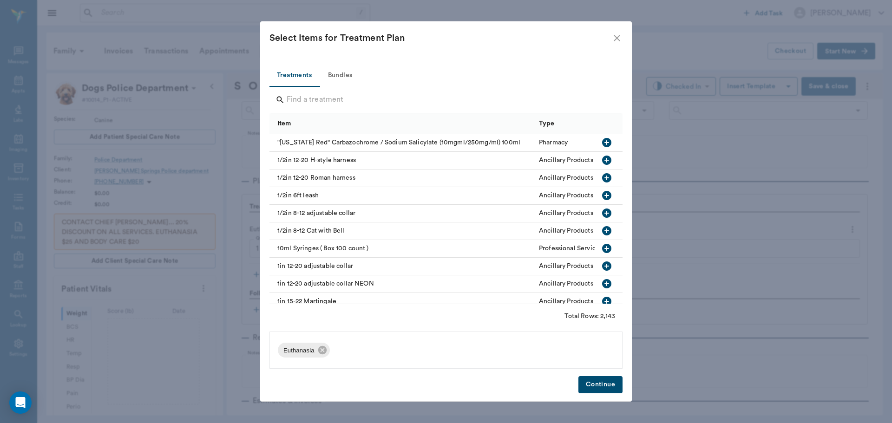
click at [307, 99] on input "Search" at bounding box center [447, 99] width 320 height 15
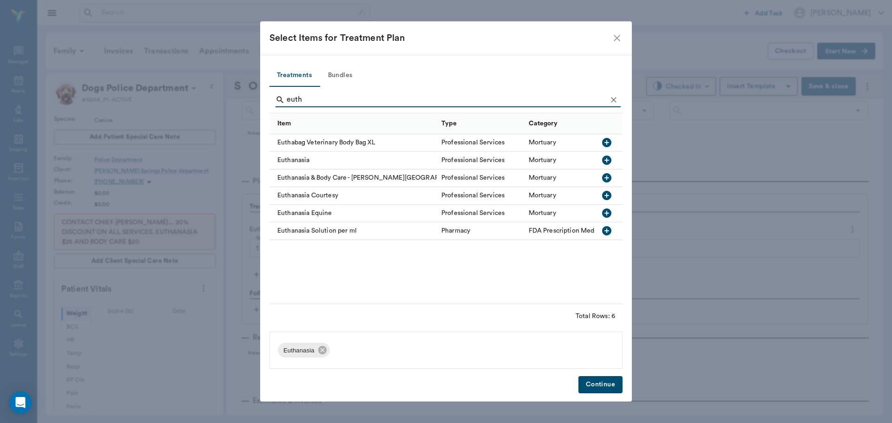
type input "euth"
click at [608, 176] on icon "button" at bounding box center [606, 177] width 9 height 9
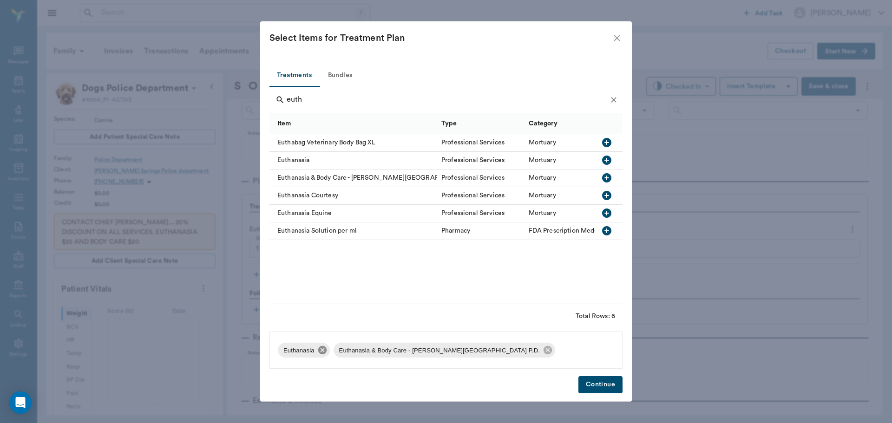
click at [322, 348] on icon at bounding box center [322, 350] width 8 height 8
click at [611, 387] on button "Continue" at bounding box center [600, 384] width 44 height 17
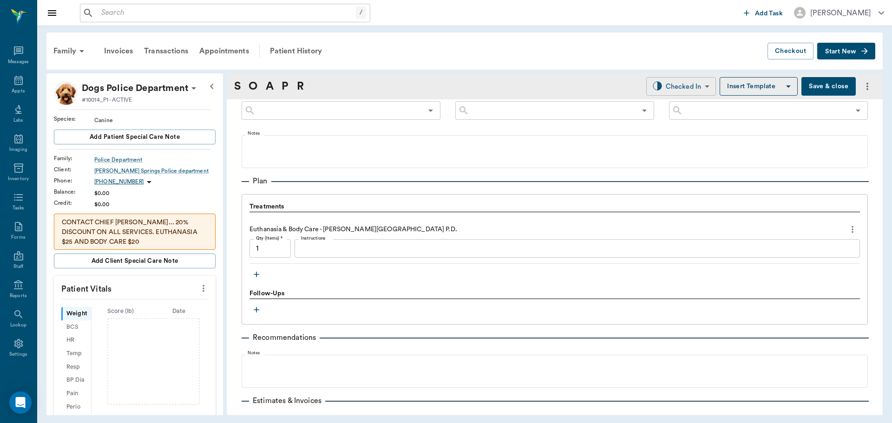
click at [674, 88] on body "/ ​ Add Task [PERSON_NAME] Nectar Messages Appts Labs Imaging Inventory Tasks F…" at bounding box center [446, 211] width 892 height 423
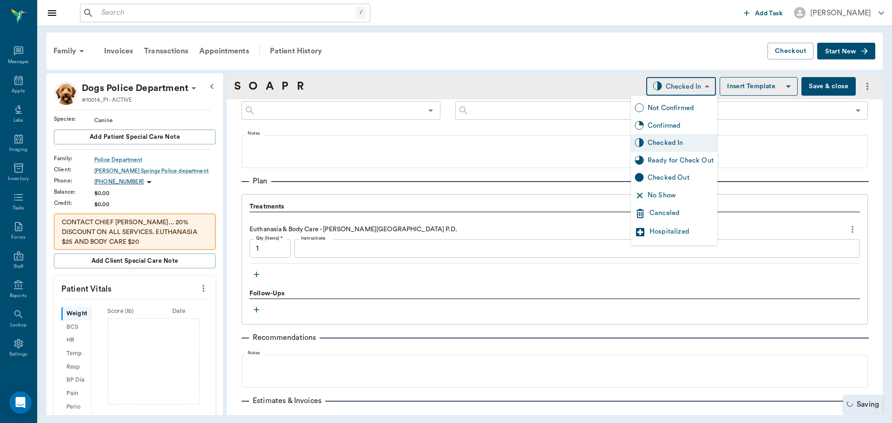
click at [688, 157] on div "Ready for Check Out" at bounding box center [681, 161] width 66 height 10
type input "READY_TO_CHECKOUT"
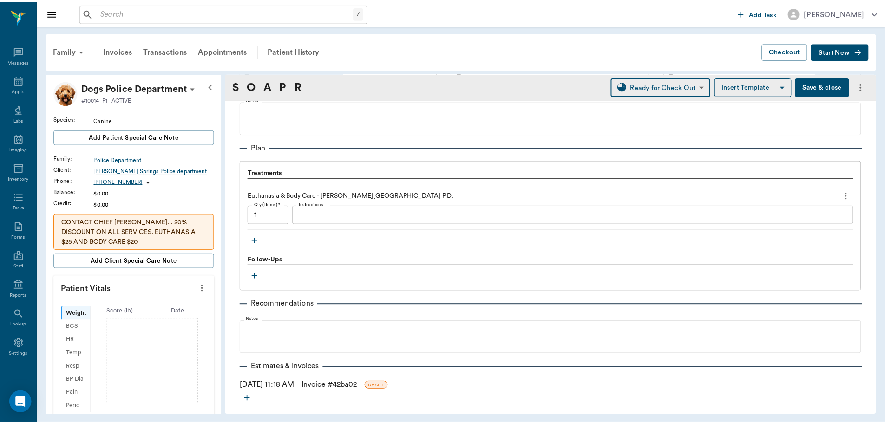
scroll to position [627, 0]
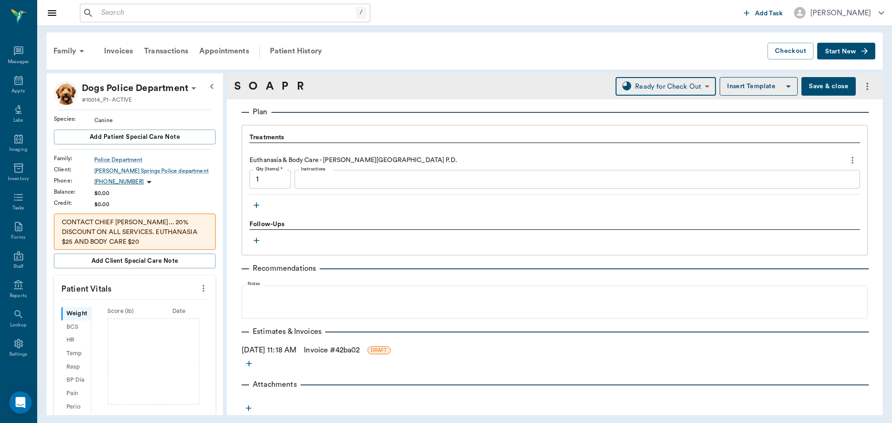
drag, startPoint x: 335, startPoint y: 353, endPoint x: 347, endPoint y: 351, distance: 11.5
click at [335, 353] on link "Invoice # 42ba02" at bounding box center [332, 350] width 56 height 11
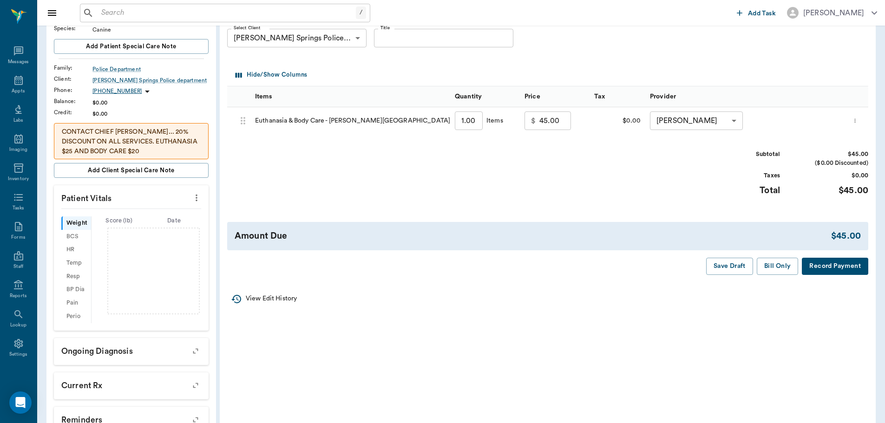
scroll to position [93, 0]
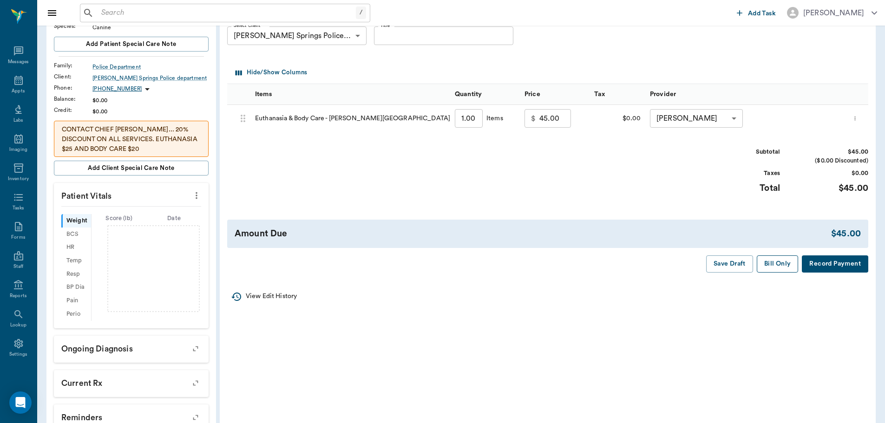
click at [785, 261] on button "Bill Only" at bounding box center [778, 263] width 42 height 17
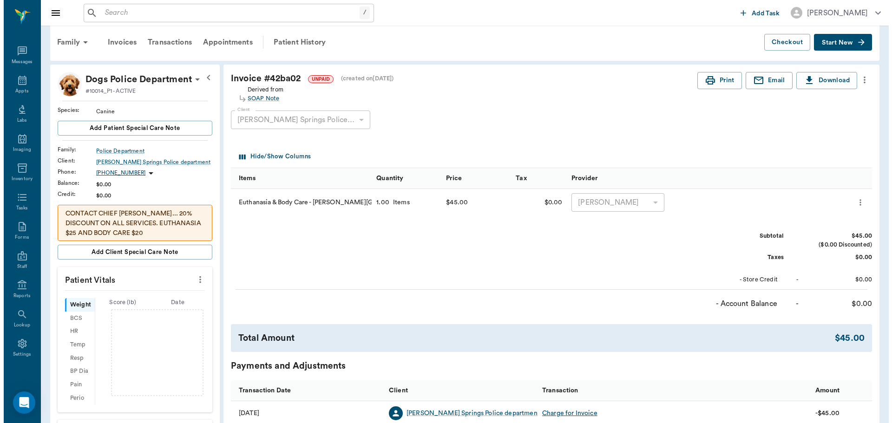
scroll to position [0, 0]
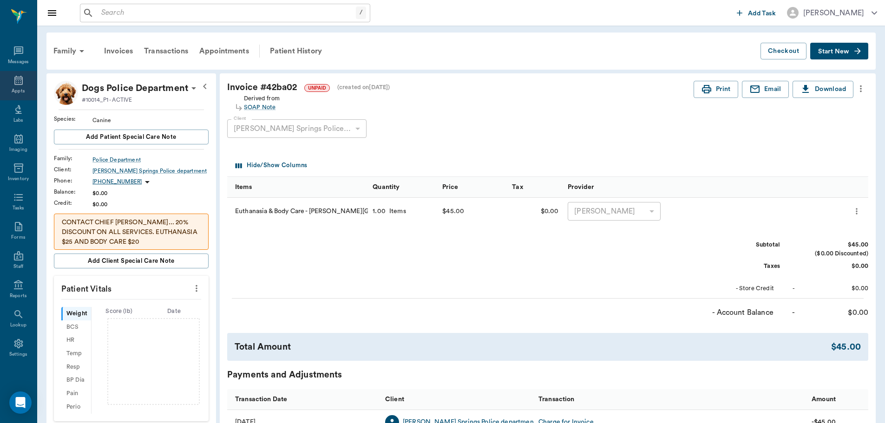
click at [14, 88] on div "Appts" at bounding box center [18, 91] width 13 height 7
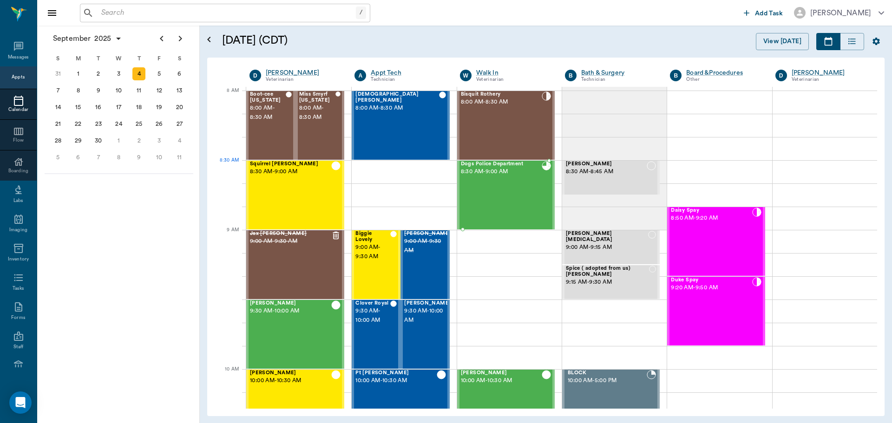
click at [505, 189] on div "Dogs Police Department 8:30 AM - 9:00 AM" at bounding box center [501, 195] width 81 height 68
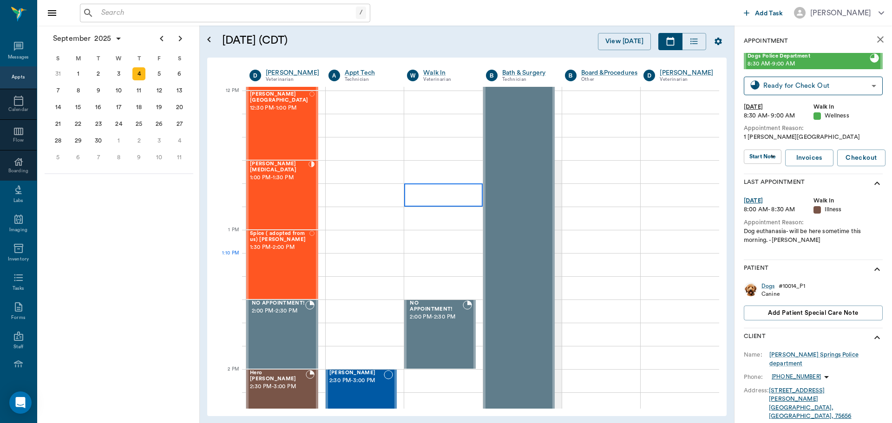
scroll to position [697, 0]
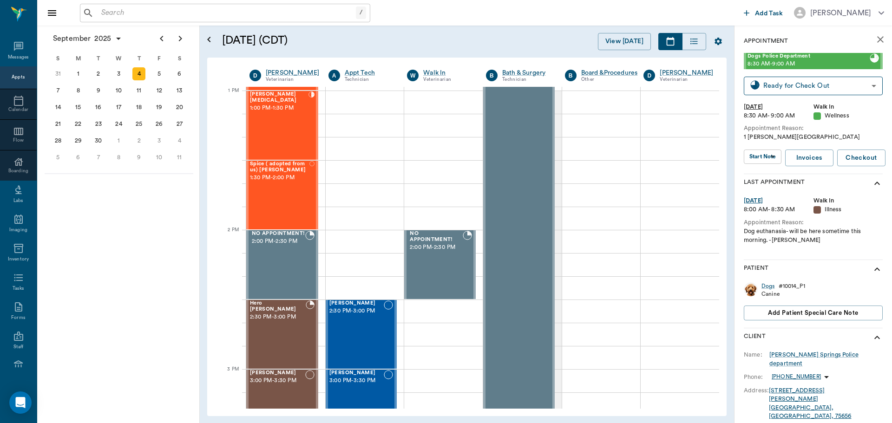
click at [238, 183] on div at bounding box center [227, 190] width 24 height 23
click at [296, 183] on div "Spice ( adopted from [GEOGRAPHIC_DATA]) [PERSON_NAME] 1:30 PM - 2:00 PM" at bounding box center [279, 195] width 59 height 68
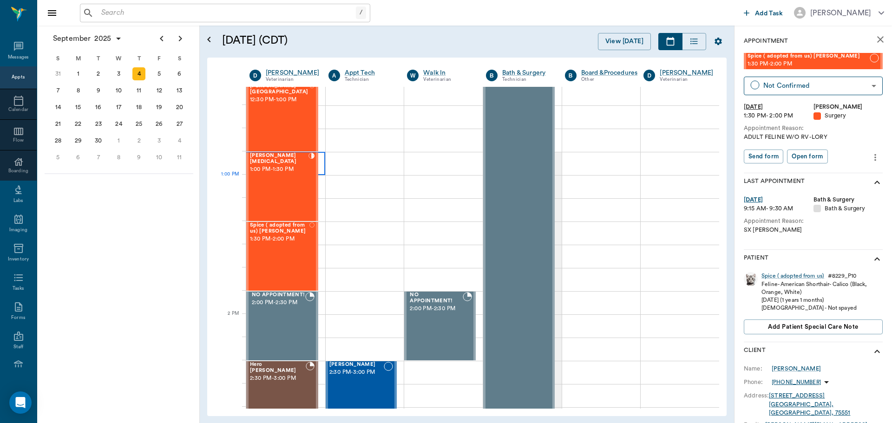
scroll to position [557, 0]
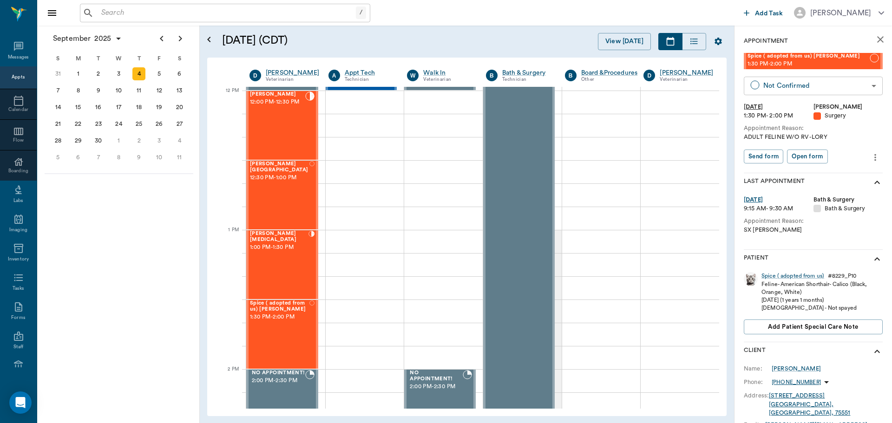
click at [829, 88] on body "/ ​ Add Task [PERSON_NAME] Nectar Messages Appts Calendar Flow Boarding Labs Im…" at bounding box center [446, 211] width 892 height 423
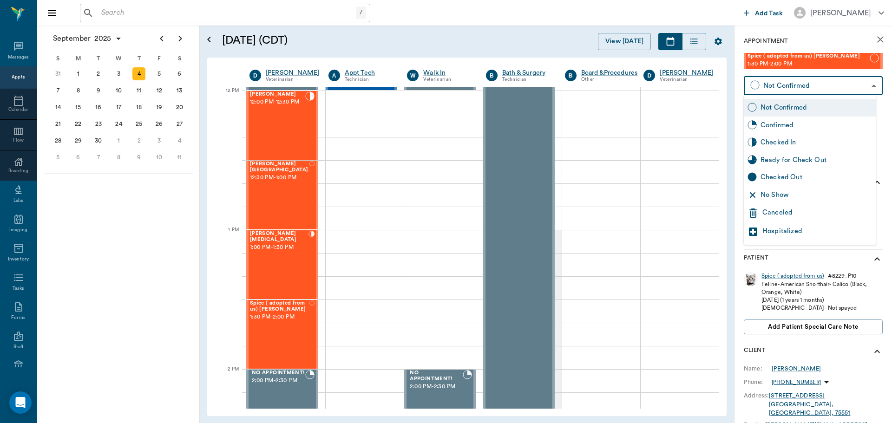
click at [816, 187] on div "No Show" at bounding box center [810, 195] width 132 height 18
type input "NO_SHOW"
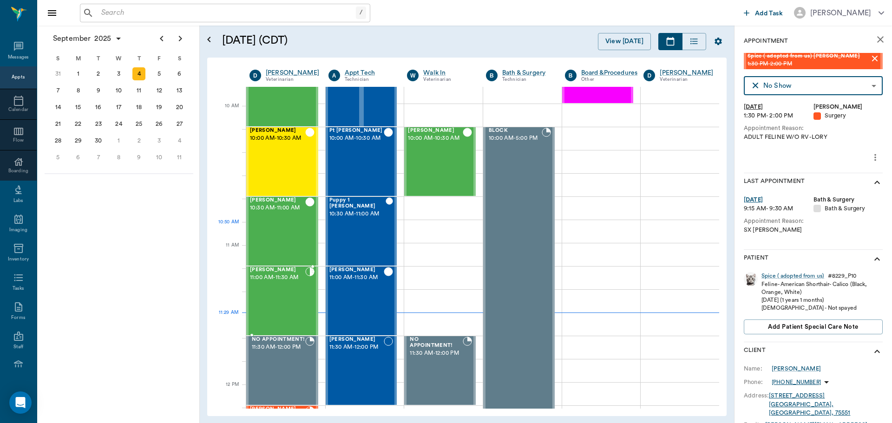
scroll to position [232, 0]
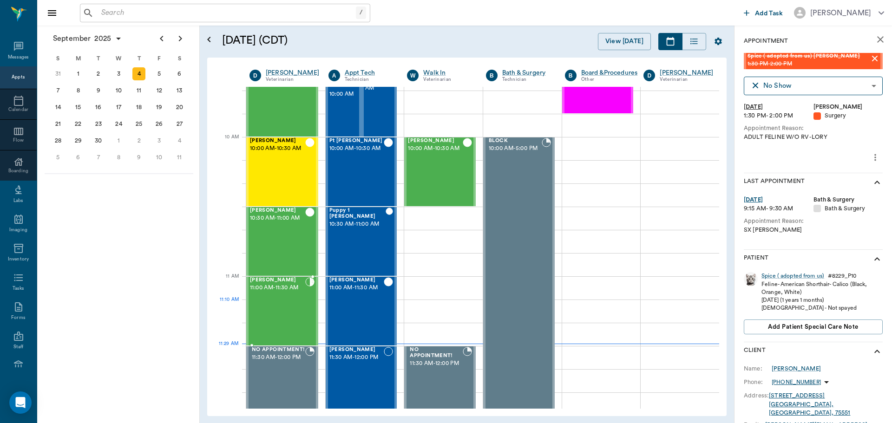
click at [282, 302] on div "[PERSON_NAME] 11:00 AM - 11:30 AM" at bounding box center [277, 311] width 55 height 68
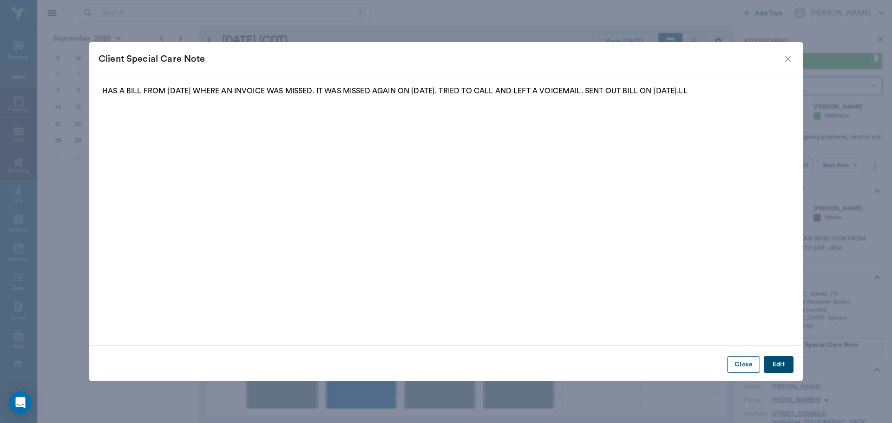
click at [736, 364] on button "Close" at bounding box center [743, 364] width 33 height 17
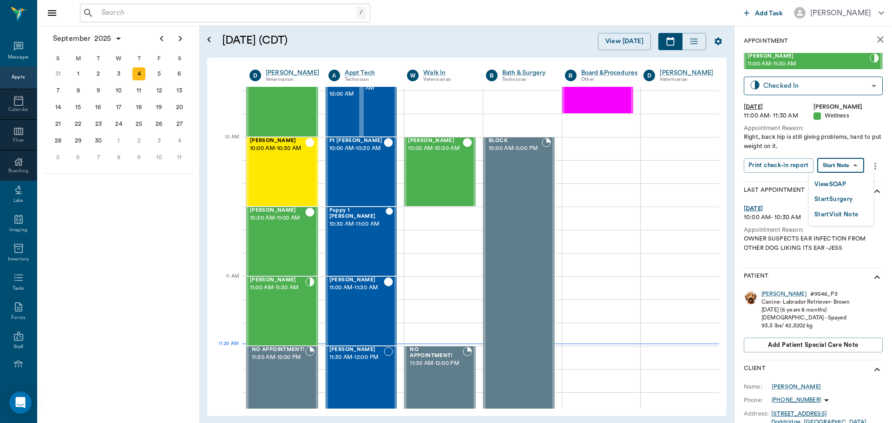
click at [847, 164] on body "/ ​ Add Task [PERSON_NAME] Nectar Messages Appts Calendar Flow Boarding Labs Im…" at bounding box center [446, 211] width 892 height 423
click at [836, 181] on button "View SOAP" at bounding box center [830, 184] width 32 height 11
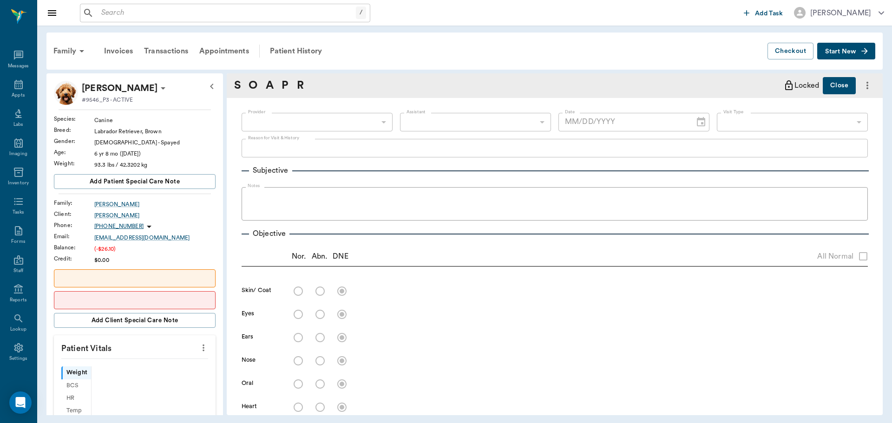
scroll to position [4, 0]
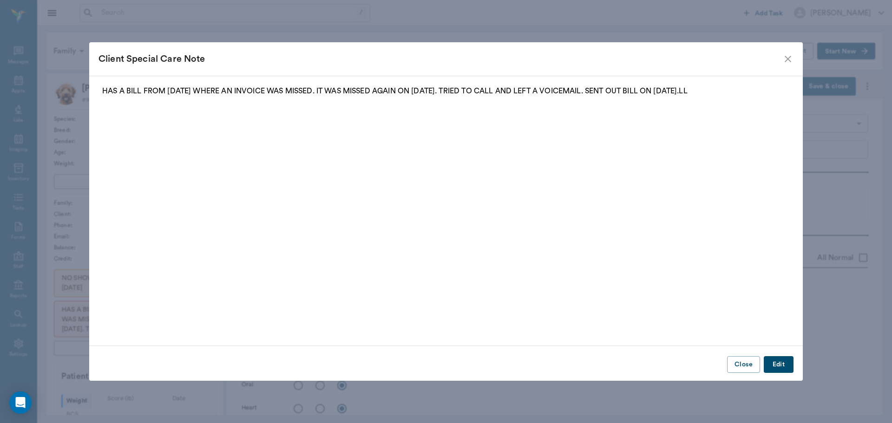
type input "63ec2f075fda476ae8351a4d"
type input "65d2be4f46e3a538d89b8c14"
type textarea "Right, back hip is still giving problems, hard to put weight on it."
type input "[DATE]"
click at [737, 360] on button "Close" at bounding box center [743, 364] width 33 height 17
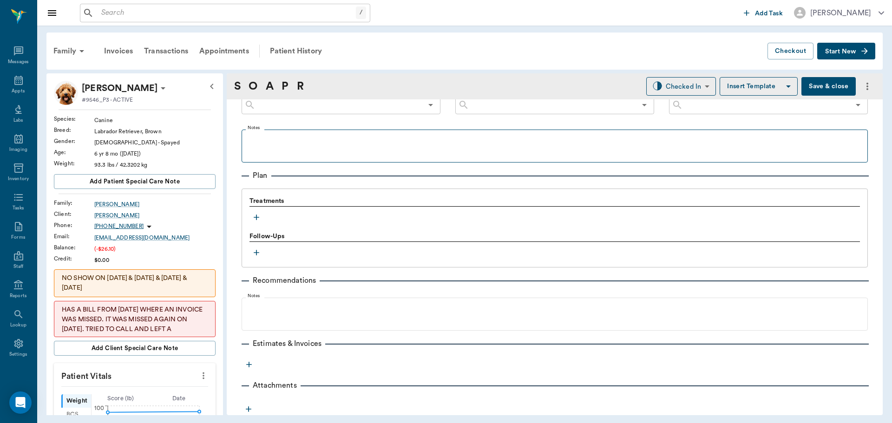
scroll to position [543, 0]
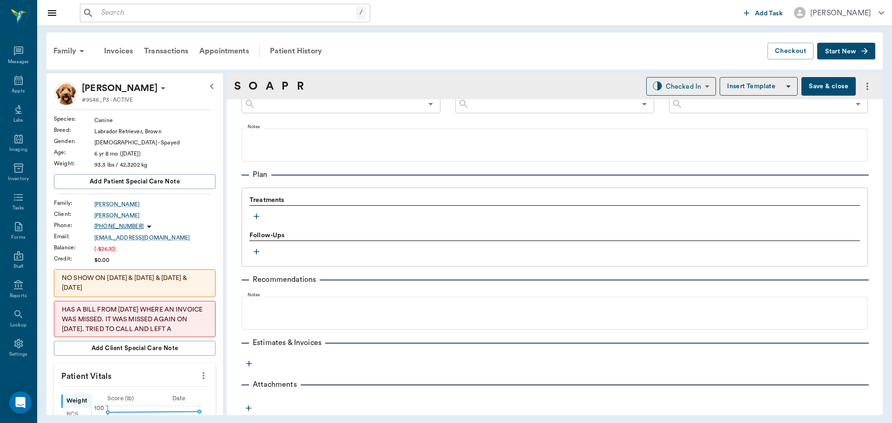
click at [258, 216] on icon "button" at bounding box center [256, 216] width 9 height 9
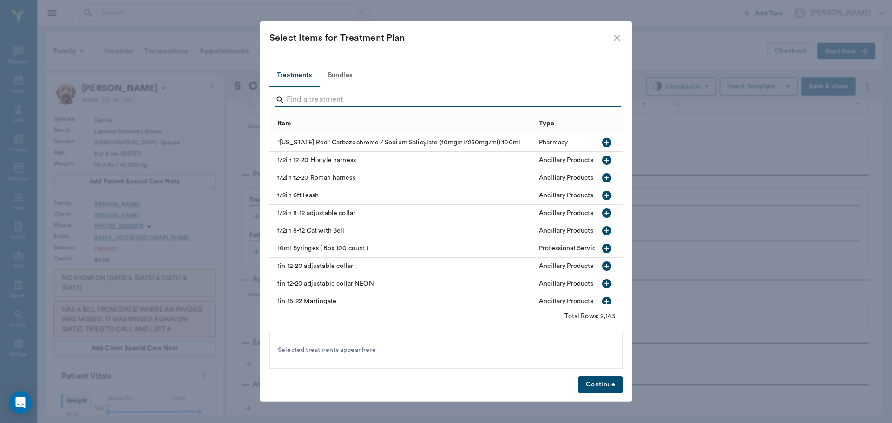
click at [320, 98] on input "Search" at bounding box center [447, 99] width 320 height 15
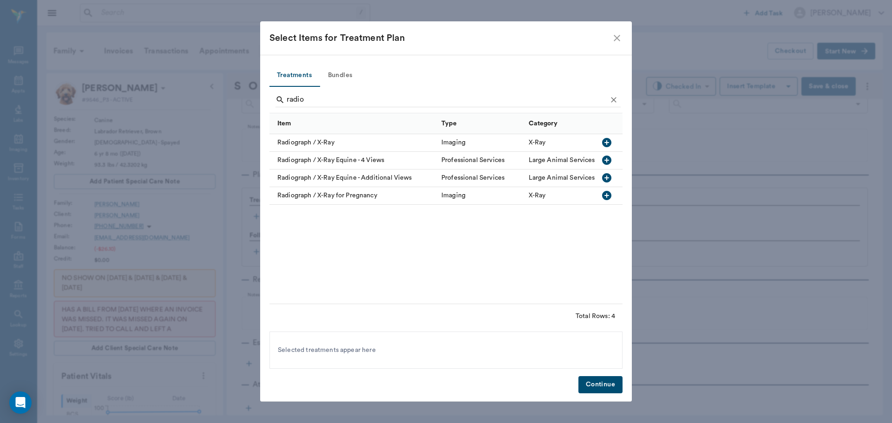
click at [612, 139] on icon "button" at bounding box center [606, 142] width 11 height 11
type input "r"
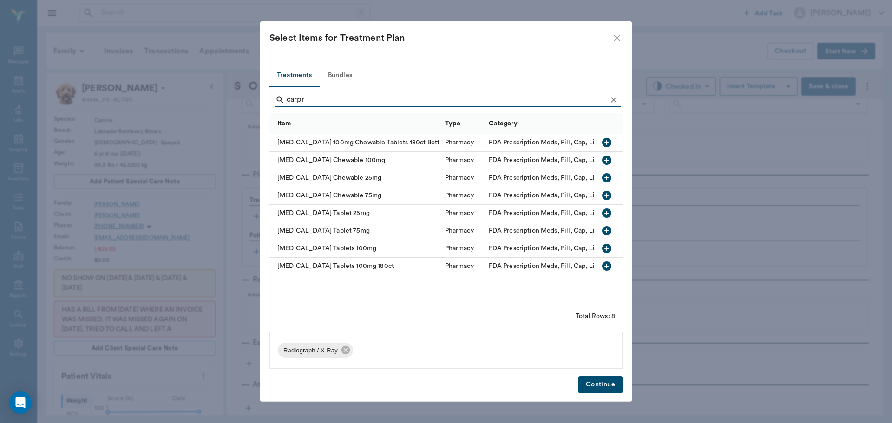
type input "carpr"
click at [605, 249] on icon "button" at bounding box center [606, 248] width 11 height 11
click at [604, 383] on button "Continue" at bounding box center [600, 384] width 44 height 17
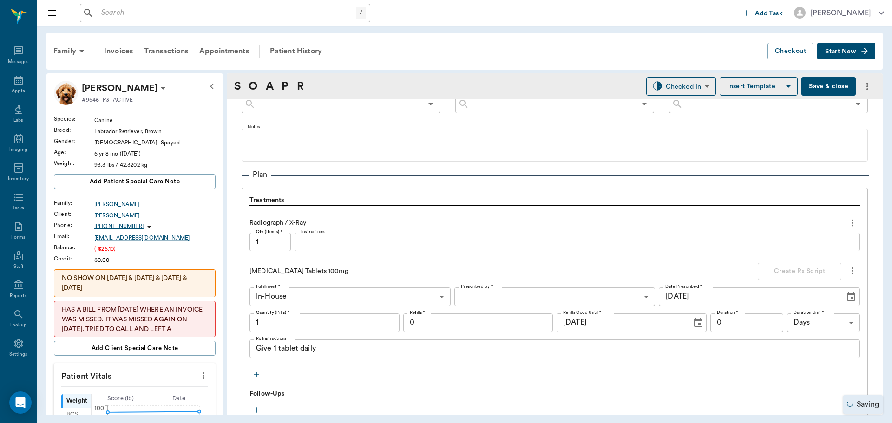
click at [346, 325] on input "1" at bounding box center [324, 323] width 150 height 19
type input "60"
click at [299, 353] on textarea "Give 1 tablet daily" at bounding box center [554, 348] width 597 height 11
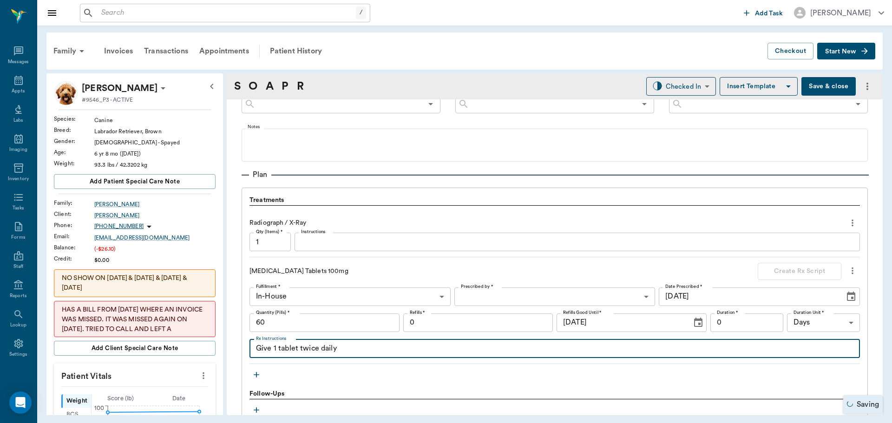
type textarea "Give 1 tablet twice daily"
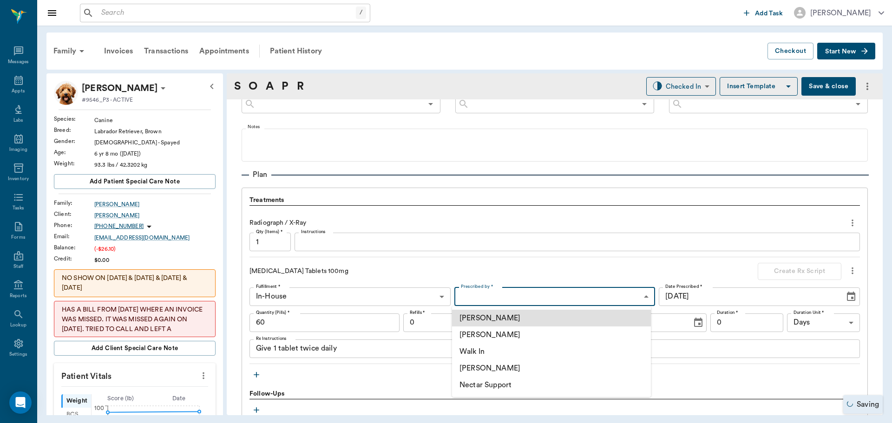
click at [559, 289] on body "/ ​ Add Task [PERSON_NAME] Nectar Messages Appts Labs Imaging Inventory Tasks F…" at bounding box center [446, 211] width 892 height 423
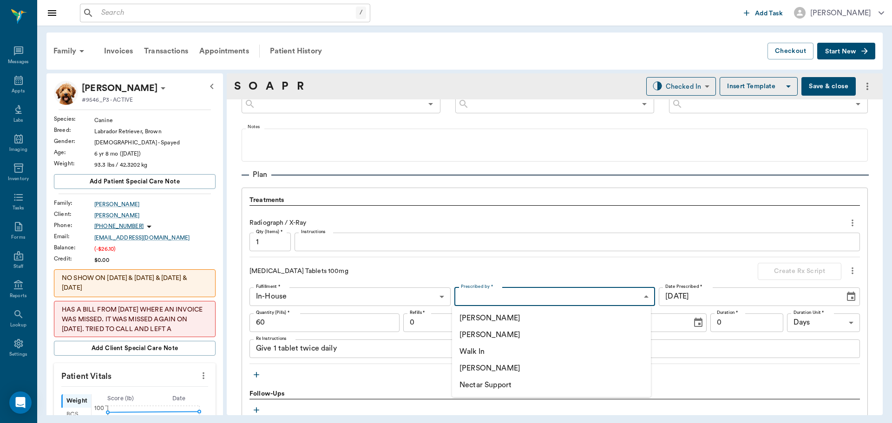
click at [510, 331] on li "[PERSON_NAME]" at bounding box center [551, 335] width 199 height 17
type input "63ec2f075fda476ae8351a4d"
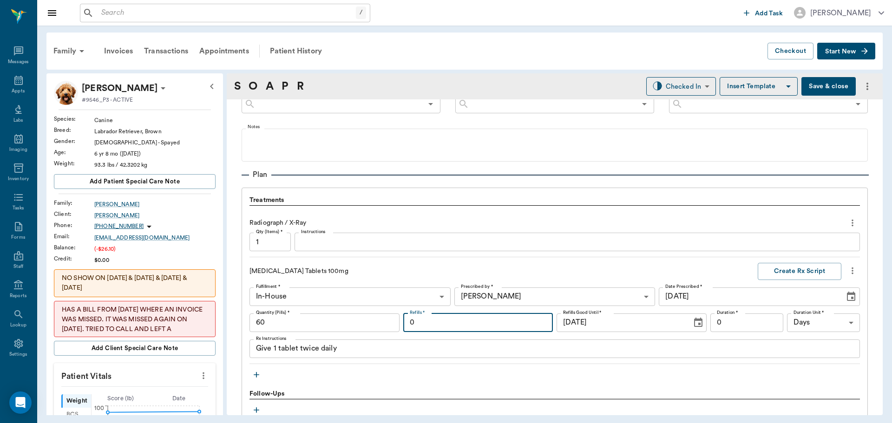
click at [461, 323] on input "0" at bounding box center [478, 323] width 150 height 19
type input "12"
click at [716, 327] on input "0" at bounding box center [746, 323] width 73 height 19
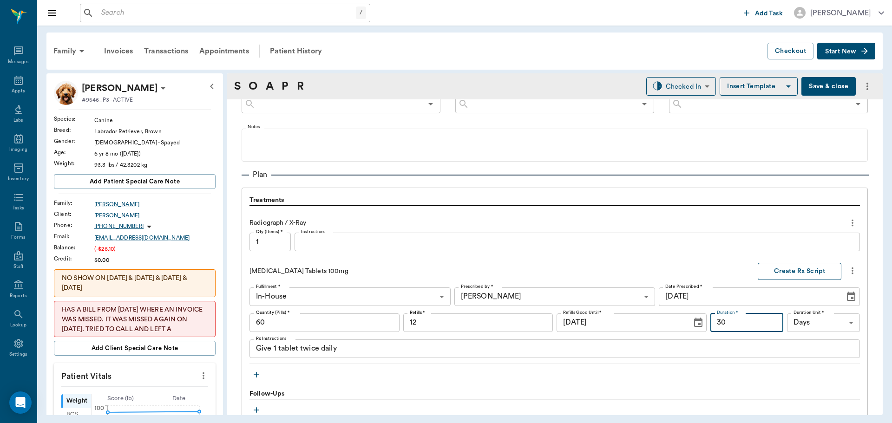
type input "30"
click at [796, 273] on button "Create Rx Script" at bounding box center [800, 271] width 84 height 17
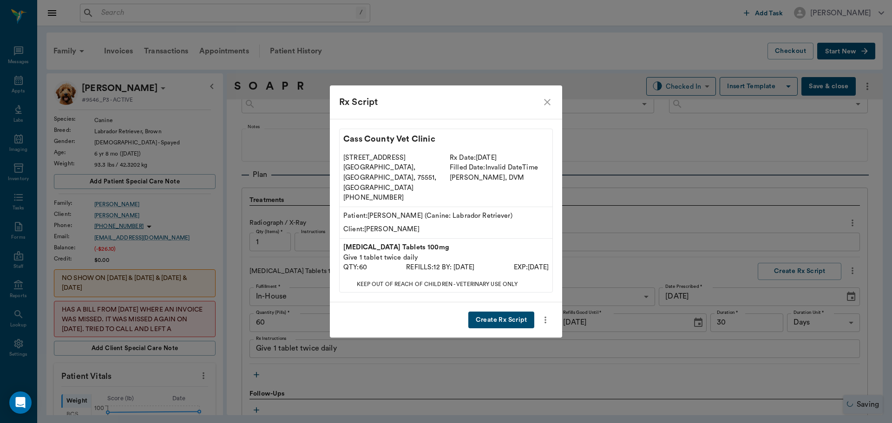
click at [511, 312] on button "Create Rx Script" at bounding box center [501, 320] width 66 height 17
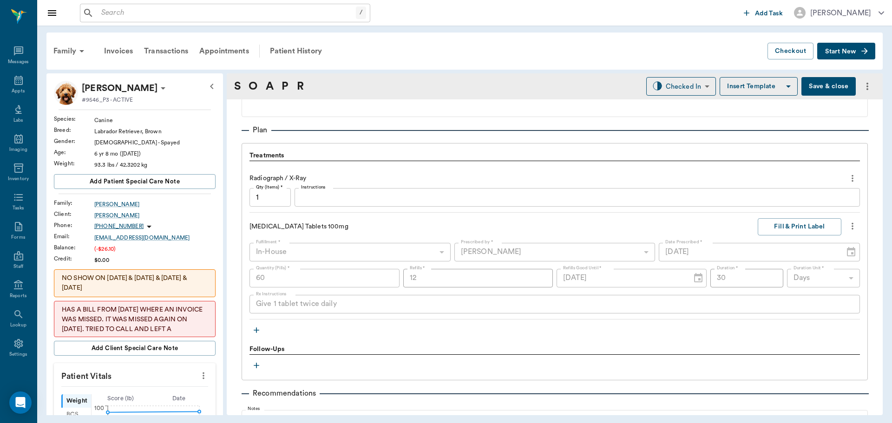
scroll to position [573, 0]
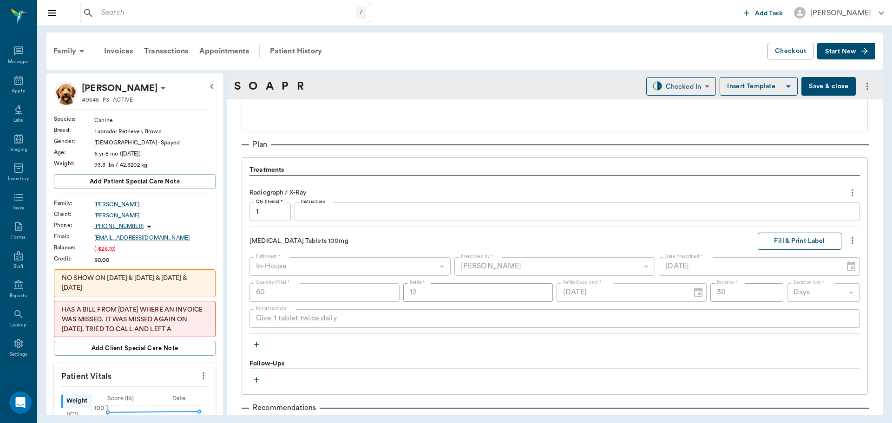
click at [800, 235] on button "Fill & Print Label" at bounding box center [800, 241] width 84 height 17
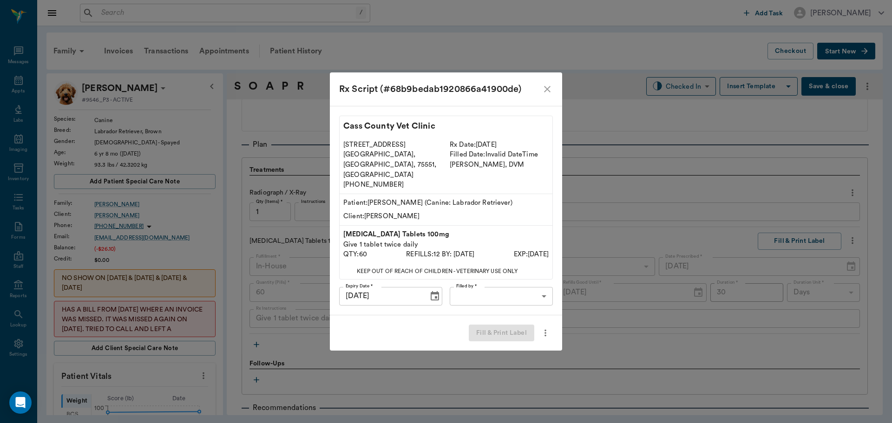
click at [541, 284] on body "/ ​ Add Task [PERSON_NAME] Nectar Messages Appts Labs Imaging Inventory Tasks F…" at bounding box center [446, 211] width 892 height 423
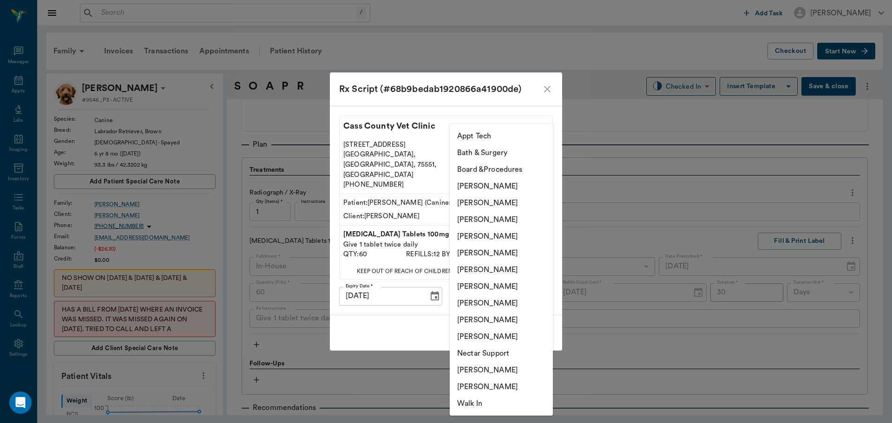
click at [499, 237] on li "[PERSON_NAME]" at bounding box center [501, 236] width 103 height 17
type input "63ec2f075fda476ae8351a4d"
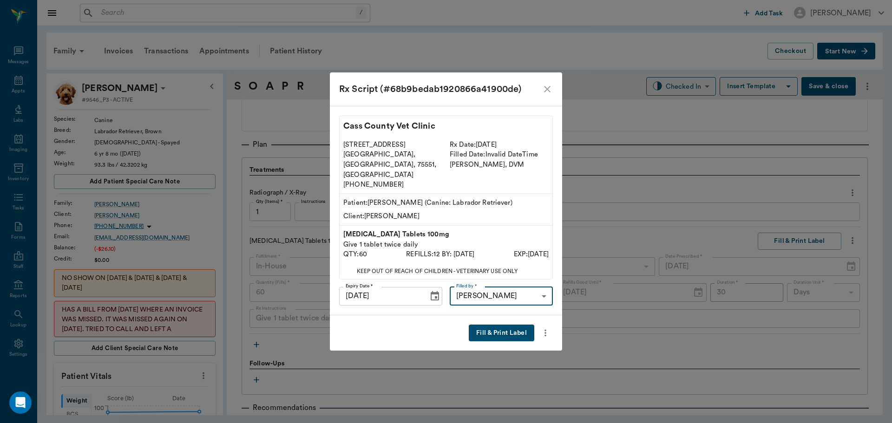
click at [494, 325] on button "Fill & Print Label" at bounding box center [501, 333] width 65 height 17
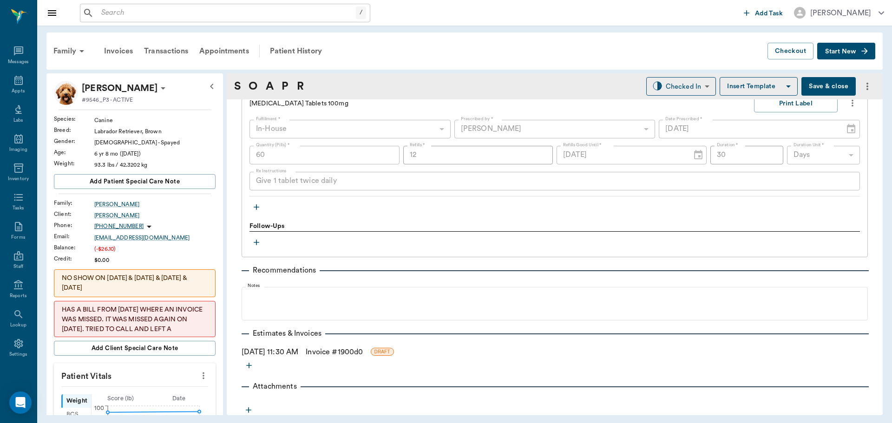
scroll to position [712, 0]
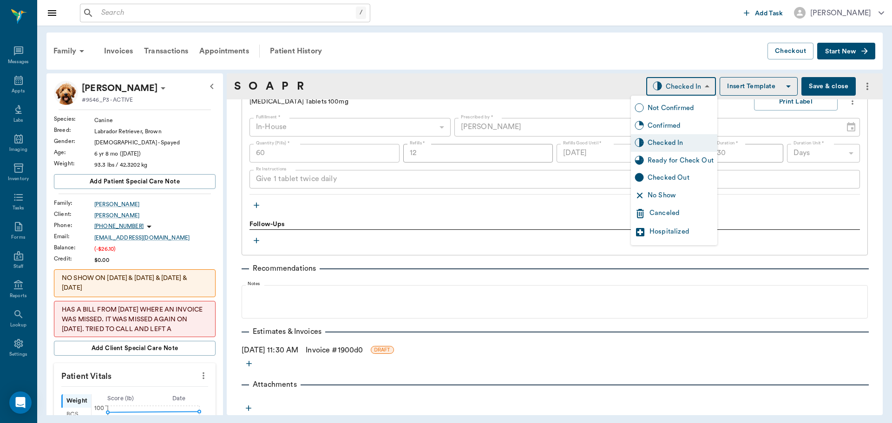
click at [683, 84] on body "/ ​ Add Task [PERSON_NAME] Nectar Messages Appts Labs Imaging Inventory Tasks F…" at bounding box center [446, 211] width 892 height 423
click at [674, 160] on div "Ready for Check Out" at bounding box center [681, 161] width 66 height 10
type input "READY_TO_CHECKOUT"
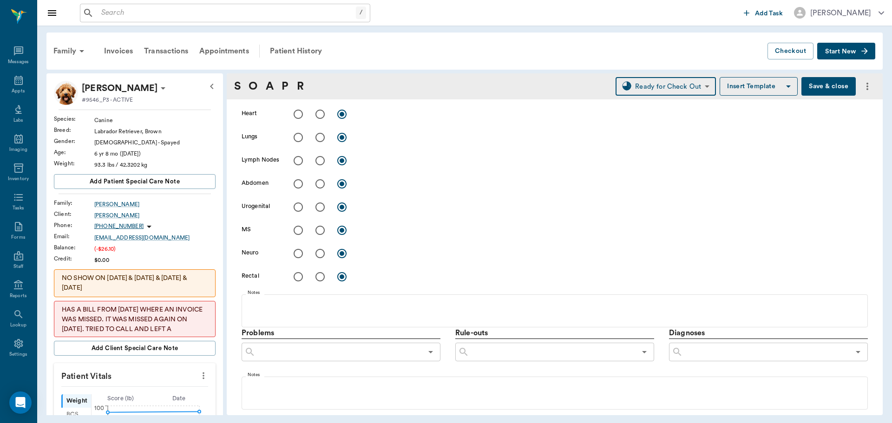
scroll to position [294, 0]
click at [321, 233] on input "radio" at bounding box center [320, 231] width 20 height 20
radio input "true"
click at [382, 236] on div "x" at bounding box center [613, 231] width 509 height 13
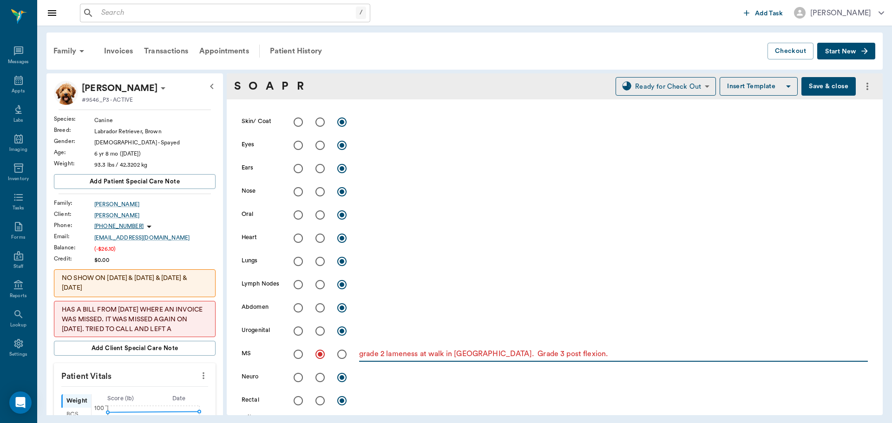
scroll to position [0, 0]
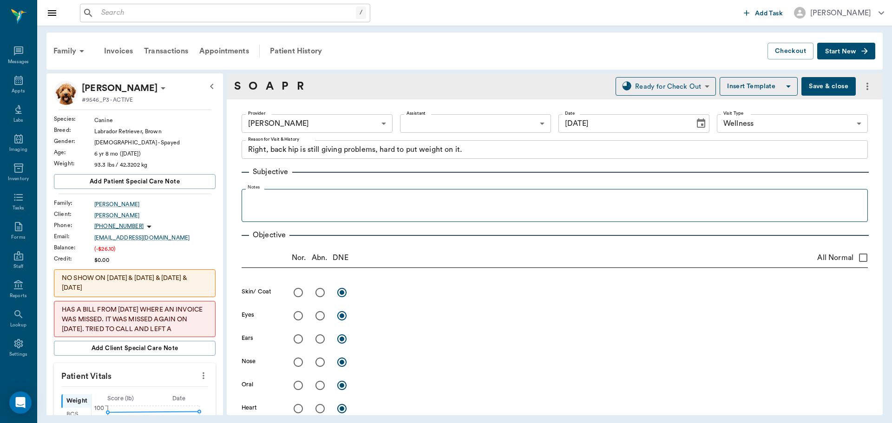
type textarea "grade 2 lameness at walk in [GEOGRAPHIC_DATA]. Grade 3 post flexion."
click at [302, 190] on fieldset "Notes" at bounding box center [555, 203] width 626 height 37
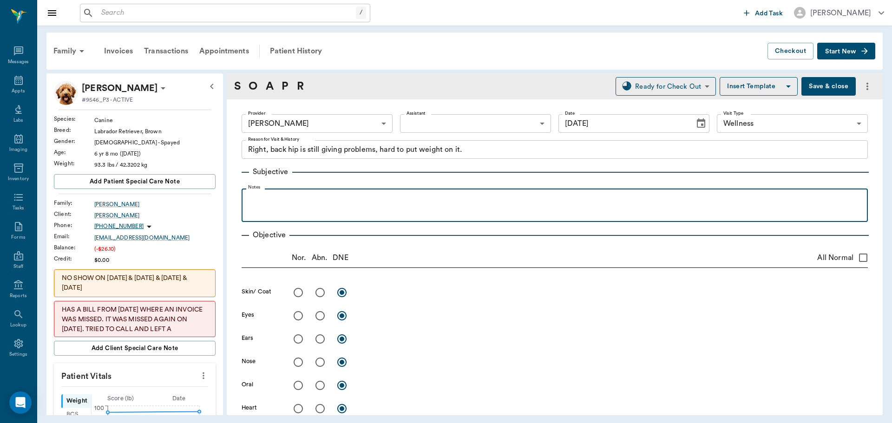
click at [281, 195] on p at bounding box center [554, 198] width 617 height 11
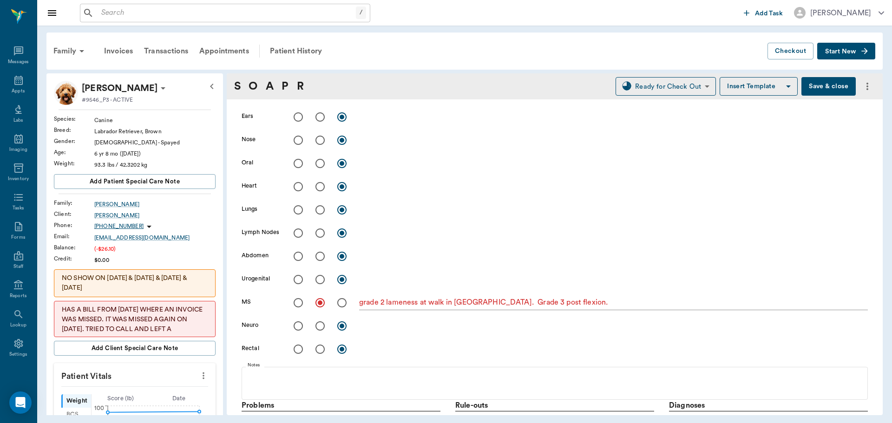
scroll to position [279, 0]
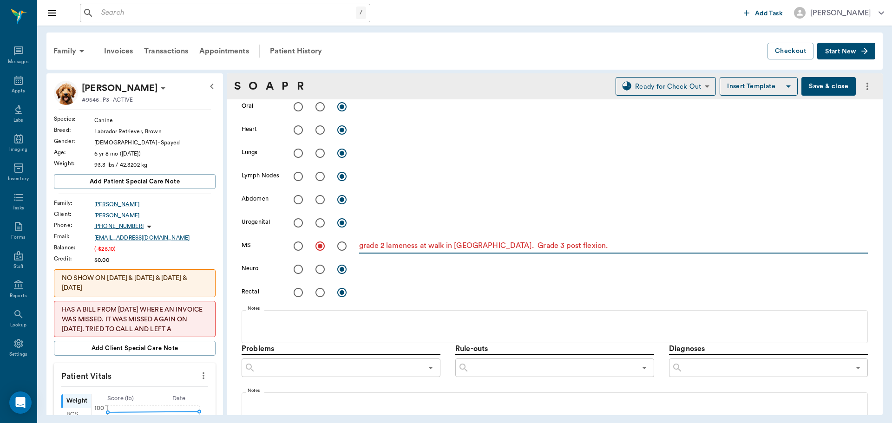
click at [588, 246] on textarea "grade 2 lameness at walk in [GEOGRAPHIC_DATA]. Grade 3 post flexion." at bounding box center [613, 246] width 509 height 11
click at [825, 248] on textarea "grade 2 lameness at walk in [GEOGRAPHIC_DATA]. Grade 3 post flexion. Radiograph…" at bounding box center [613, 246] width 509 height 11
click at [854, 247] on textarea "grade 2 lameness at walk in [GEOGRAPHIC_DATA]. Grade 3 post flexion. Radiograph…" at bounding box center [613, 246] width 509 height 11
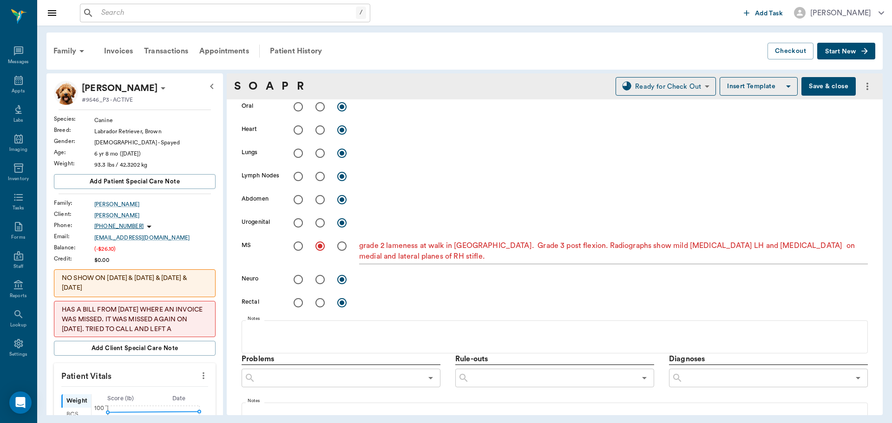
click at [839, 266] on div "Skin/ Coat x Eyes x Ears x Nose x Oral x Heart x Lungs x Lymph Nodes x Abdomen …" at bounding box center [555, 160] width 626 height 312
drag, startPoint x: 839, startPoint y: 266, endPoint x: 490, endPoint y: 259, distance: 349.9
click at [490, 259] on textarea "grade 2 lameness at walk in [GEOGRAPHIC_DATA]. Grade 3 post flexion. Radiograph…" at bounding box center [613, 251] width 509 height 21
drag, startPoint x: 490, startPoint y: 259, endPoint x: 459, endPoint y: 260, distance: 30.7
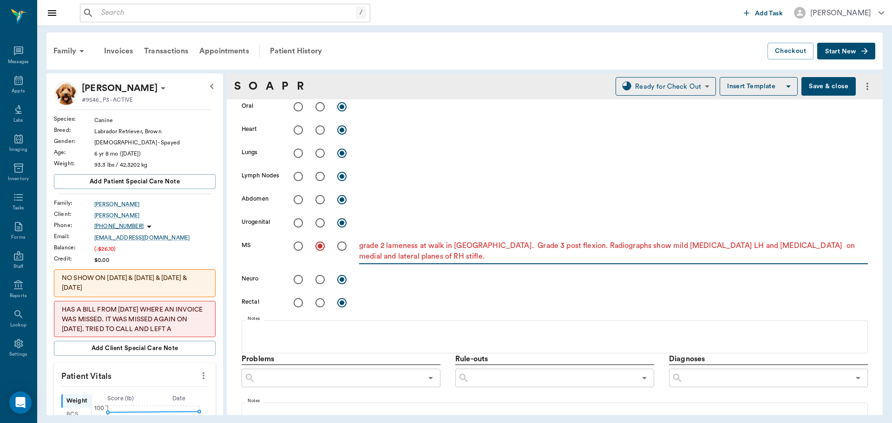
click at [459, 260] on textarea "grade 2 lameness at walk in [GEOGRAPHIC_DATA]. Grade 3 post flexion. Radiograph…" at bounding box center [613, 251] width 509 height 21
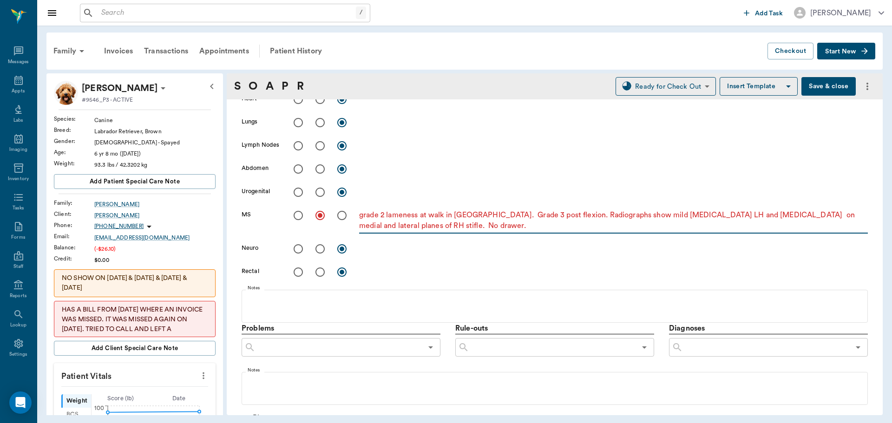
scroll to position [372, 0]
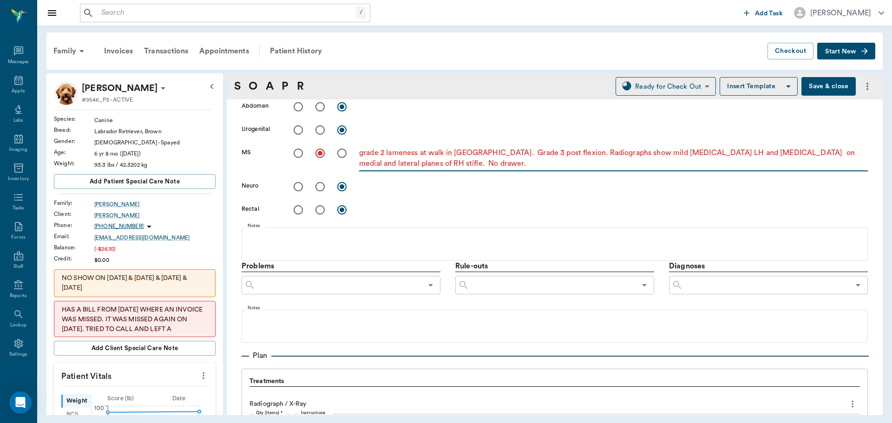
type textarea "grade 2 lameness at walk in [GEOGRAPHIC_DATA]. Grade 3 post flexion. Radiograph…"
click at [701, 287] on input "text" at bounding box center [766, 285] width 167 height 13
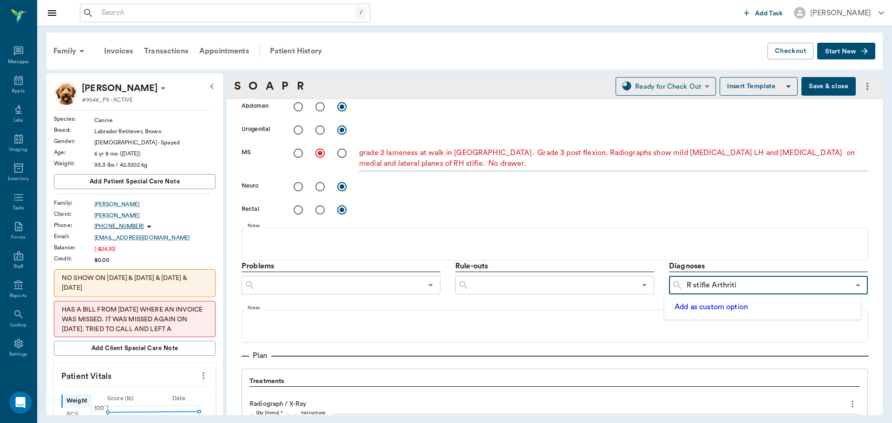
type input "R stifle [MEDICAL_DATA]"
click at [704, 305] on button "Add as custom option" at bounding box center [711, 307] width 79 height 12
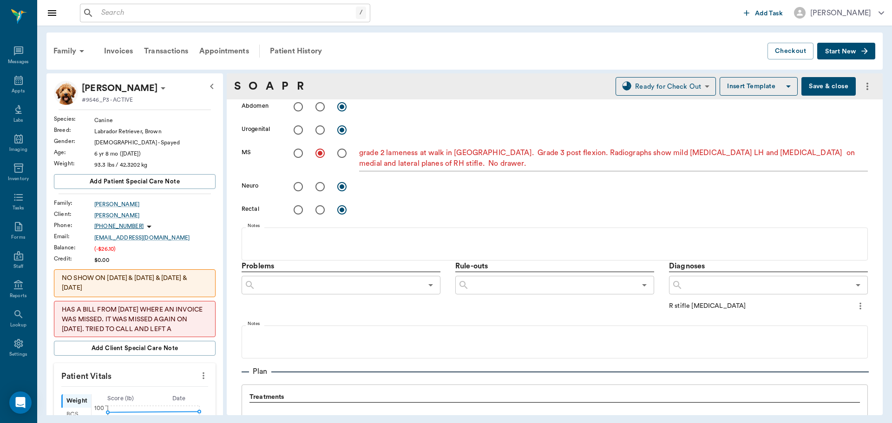
click at [855, 307] on icon "more" at bounding box center [860, 306] width 10 height 11
click at [828, 320] on span "Add to ongoing diagnosis" at bounding box center [814, 322] width 78 height 10
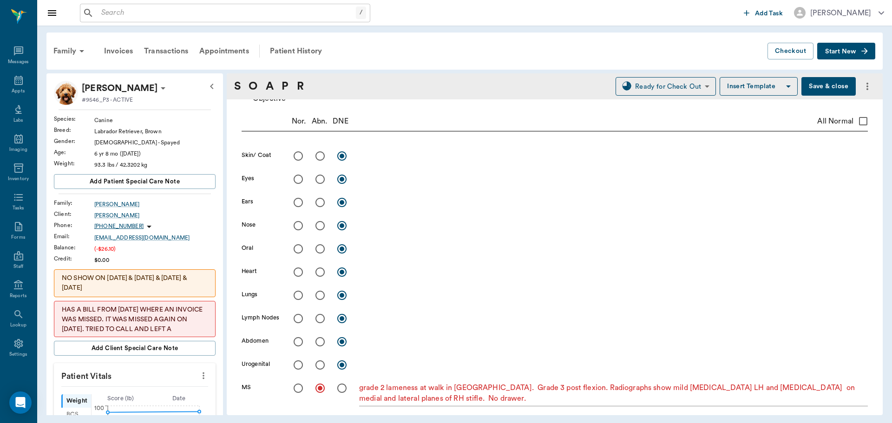
scroll to position [279, 0]
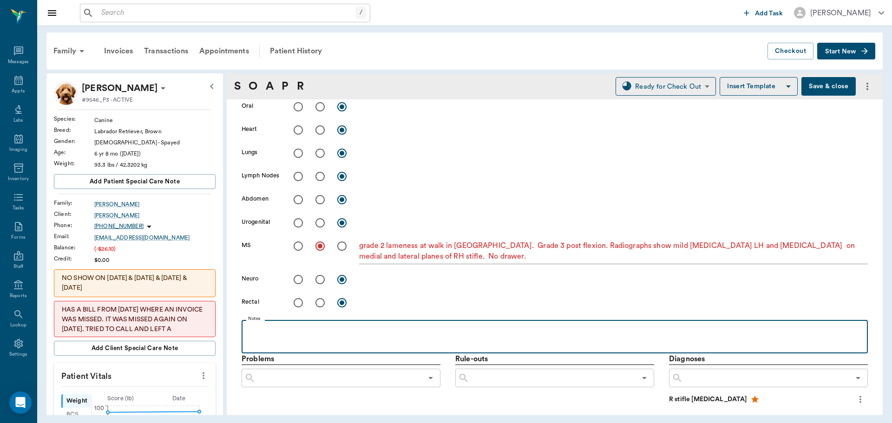
click at [285, 330] on p at bounding box center [554, 330] width 617 height 11
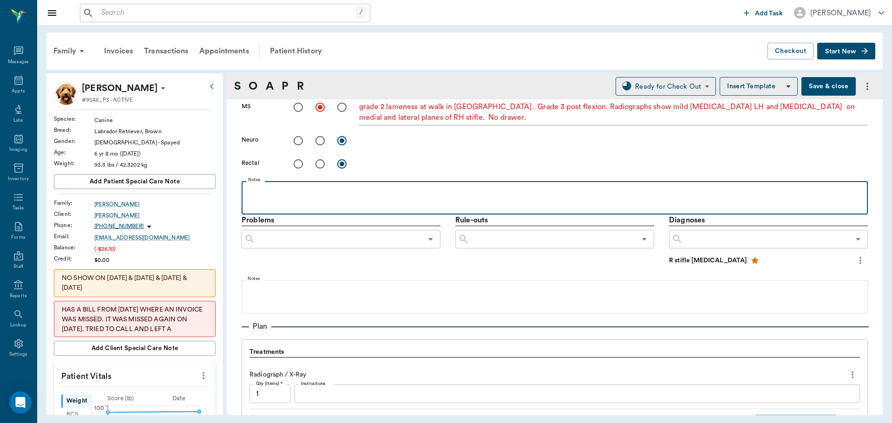
scroll to position [418, 0]
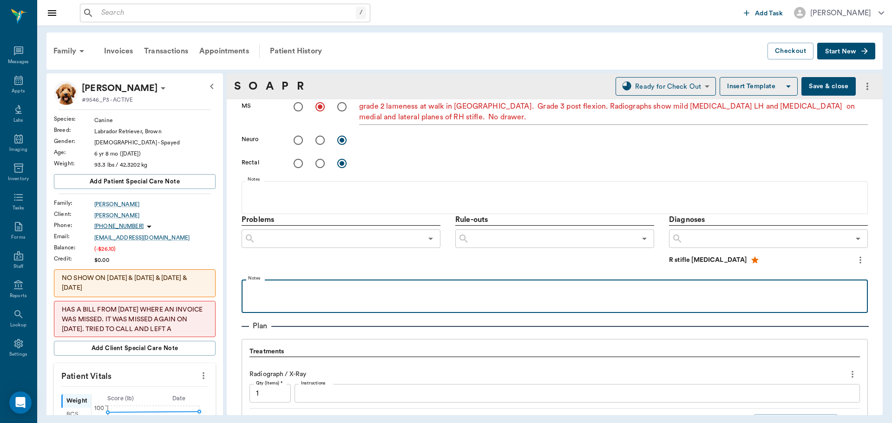
click at [289, 292] on p at bounding box center [554, 289] width 617 height 11
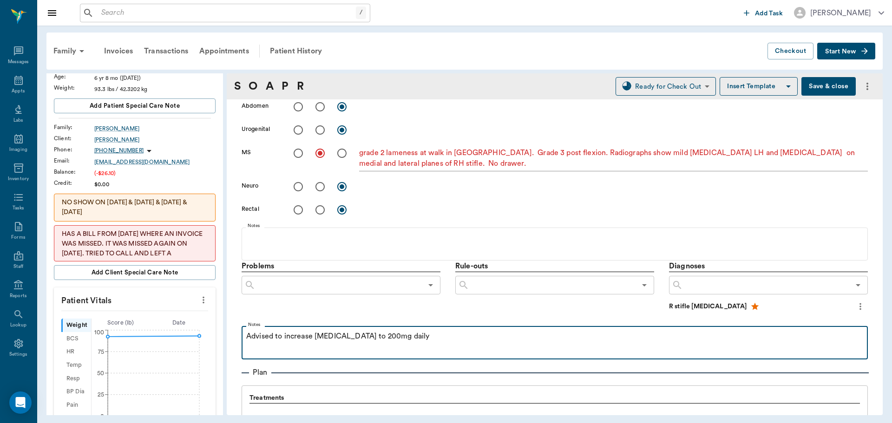
scroll to position [186, 0]
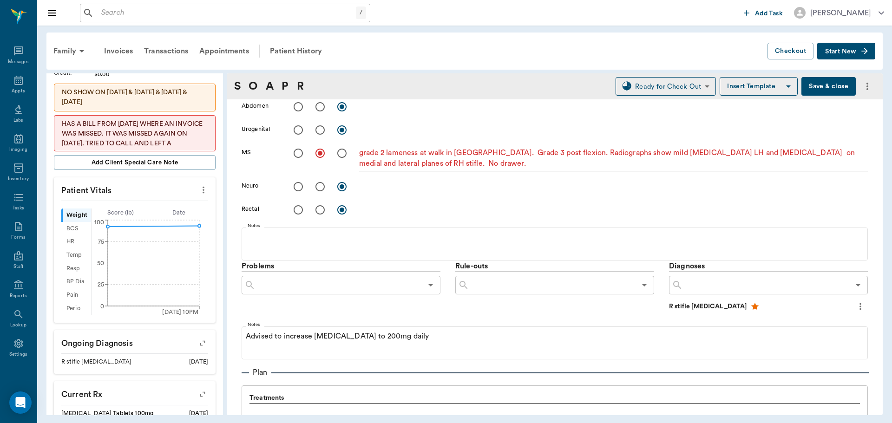
click at [198, 190] on icon "more" at bounding box center [203, 189] width 10 height 11
click at [159, 200] on li "Enter Vitals" at bounding box center [157, 205] width 93 height 17
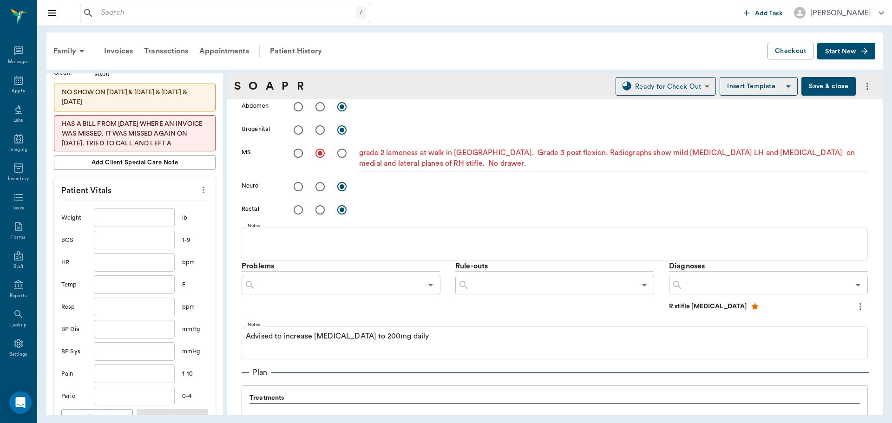
click at [111, 222] on input "text" at bounding box center [134, 218] width 81 height 19
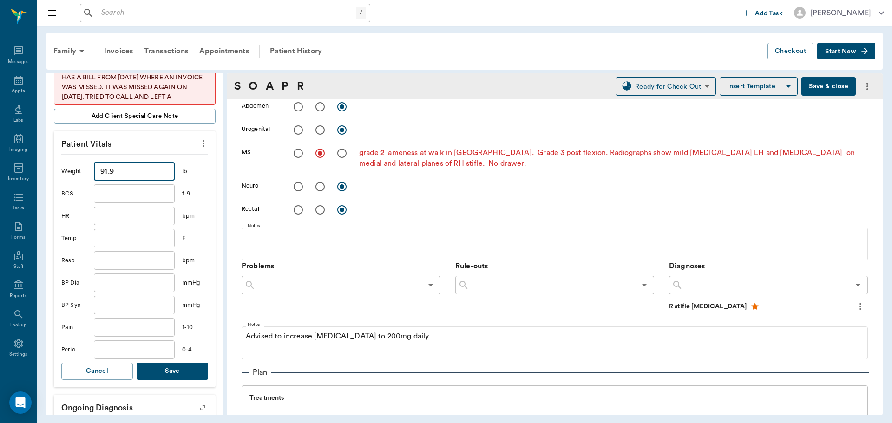
type input "91.9"
click at [181, 373] on button "Save" at bounding box center [173, 371] width 72 height 17
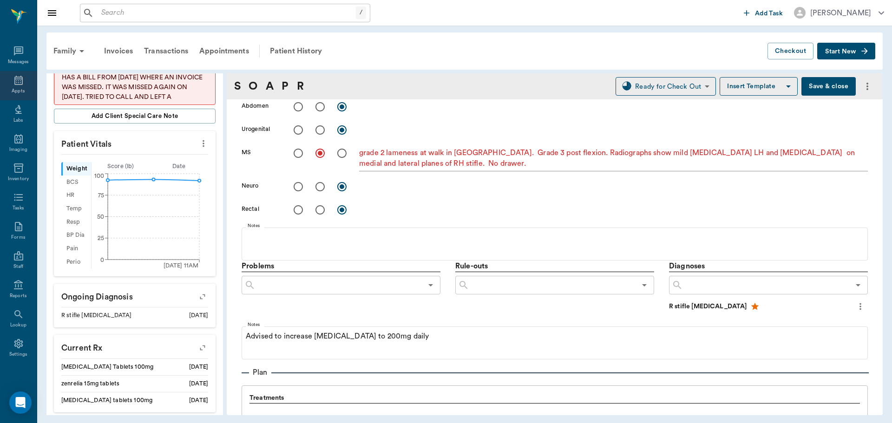
drag, startPoint x: 4, startPoint y: 83, endPoint x: 22, endPoint y: 87, distance: 18.1
click at [4, 83] on div "Appts" at bounding box center [18, 85] width 37 height 29
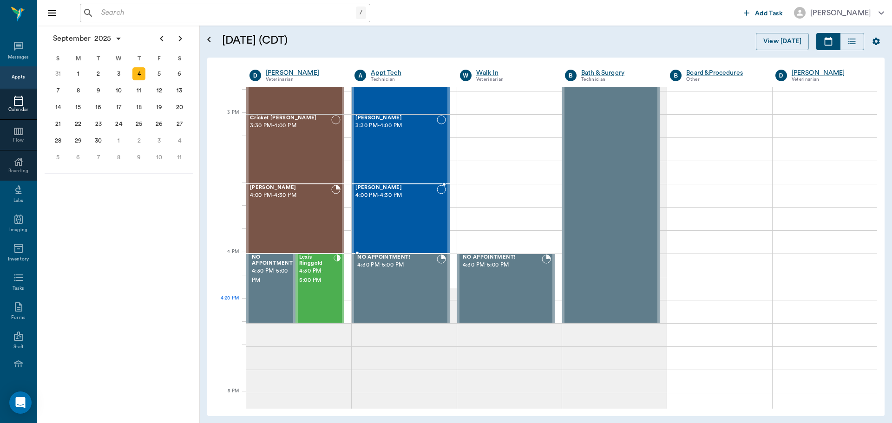
scroll to position [1068, 0]
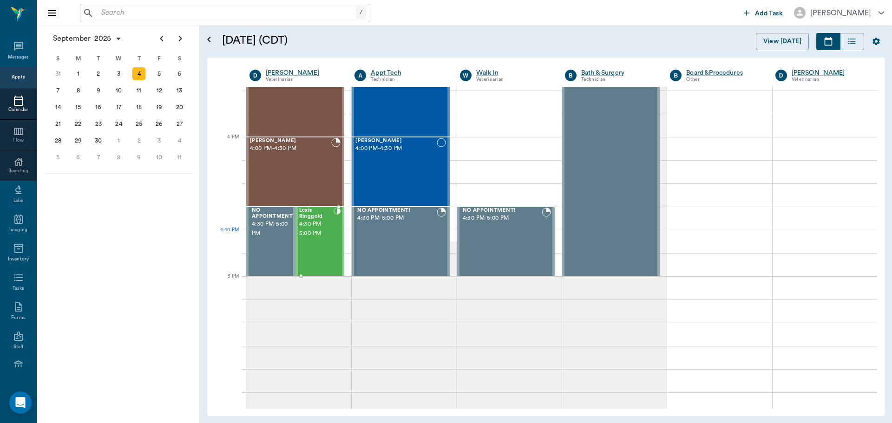
click at [321, 246] on div "Lexis Ringgold 4:30 PM - 5:00 PM" at bounding box center [316, 242] width 35 height 68
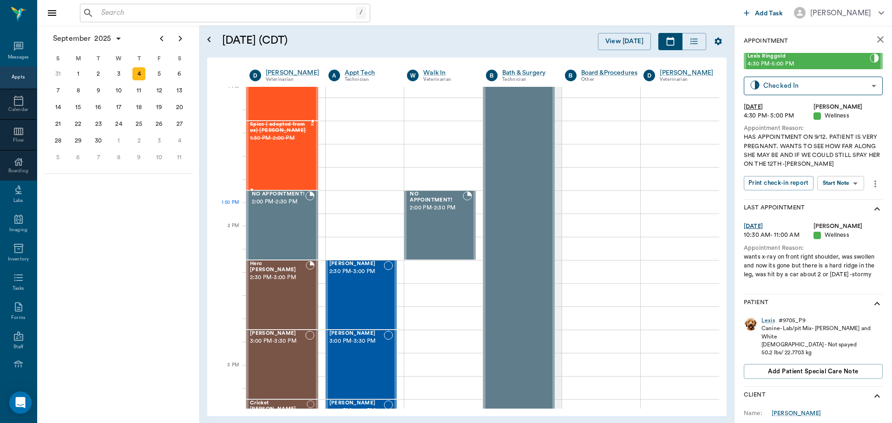
scroll to position [697, 0]
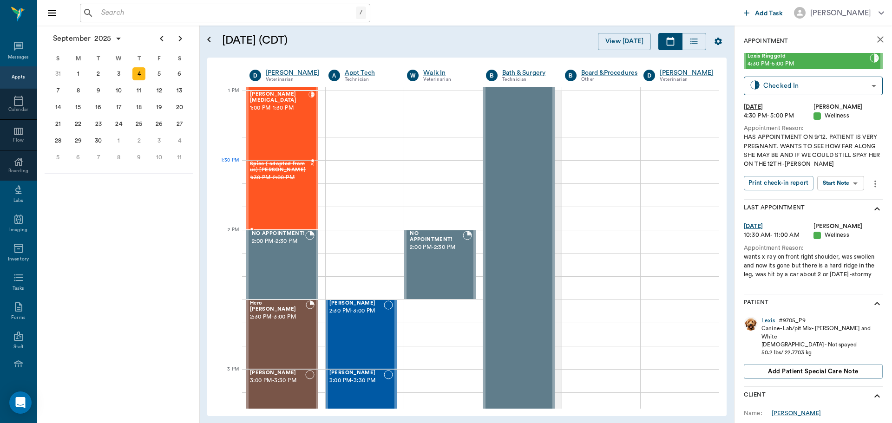
click at [277, 180] on span "1:30 PM - 2:00 PM" at bounding box center [279, 177] width 59 height 9
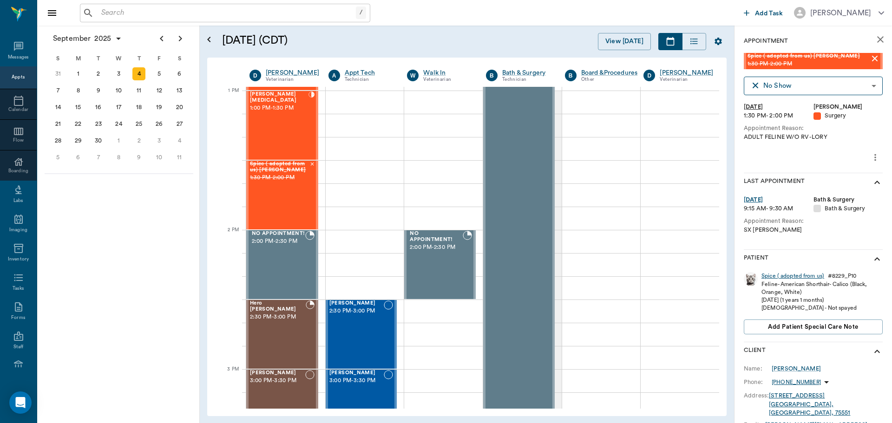
click at [773, 277] on div "Spice ( adopted from us)" at bounding box center [792, 276] width 63 height 8
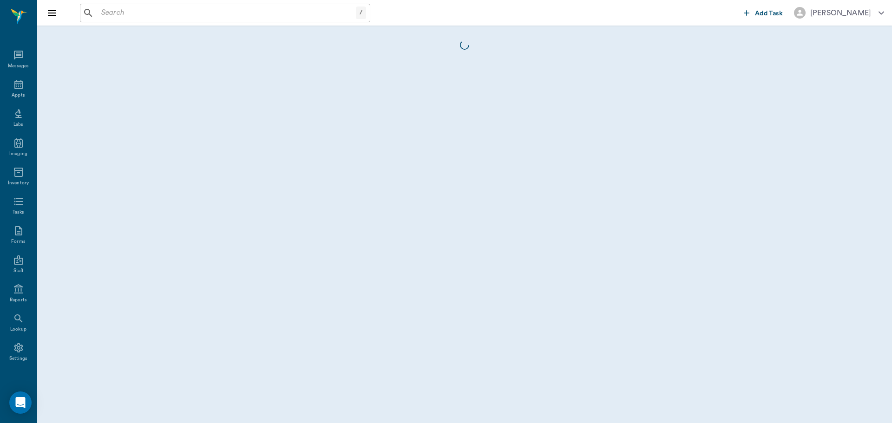
scroll to position [4, 0]
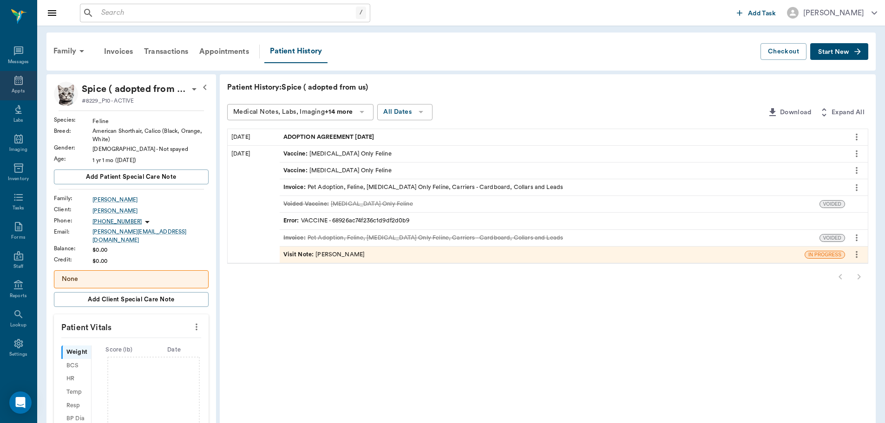
click at [22, 92] on div "Appts" at bounding box center [18, 85] width 37 height 29
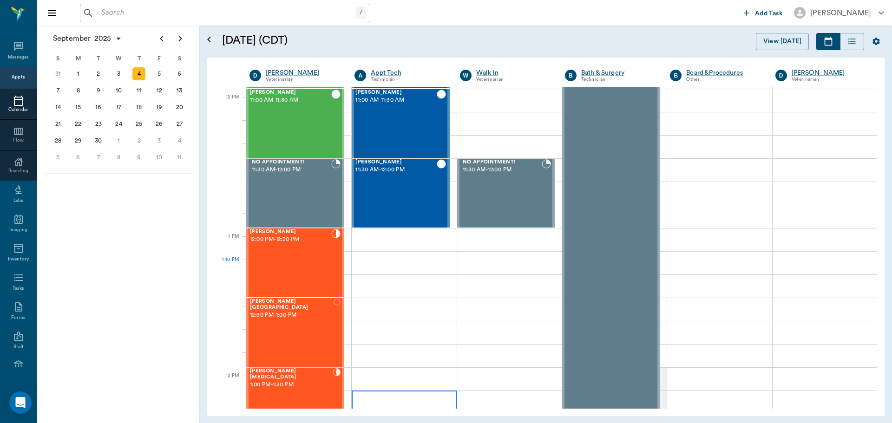
scroll to position [606, 0]
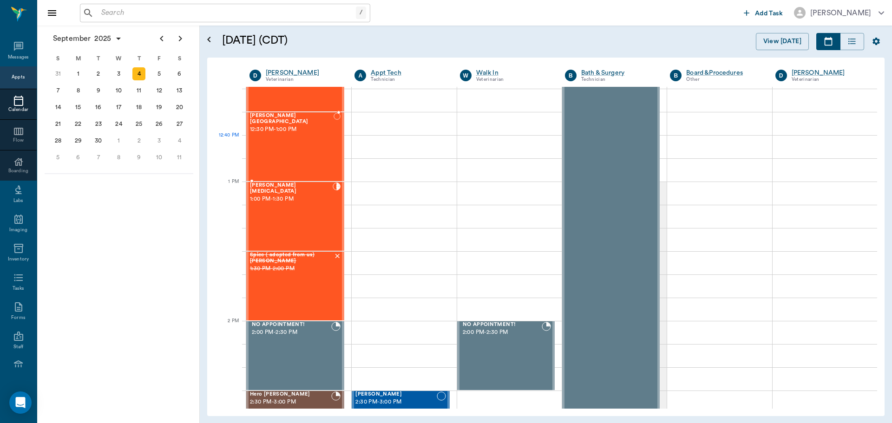
click at [295, 138] on div "[PERSON_NAME] Birmingham 12:30 PM - 1:00 PM" at bounding box center [292, 147] width 84 height 68
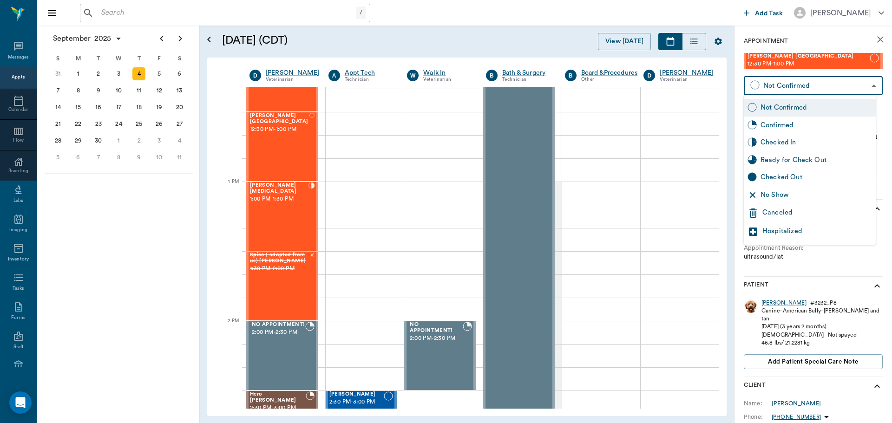
click at [848, 84] on body "/ ​ Add Task [PERSON_NAME] Nectar Messages Appts Calendar Flow Boarding Labs Im…" at bounding box center [446, 211] width 892 height 423
click at [789, 194] on div "No Show" at bounding box center [815, 195] width 111 height 10
type input "NO_SHOW"
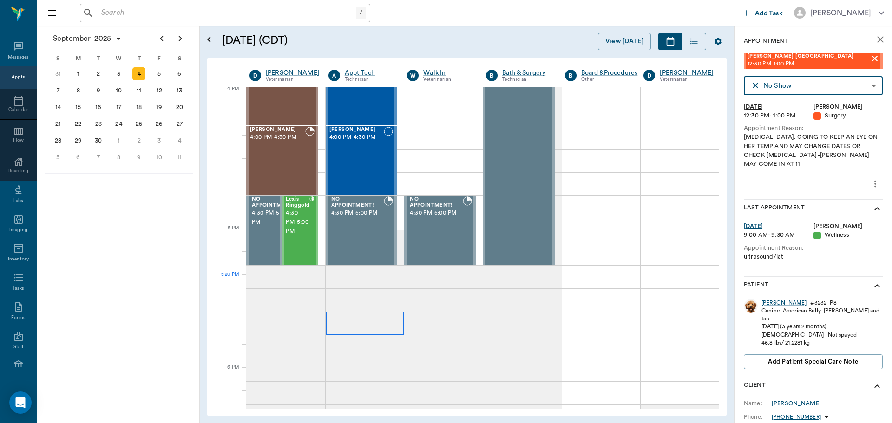
scroll to position [1117, 0]
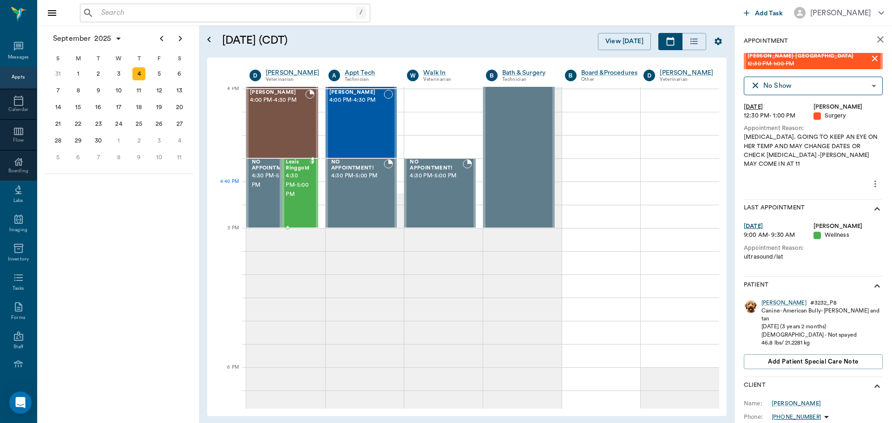
click at [301, 199] on div "Lexis Ringgold 4:30 PM - 5:00 PM" at bounding box center [298, 193] width 24 height 68
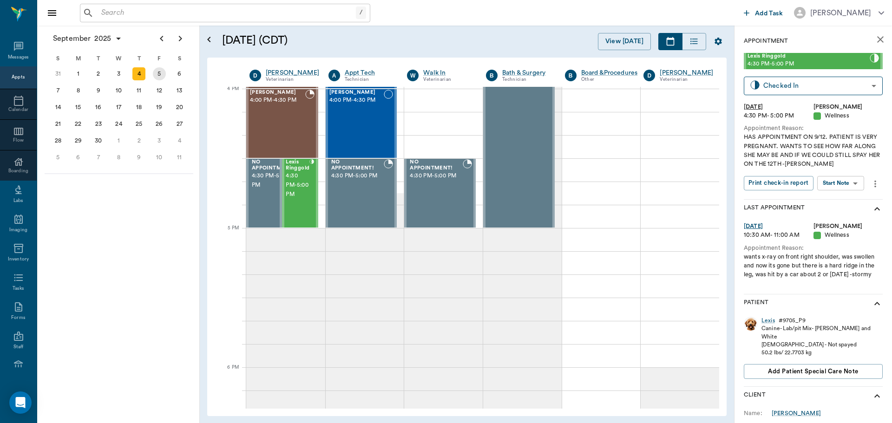
click at [158, 74] on div "5" at bounding box center [159, 73] width 13 height 13
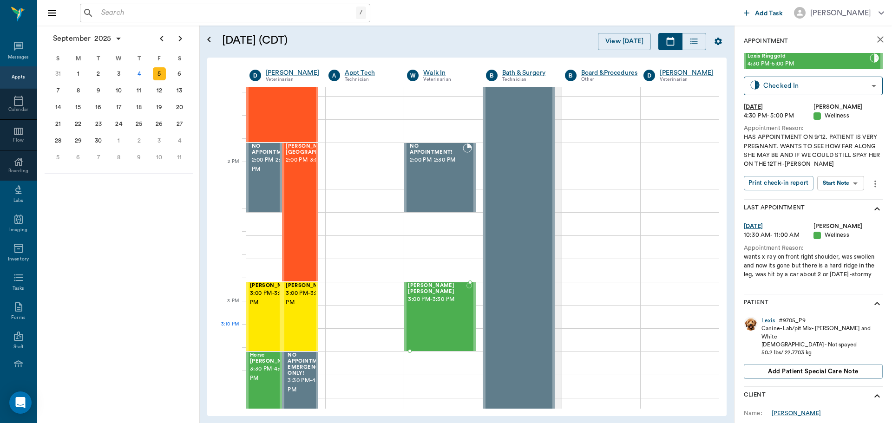
scroll to position [790, 0]
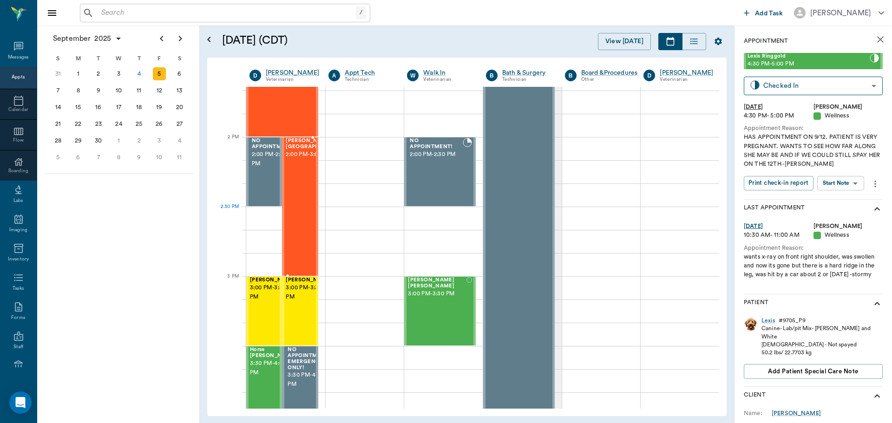
click at [302, 226] on div "[PERSON_NAME] Birmingham 2:00 PM - 3:00 PM" at bounding box center [315, 206] width 58 height 137
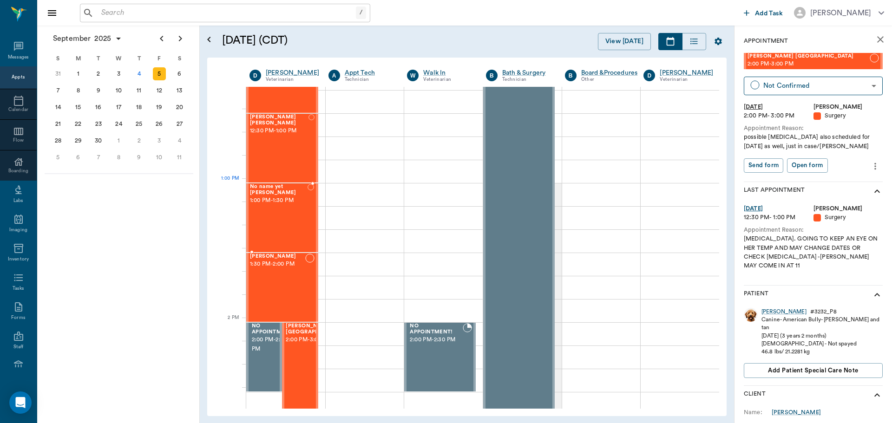
scroll to position [604, 0]
click at [137, 71] on div "4" at bounding box center [138, 73] width 13 height 13
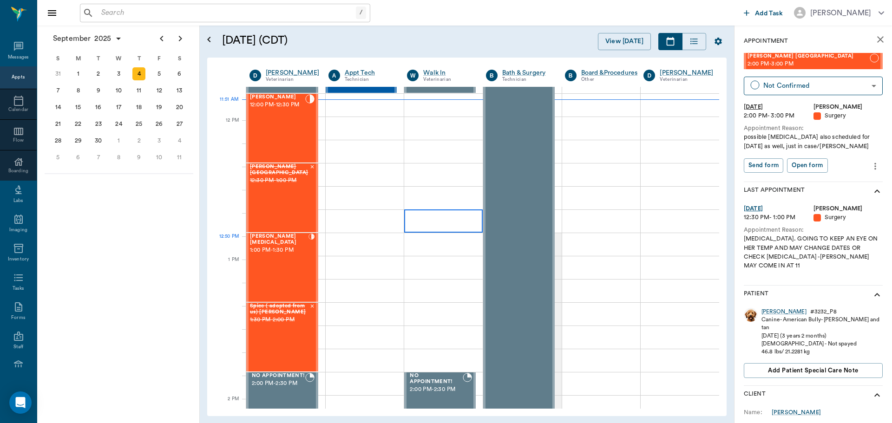
scroll to position [511, 0]
